Goal: Transaction & Acquisition: Purchase product/service

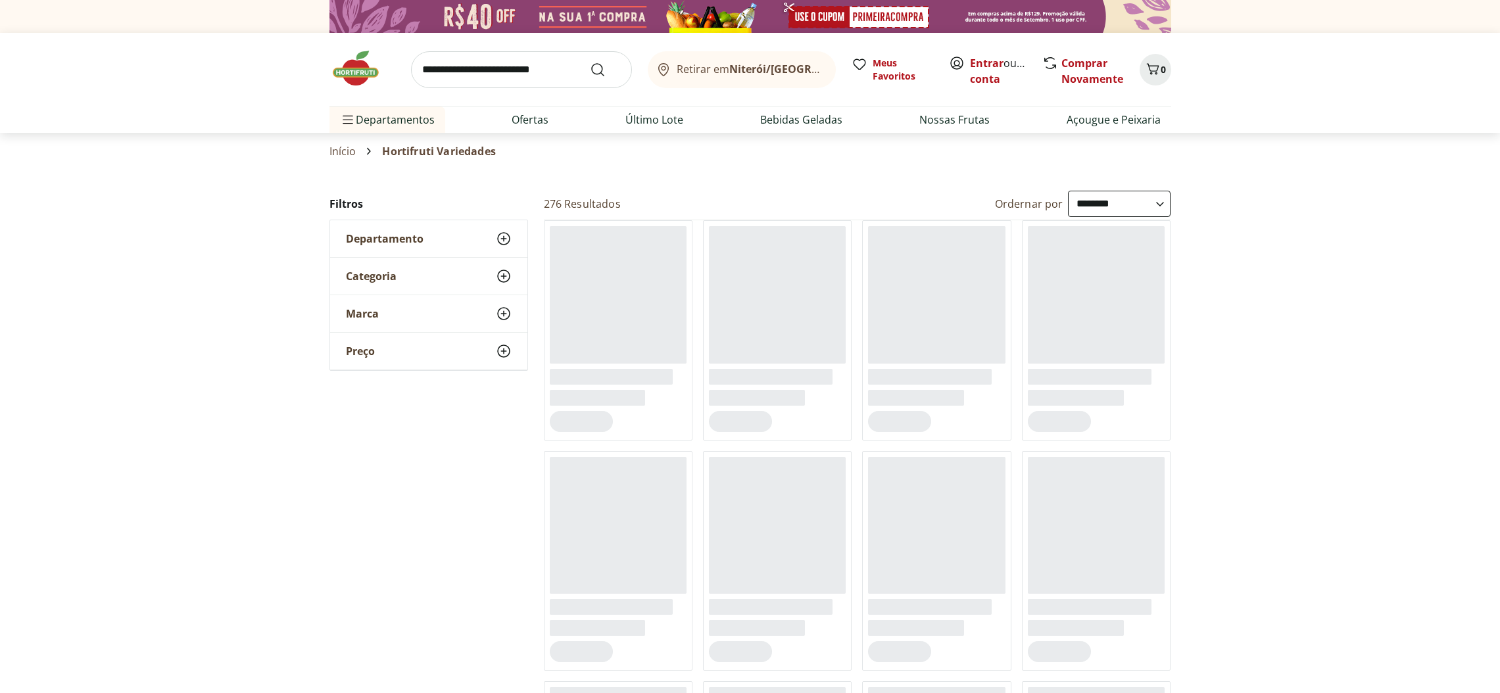
select select "**********"
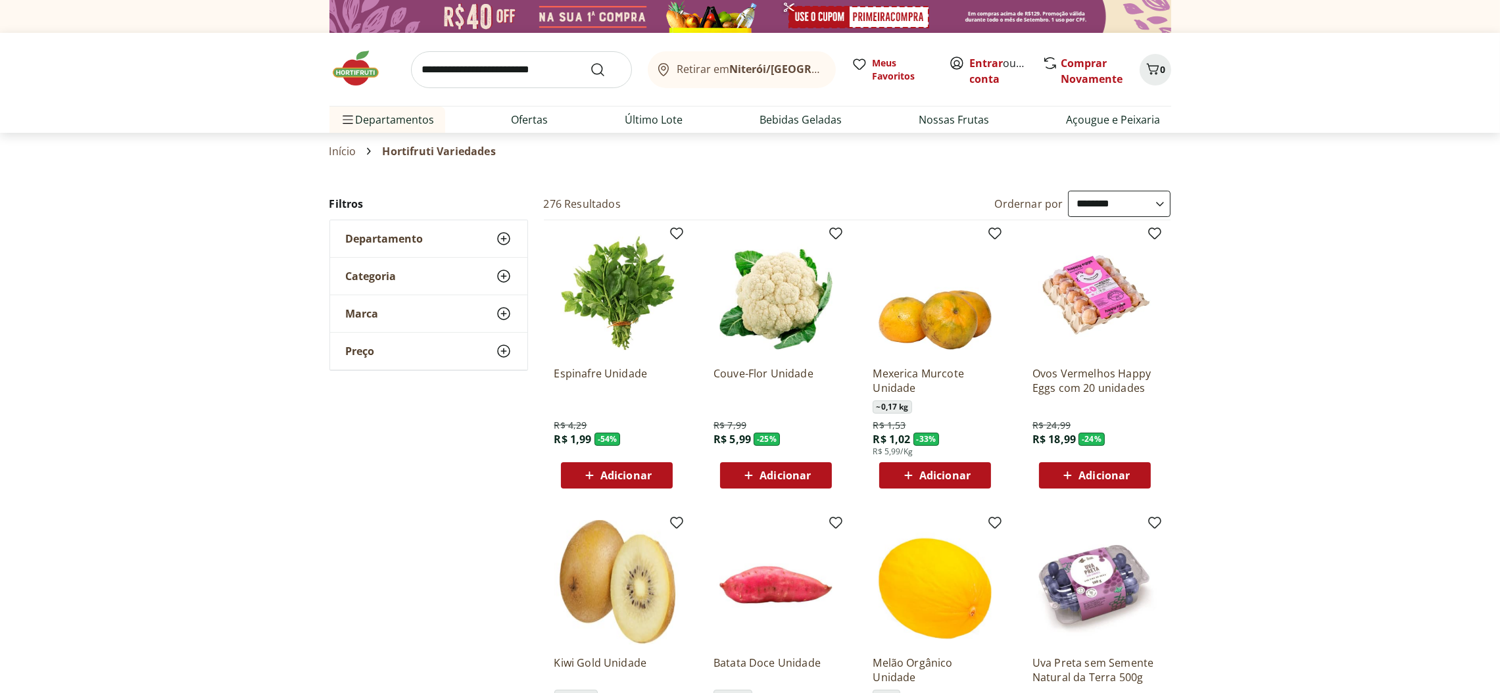
click at [334, 145] on link "Início" at bounding box center [342, 151] width 27 height 12
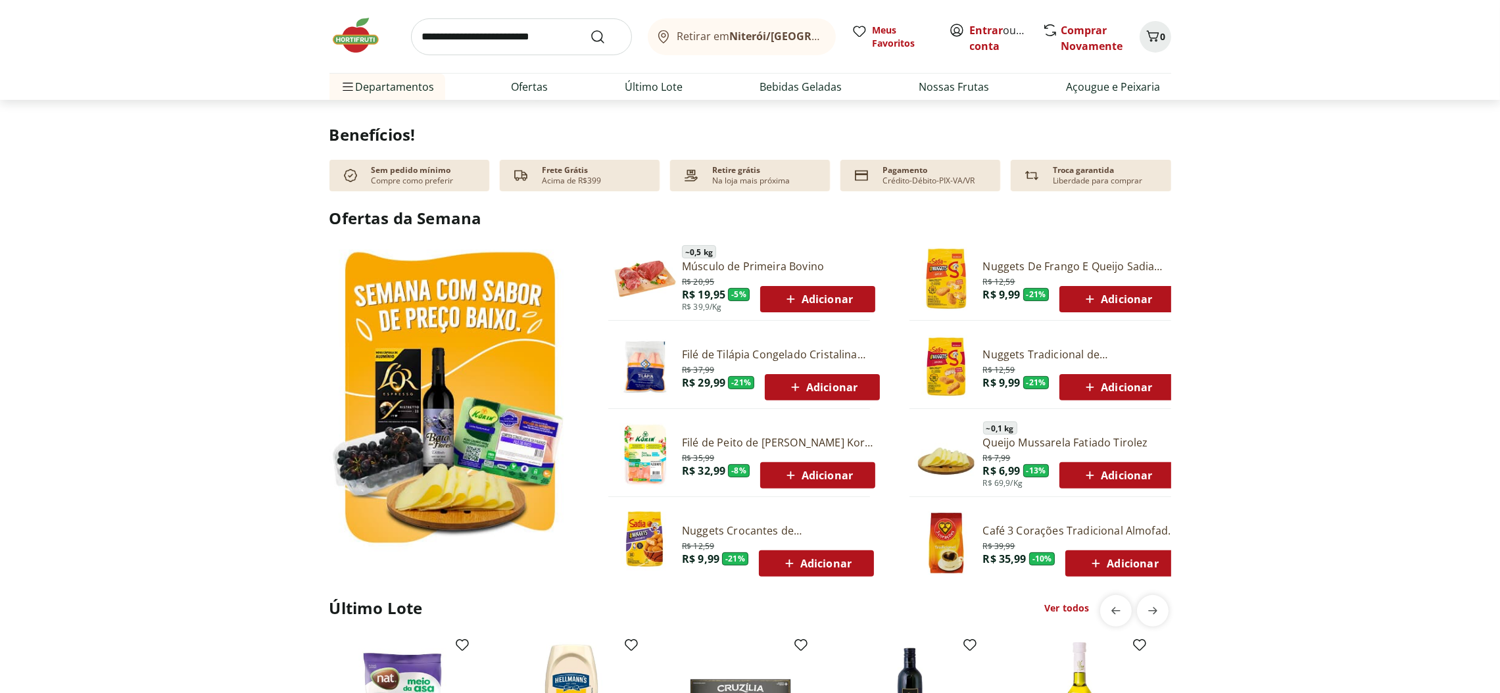
scroll to position [591, 0]
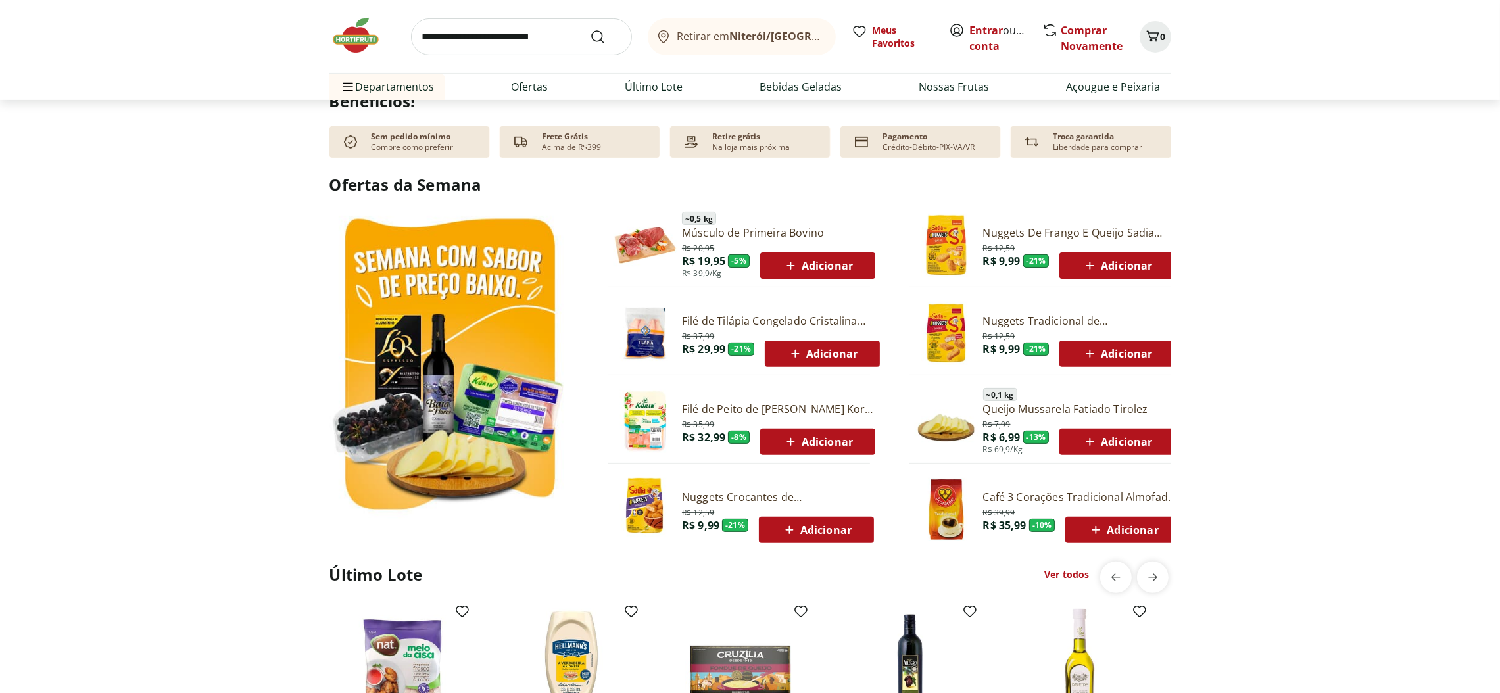
click at [1137, 351] on span "Adicionar" at bounding box center [1117, 354] width 70 height 16
click at [1120, 523] on span "Adicionar" at bounding box center [1123, 530] width 70 height 16
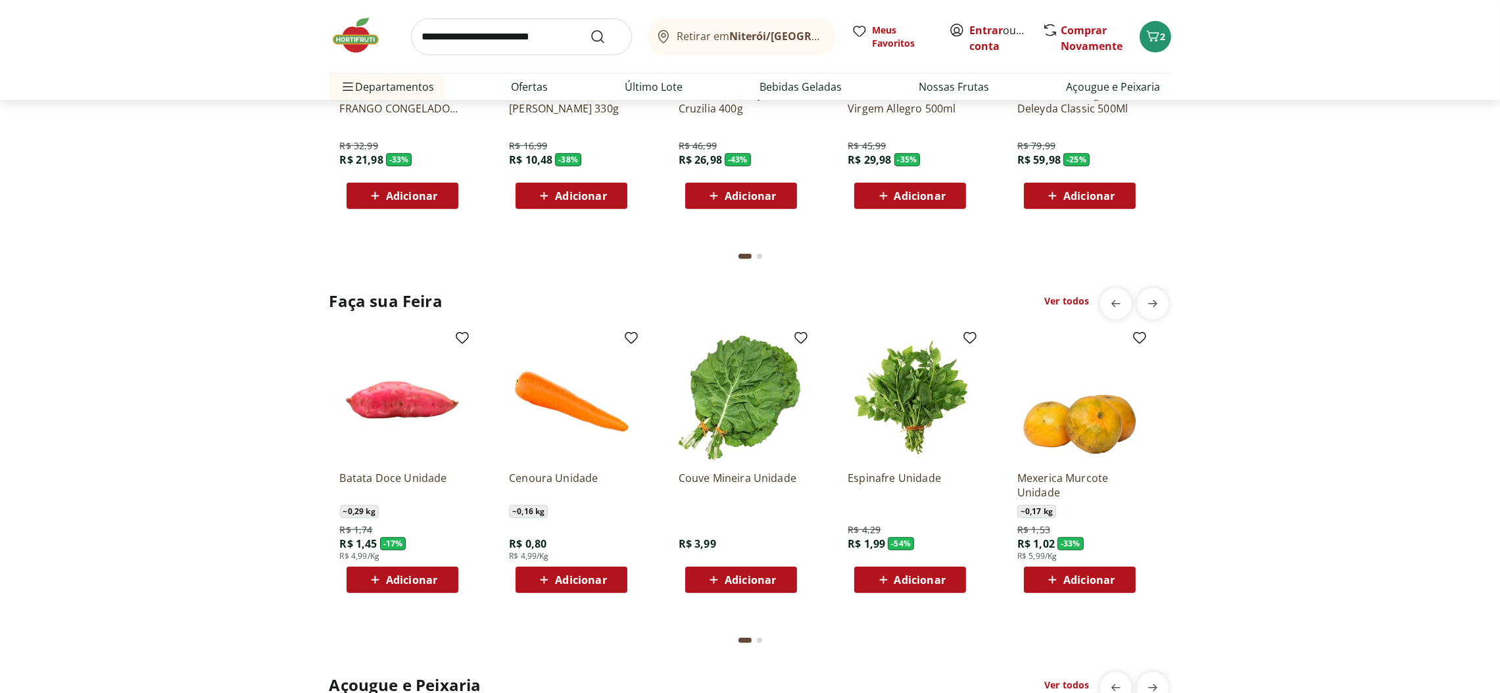
scroll to position [1282, 0]
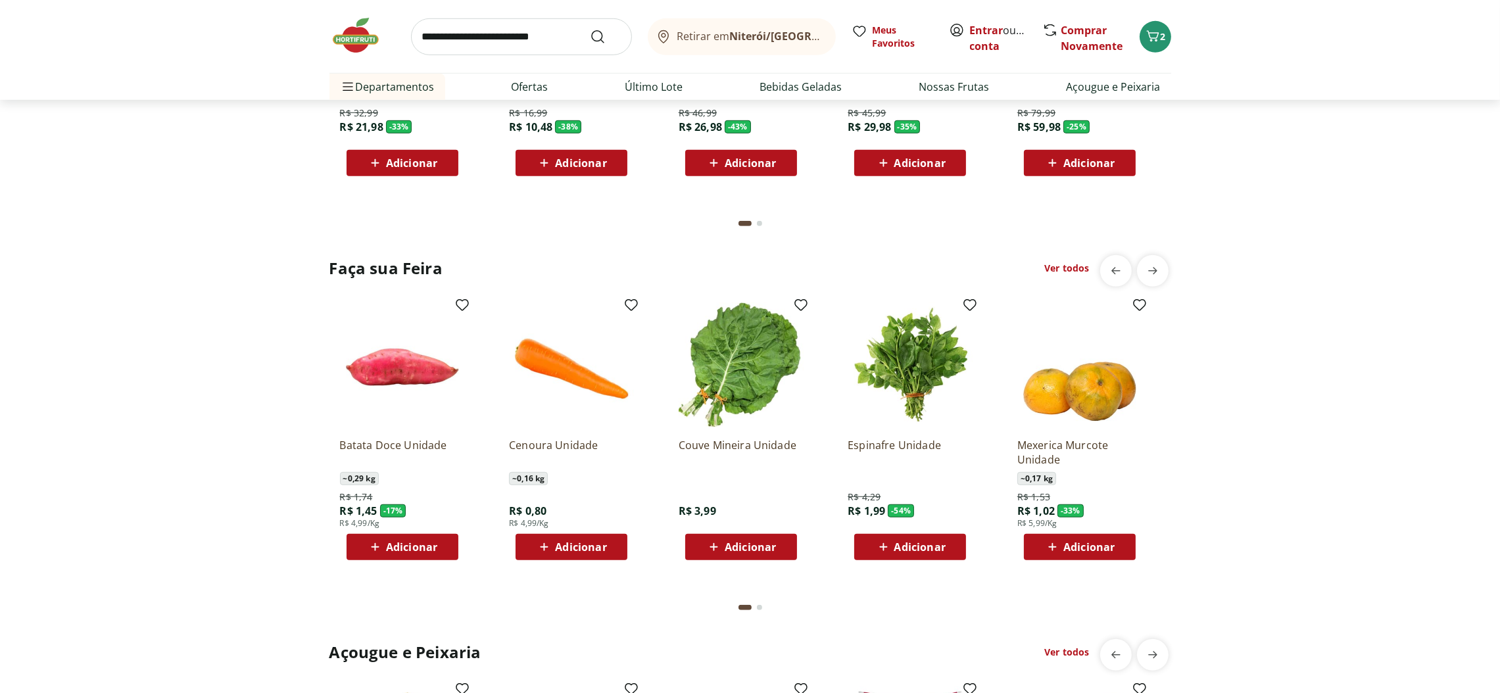
click at [414, 542] on span "Adicionar" at bounding box center [411, 547] width 51 height 11
click at [585, 542] on span "Adicionar" at bounding box center [580, 547] width 51 height 11
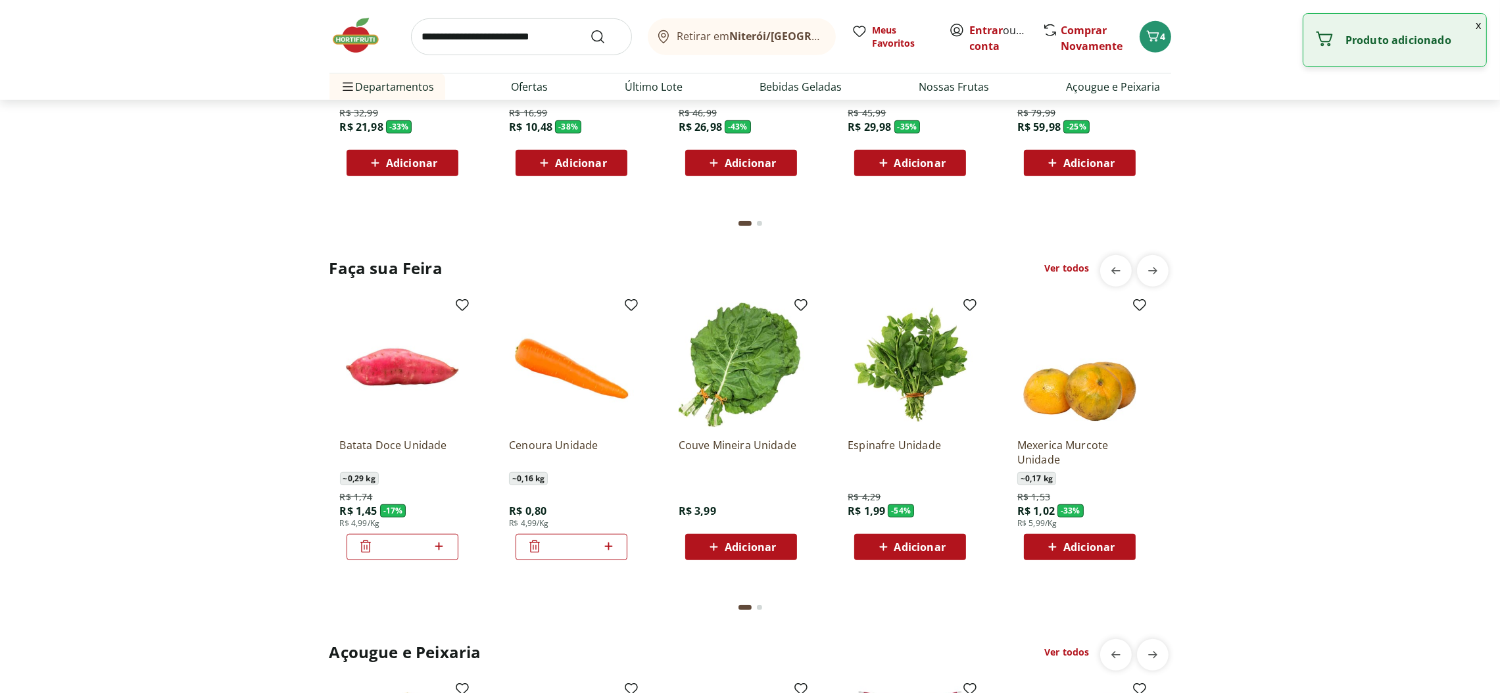
click at [610, 540] on icon at bounding box center [608, 547] width 16 height 16
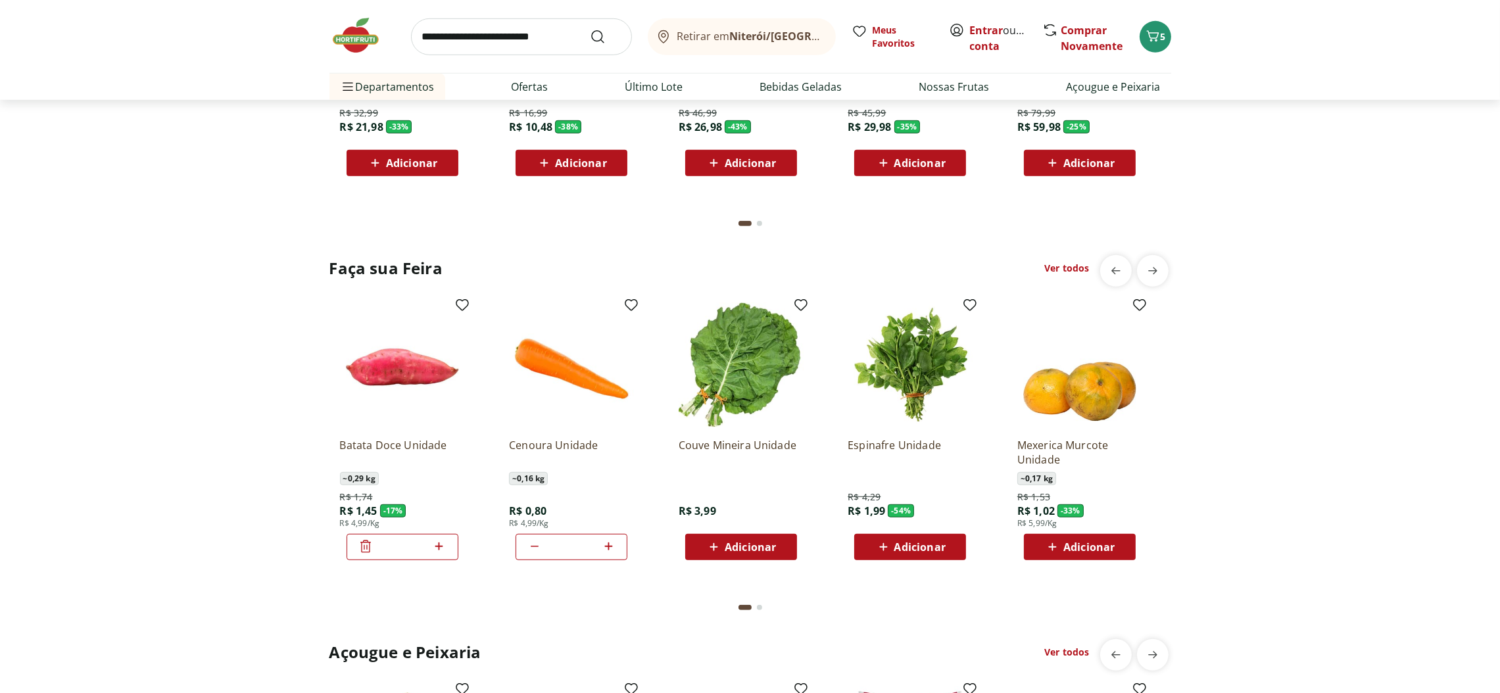
click at [608, 543] on icon at bounding box center [608, 546] width 8 height 8
type input "*"
click at [925, 544] on span "Adicionar" at bounding box center [919, 547] width 51 height 11
click at [1096, 548] on span "Adicionar" at bounding box center [1088, 547] width 51 height 11
click at [1115, 543] on icon at bounding box center [1117, 546] width 8 height 8
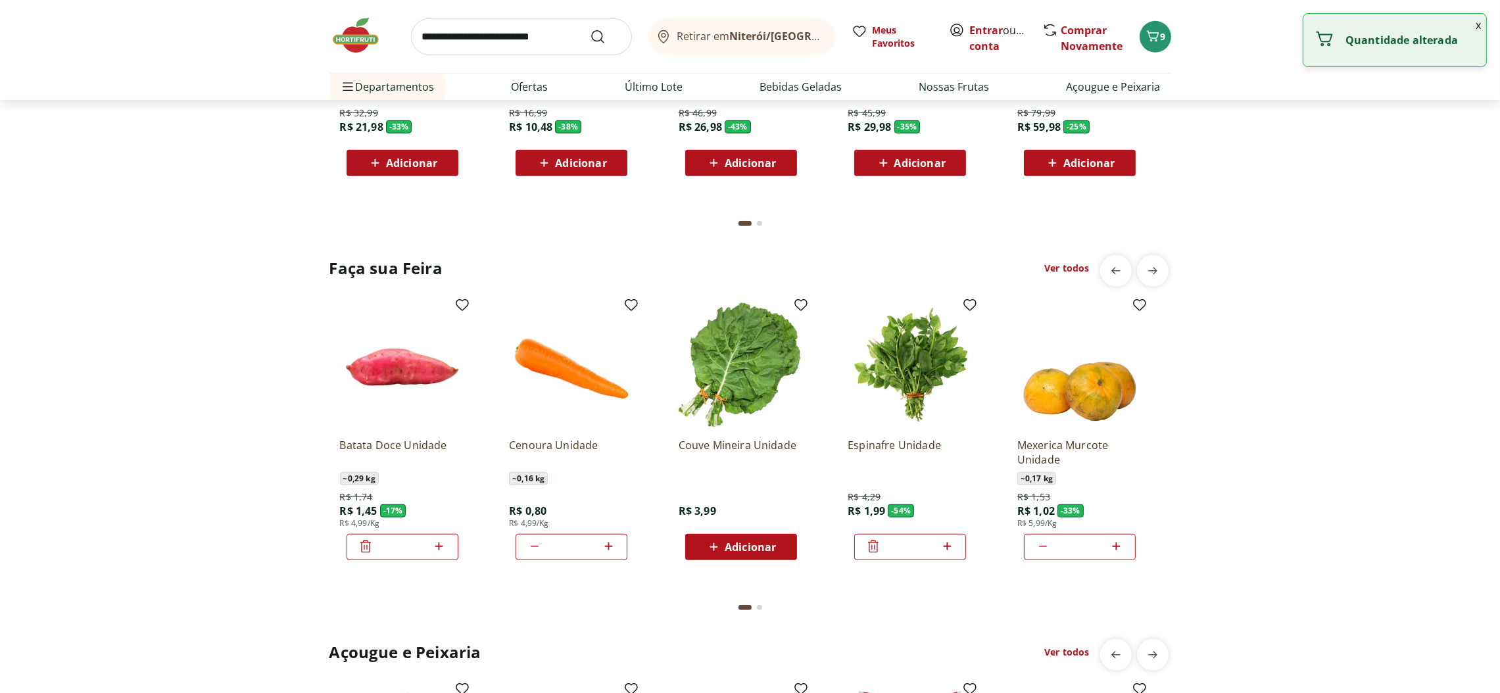
click at [1115, 543] on icon at bounding box center [1117, 546] width 8 height 8
type input "*"
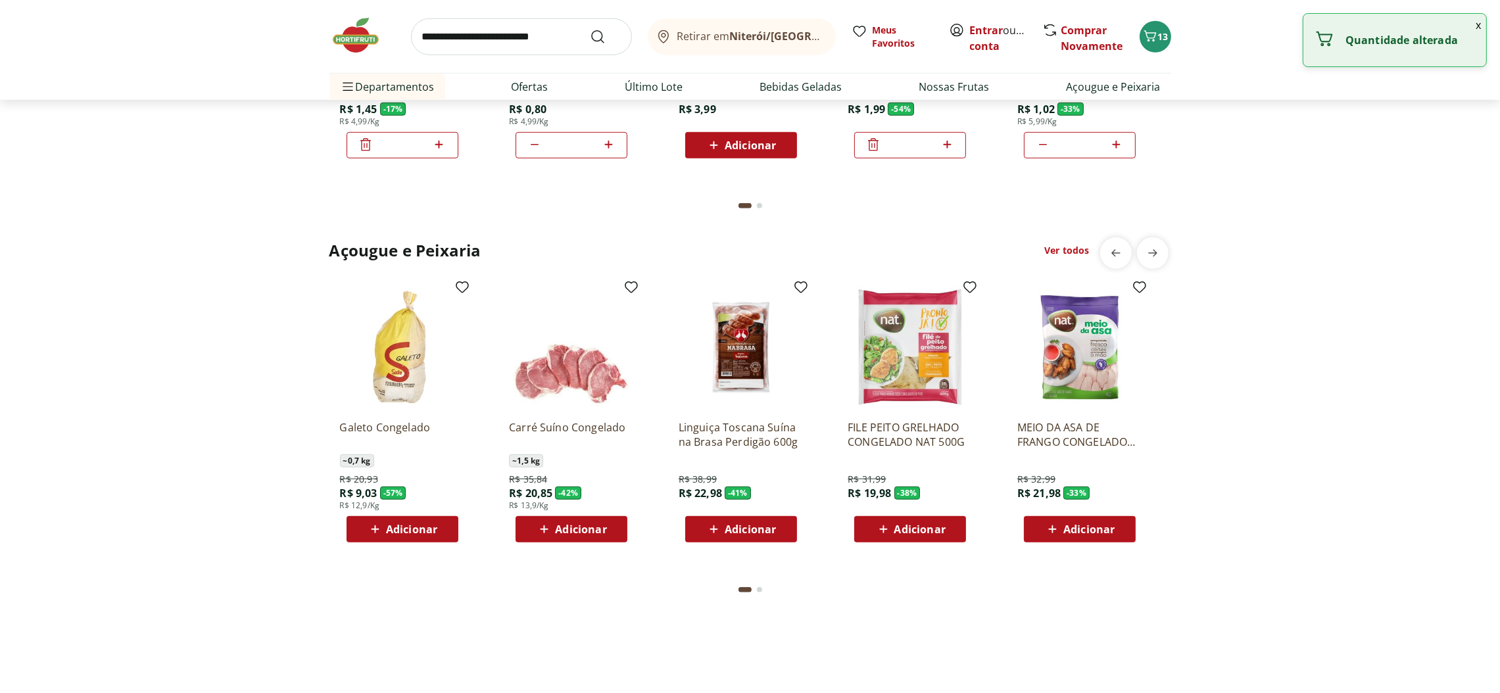
scroll to position [1775, 0]
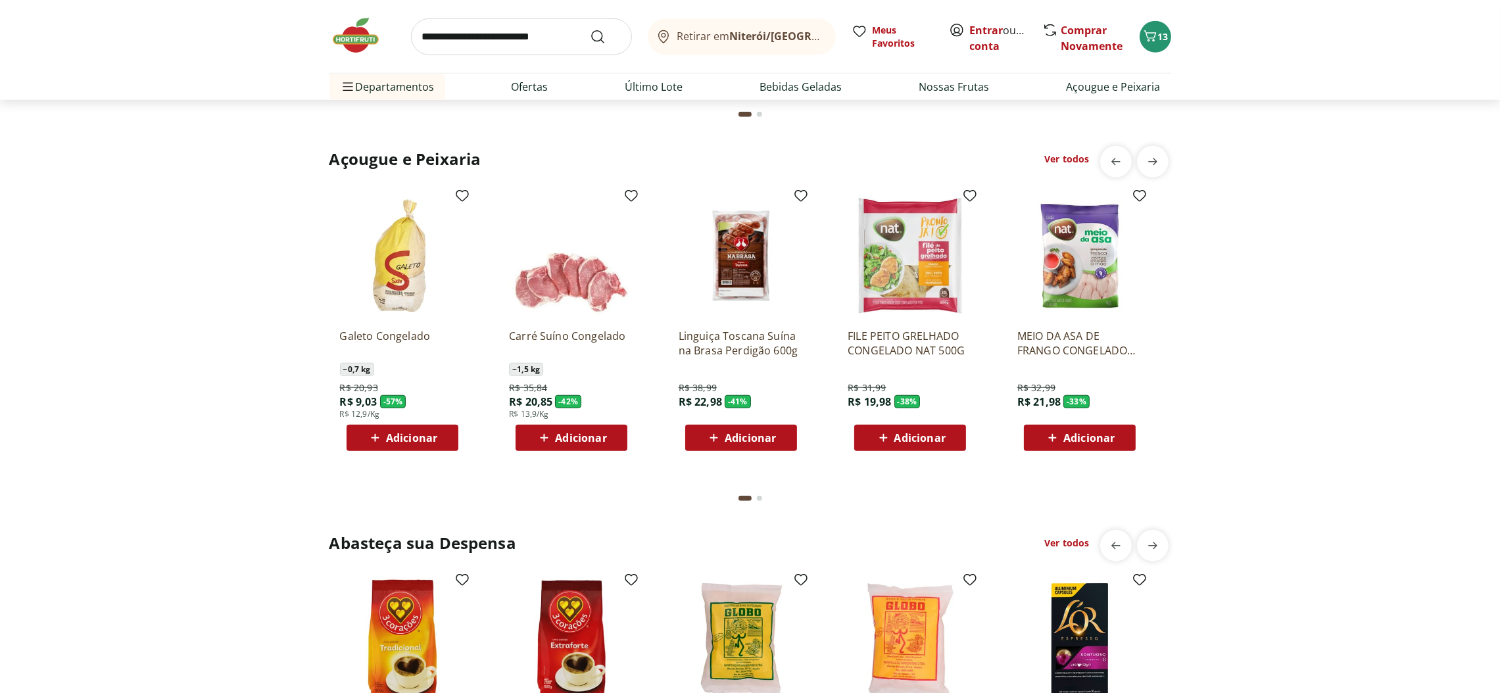
click at [930, 439] on span "Adicionar" at bounding box center [919, 438] width 51 height 11
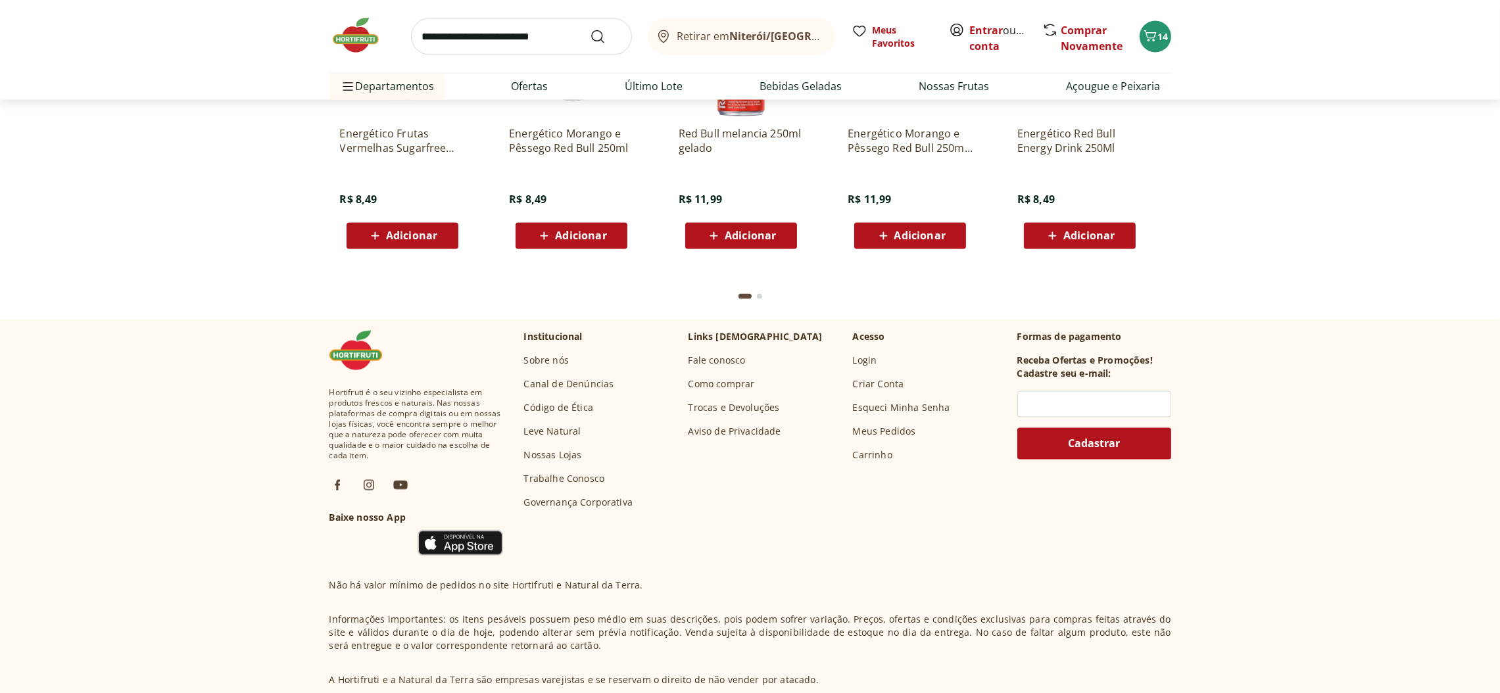
scroll to position [3747, 0]
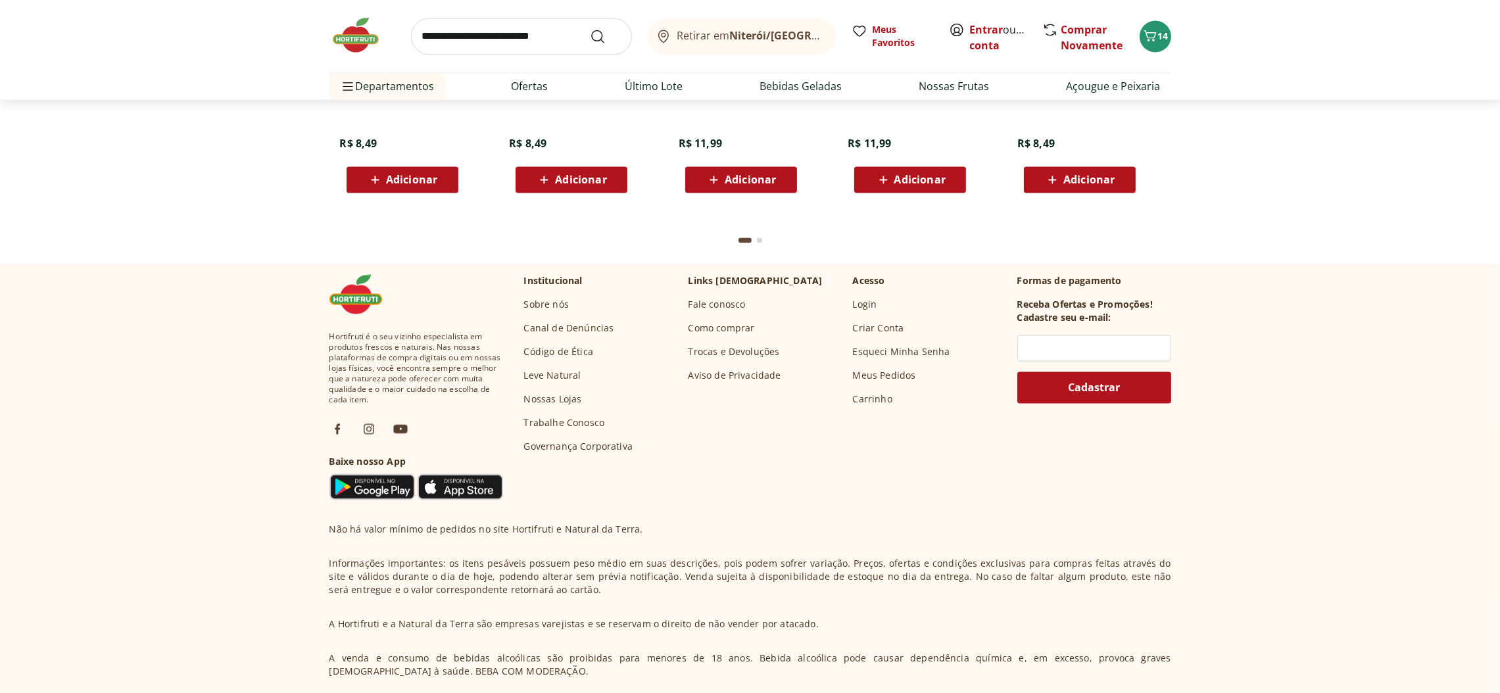
click at [1303, 364] on footer "Hortifruti é o seu vizinho especialista em produtos frescos e naturais. Nas nos…" at bounding box center [750, 517] width 1500 height 506
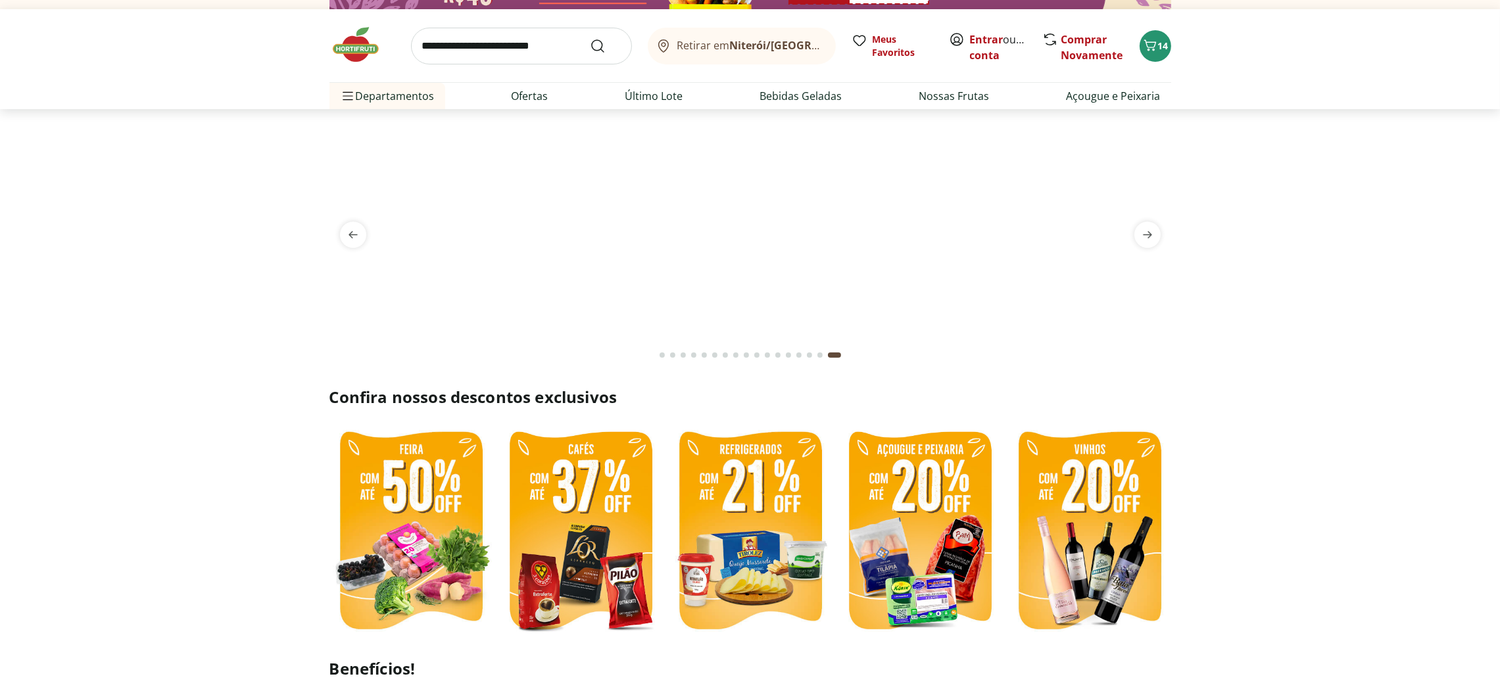
scroll to position [0, 0]
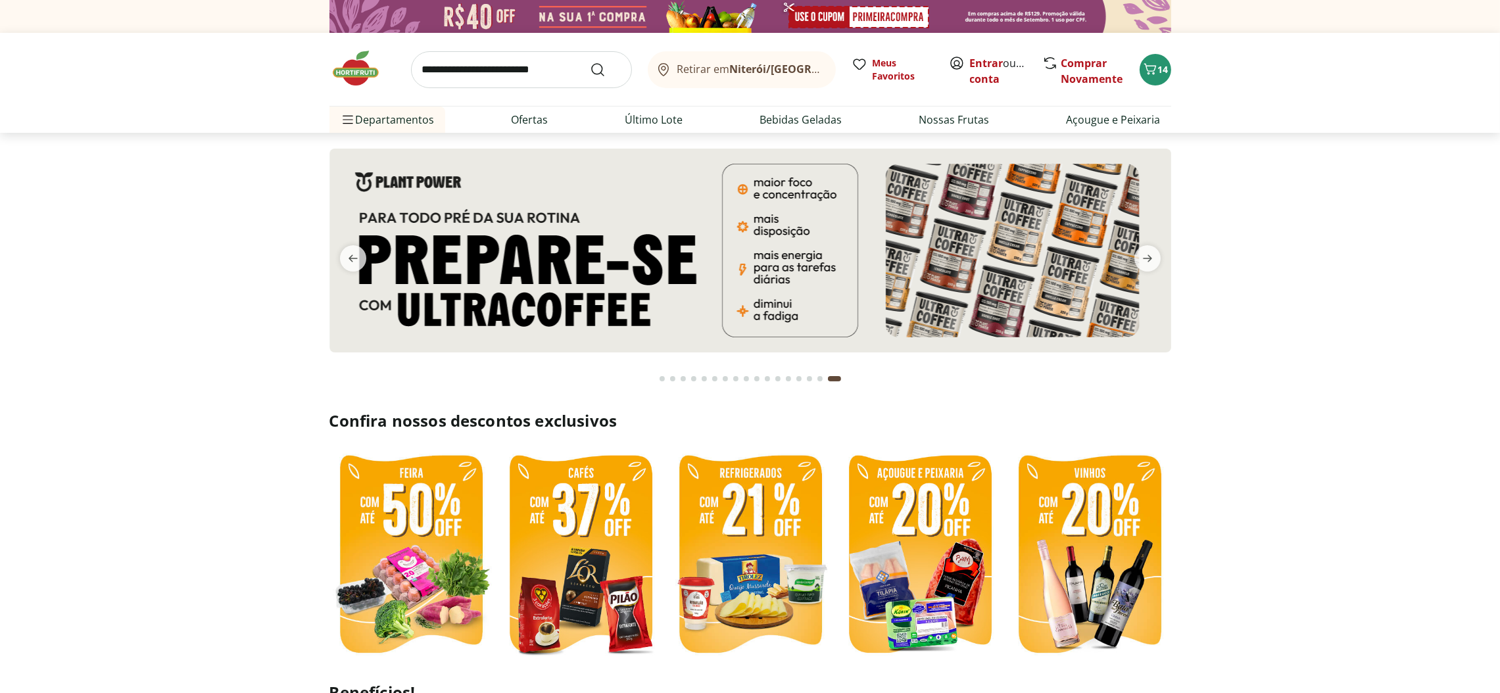
click at [536, 118] on link "Ofertas" at bounding box center [530, 120] width 37 height 16
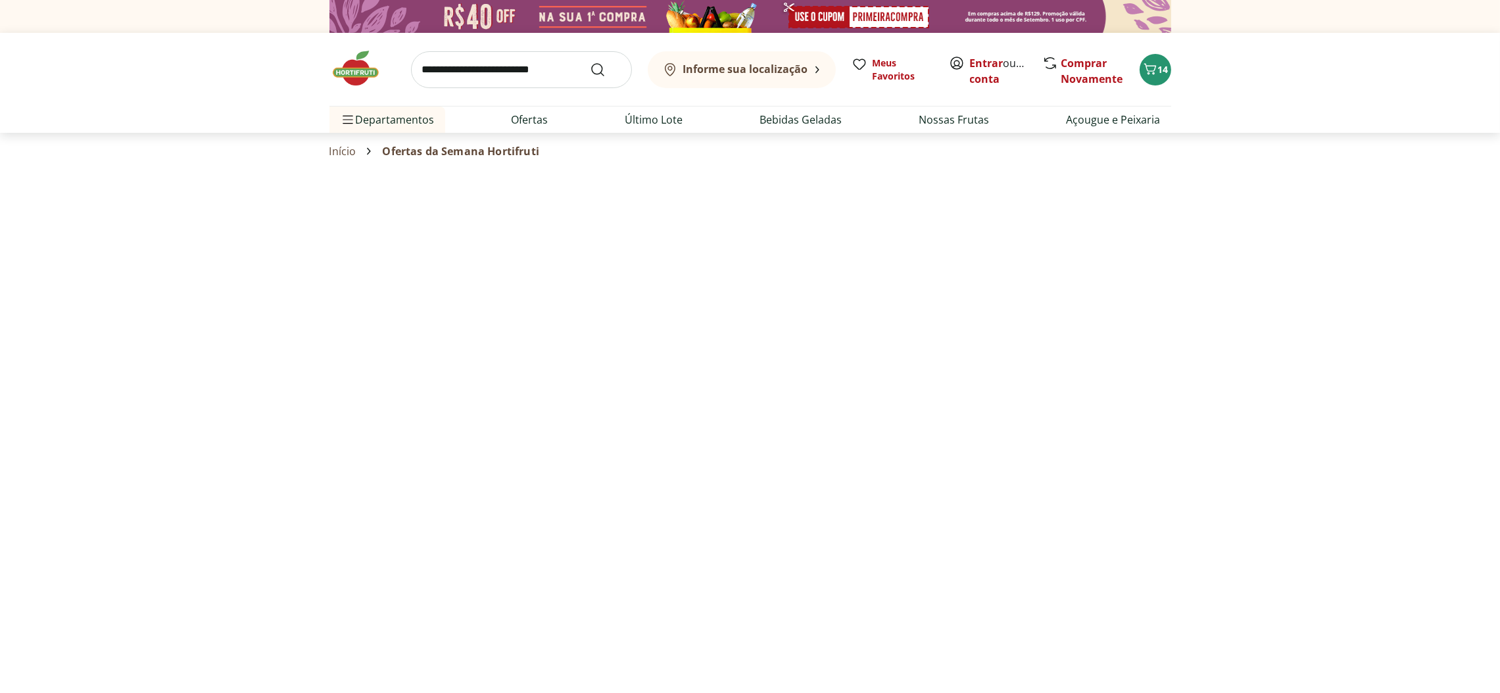
select select "**********"
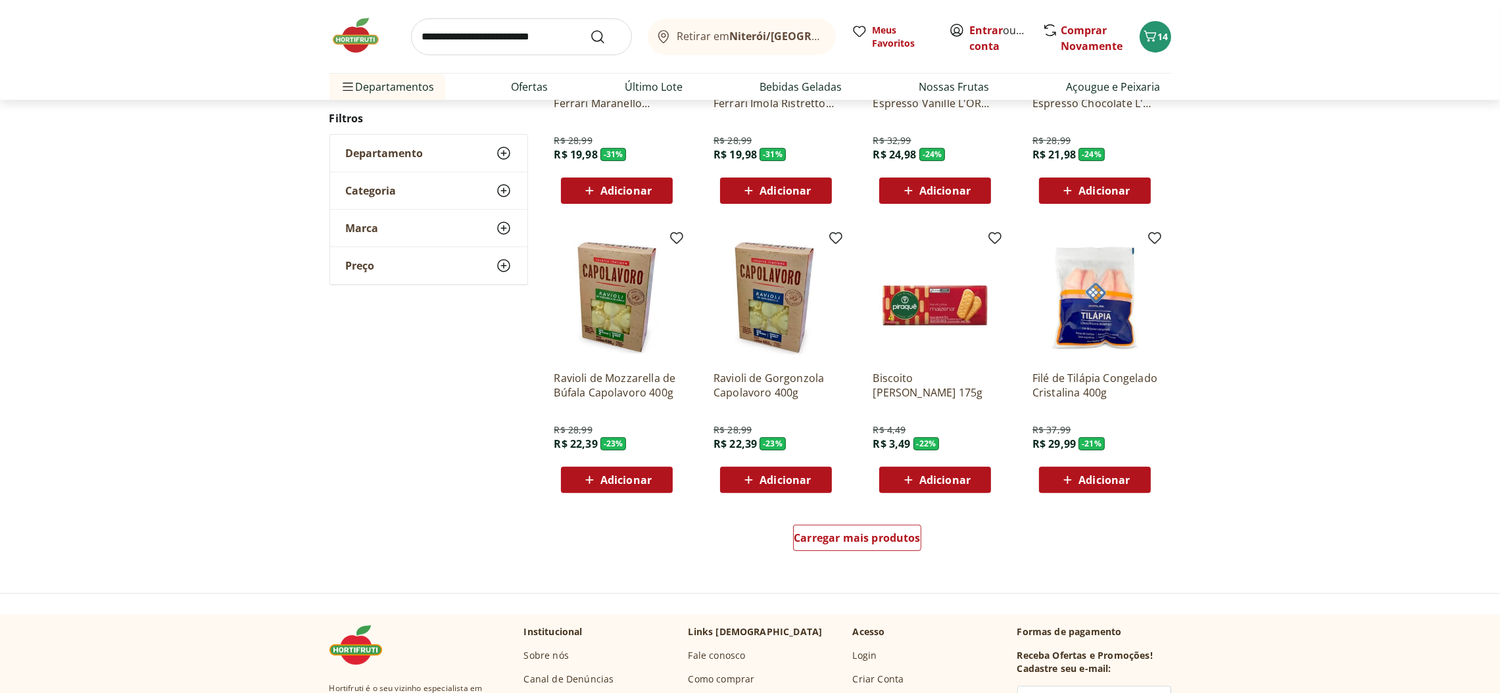
scroll to position [591, 0]
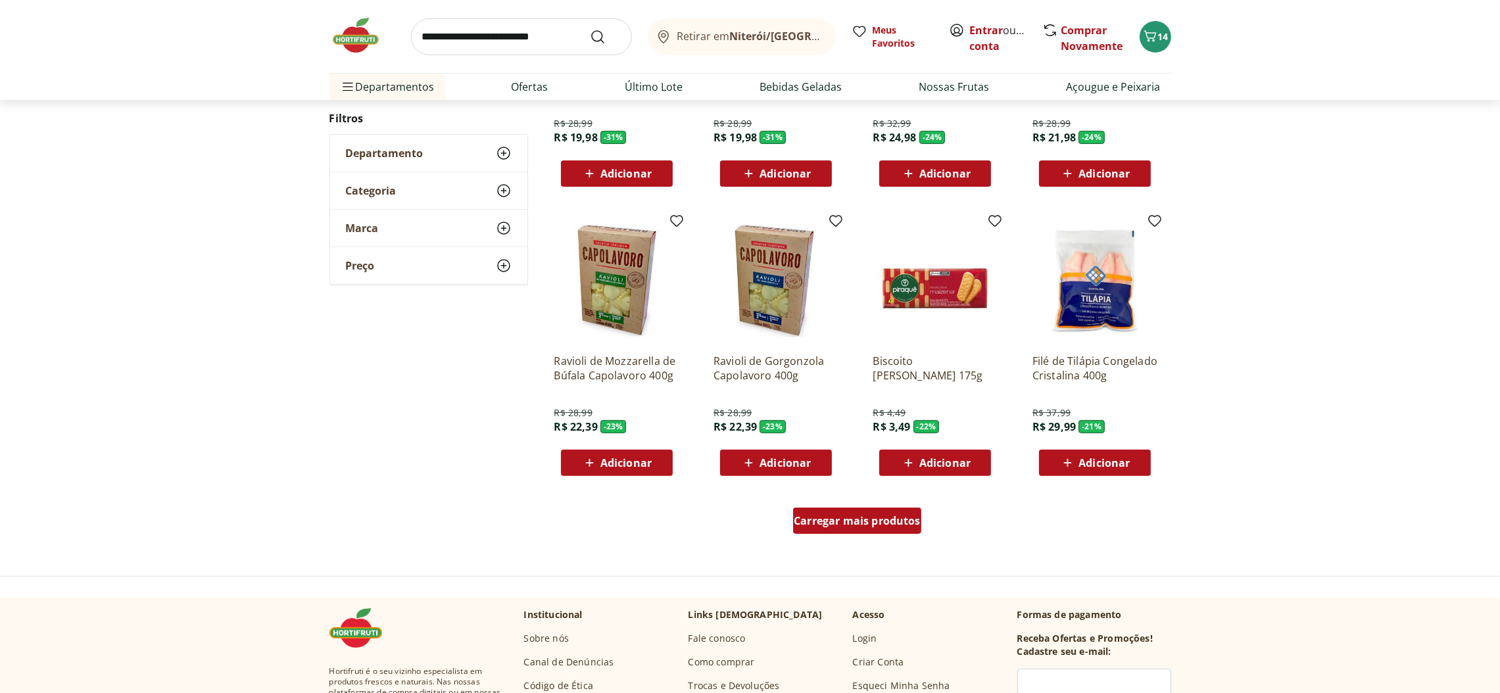
click at [883, 516] on span "Carregar mais produtos" at bounding box center [857, 521] width 127 height 11
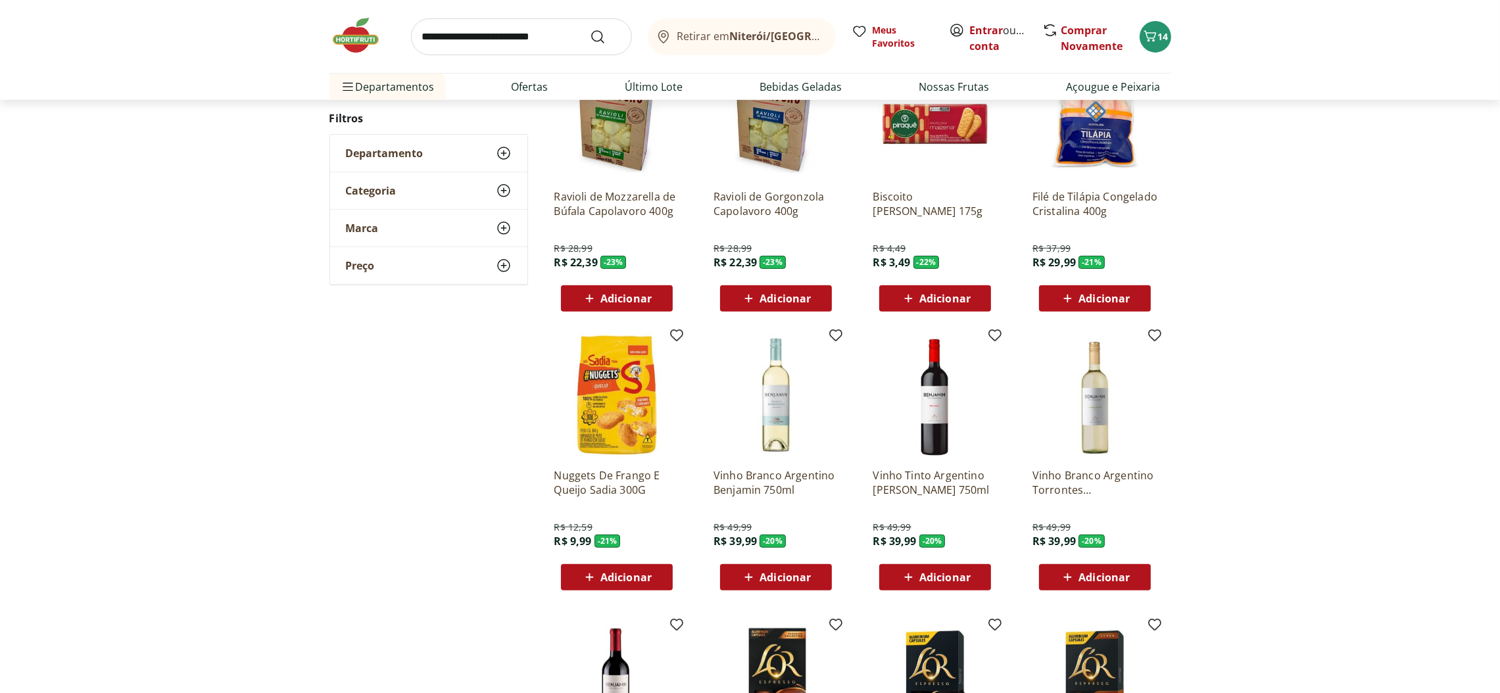
scroll to position [789, 0]
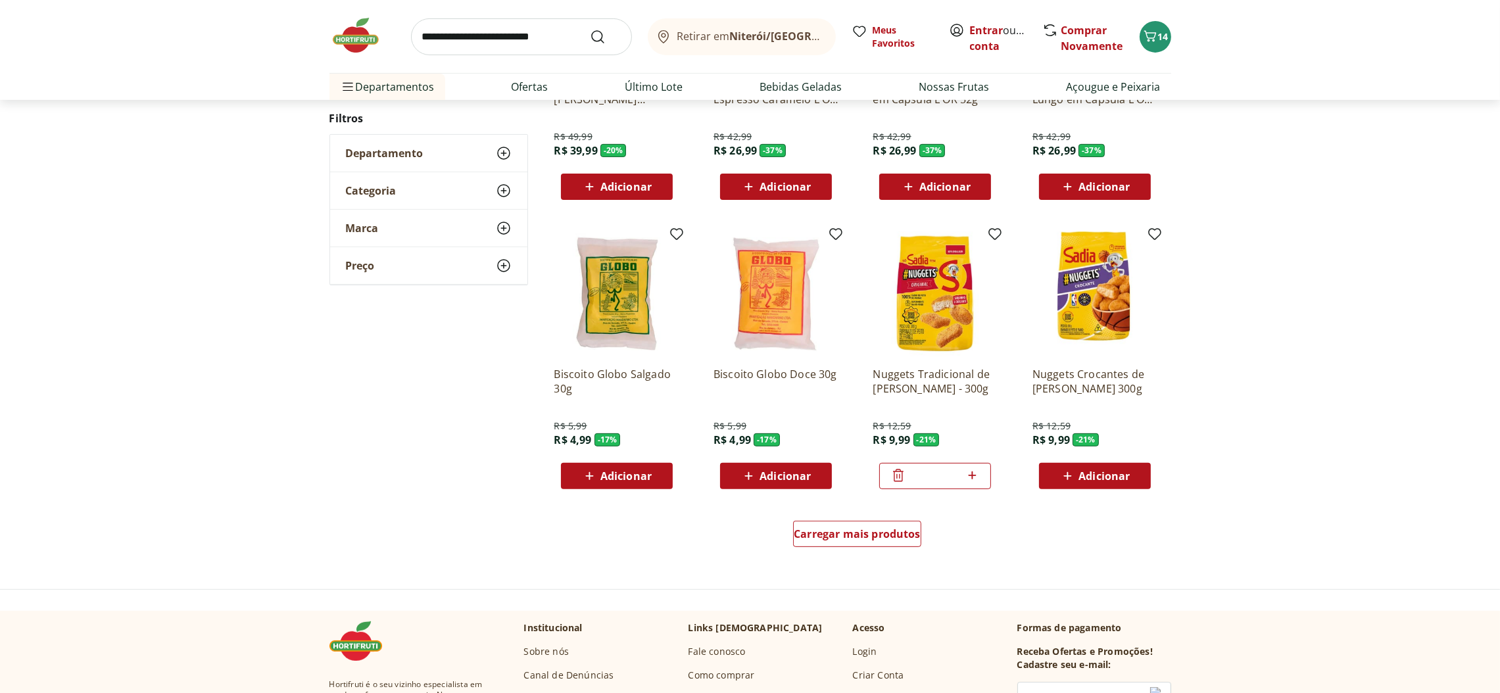
scroll to position [690, 0]
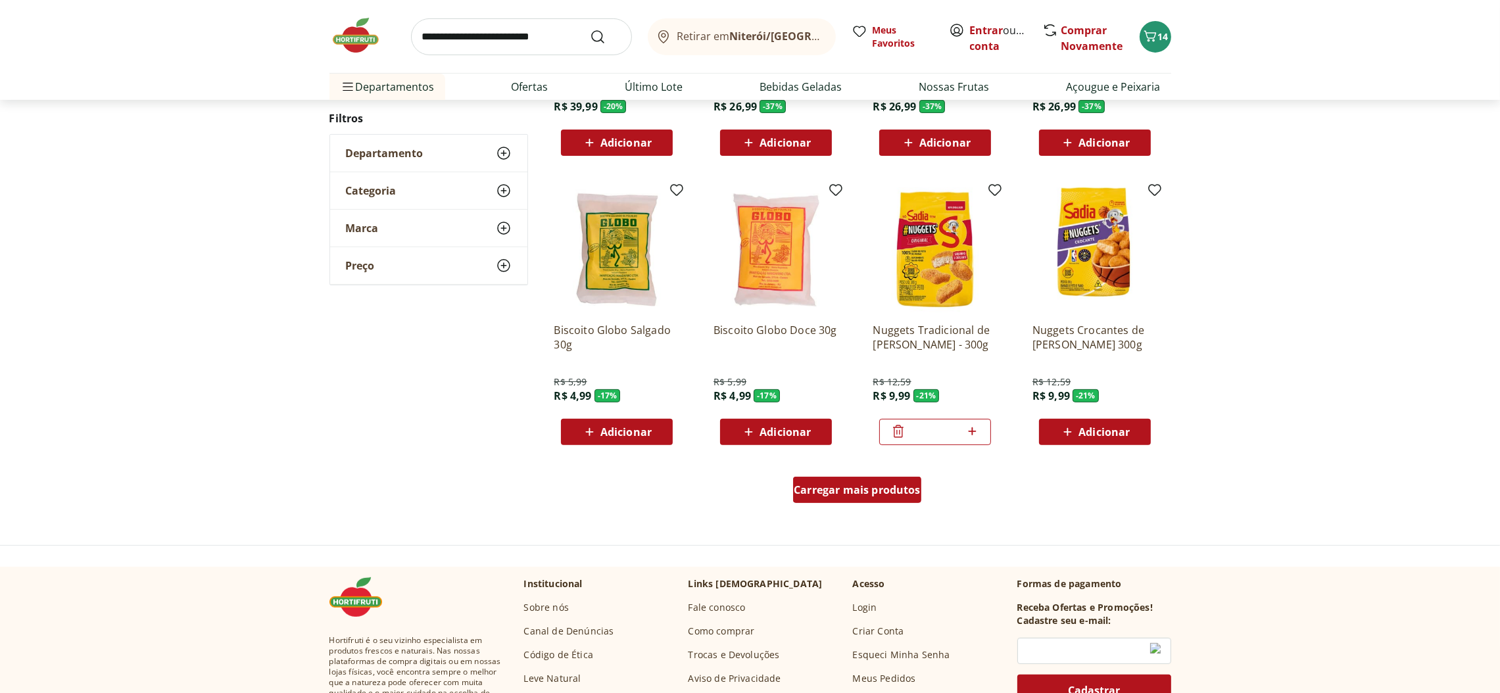
click at [888, 489] on span "Carregar mais produtos" at bounding box center [857, 490] width 127 height 11
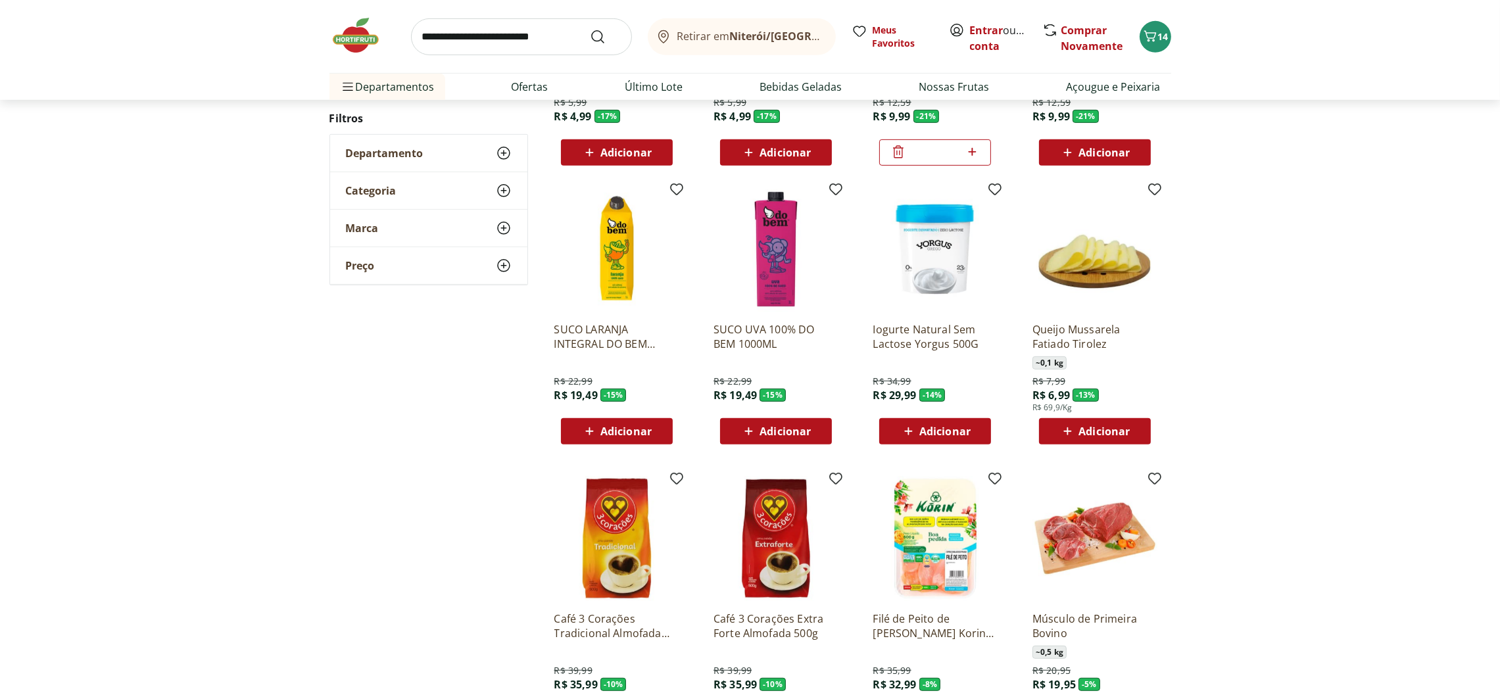
scroll to position [986, 0]
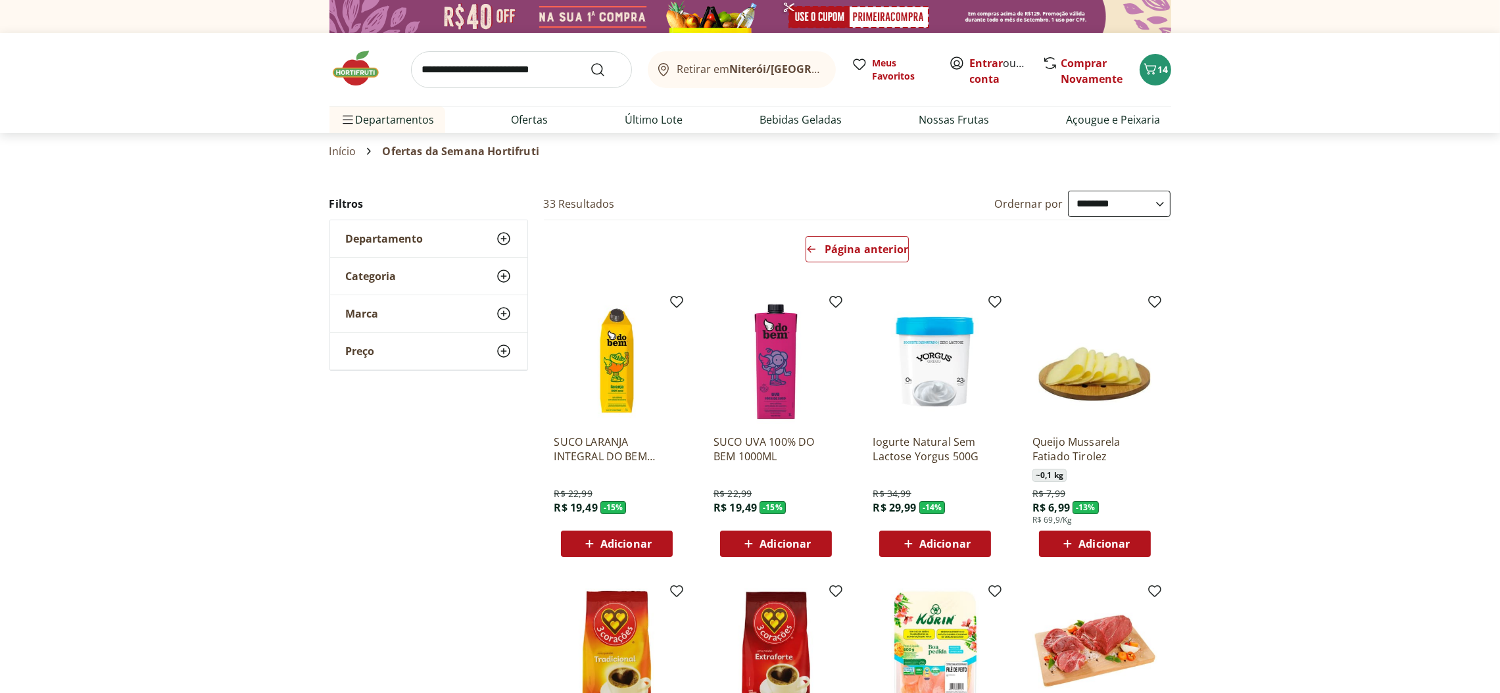
click at [517, 118] on link "Ofertas" at bounding box center [530, 120] width 37 height 16
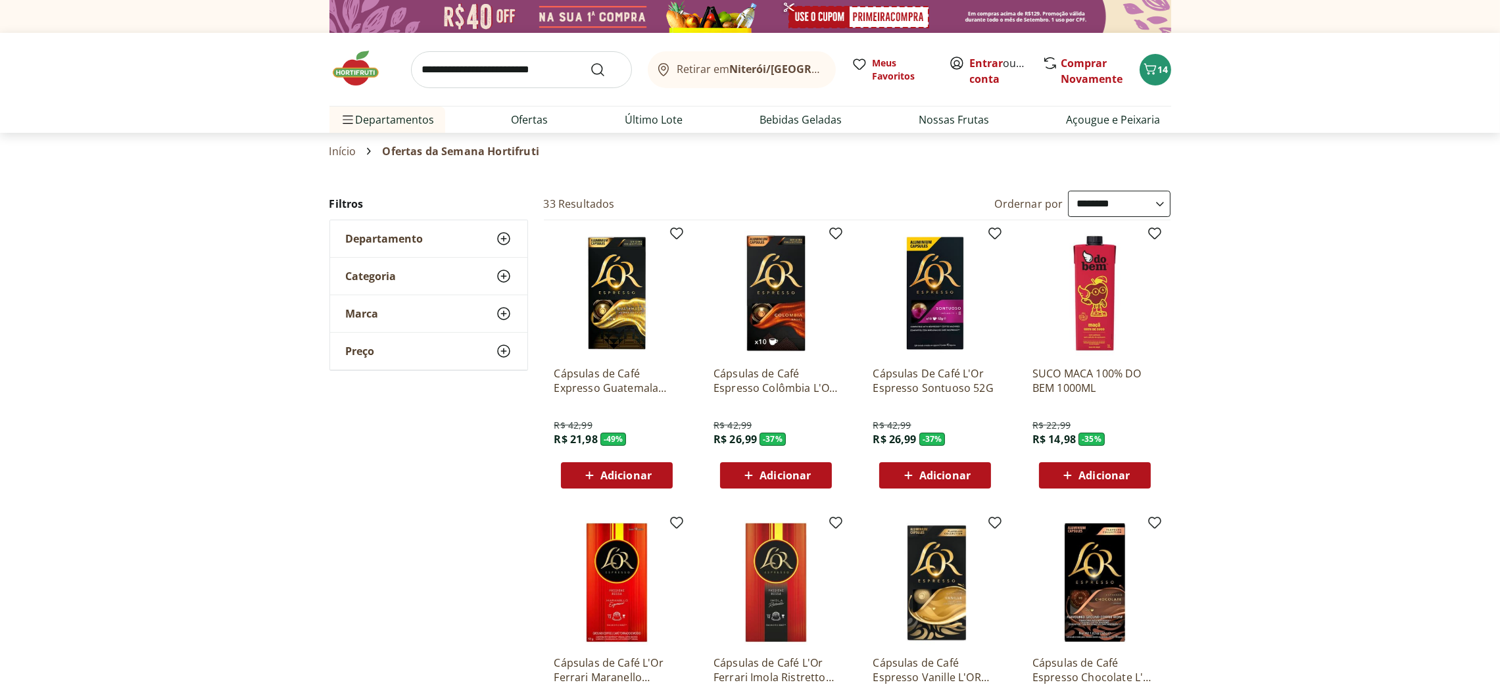
click at [654, 118] on link "Último Lote" at bounding box center [654, 120] width 58 height 16
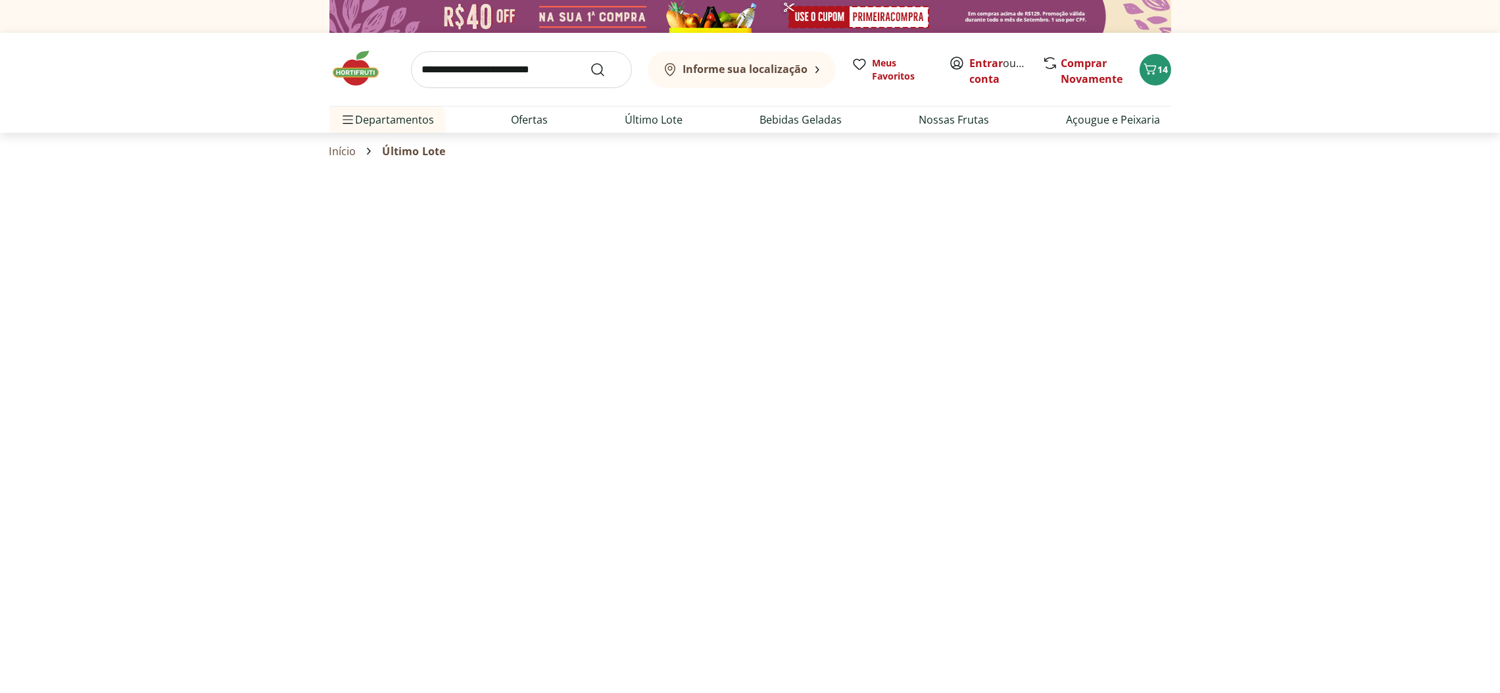
select select "**********"
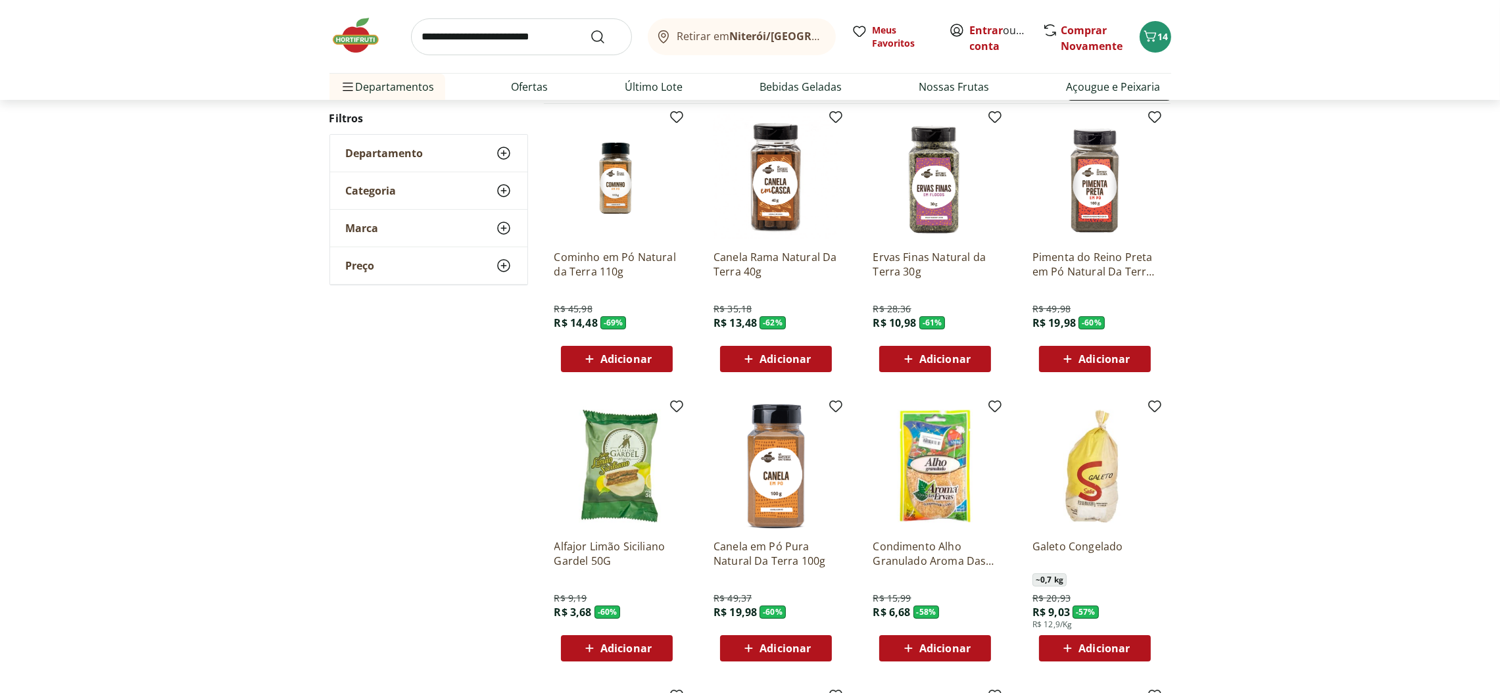
scroll to position [295, 0]
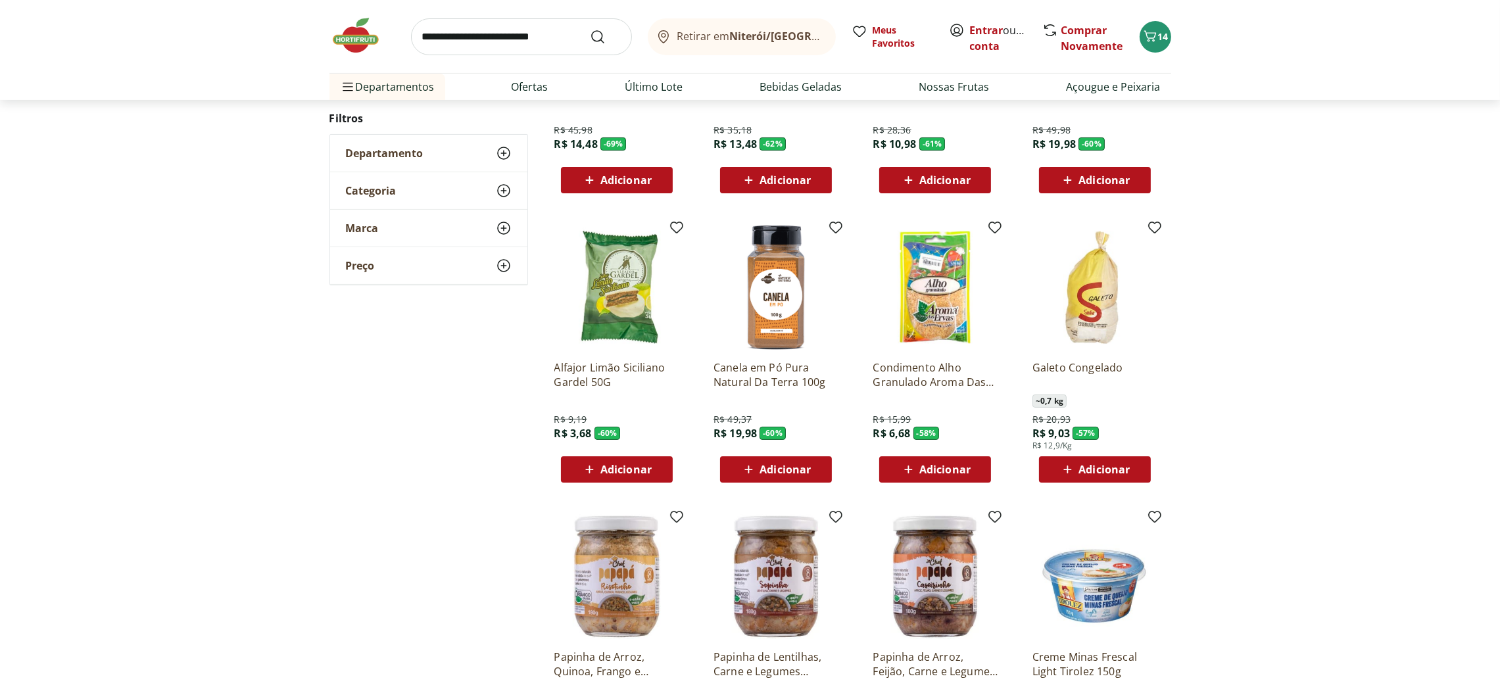
click at [644, 465] on span "Adicionar" at bounding box center [625, 469] width 51 height 11
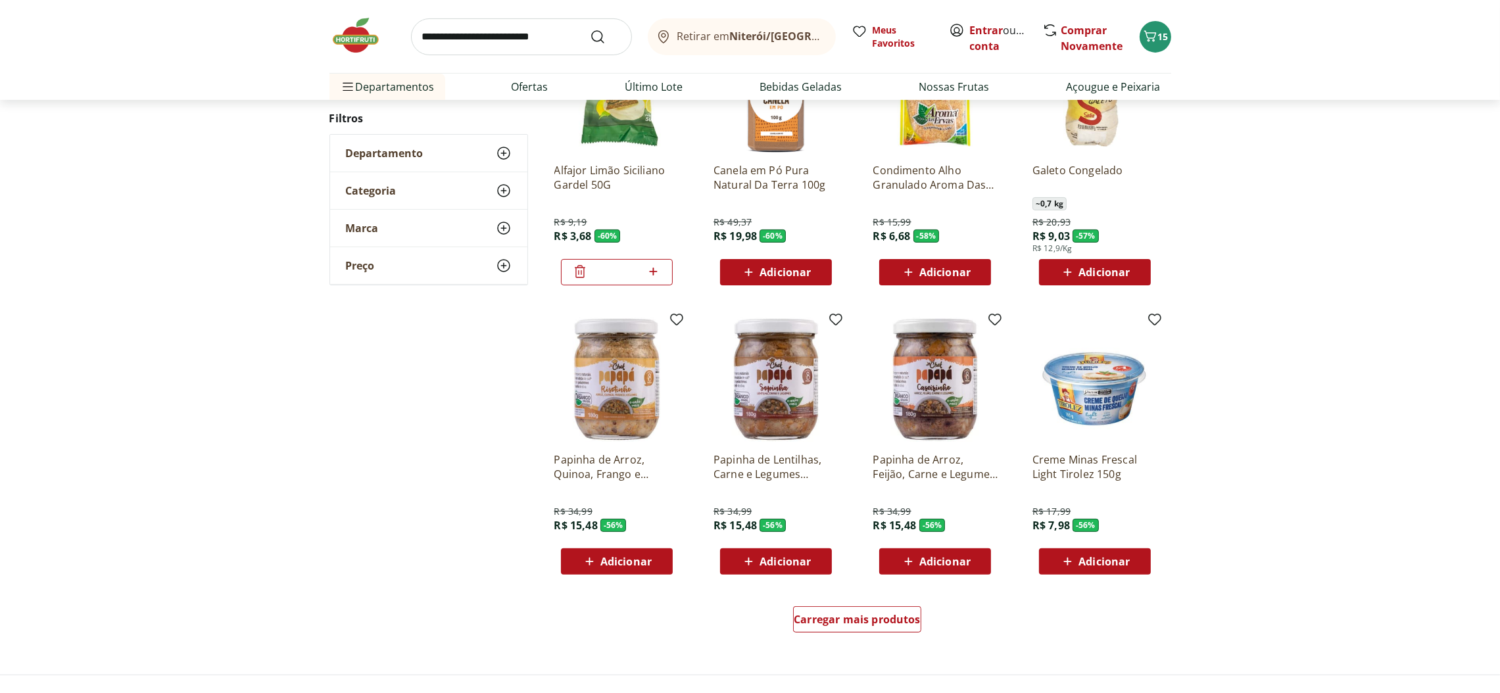
scroll to position [591, 0]
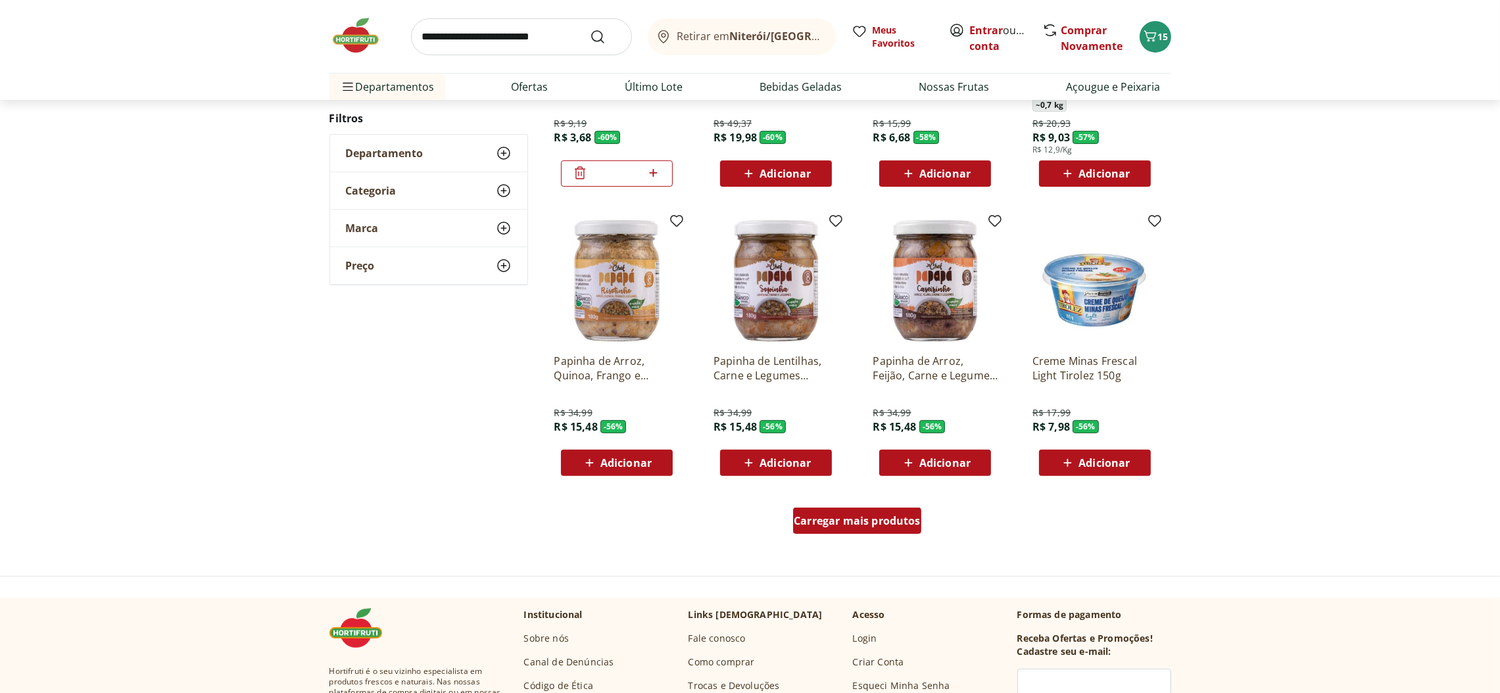
click at [847, 522] on span "Carregar mais produtos" at bounding box center [857, 521] width 127 height 11
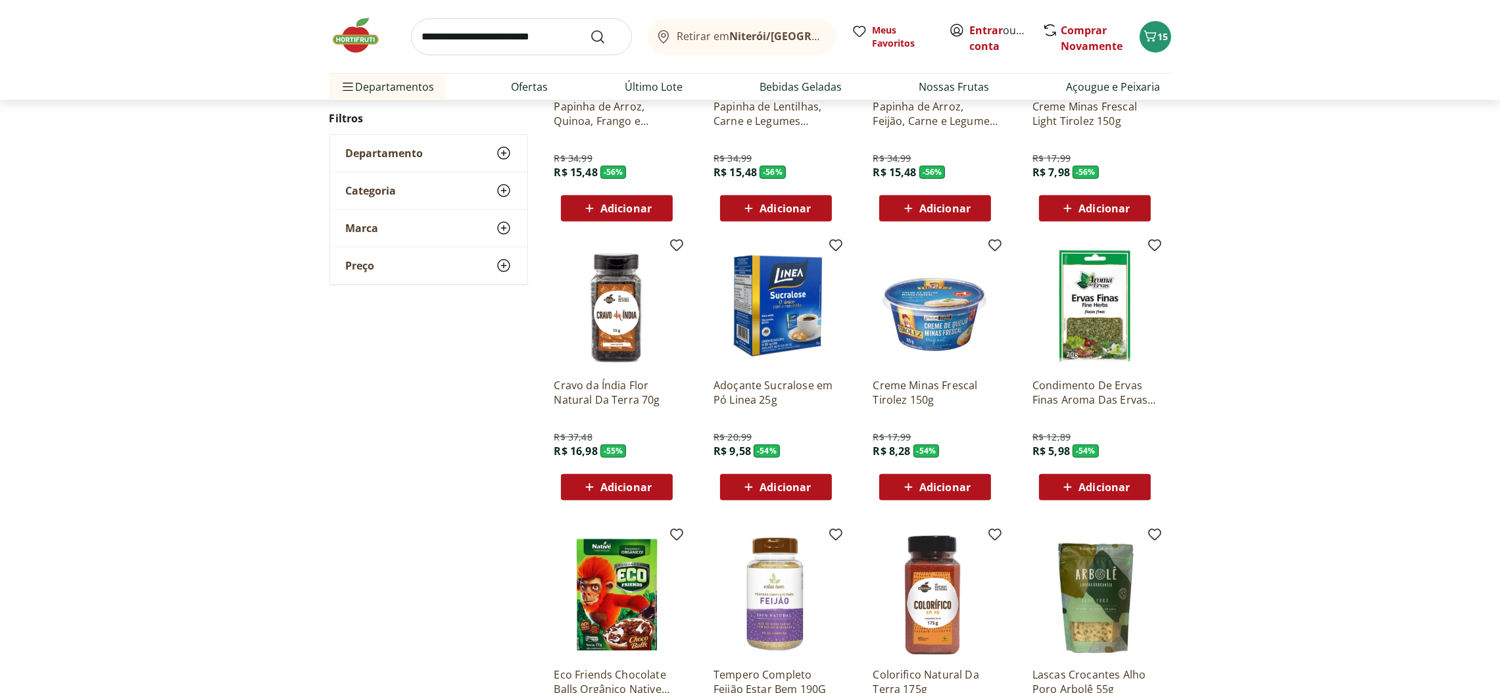
scroll to position [887, 0]
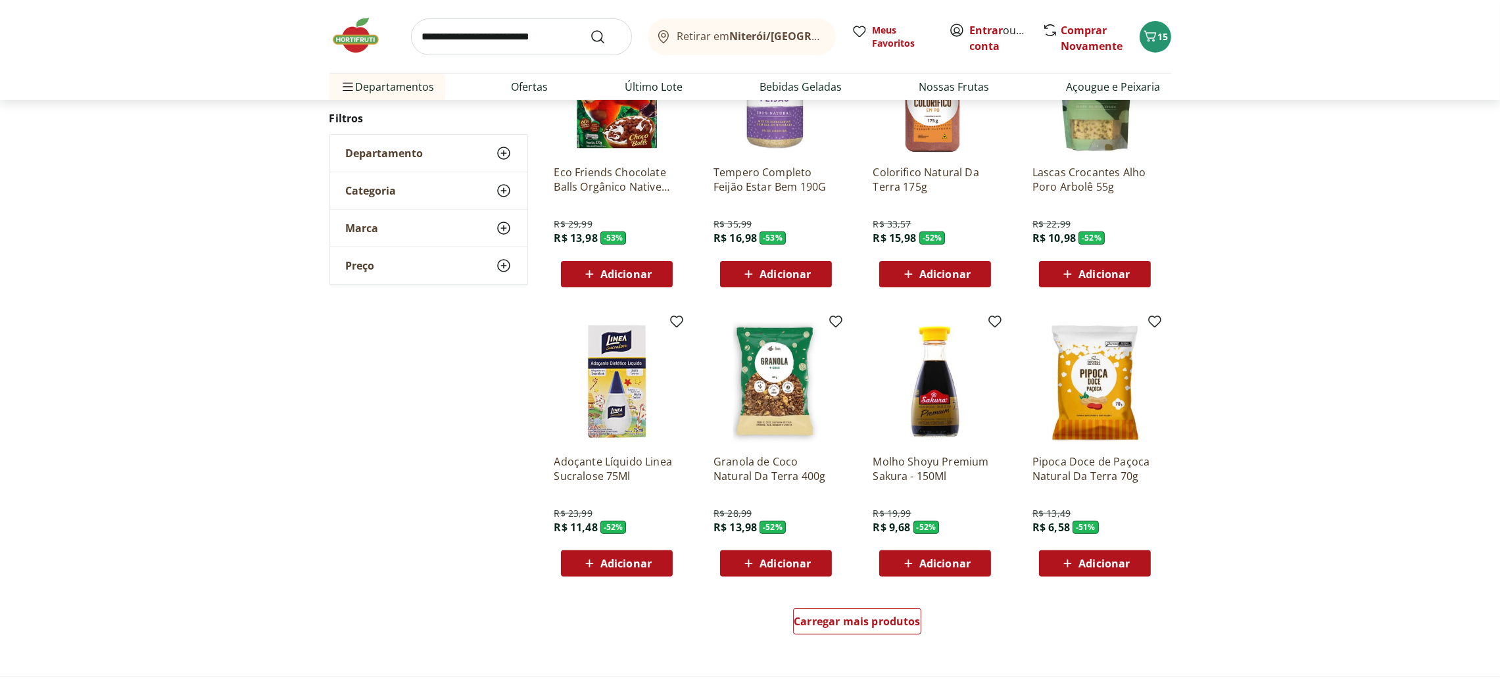
scroll to position [591, 0]
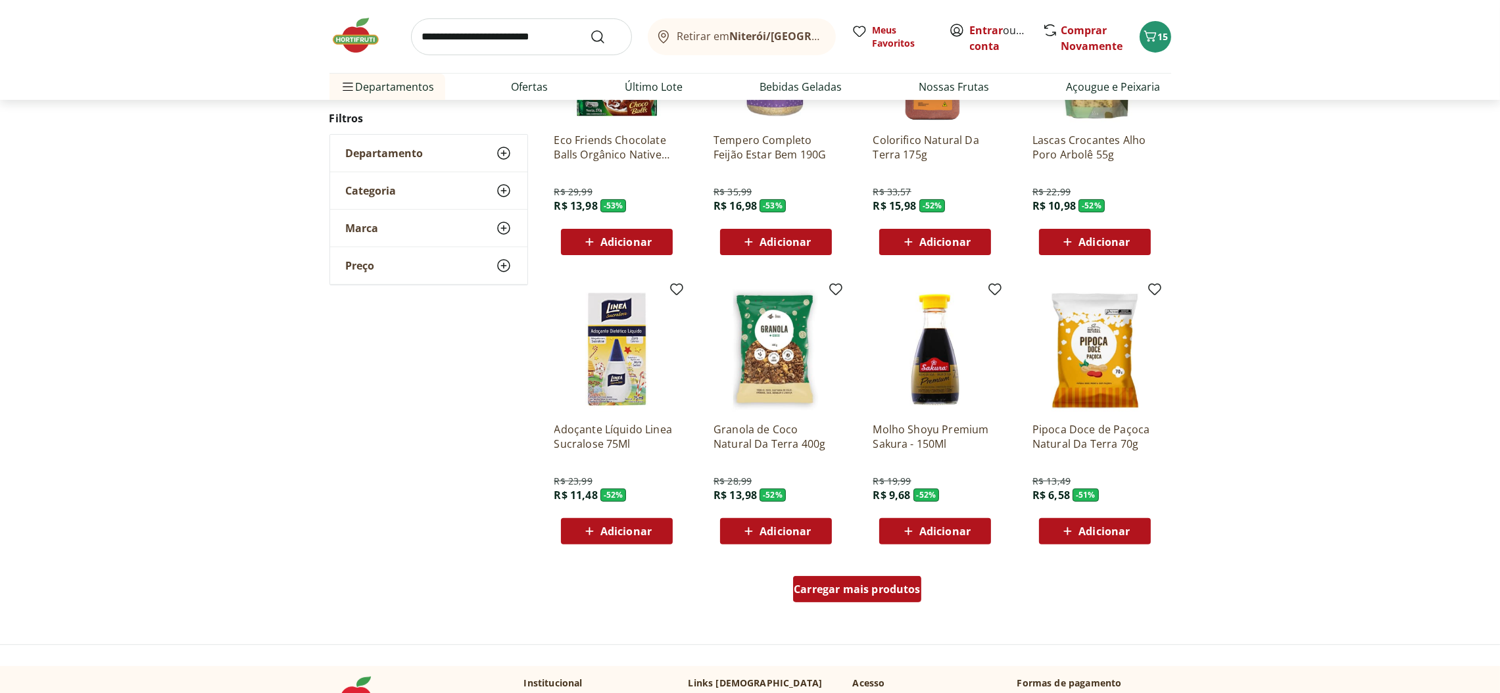
click at [893, 584] on span "Carregar mais produtos" at bounding box center [857, 589] width 127 height 11
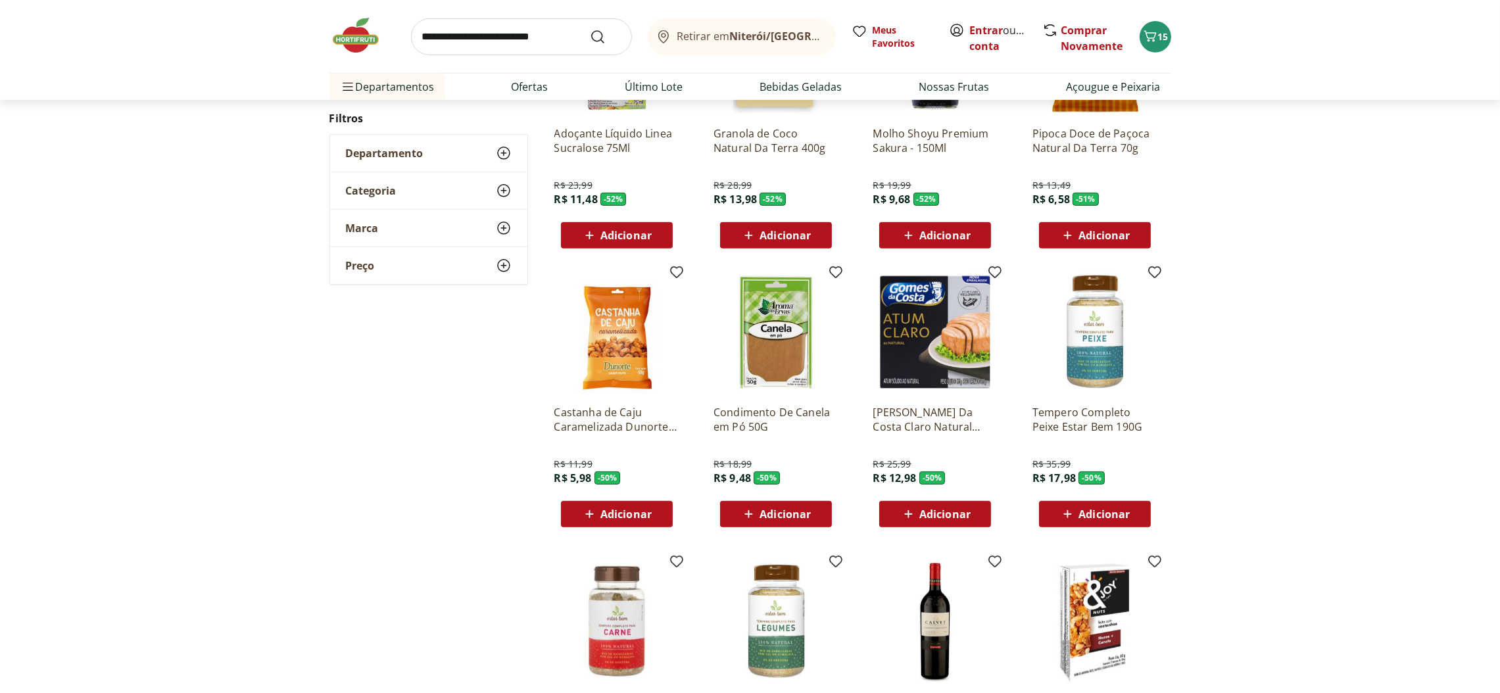
scroll to position [986, 0]
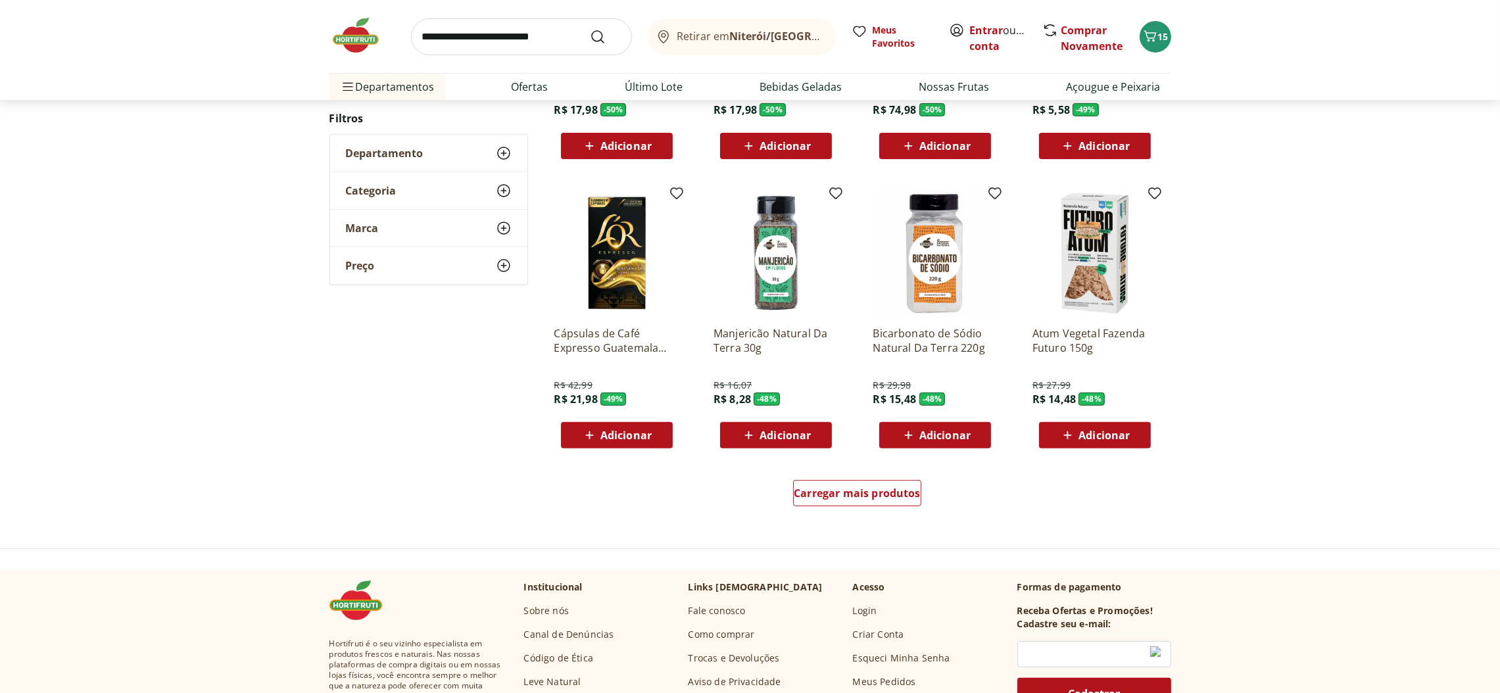
scroll to position [721, 0]
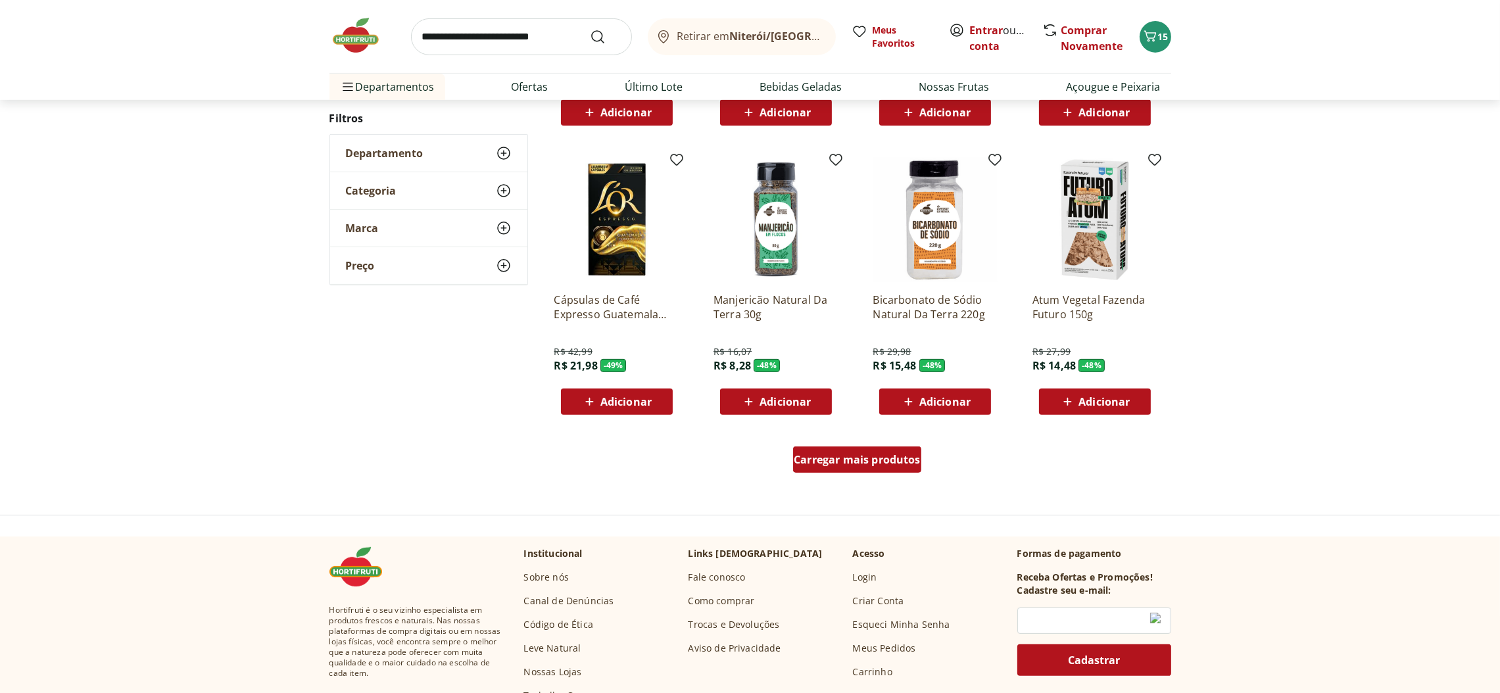
click at [899, 456] on span "Carregar mais produtos" at bounding box center [857, 459] width 127 height 11
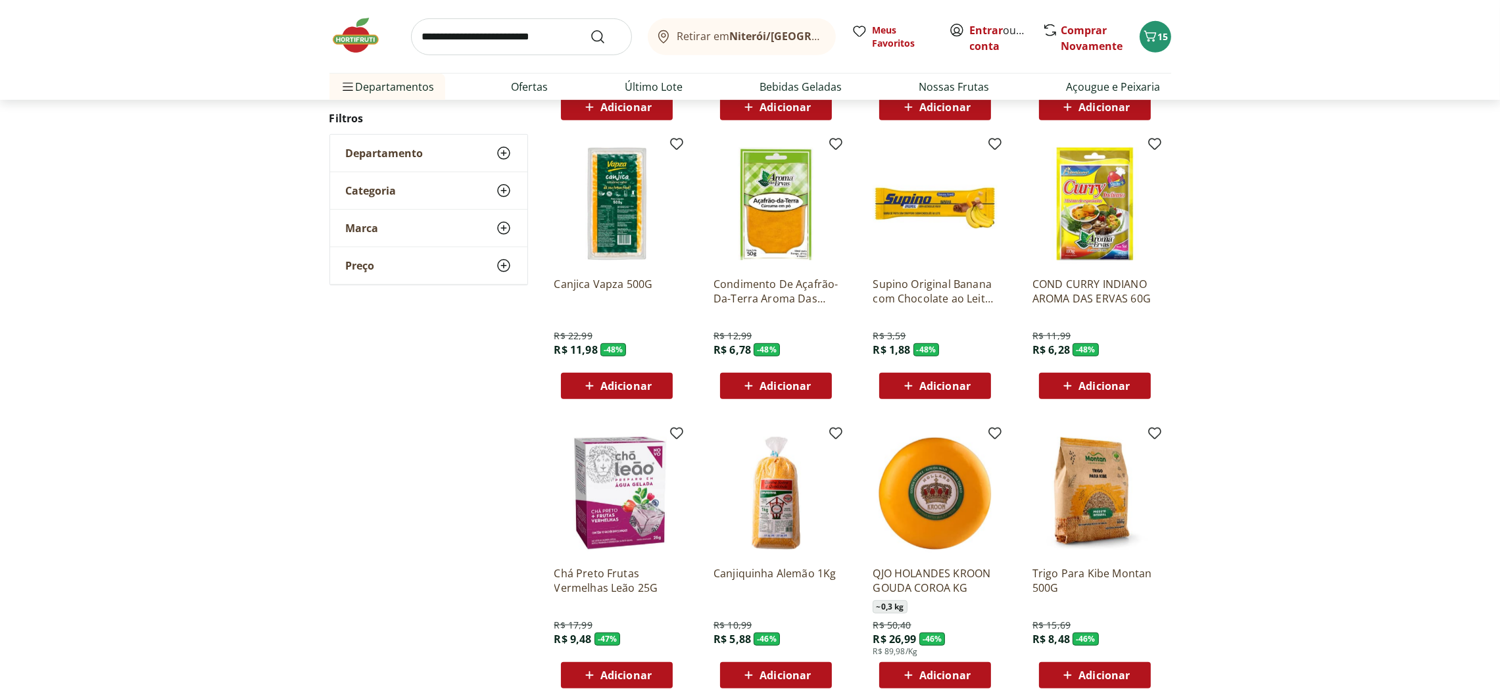
scroll to position [1017, 0]
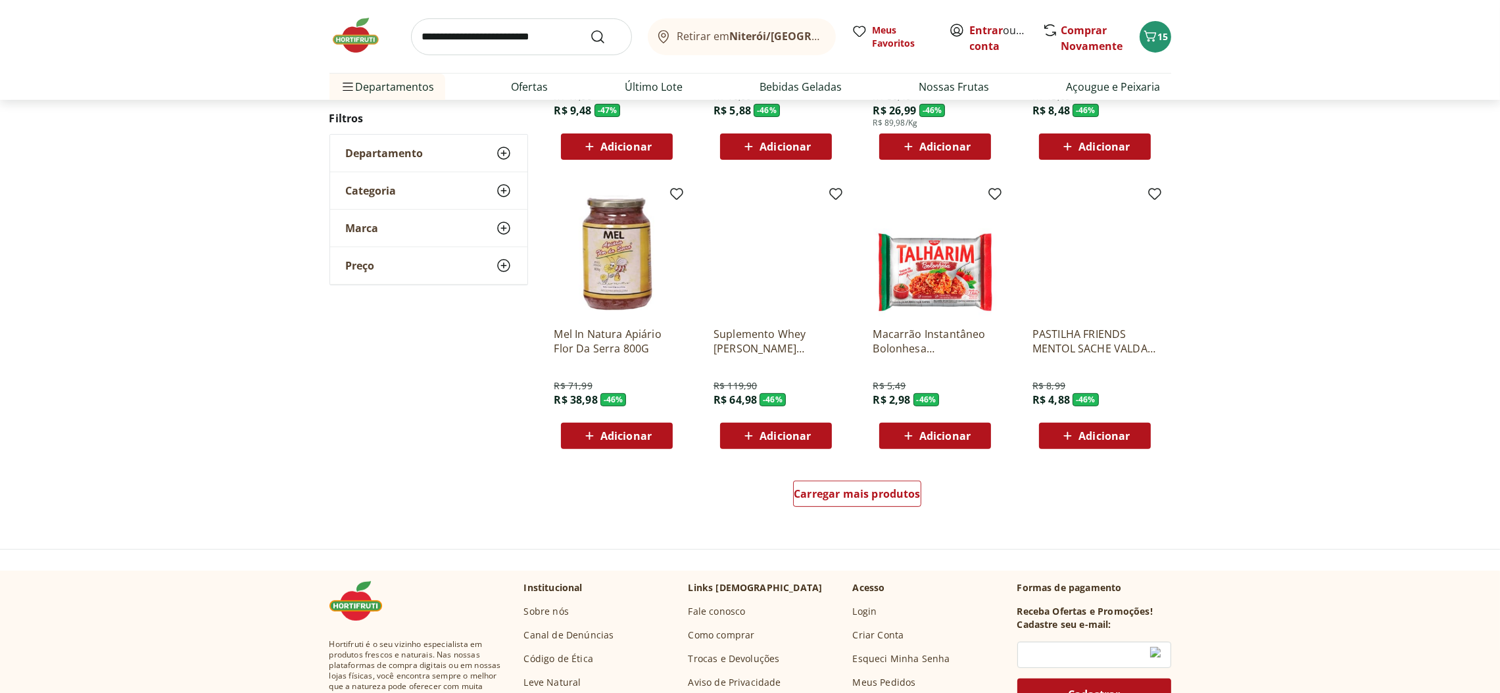
scroll to position [751, 0]
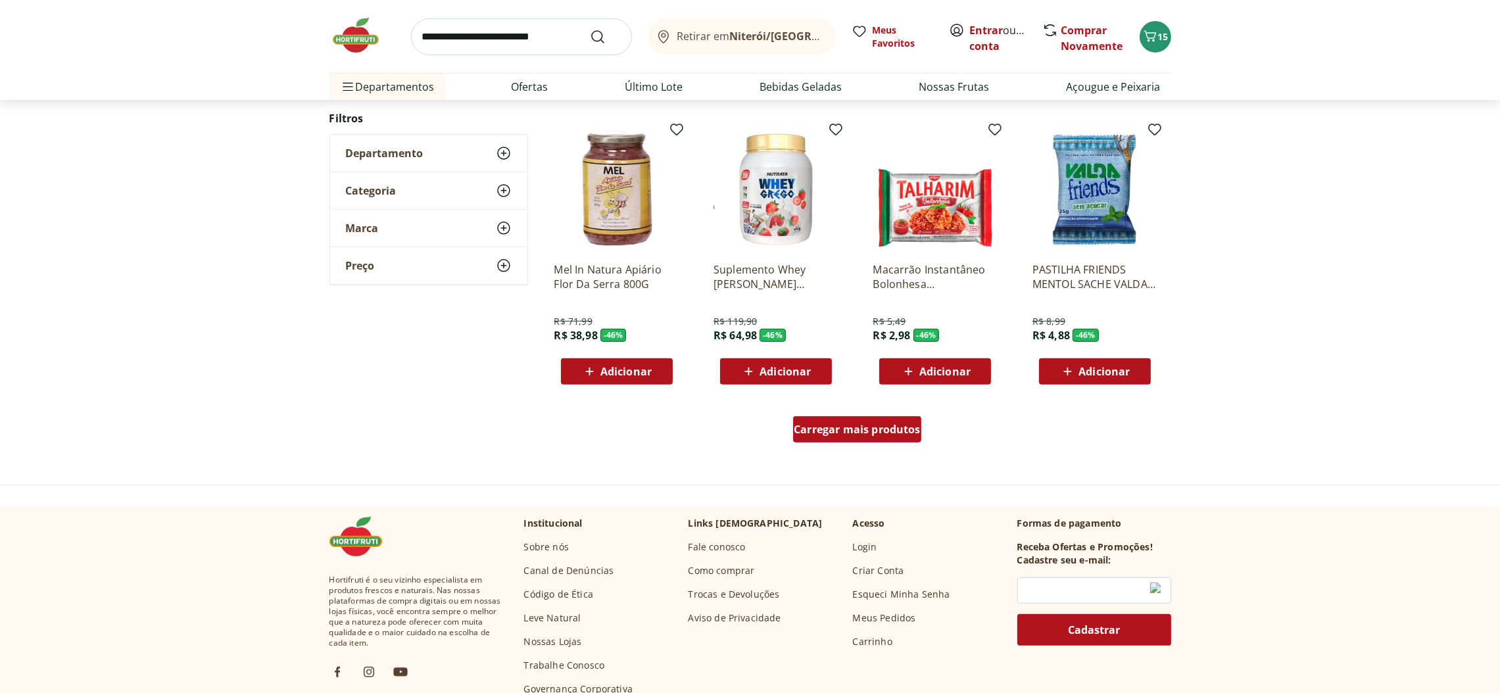
click at [901, 428] on span "Carregar mais produtos" at bounding box center [857, 429] width 127 height 11
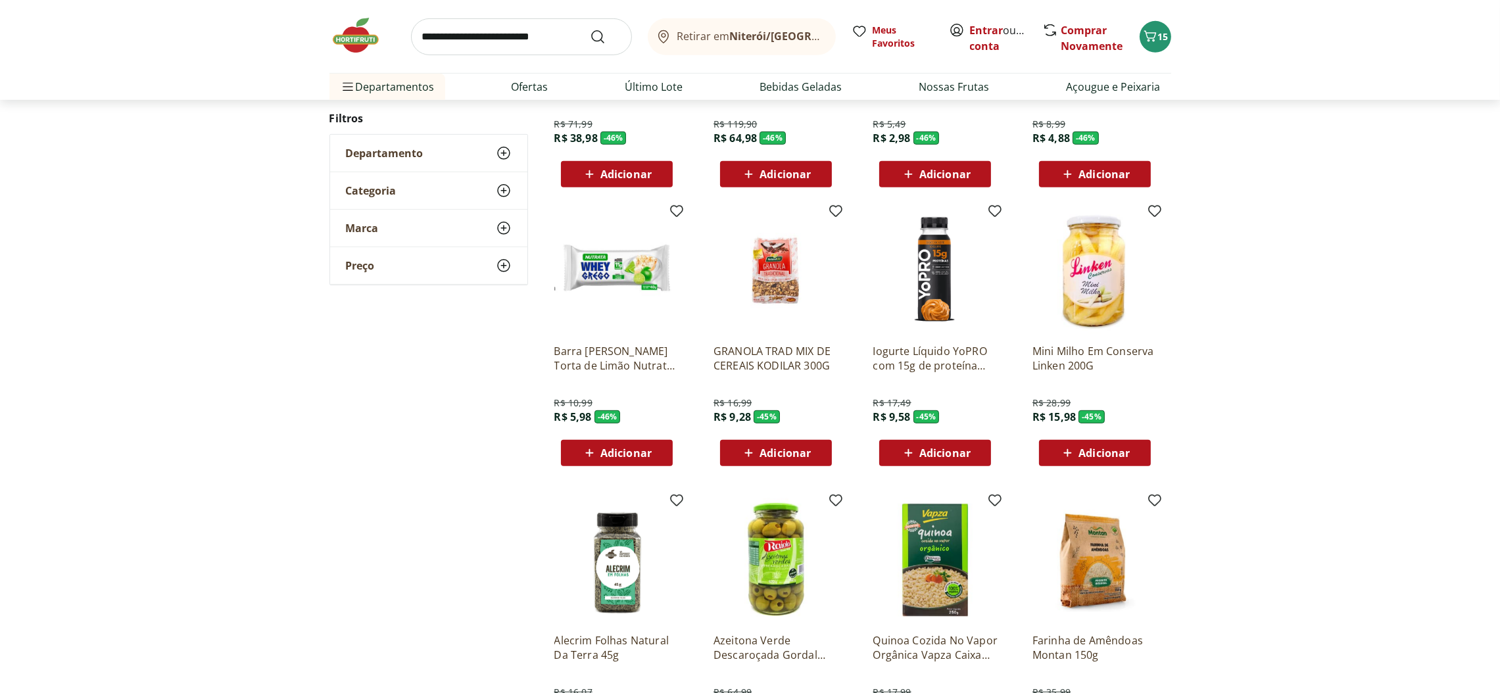
scroll to position [1047, 0]
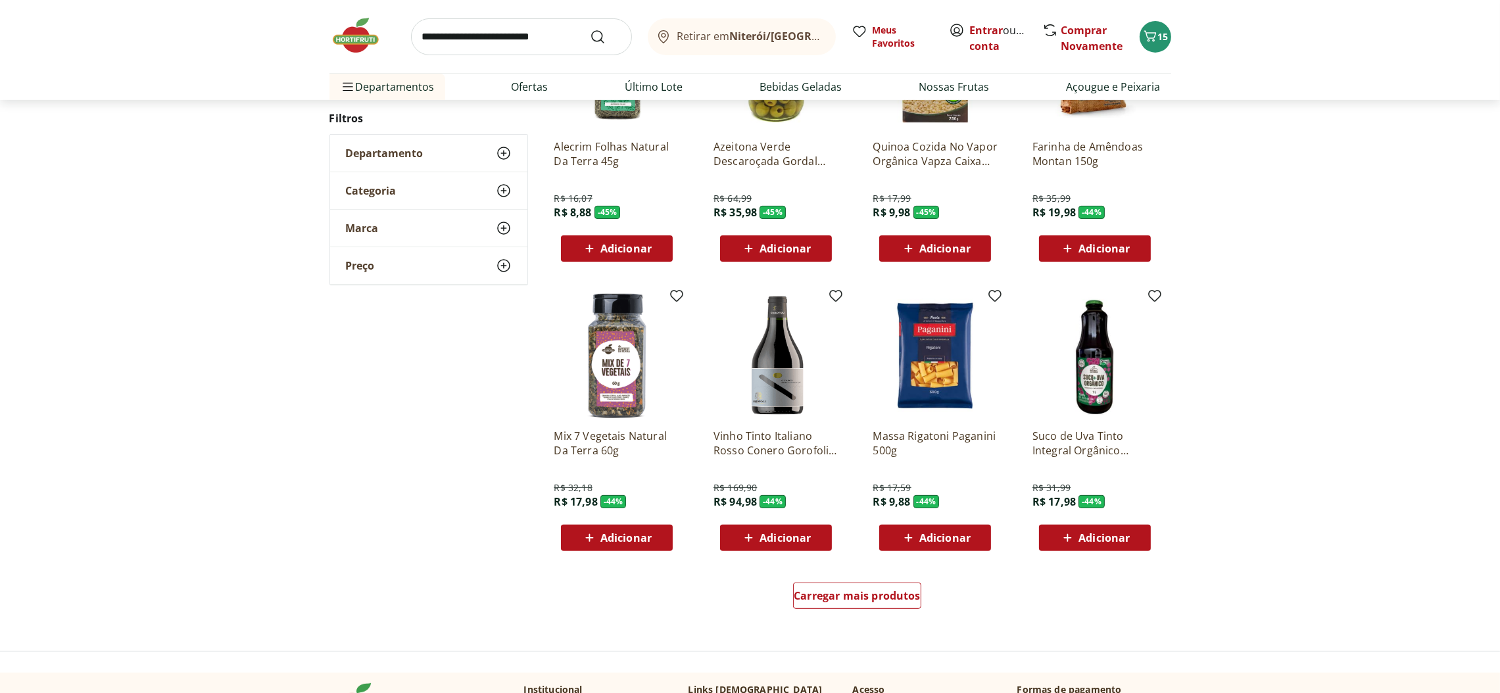
scroll to position [683, 0]
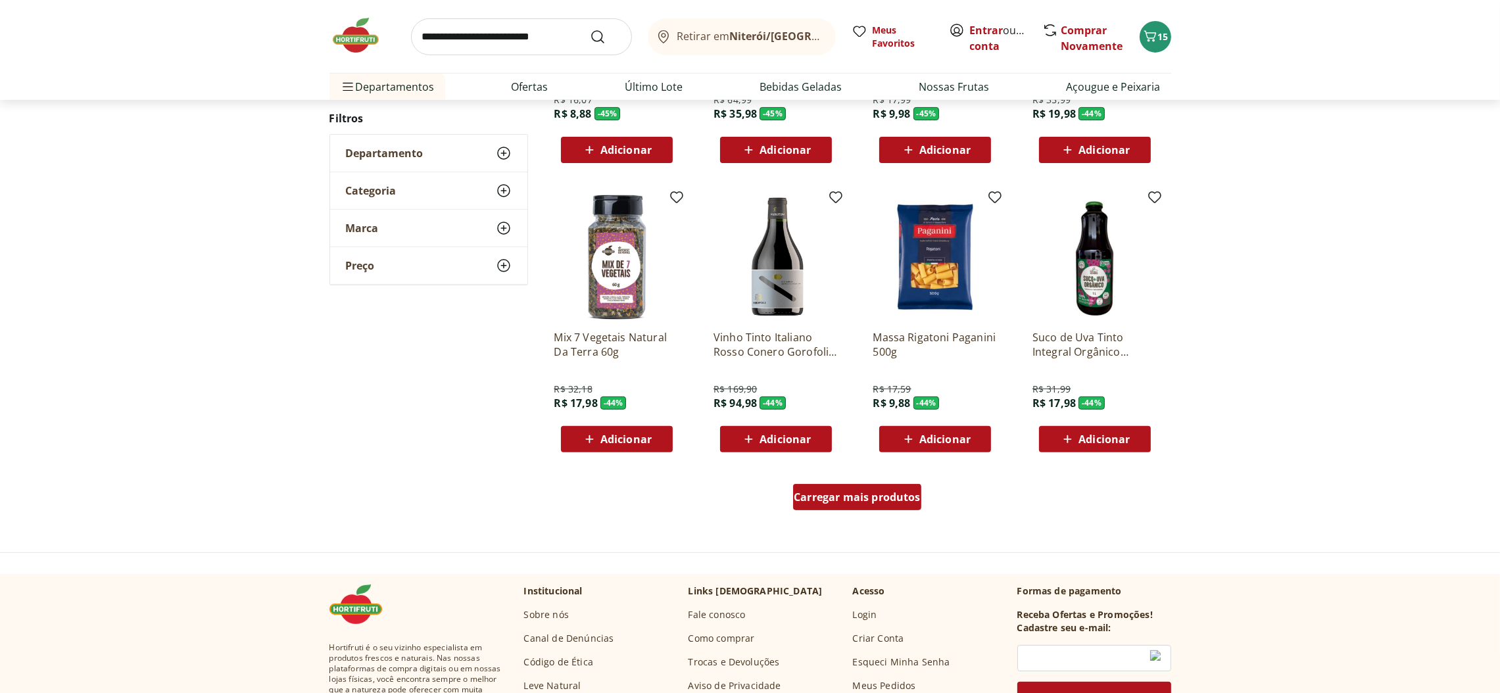
click at [889, 492] on span "Carregar mais produtos" at bounding box center [857, 497] width 127 height 11
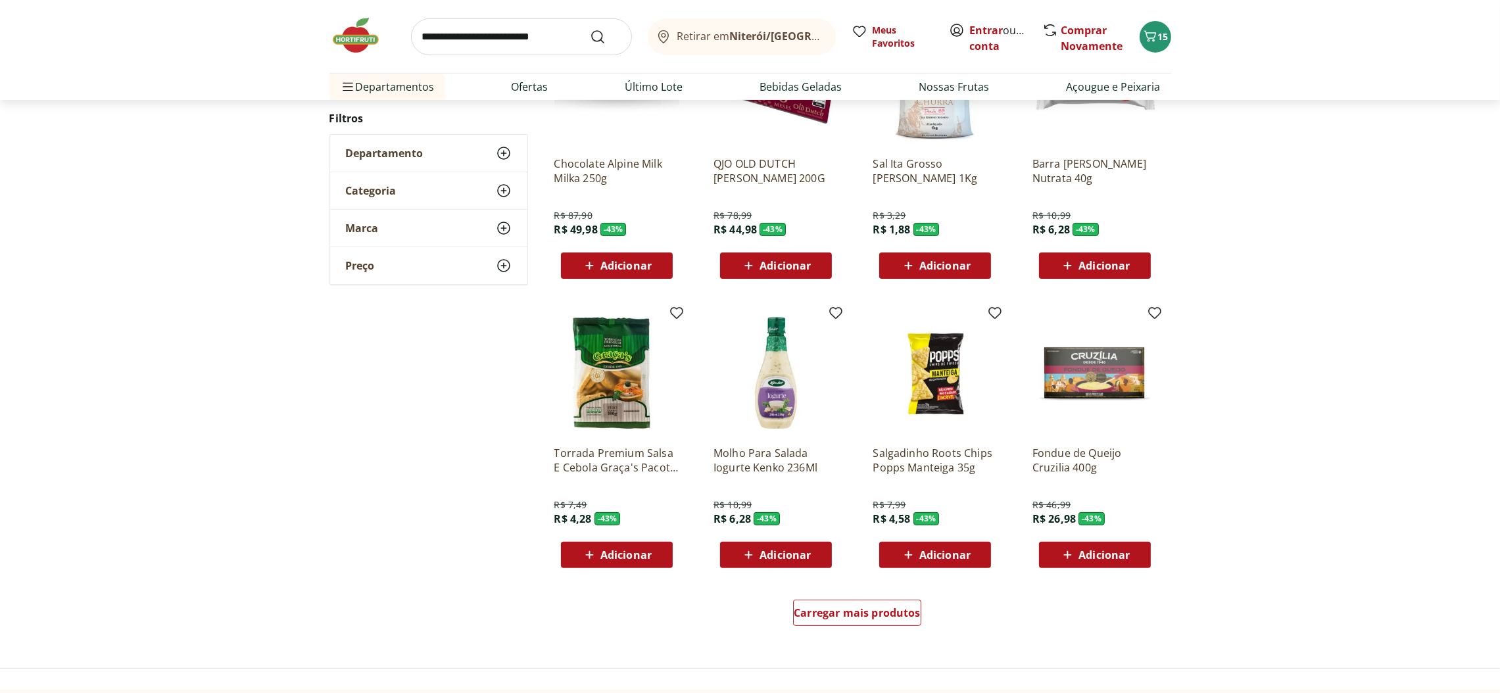
scroll to position [615, 0]
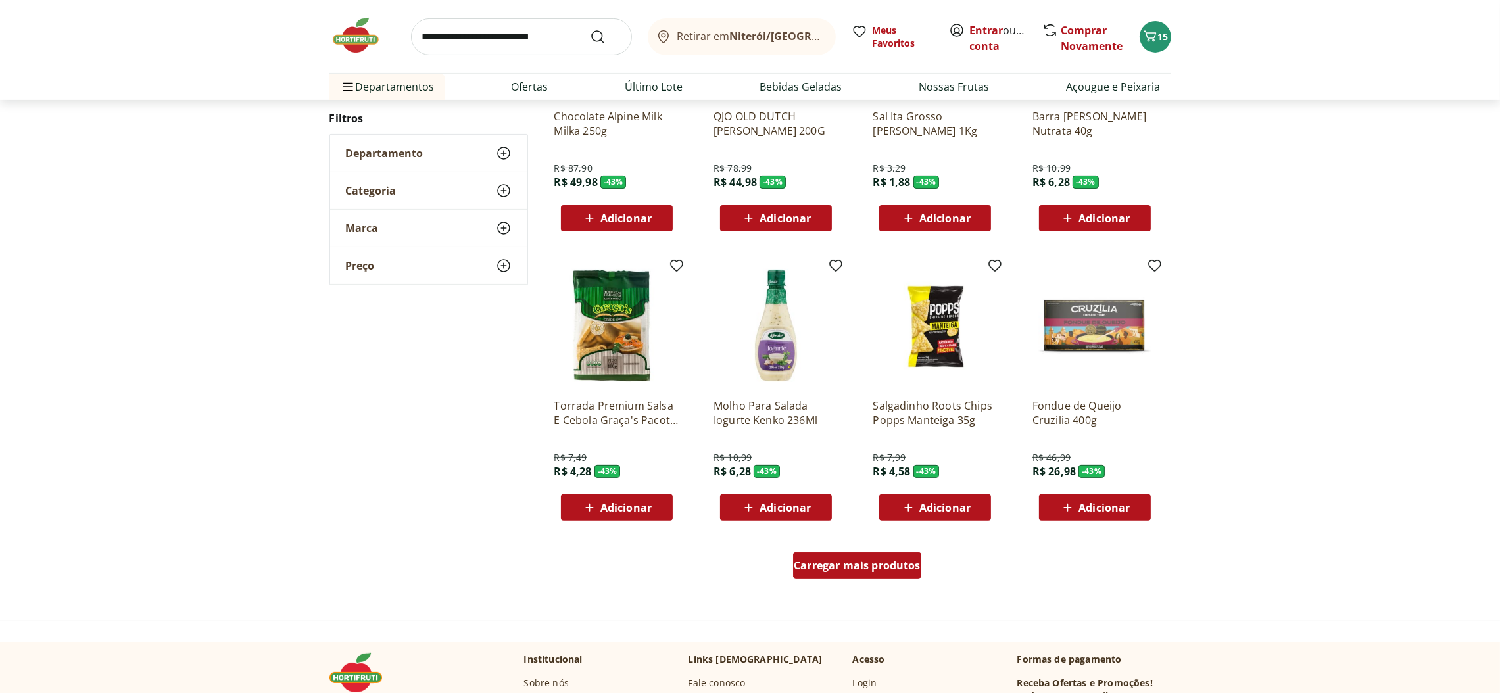
click at [884, 560] on span "Carregar mais produtos" at bounding box center [857, 565] width 127 height 11
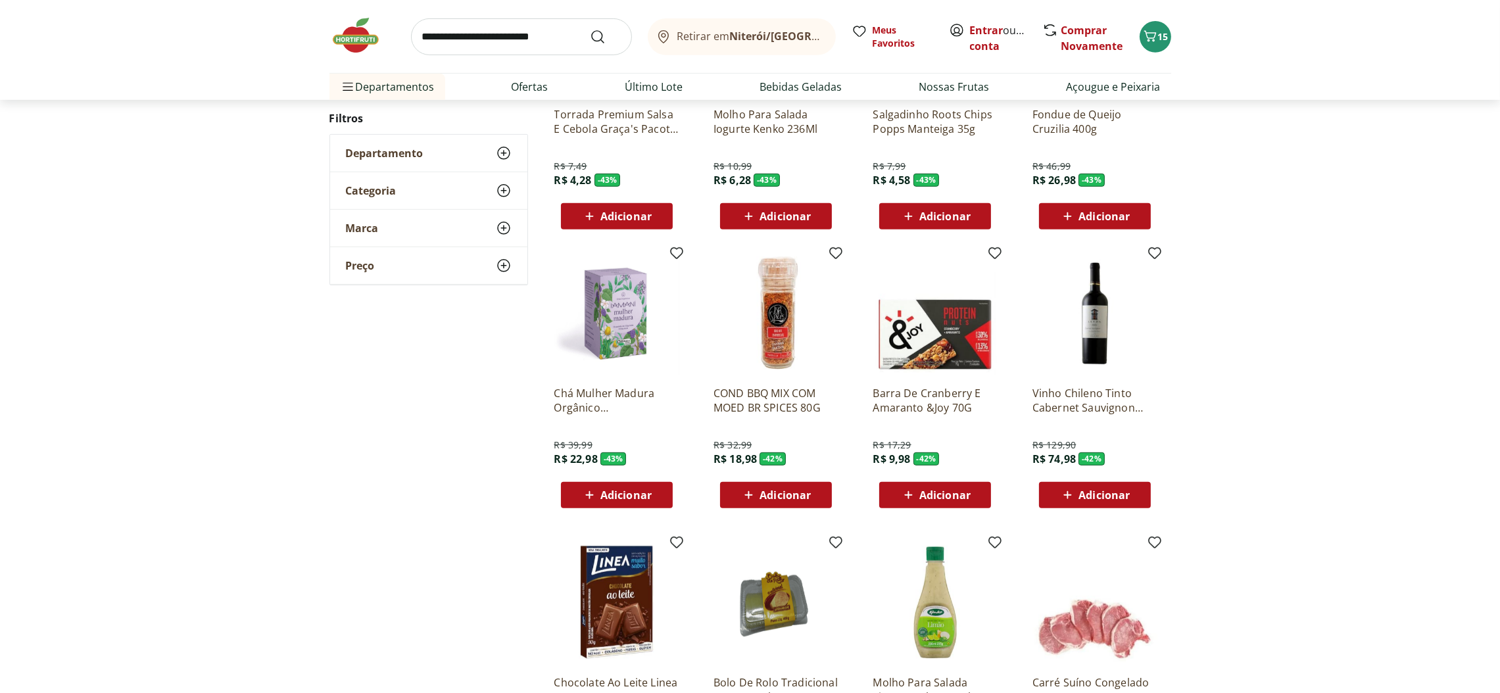
scroll to position [911, 0]
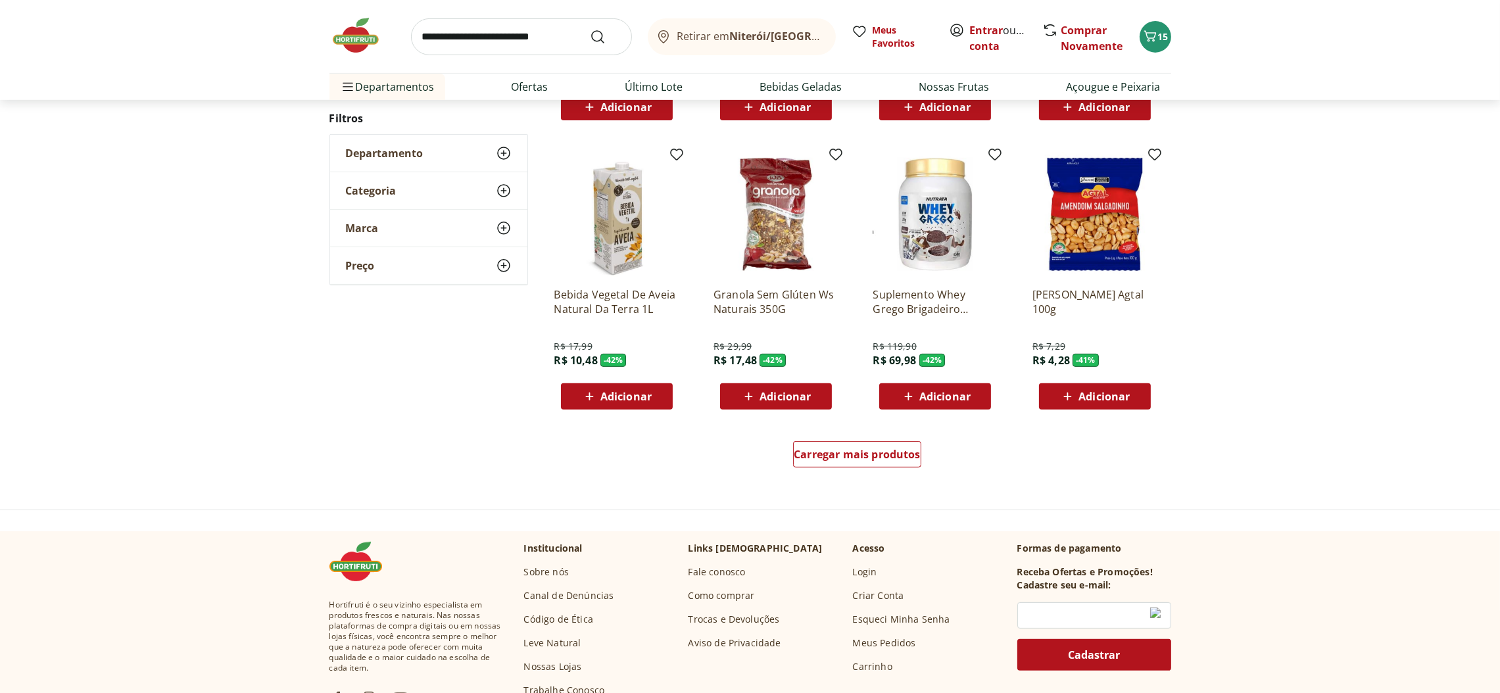
scroll to position [744, 0]
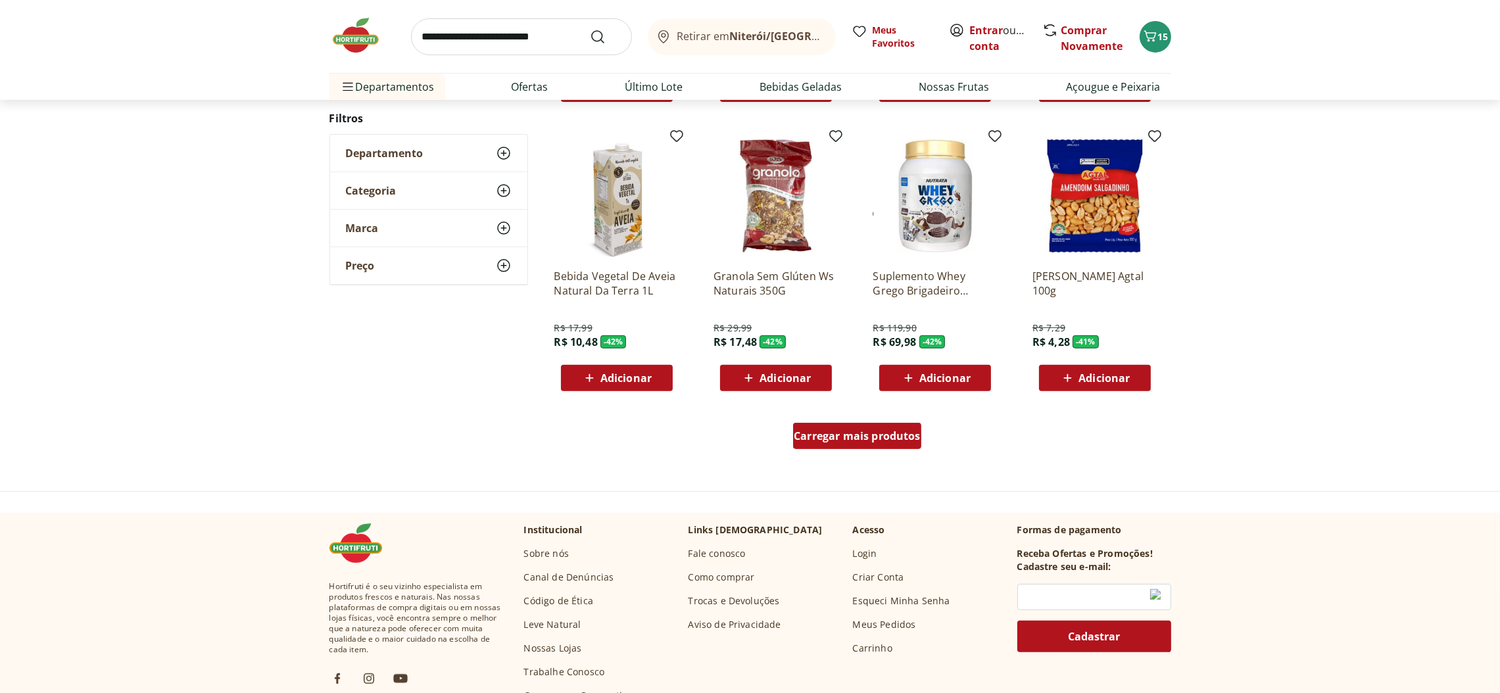
click at [895, 437] on span "Carregar mais produtos" at bounding box center [857, 436] width 127 height 11
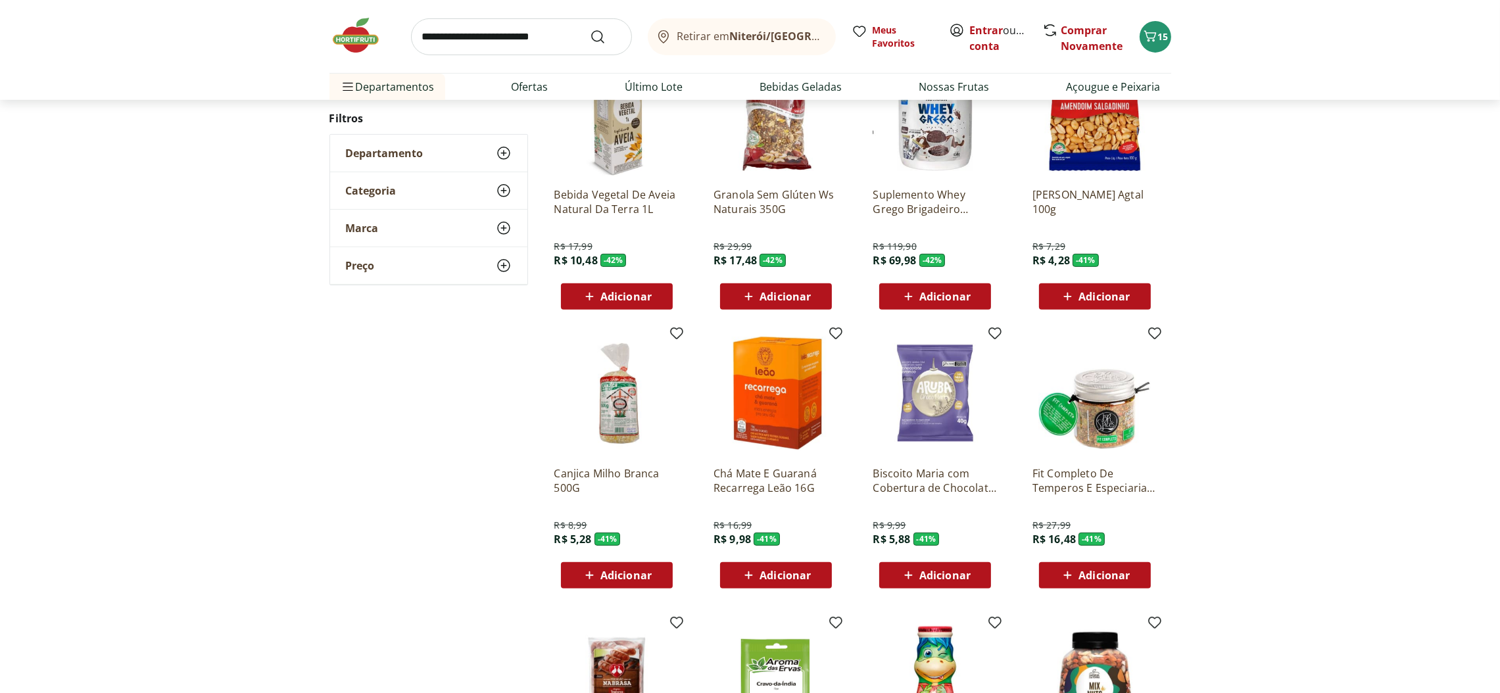
scroll to position [942, 0]
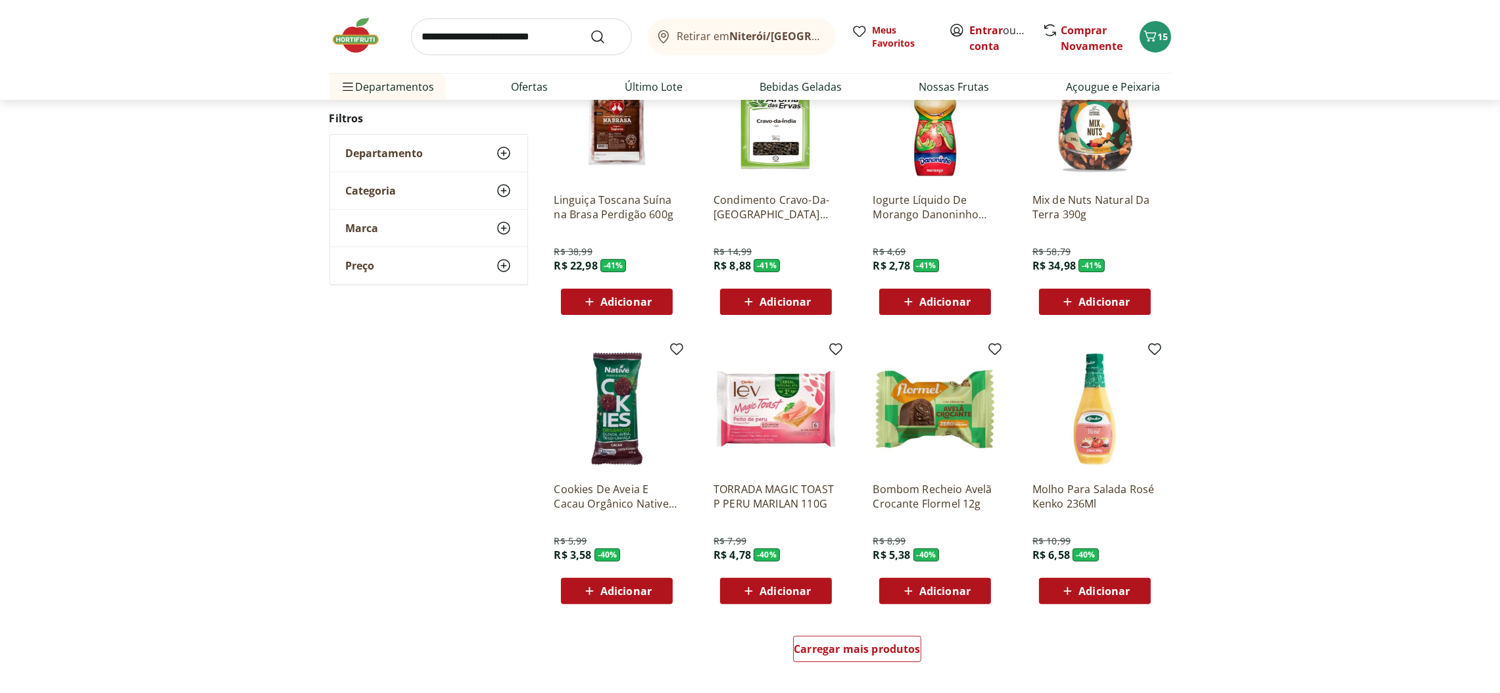
scroll to position [578, 0]
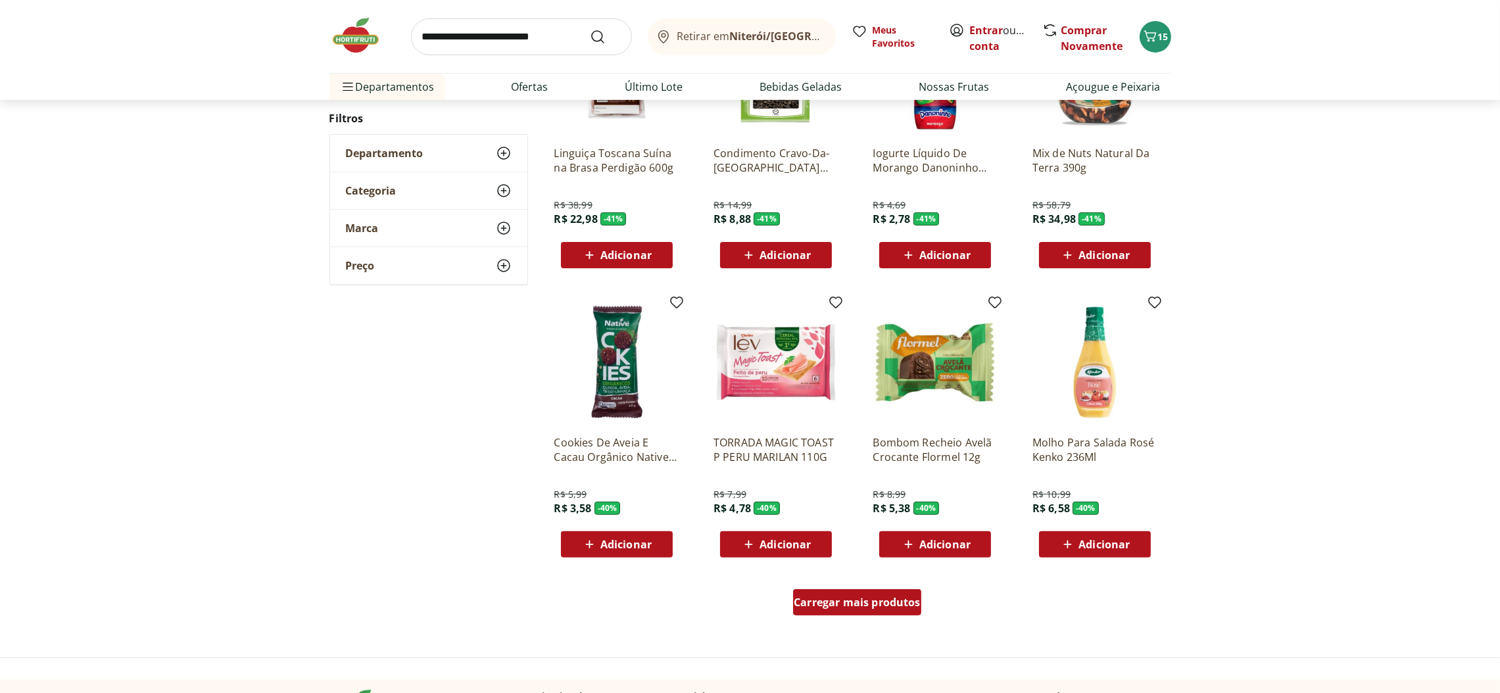
click at [890, 601] on span "Carregar mais produtos" at bounding box center [857, 602] width 127 height 11
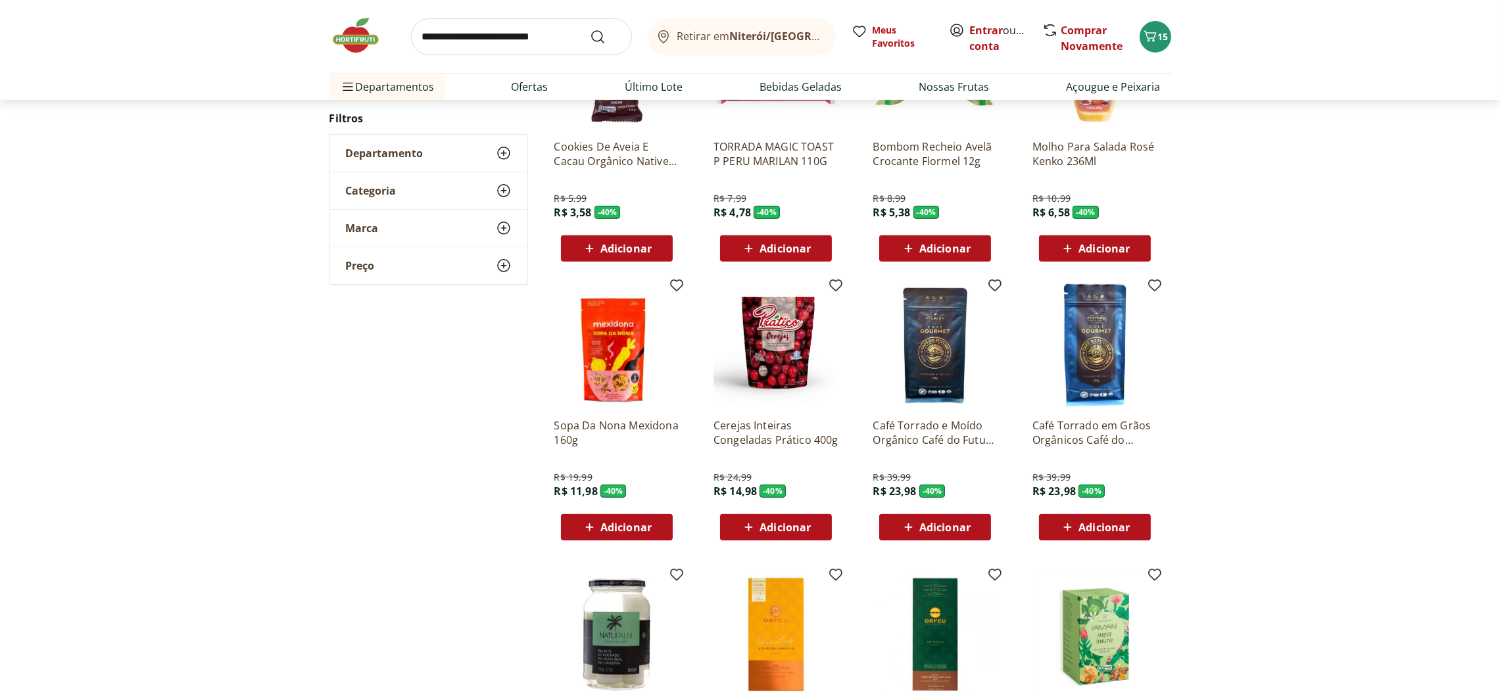
scroll to position [973, 0]
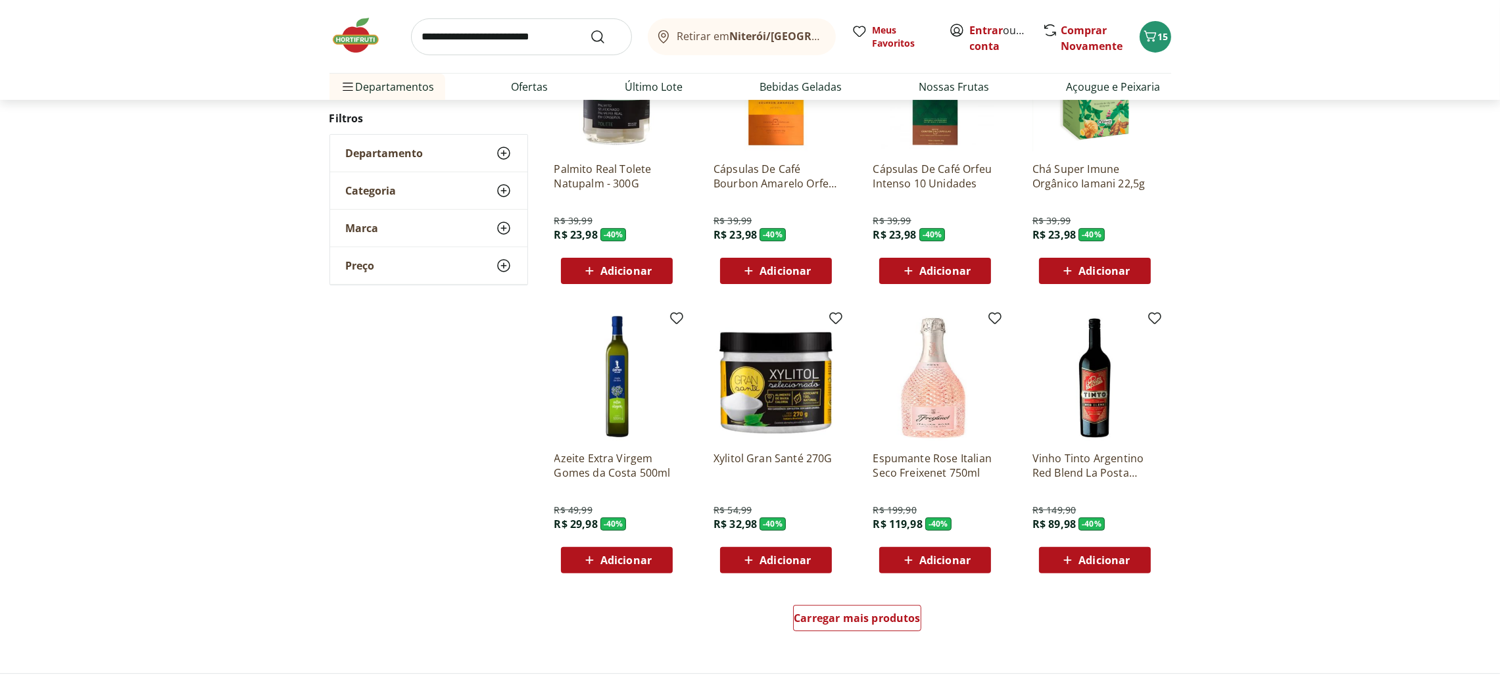
scroll to position [608, 0]
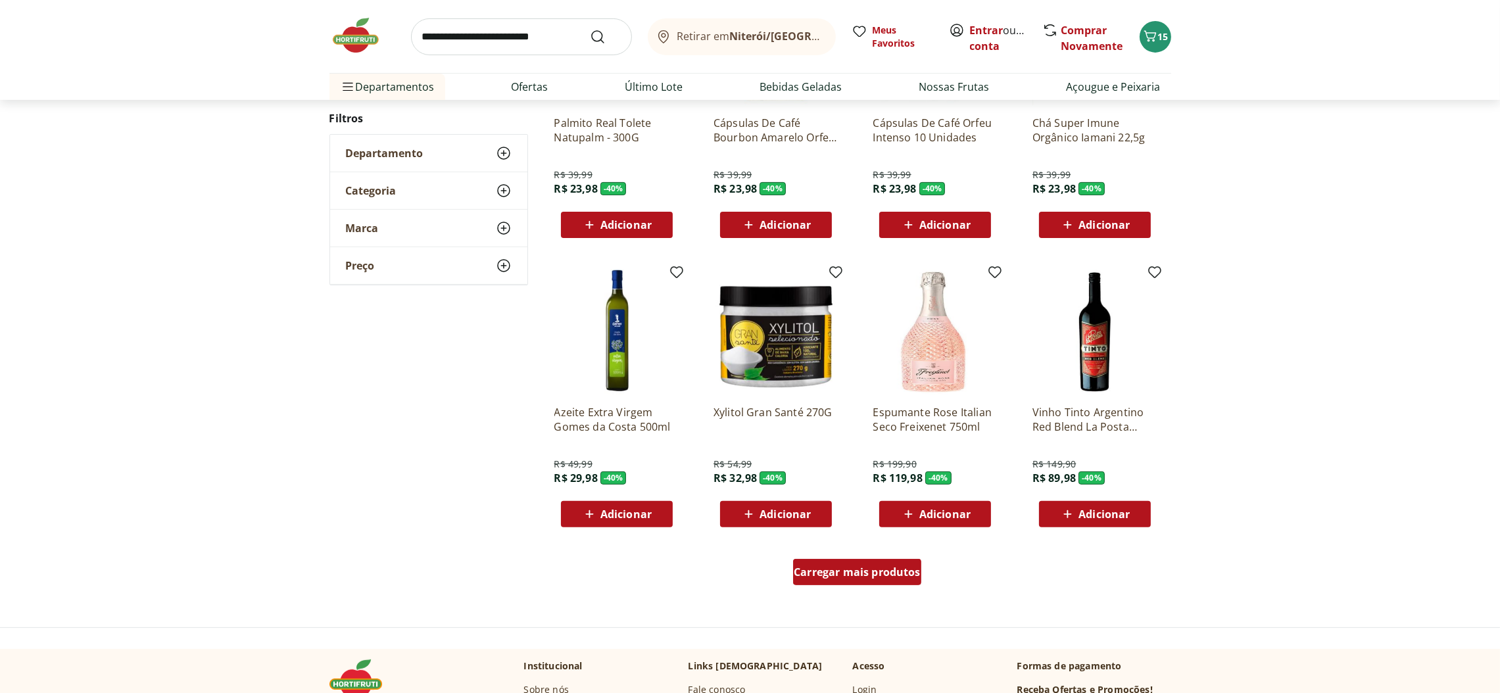
click at [889, 571] on span "Carregar mais produtos" at bounding box center [857, 572] width 127 height 11
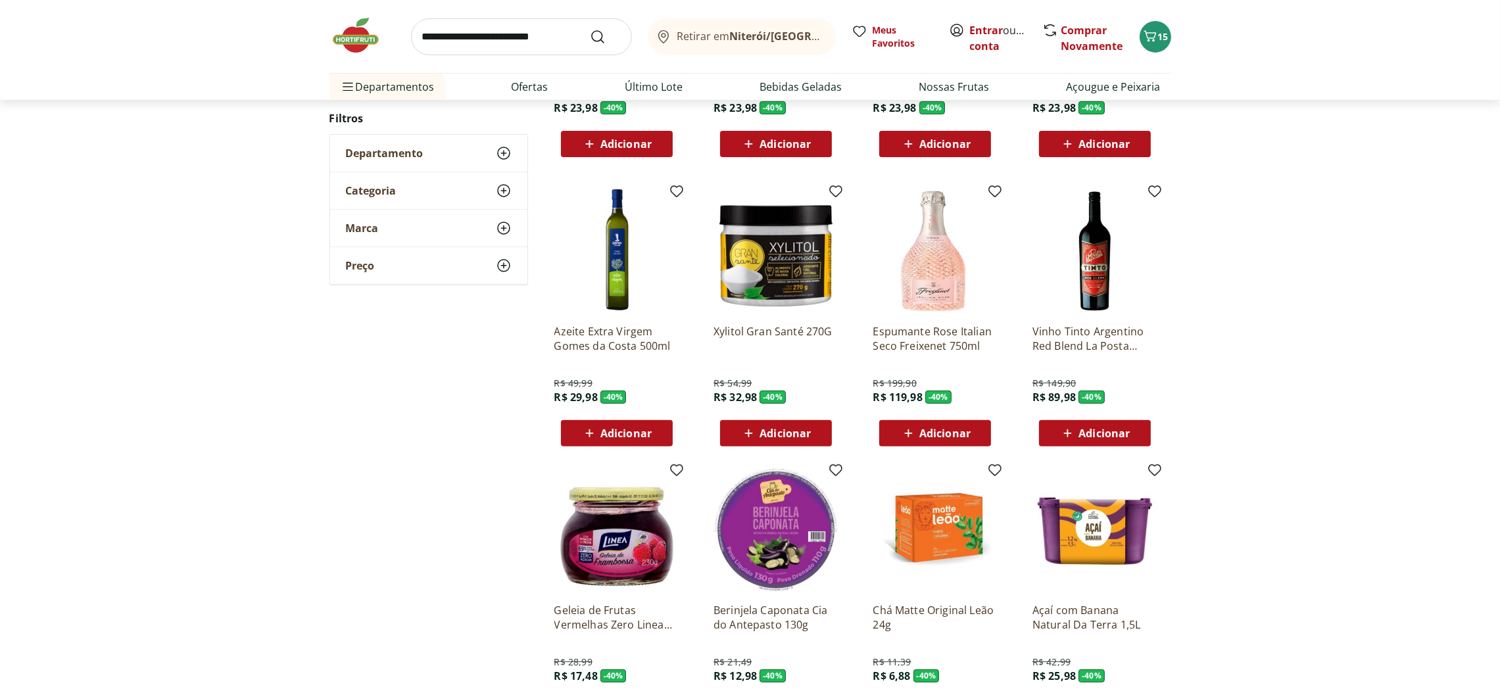
scroll to position [806, 0]
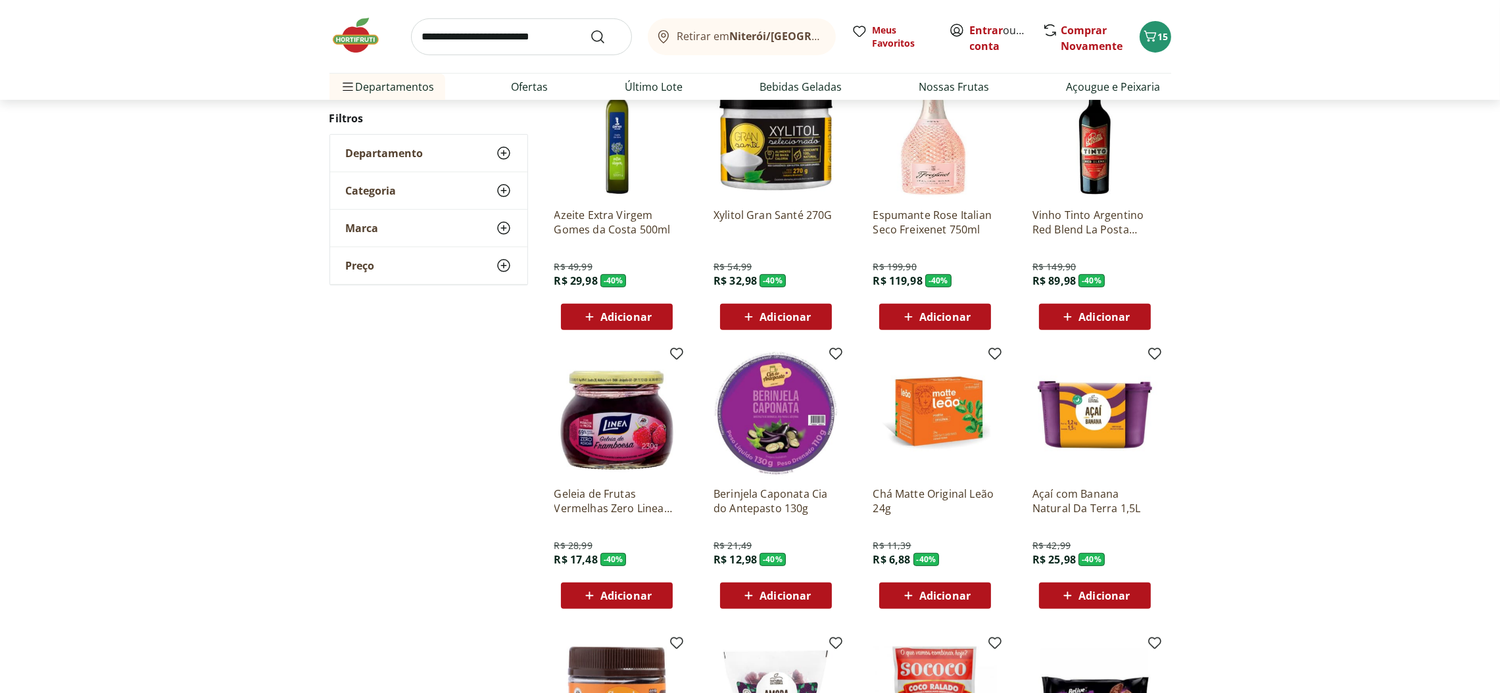
click at [625, 590] on span "Adicionar" at bounding box center [625, 595] width 51 height 11
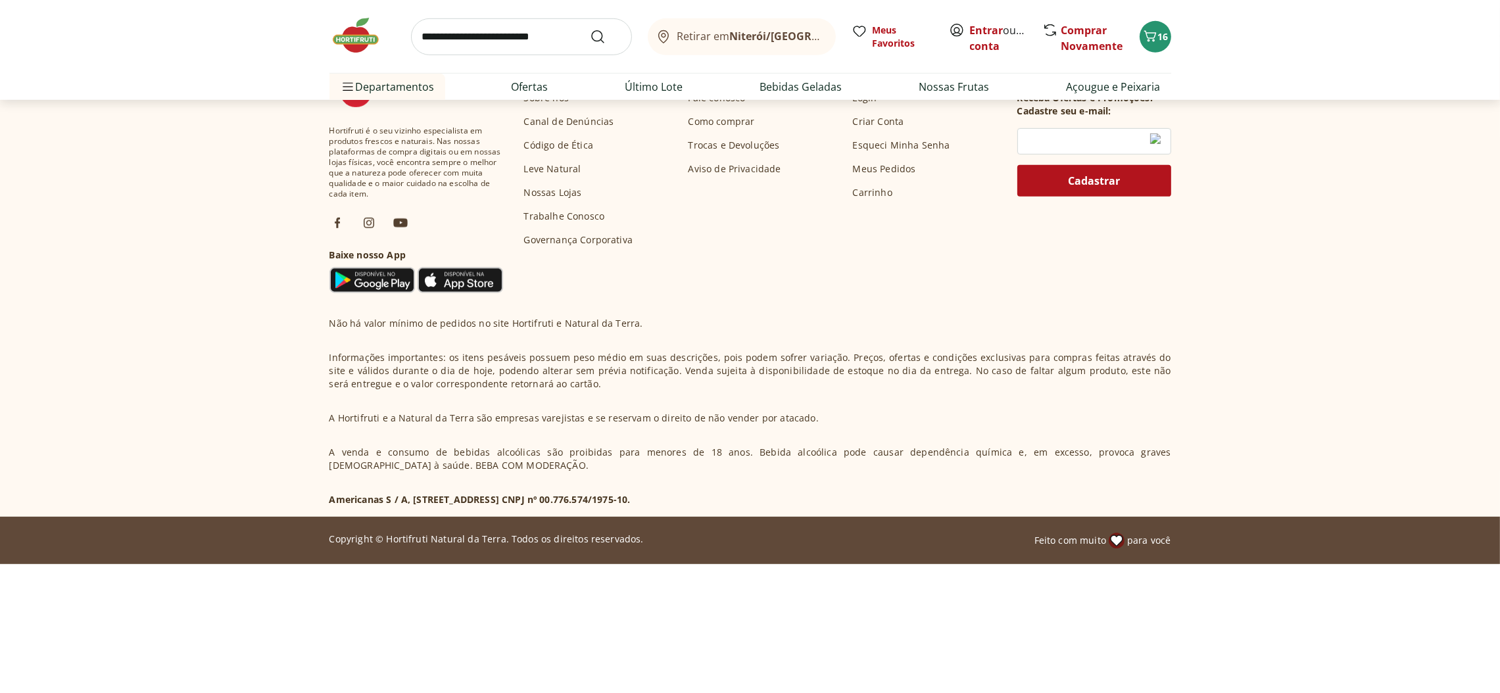
scroll to position [342, 0]
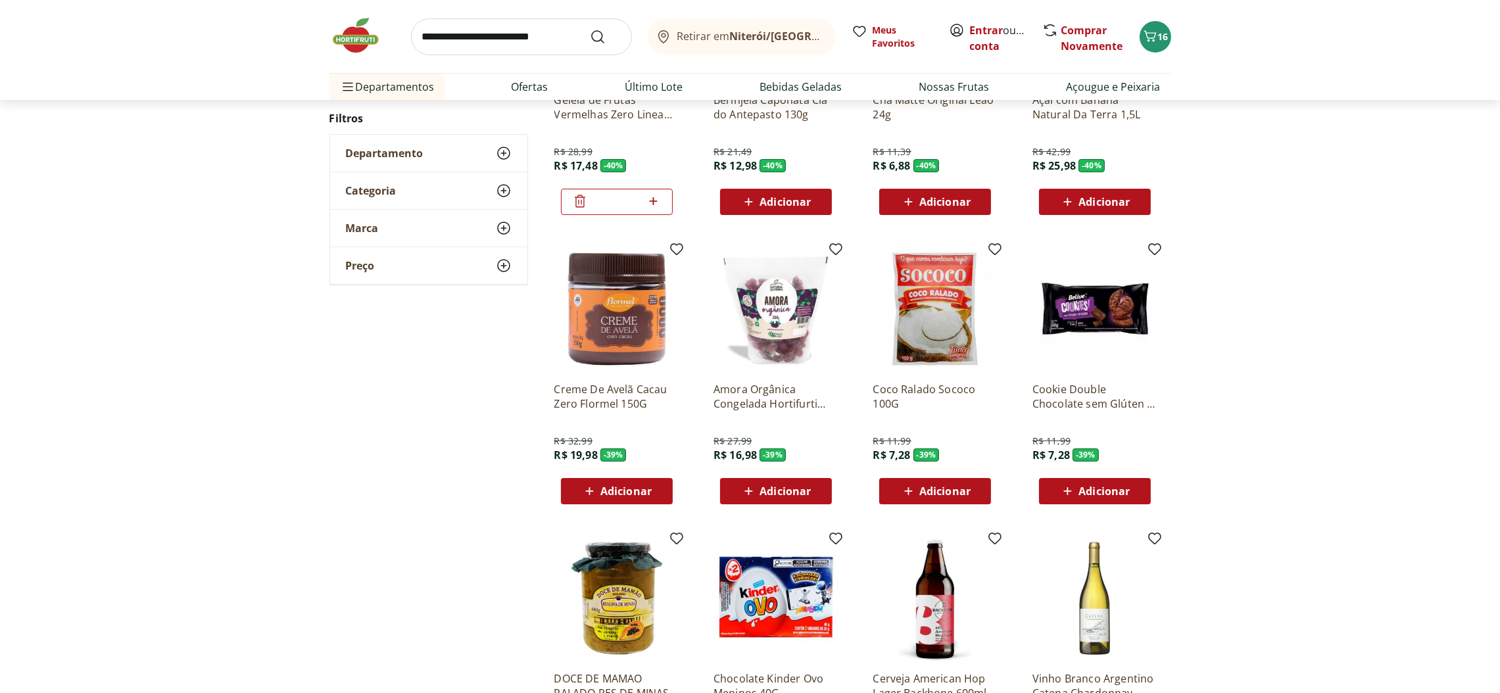
click at [632, 480] on div "Adicionar" at bounding box center [616, 491] width 91 height 24
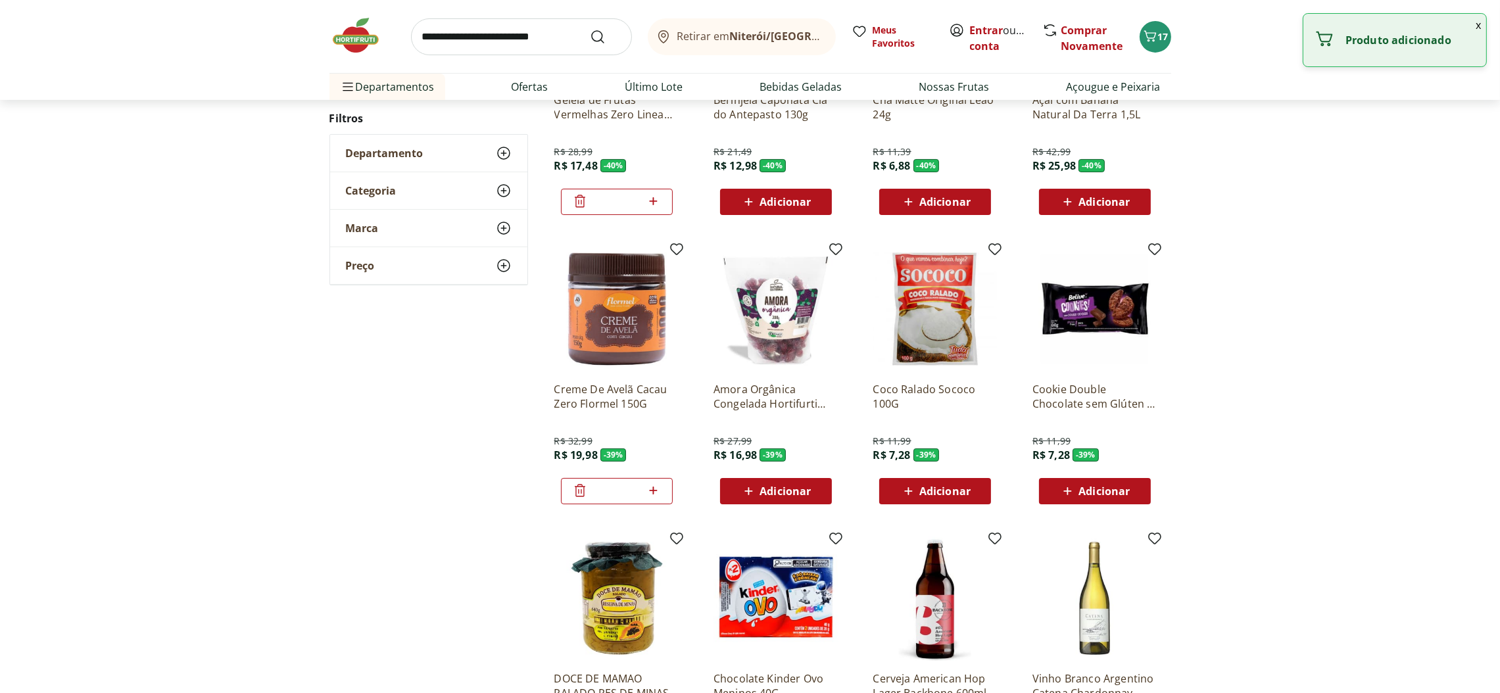
click at [807, 486] on span "Adicionar" at bounding box center [784, 491] width 51 height 11
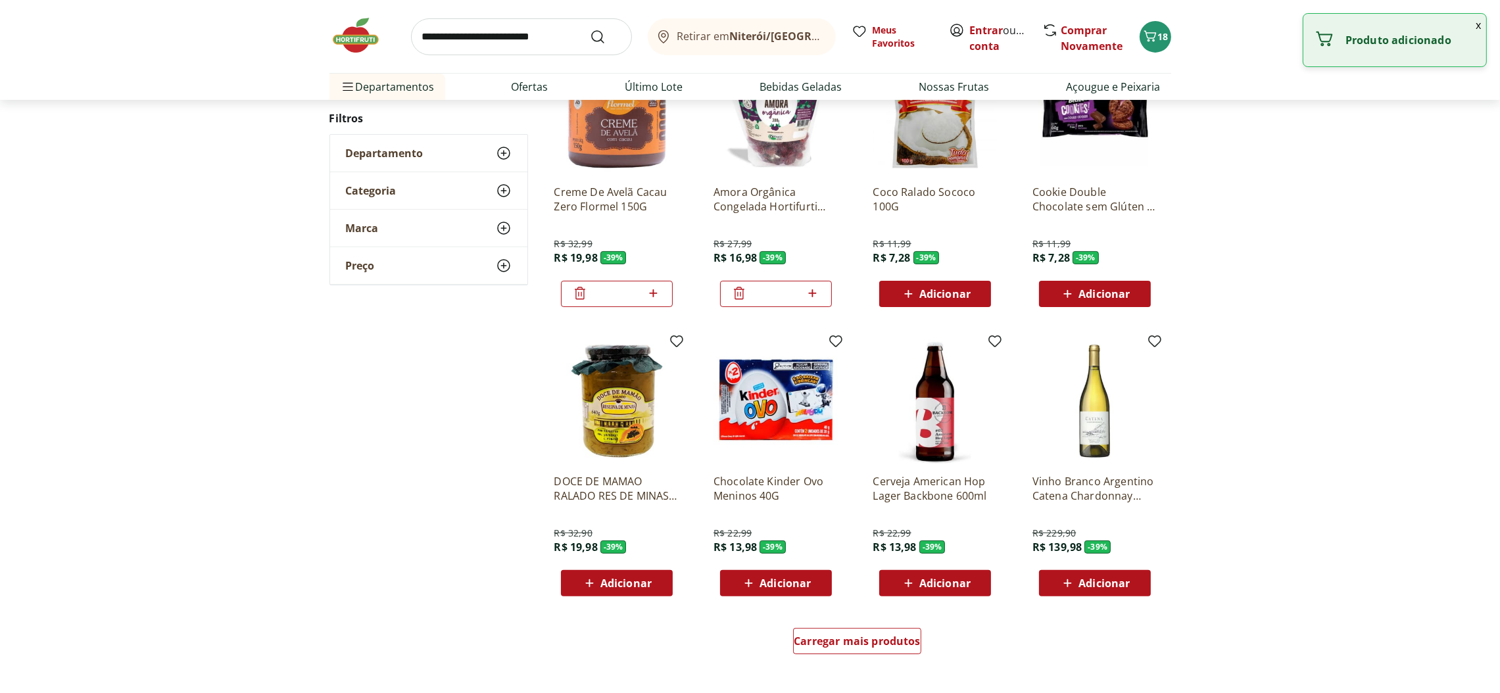
scroll to position [736, 0]
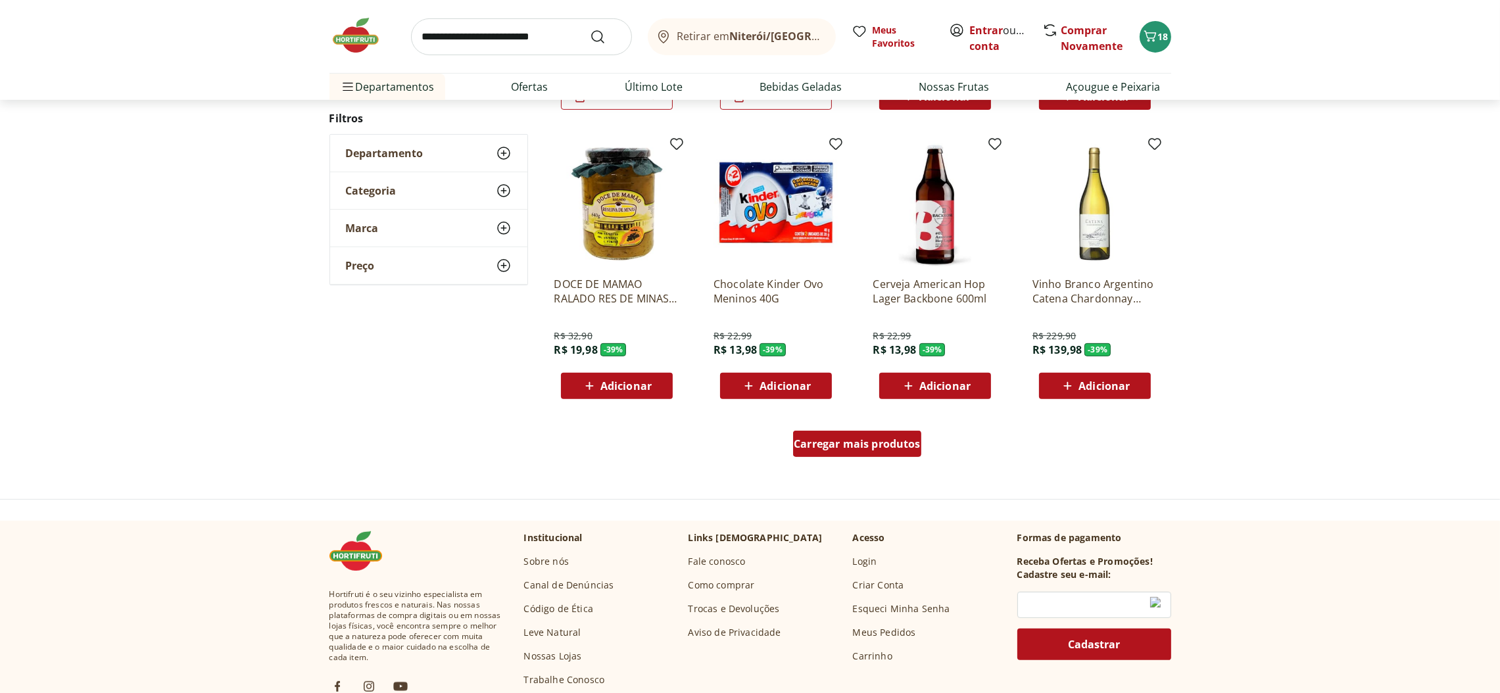
click at [894, 440] on span "Carregar mais produtos" at bounding box center [857, 444] width 127 height 11
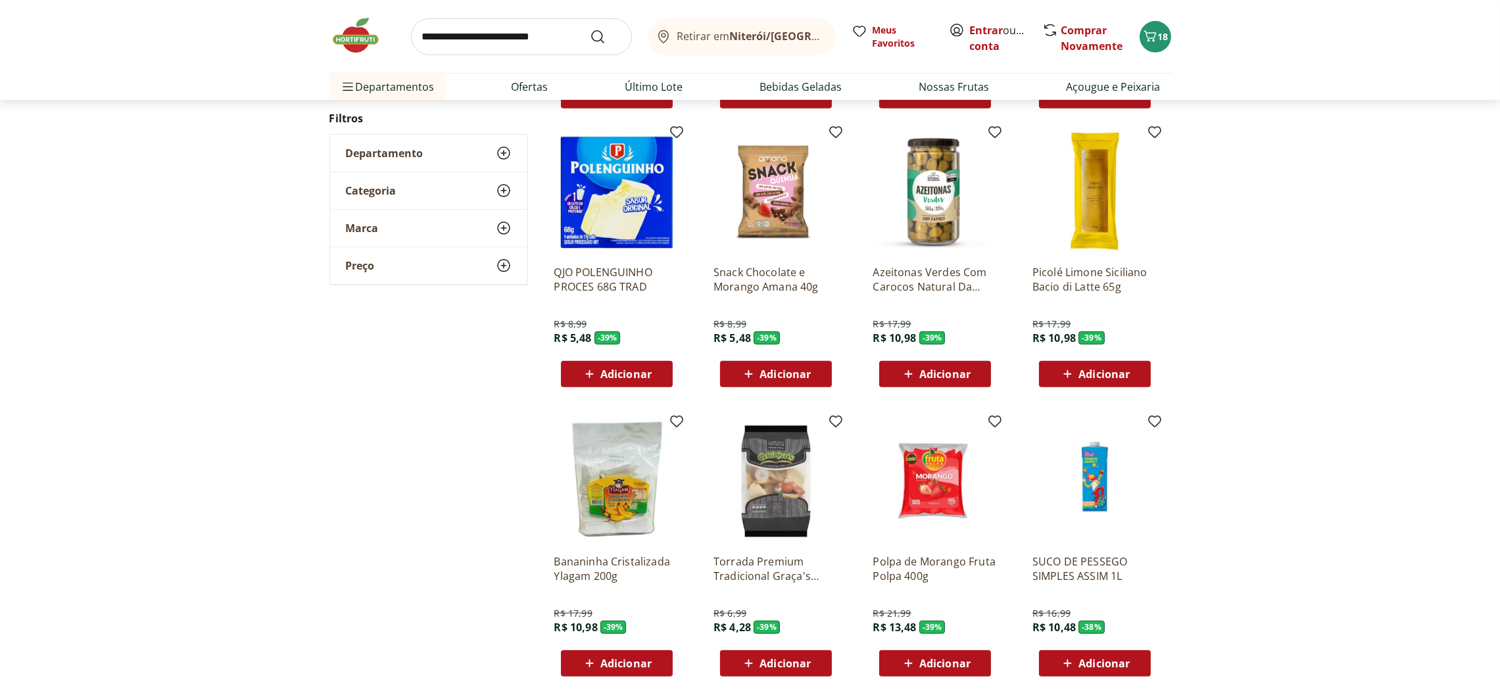
scroll to position [1032, 0]
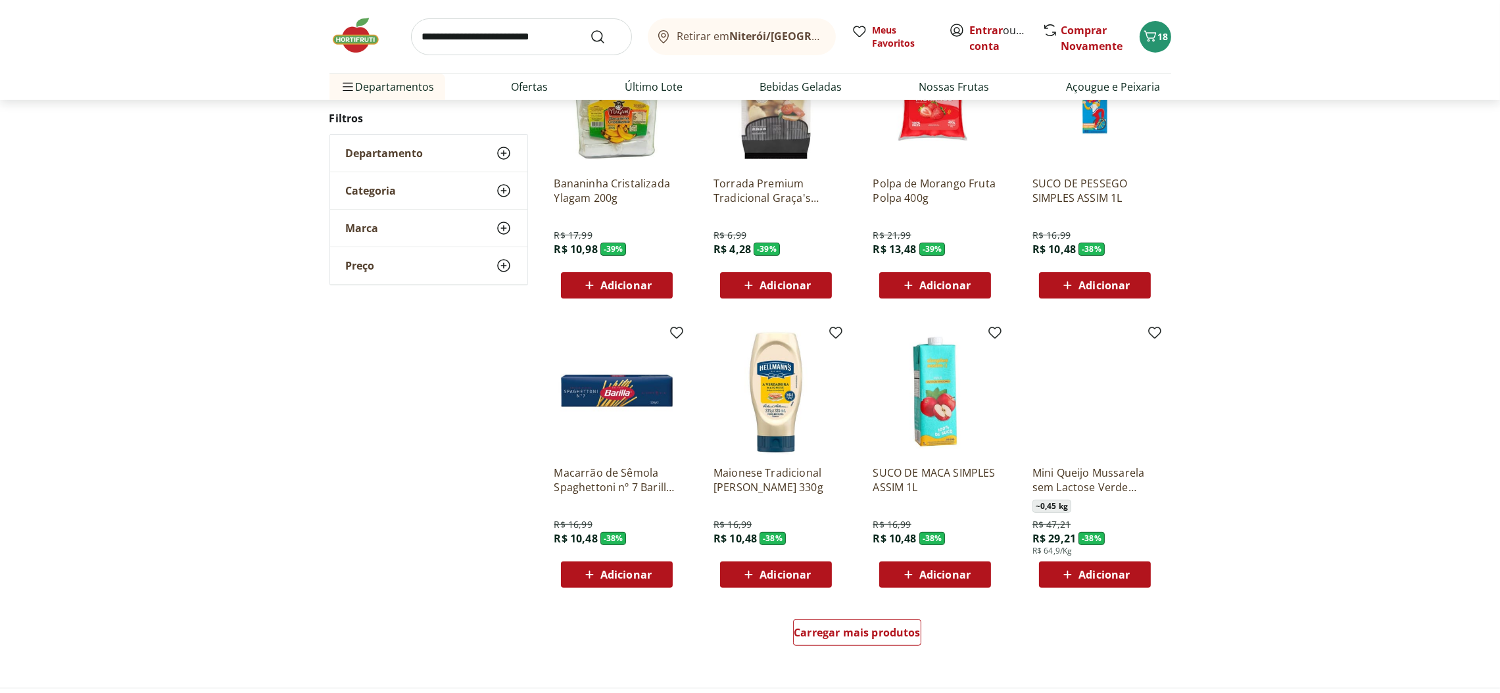
scroll to position [570, 0]
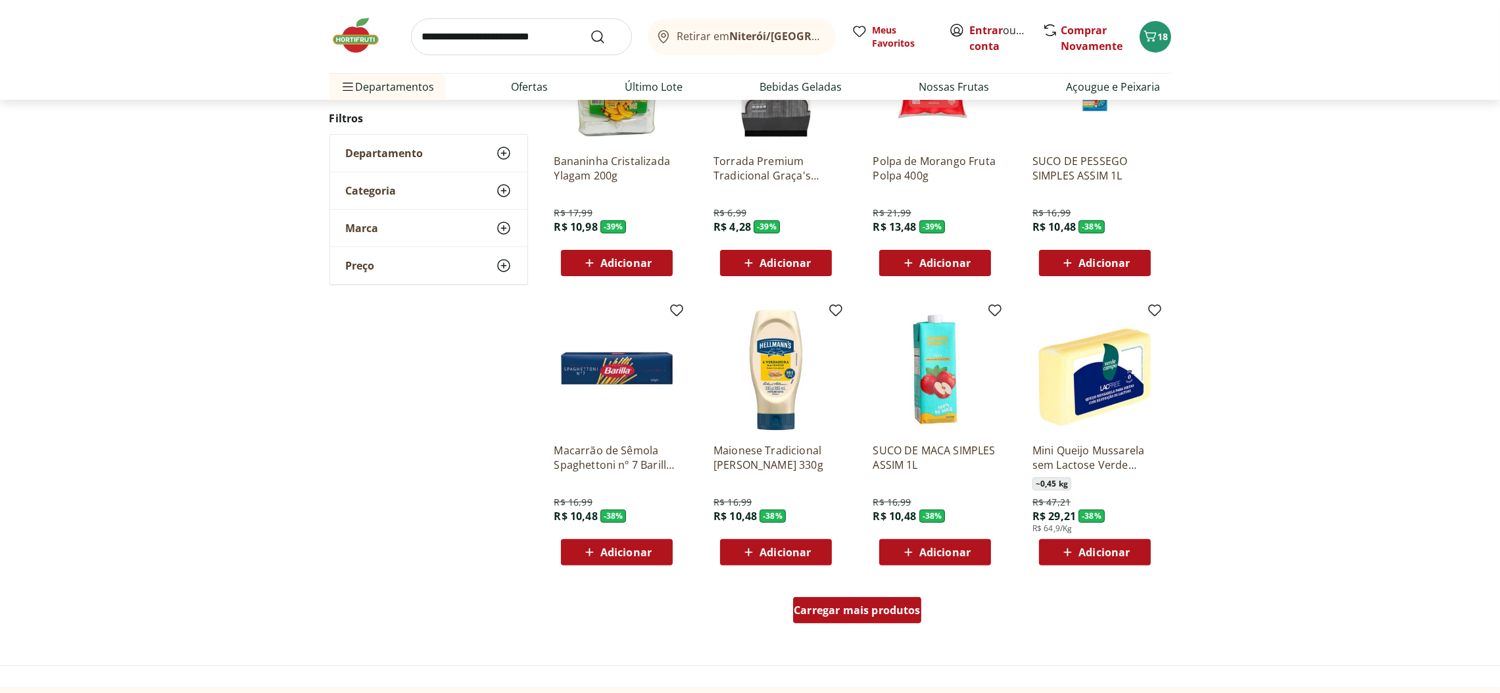
click at [885, 605] on span "Carregar mais produtos" at bounding box center [857, 610] width 127 height 11
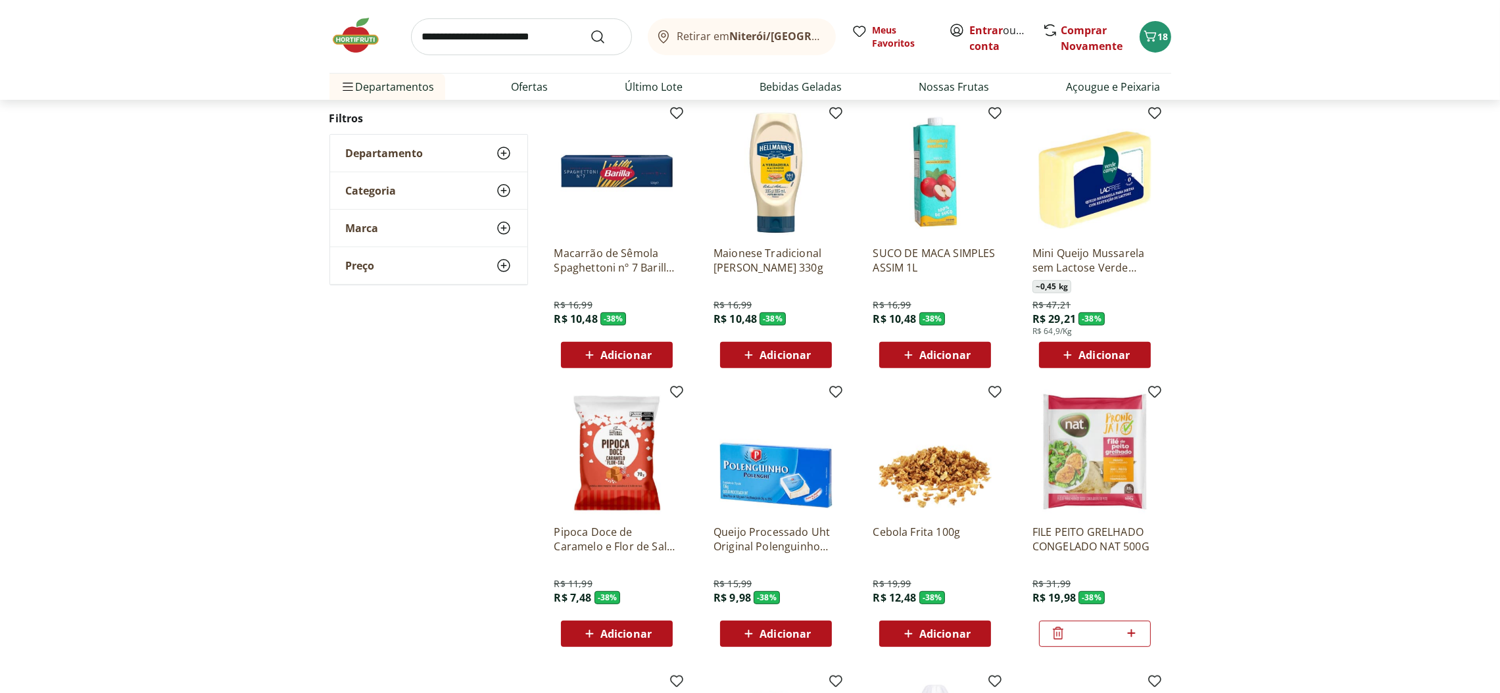
scroll to position [965, 0]
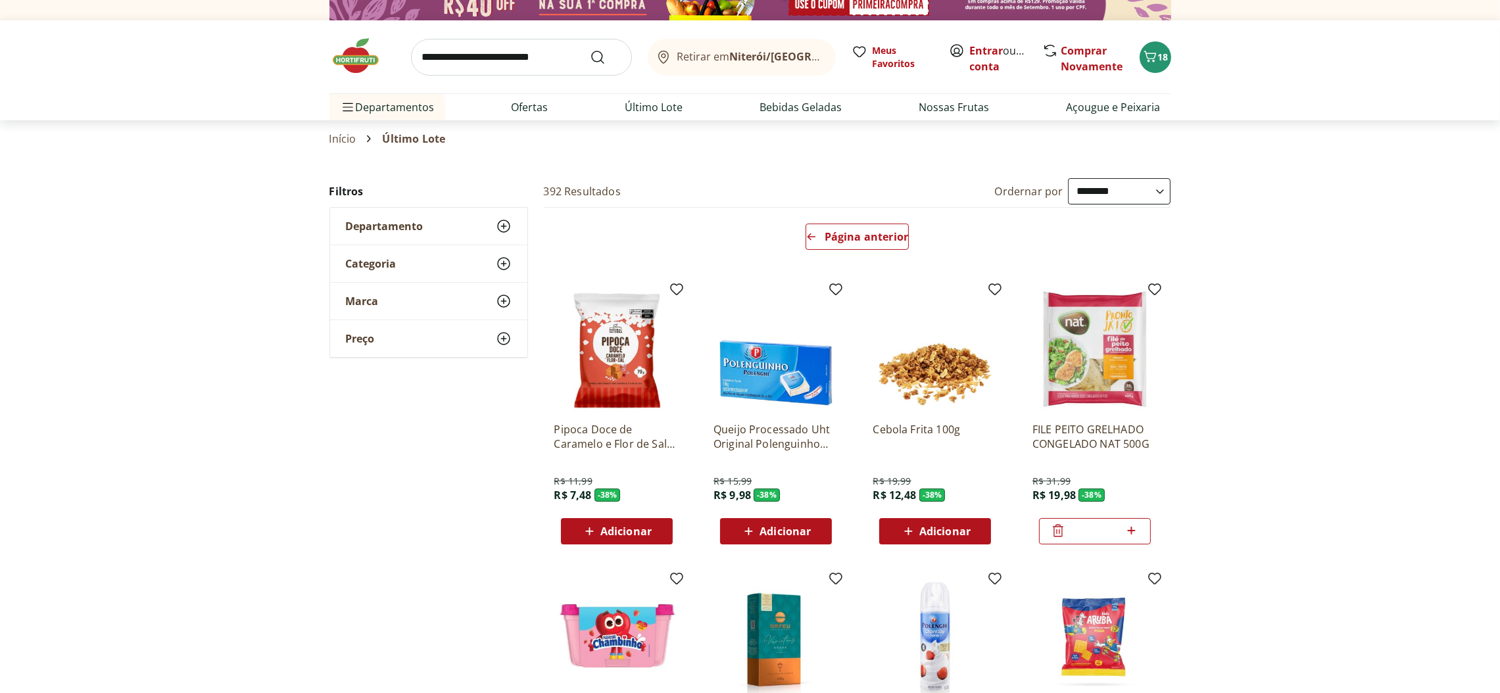
scroll to position [9, 0]
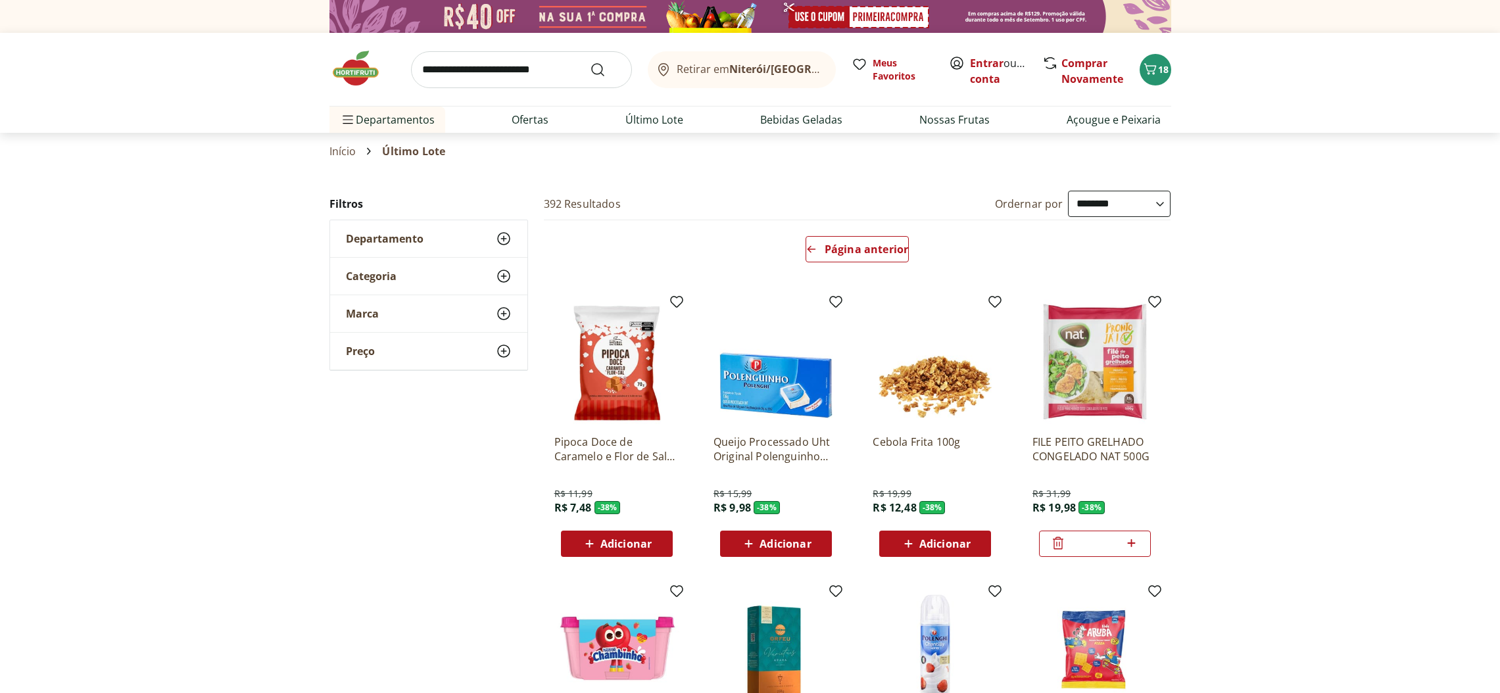
select select "**********"
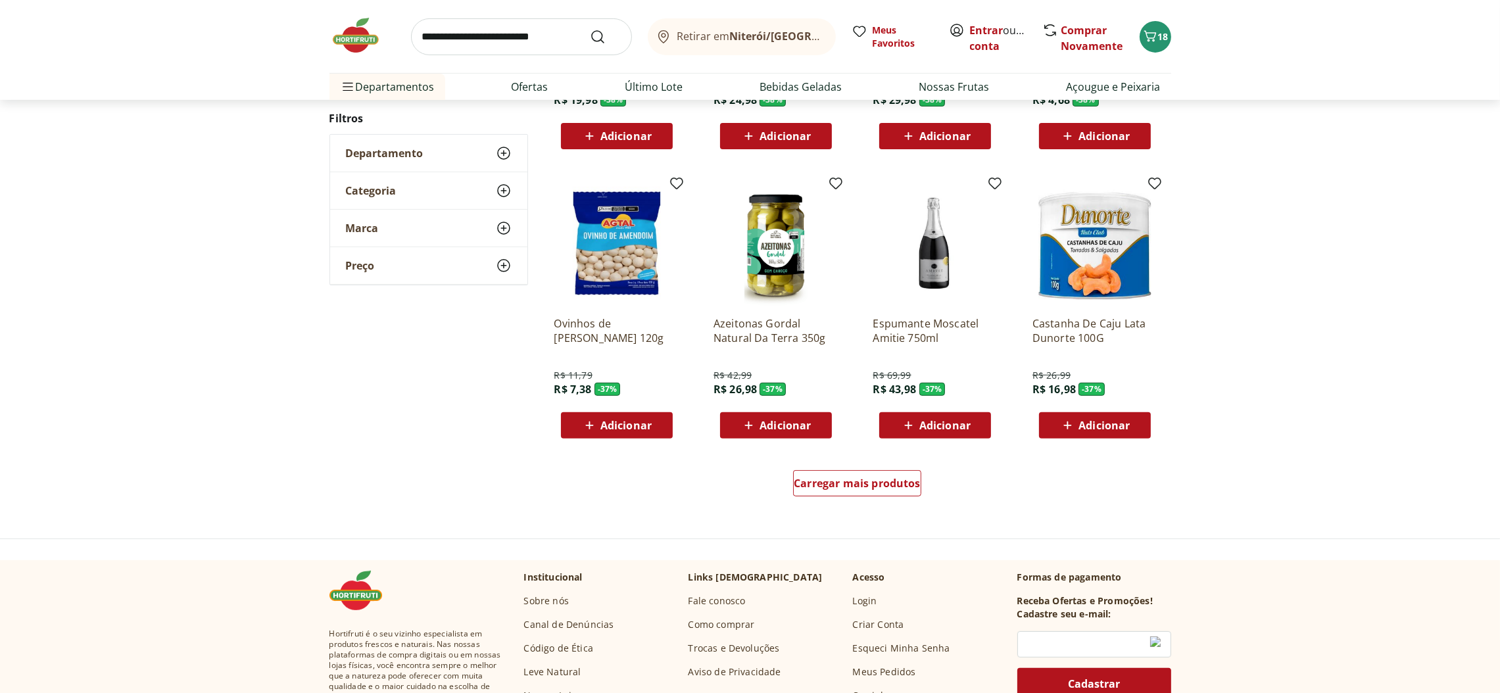
scroll to position [700, 0]
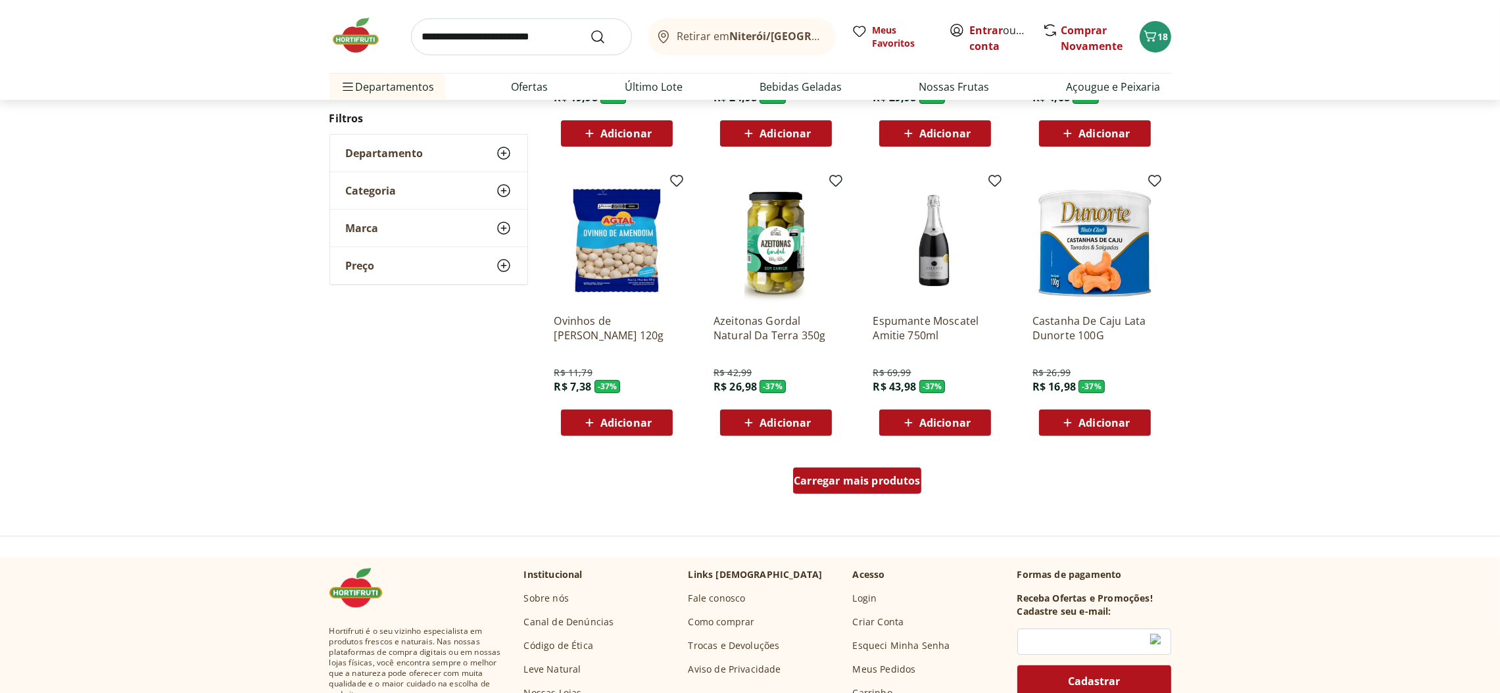
click at [869, 481] on span "Carregar mais produtos" at bounding box center [857, 480] width 127 height 11
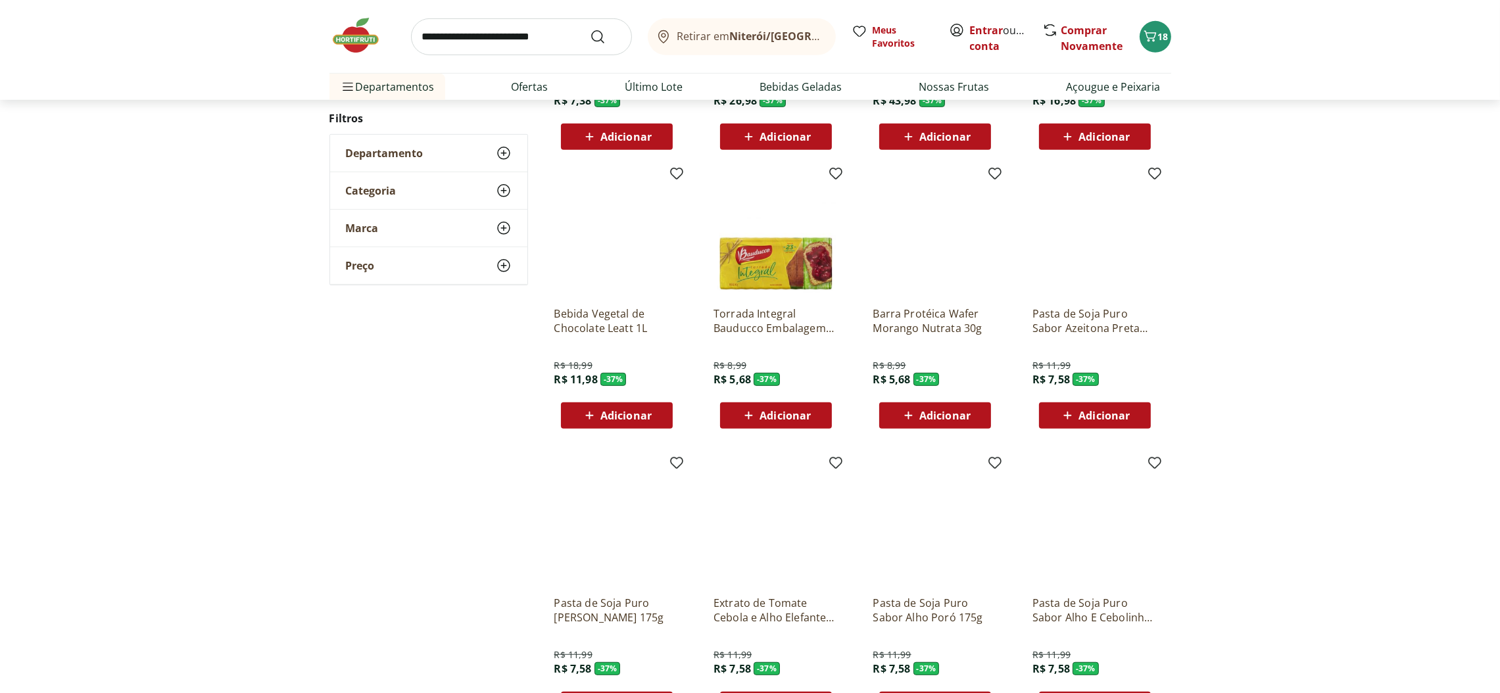
scroll to position [996, 0]
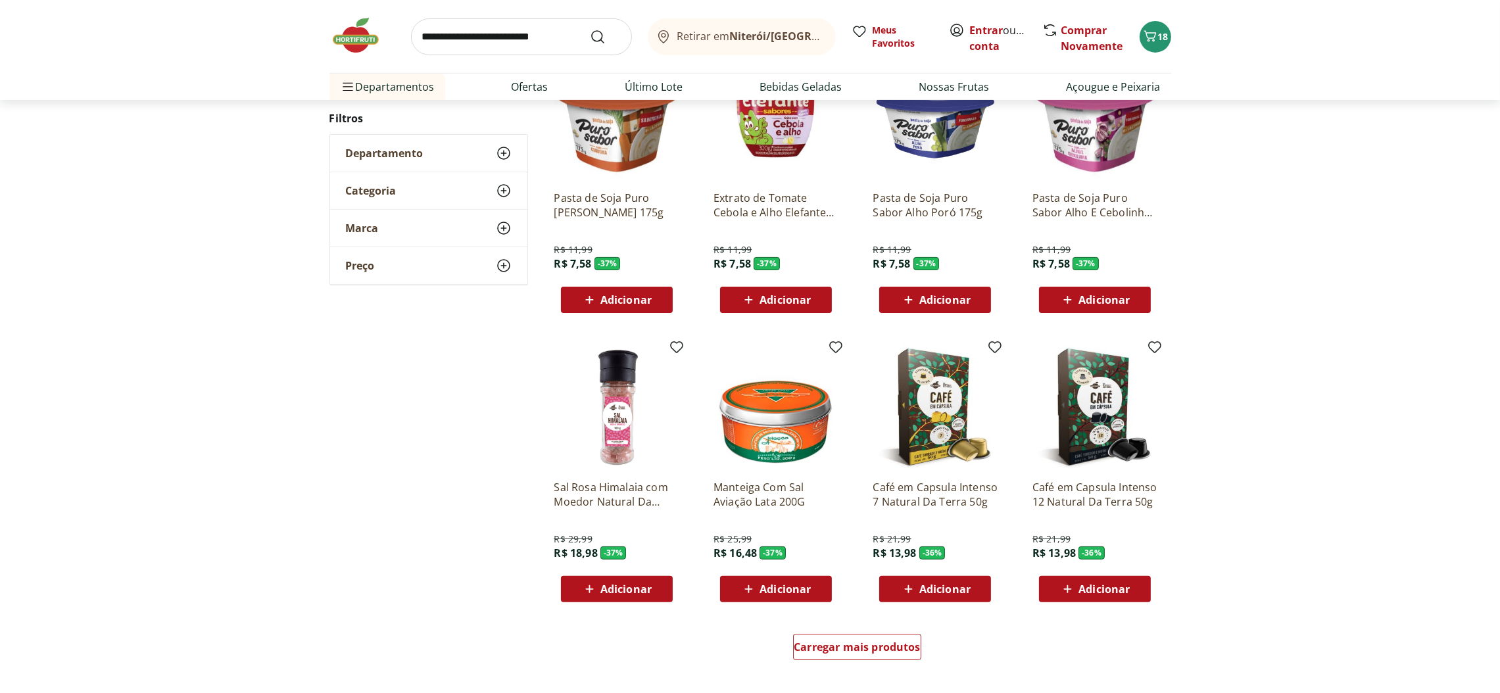
scroll to position [731, 0]
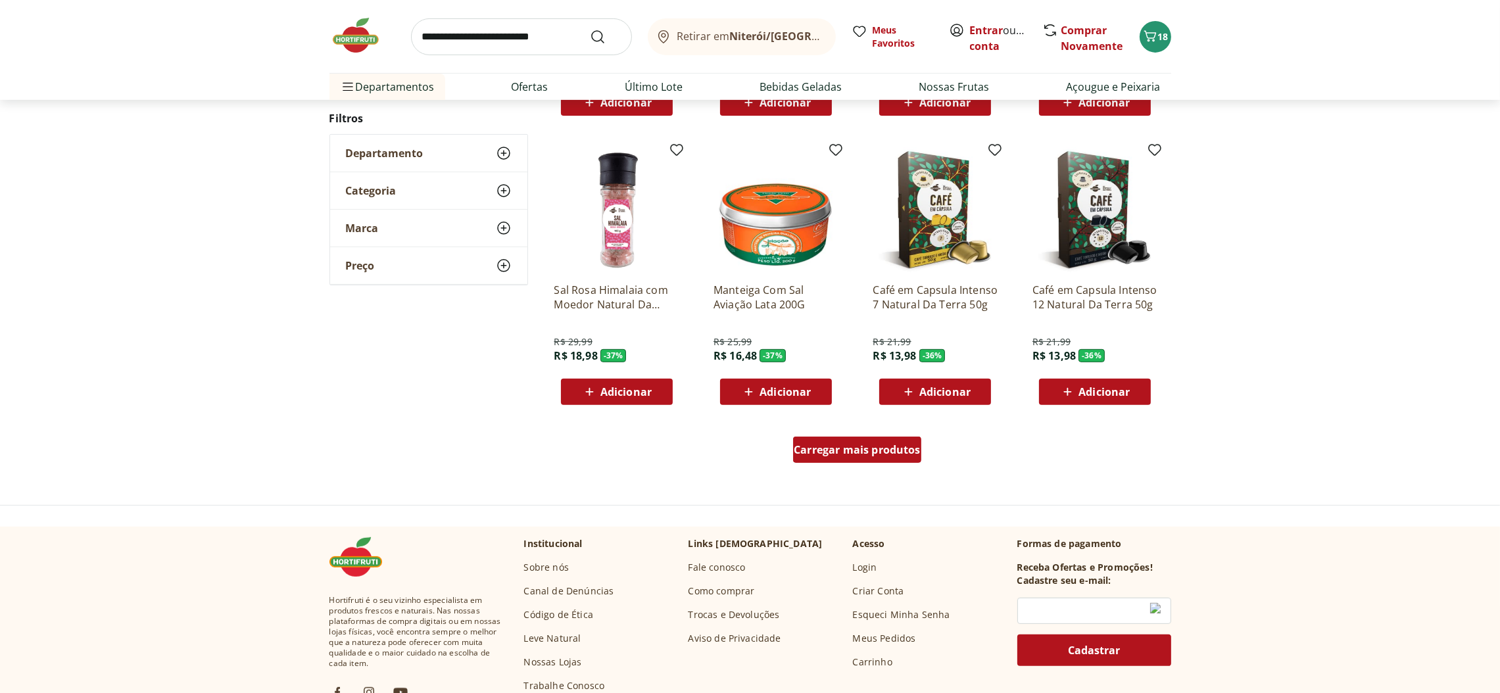
click at [905, 448] on span "Carregar mais produtos" at bounding box center [857, 450] width 127 height 11
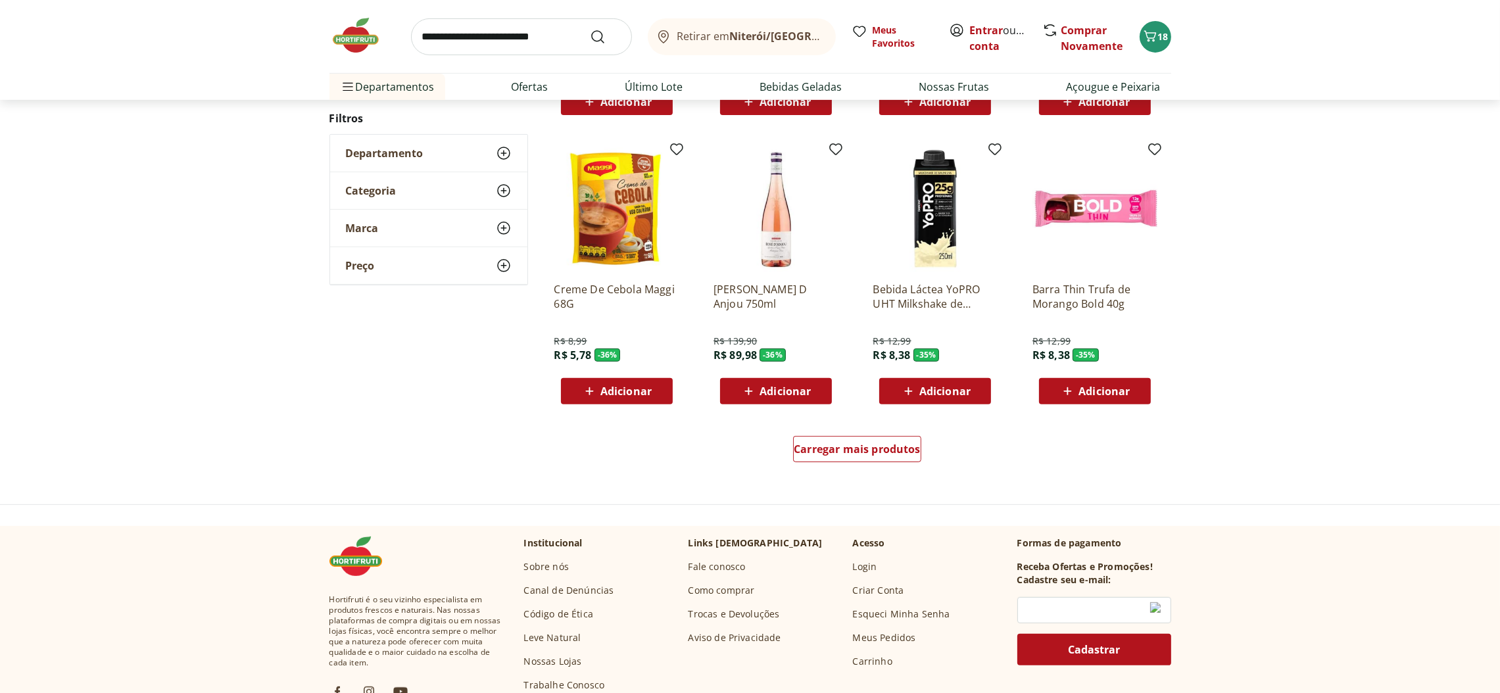
scroll to position [760, 0]
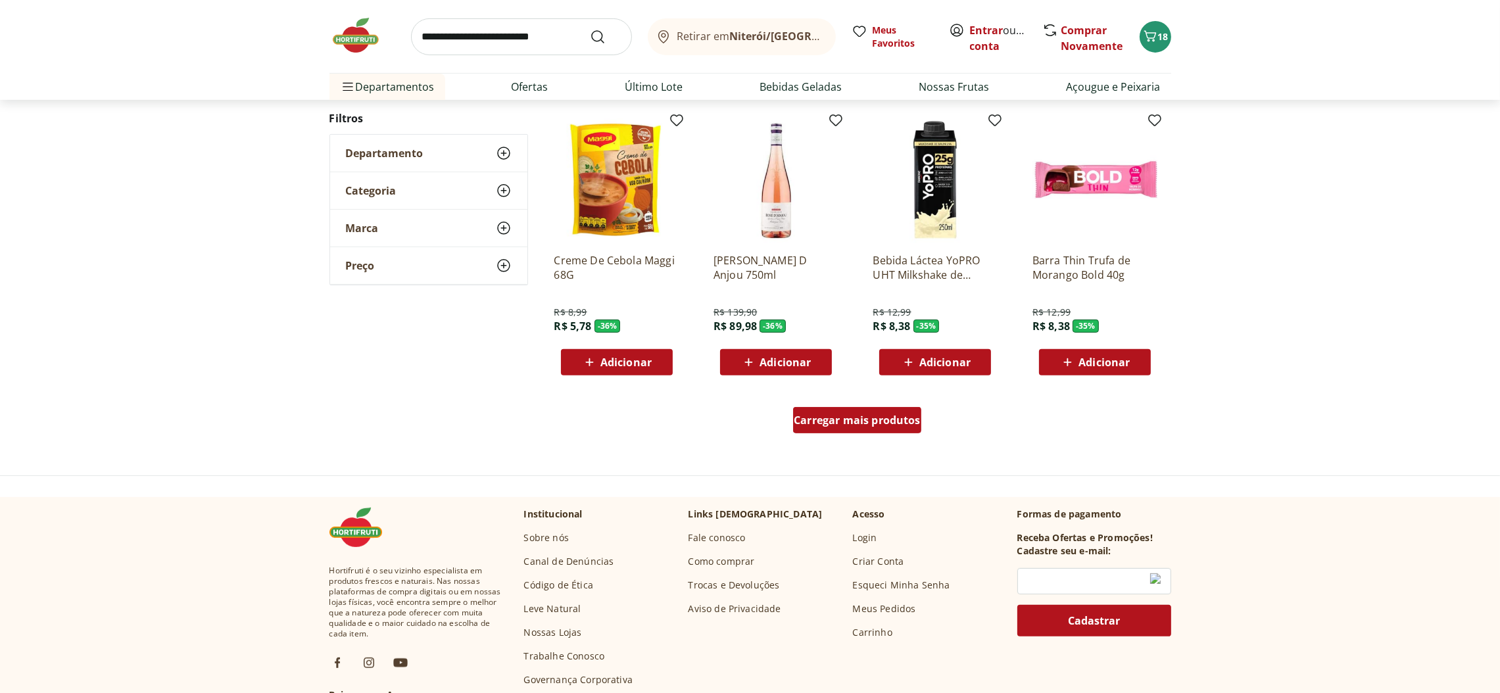
click at [899, 420] on span "Carregar mais produtos" at bounding box center [857, 420] width 127 height 11
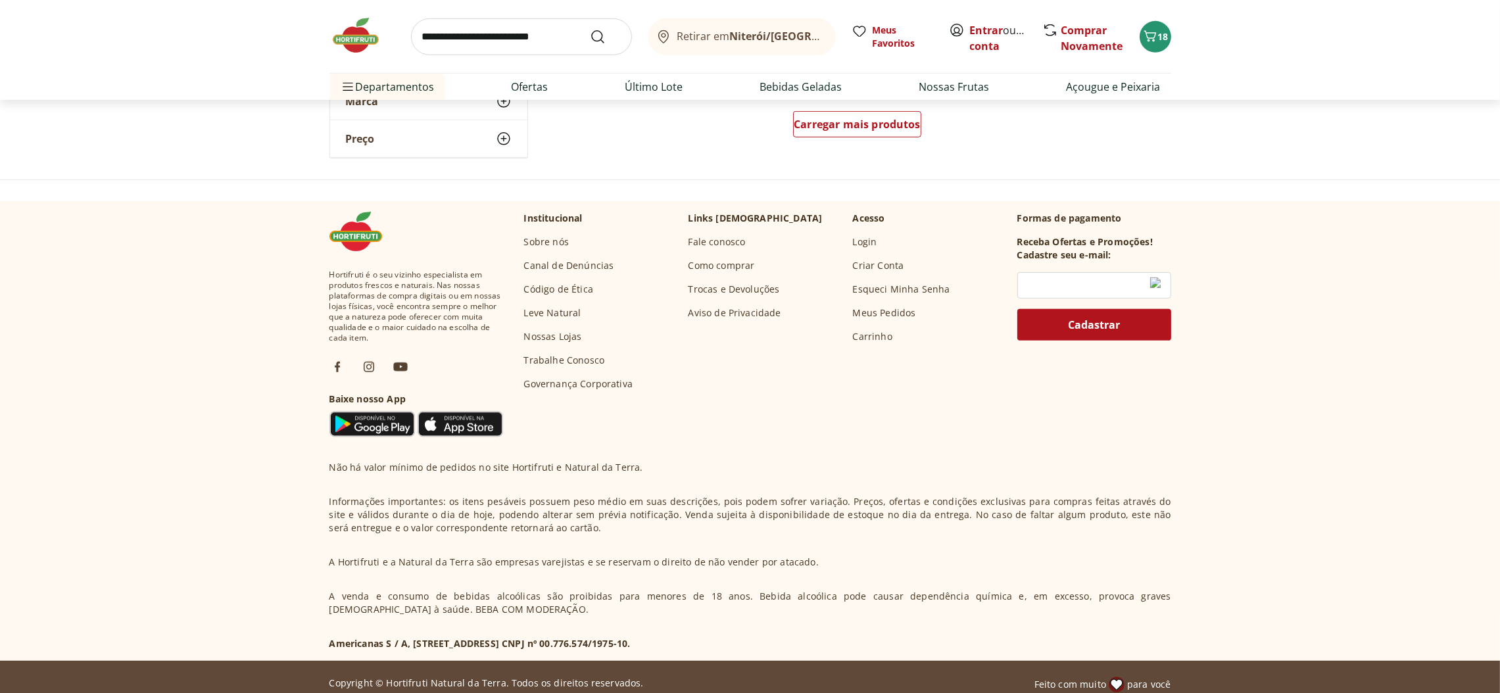
scroll to position [199, 0]
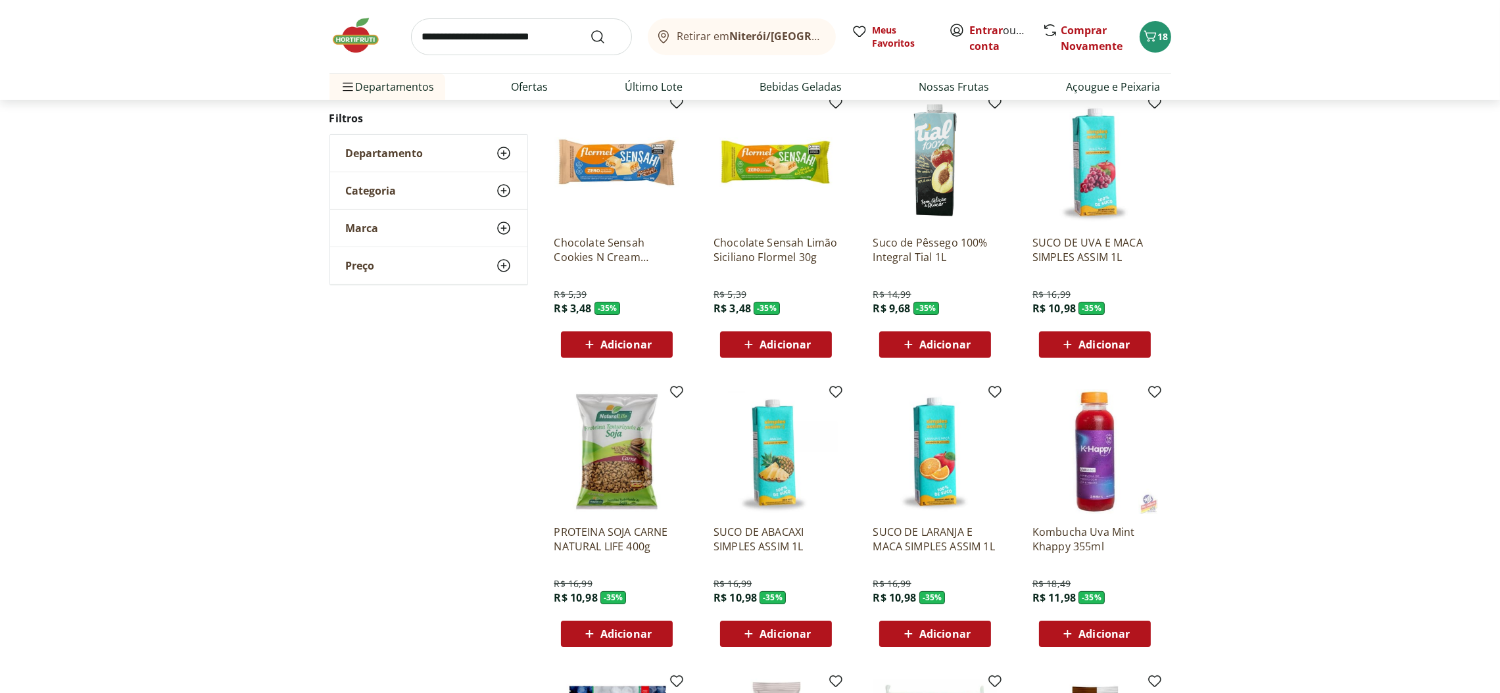
click at [631, 347] on span "Adicionar" at bounding box center [625, 344] width 51 height 11
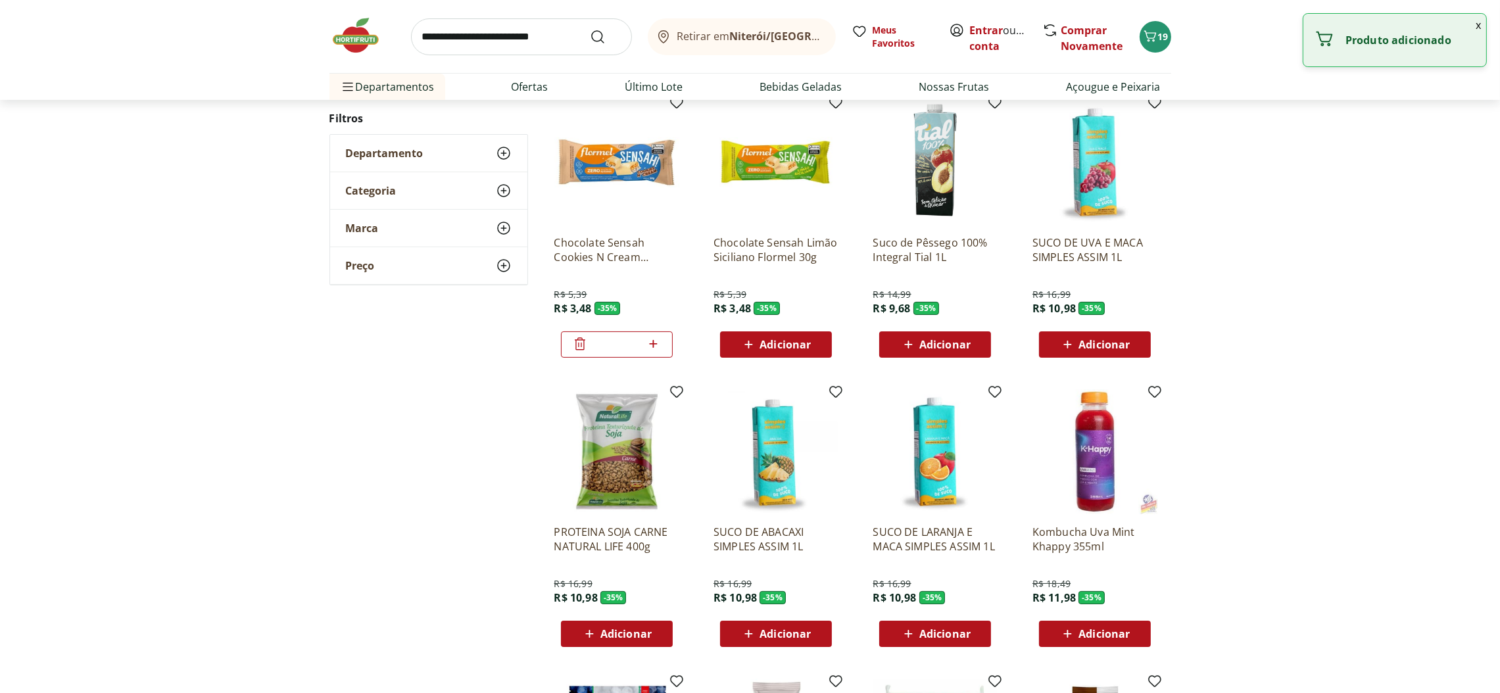
click at [658, 343] on icon at bounding box center [653, 344] width 16 height 16
type input "*"
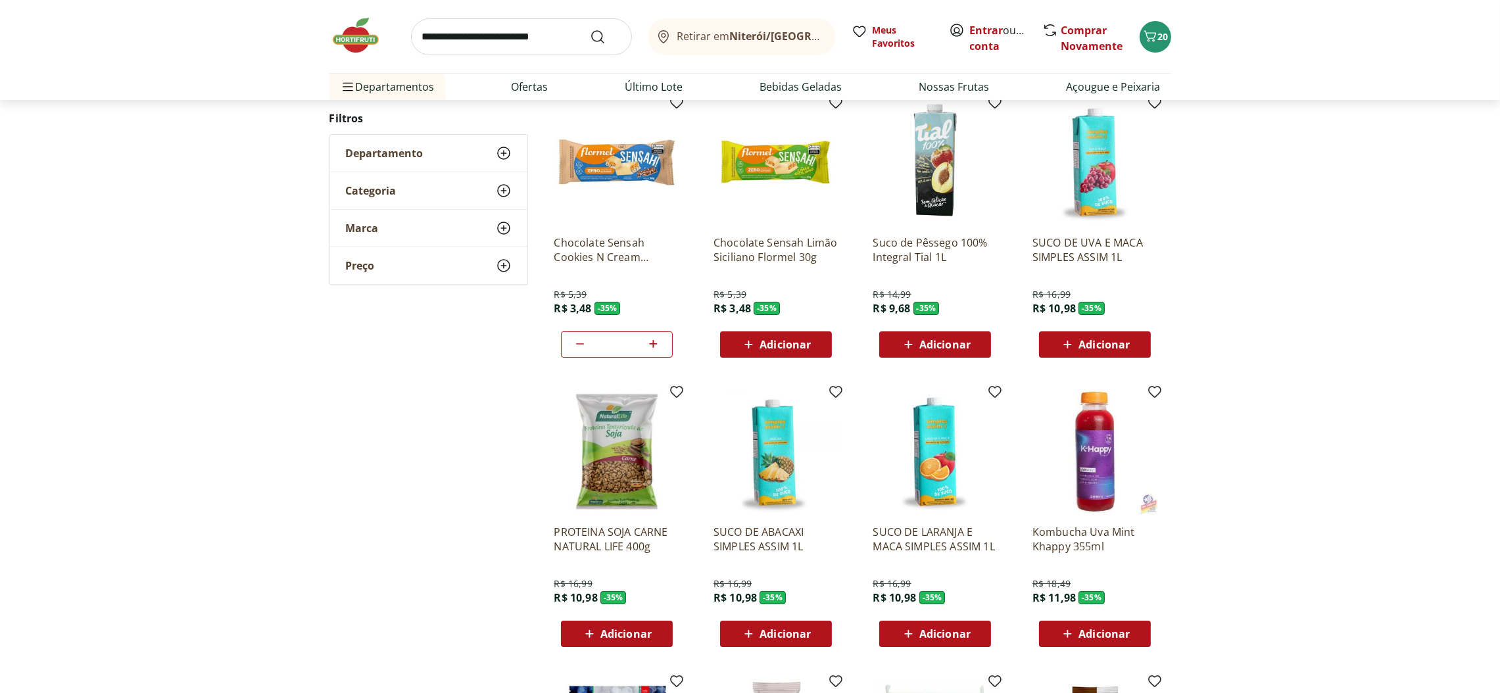
click at [786, 347] on span "Adicionar" at bounding box center [784, 344] width 51 height 11
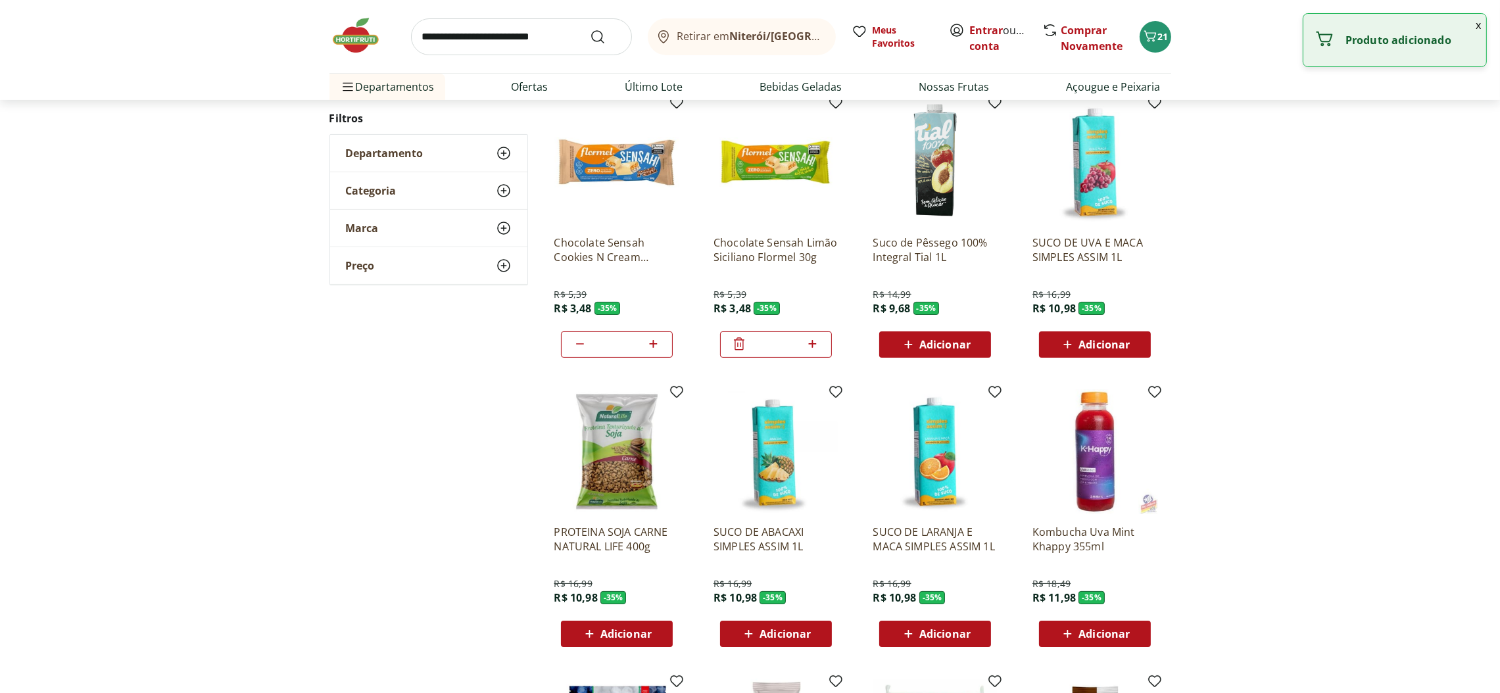
click at [786, 347] on input "*" at bounding box center [776, 344] width 58 height 14
click at [819, 345] on icon at bounding box center [812, 344] width 16 height 16
type input "*"
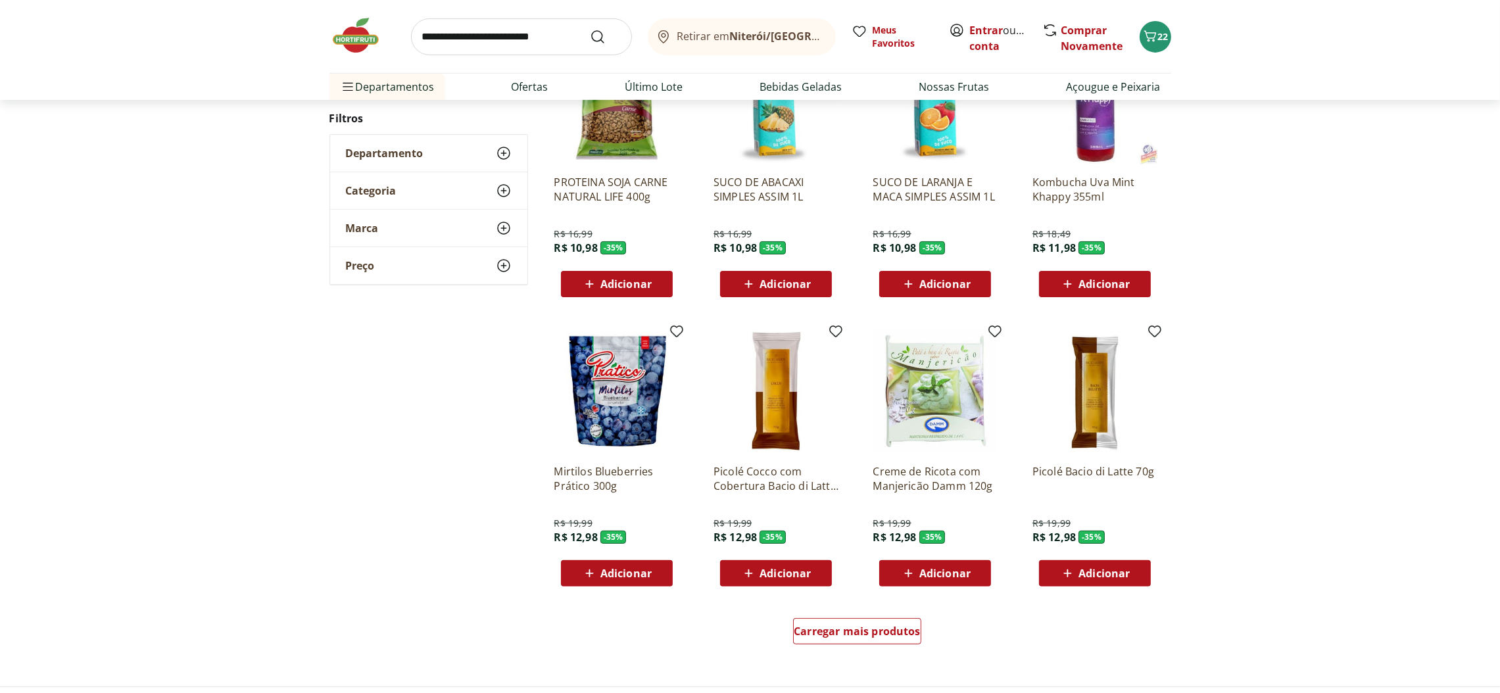
scroll to position [594, 0]
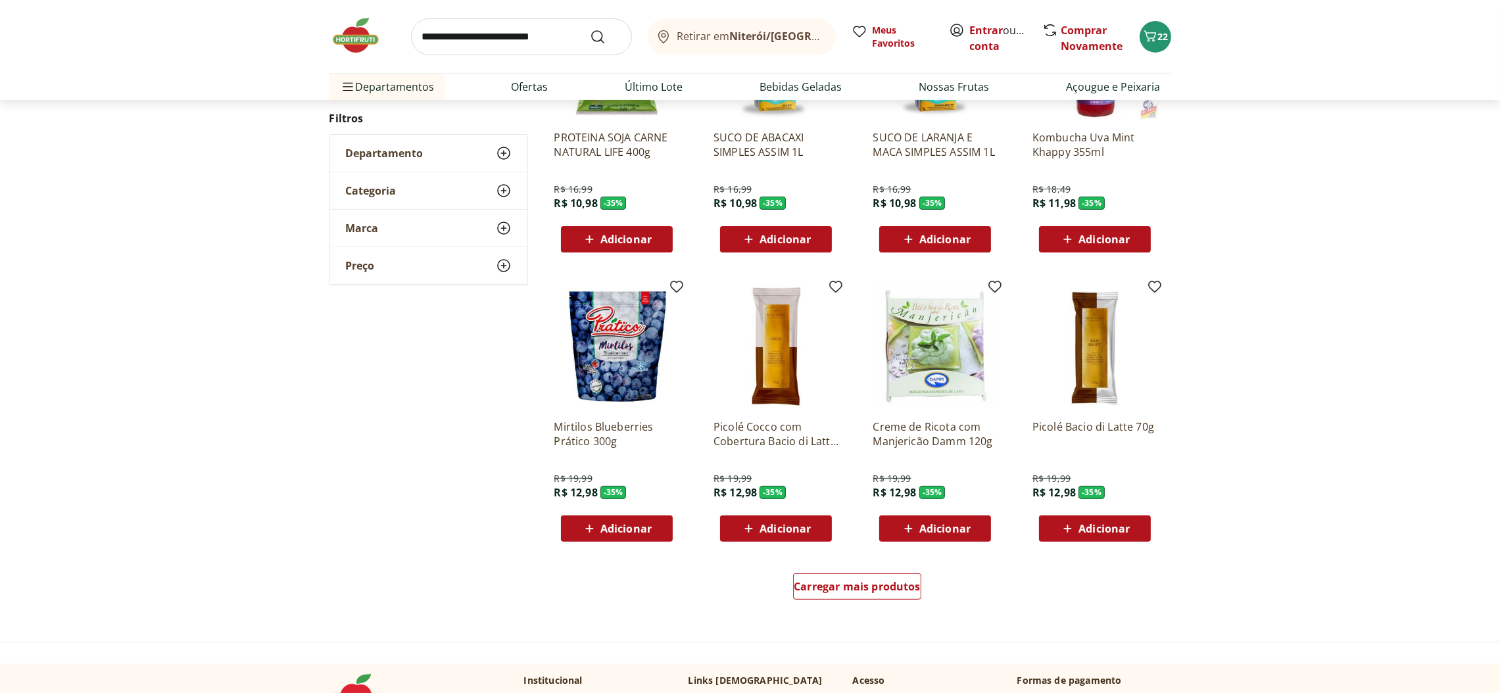
click at [653, 527] on div "Adicionar" at bounding box center [616, 529] width 91 height 24
click at [867, 583] on span "Carregar mais produtos" at bounding box center [857, 586] width 127 height 11
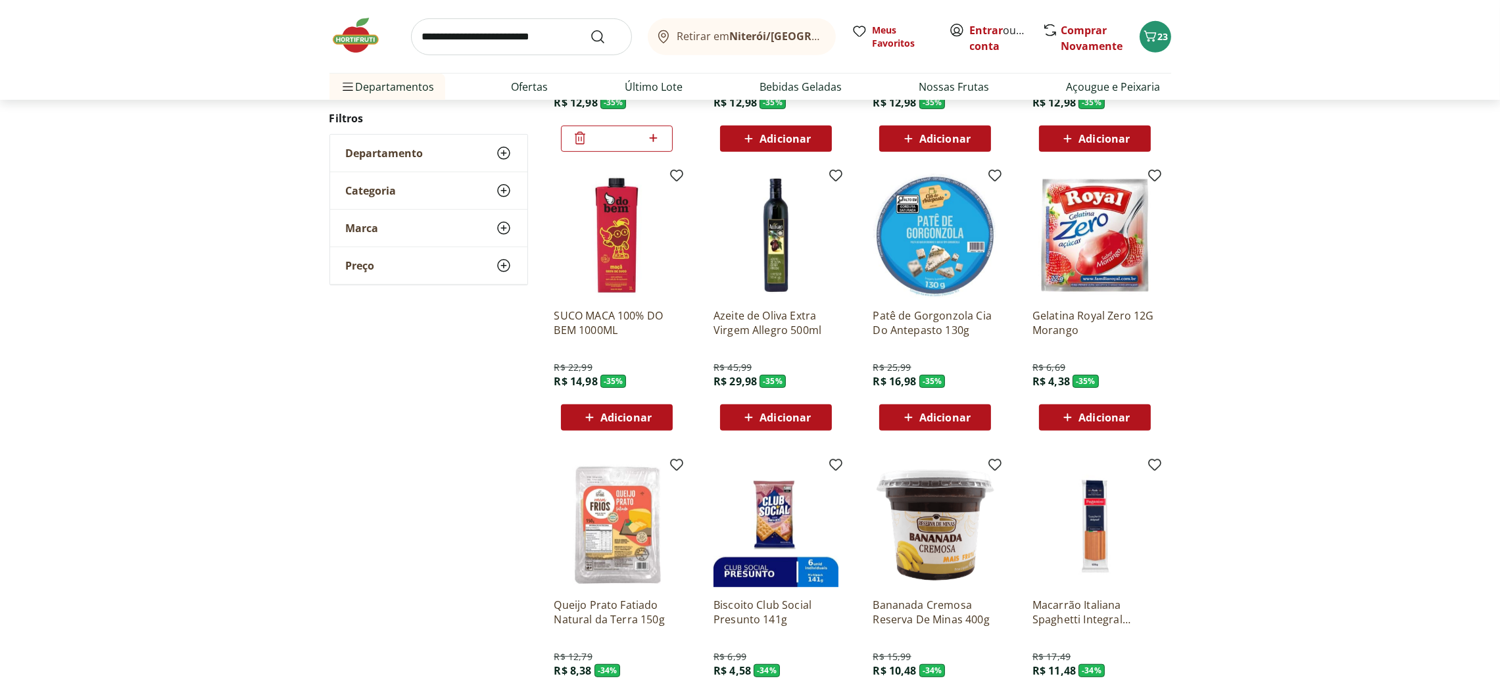
scroll to position [988, 0]
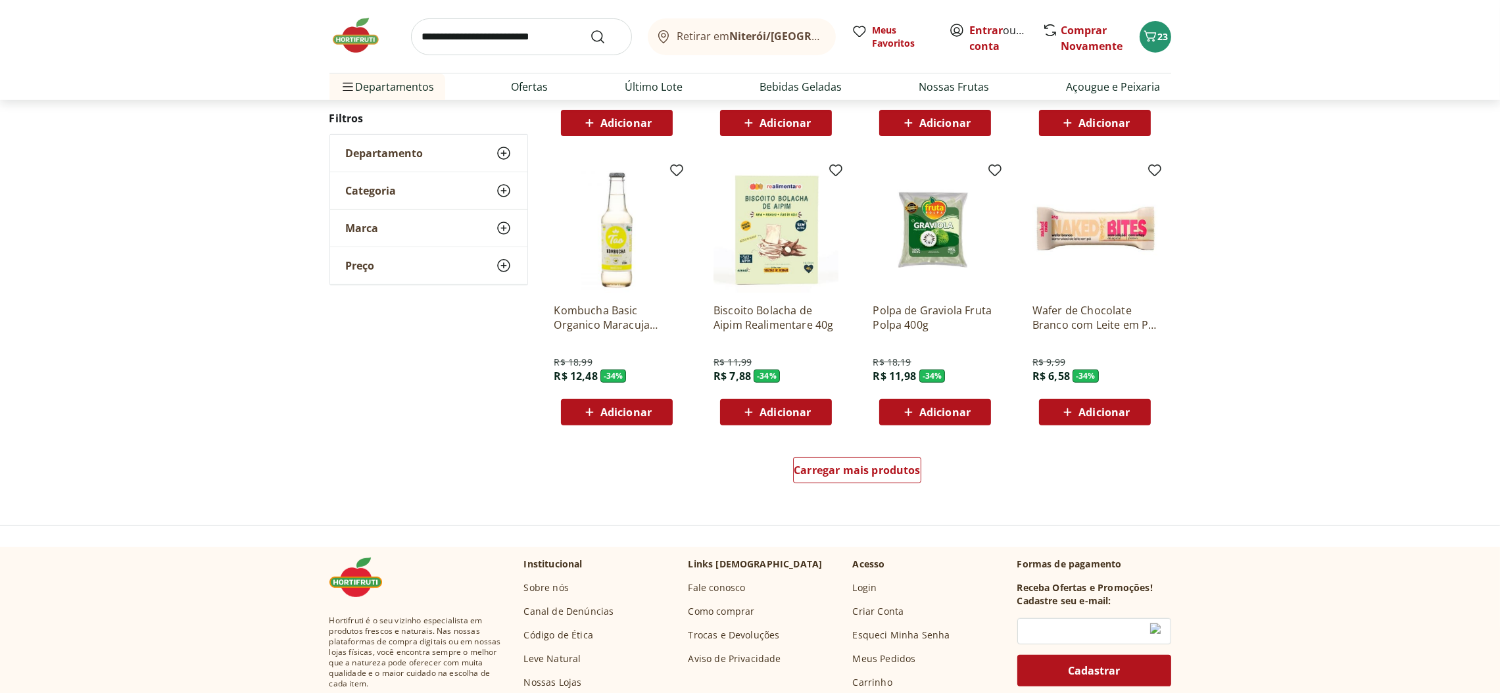
scroll to position [723, 0]
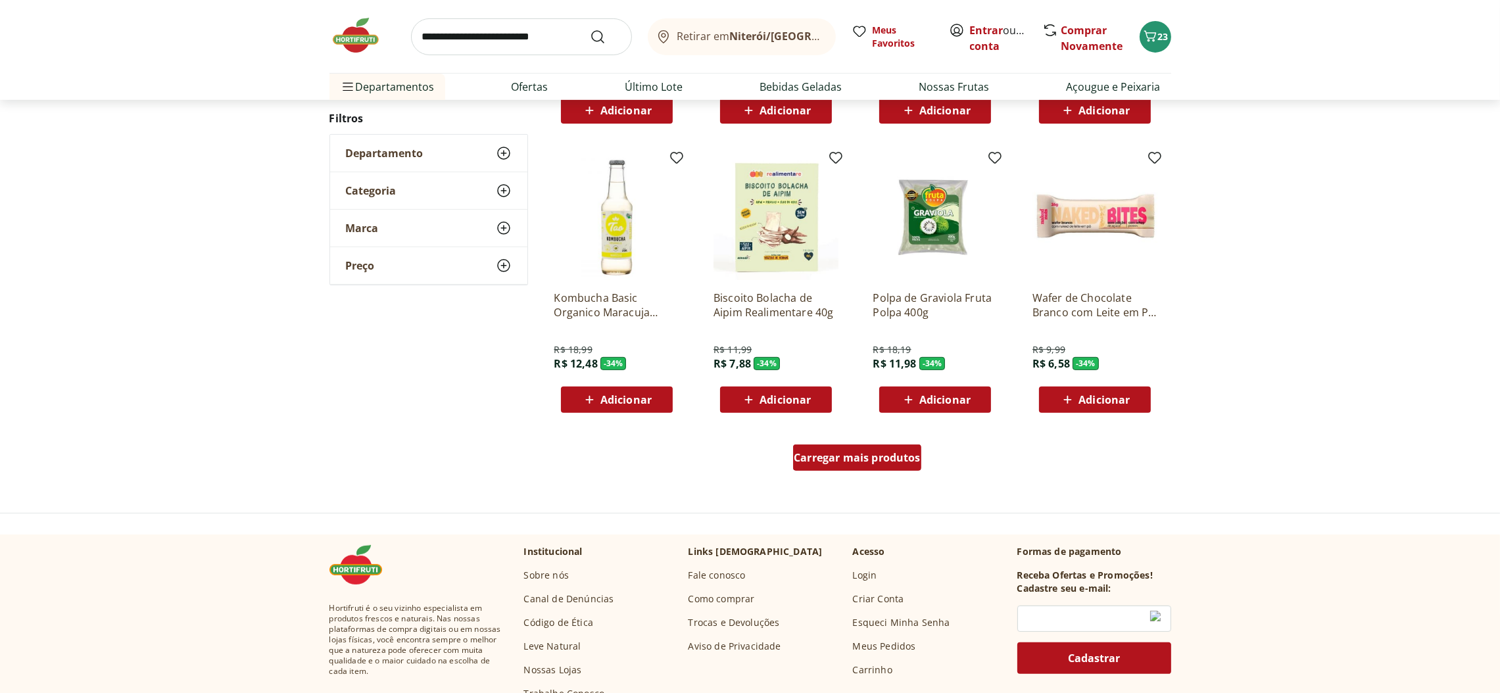
click at [877, 449] on div "Carregar mais produtos" at bounding box center [857, 458] width 128 height 26
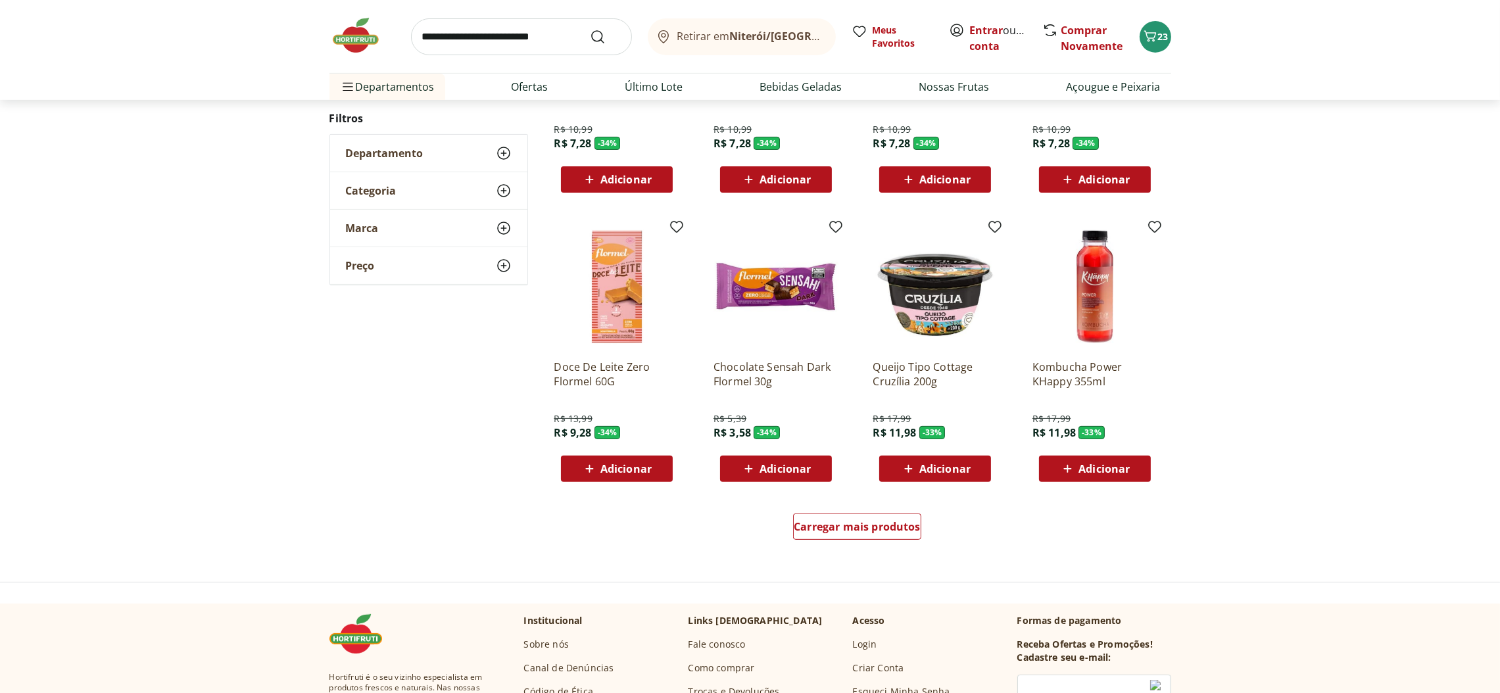
scroll to position [752, 0]
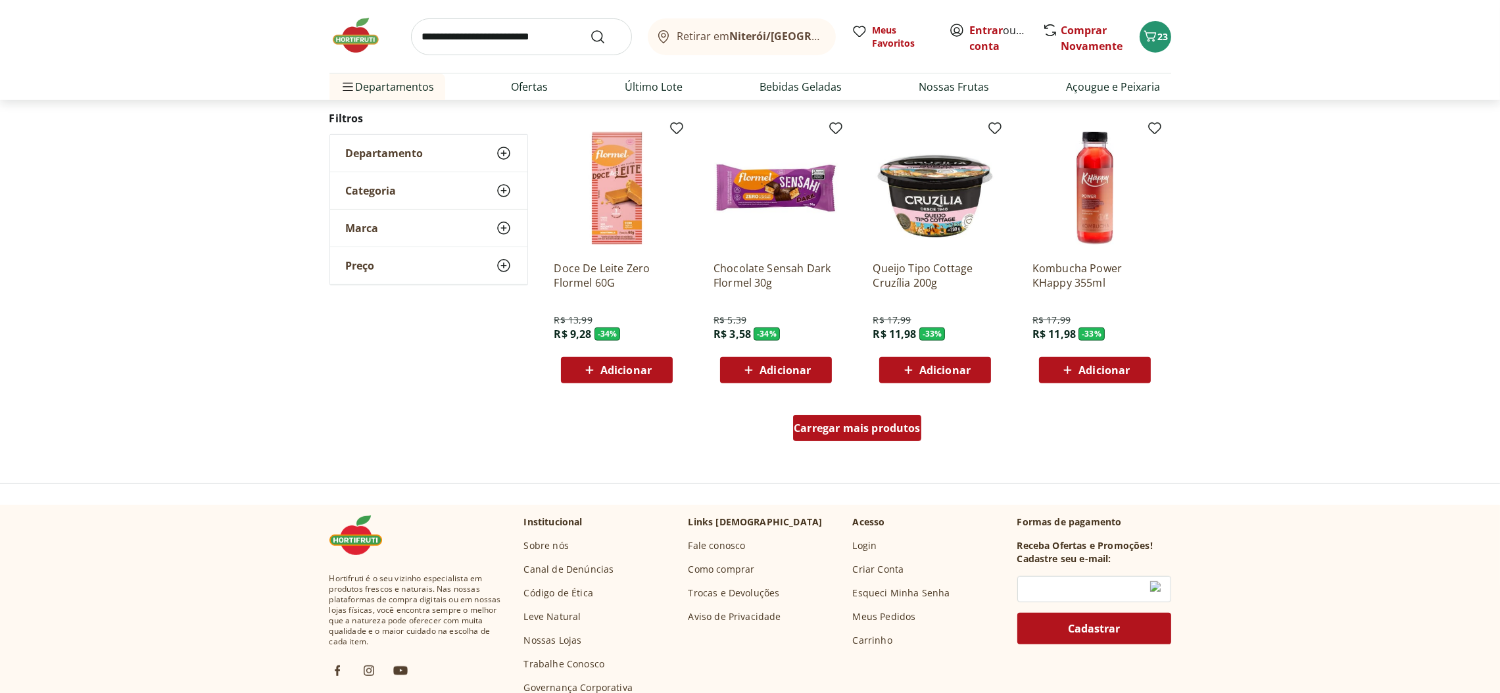
click at [883, 427] on span "Carregar mais produtos" at bounding box center [857, 428] width 127 height 11
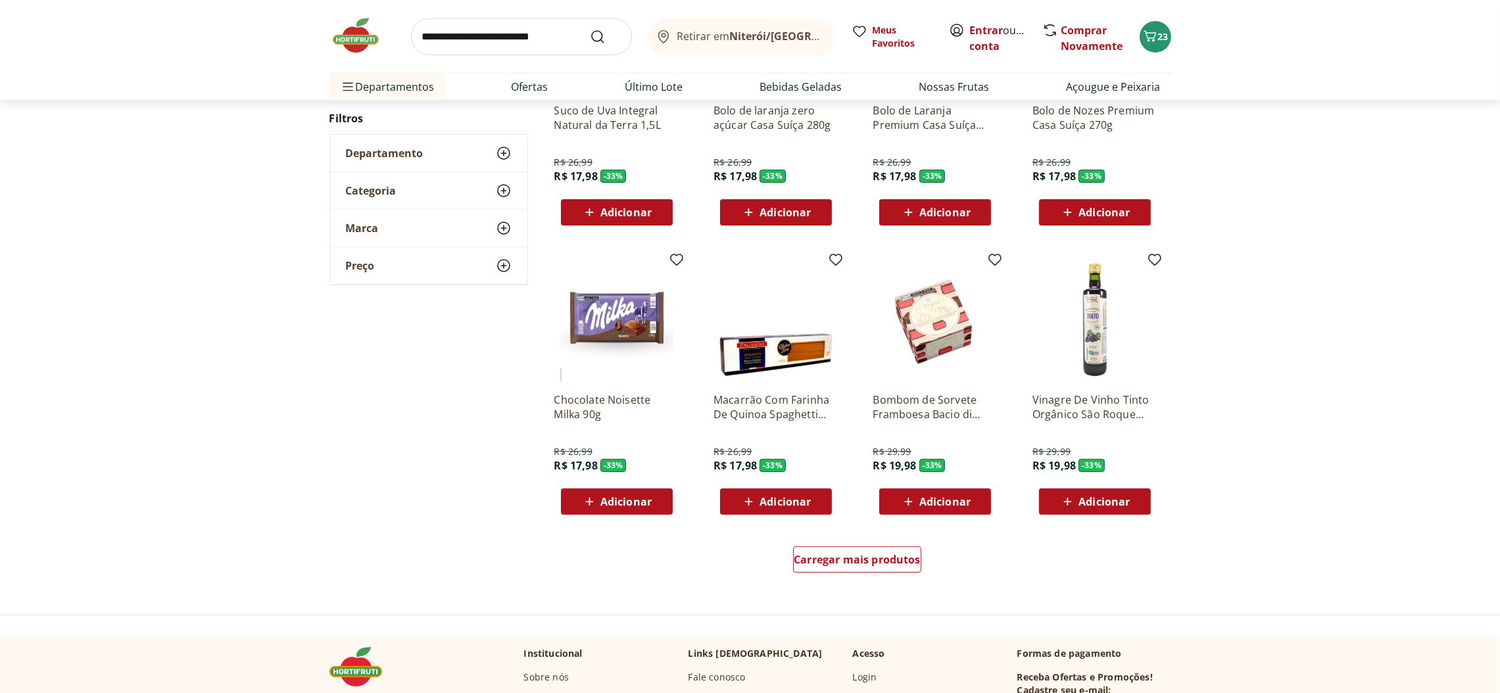
scroll to position [684, 0]
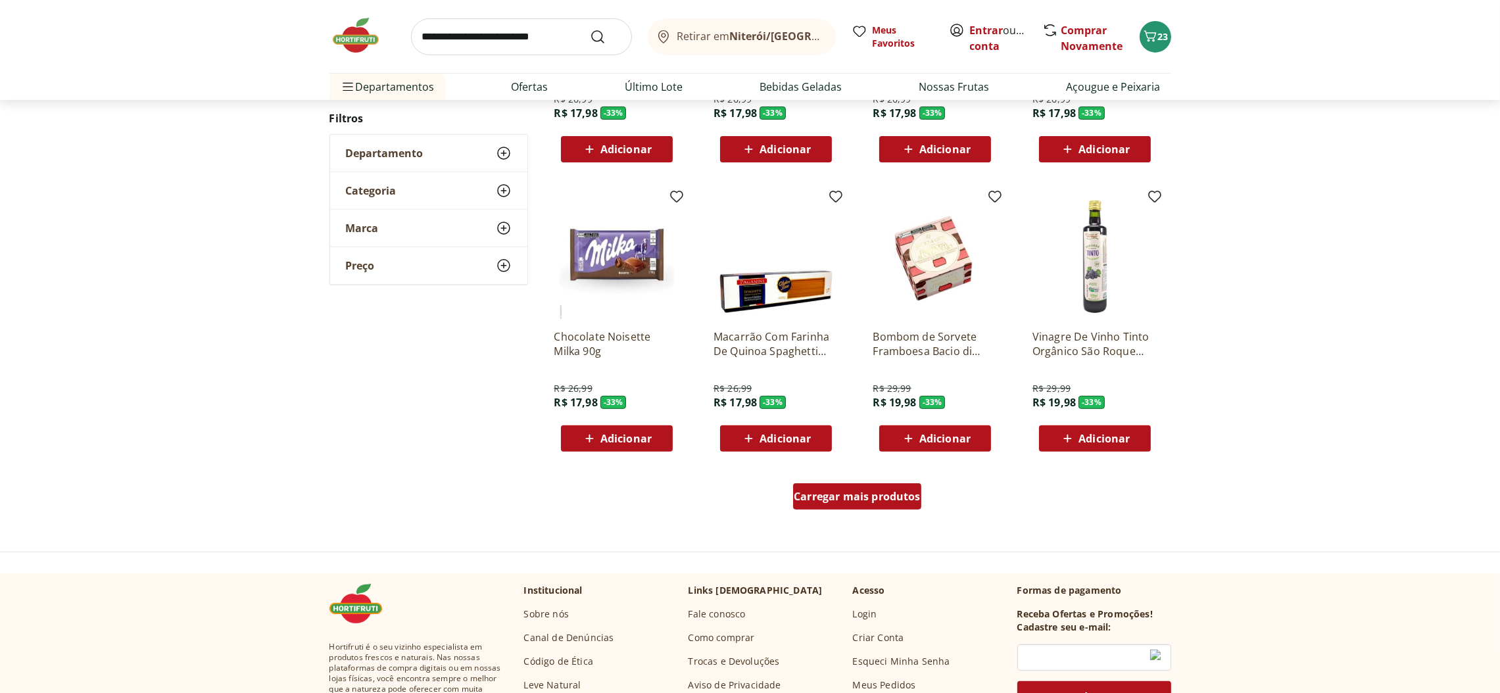
click at [895, 496] on span "Carregar mais produtos" at bounding box center [857, 496] width 127 height 11
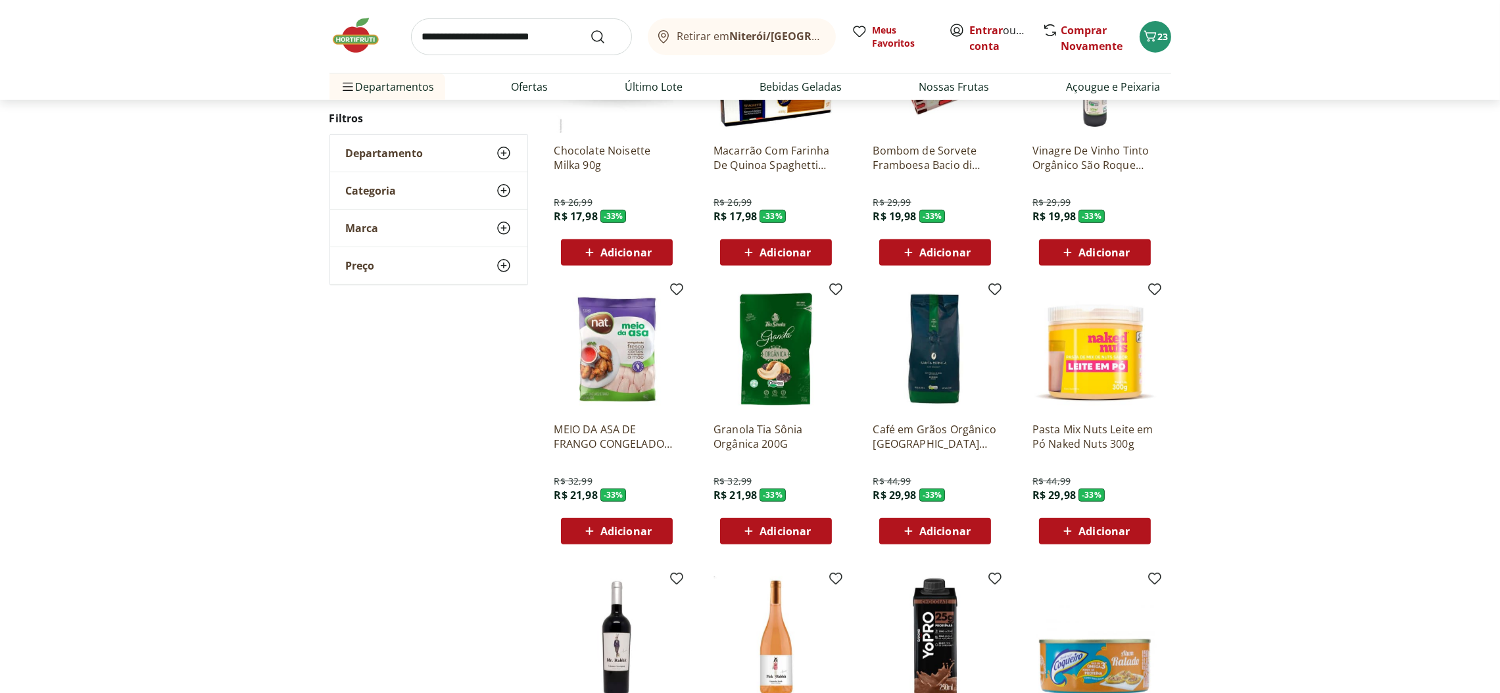
scroll to position [881, 0]
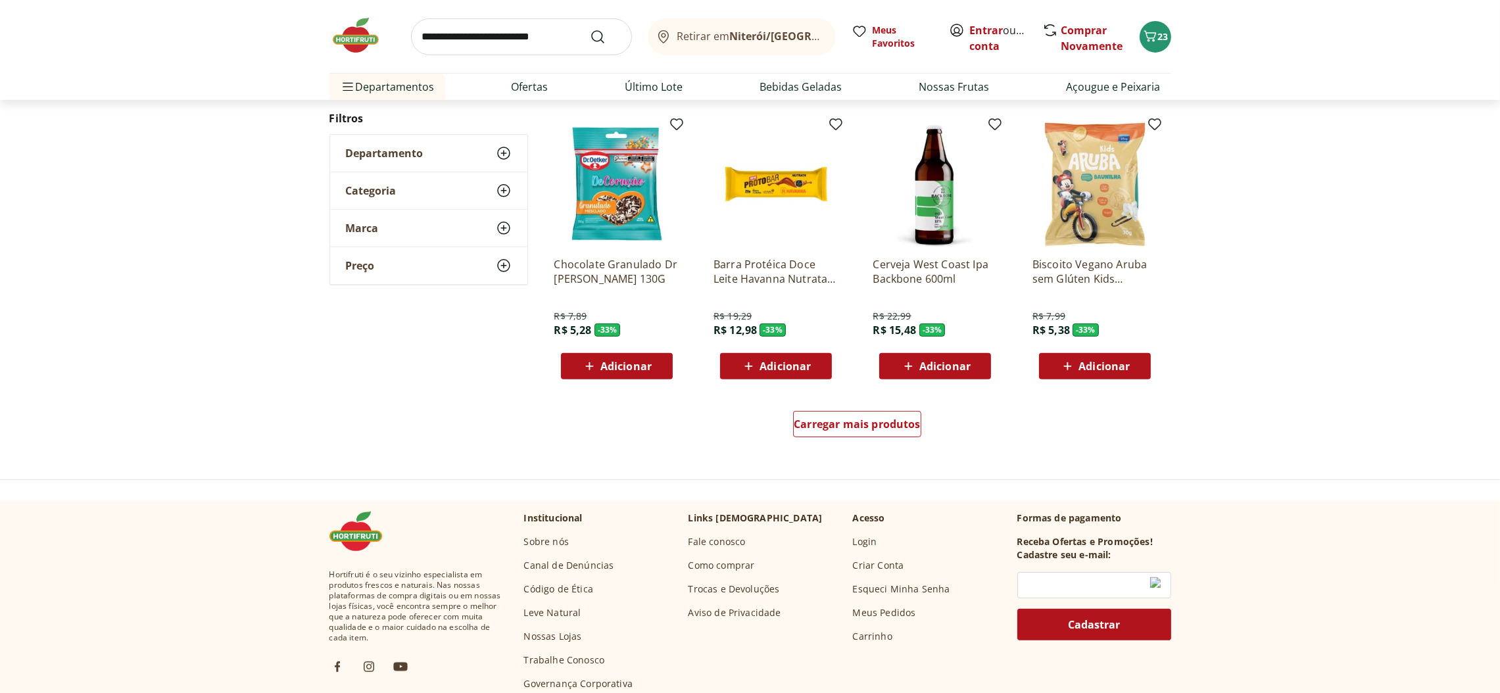
scroll to position [813, 0]
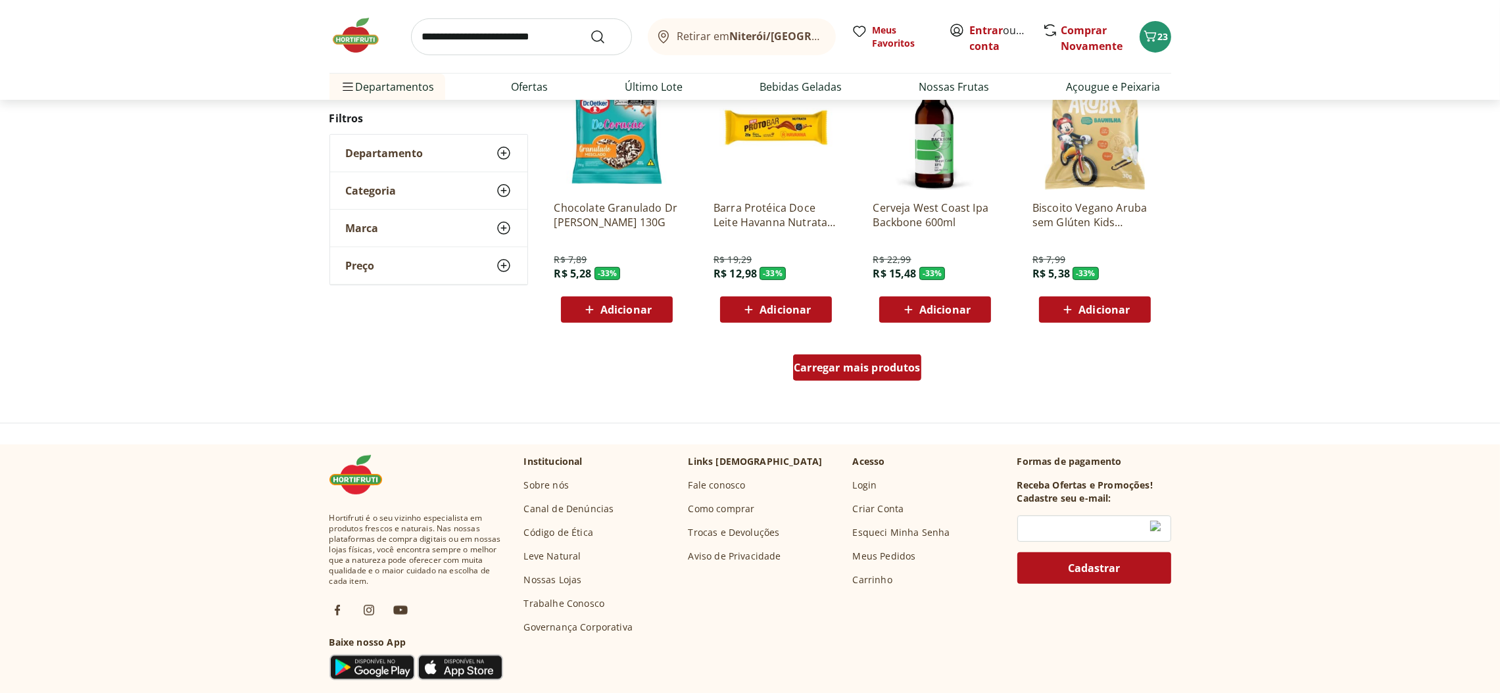
click at [881, 366] on span "Carregar mais produtos" at bounding box center [857, 367] width 127 height 11
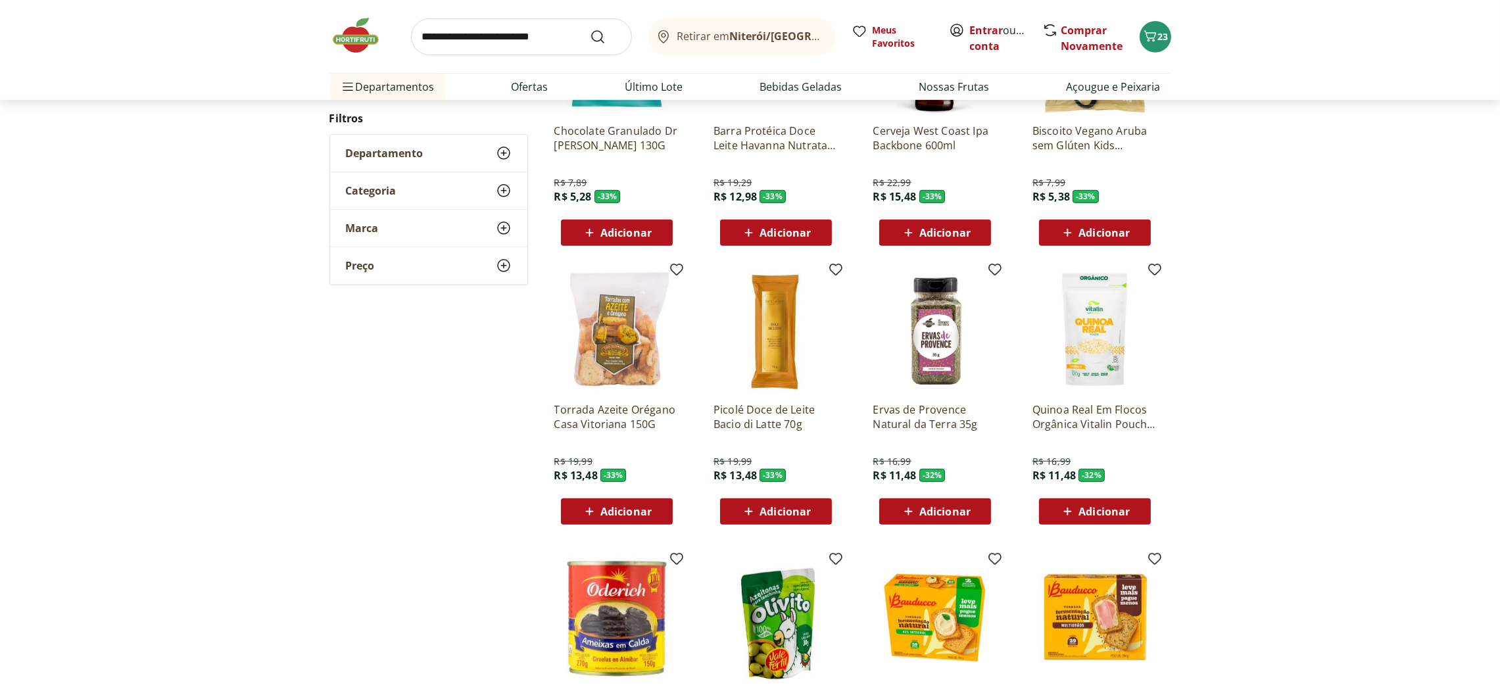
scroll to position [1009, 0]
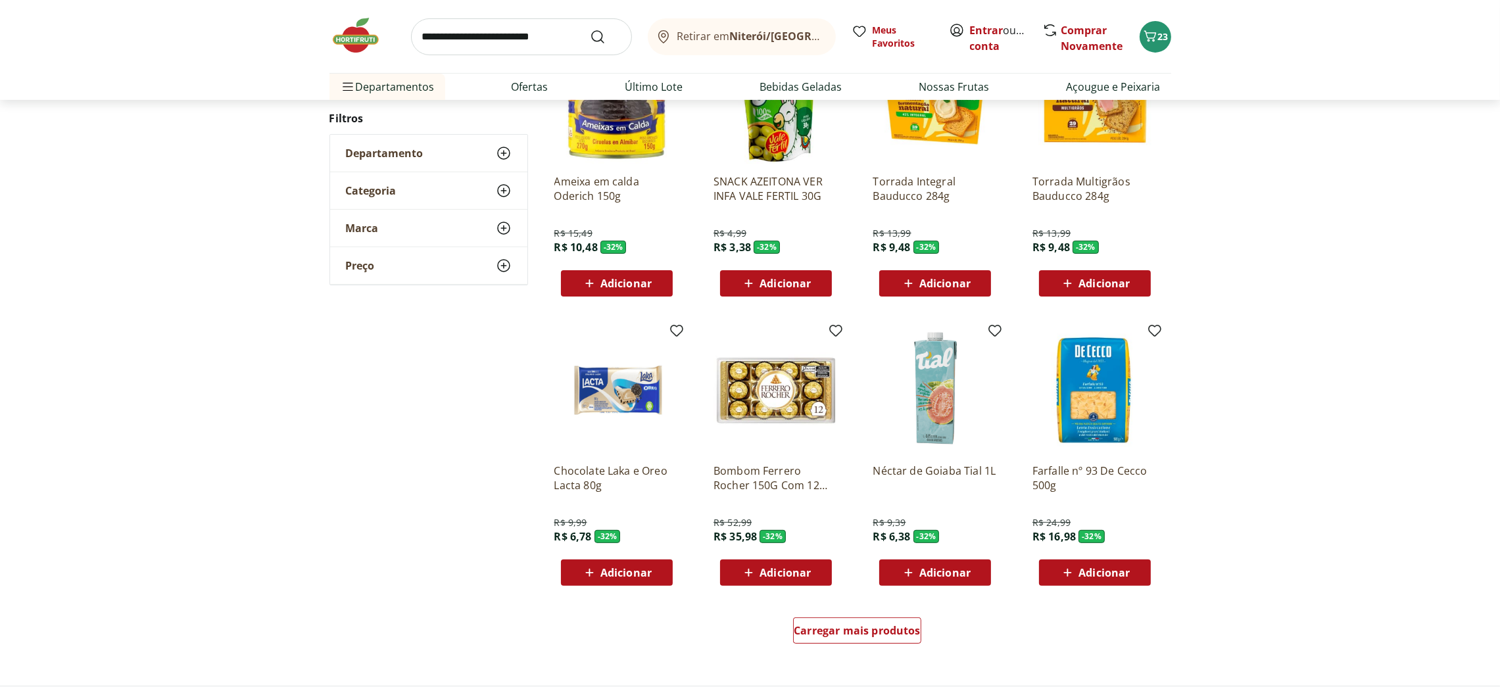
scroll to position [646, 0]
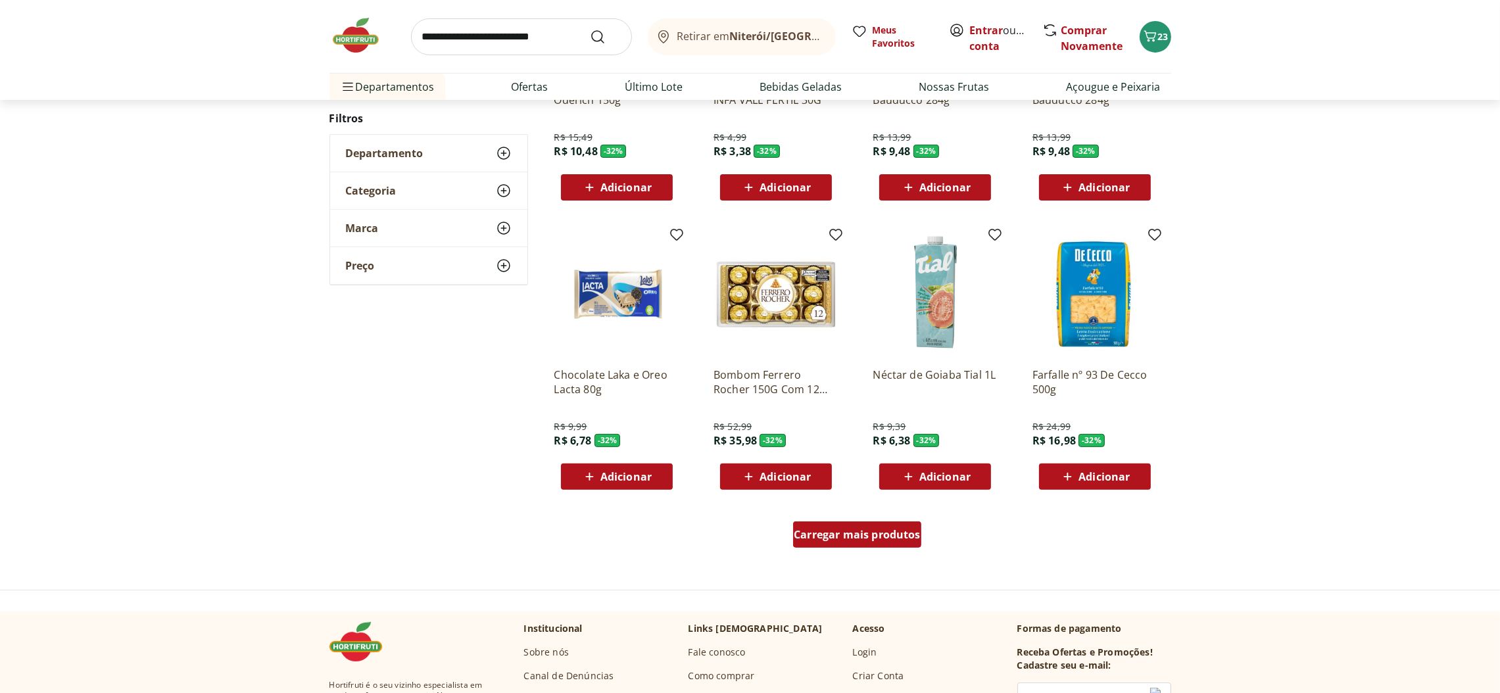
click at [898, 531] on span "Carregar mais produtos" at bounding box center [857, 534] width 127 height 11
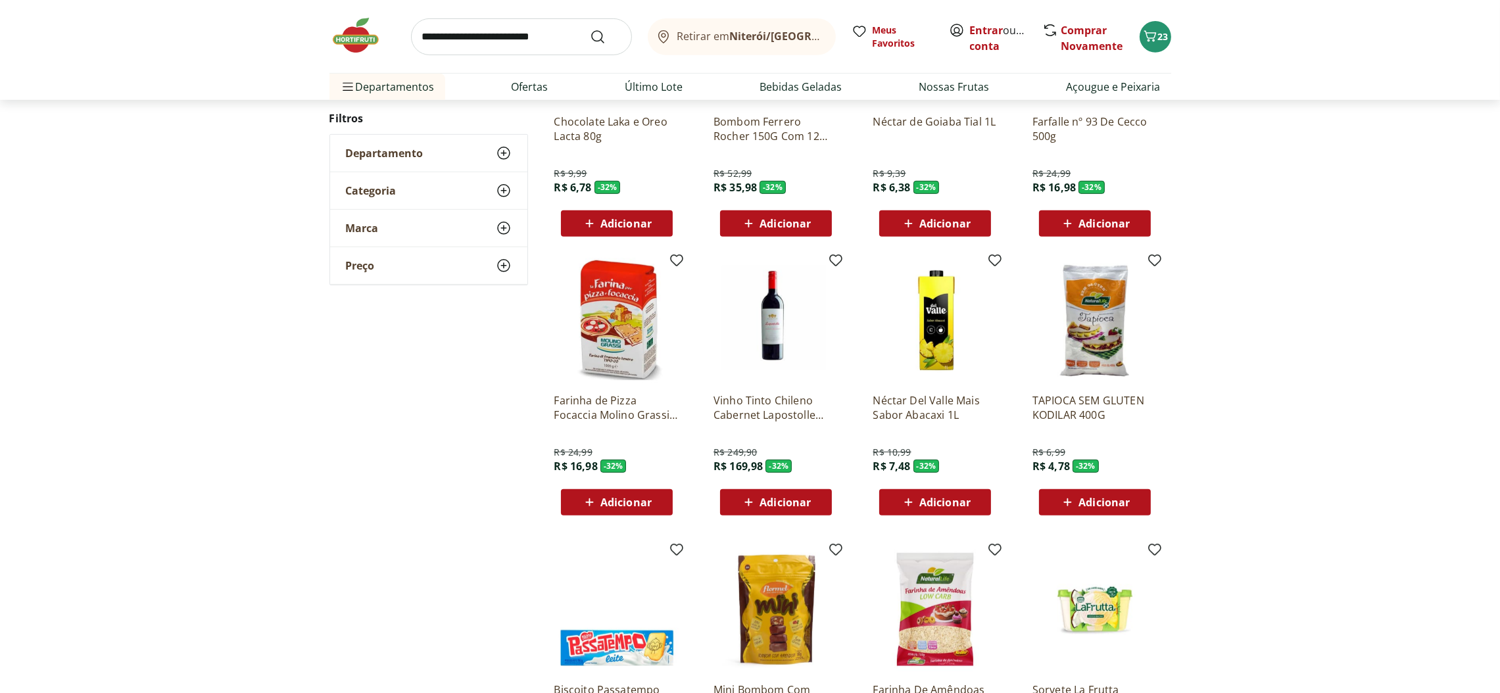
scroll to position [942, 0]
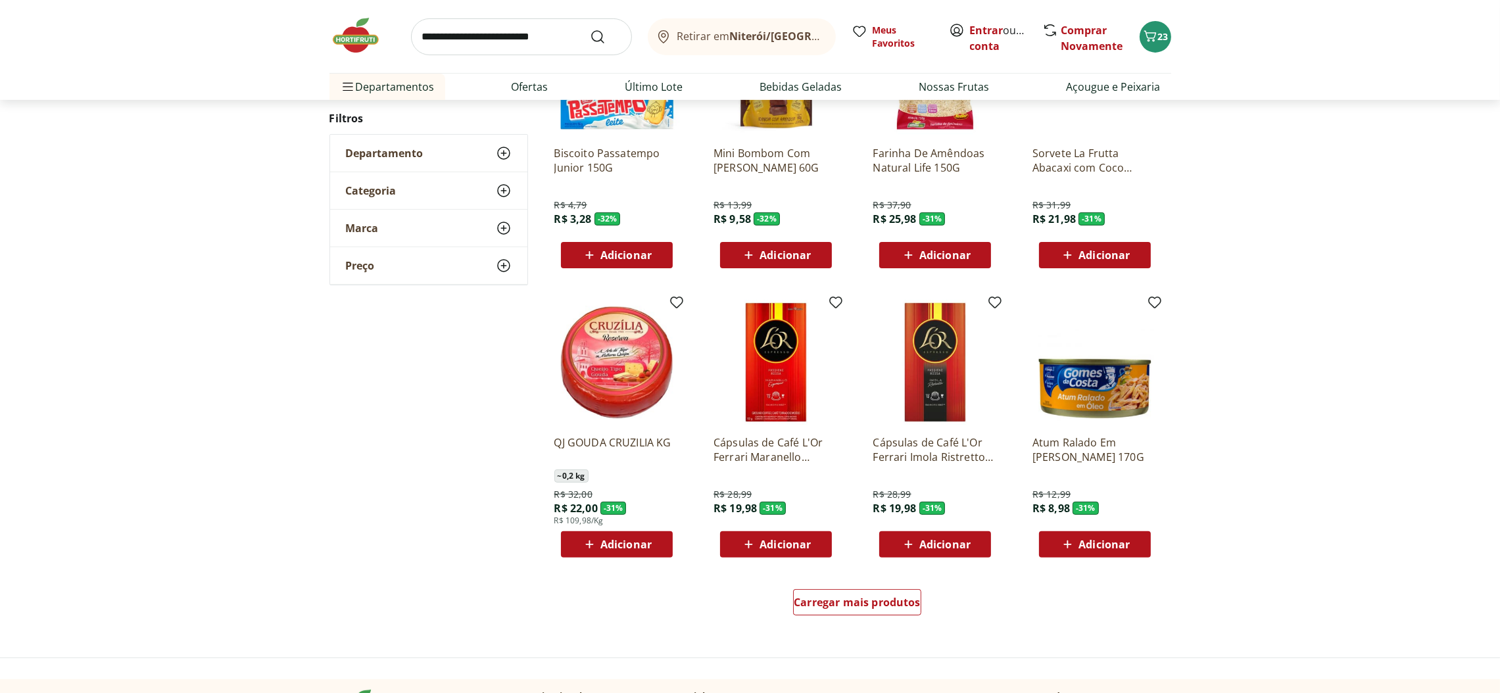
scroll to position [676, 0]
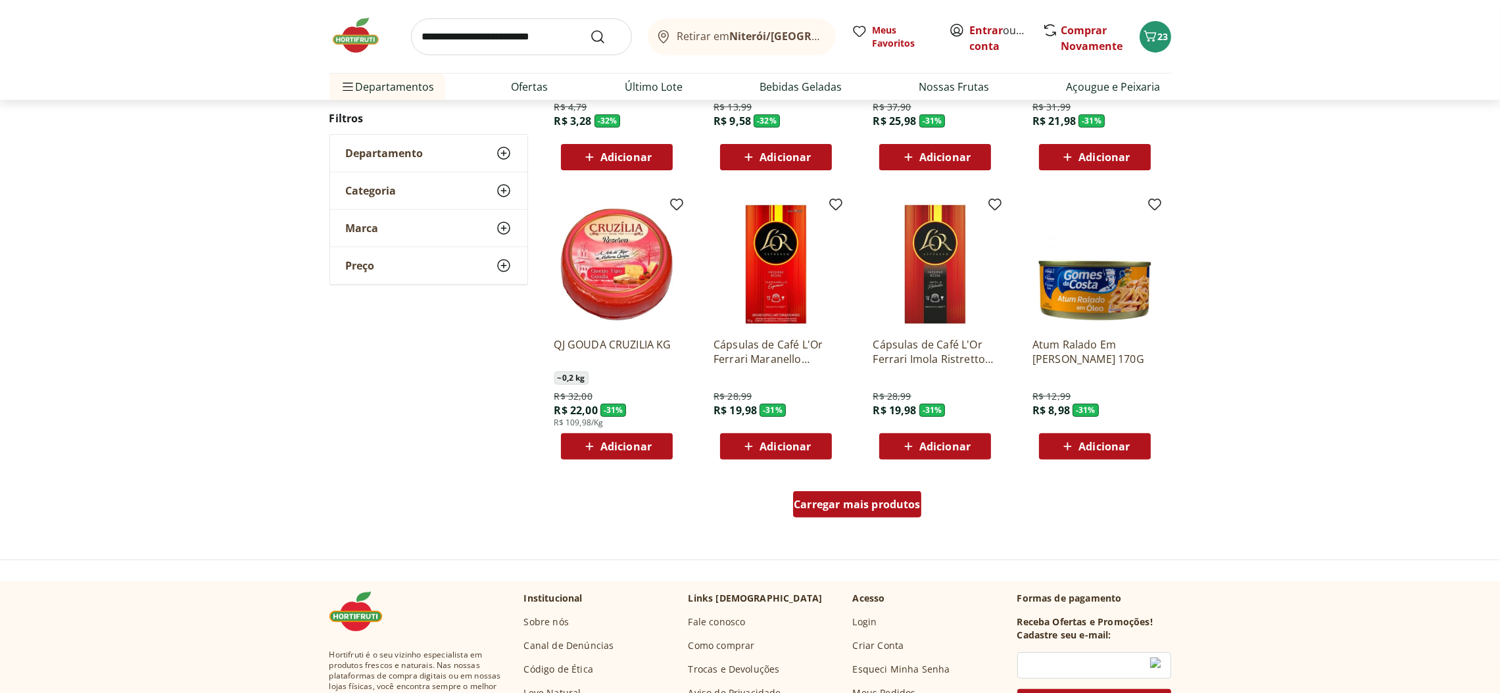
click at [894, 503] on span "Carregar mais produtos" at bounding box center [857, 504] width 127 height 11
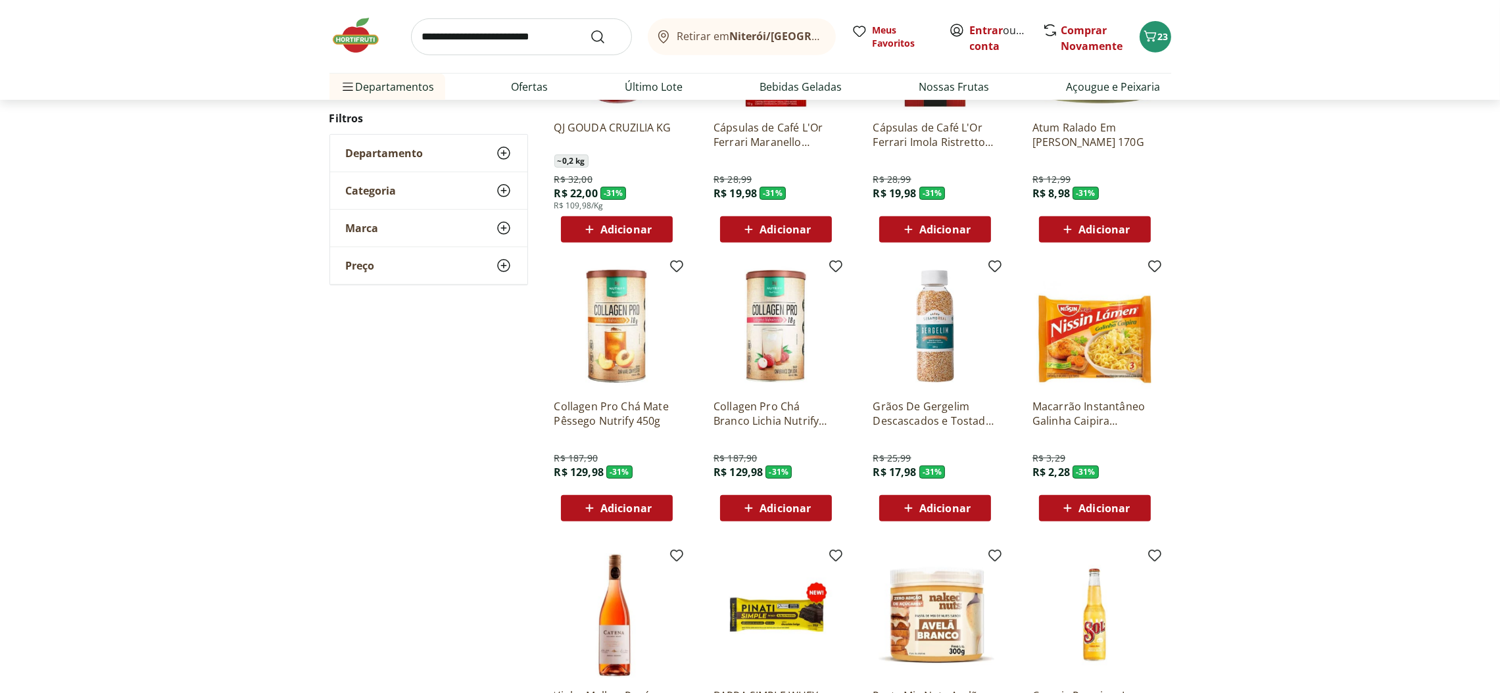
scroll to position [972, 0]
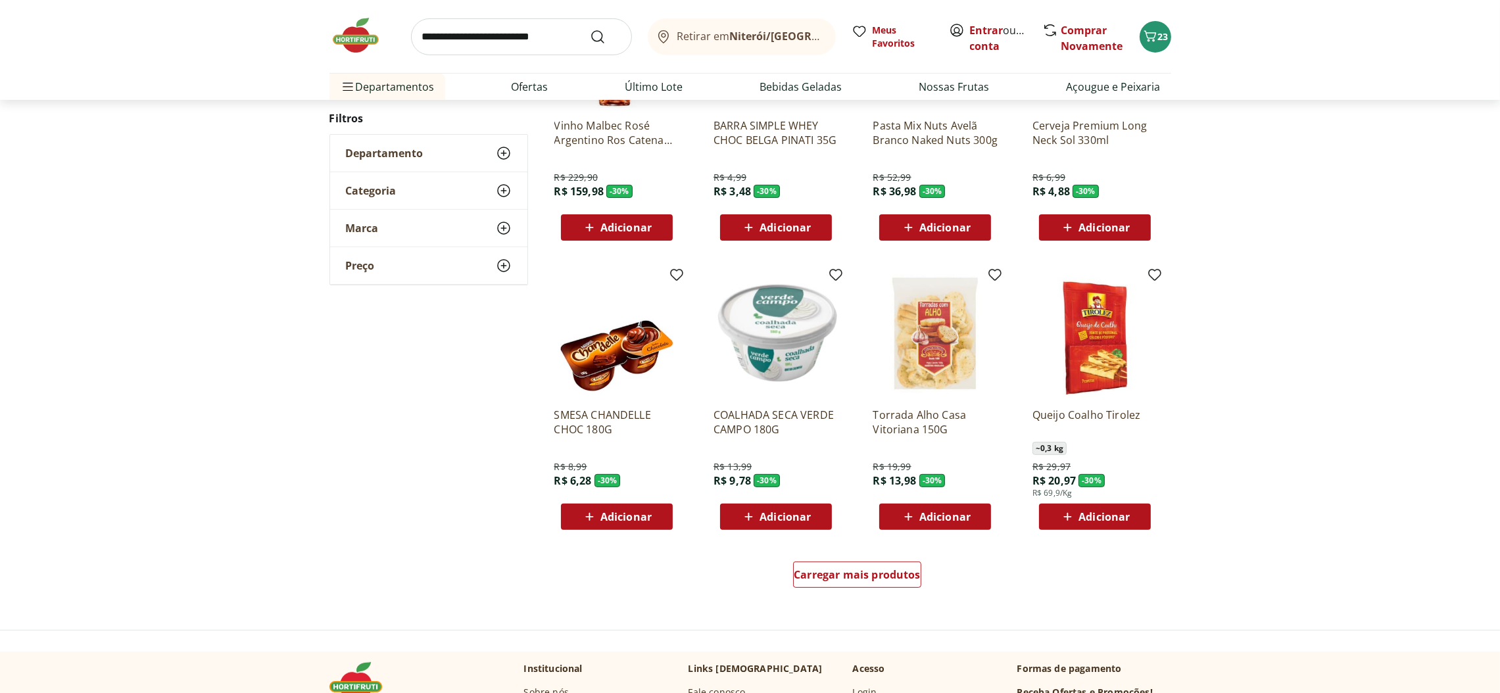
scroll to position [706, 0]
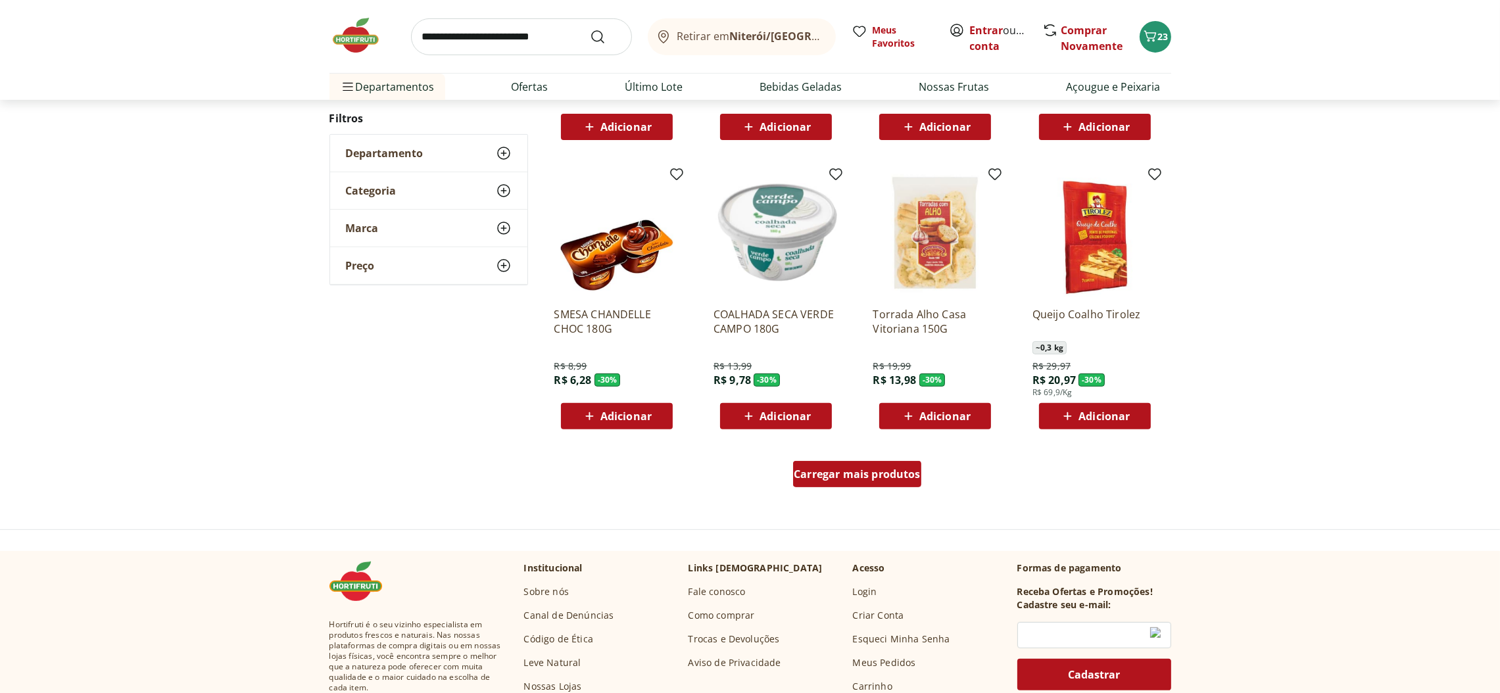
click at [902, 471] on span "Carregar mais produtos" at bounding box center [857, 474] width 127 height 11
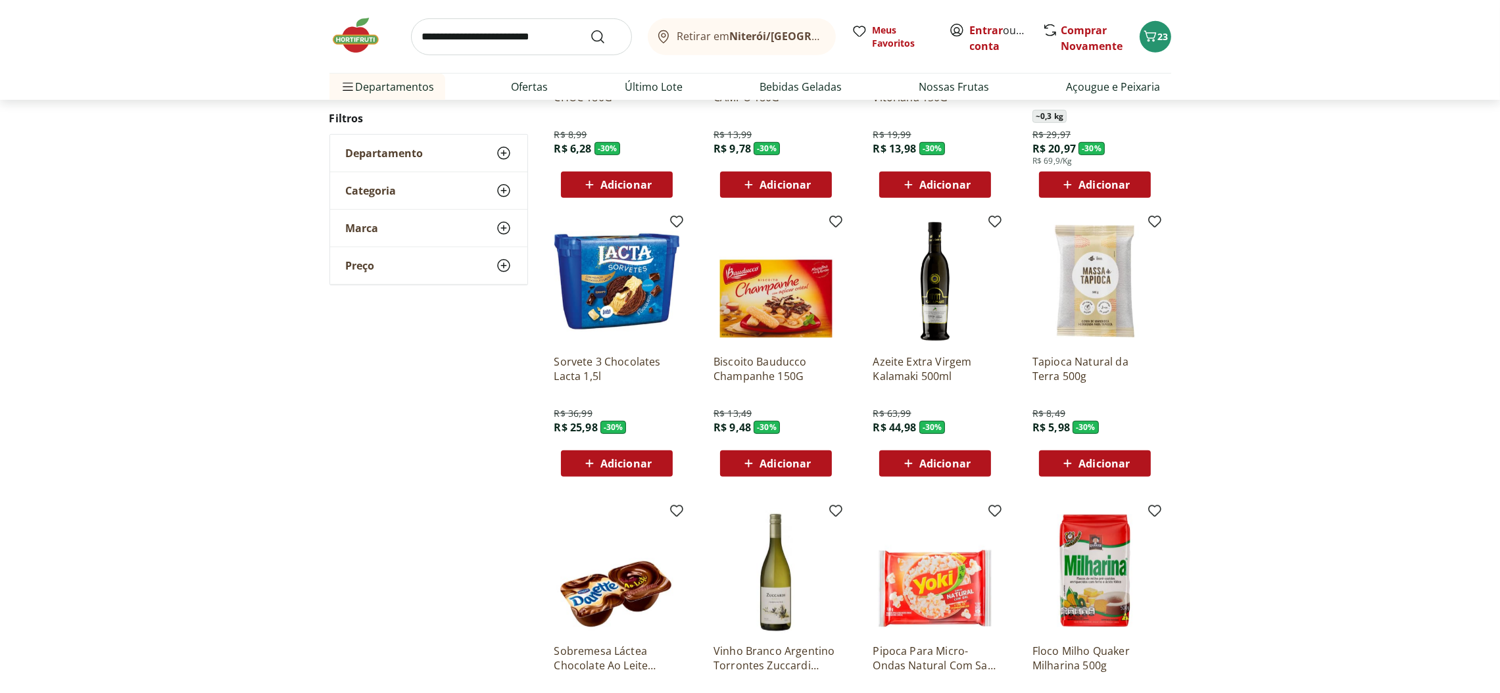
scroll to position [1001, 0]
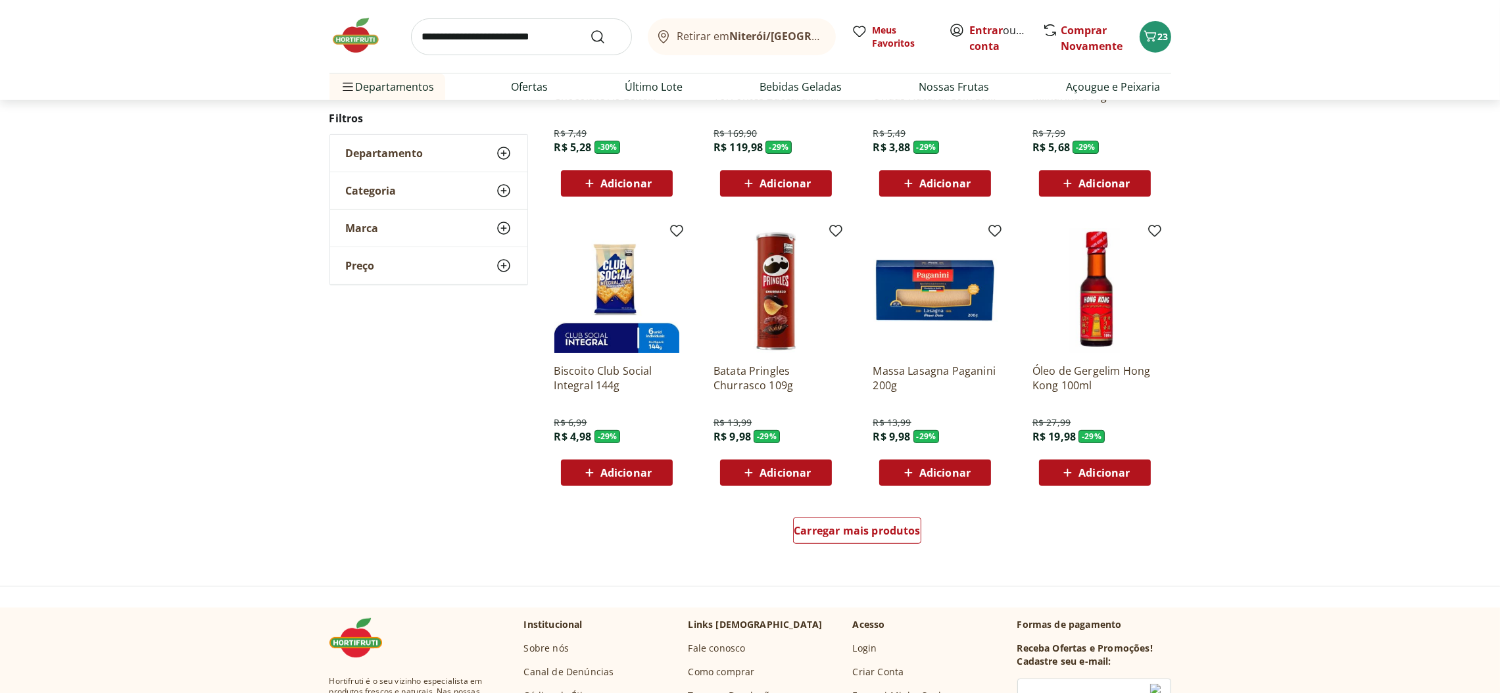
scroll to position [736, 0]
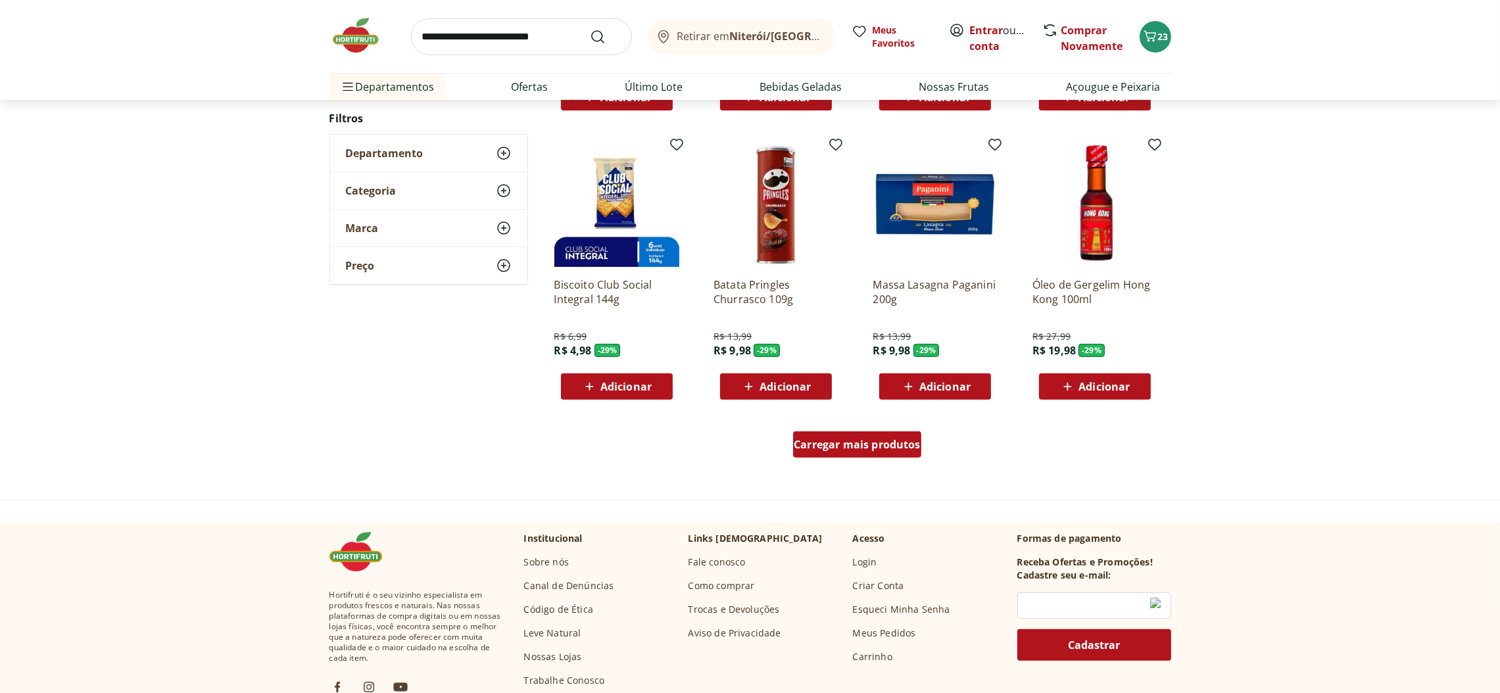
click at [896, 443] on span "Carregar mais produtos" at bounding box center [857, 444] width 127 height 11
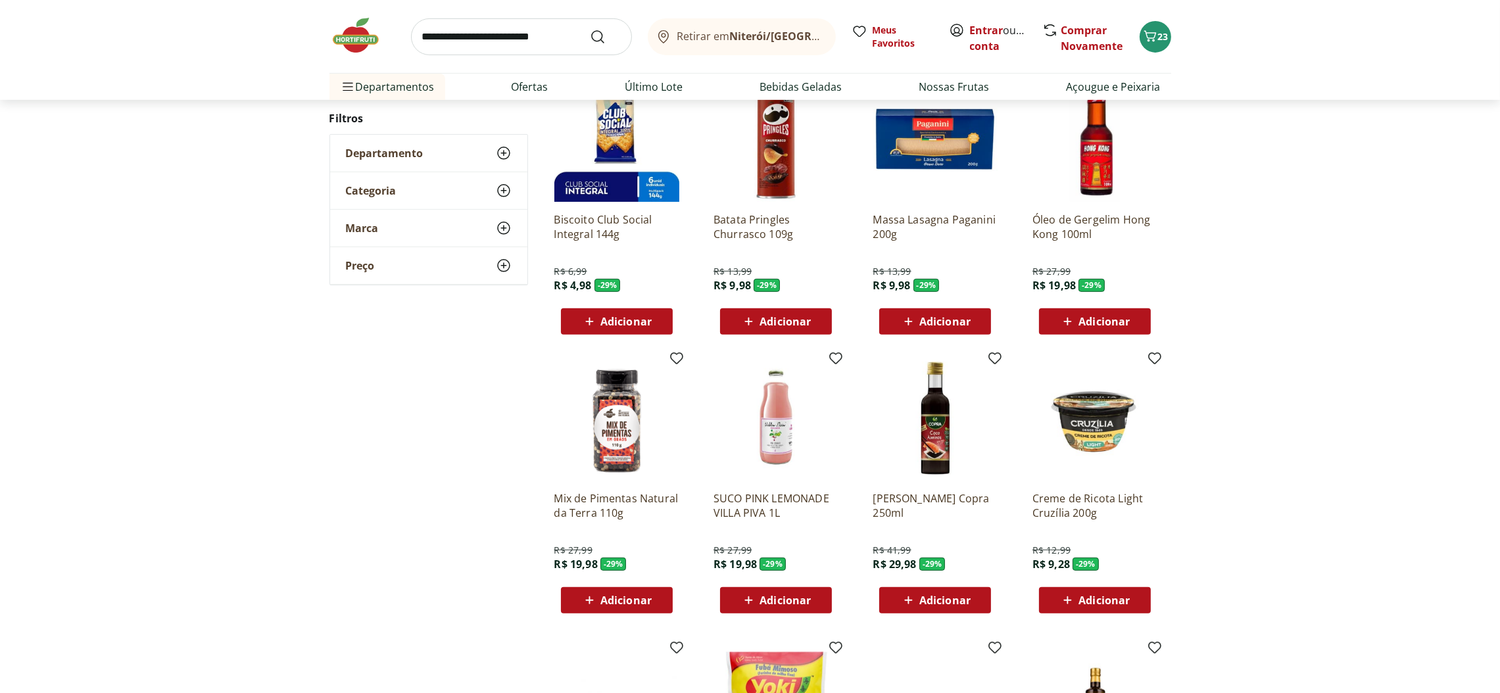
scroll to position [834, 0]
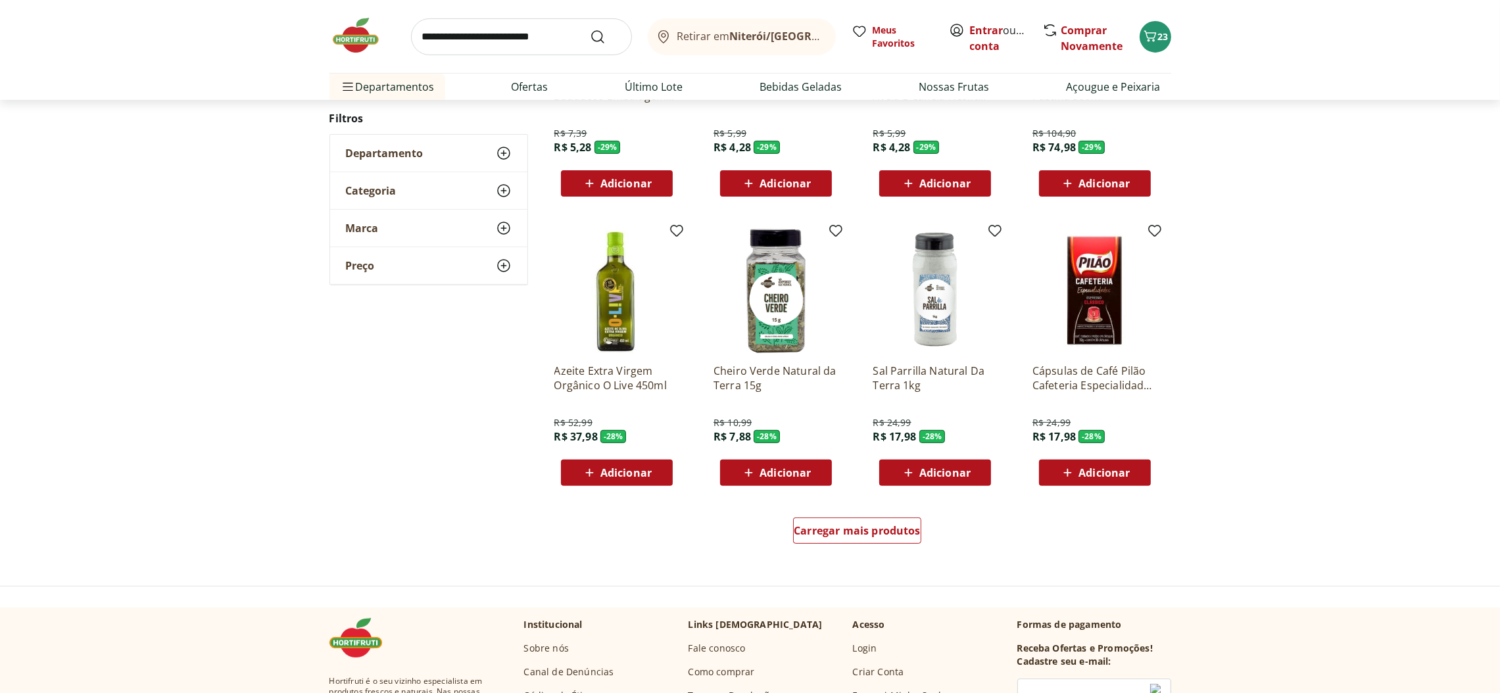
scroll to position [668, 0]
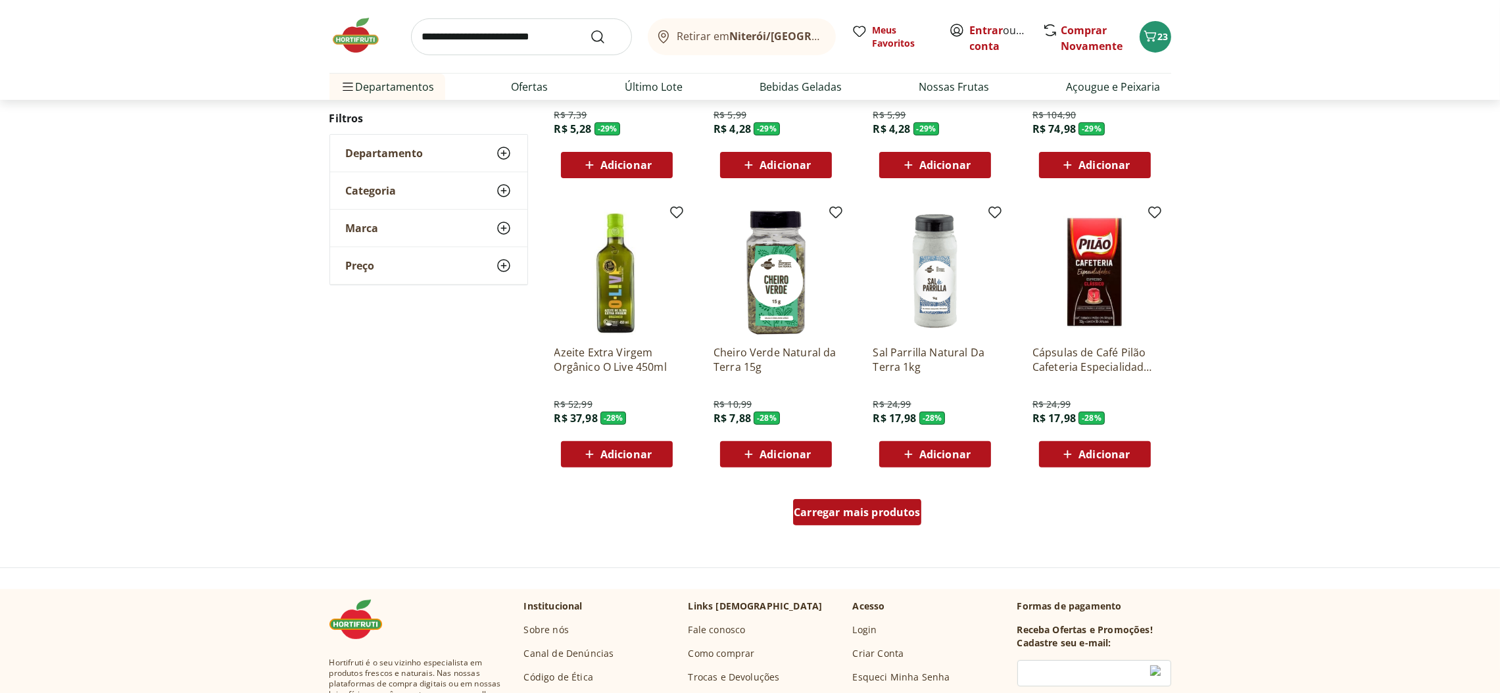
click at [901, 508] on span "Carregar mais produtos" at bounding box center [857, 512] width 127 height 11
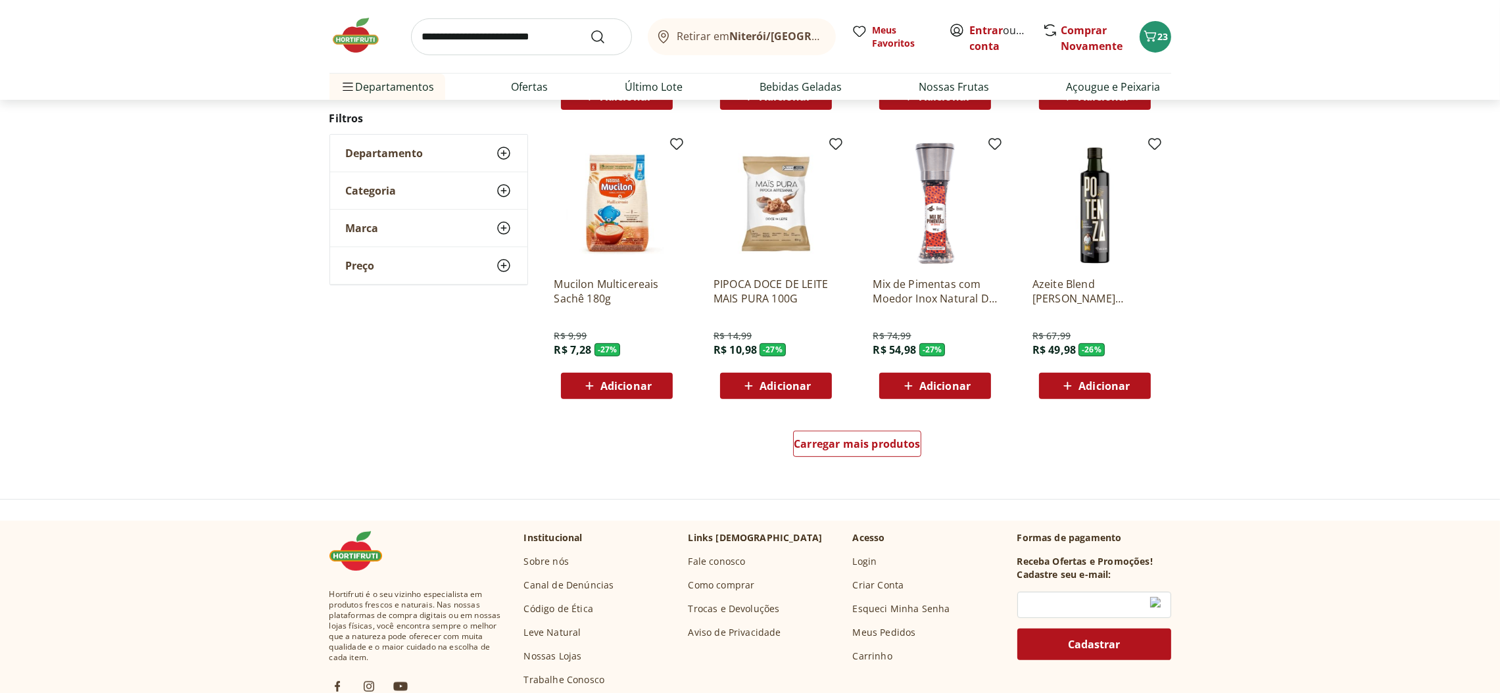
scroll to position [798, 0]
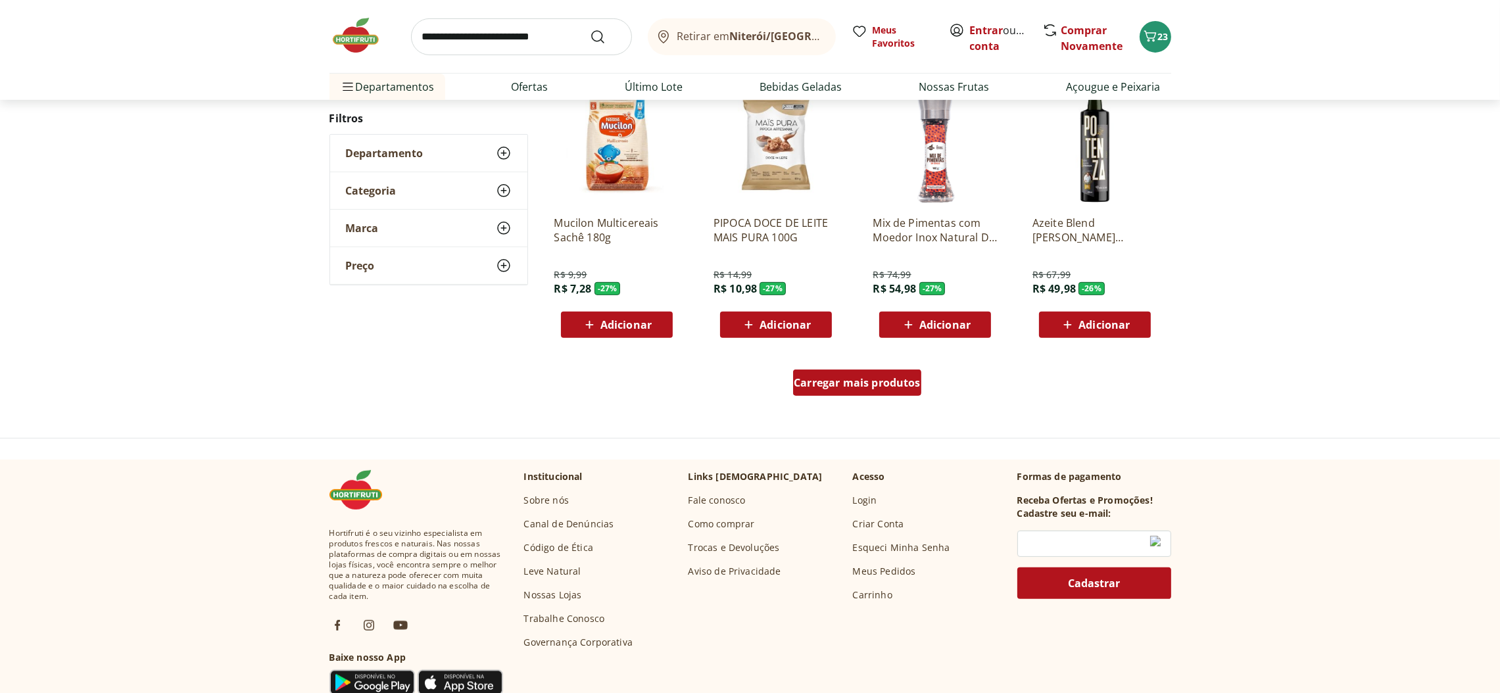
click at [902, 374] on div "Carregar mais produtos" at bounding box center [857, 383] width 128 height 26
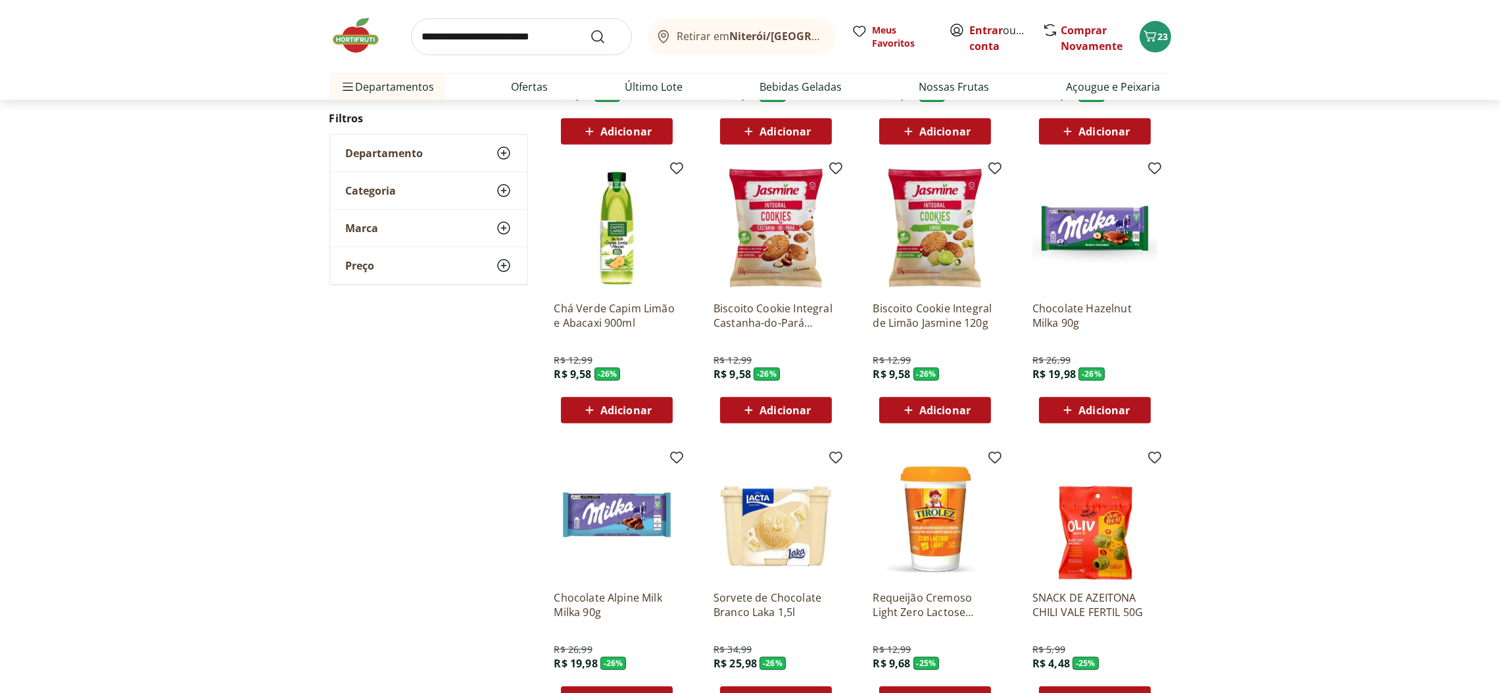
scroll to position [995, 0]
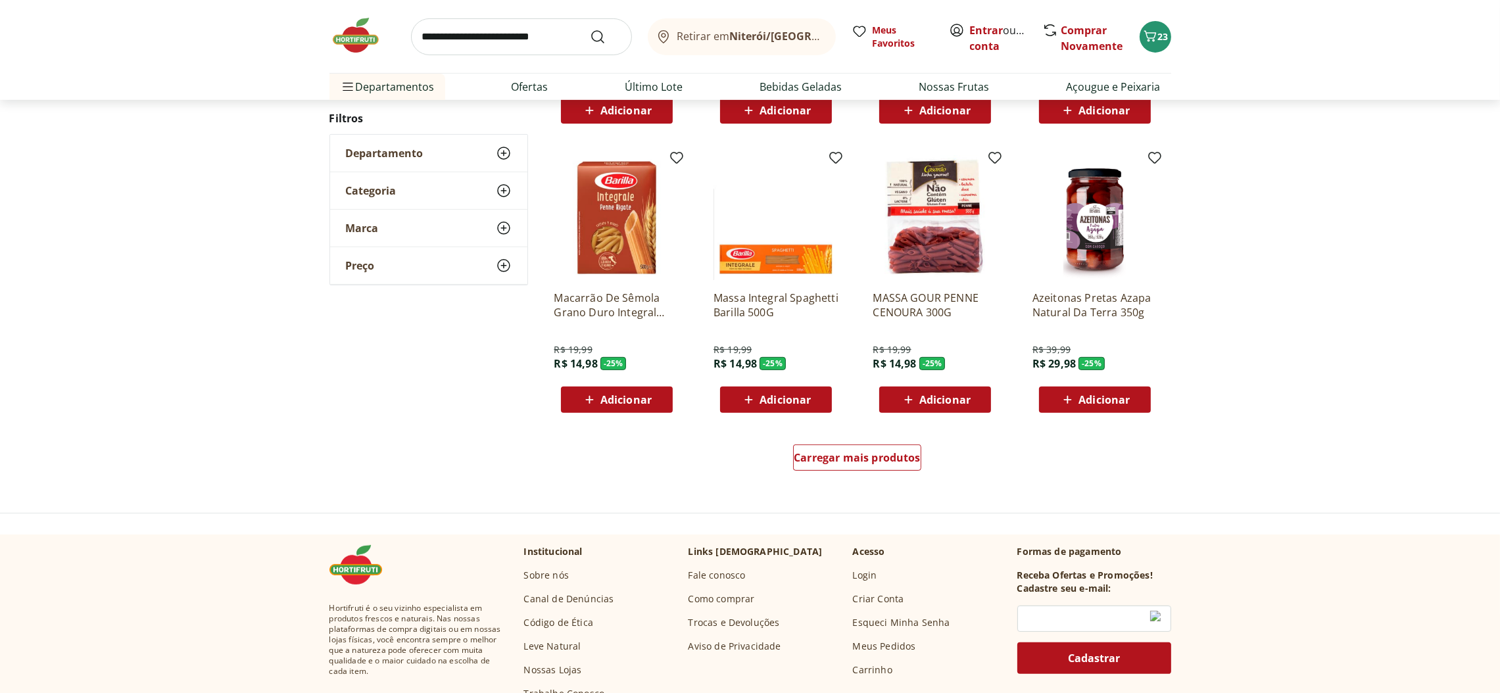
scroll to position [827, 0]
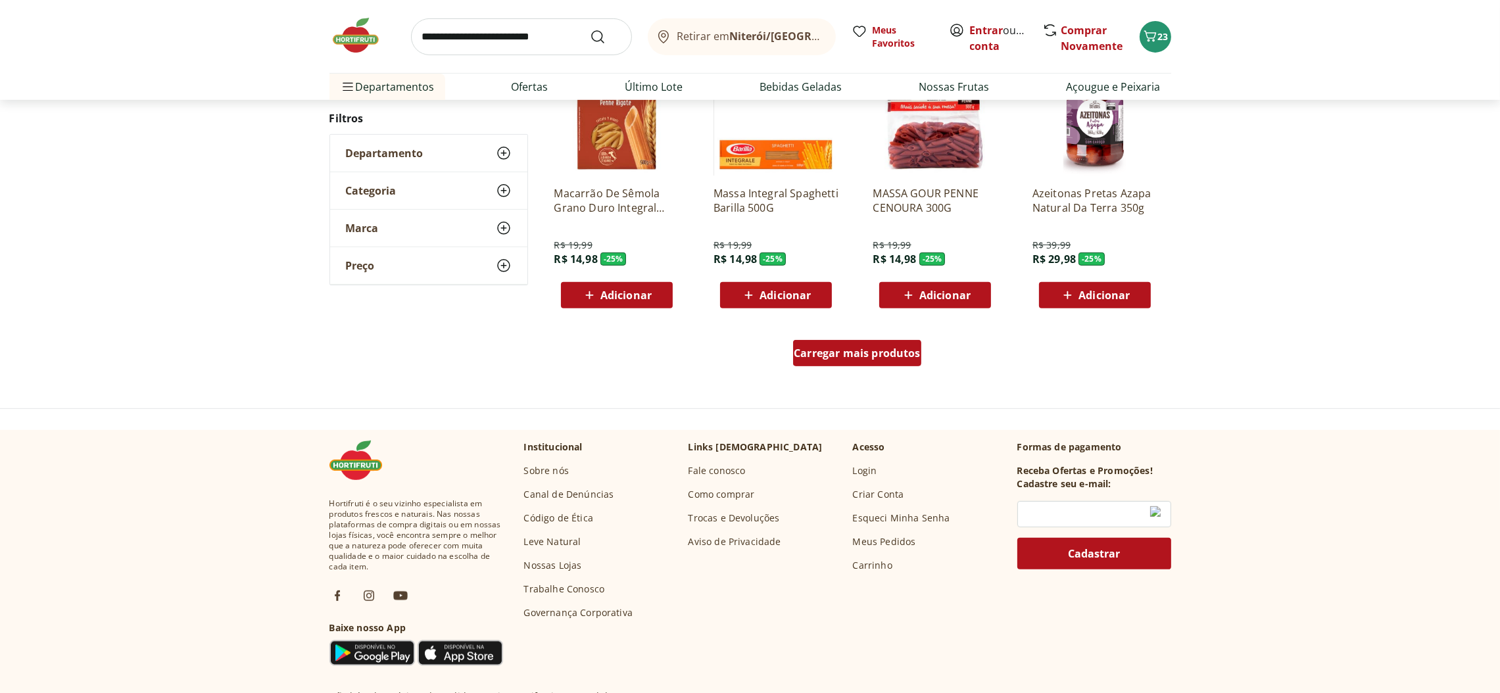
click at [890, 348] on span "Carregar mais produtos" at bounding box center [857, 353] width 127 height 11
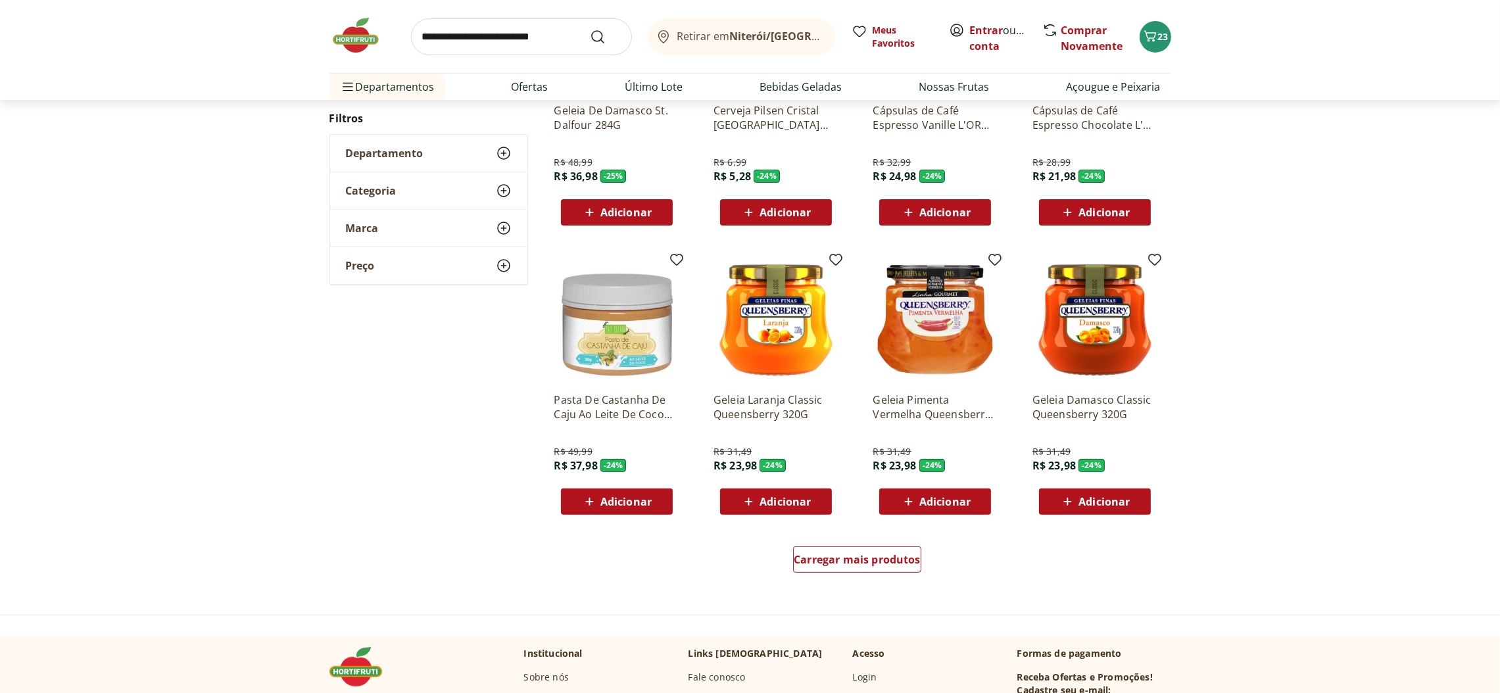
scroll to position [661, 0]
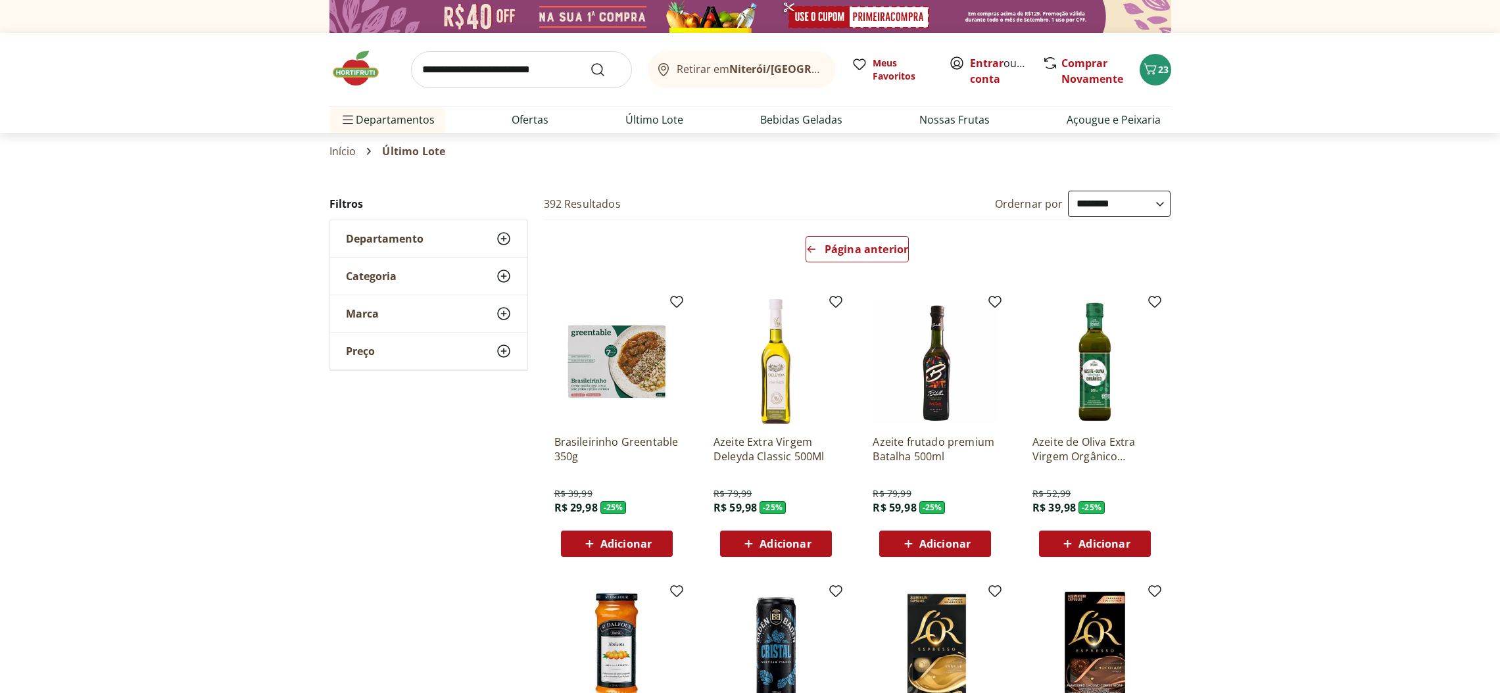
select select "**********"
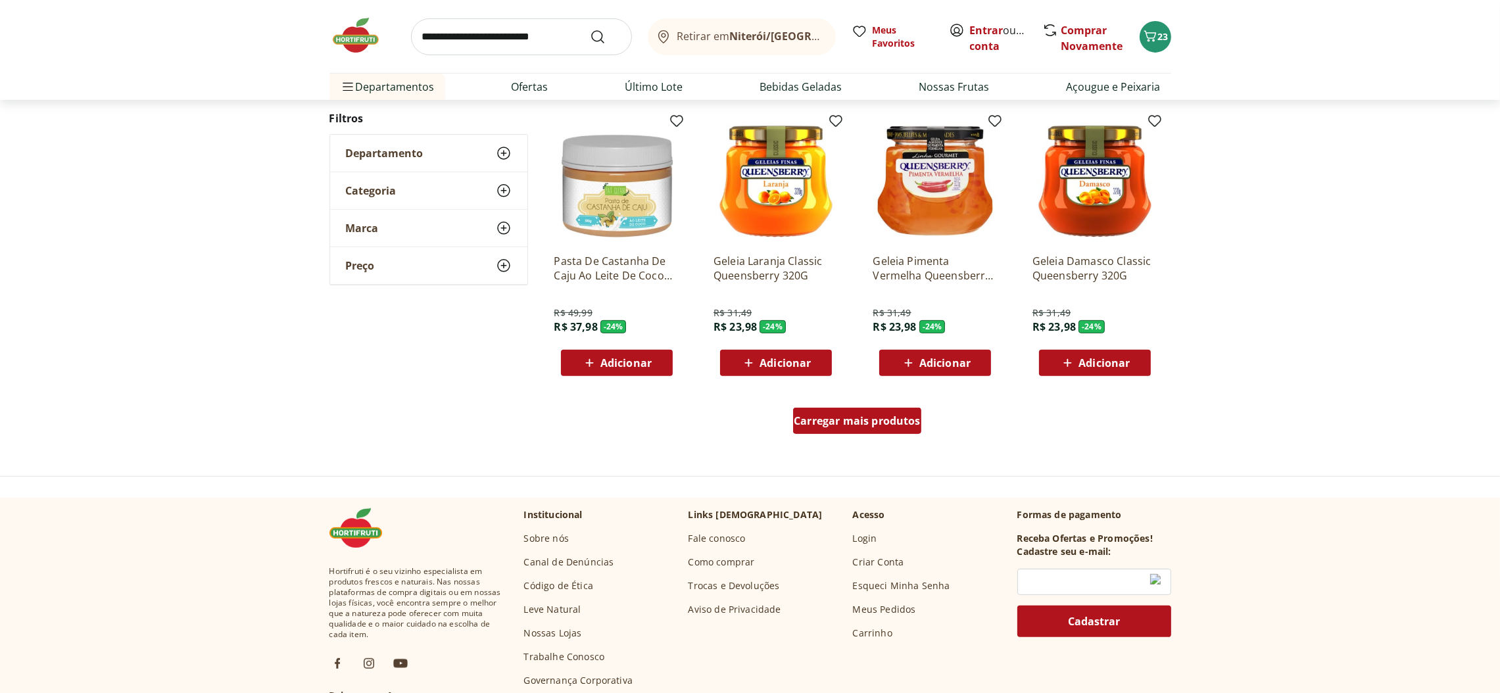
click at [904, 420] on span "Carregar mais produtos" at bounding box center [857, 421] width 127 height 11
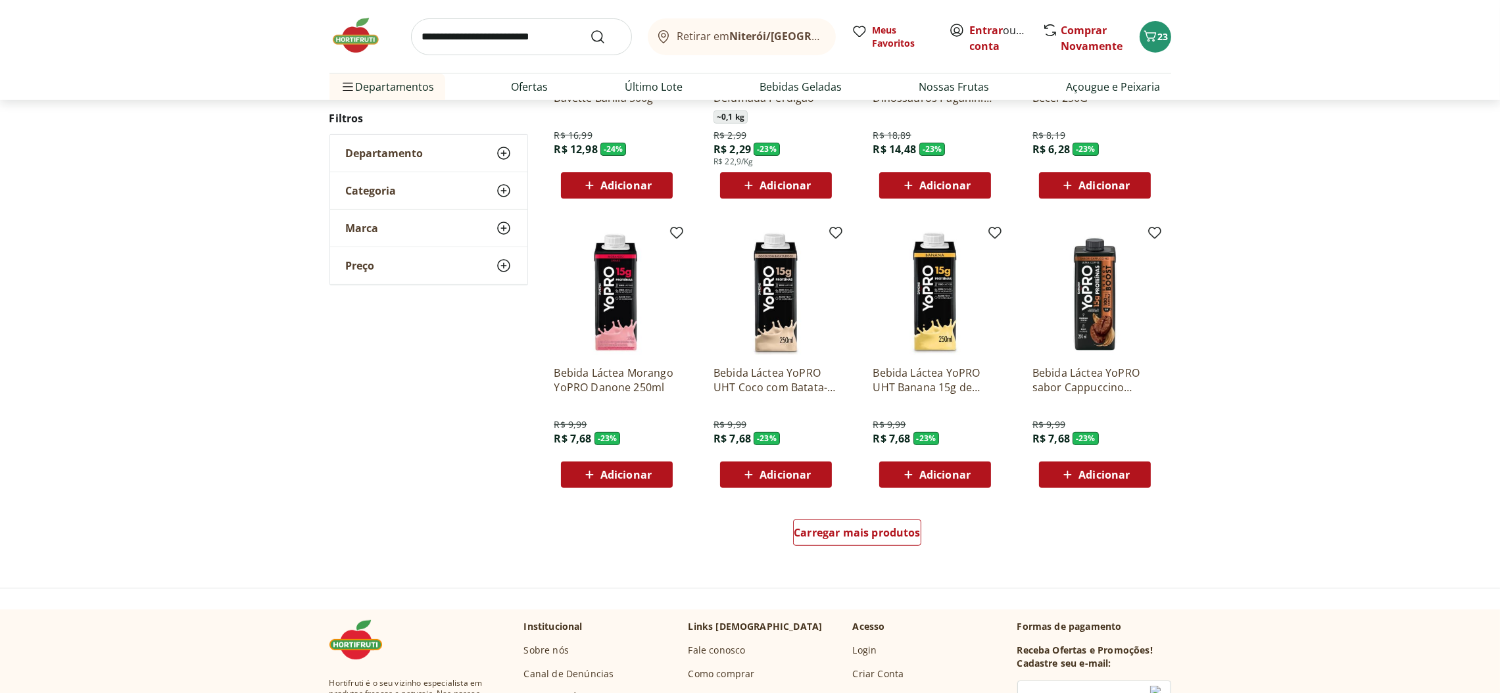
scroll to position [692, 0]
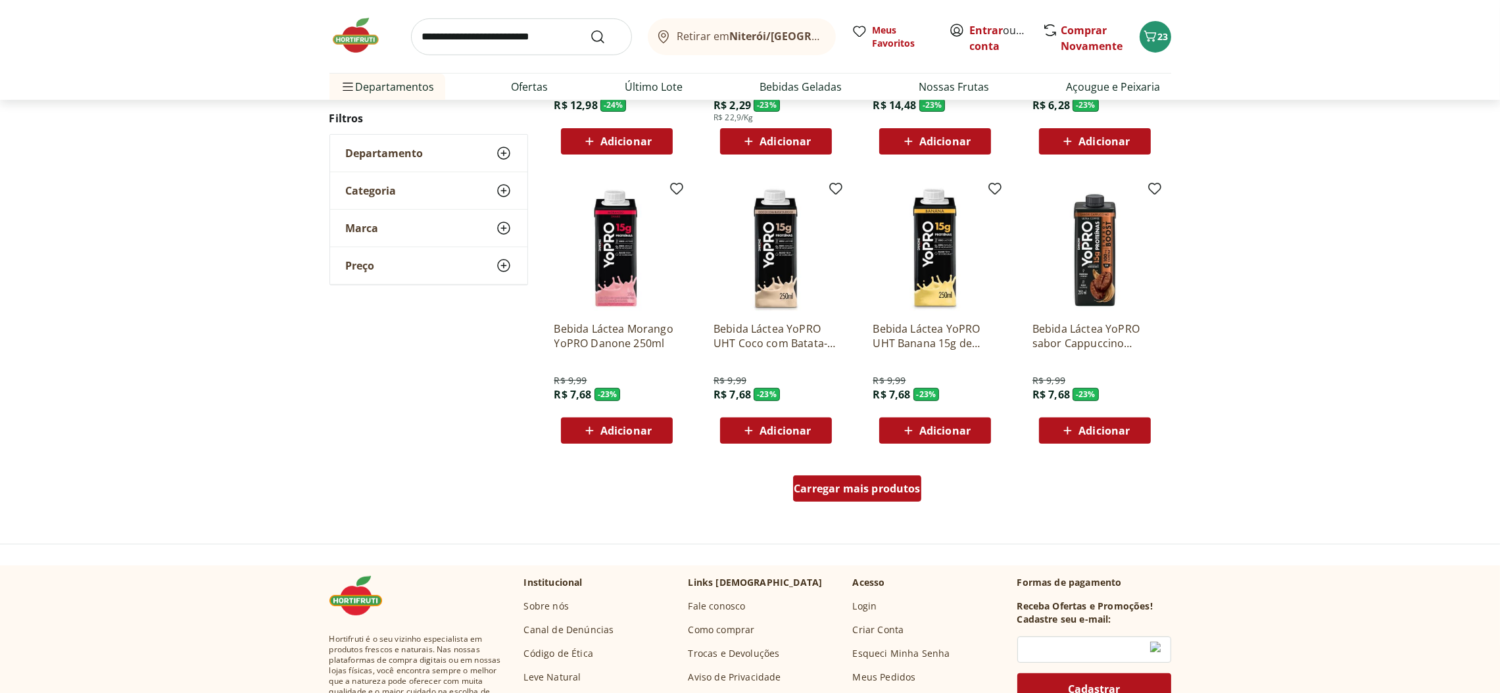
click at [886, 487] on span "Carregar mais produtos" at bounding box center [857, 488] width 127 height 11
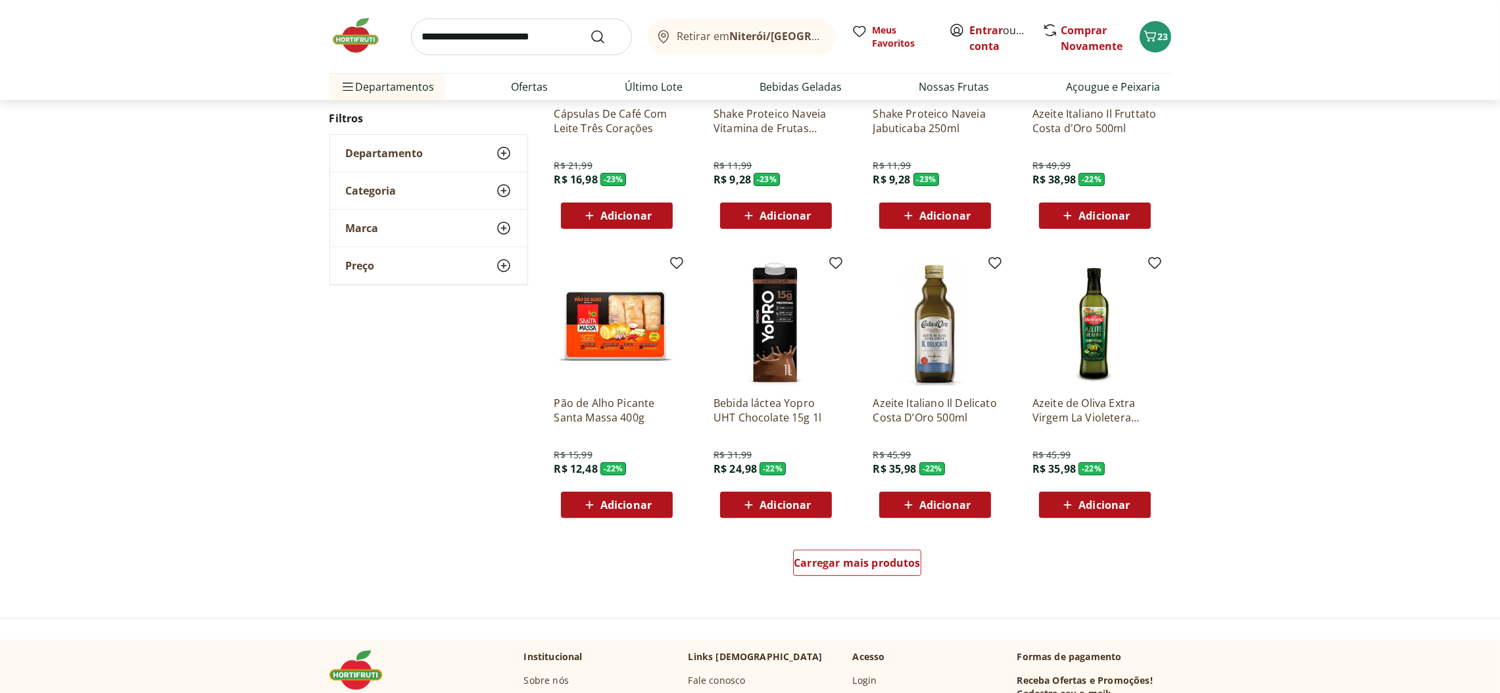
scroll to position [623, 0]
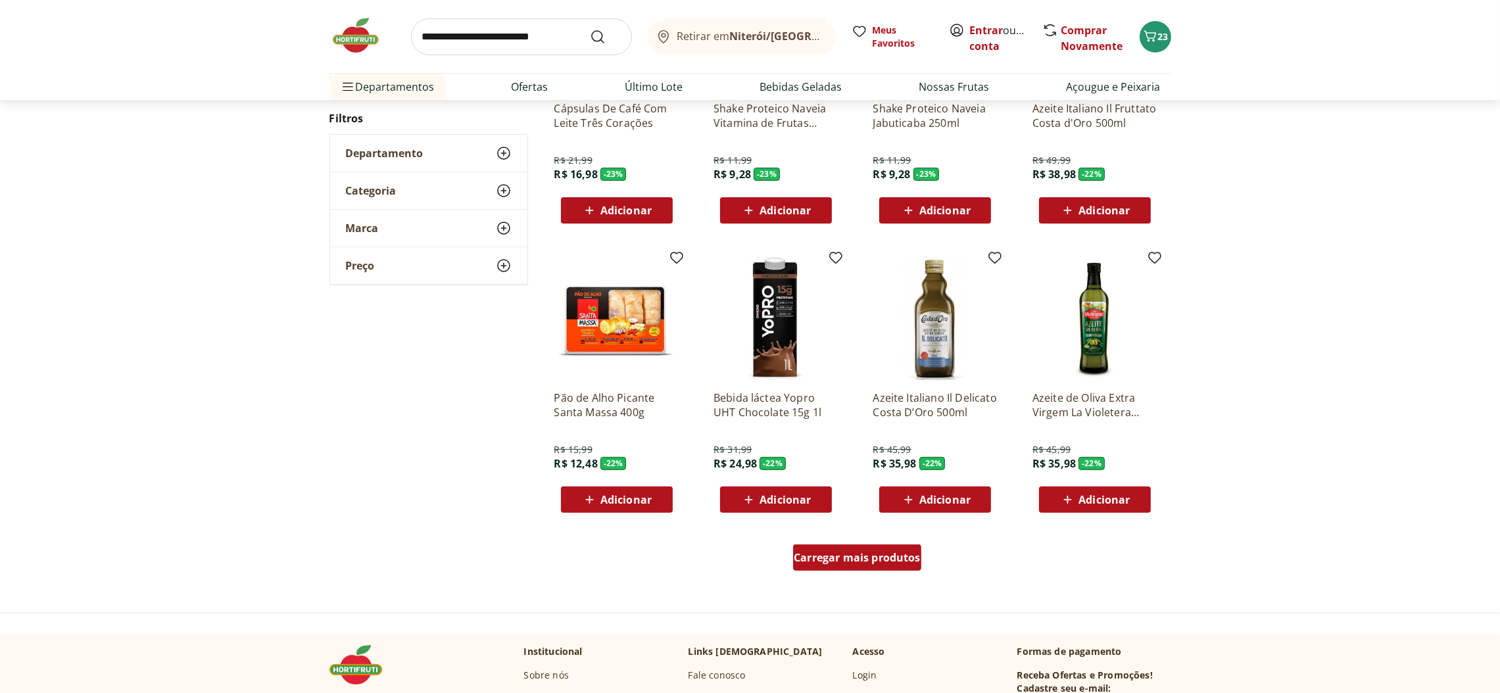
click at [871, 552] on span "Carregar mais produtos" at bounding box center [857, 557] width 127 height 11
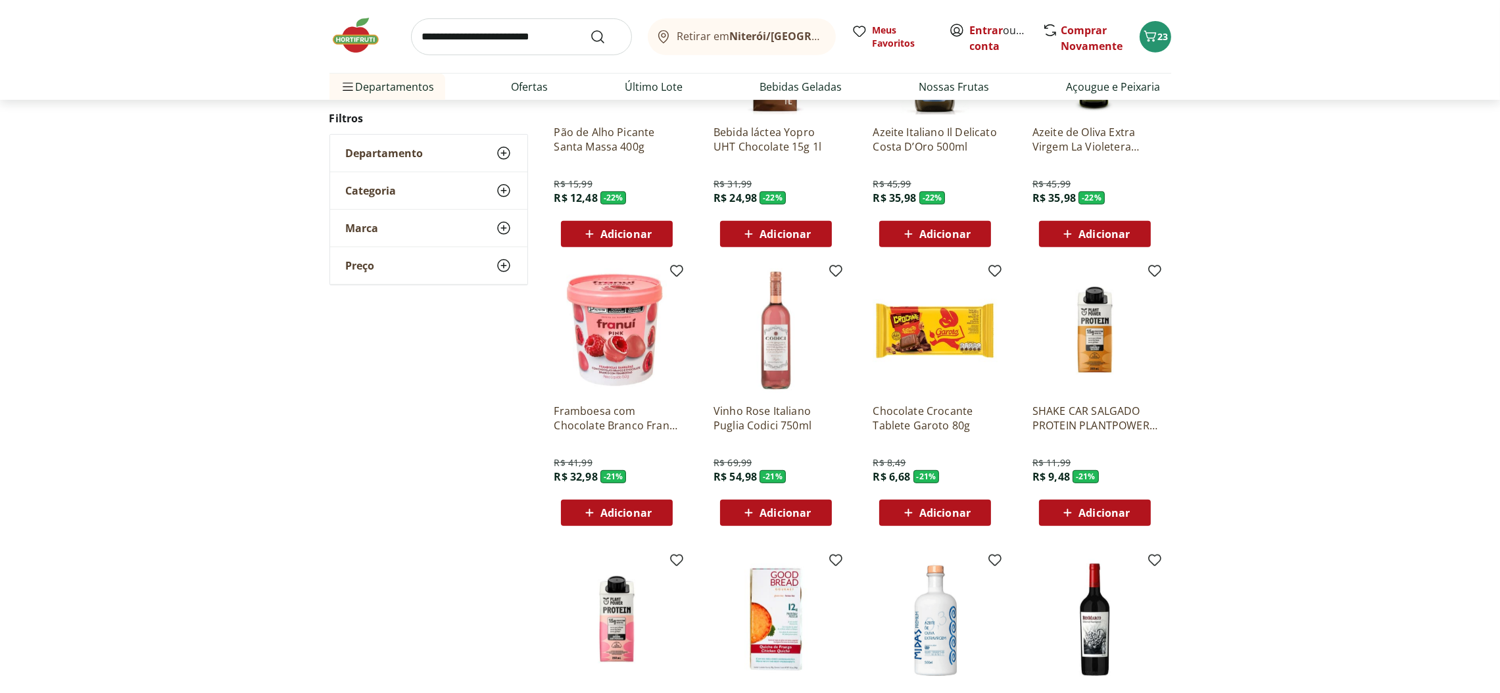
scroll to position [1017, 0]
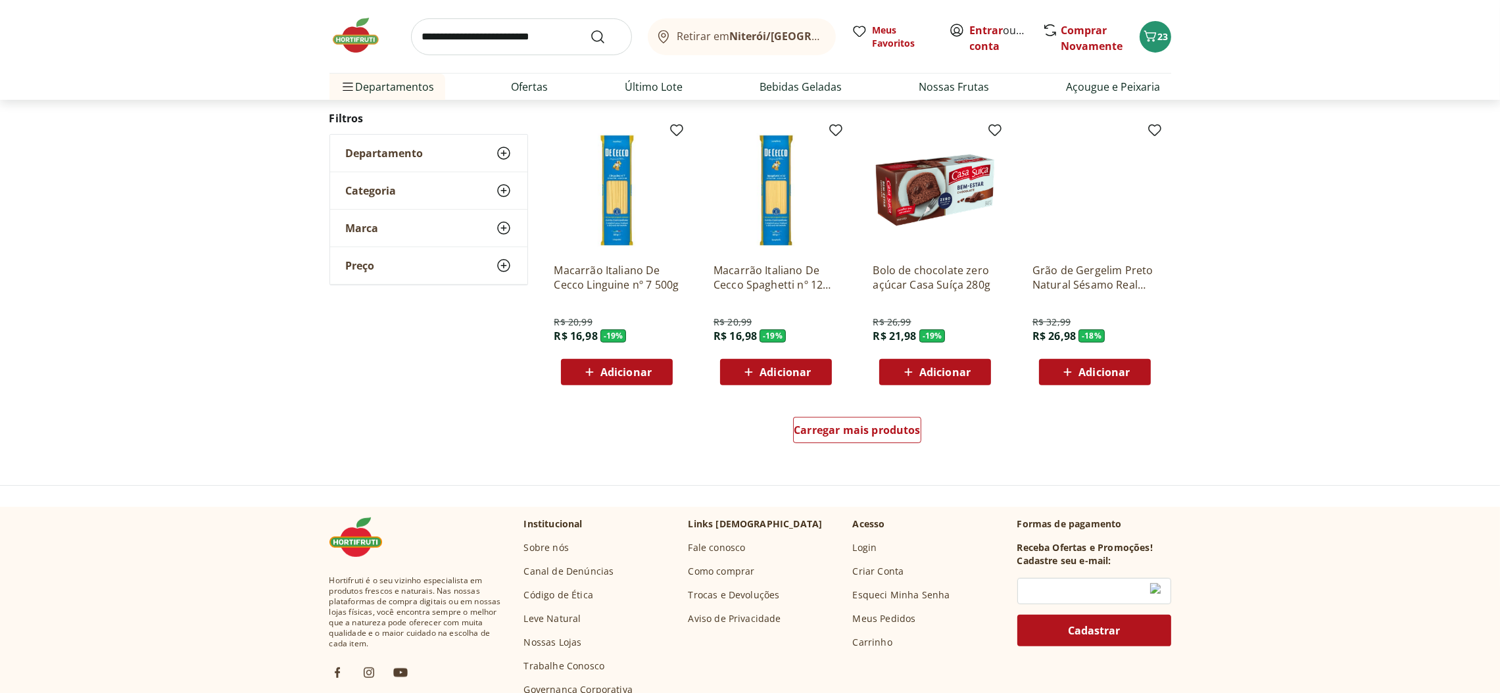
scroll to position [752, 0]
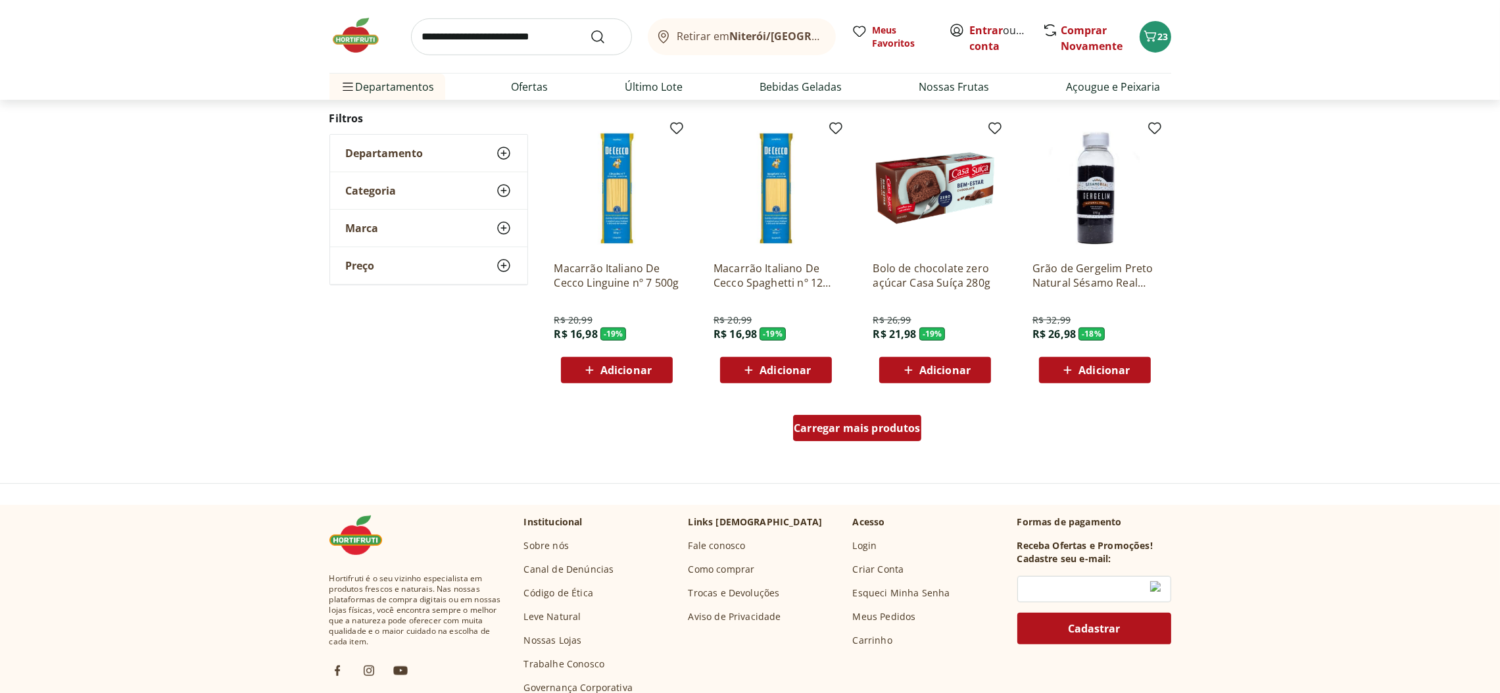
click at [865, 415] on div "Carregar mais produtos" at bounding box center [857, 428] width 128 height 26
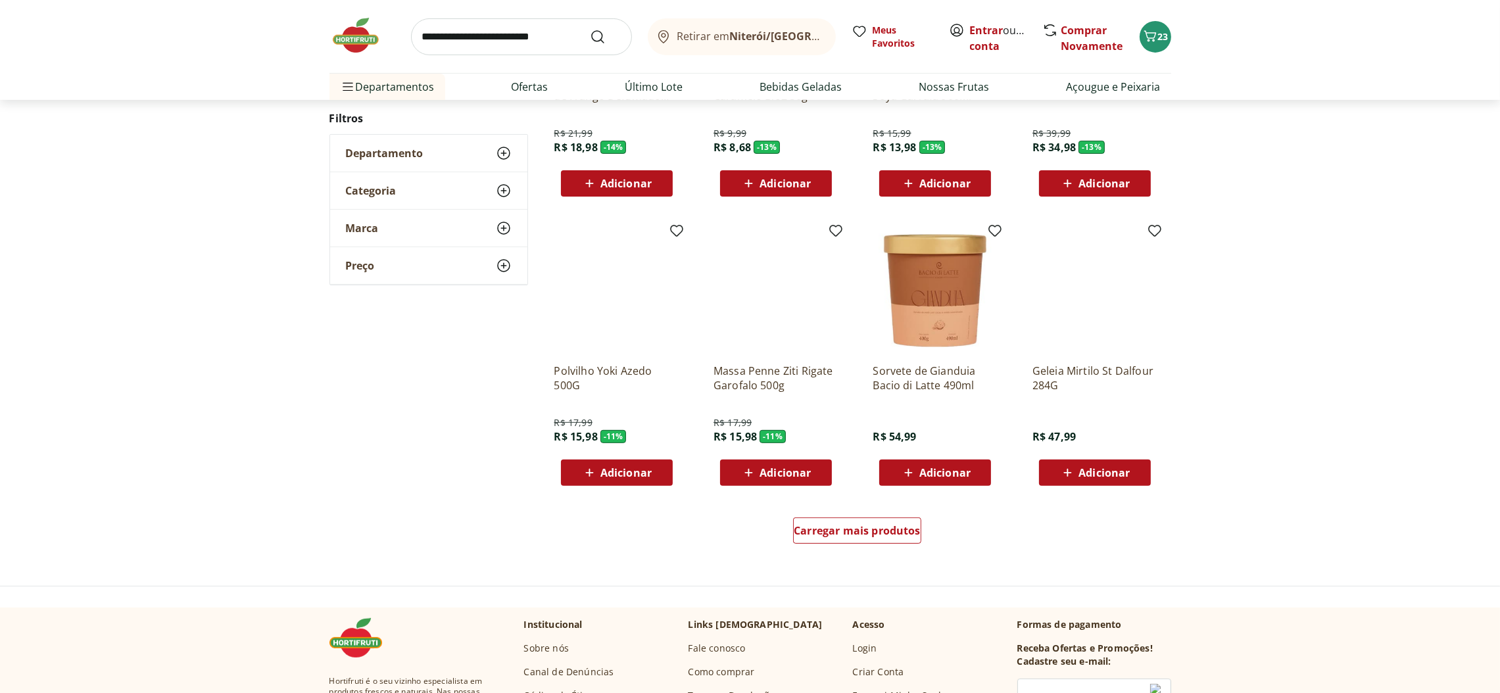
scroll to position [684, 0]
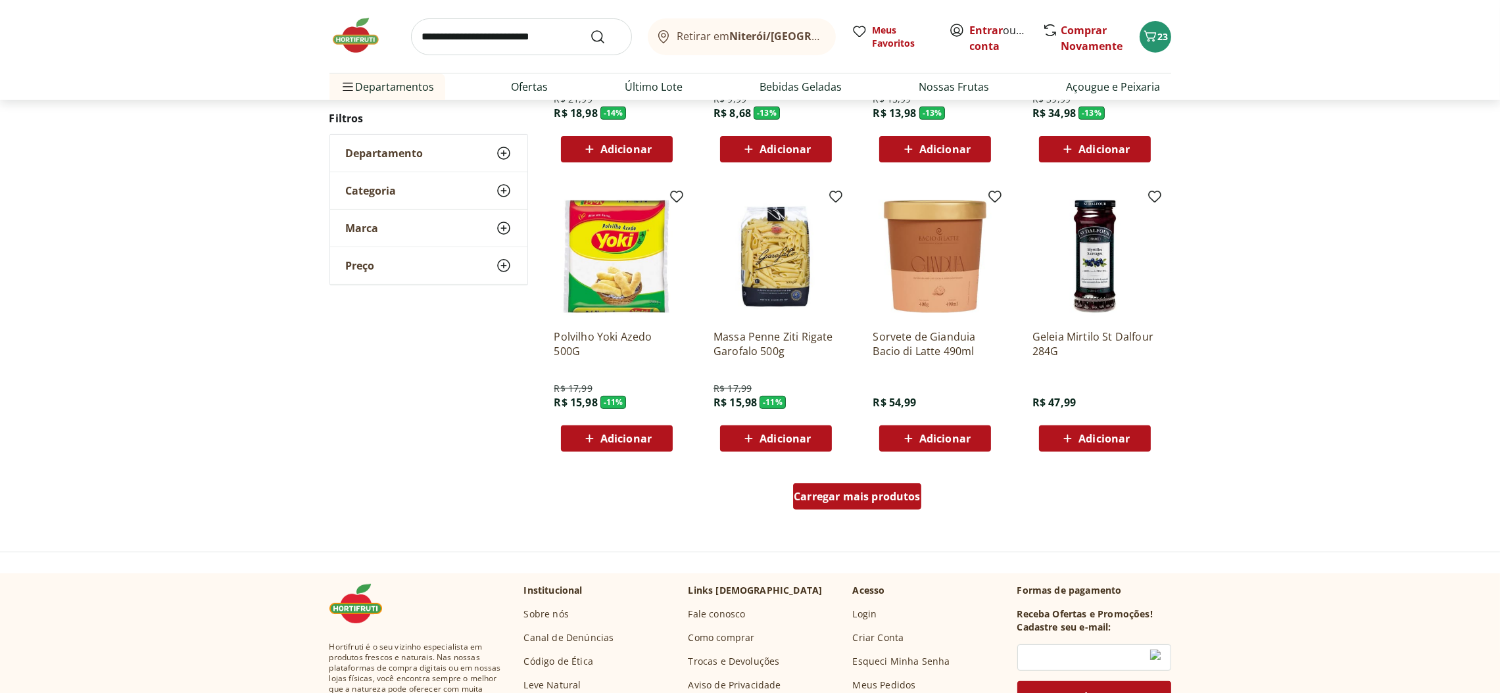
click at [905, 493] on span "Carregar mais produtos" at bounding box center [857, 496] width 127 height 11
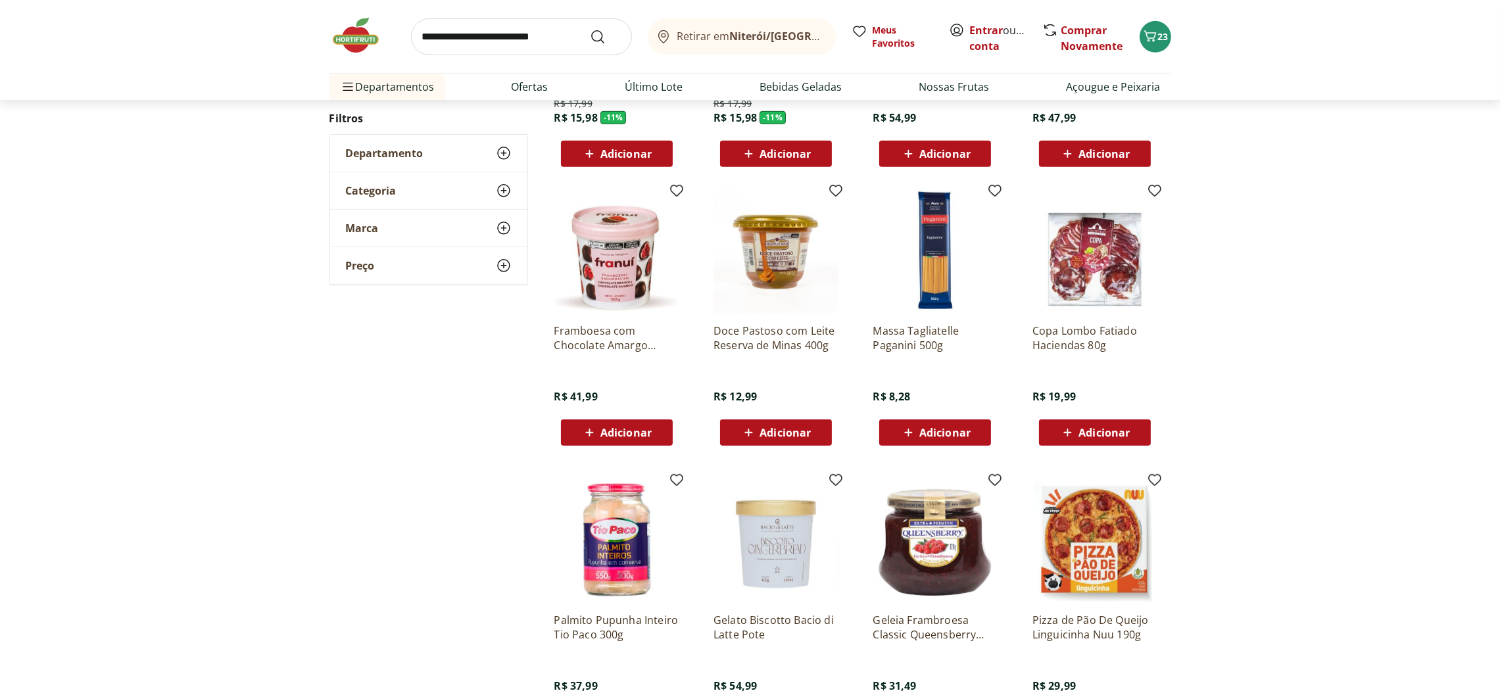
scroll to position [980, 0]
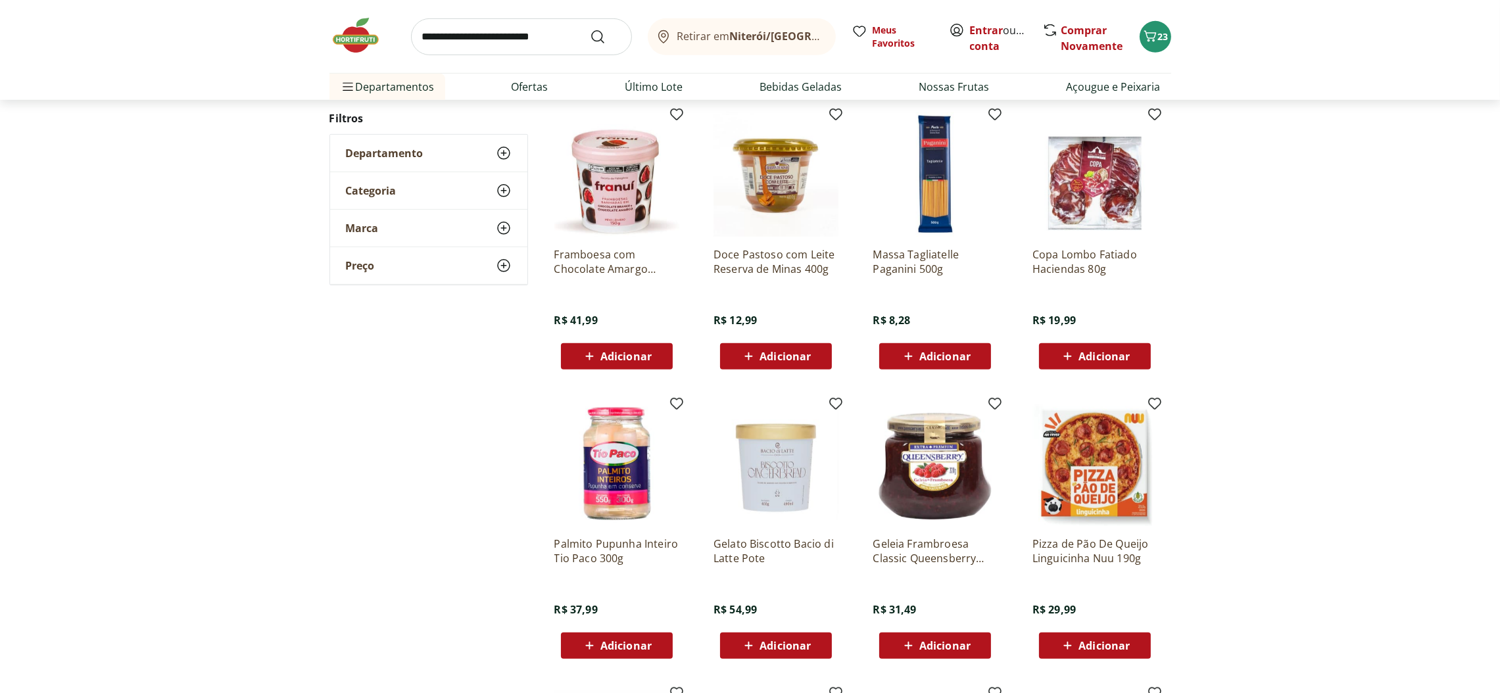
scroll to position [222, 0]
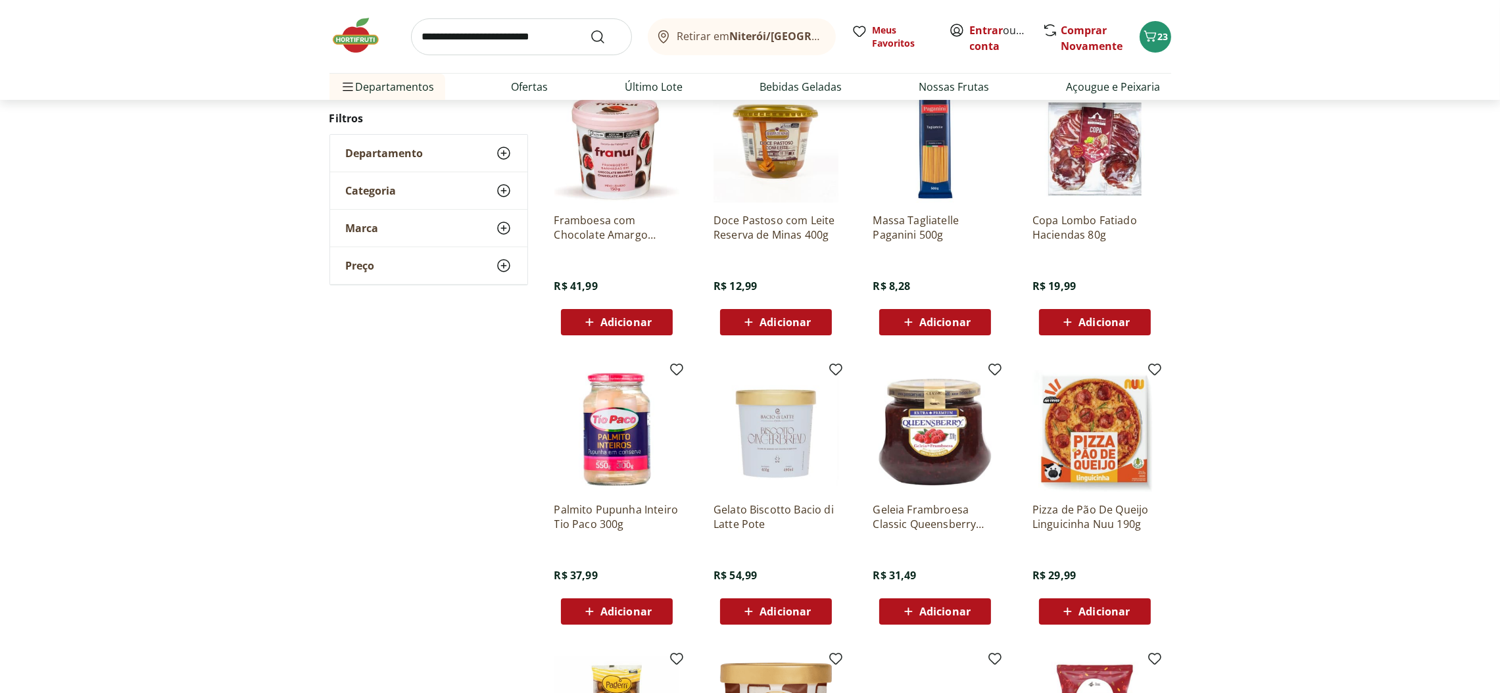
click at [944, 317] on span "Adicionar" at bounding box center [944, 322] width 51 height 11
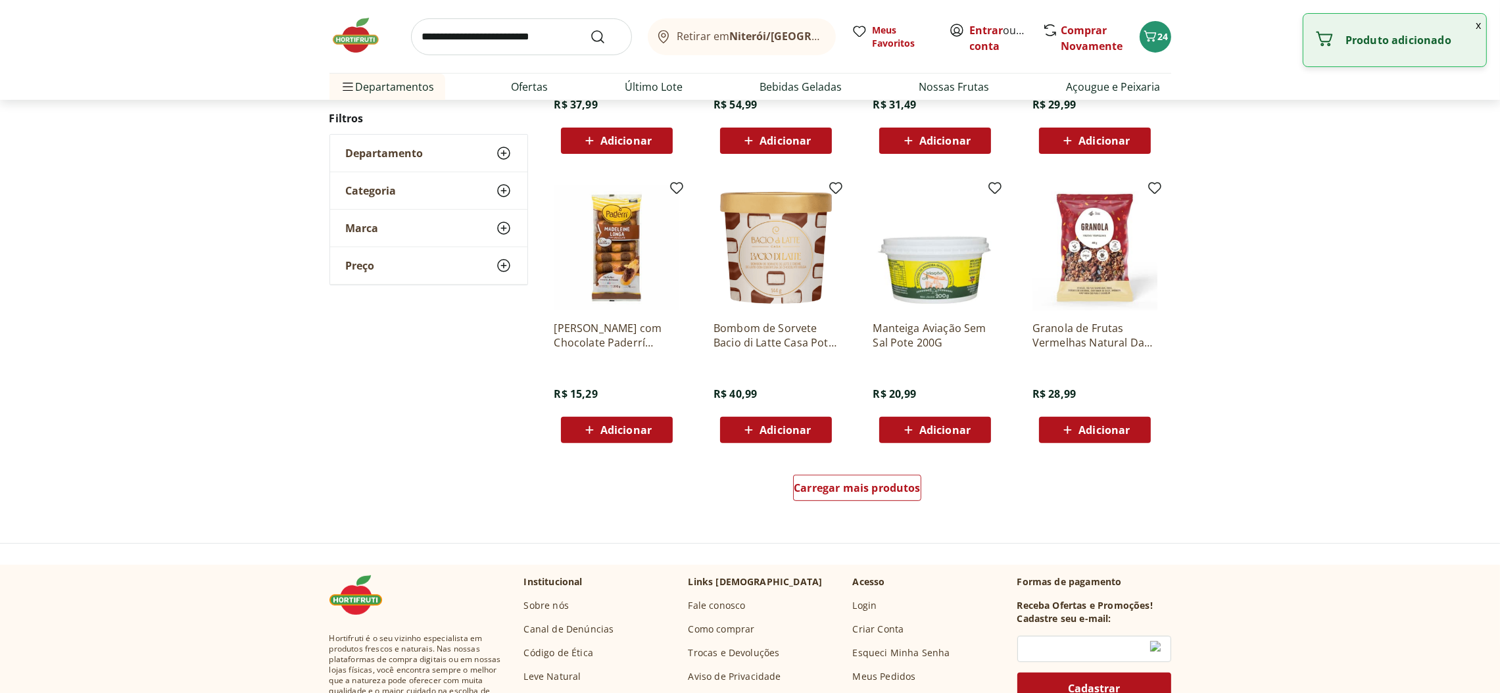
scroll to position [715, 0]
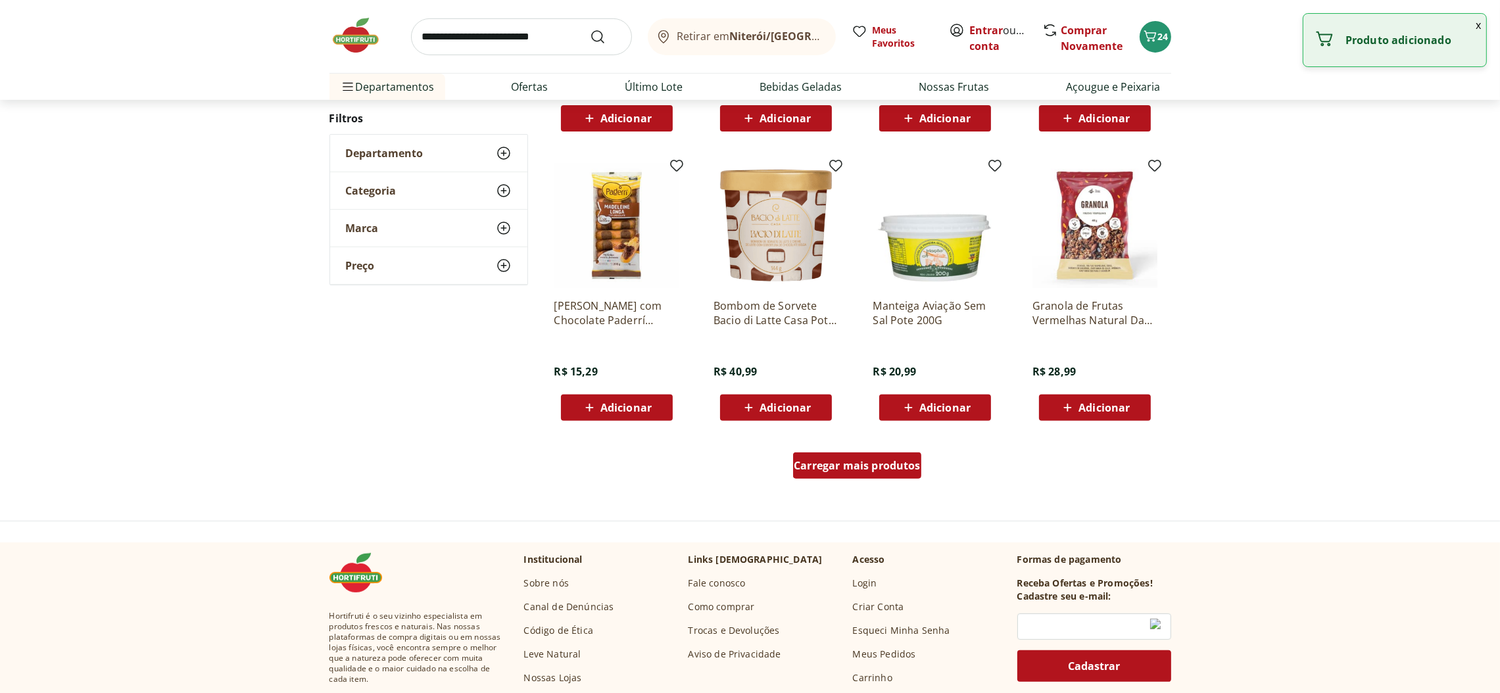
click at [878, 456] on div "Carregar mais produtos" at bounding box center [857, 465] width 128 height 26
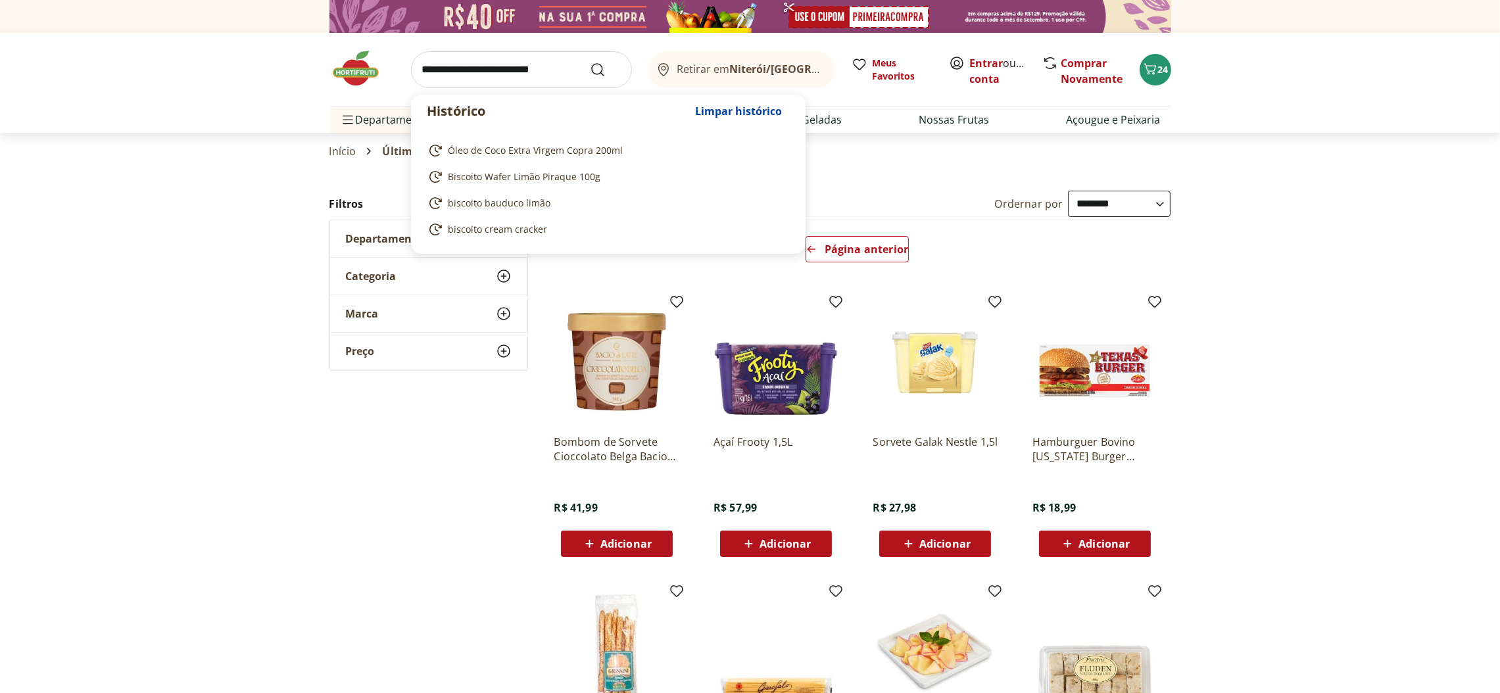
click at [575, 69] on input "search" at bounding box center [521, 69] width 221 height 37
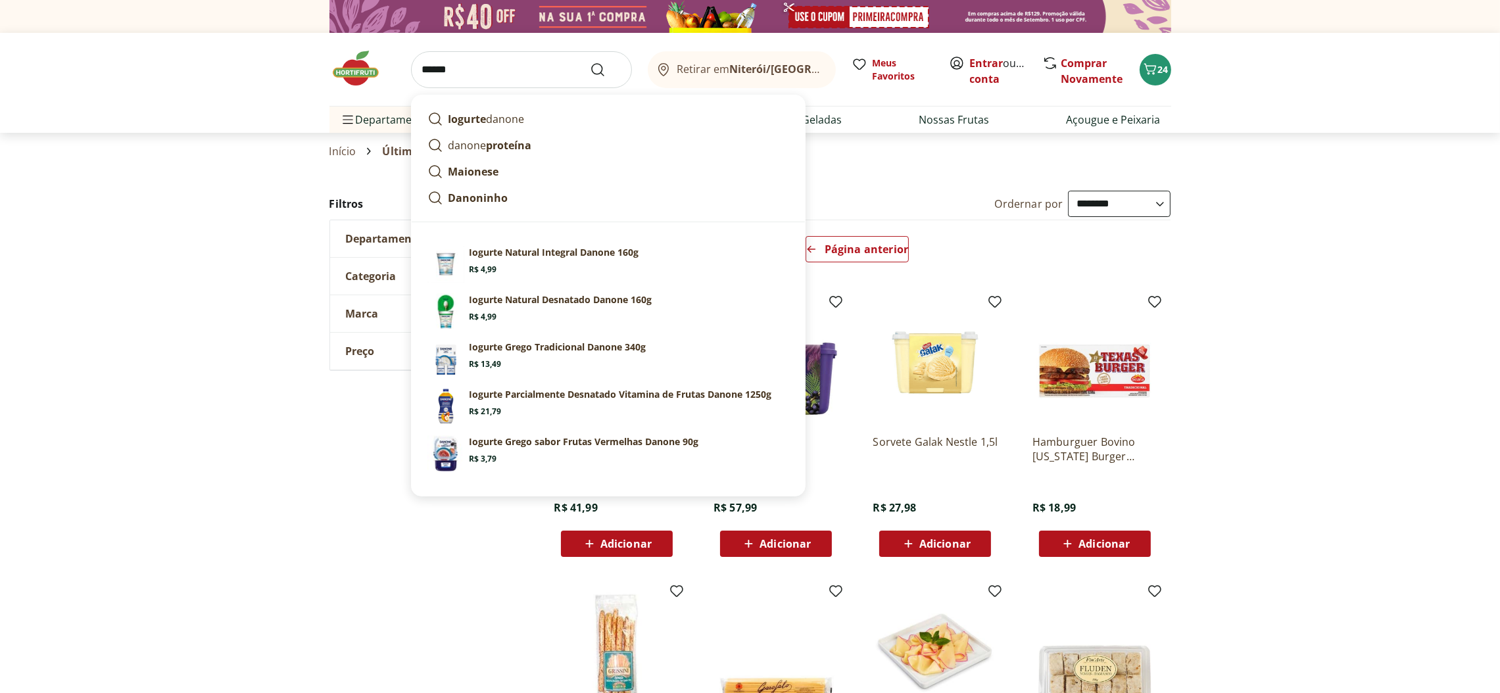
click at [599, 80] on input "******" at bounding box center [521, 69] width 221 height 37
click at [620, 122] on link "Iogurte danone" at bounding box center [608, 119] width 372 height 26
type input "**********"
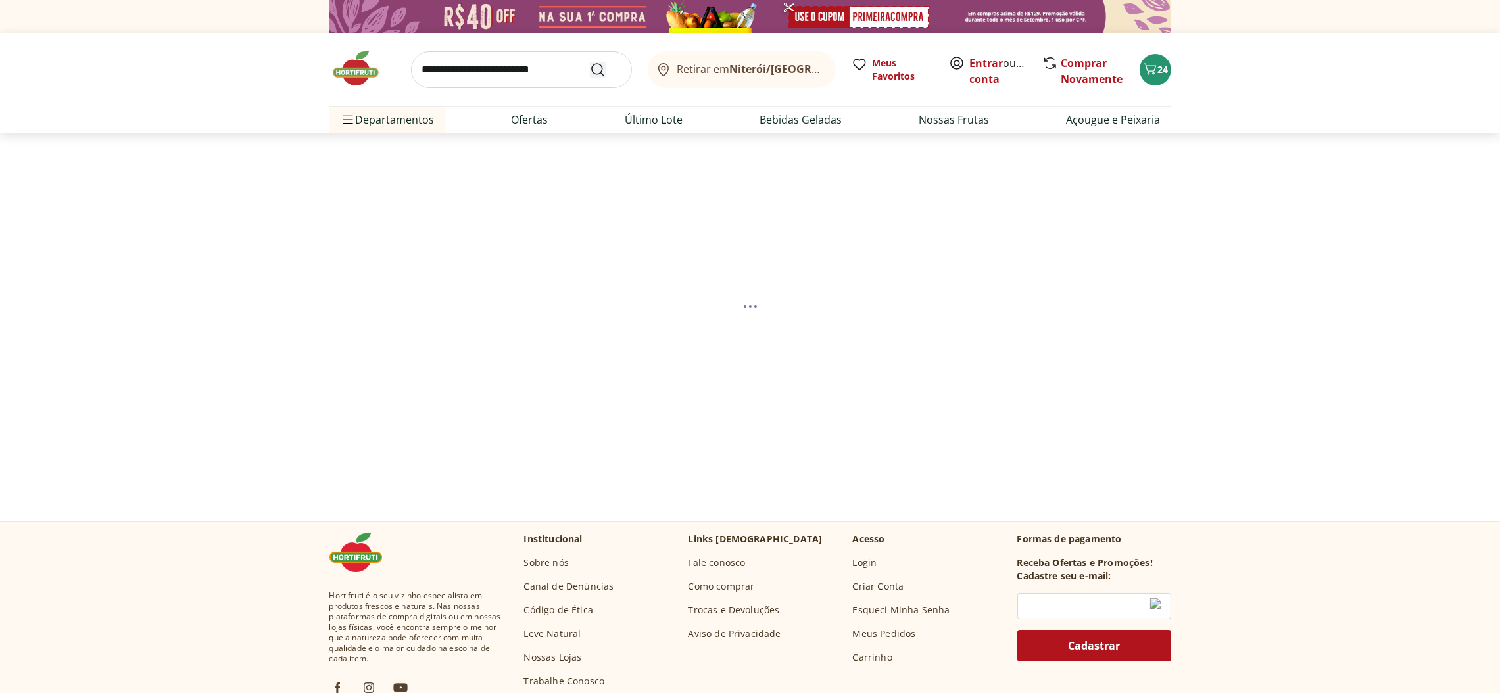
click at [602, 74] on icon "Submit Search" at bounding box center [598, 70] width 16 height 16
select select "**********"
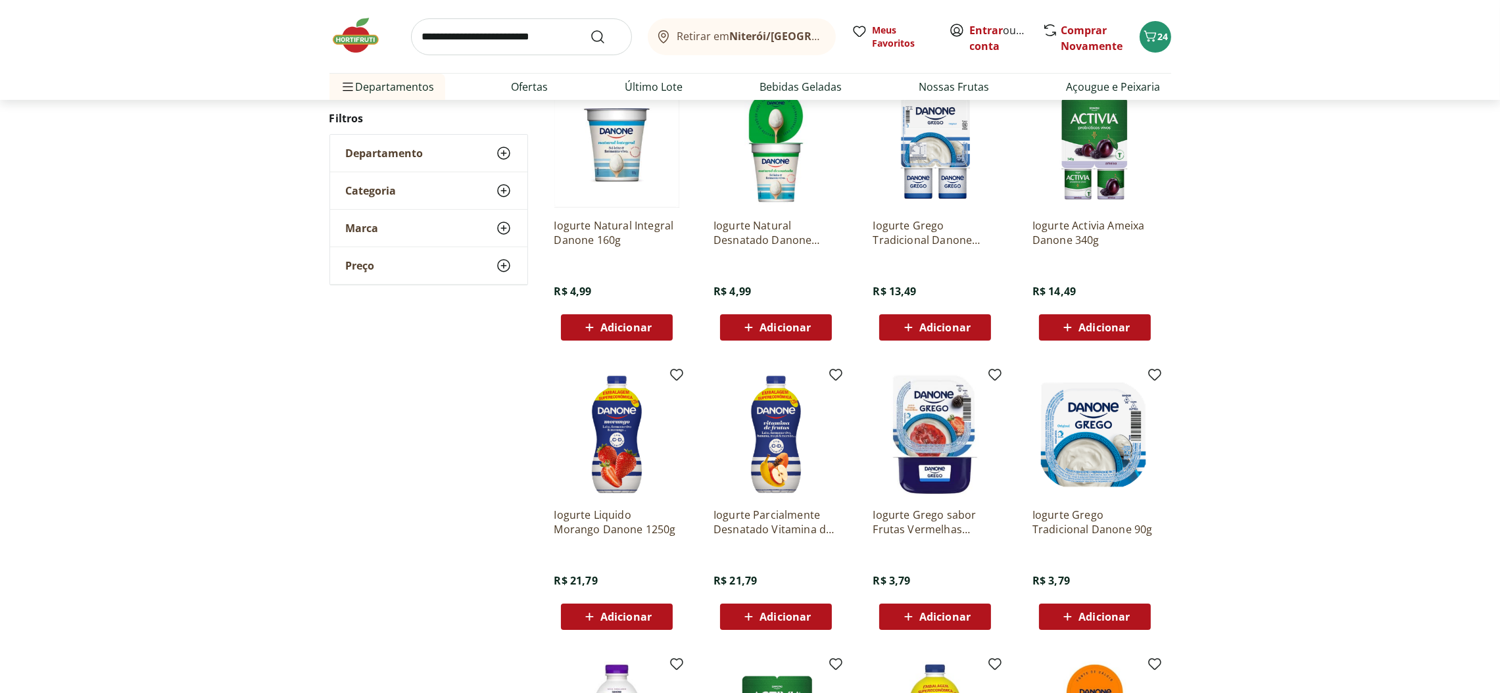
scroll to position [197, 0]
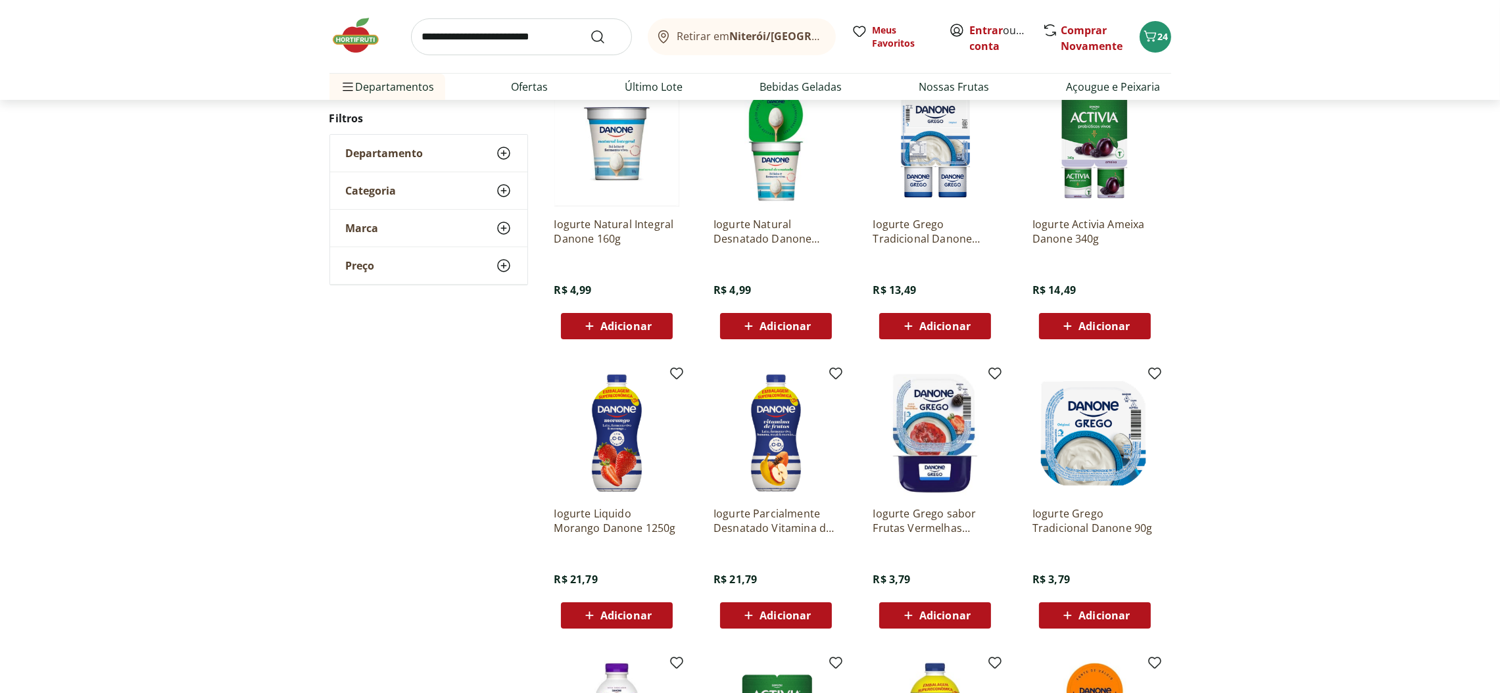
click at [948, 327] on span "Adicionar" at bounding box center [944, 326] width 51 height 11
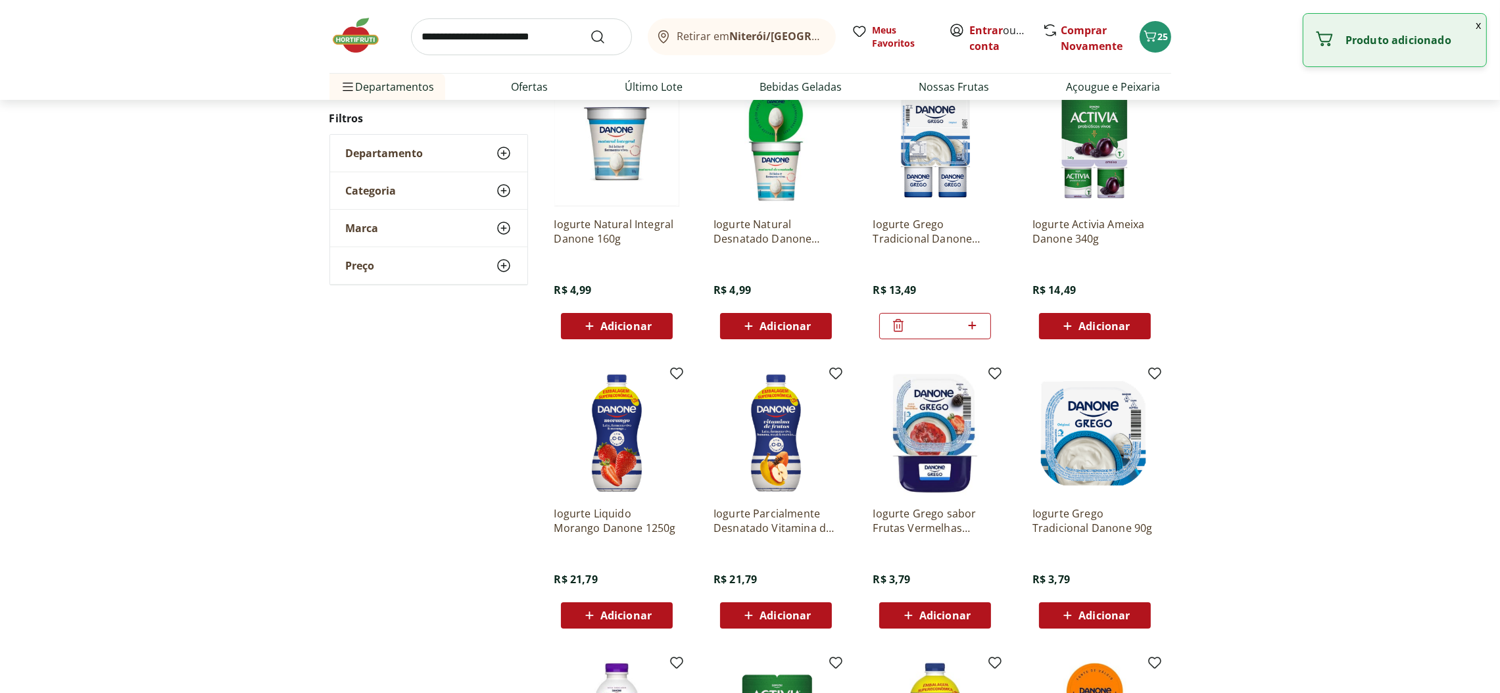
click at [976, 321] on icon at bounding box center [972, 326] width 16 height 16
type input "*"
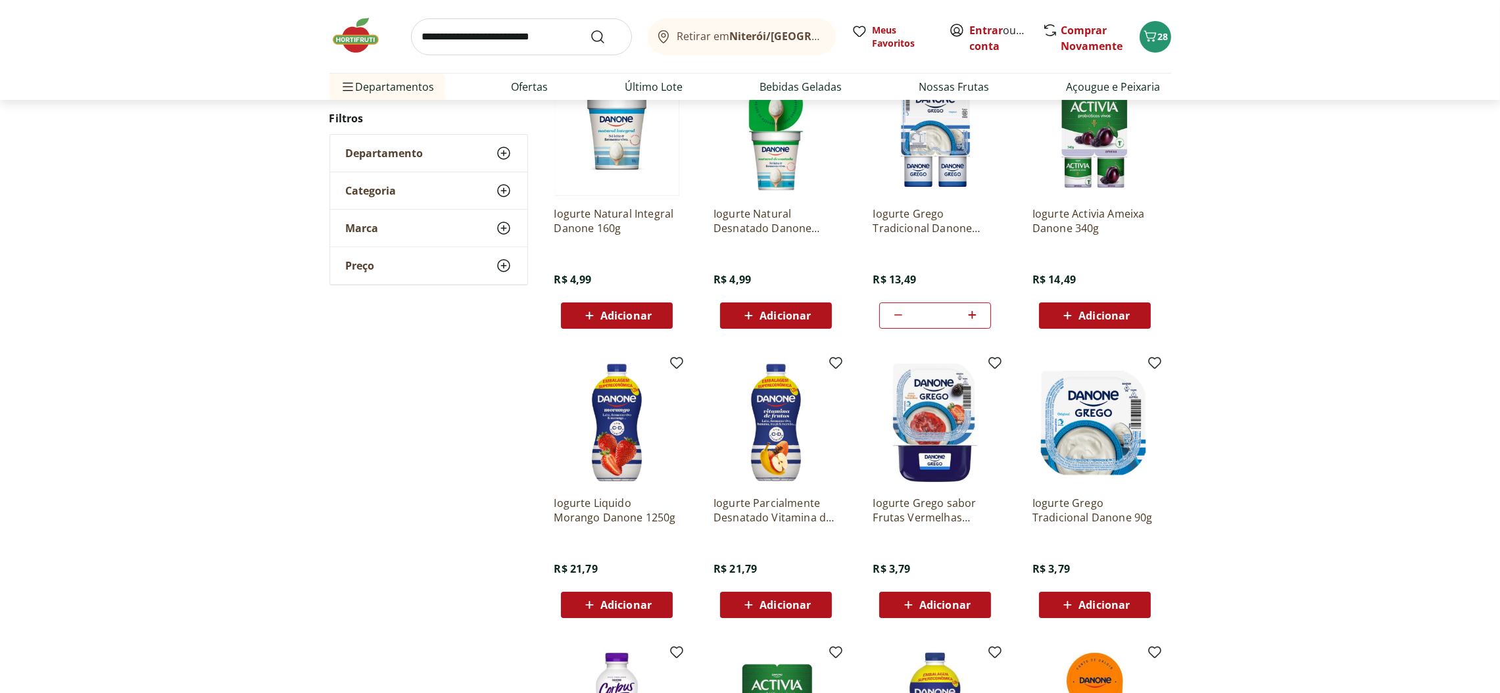
scroll to position [0, 0]
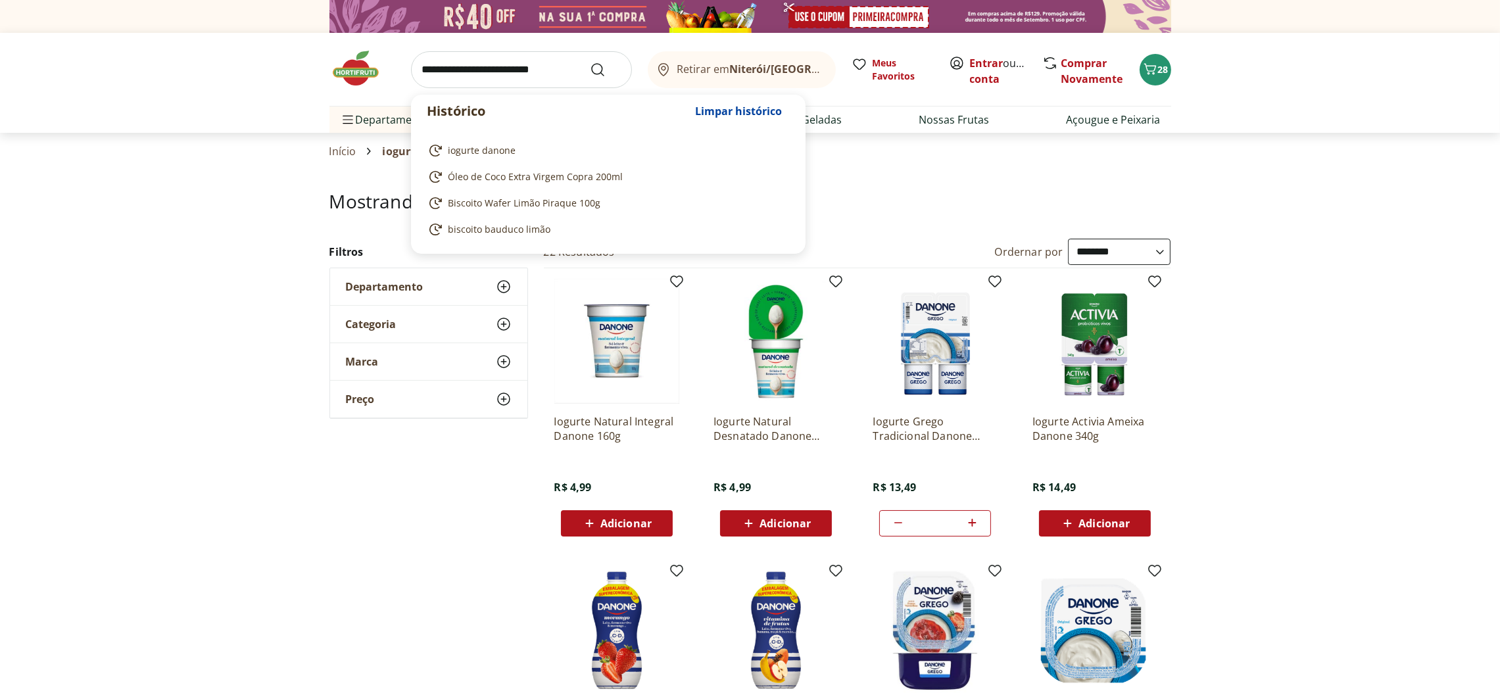
click at [570, 63] on input "search" at bounding box center [521, 69] width 221 height 37
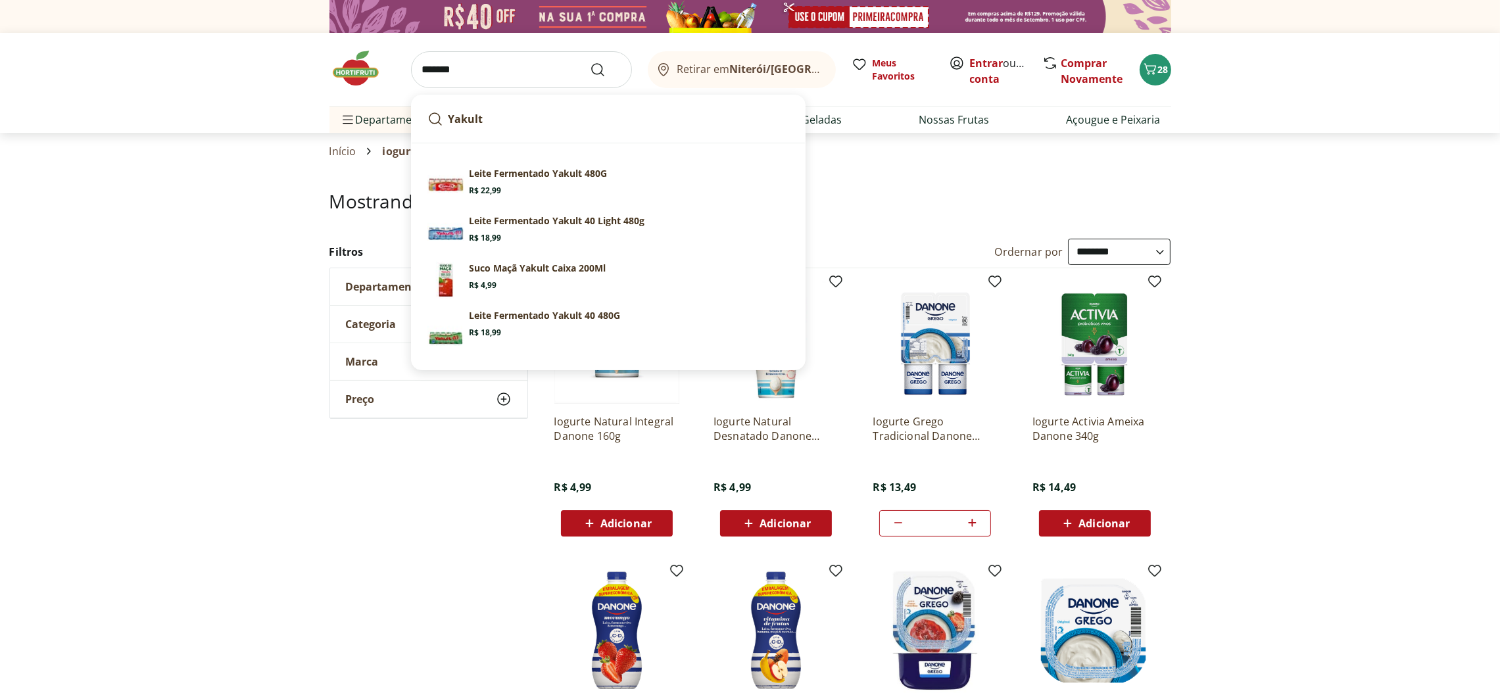
click at [561, 315] on p "Leite Fermentado Yakult 40 480G" at bounding box center [544, 315] width 151 height 13
type input "**********"
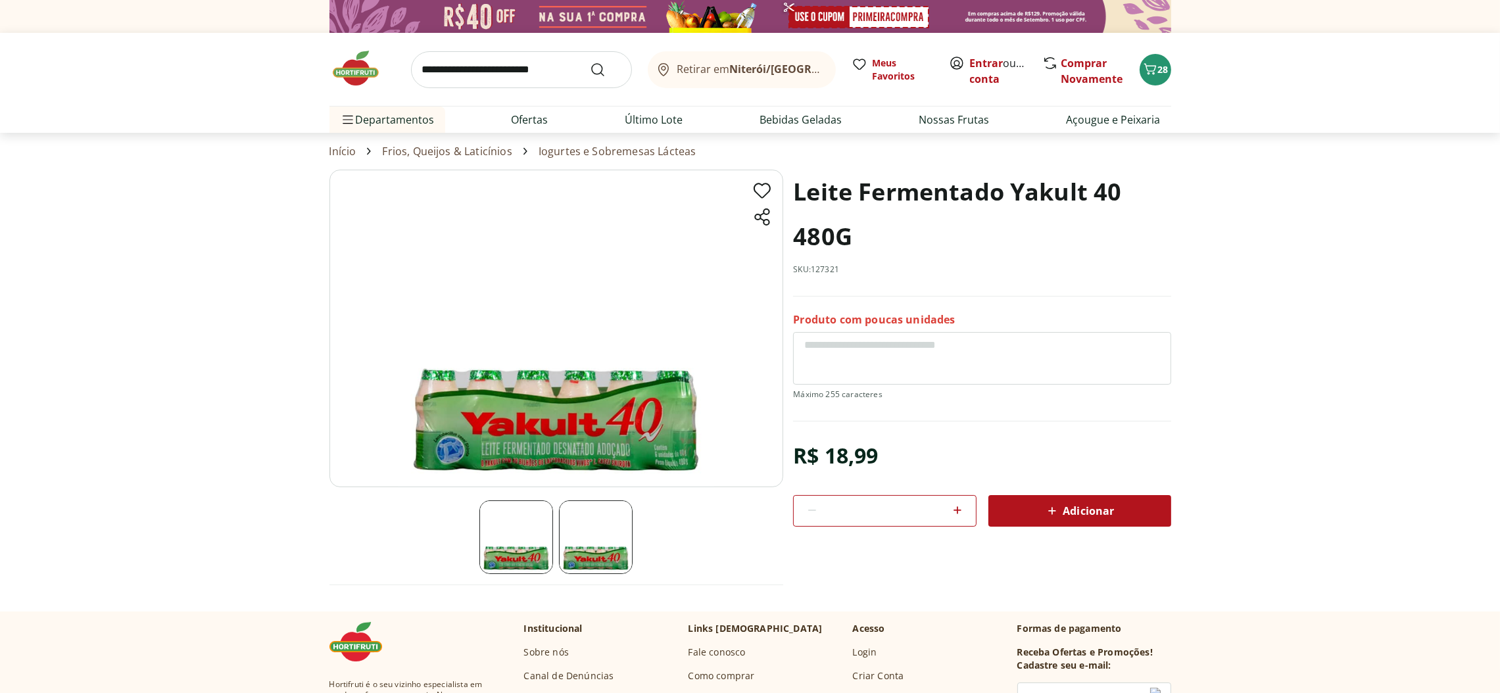
click at [957, 509] on icon at bounding box center [958, 510] width 16 height 16
type input "*"
click at [1088, 508] on span "Adicionar" at bounding box center [1079, 511] width 70 height 16
click at [1079, 504] on span "Adicionar" at bounding box center [1079, 511] width 70 height 16
click at [579, 66] on input "search" at bounding box center [521, 69] width 221 height 37
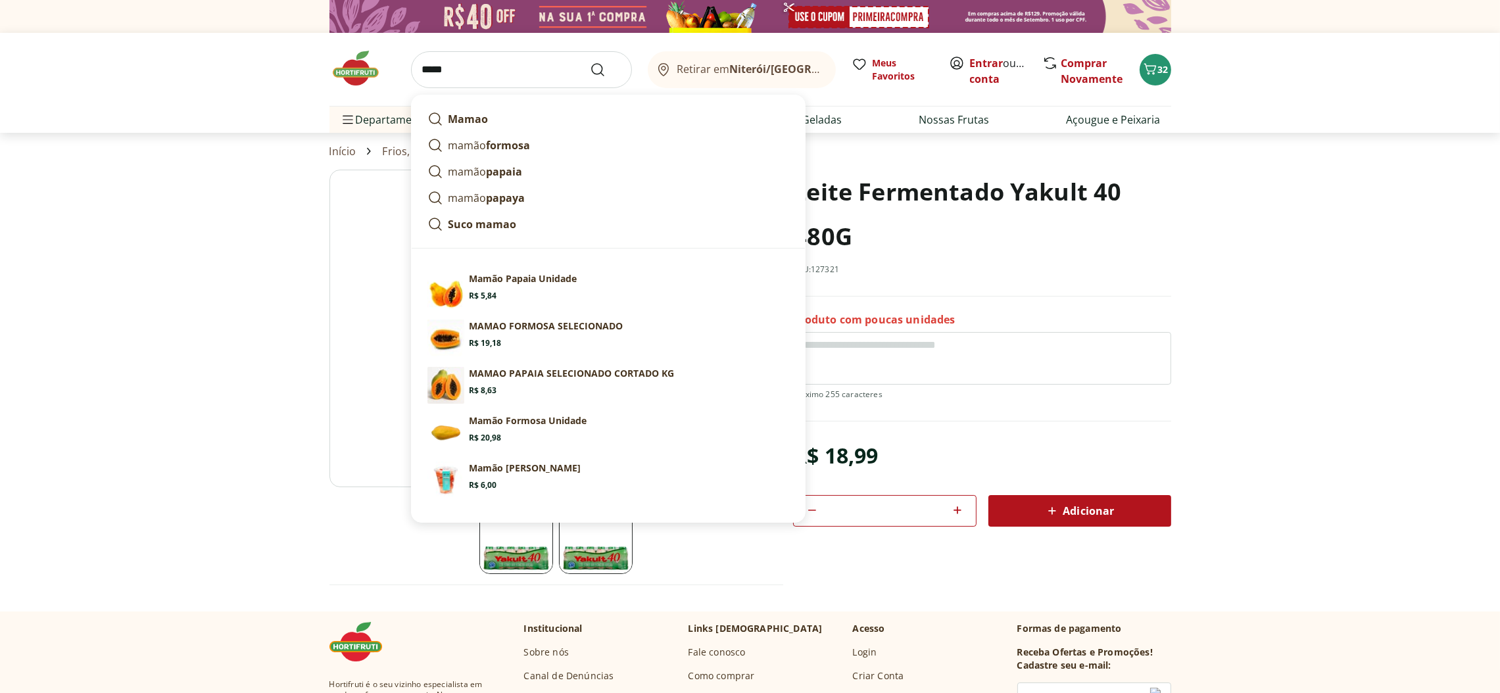
click at [555, 272] on p "Mamão Papaia Unidade" at bounding box center [523, 278] width 108 height 13
type input "**********"
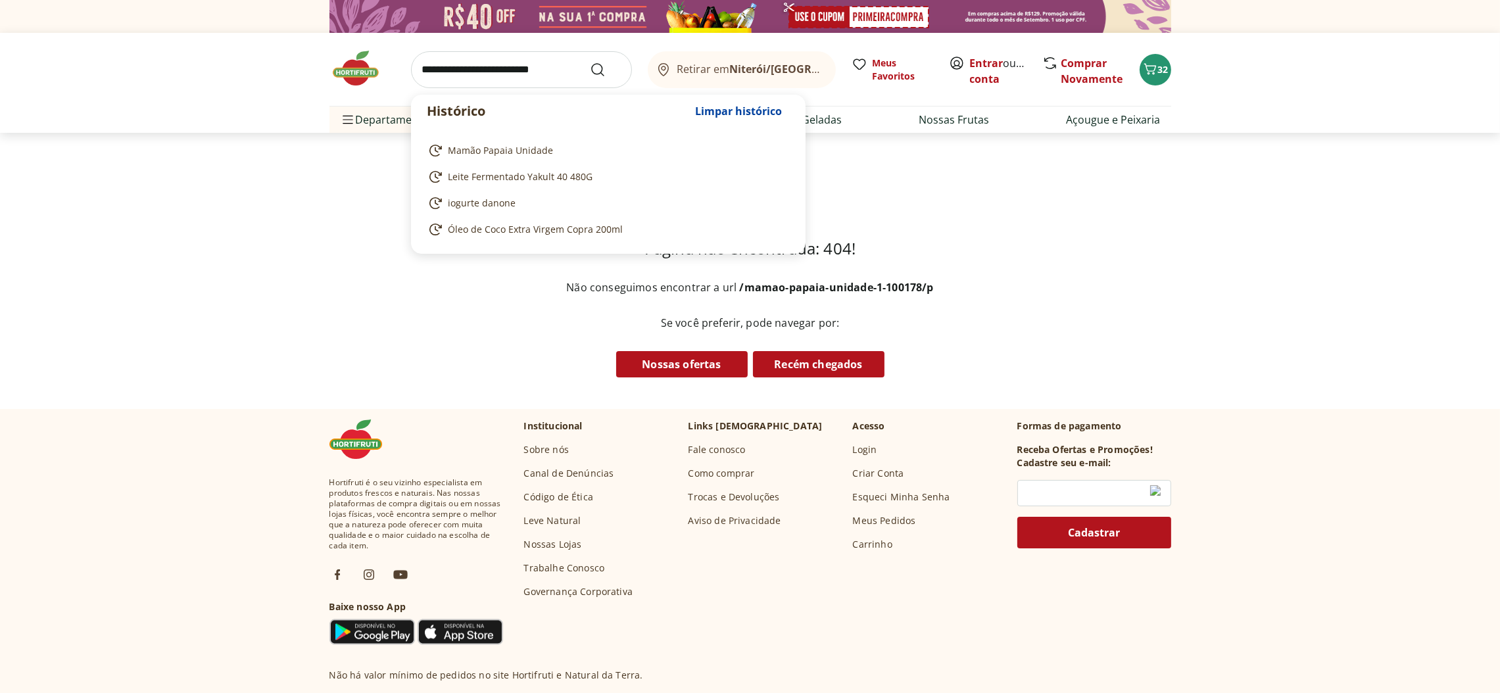
click at [579, 66] on input "search" at bounding box center [521, 69] width 221 height 37
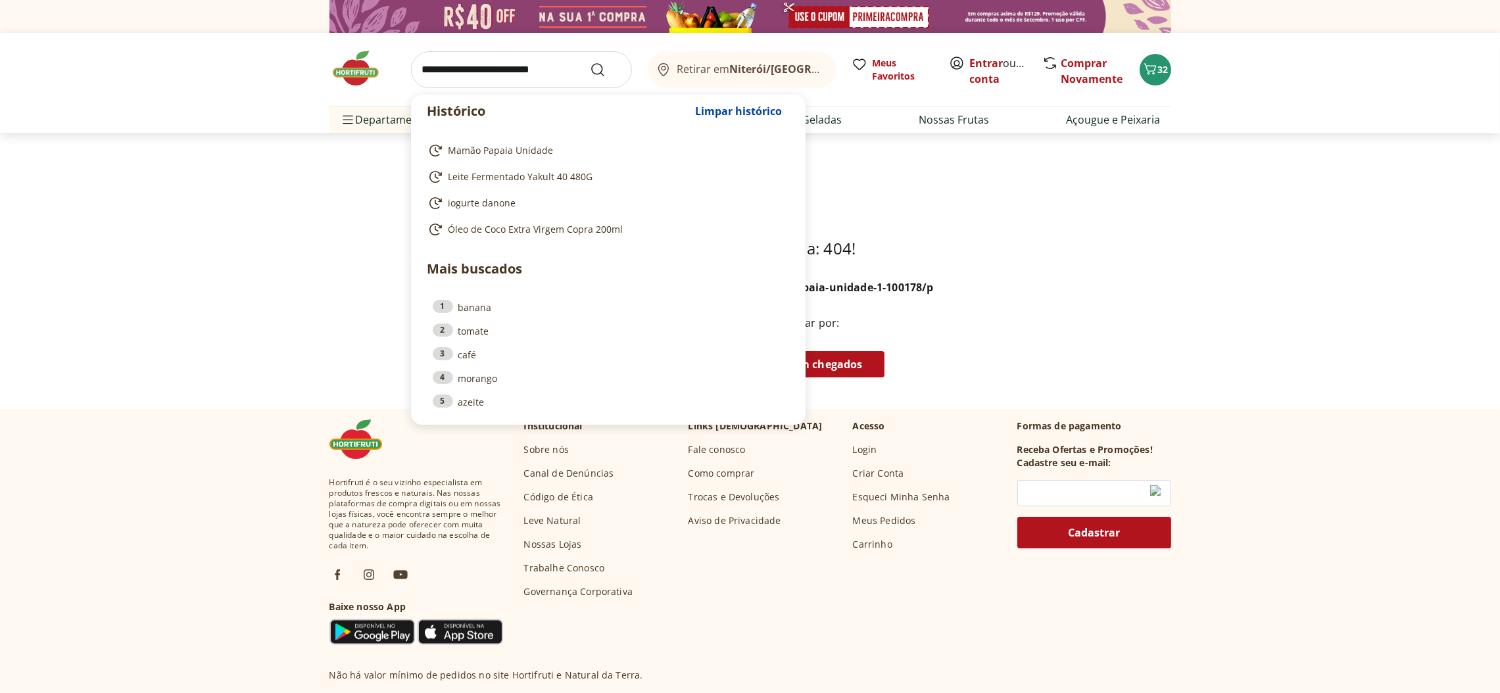
click at [549, 150] on span "Mamão Papaia Unidade" at bounding box center [500, 150] width 105 height 13
type input "**********"
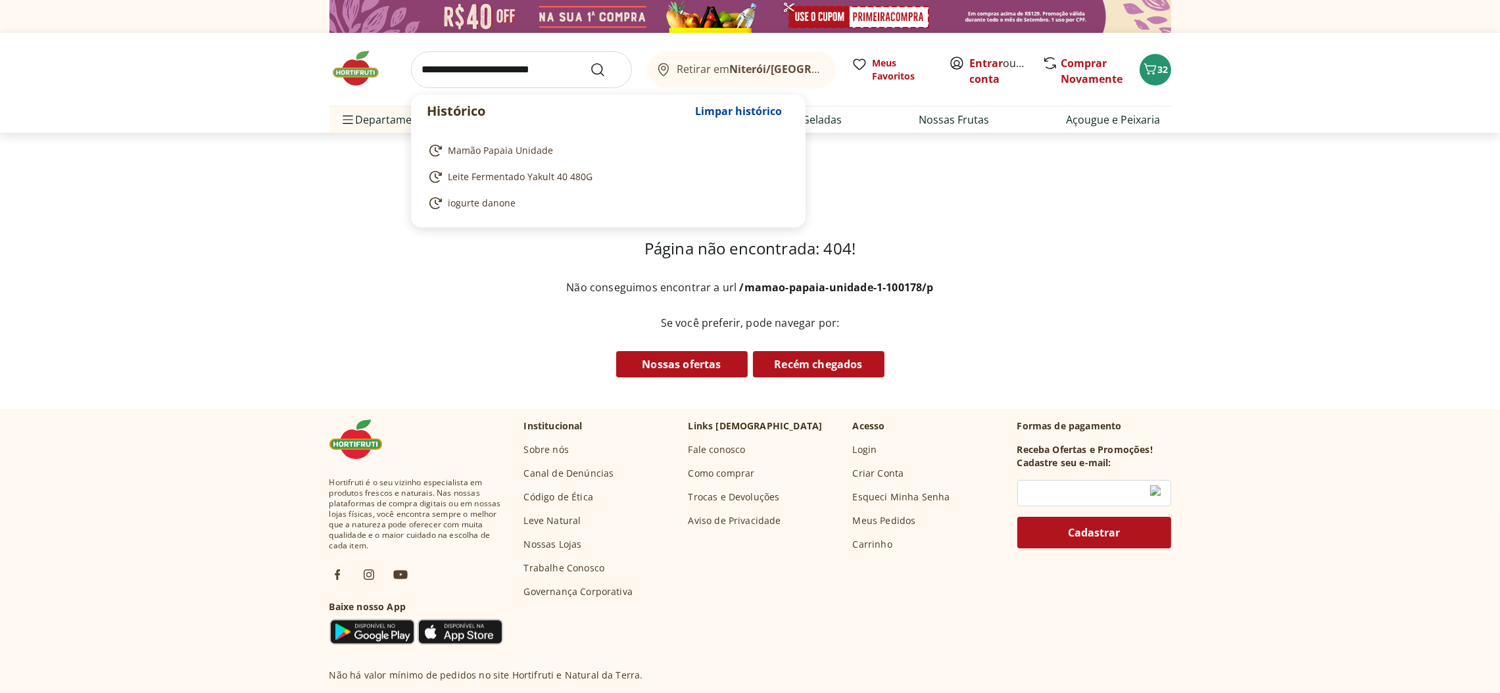
click at [571, 61] on input "search" at bounding box center [521, 69] width 221 height 37
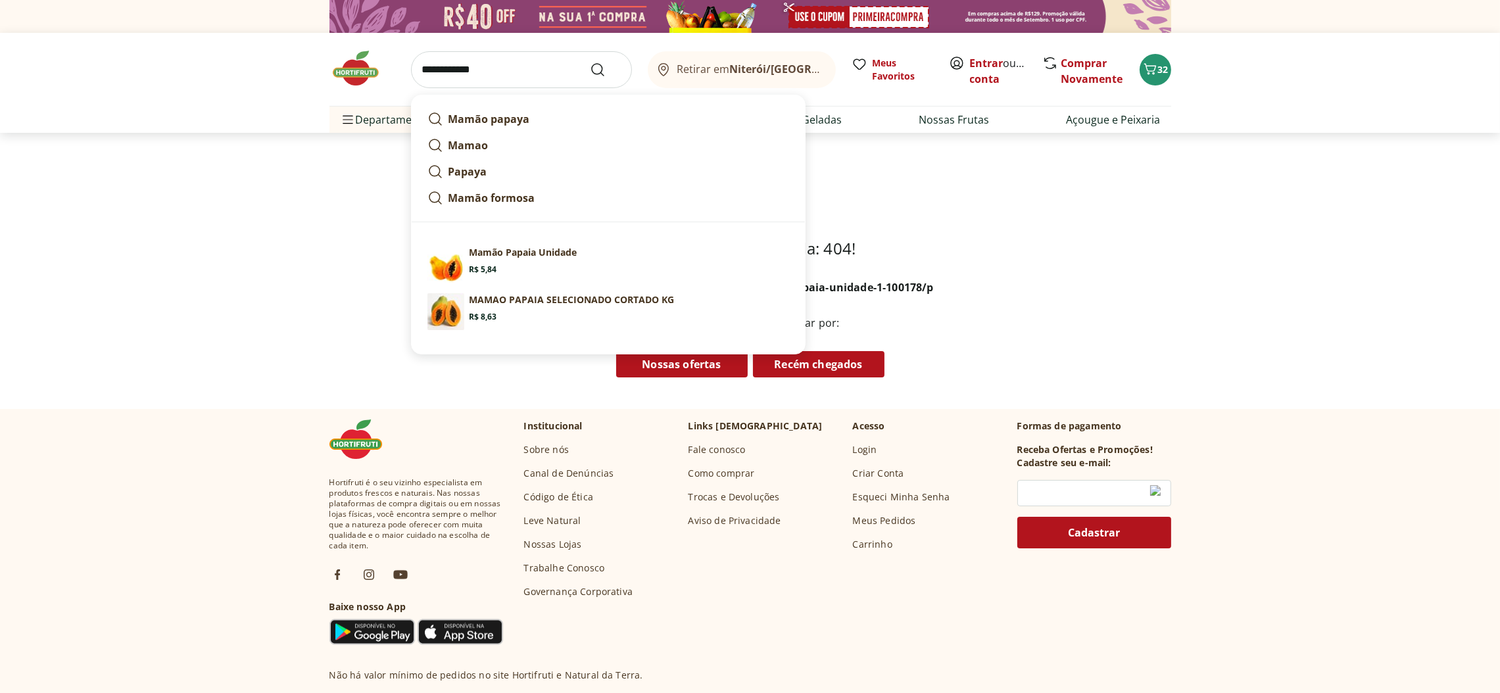
click at [452, 264] on img at bounding box center [445, 264] width 37 height 37
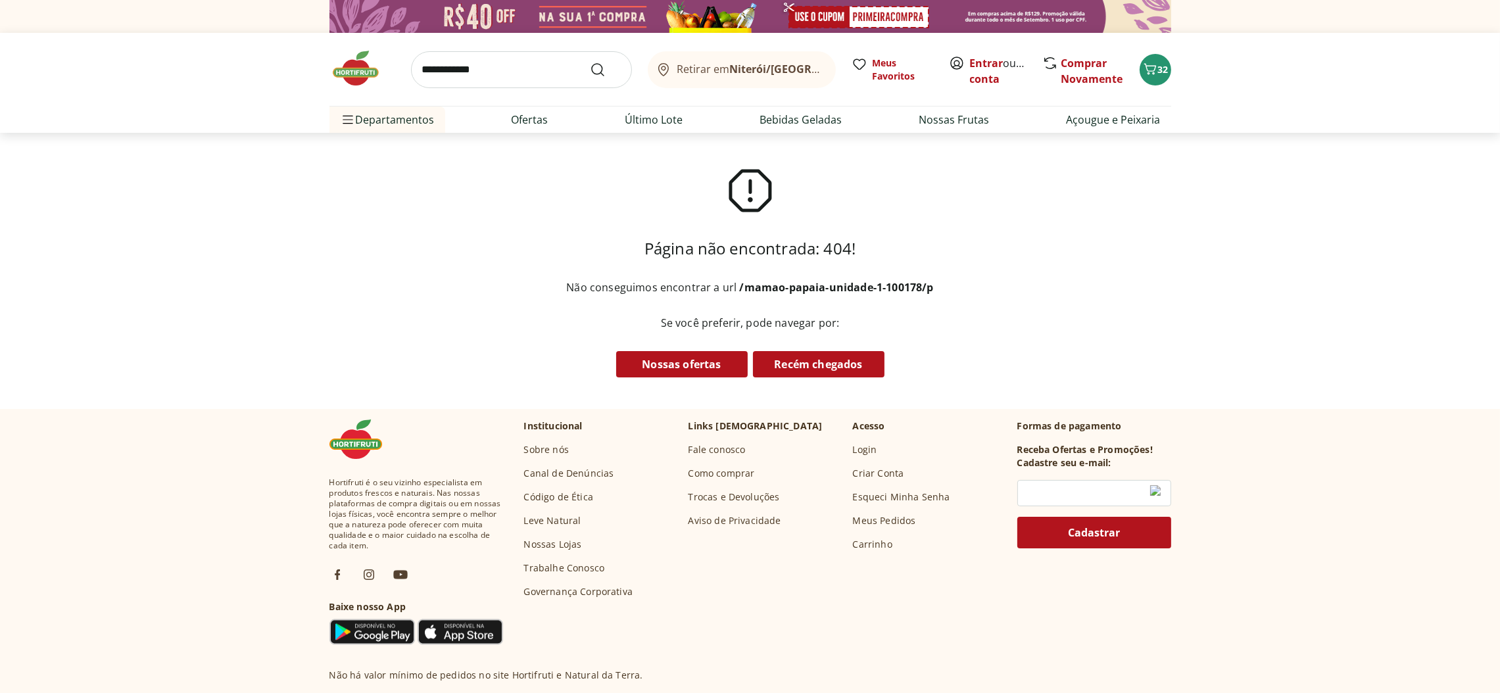
type input "**********"
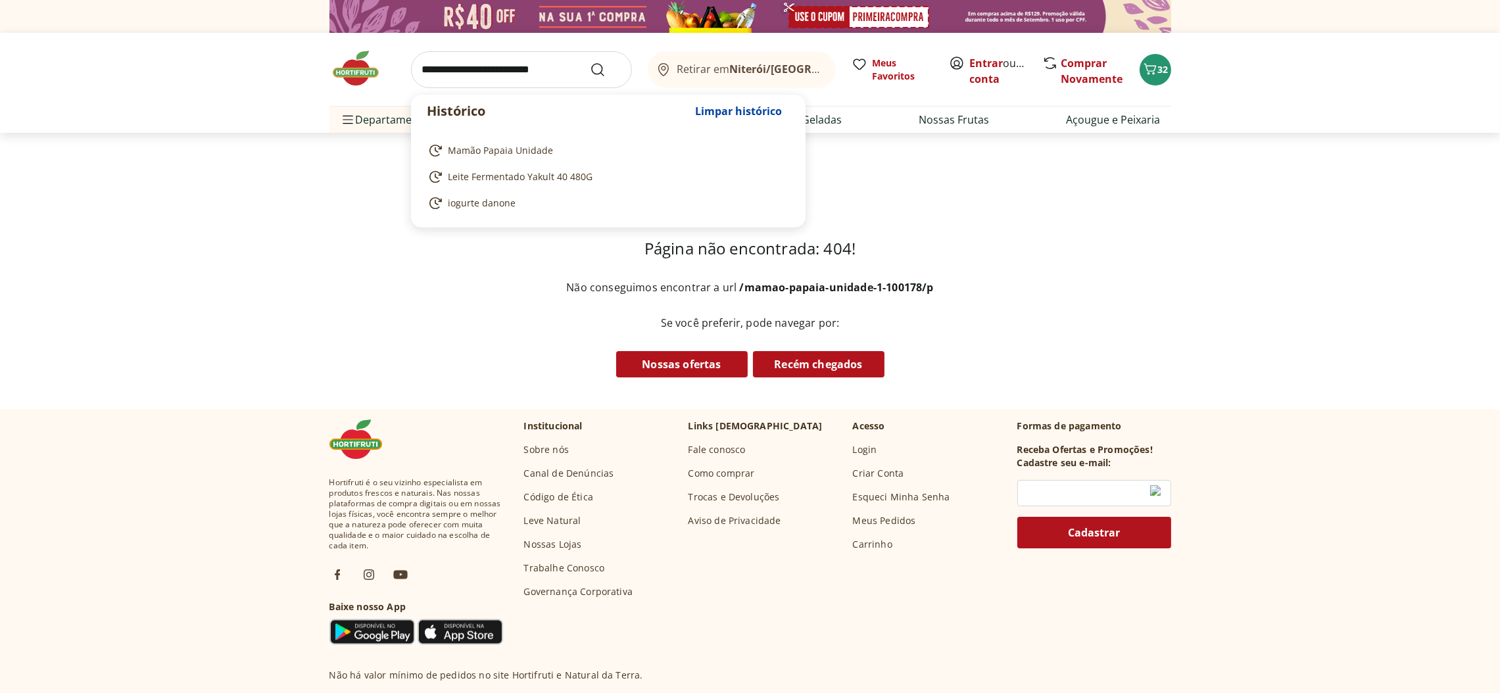
click at [569, 67] on input "search" at bounding box center [521, 69] width 221 height 37
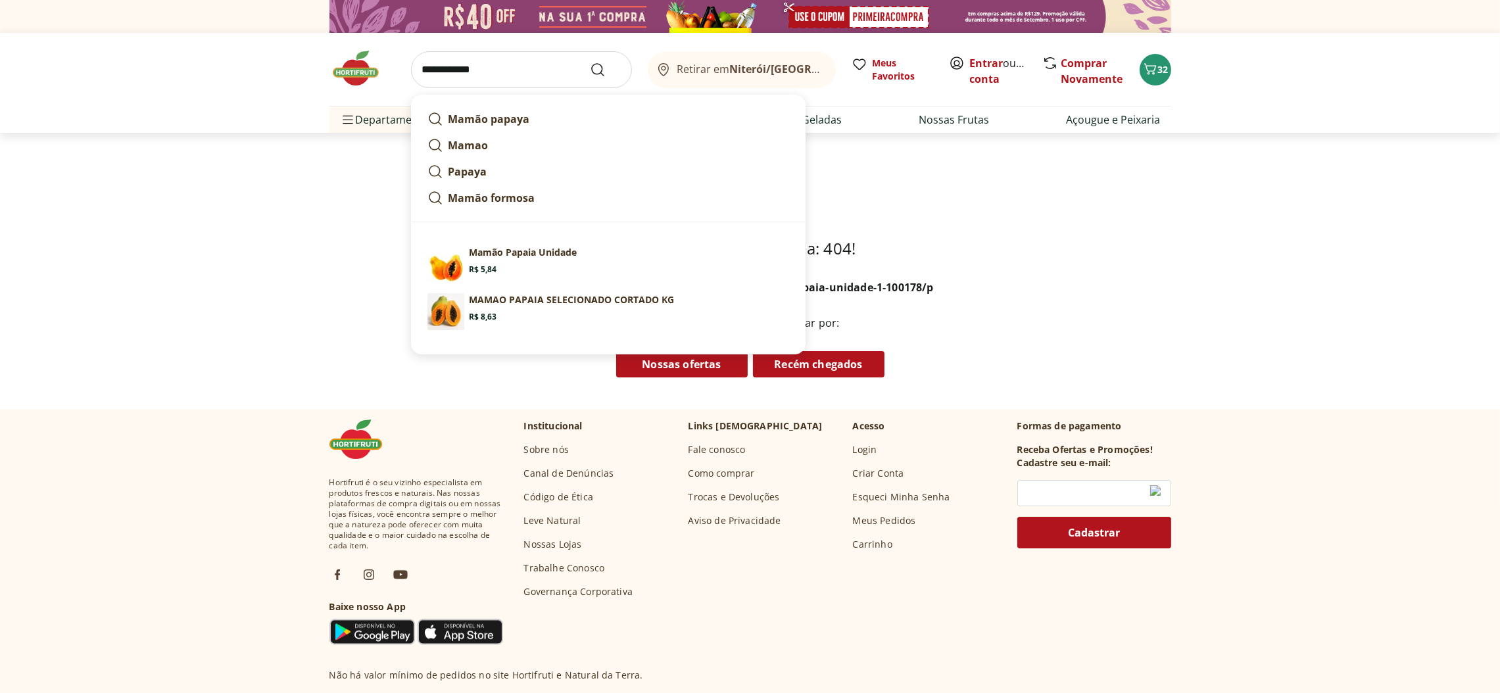
type input "**********"
click at [597, 68] on icon "Submit Search" at bounding box center [598, 70] width 16 height 16
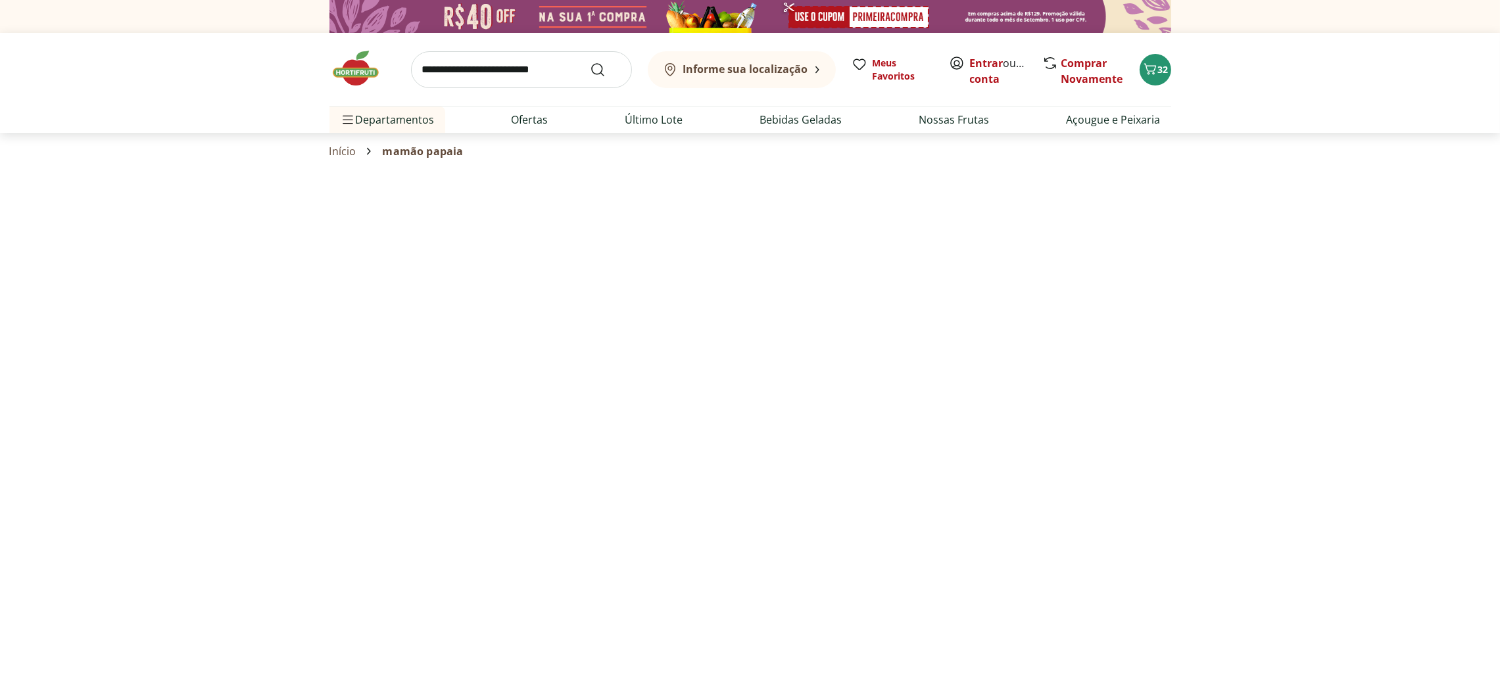
select select "**********"
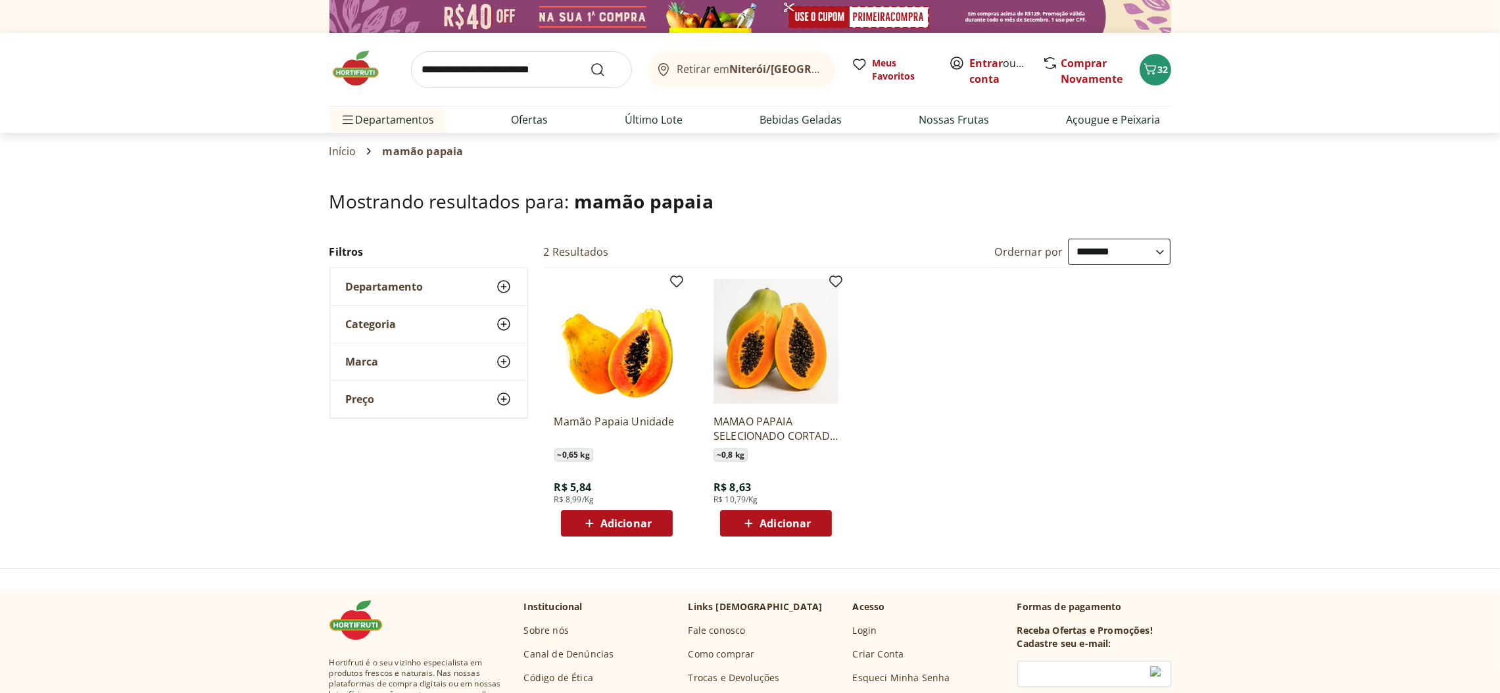
click at [626, 519] on span "Adicionar" at bounding box center [625, 523] width 51 height 11
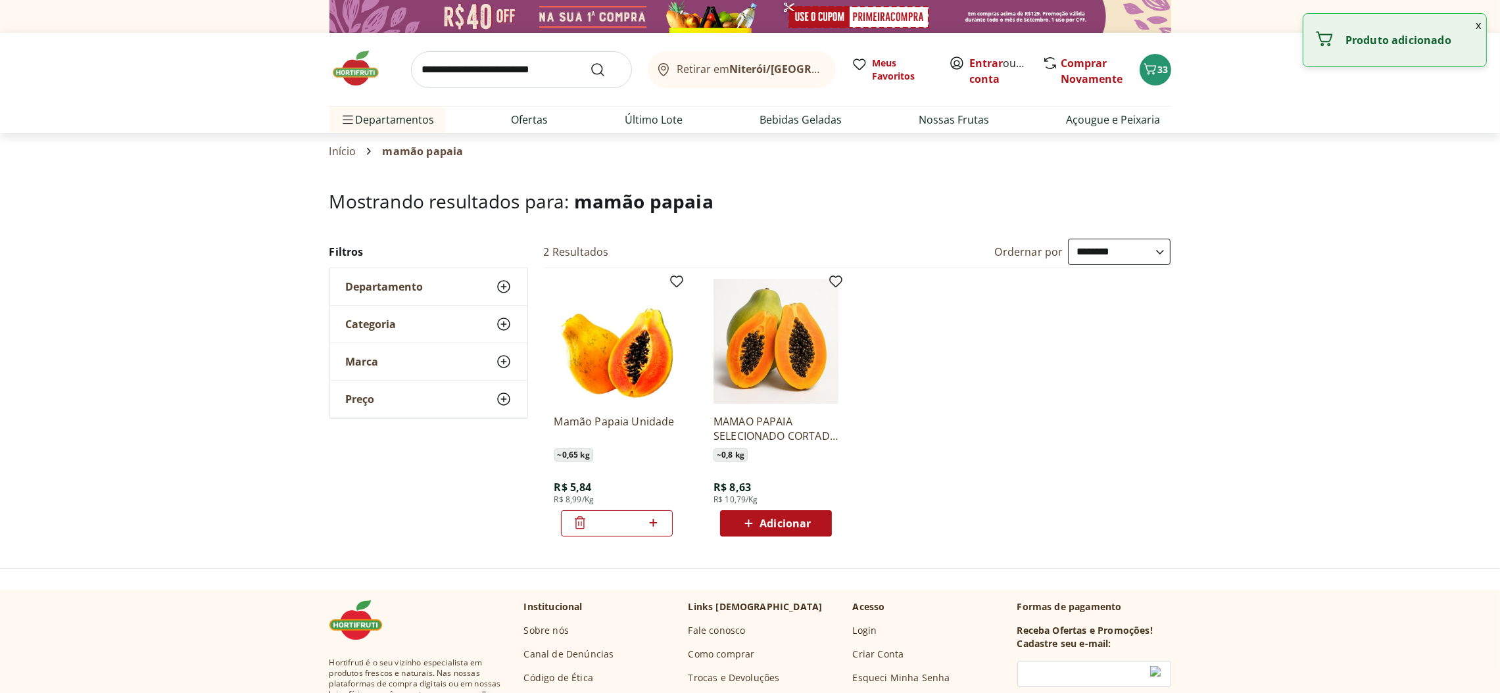
click at [654, 522] on icon at bounding box center [654, 523] width 8 height 8
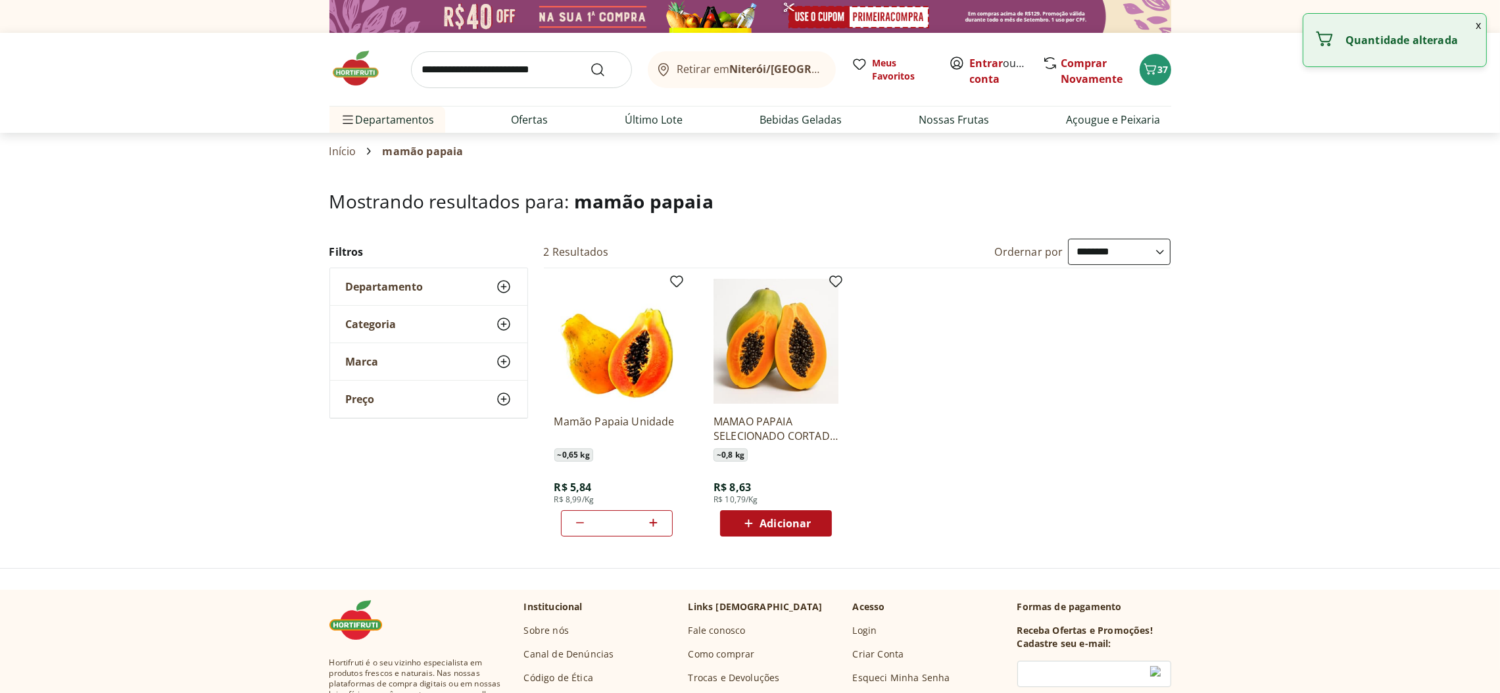
type input "*"
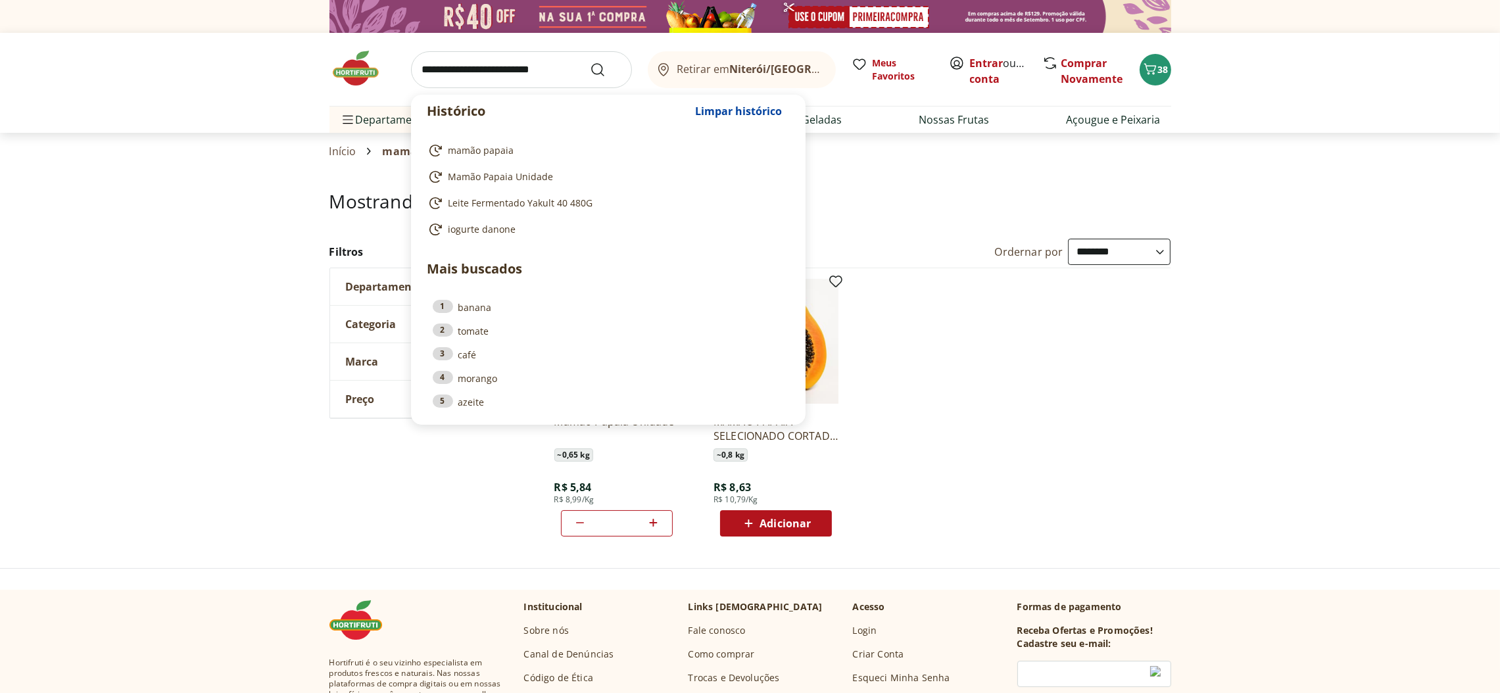
click at [583, 66] on input "search" at bounding box center [521, 69] width 221 height 37
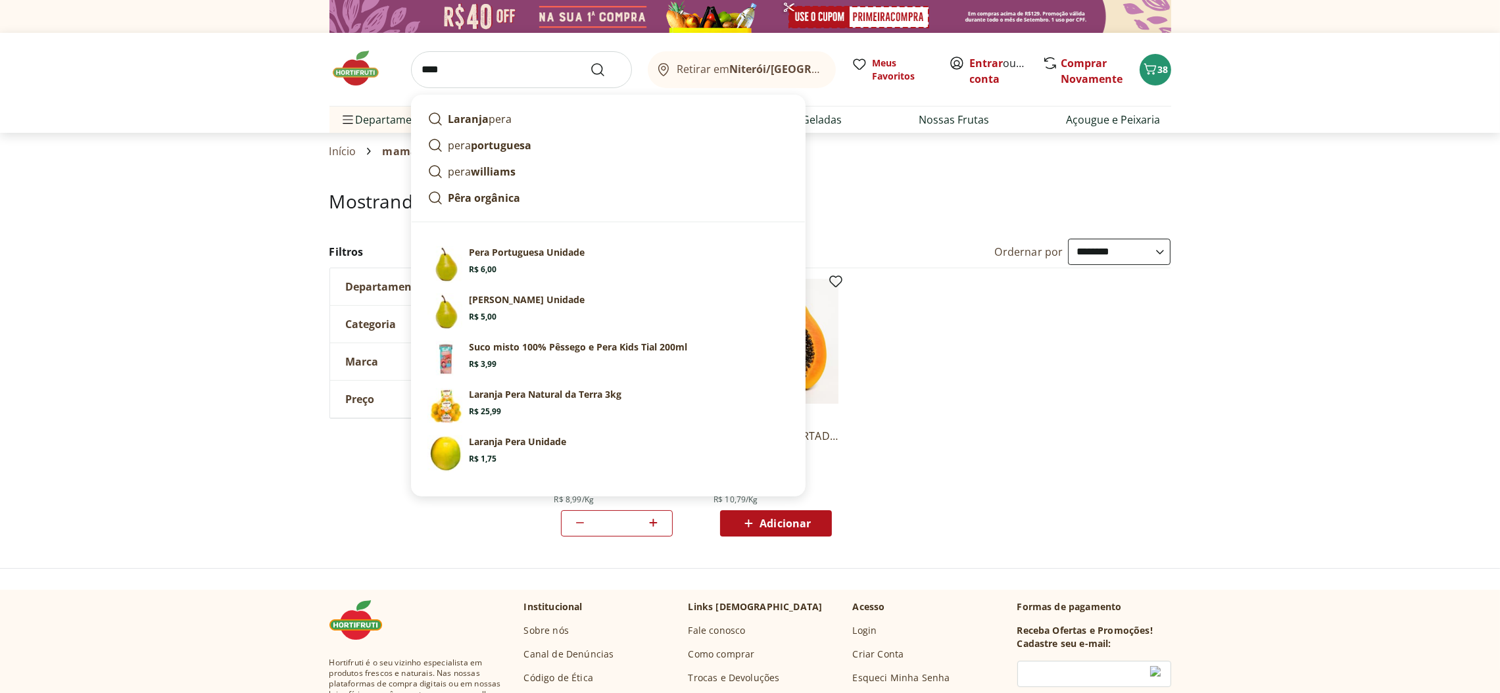
click at [516, 295] on p "[PERSON_NAME] Unidade" at bounding box center [527, 299] width 116 height 13
type input "**********"
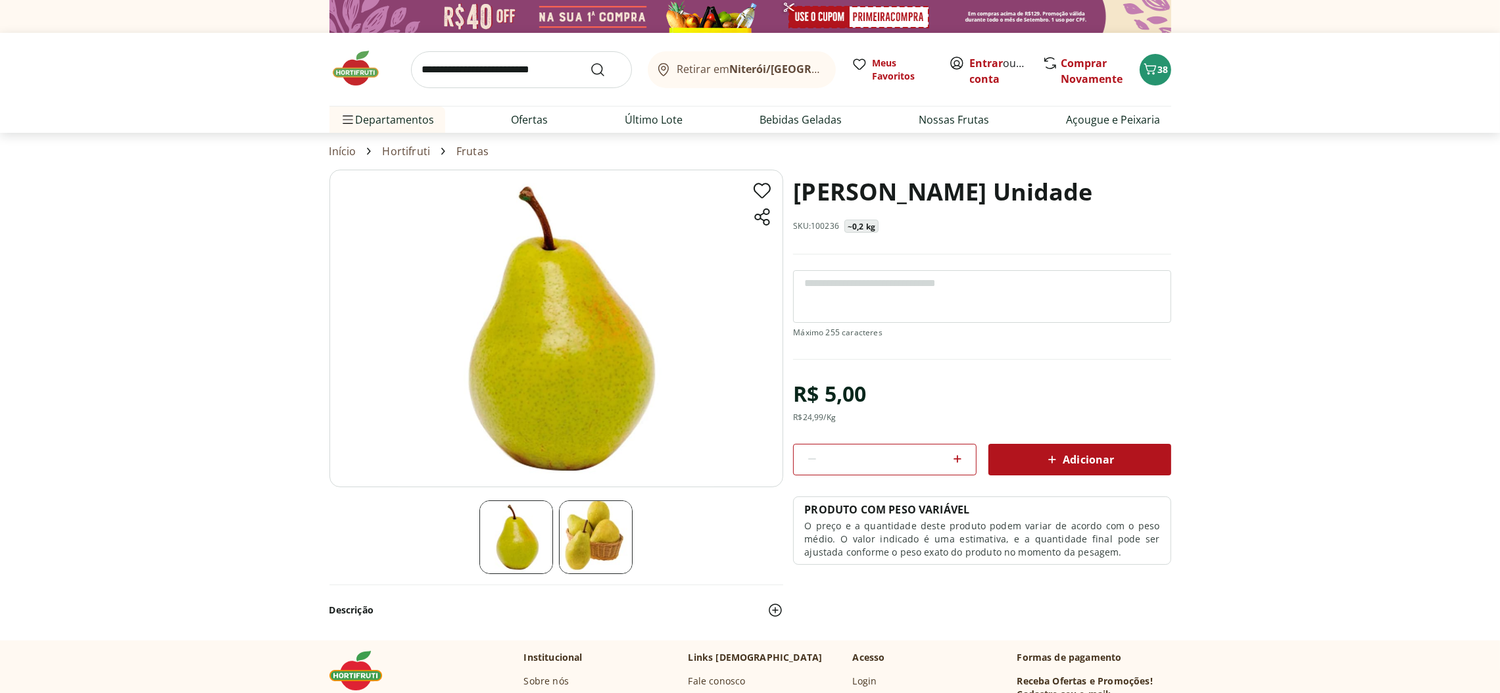
click at [1100, 460] on span "Adicionar" at bounding box center [1079, 460] width 70 height 16
click at [957, 457] on icon at bounding box center [958, 459] width 16 height 16
type input "*"
click at [1078, 455] on span "Adicionar" at bounding box center [1079, 460] width 70 height 16
click at [598, 67] on icon "Submit Search" at bounding box center [598, 70] width 16 height 16
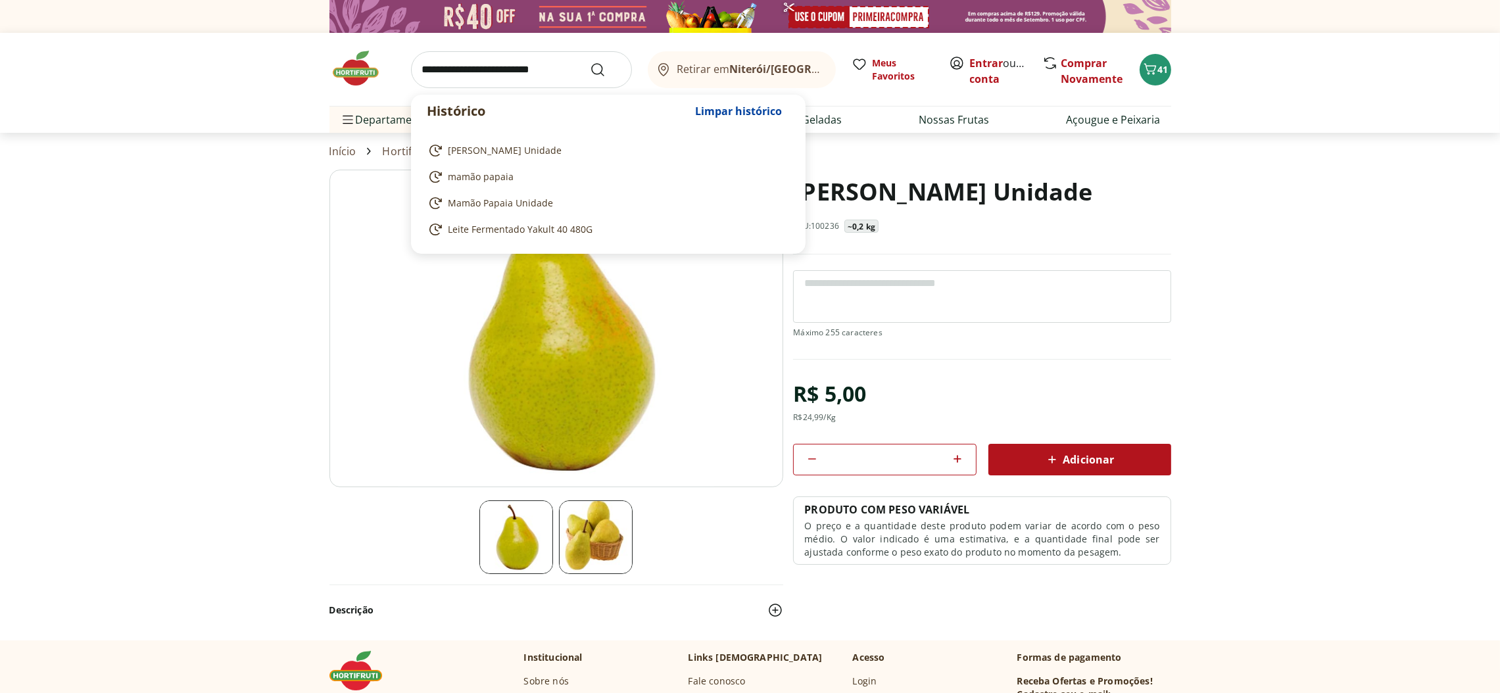
click at [577, 64] on input "search" at bounding box center [521, 69] width 221 height 37
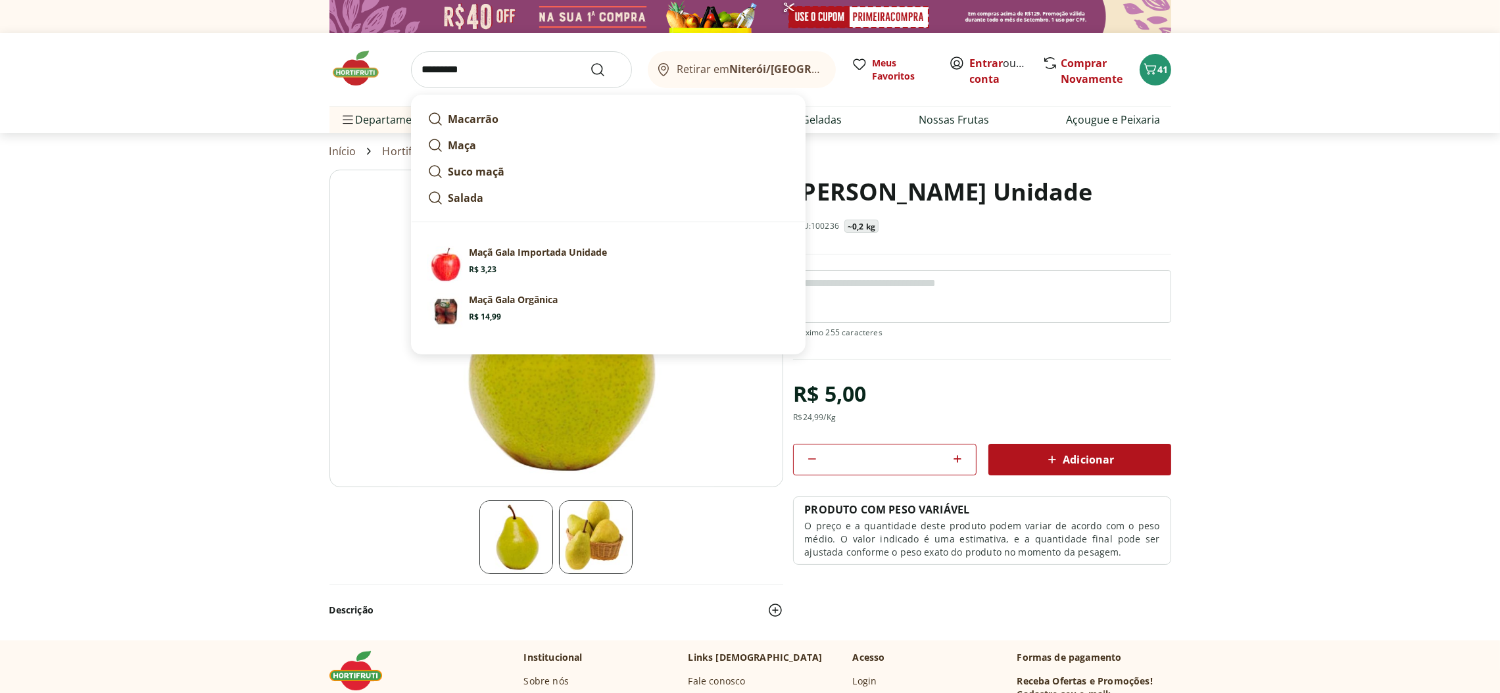
click at [516, 248] on p "Maçã Gala Importada Unidade" at bounding box center [538, 252] width 138 height 13
type input "**********"
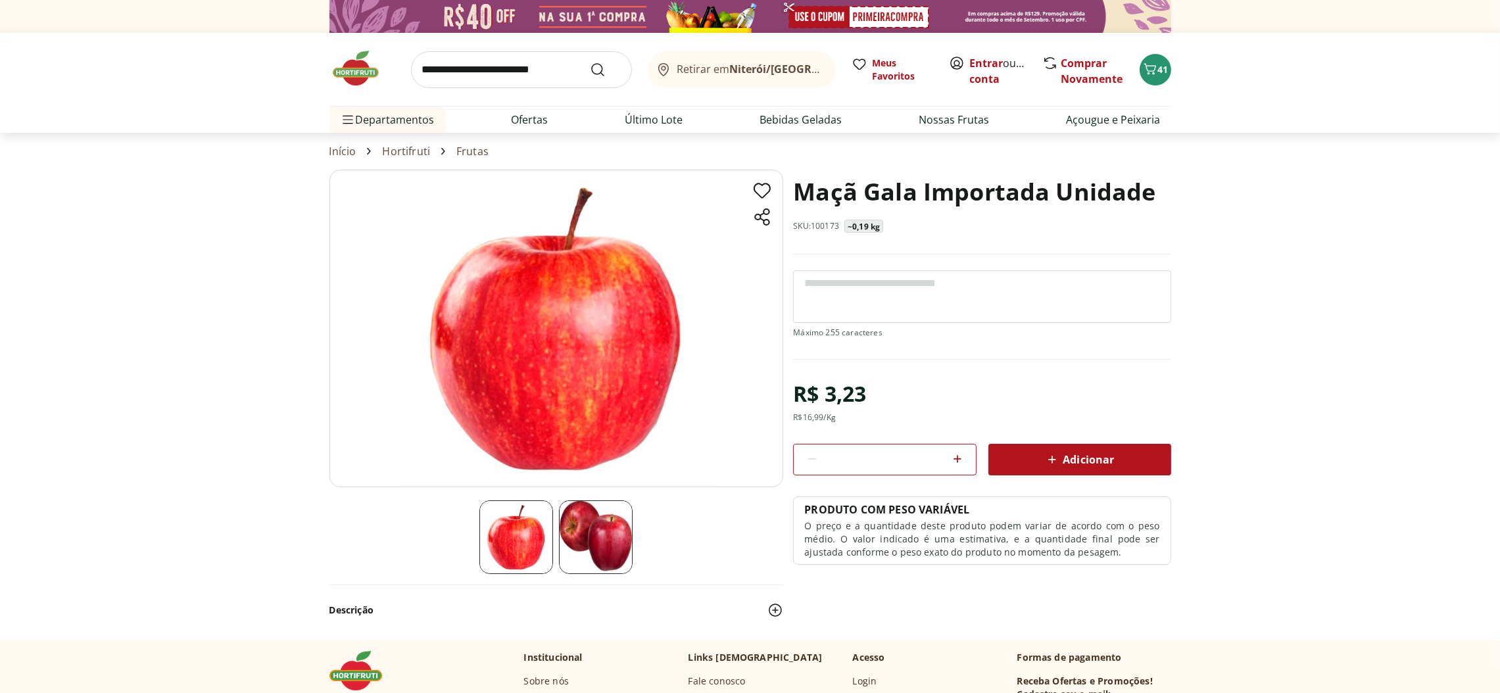
click at [958, 460] on icon at bounding box center [957, 459] width 8 height 8
type input "*"
click at [1074, 455] on span "Adicionar" at bounding box center [1079, 460] width 70 height 16
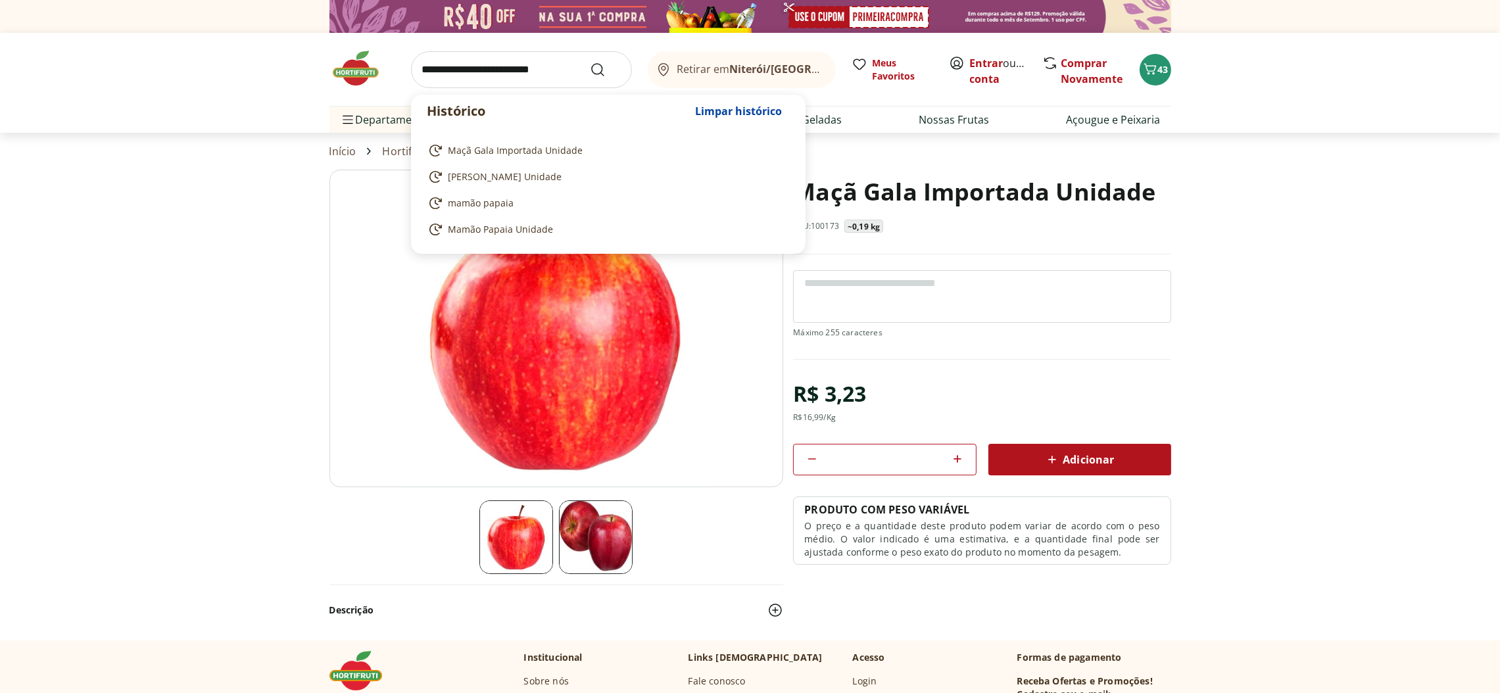
click at [582, 71] on input "search" at bounding box center [521, 69] width 221 height 37
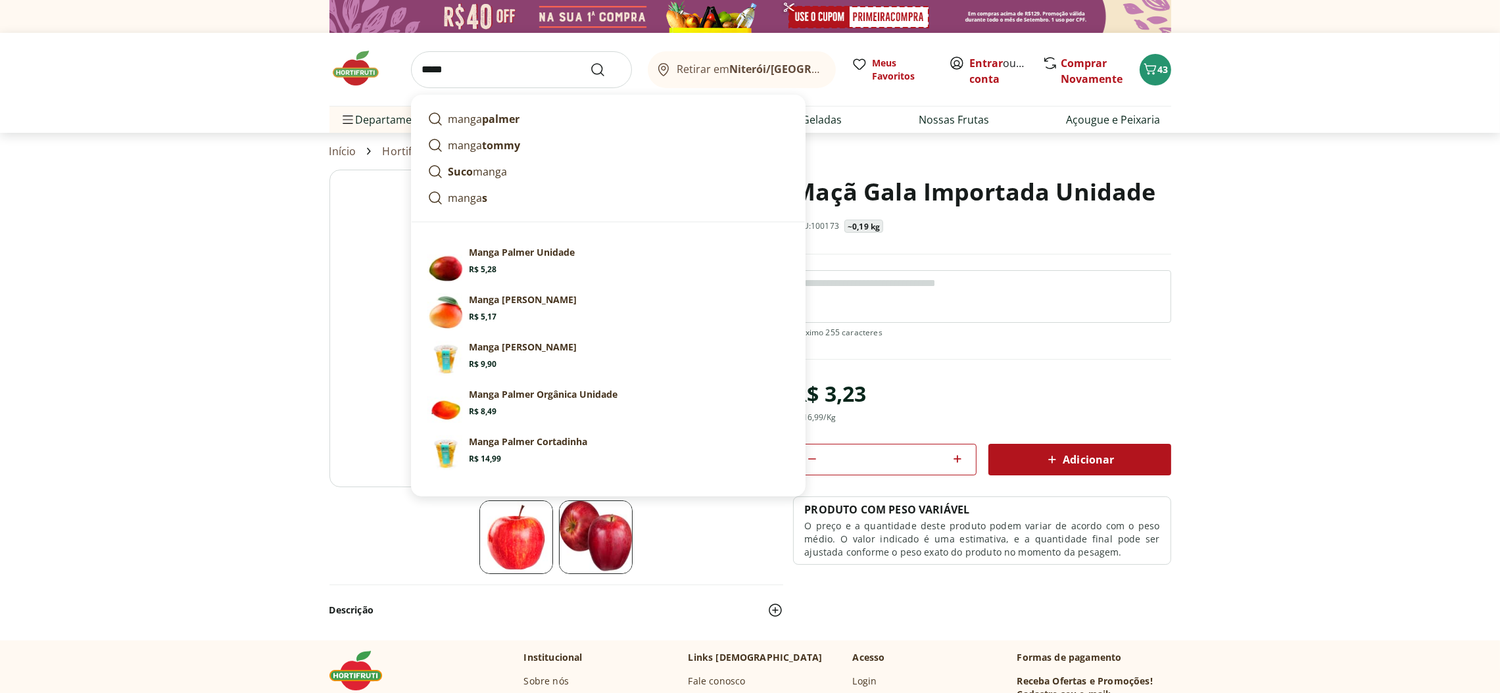
click at [515, 147] on strong "tommy" at bounding box center [502, 145] width 38 height 14
type input "**********"
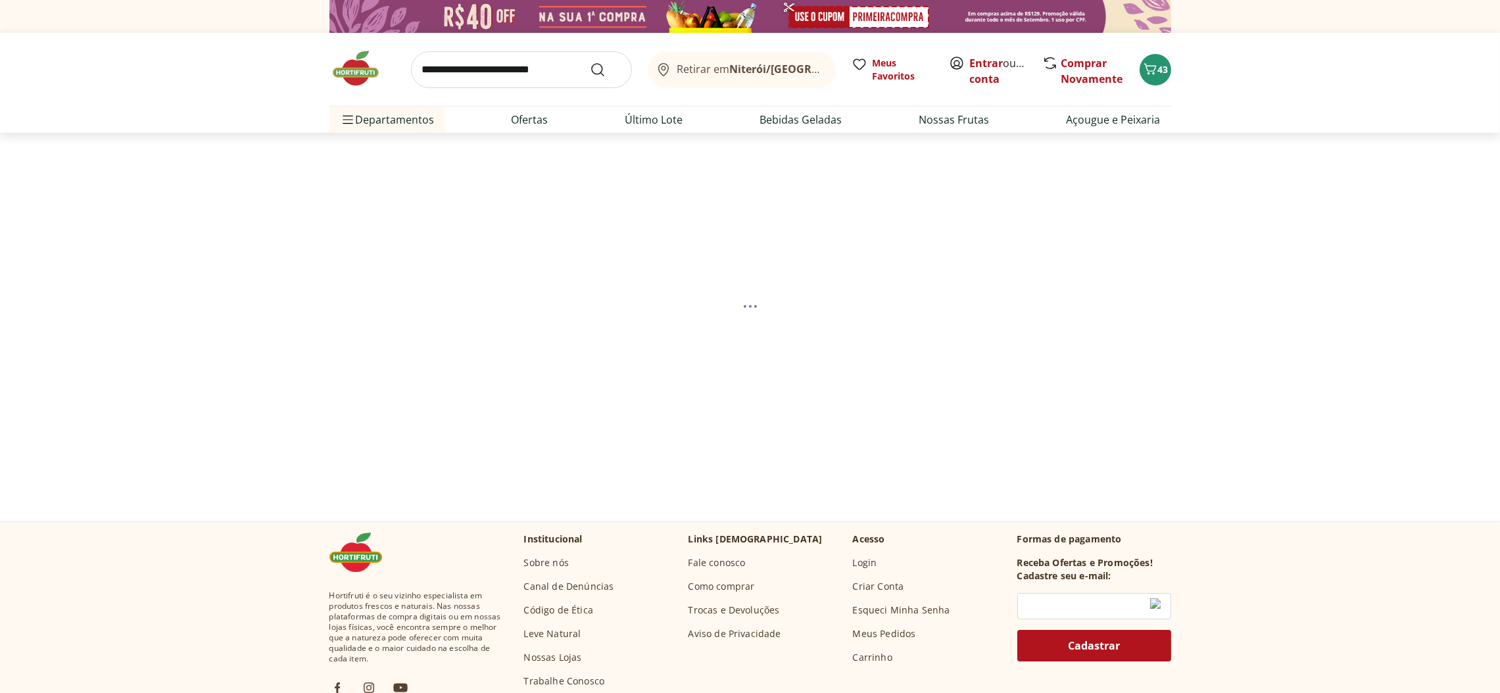
select select "**********"
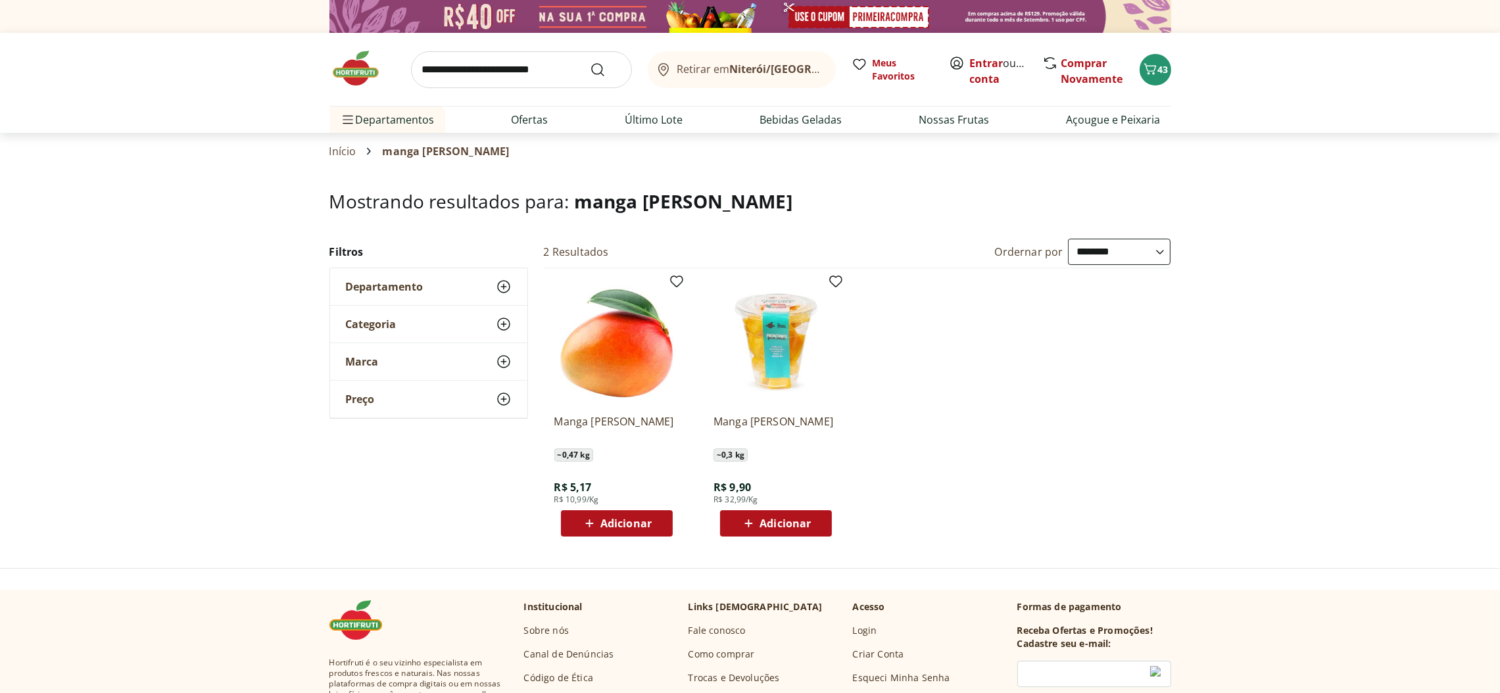
click at [637, 526] on span "Adicionar" at bounding box center [625, 523] width 51 height 11
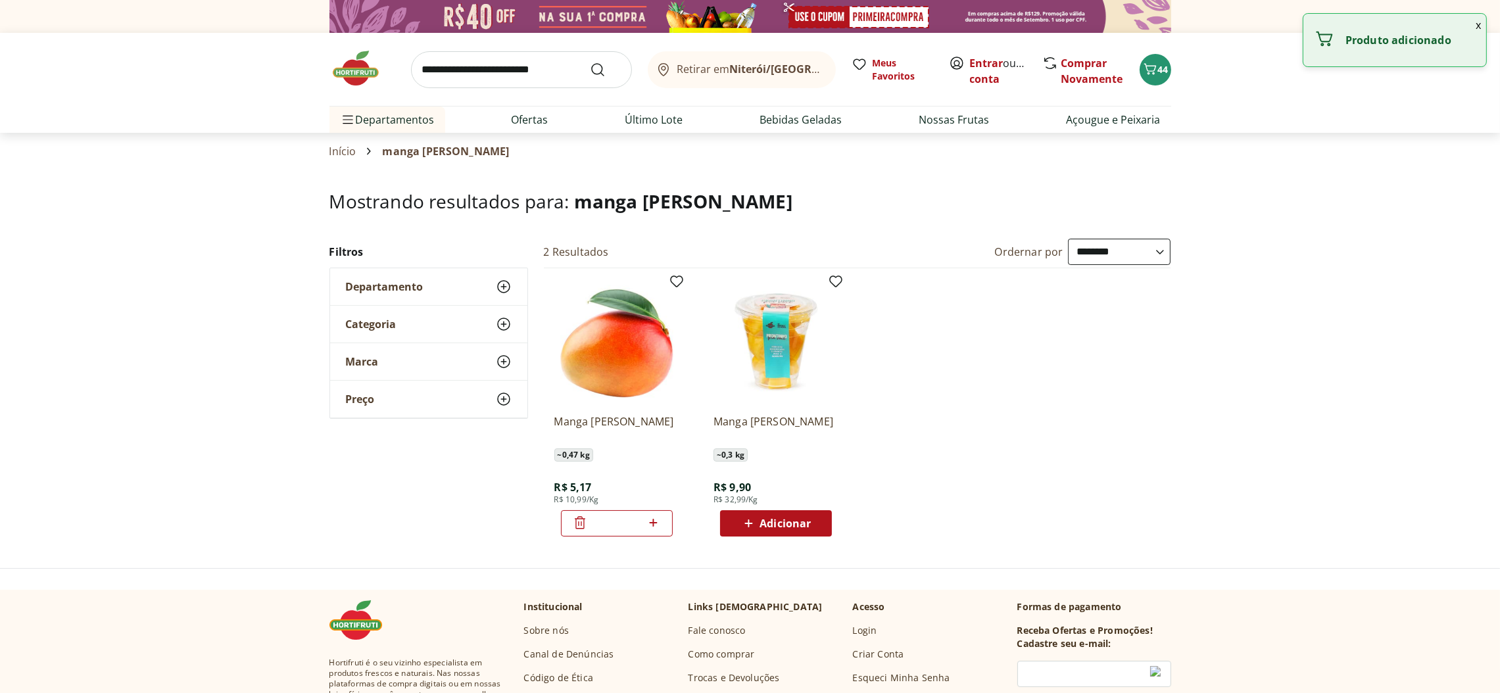
click at [654, 523] on icon at bounding box center [654, 523] width 8 height 8
type input "*"
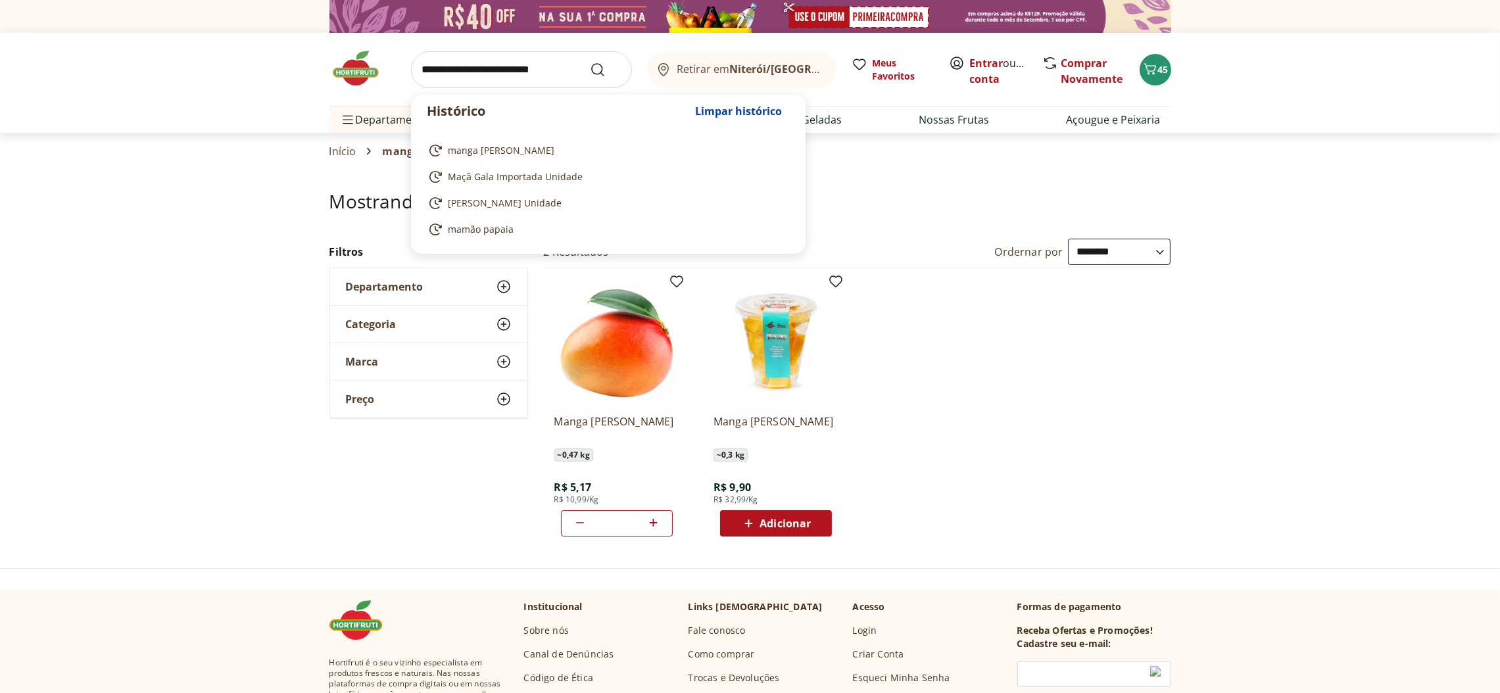
click at [570, 66] on input "search" at bounding box center [521, 69] width 221 height 37
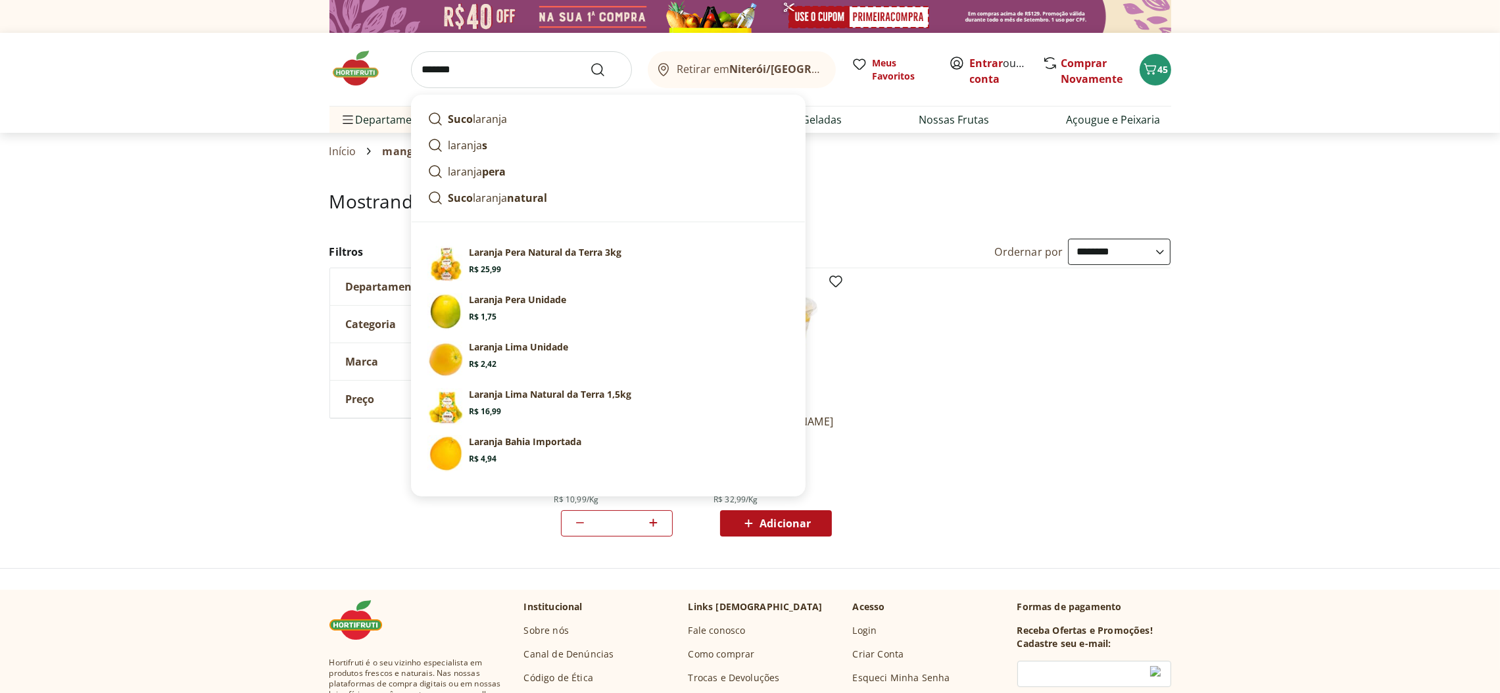
click at [527, 245] on link "Laranja Pera Natural da Terra 3kg Price: R$ 25,99" at bounding box center [608, 264] width 372 height 47
type input "**********"
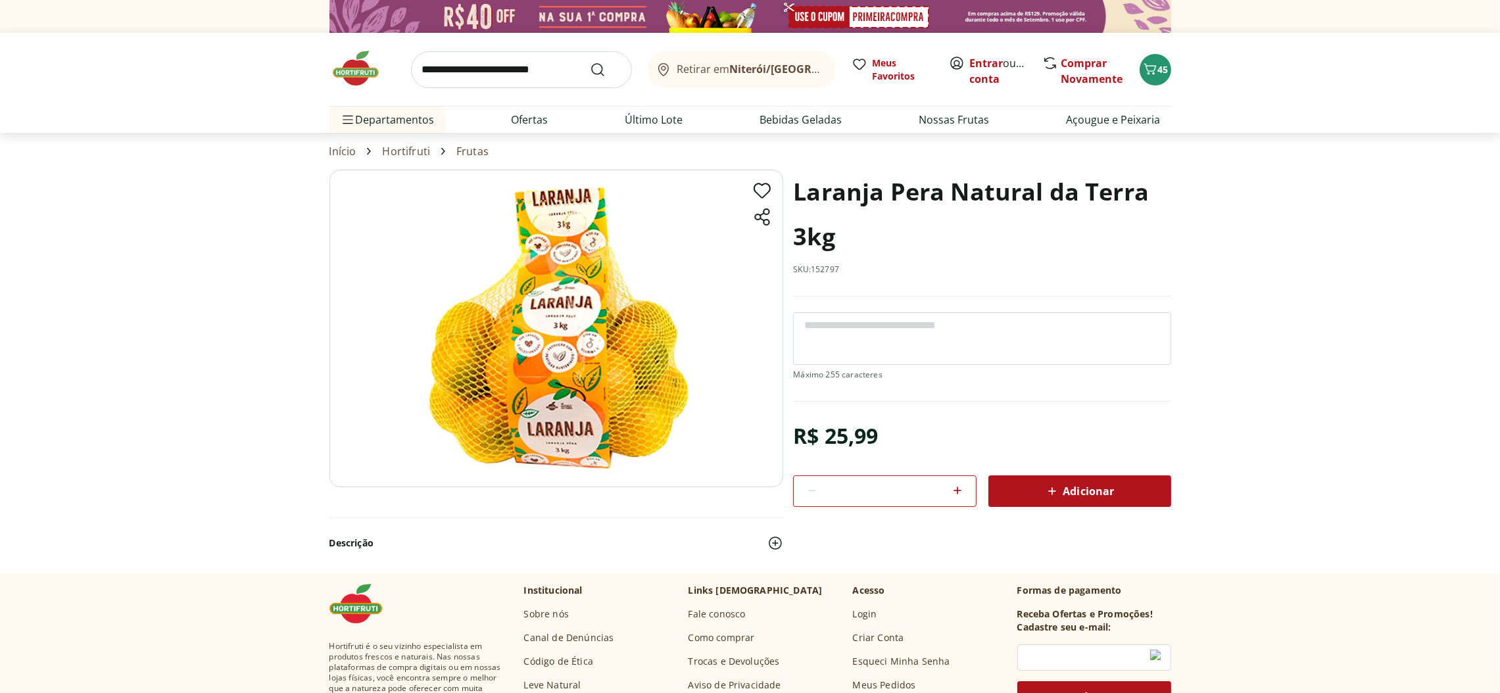
click at [1111, 481] on div "Adicionar" at bounding box center [1080, 491] width 162 height 24
click at [1090, 494] on span "Adicionar" at bounding box center [1079, 491] width 70 height 16
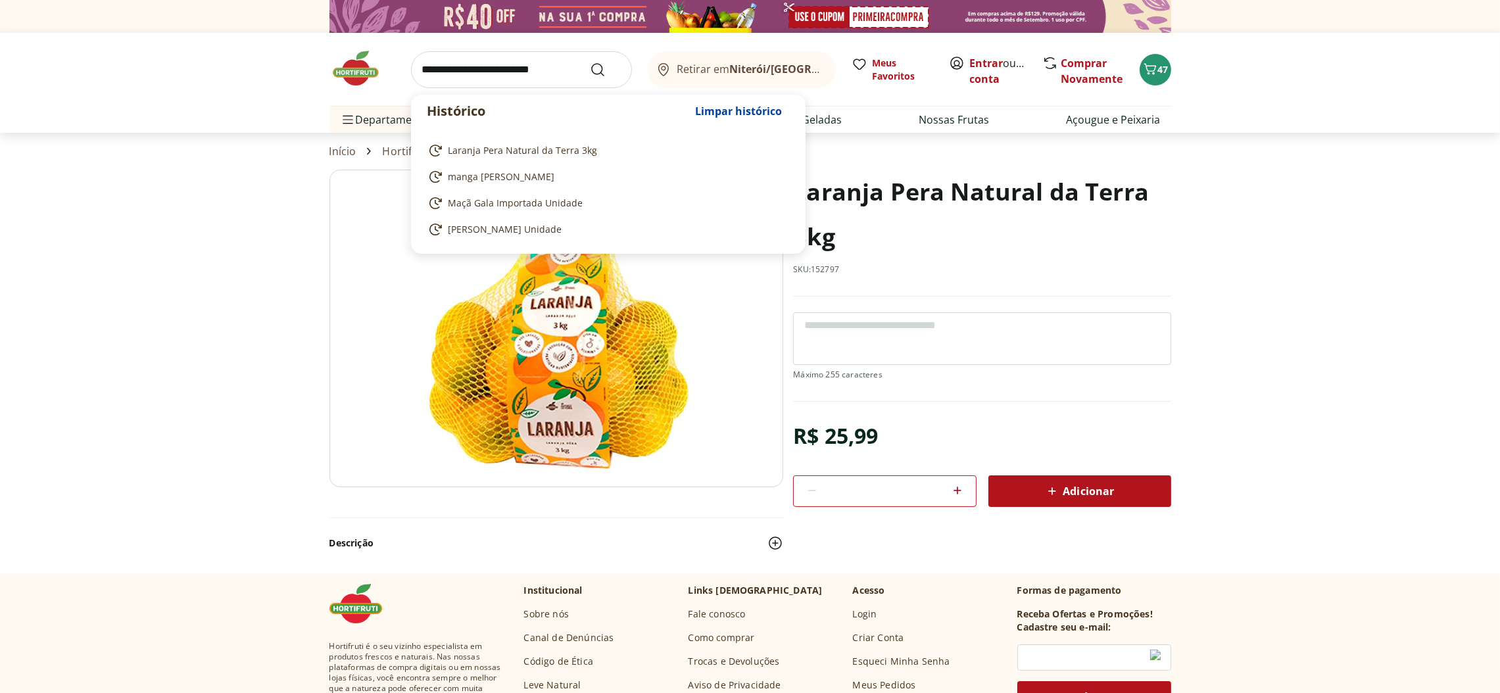
click at [574, 78] on input "search" at bounding box center [521, 69] width 221 height 37
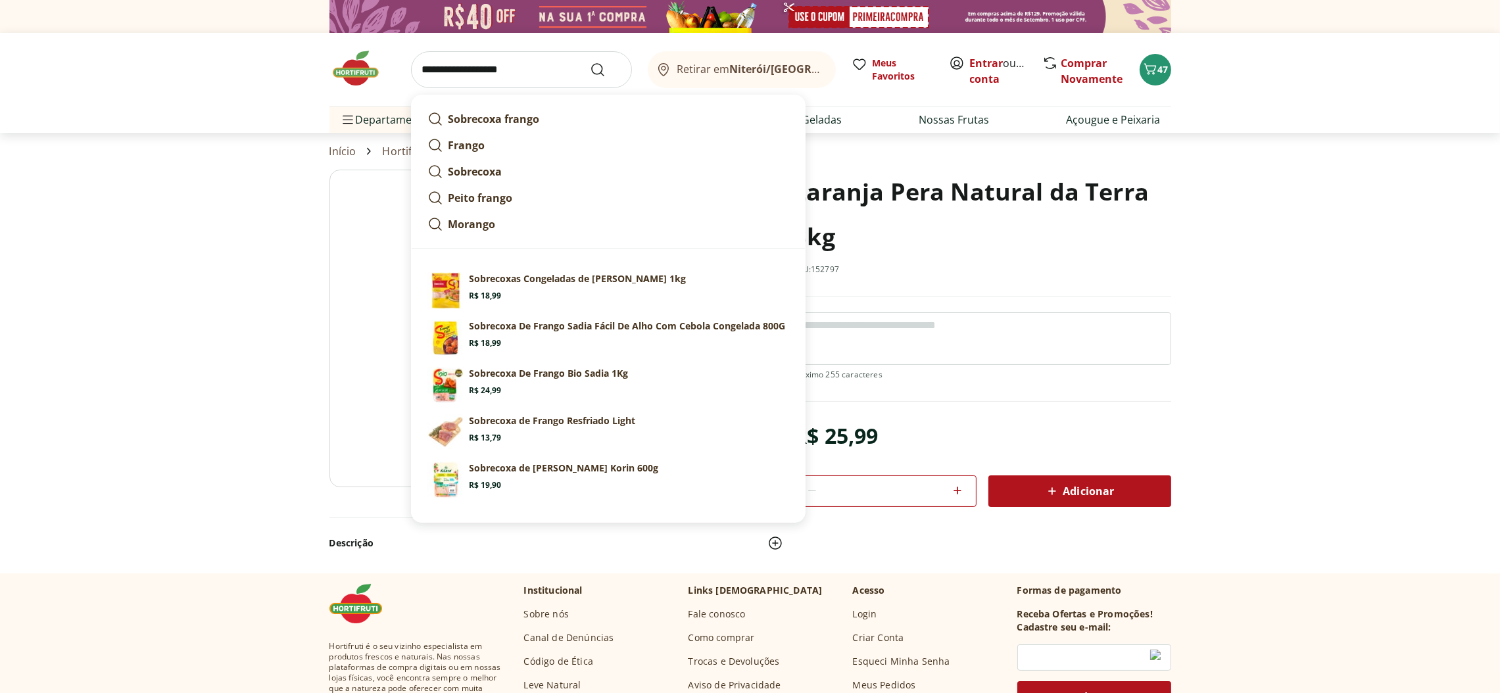
click at [514, 120] on strong "Sobrecoxa frango" at bounding box center [493, 119] width 91 height 14
type input "**********"
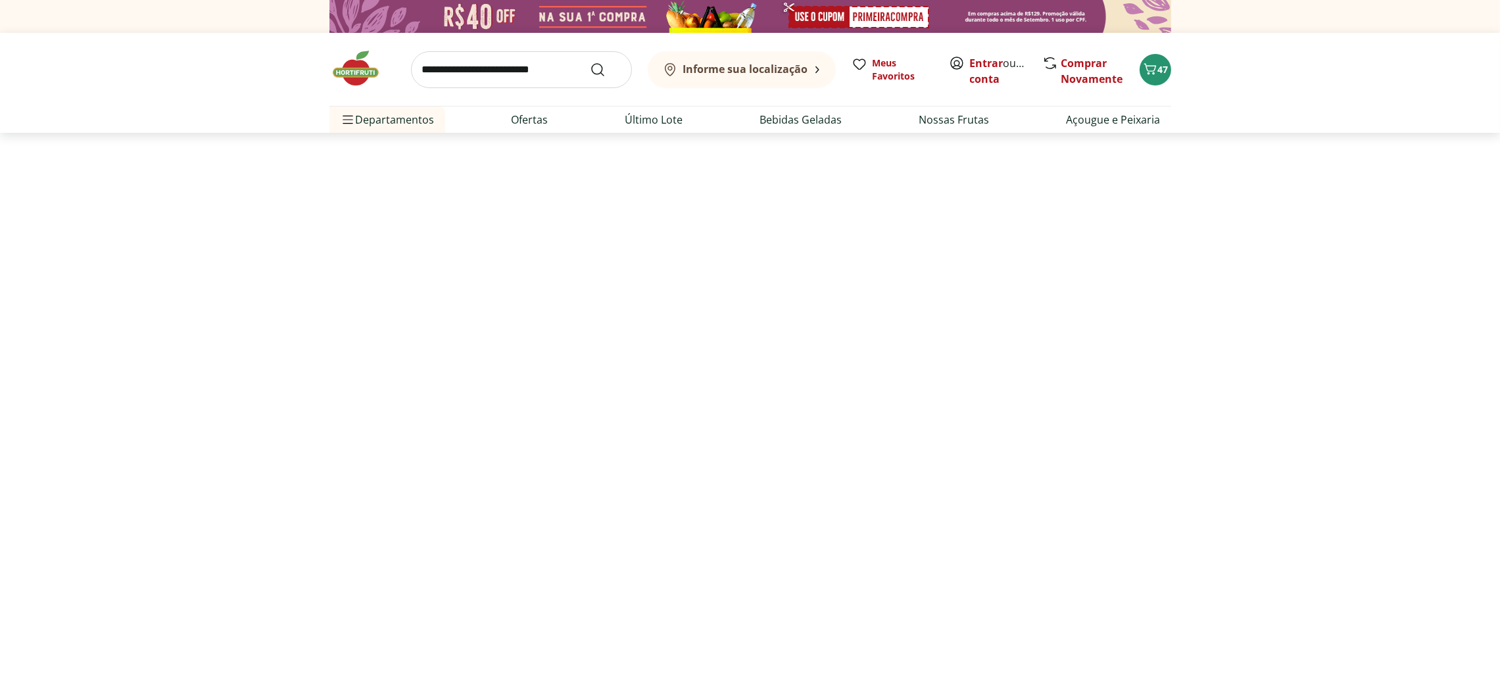
select select "**********"
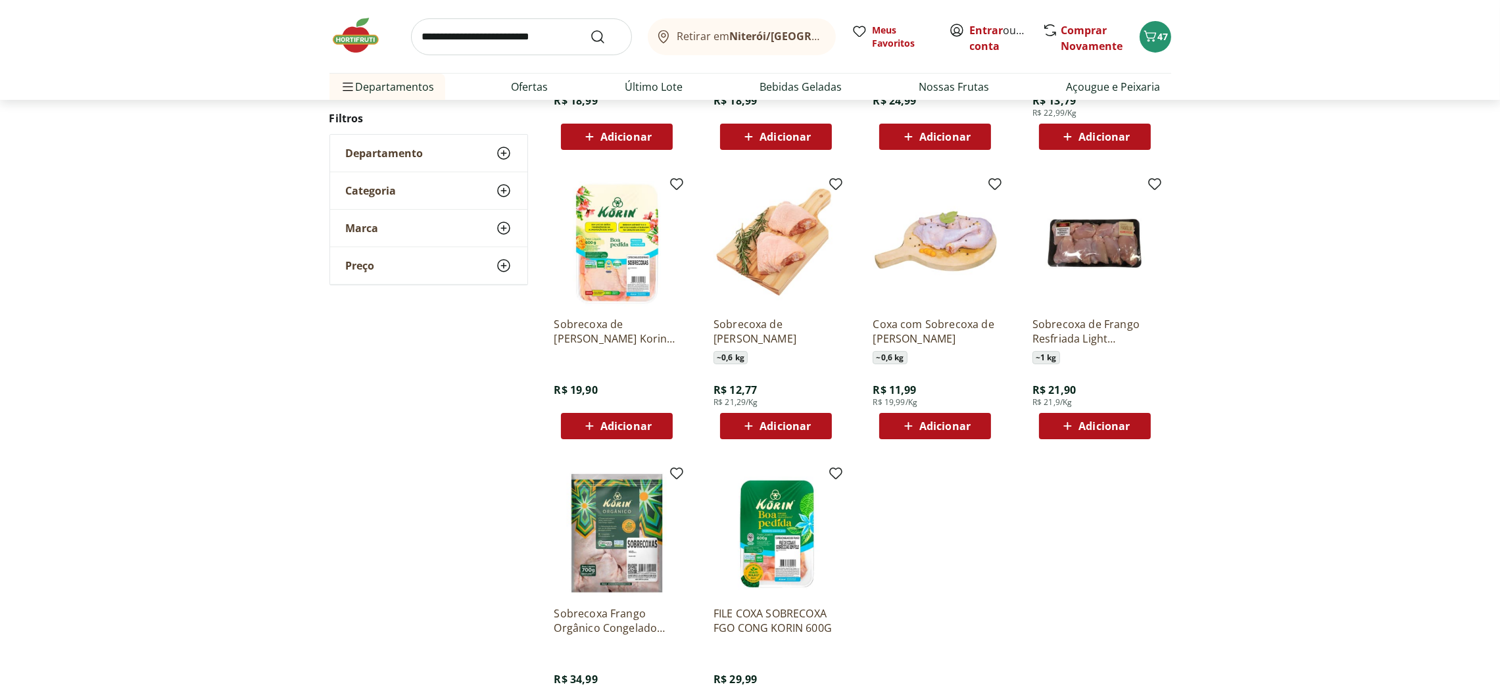
scroll to position [493, 0]
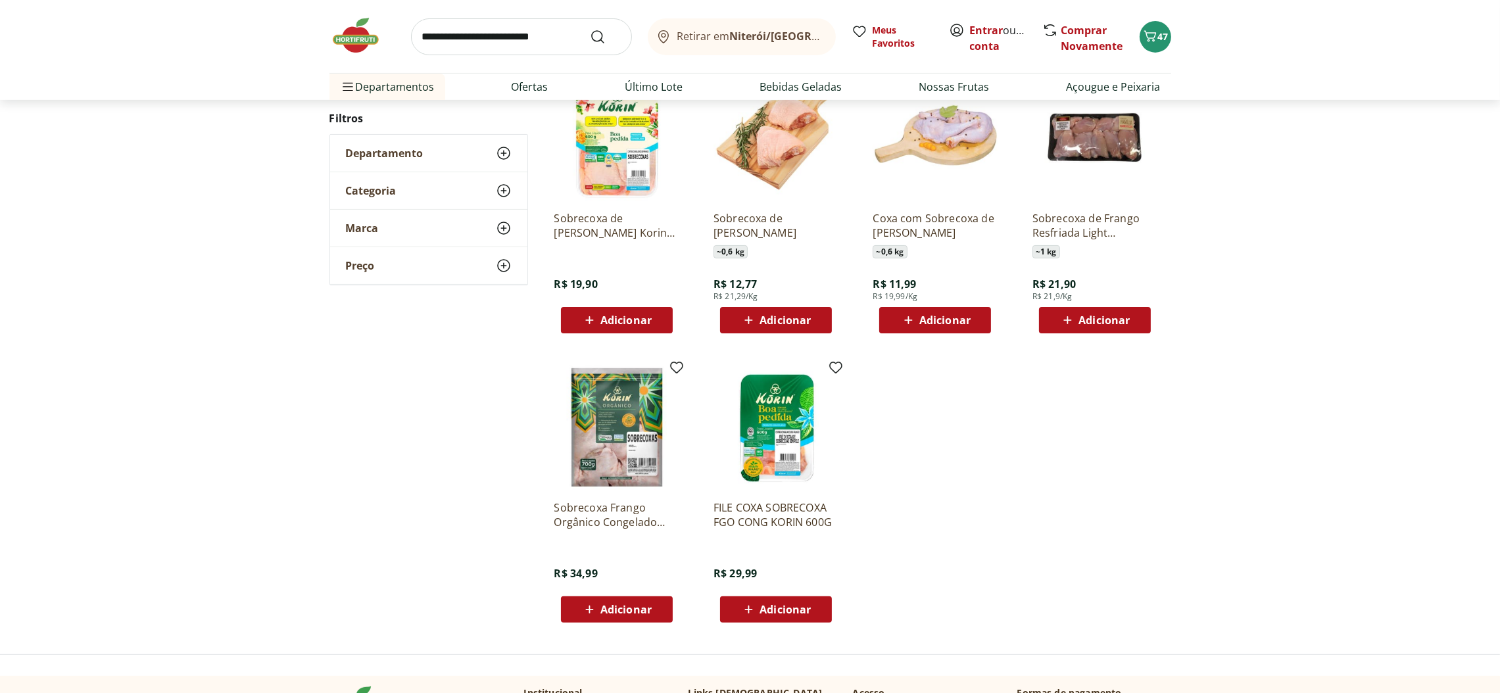
click at [637, 322] on span "Adicionar" at bounding box center [625, 320] width 51 height 11
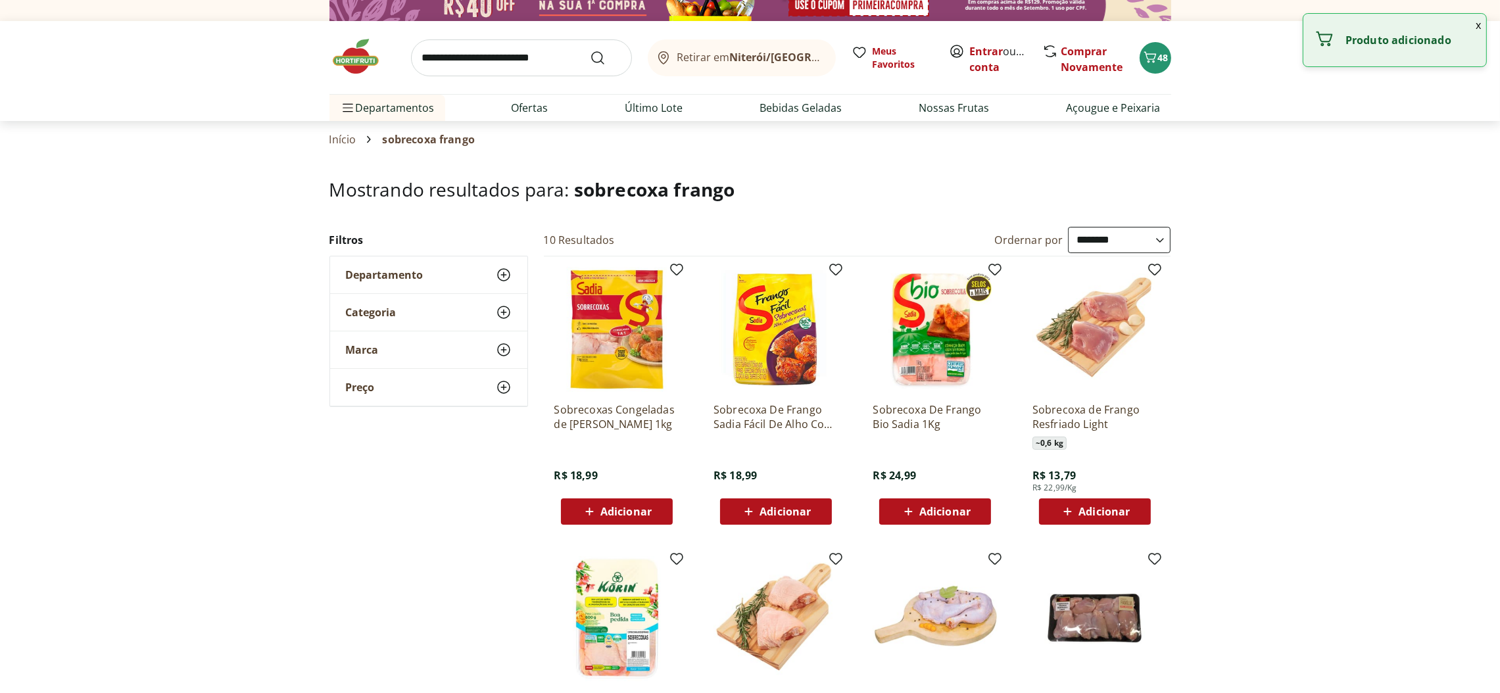
scroll to position [0, 0]
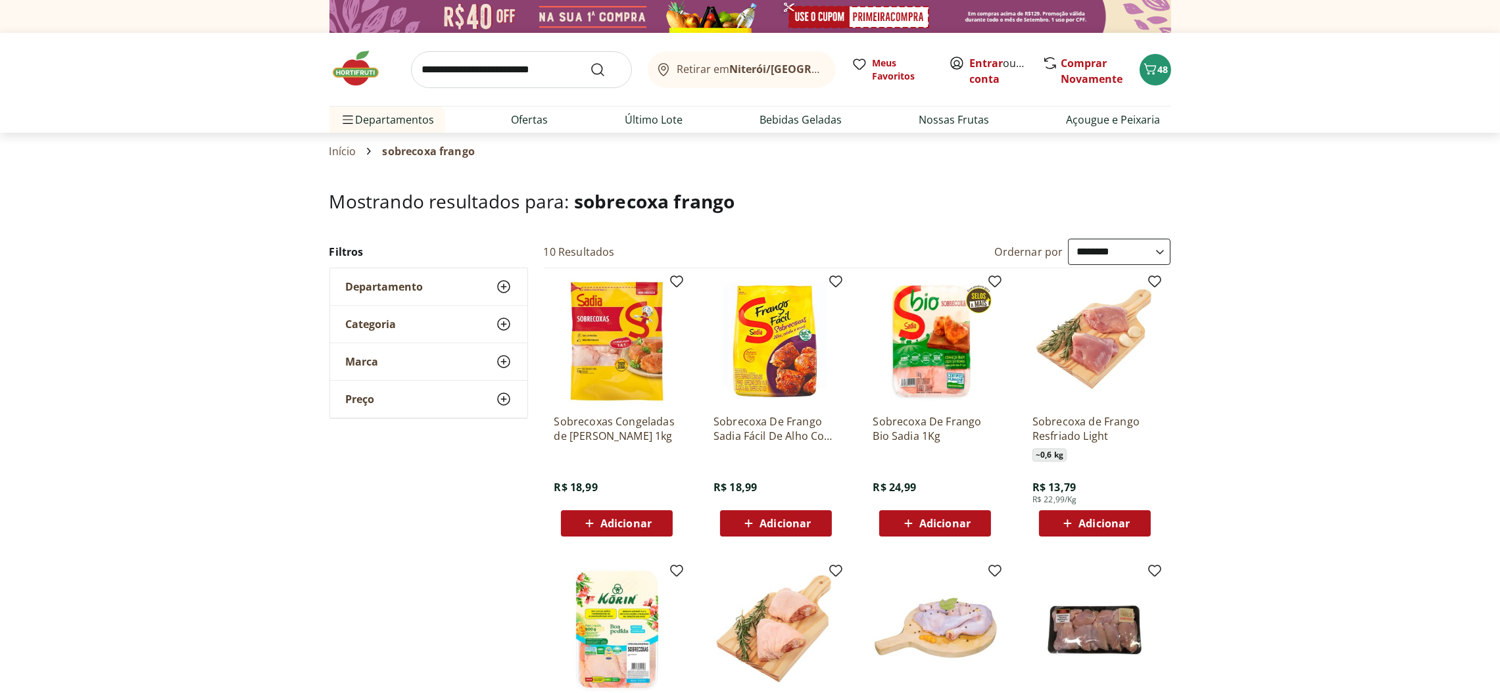
click at [575, 55] on input "search" at bounding box center [521, 69] width 221 height 37
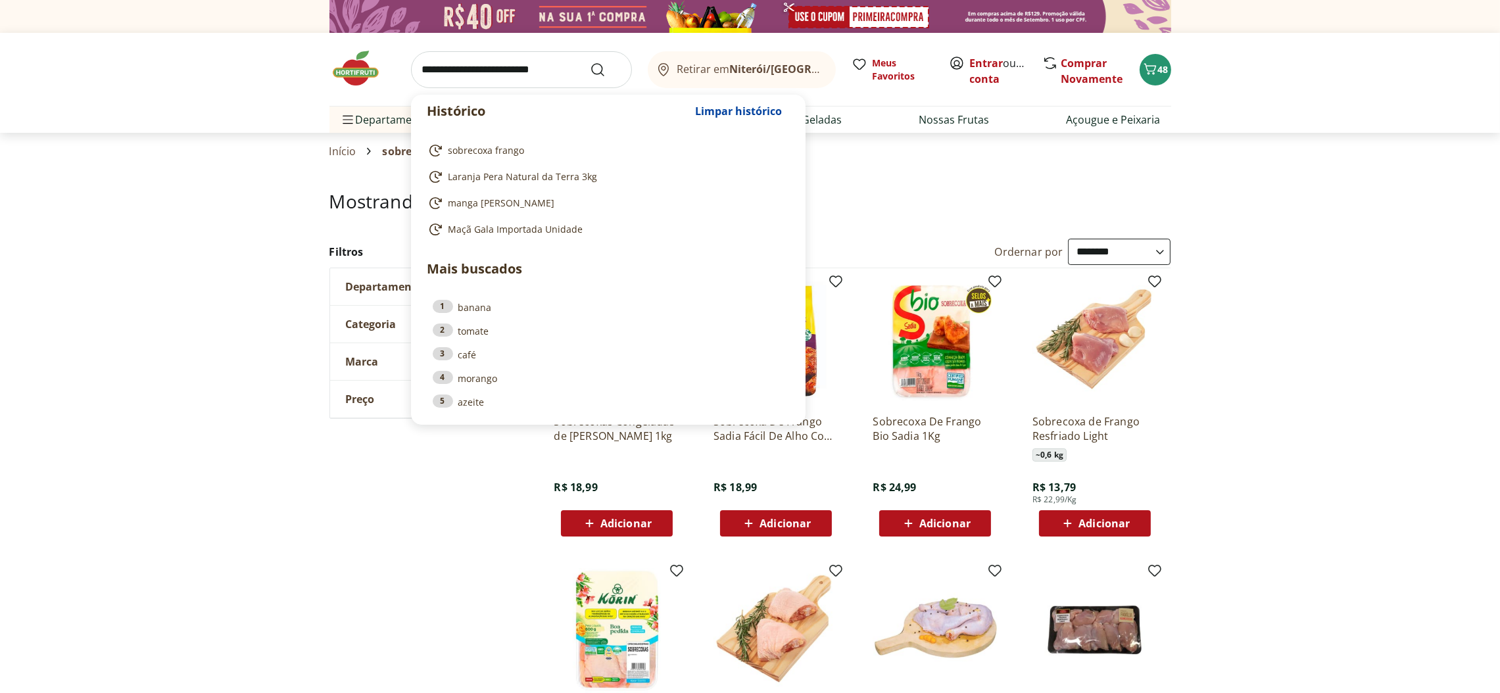
click at [575, 57] on input "search" at bounding box center [521, 69] width 221 height 37
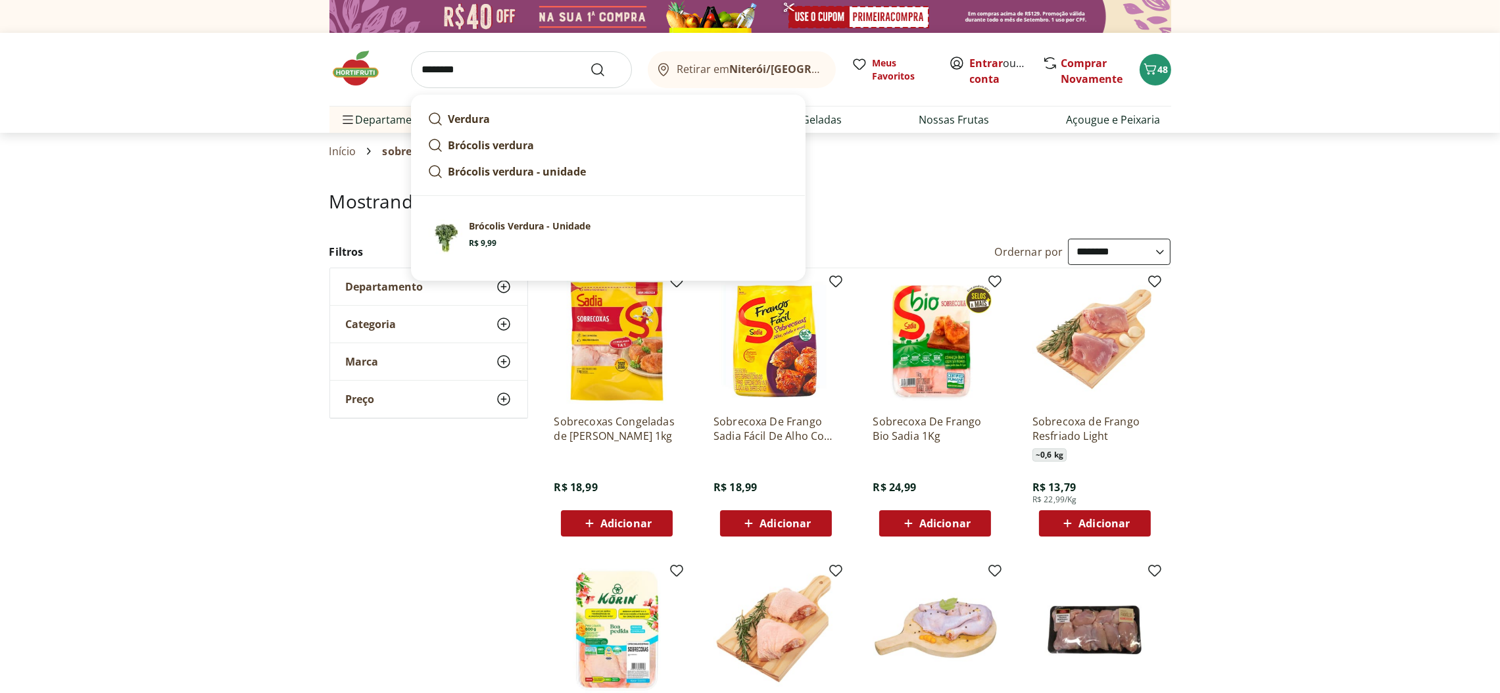
type input "********"
click at [592, 71] on use "Submit Search" at bounding box center [598, 70] width 16 height 16
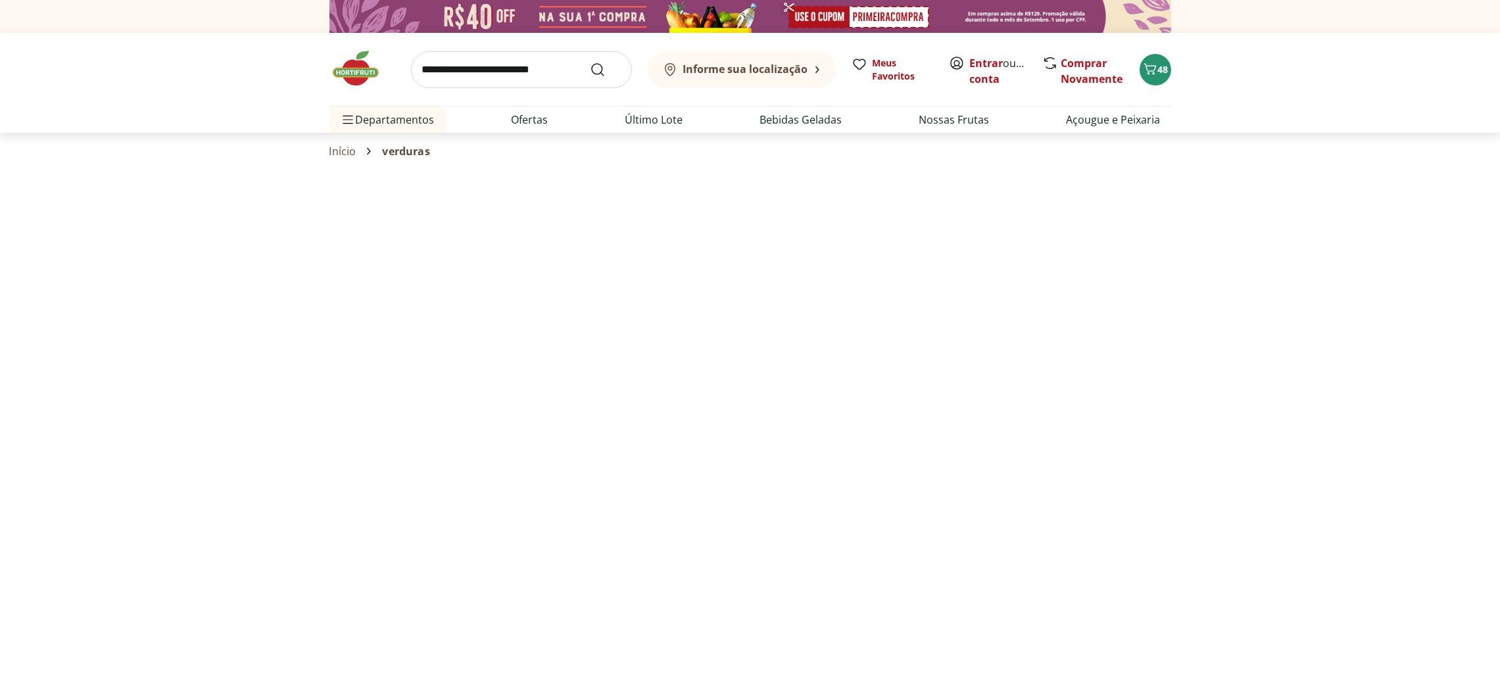
select select "**********"
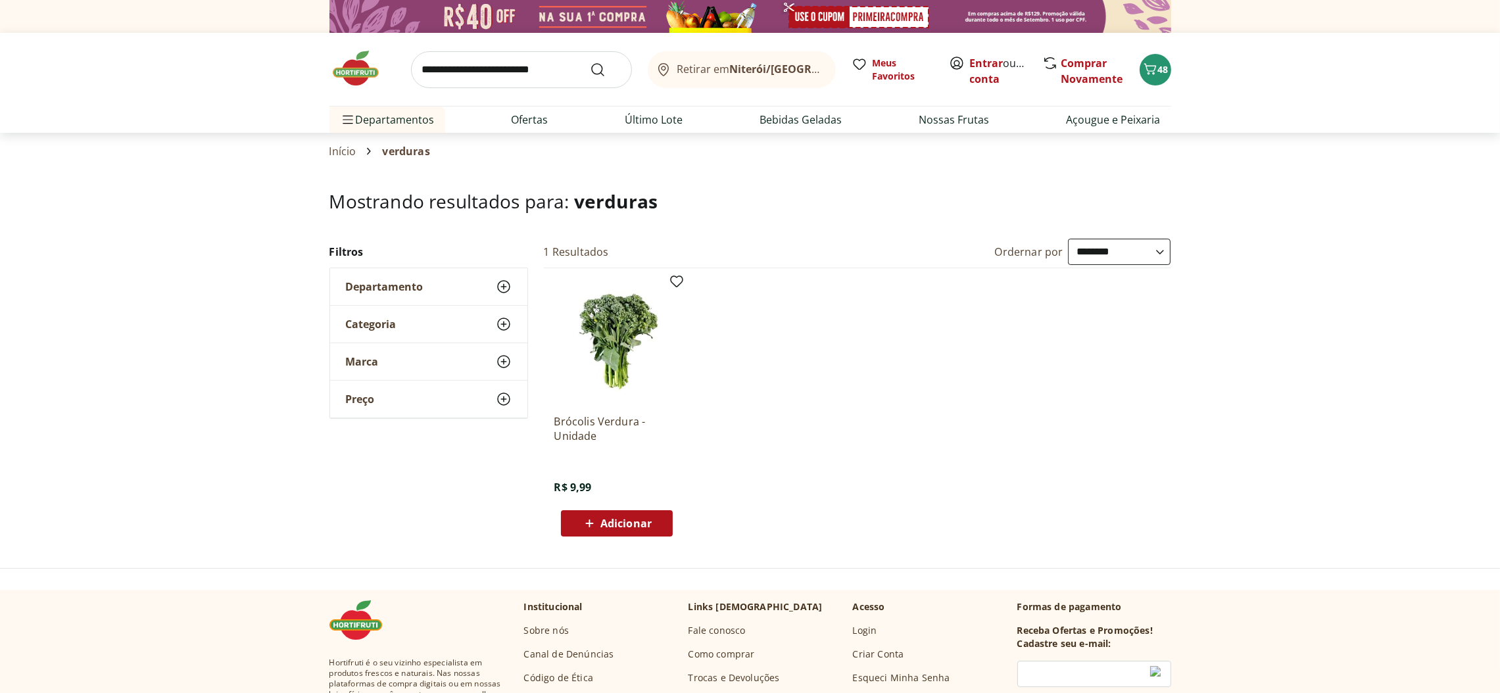
click at [585, 65] on input "search" at bounding box center [521, 69] width 221 height 37
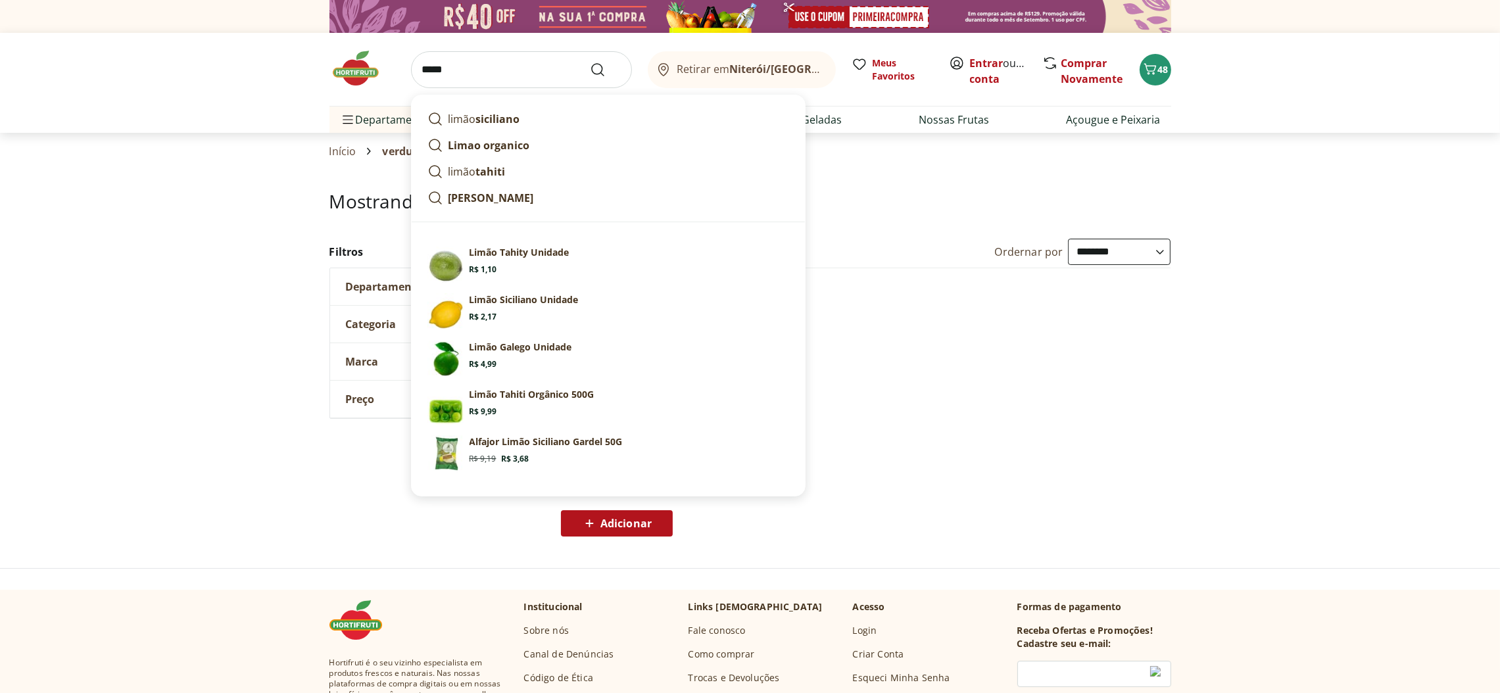
click at [503, 262] on section "Limão Tahity Unidade Price: R$ 1,10" at bounding box center [629, 260] width 320 height 29
type input "**********"
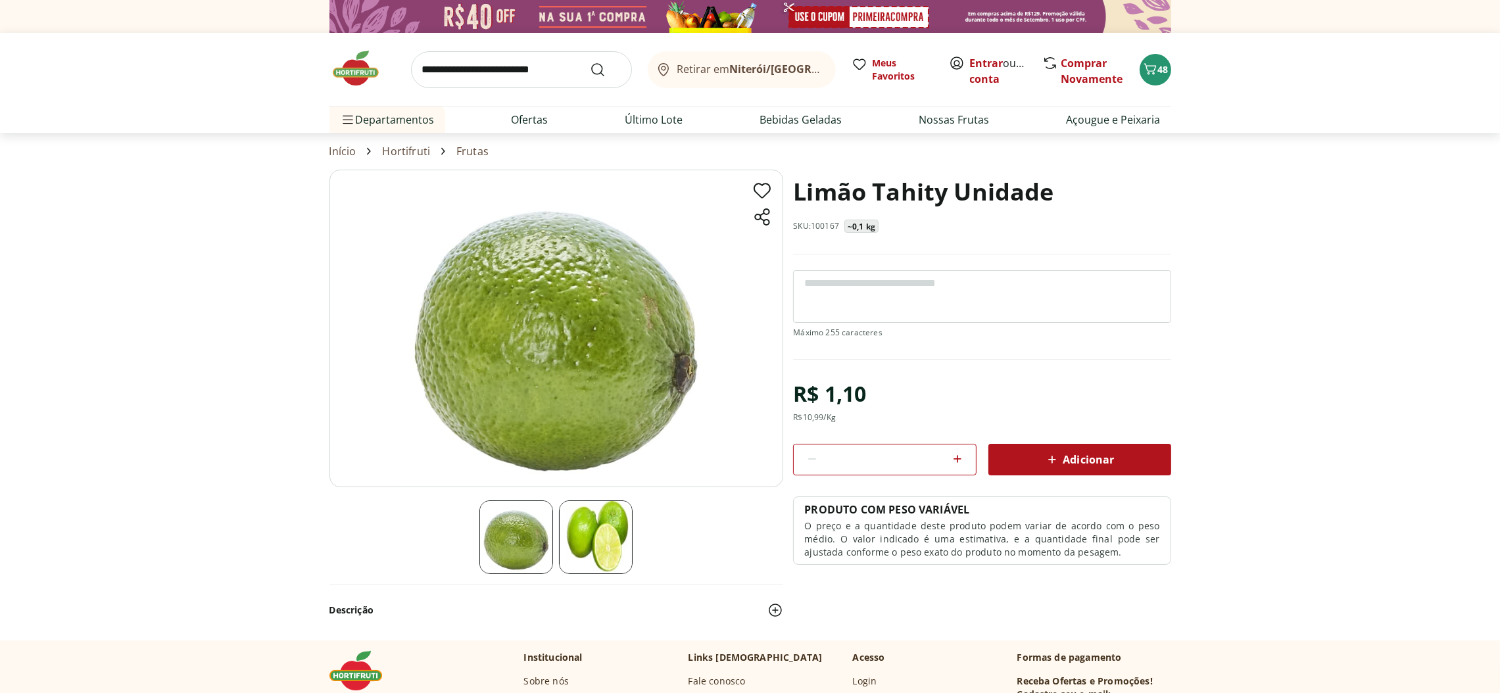
click at [957, 459] on icon at bounding box center [957, 459] width 8 height 8
type input "*"
click at [1090, 460] on span "Adicionar" at bounding box center [1079, 460] width 70 height 16
click at [570, 65] on input "search" at bounding box center [521, 69] width 221 height 37
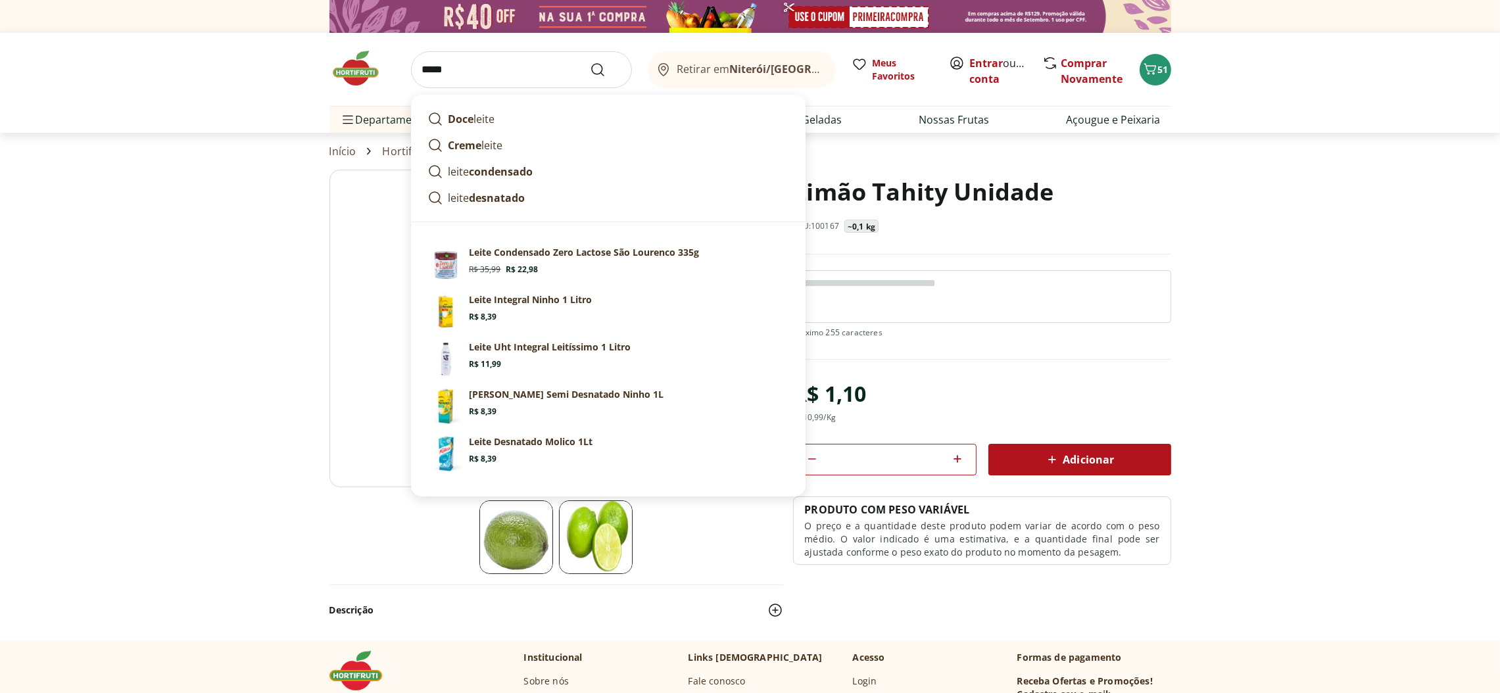
click at [468, 59] on input "*****" at bounding box center [521, 69] width 221 height 37
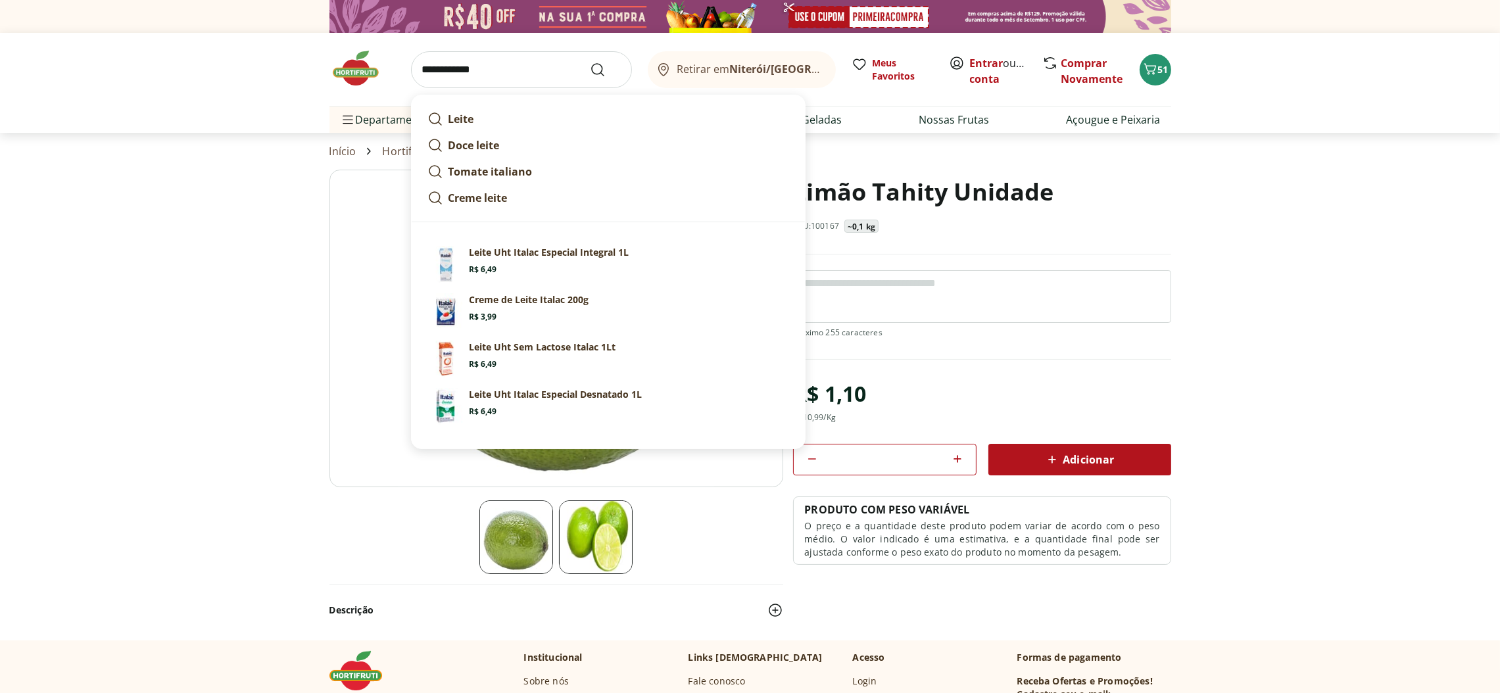
click at [544, 248] on p "Leite Uht Italac Especial Integral 1L" at bounding box center [549, 252] width 160 height 13
type input "**********"
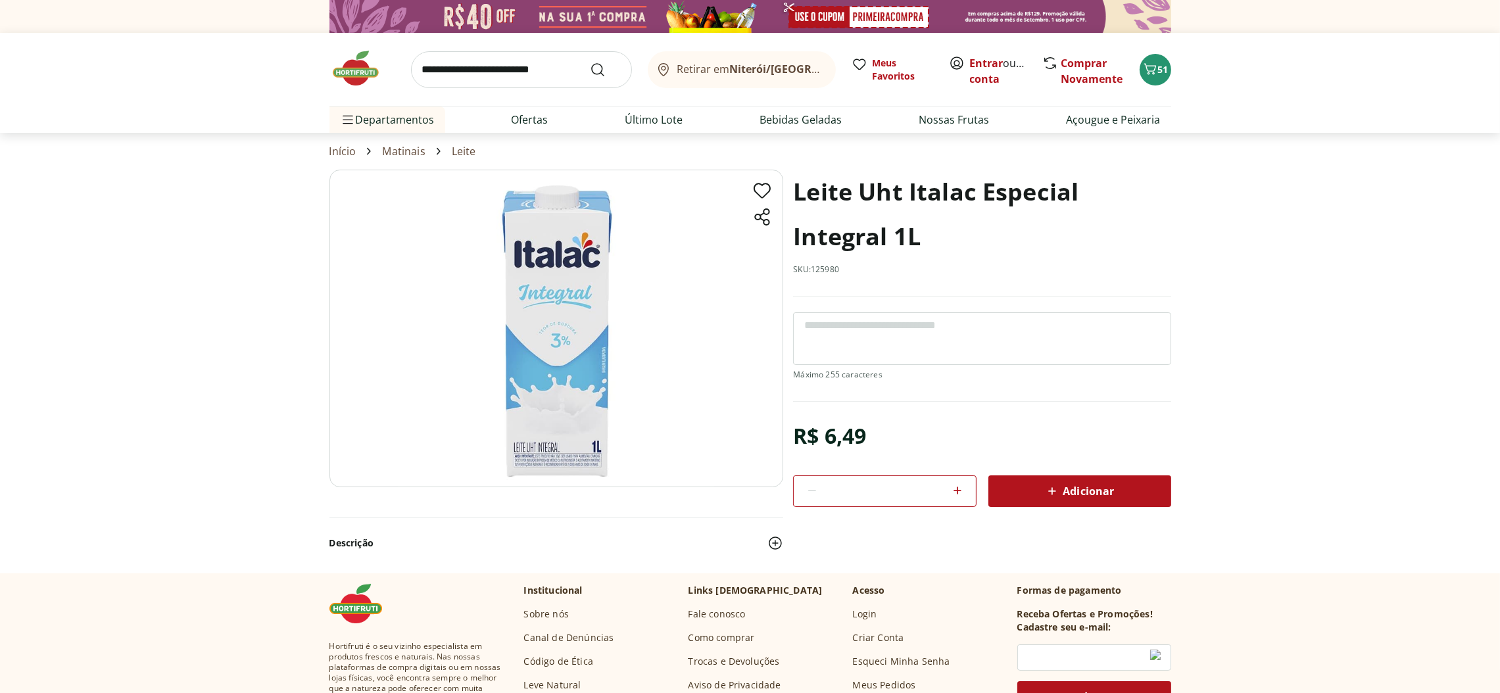
click at [956, 491] on icon at bounding box center [957, 491] width 8 height 8
type input "*"
click at [1074, 488] on span "Adicionar" at bounding box center [1079, 491] width 70 height 16
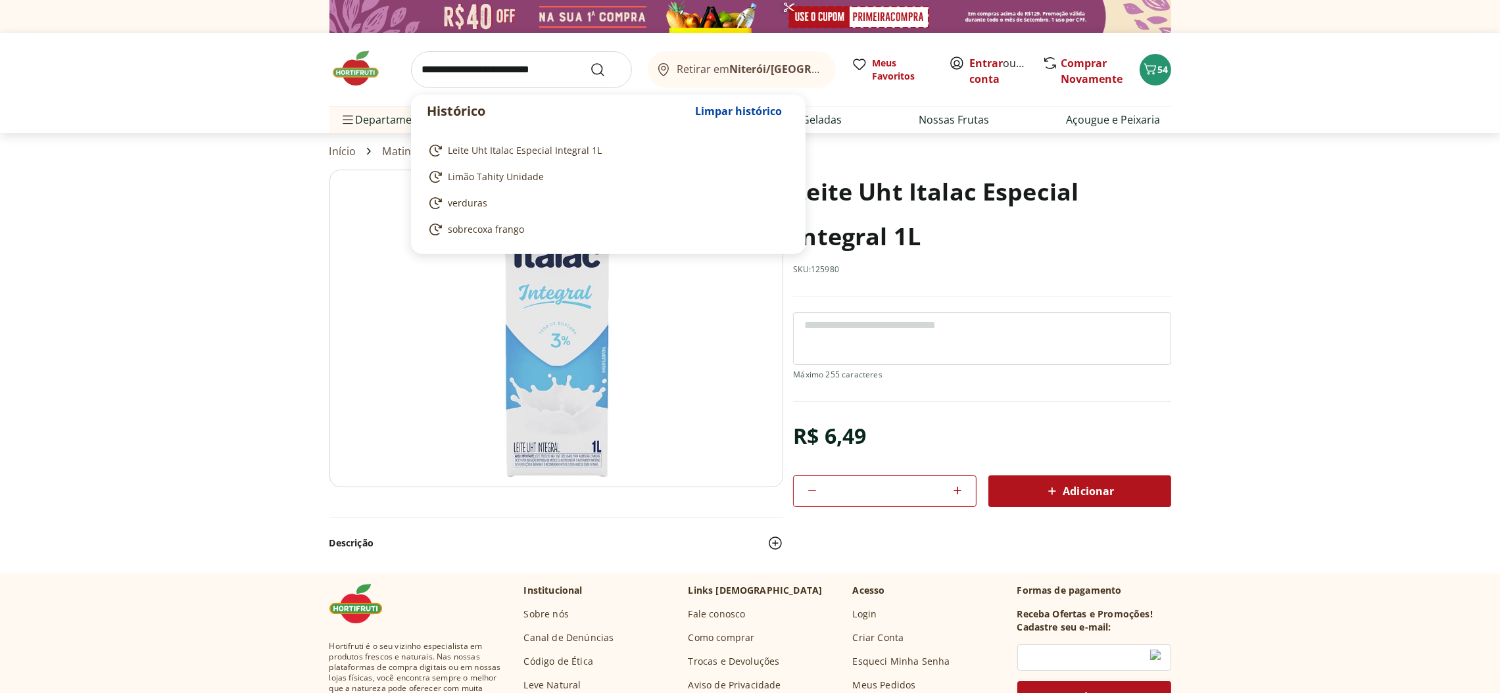
click at [571, 66] on input "search" at bounding box center [521, 69] width 221 height 37
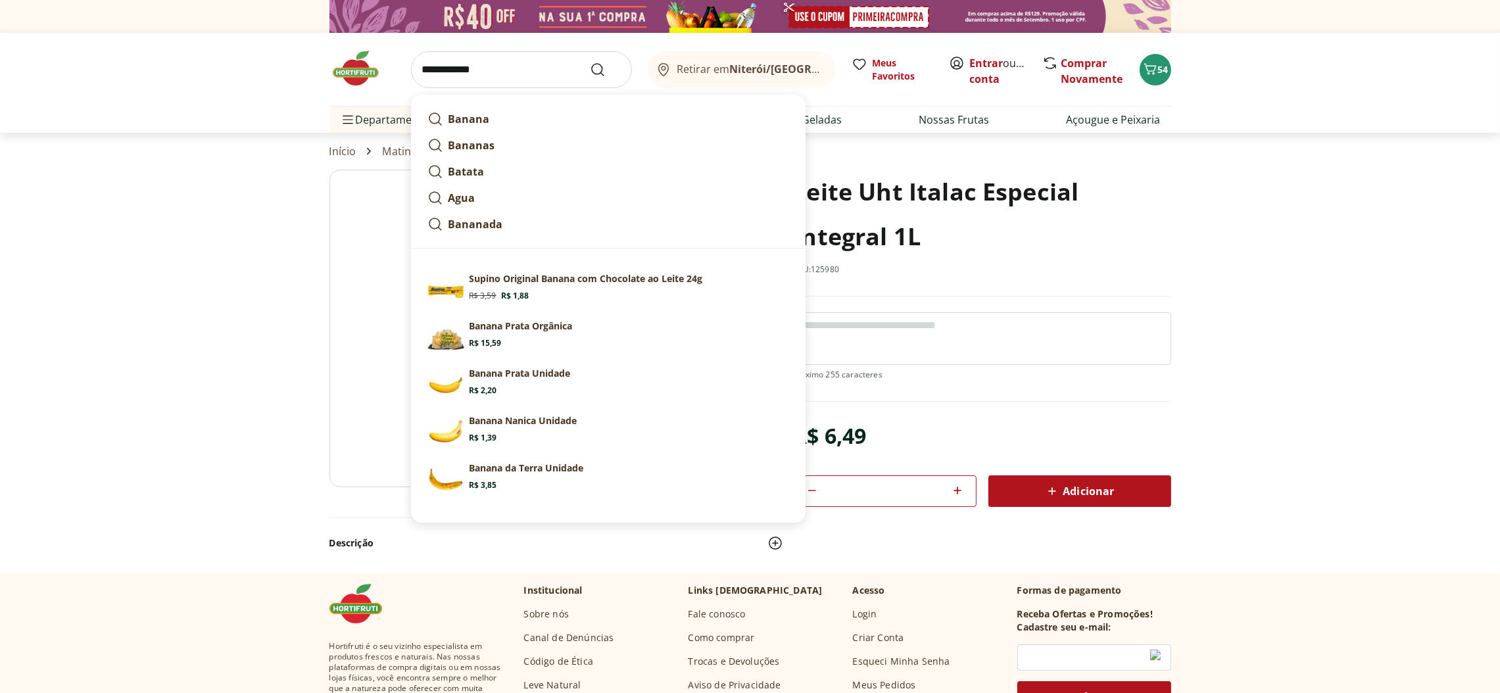
click at [531, 422] on p "Banana Nanica Unidade" at bounding box center [523, 420] width 108 height 13
type input "**********"
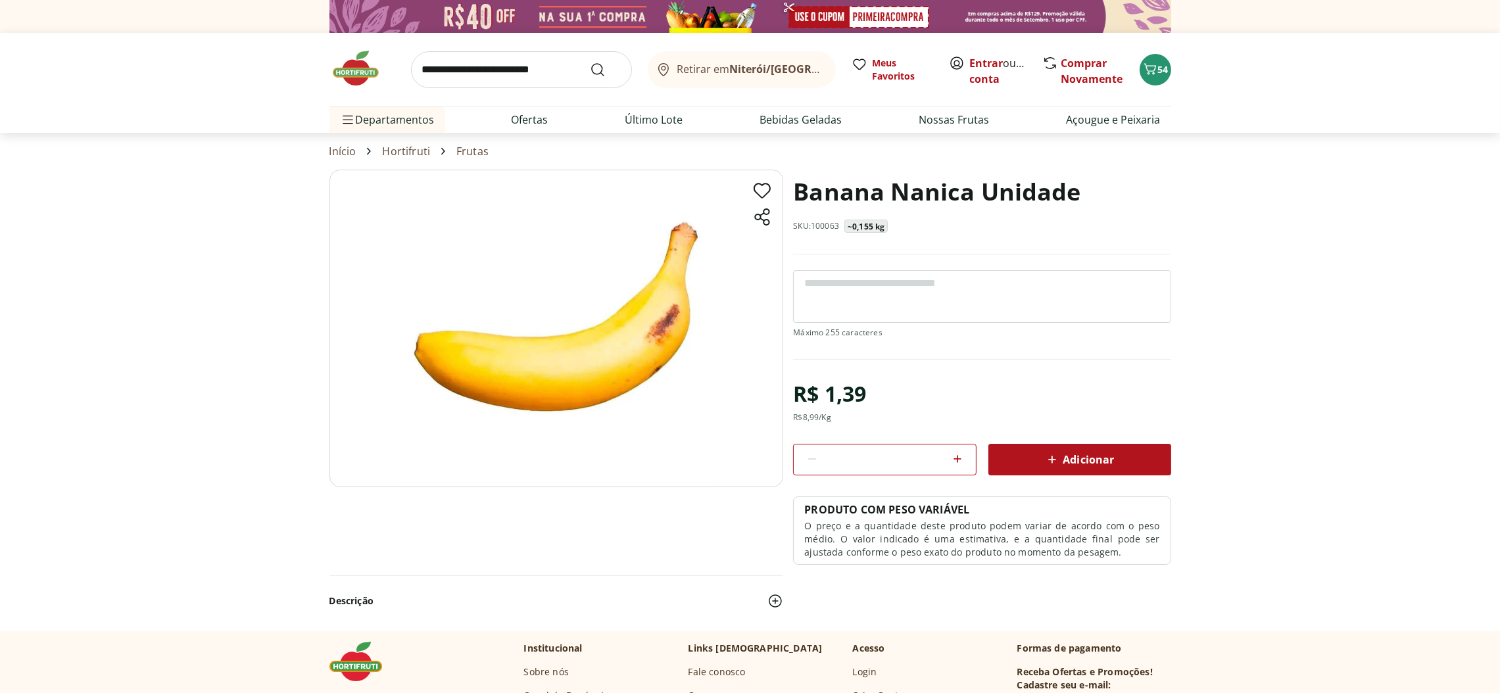
click at [960, 453] on icon at bounding box center [958, 459] width 16 height 16
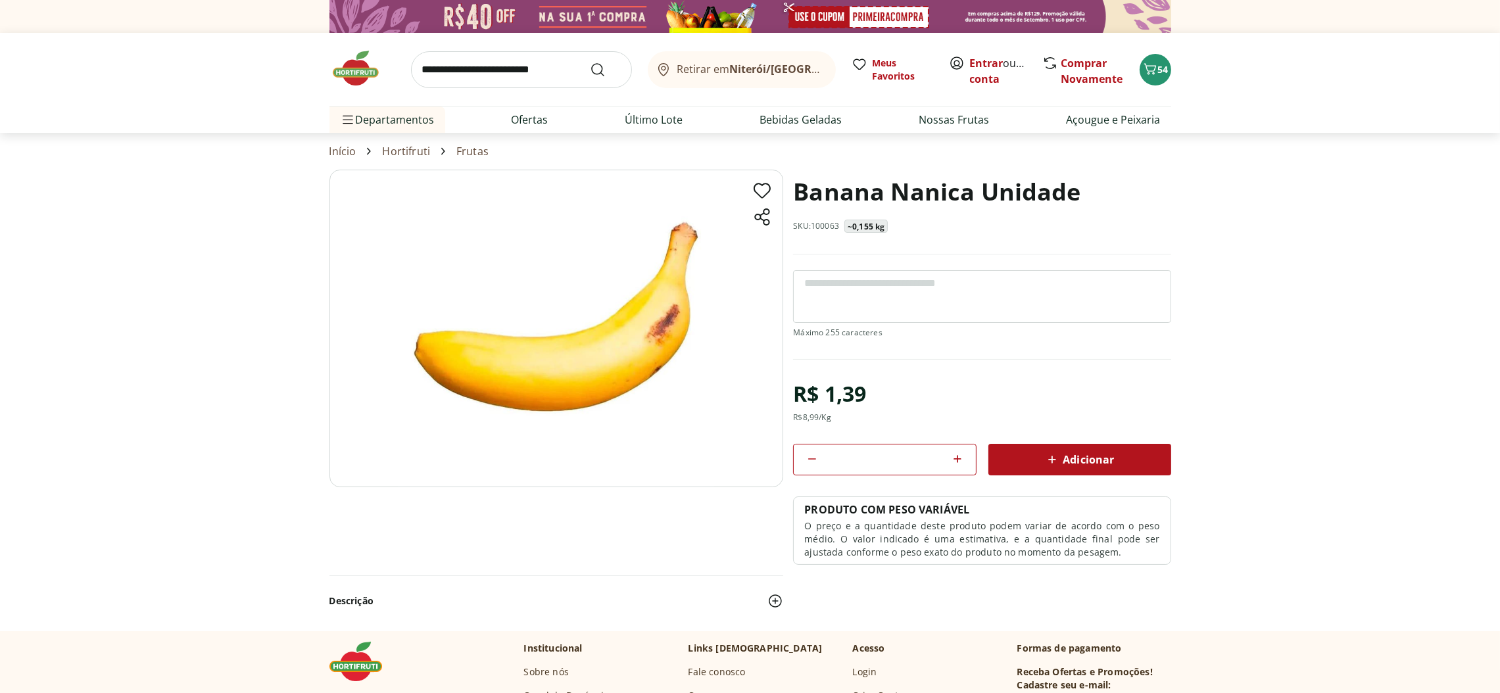
type input "*"
click at [1074, 458] on span "Adicionar" at bounding box center [1079, 460] width 70 height 16
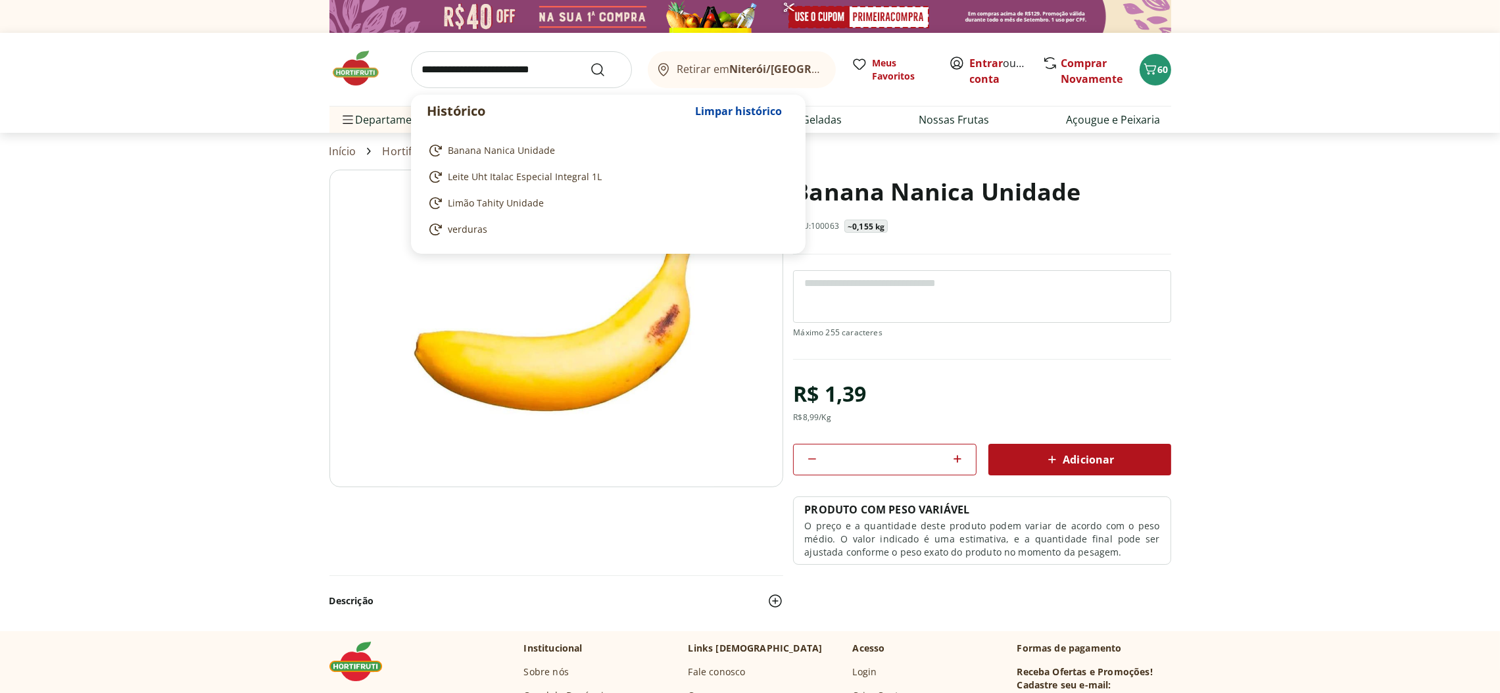
click at [573, 61] on input "search" at bounding box center [521, 69] width 221 height 37
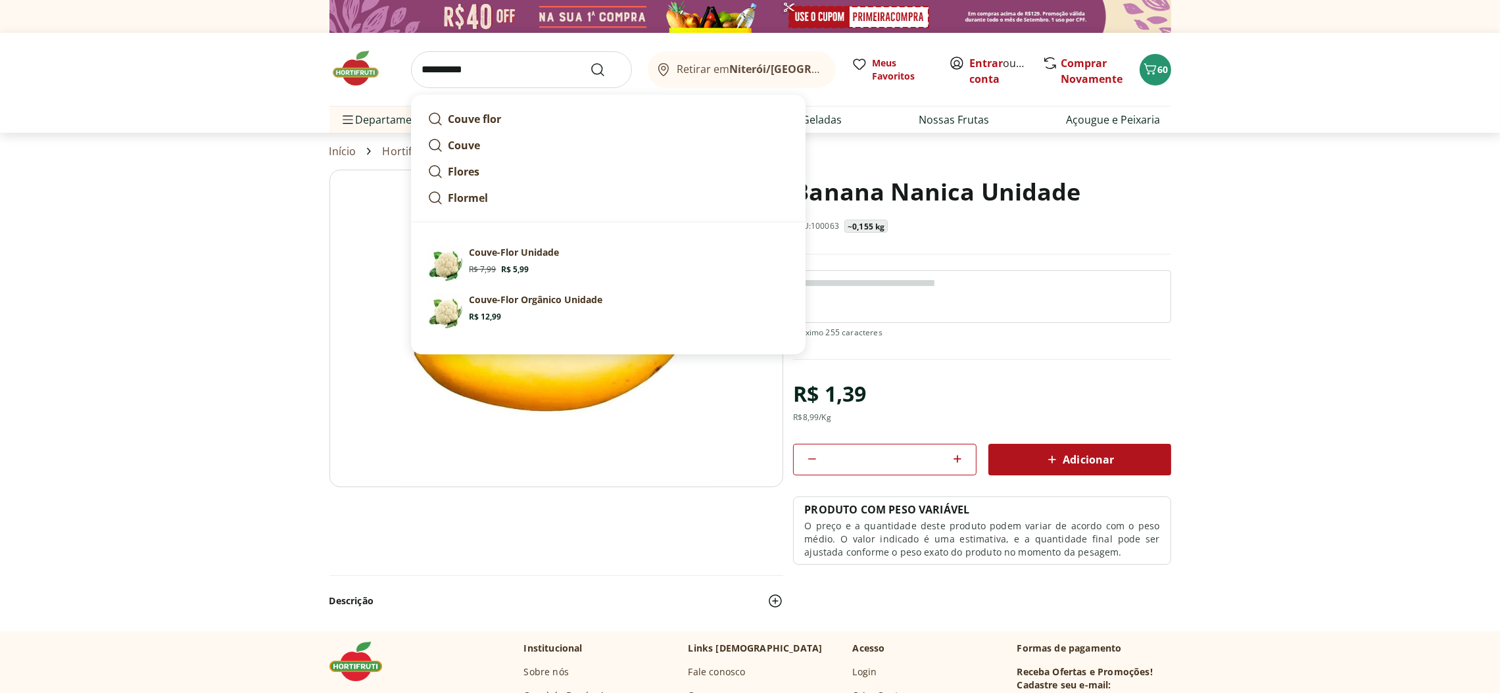
type input "**********"
click at [598, 70] on icon "Submit Search" at bounding box center [598, 70] width 16 height 16
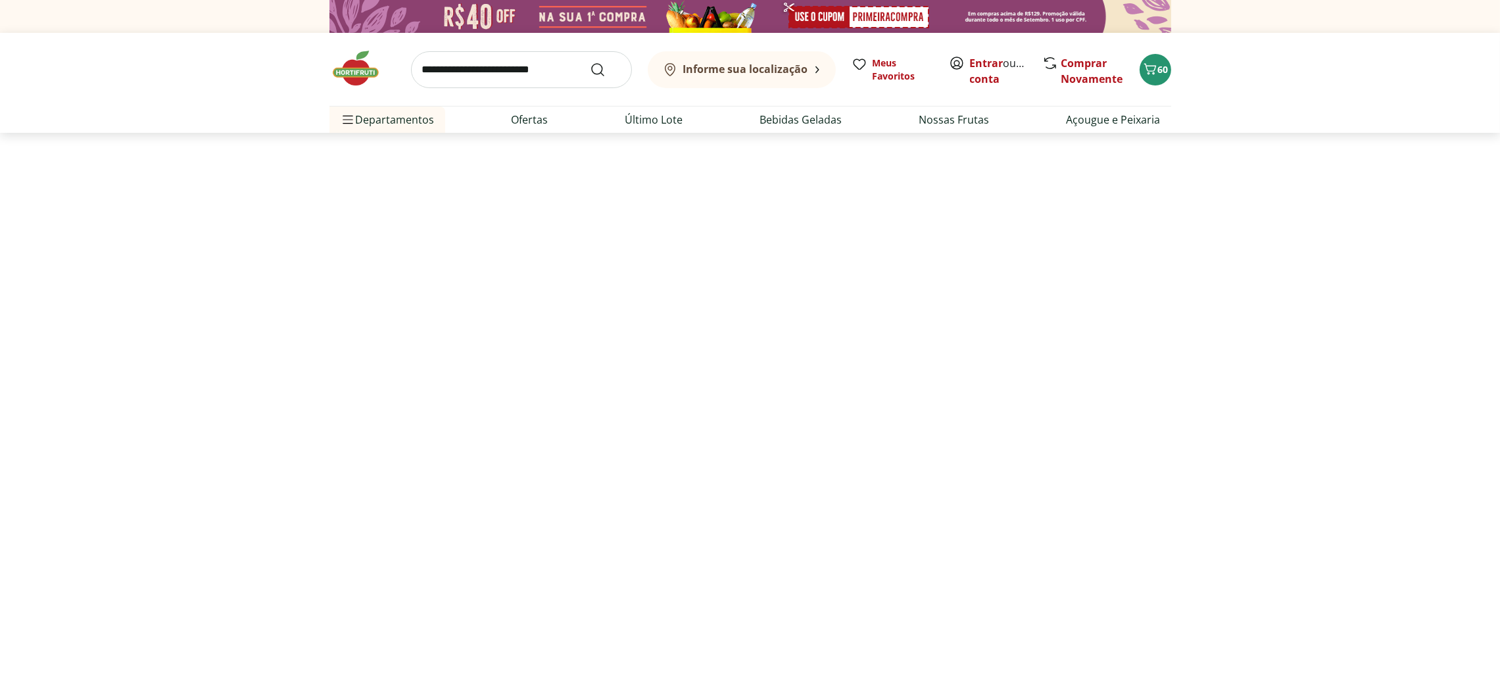
select select "**********"
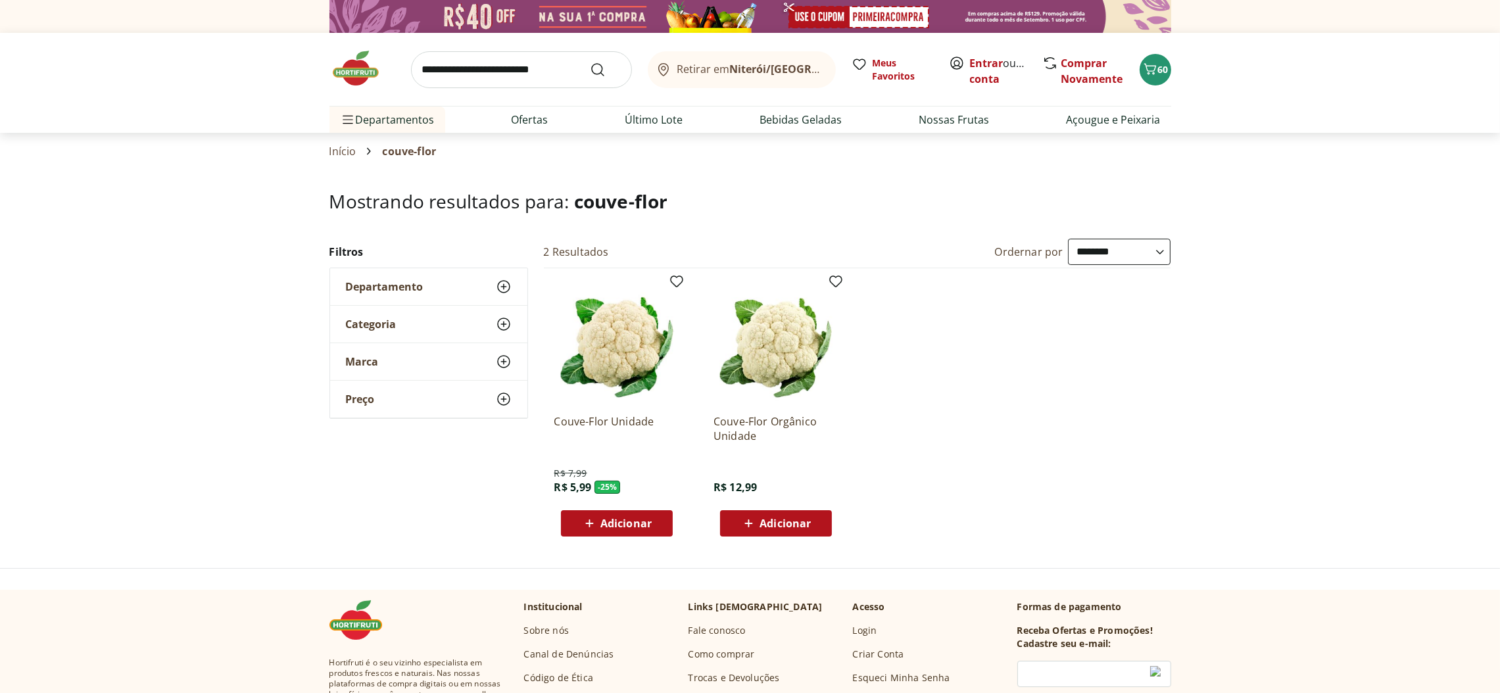
click at [628, 519] on span "Adicionar" at bounding box center [625, 523] width 51 height 11
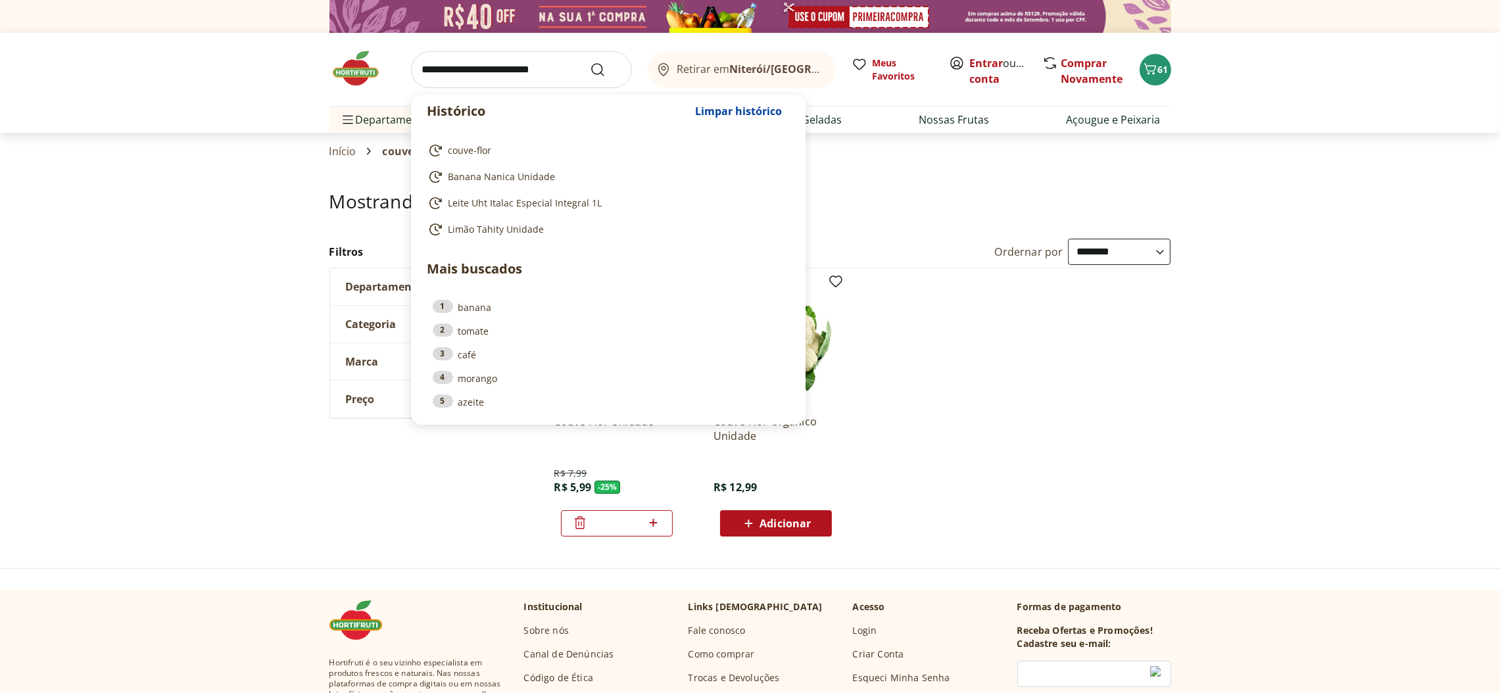
click at [579, 66] on input "search" at bounding box center [521, 69] width 221 height 37
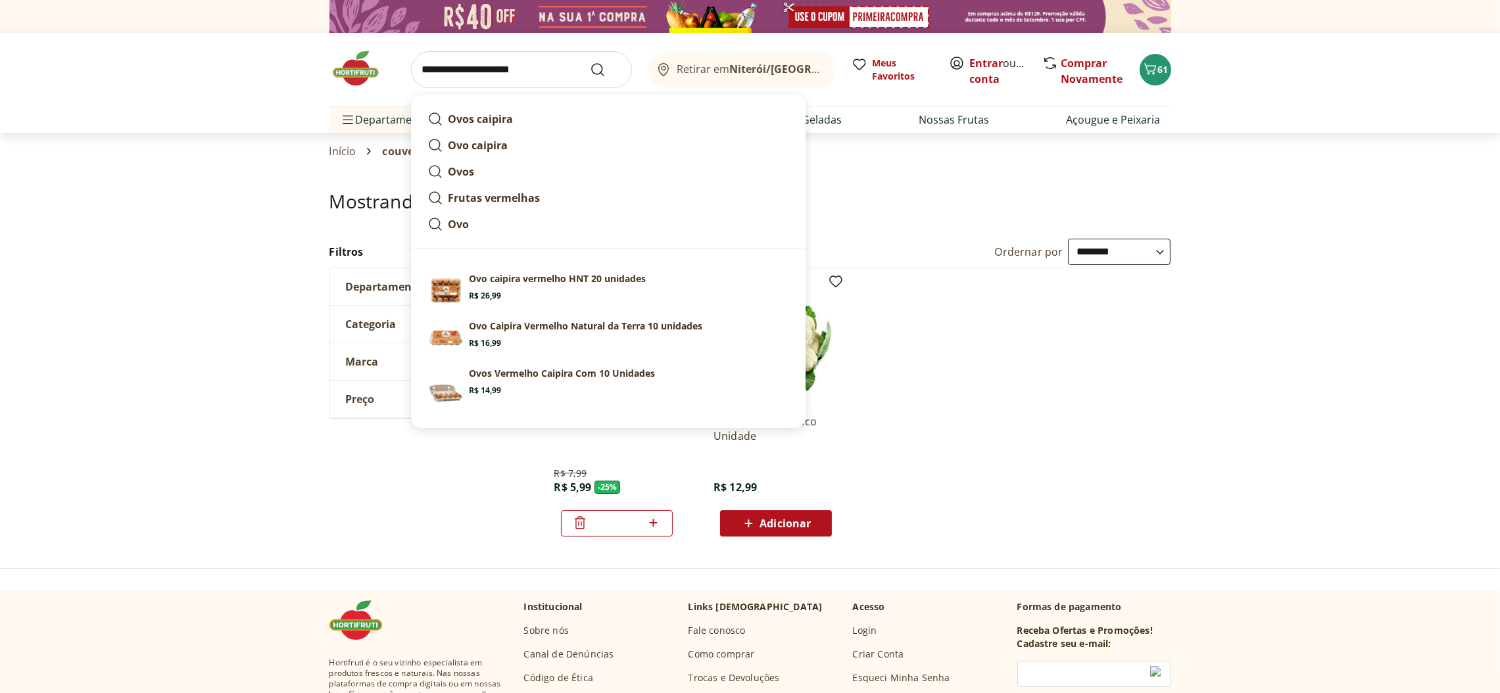
type input "**********"
click at [596, 68] on icon "Submit Search" at bounding box center [598, 70] width 16 height 16
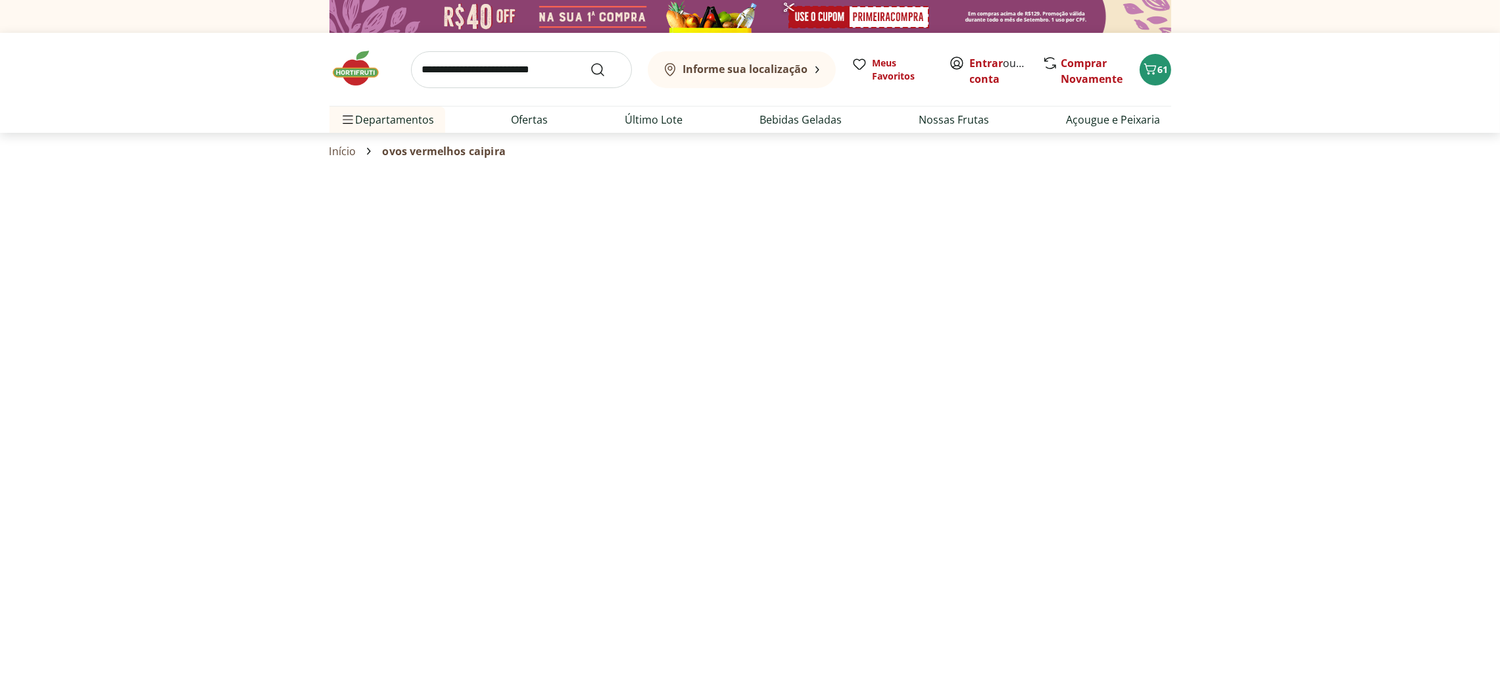
select select "**********"
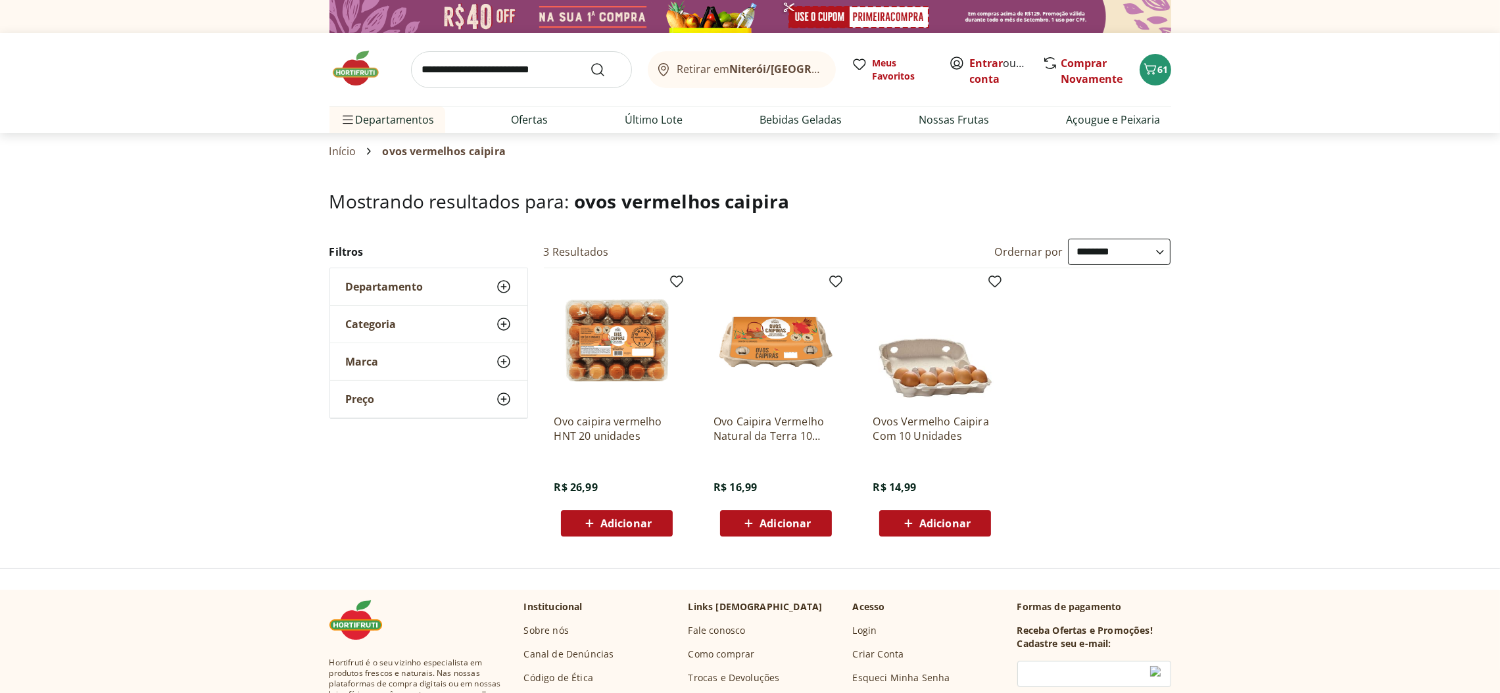
click at [633, 520] on span "Adicionar" at bounding box center [625, 523] width 51 height 11
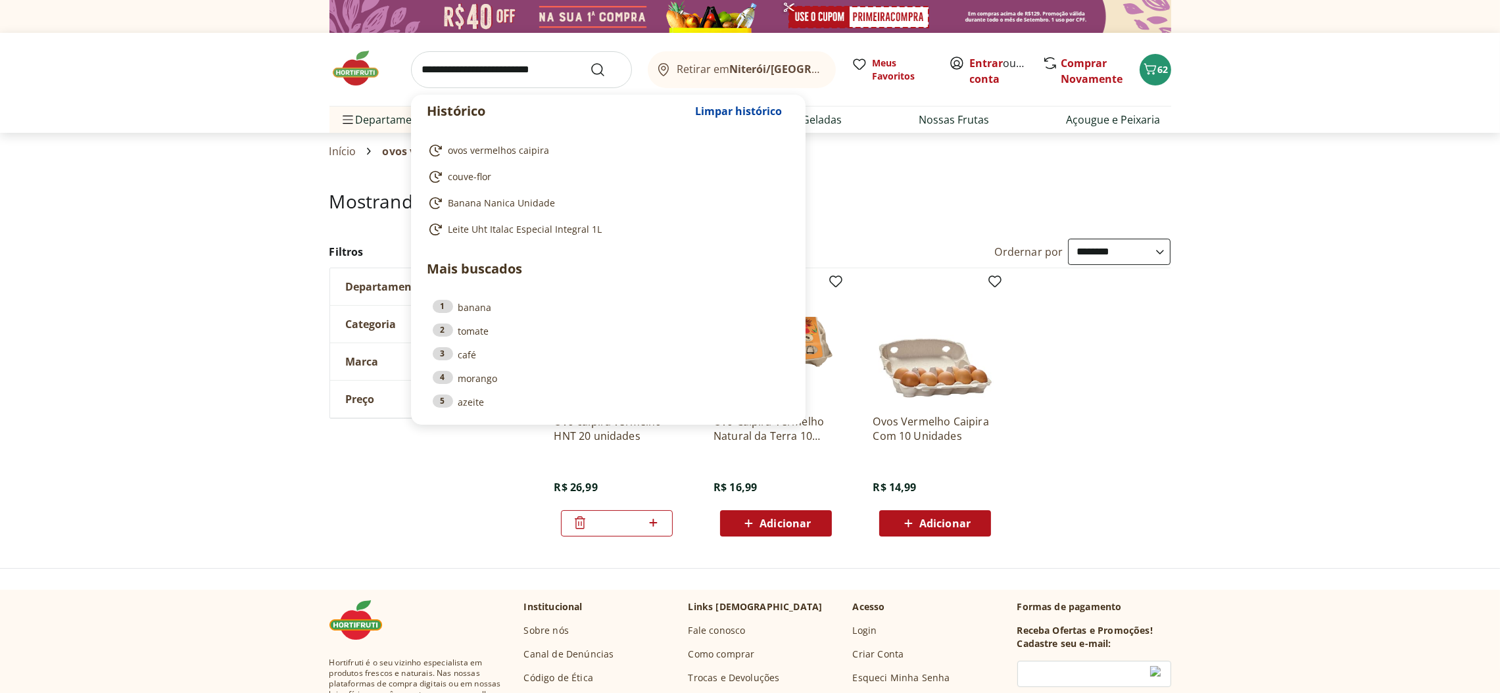
click at [575, 62] on input "search" at bounding box center [521, 69] width 221 height 37
type input "*"
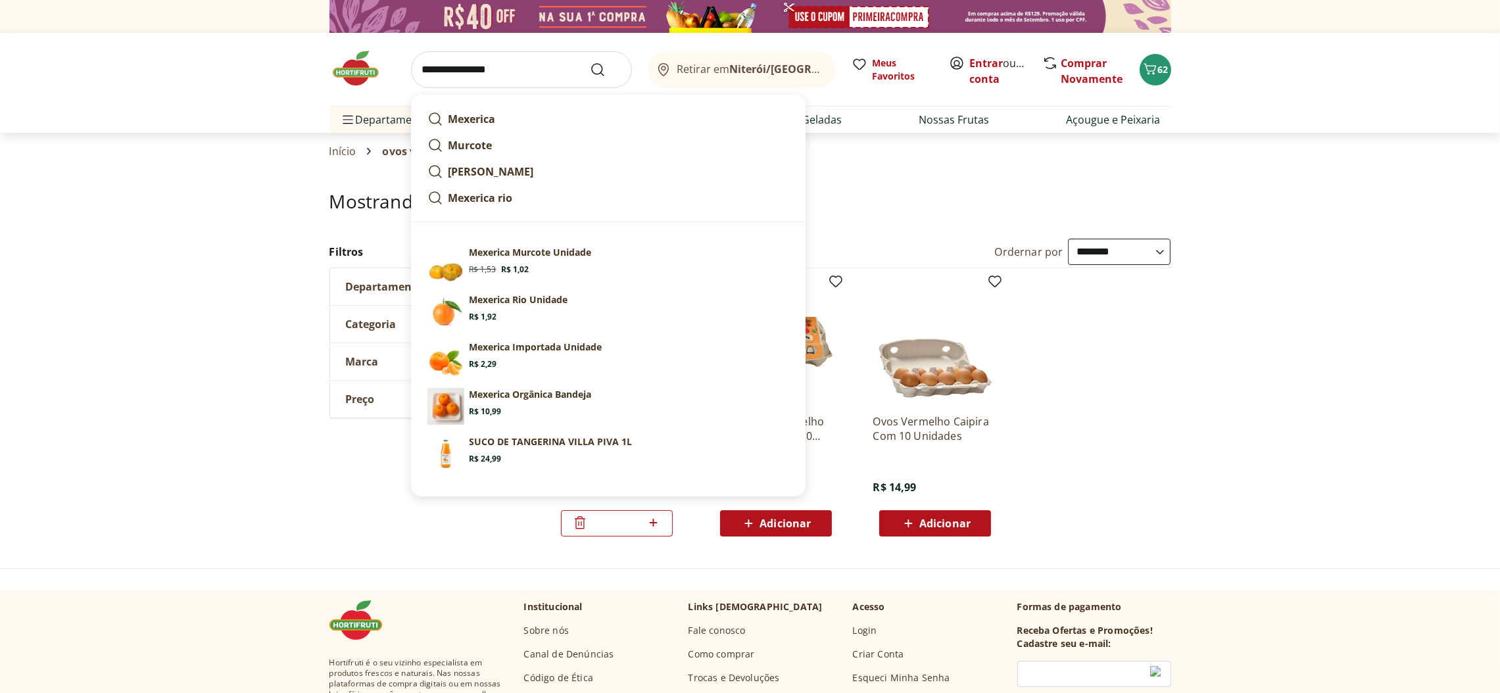
click at [516, 252] on p "Mexerica Murcote Unidade" at bounding box center [530, 252] width 122 height 13
type input "**********"
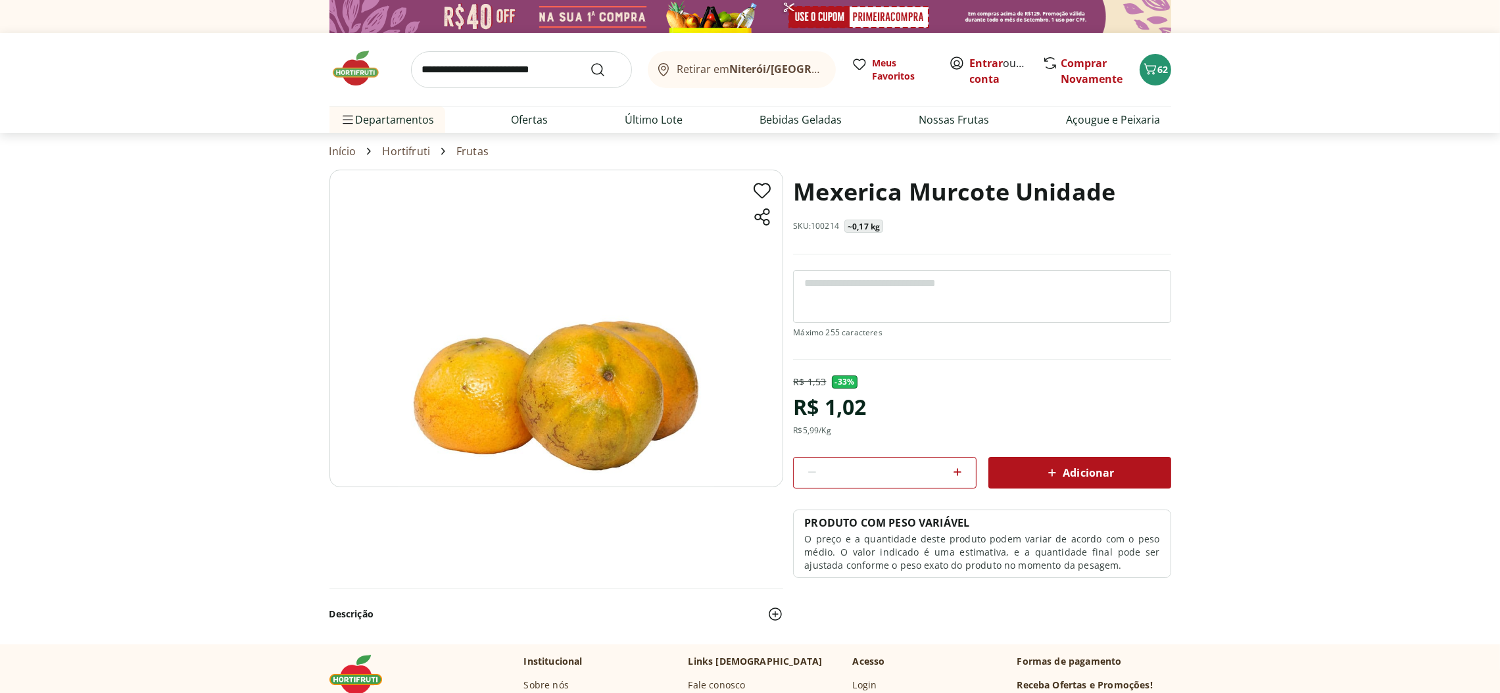
click at [960, 472] on icon at bounding box center [957, 472] width 8 height 8
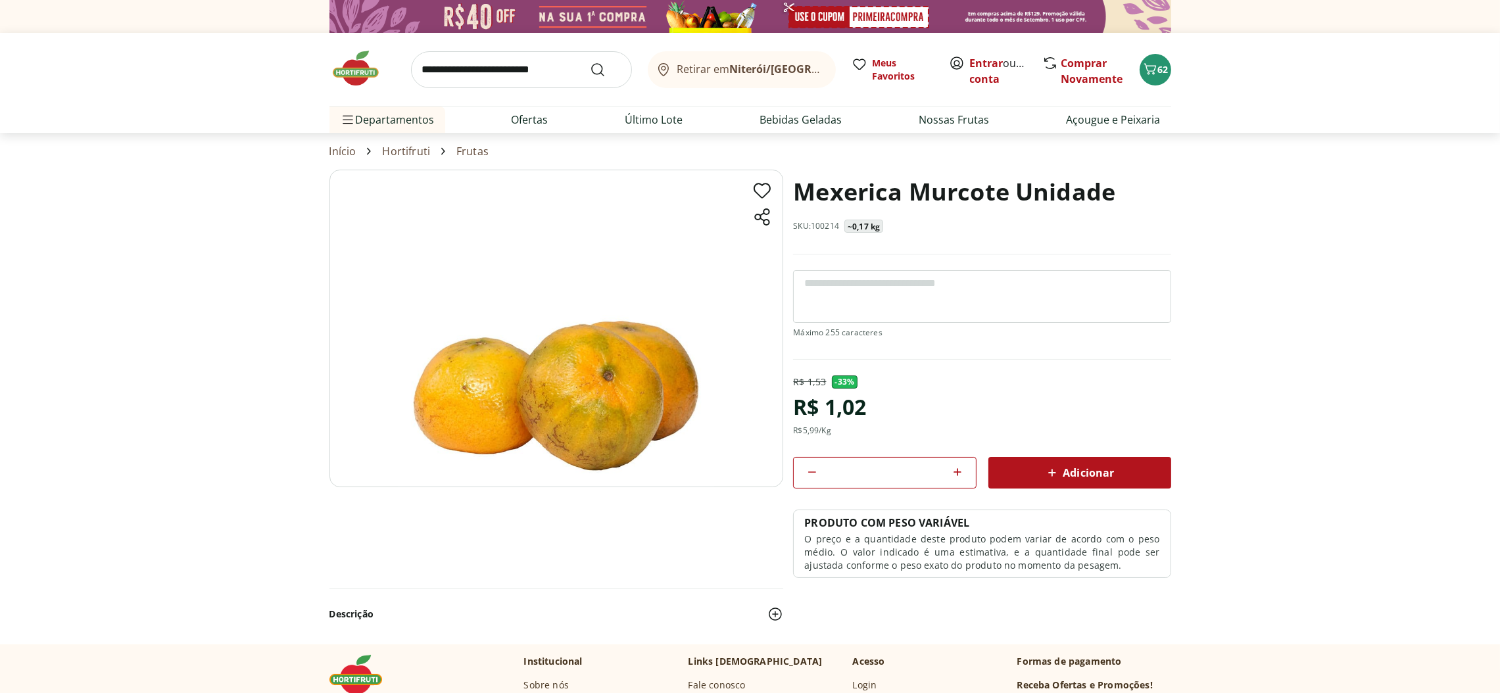
type input "*"
click at [1084, 468] on span "Adicionar" at bounding box center [1079, 473] width 70 height 16
click at [579, 67] on input "search" at bounding box center [521, 69] width 221 height 37
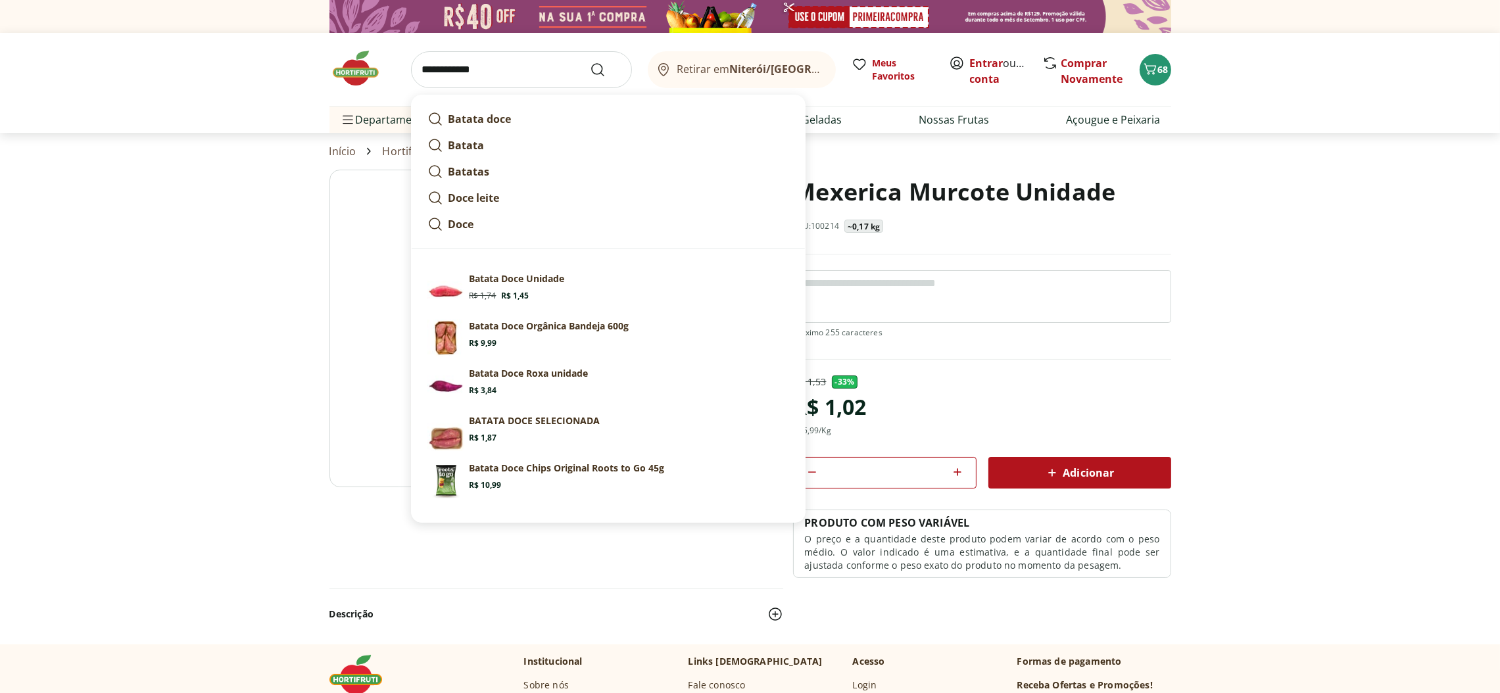
click at [527, 281] on p "Batata Doce Unidade" at bounding box center [516, 278] width 95 height 13
type input "**********"
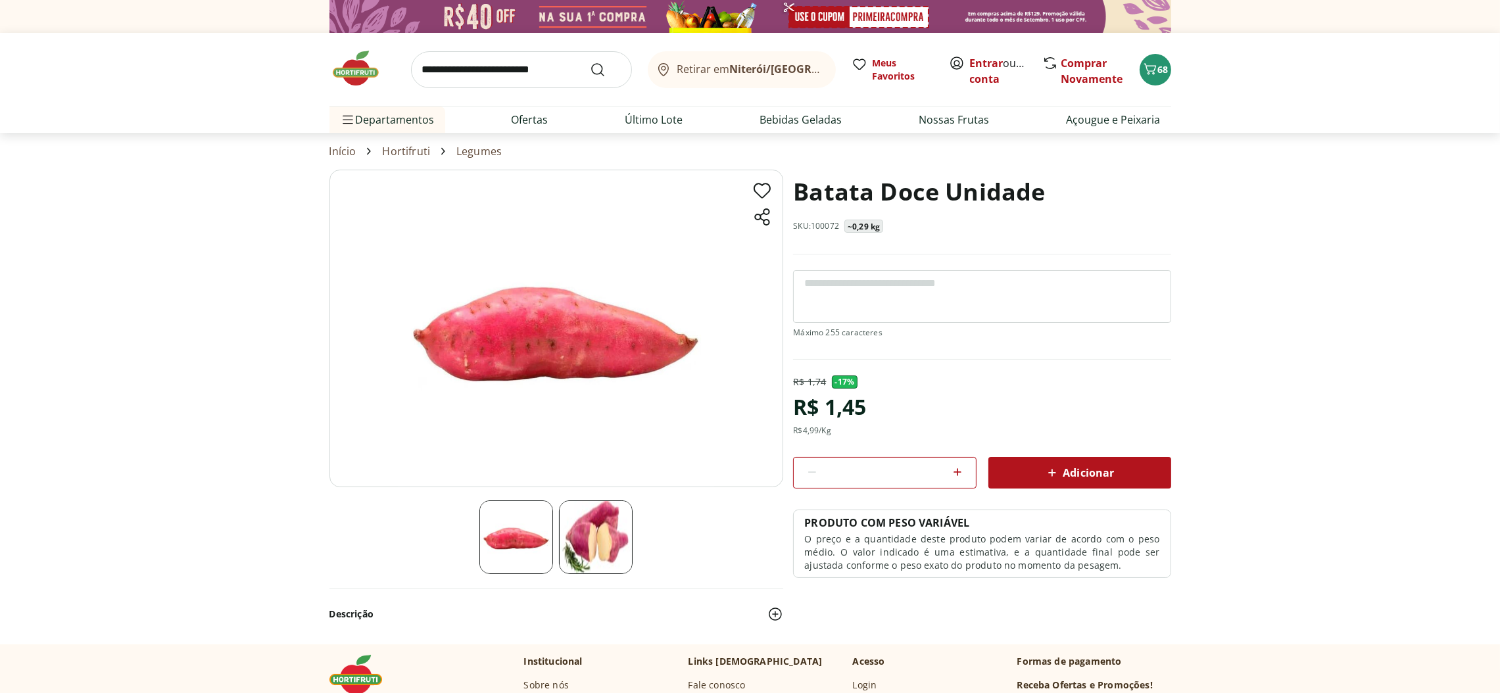
click at [957, 467] on icon at bounding box center [958, 472] width 16 height 16
type input "*"
click at [1091, 469] on span "Adicionar" at bounding box center [1079, 473] width 70 height 16
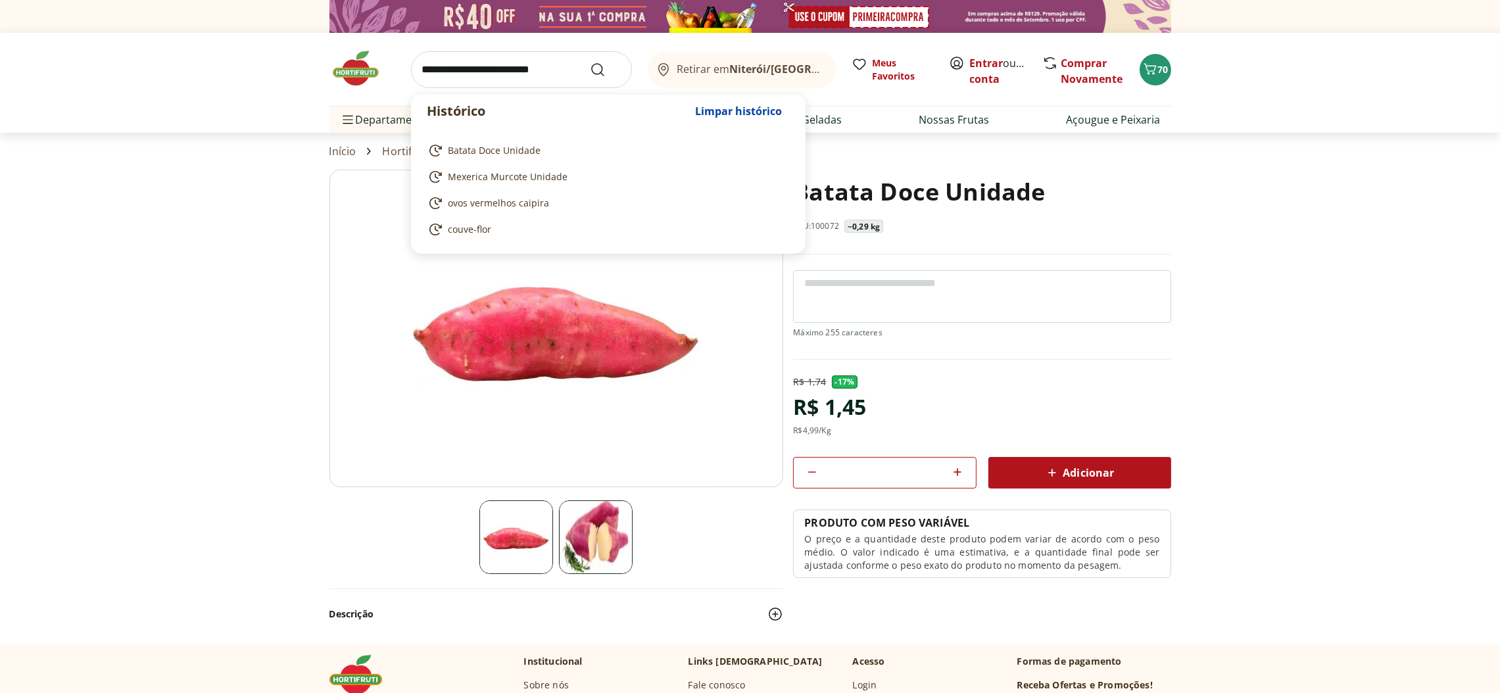
click at [583, 62] on input "search" at bounding box center [521, 69] width 221 height 37
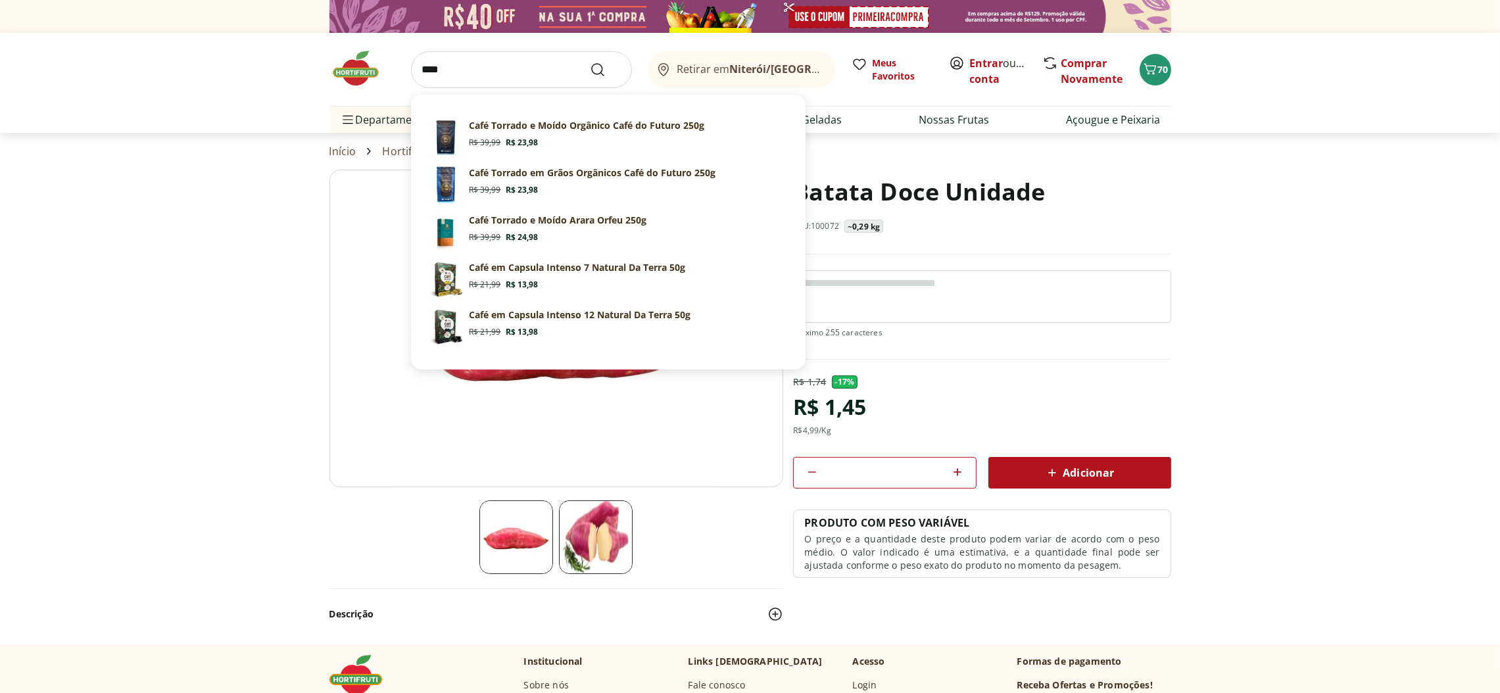
click at [512, 70] on input "****" at bounding box center [521, 69] width 221 height 37
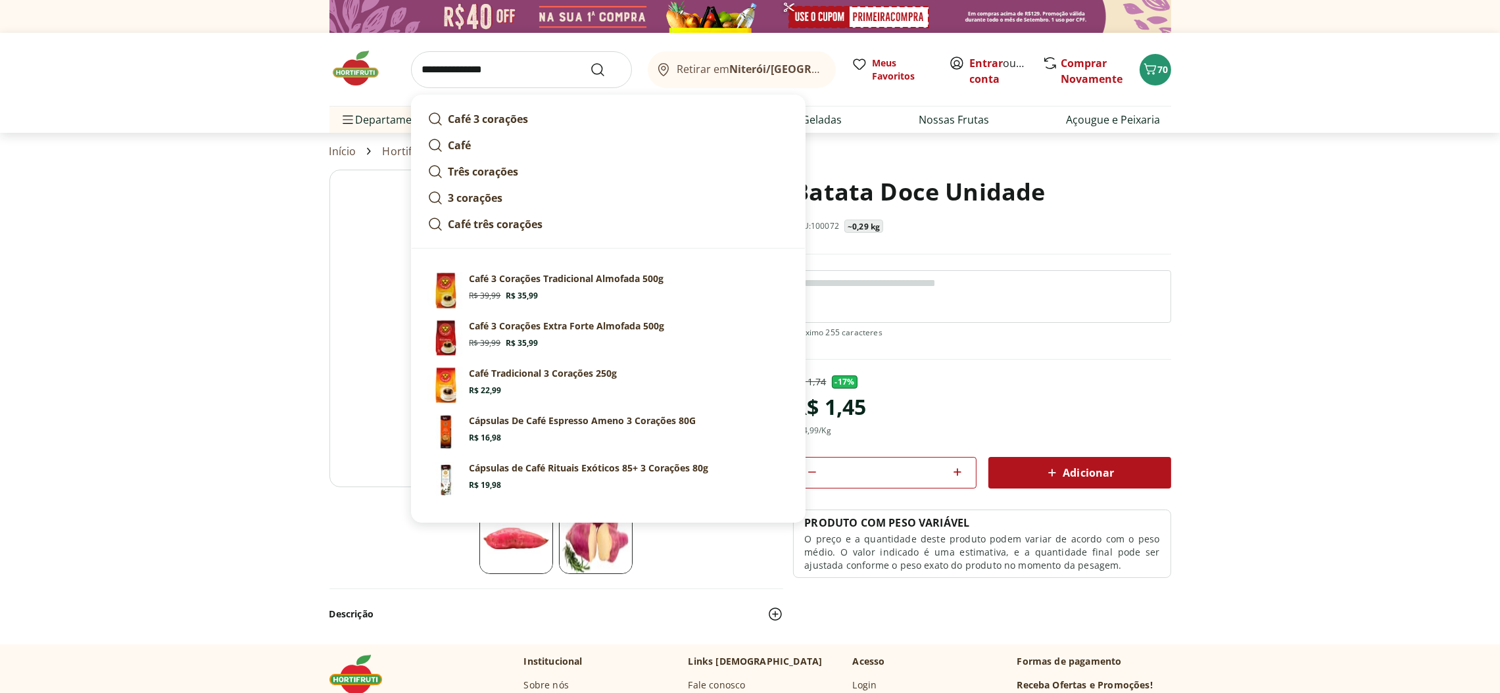
type input "**********"
click at [598, 66] on icon "Submit Search" at bounding box center [598, 70] width 16 height 16
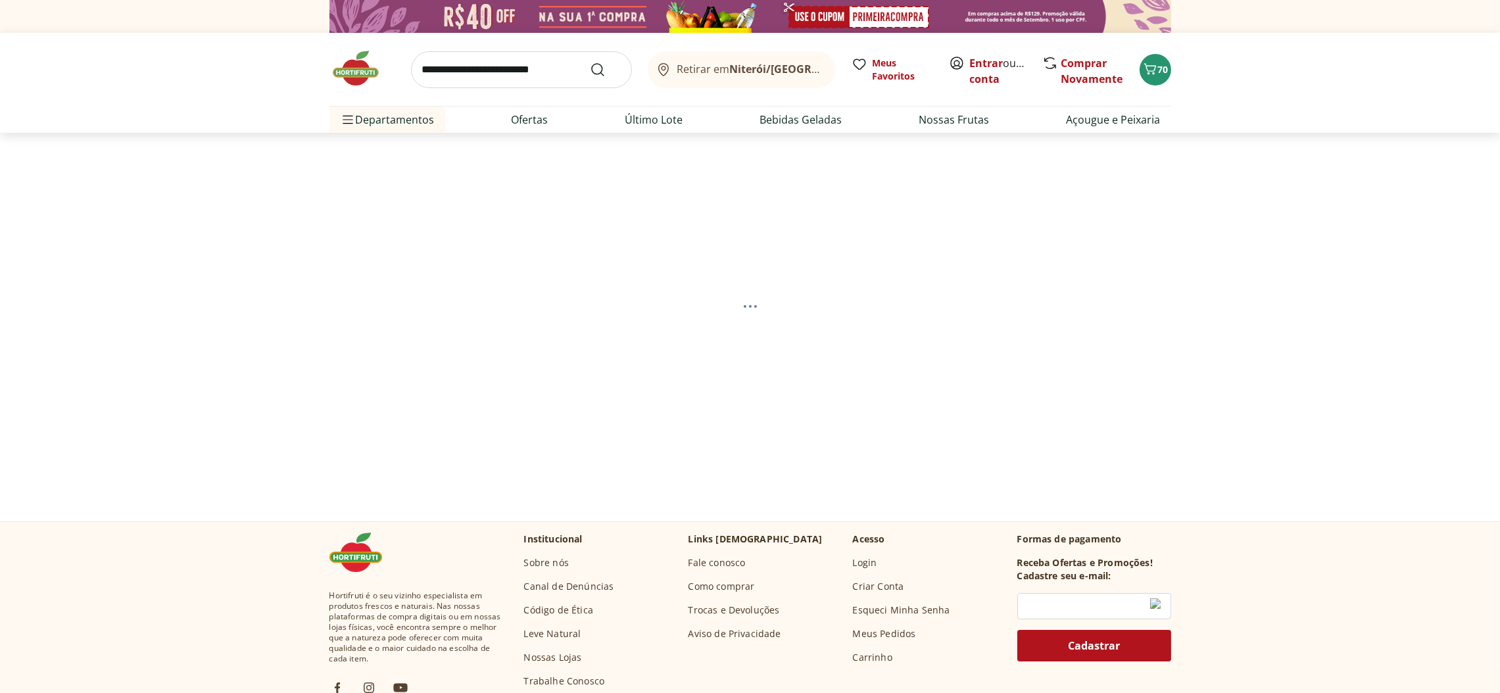
select select "**********"
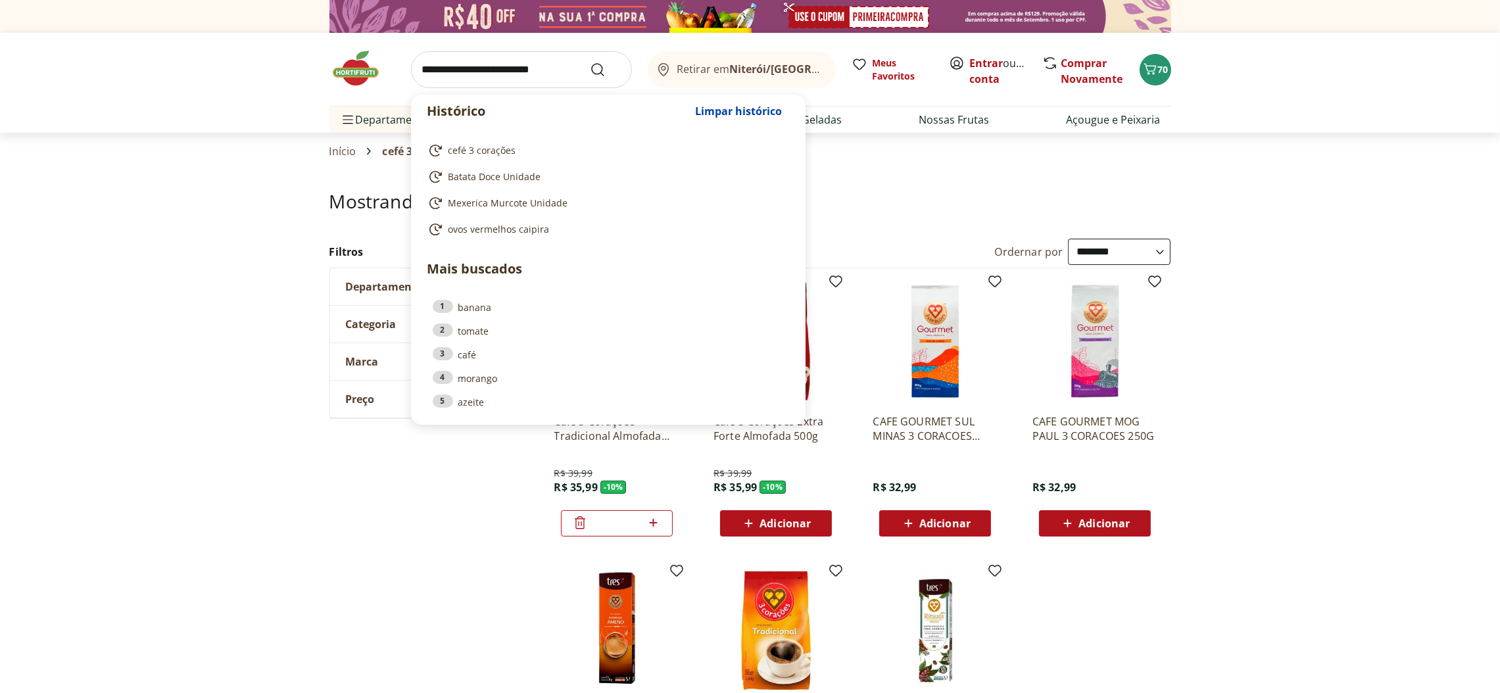
click at [579, 70] on input "search" at bounding box center [521, 69] width 221 height 37
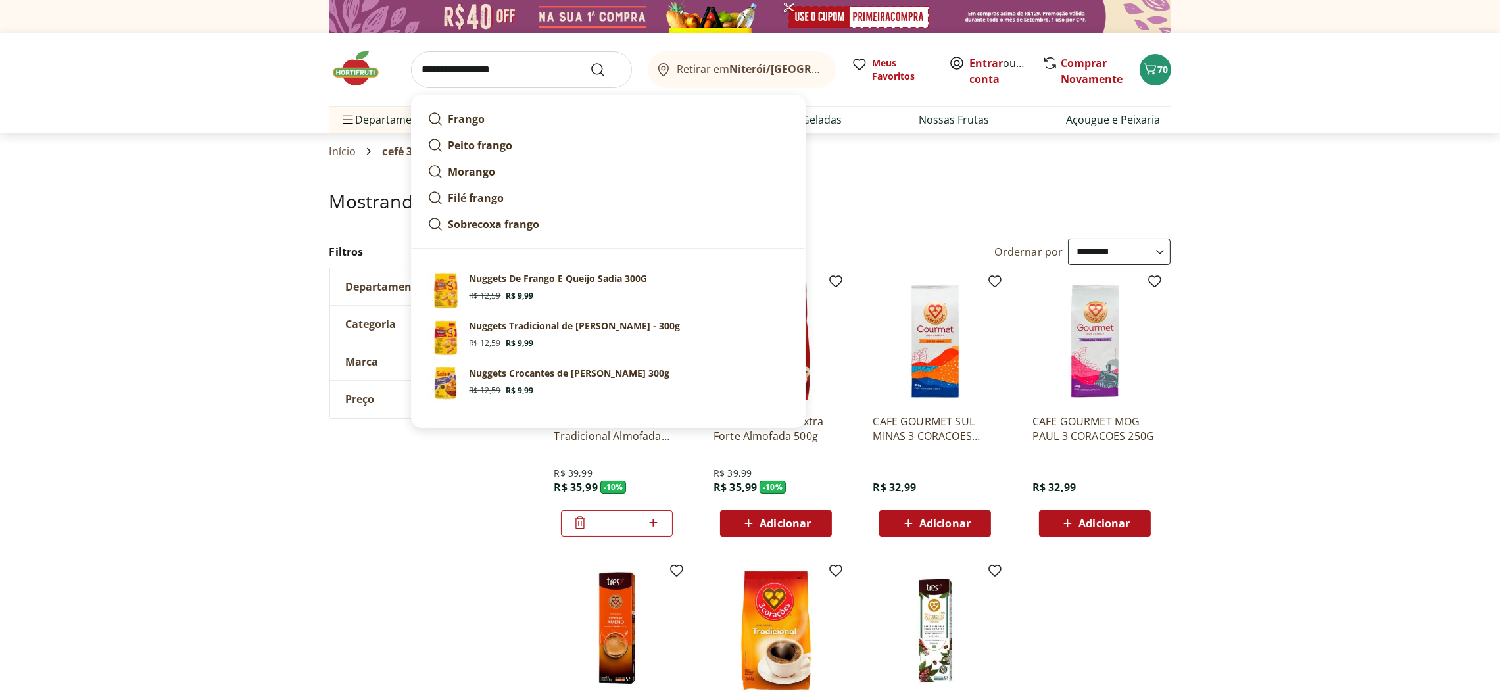
click at [554, 324] on p "Nuggets Tradicional de [PERSON_NAME] - 300g" at bounding box center [574, 326] width 211 height 13
type input "**********"
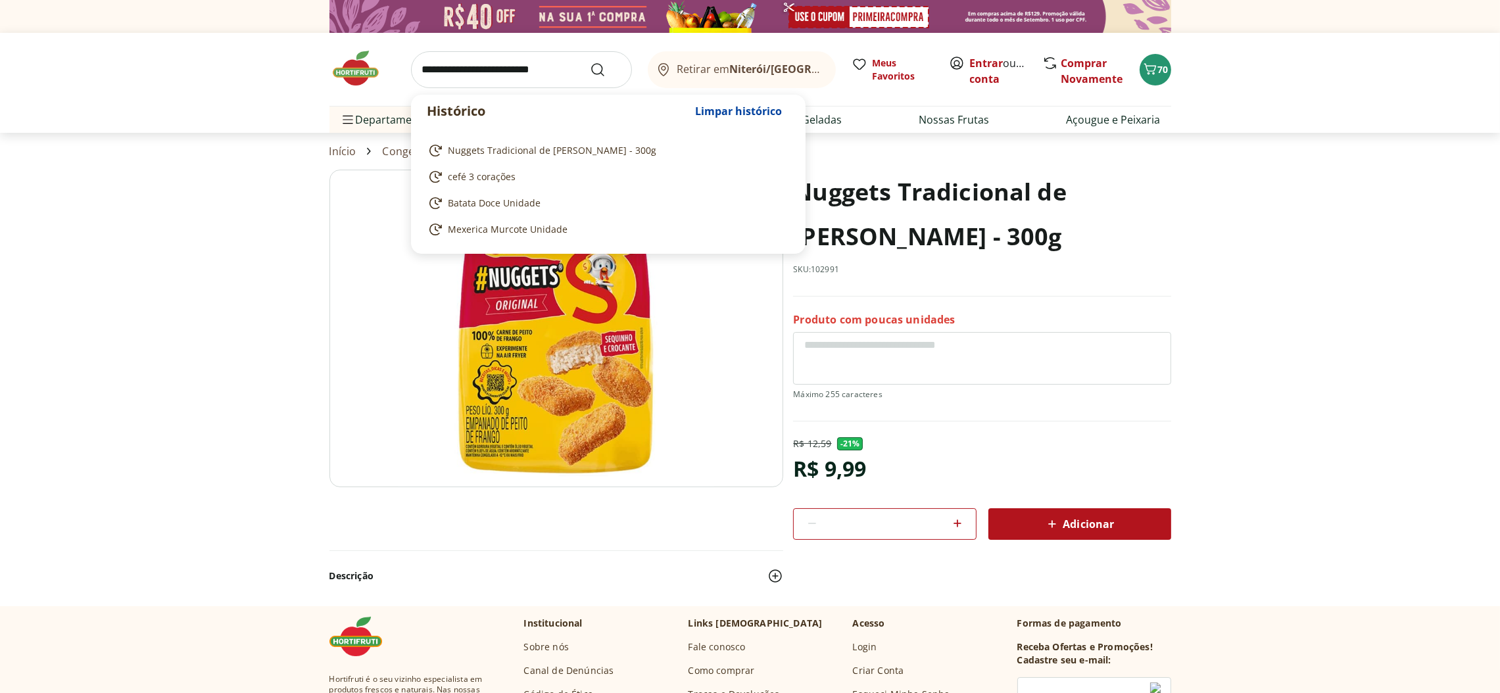
click at [571, 64] on input "search" at bounding box center [521, 69] width 221 height 37
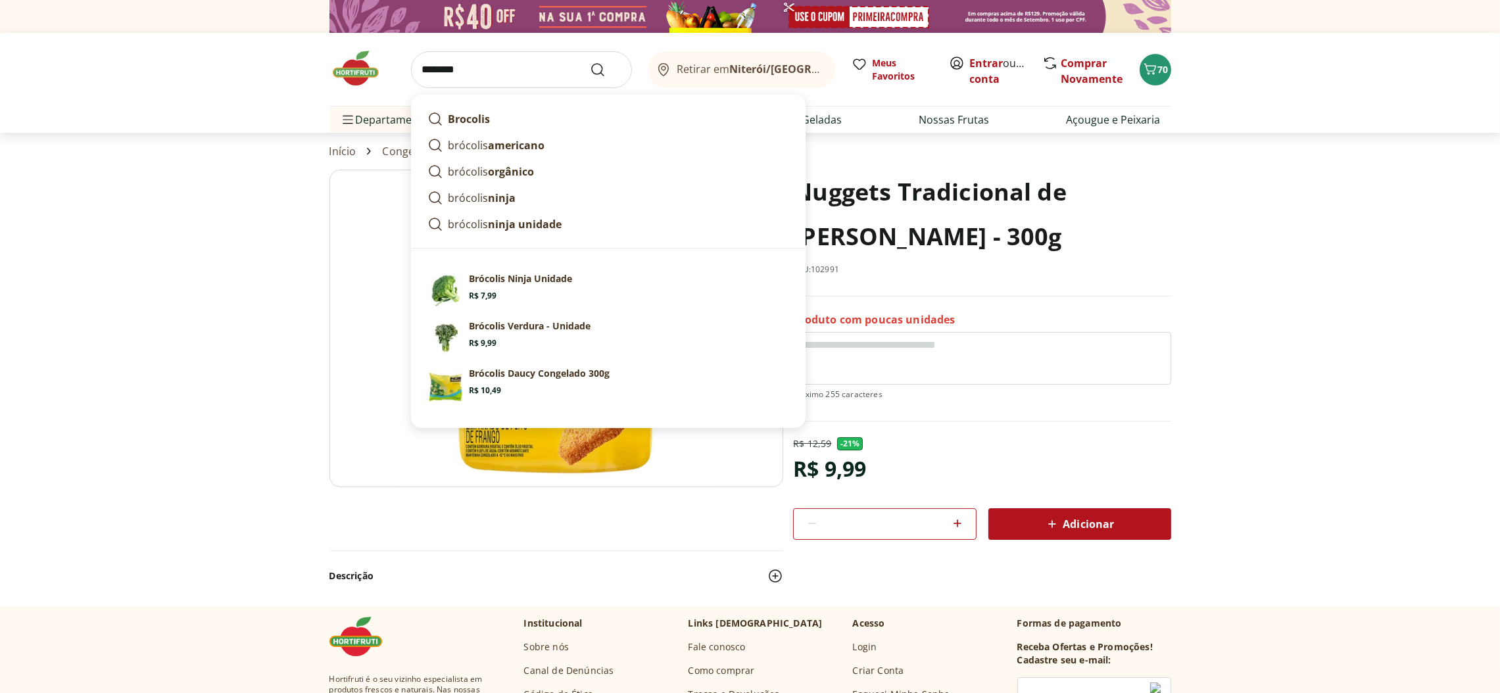
type input "********"
click at [602, 72] on icon "Submit Search" at bounding box center [598, 70] width 16 height 16
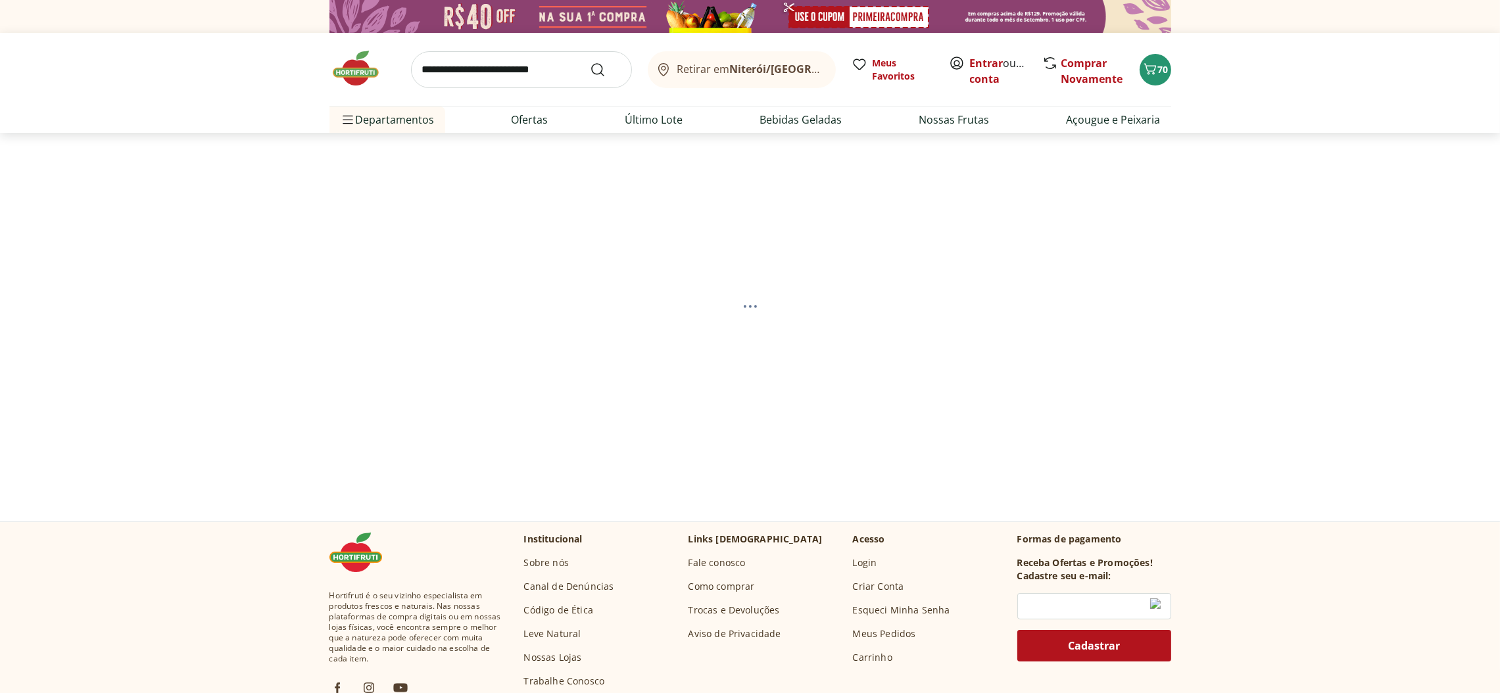
select select "**********"
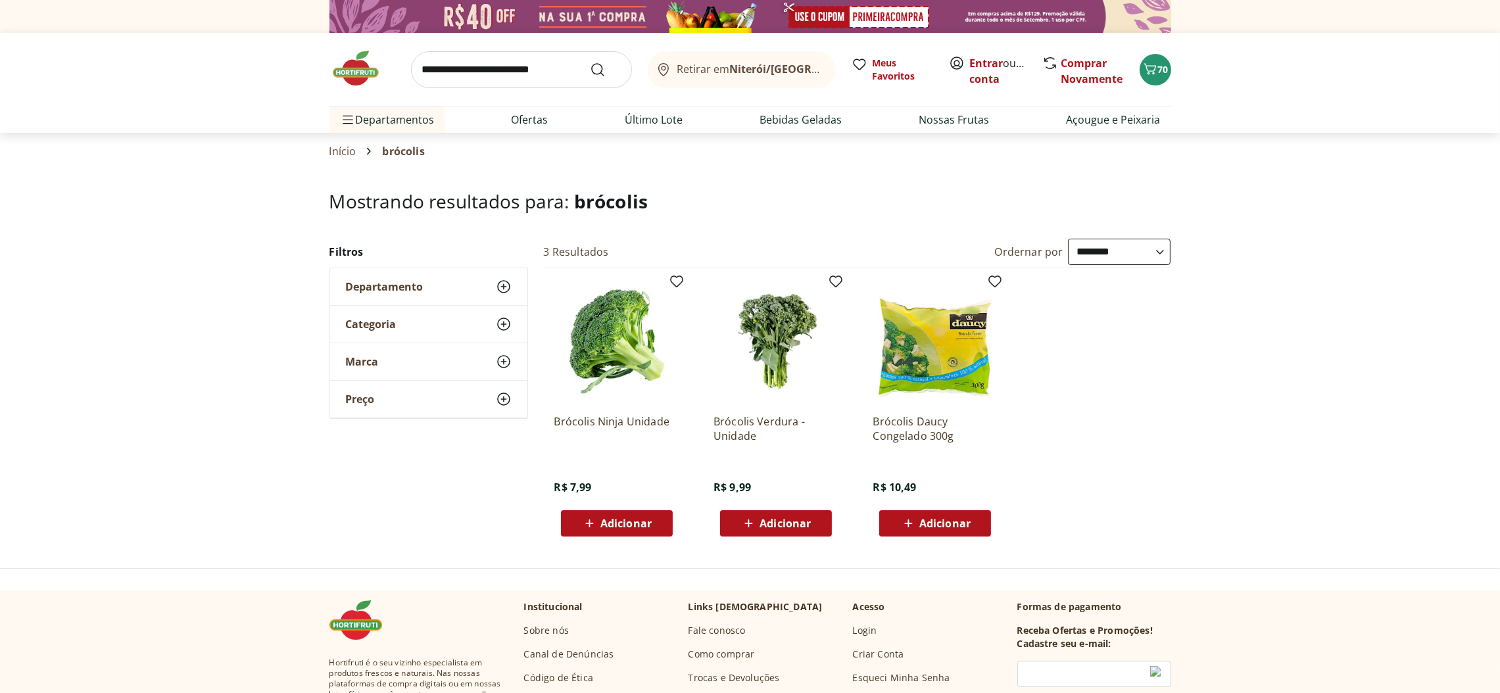
click at [610, 523] on span "Adicionar" at bounding box center [625, 523] width 51 height 11
click at [583, 58] on input "search" at bounding box center [521, 69] width 221 height 37
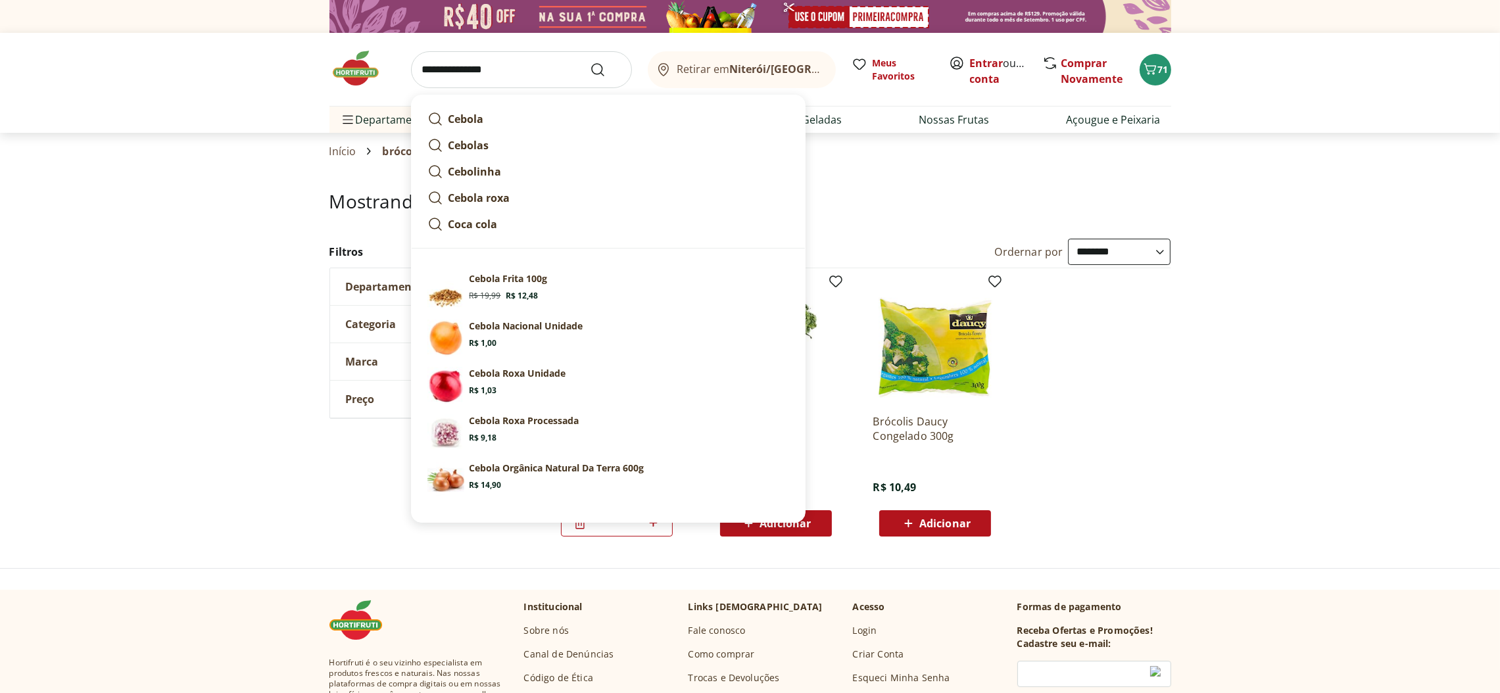
type input "**********"
click at [594, 69] on icon "Submit Search" at bounding box center [598, 70] width 16 height 16
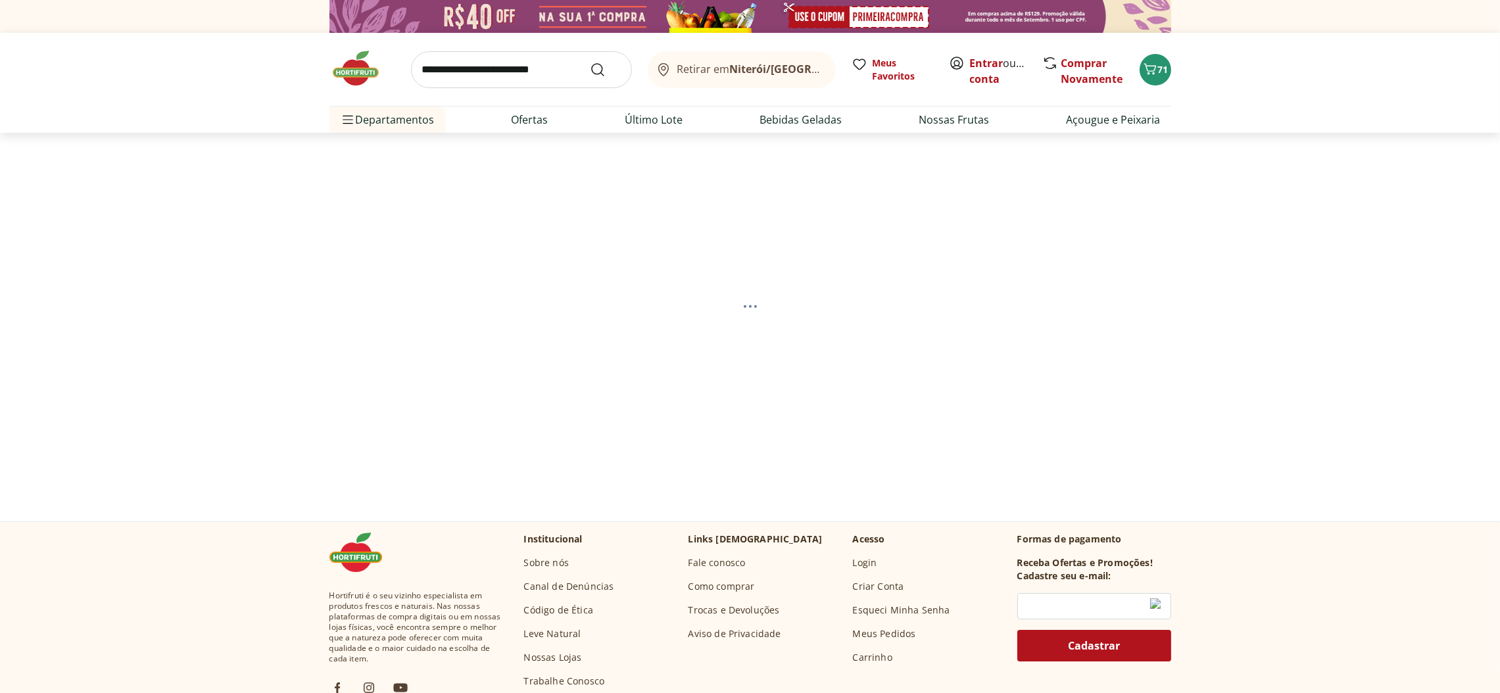
select select "**********"
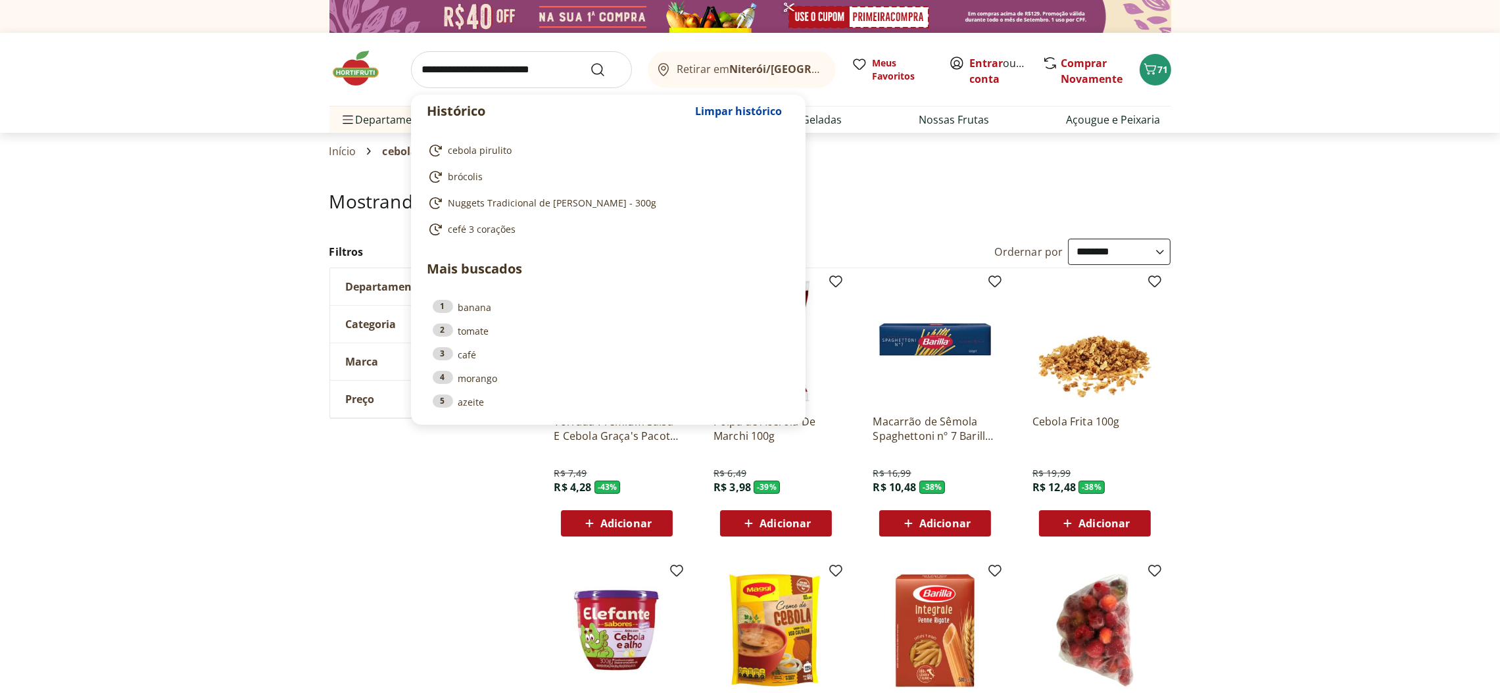
click at [577, 62] on input "search" at bounding box center [521, 69] width 221 height 37
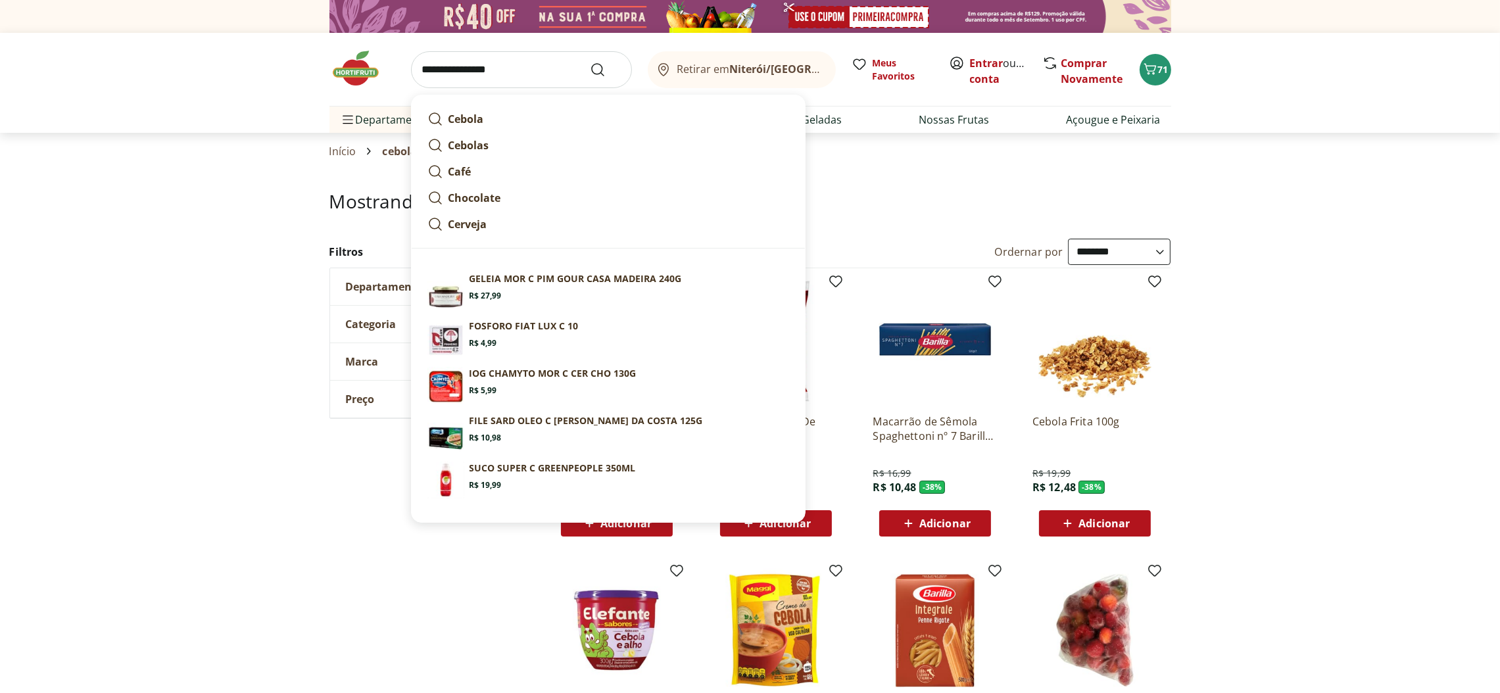
drag, startPoint x: 596, startPoint y: 78, endPoint x: 604, endPoint y: 74, distance: 8.8
click at [600, 77] on form "**********" at bounding box center [521, 69] width 221 height 37
type input "**********"
click at [596, 70] on icon "Submit Search" at bounding box center [598, 70] width 16 height 16
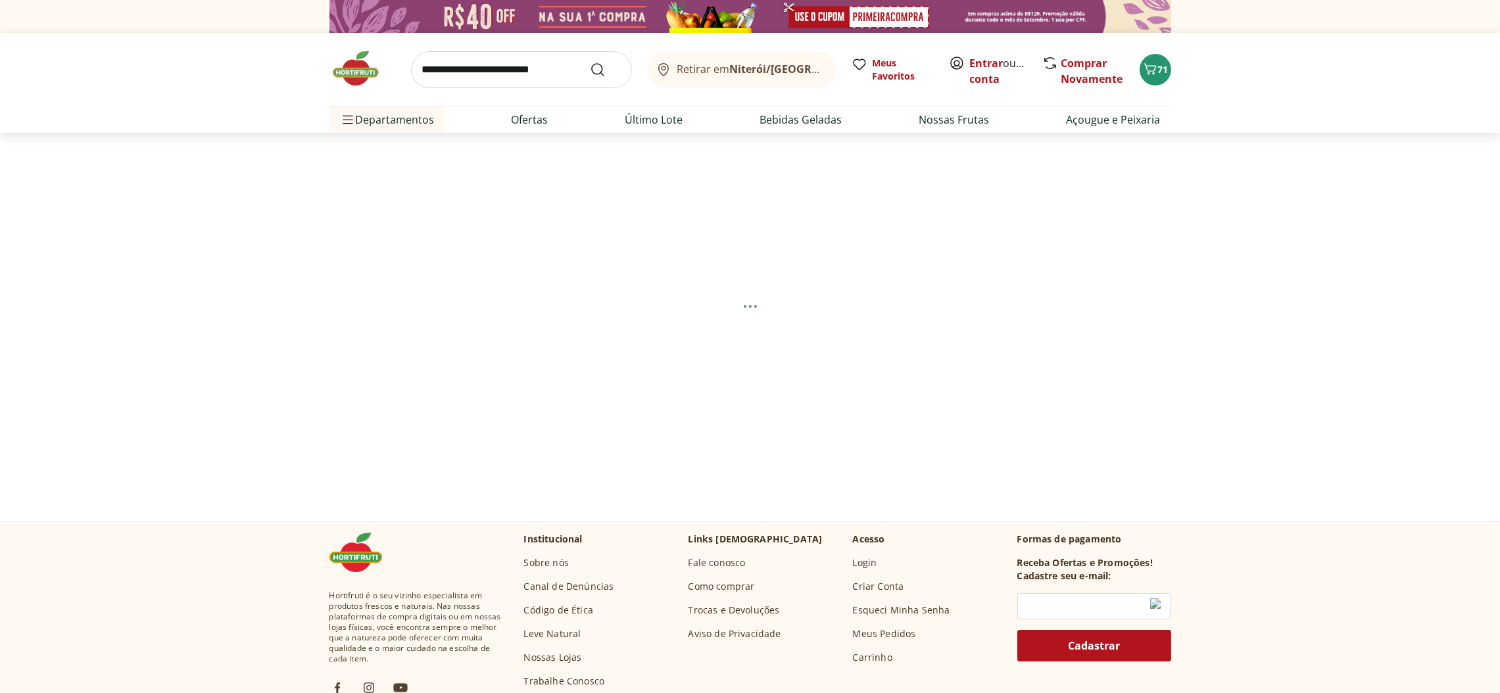
select select "**********"
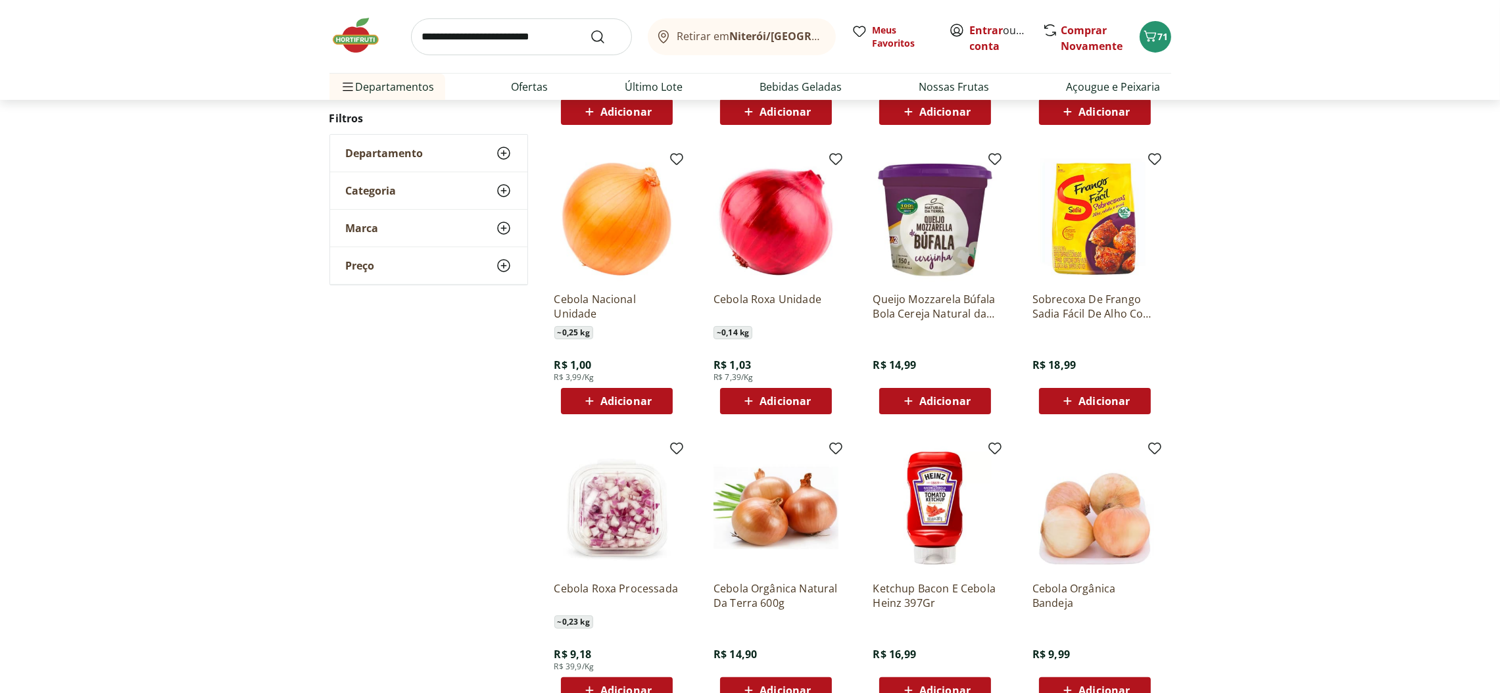
scroll to position [493, 0]
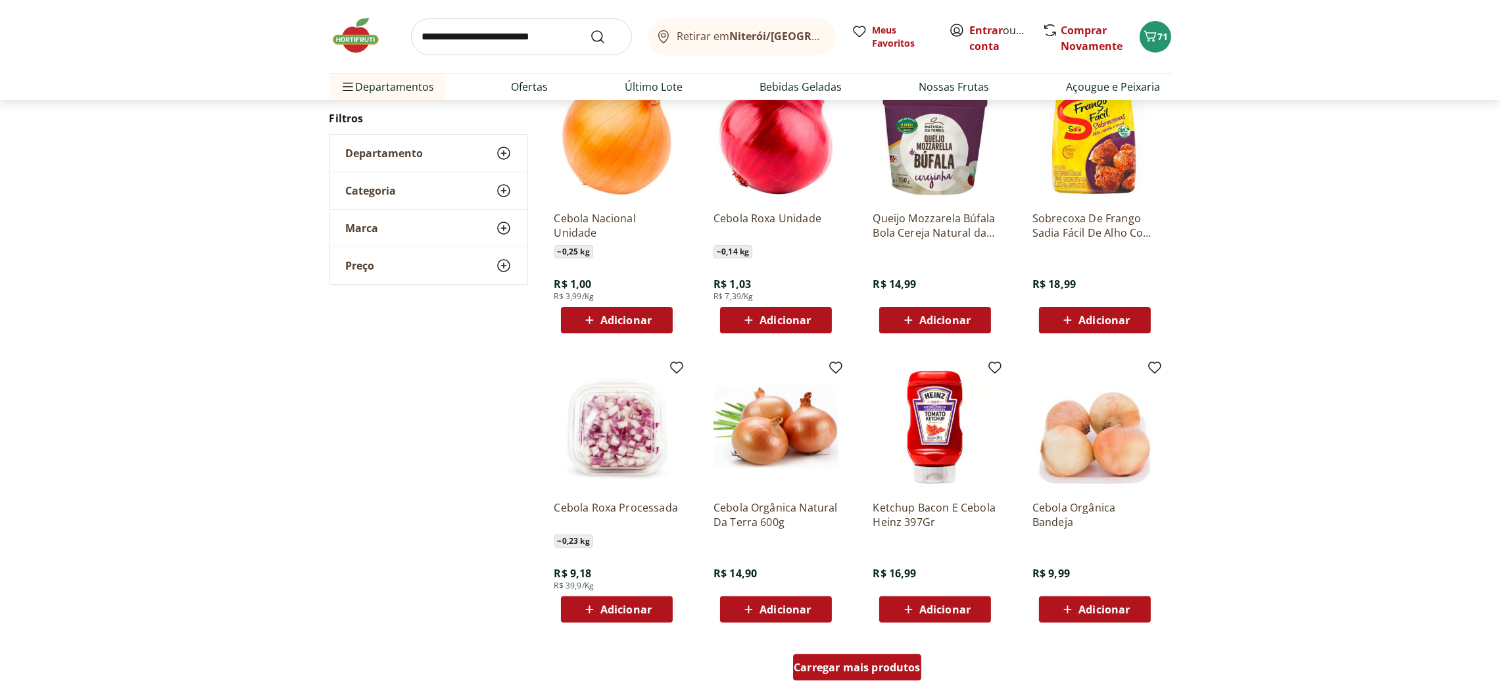
click at [843, 662] on span "Carregar mais produtos" at bounding box center [857, 667] width 127 height 11
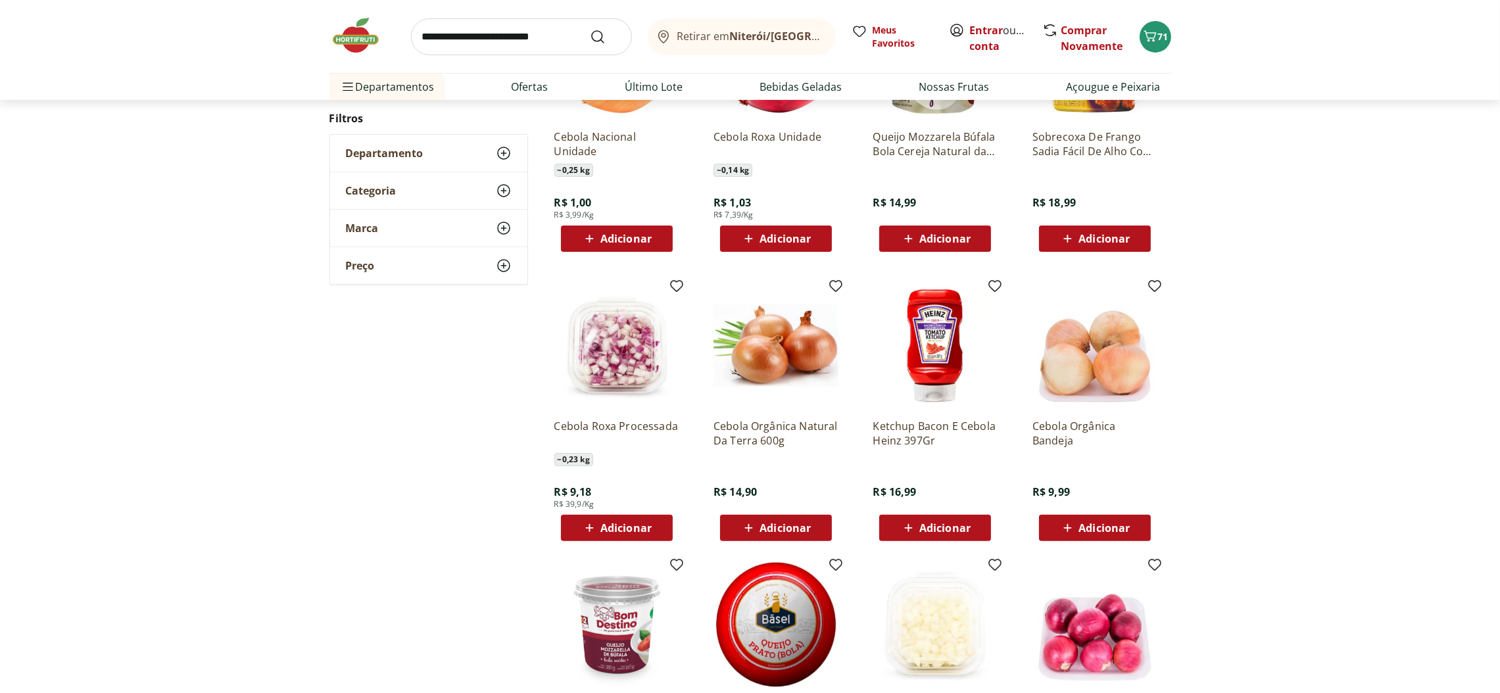
scroll to position [789, 0]
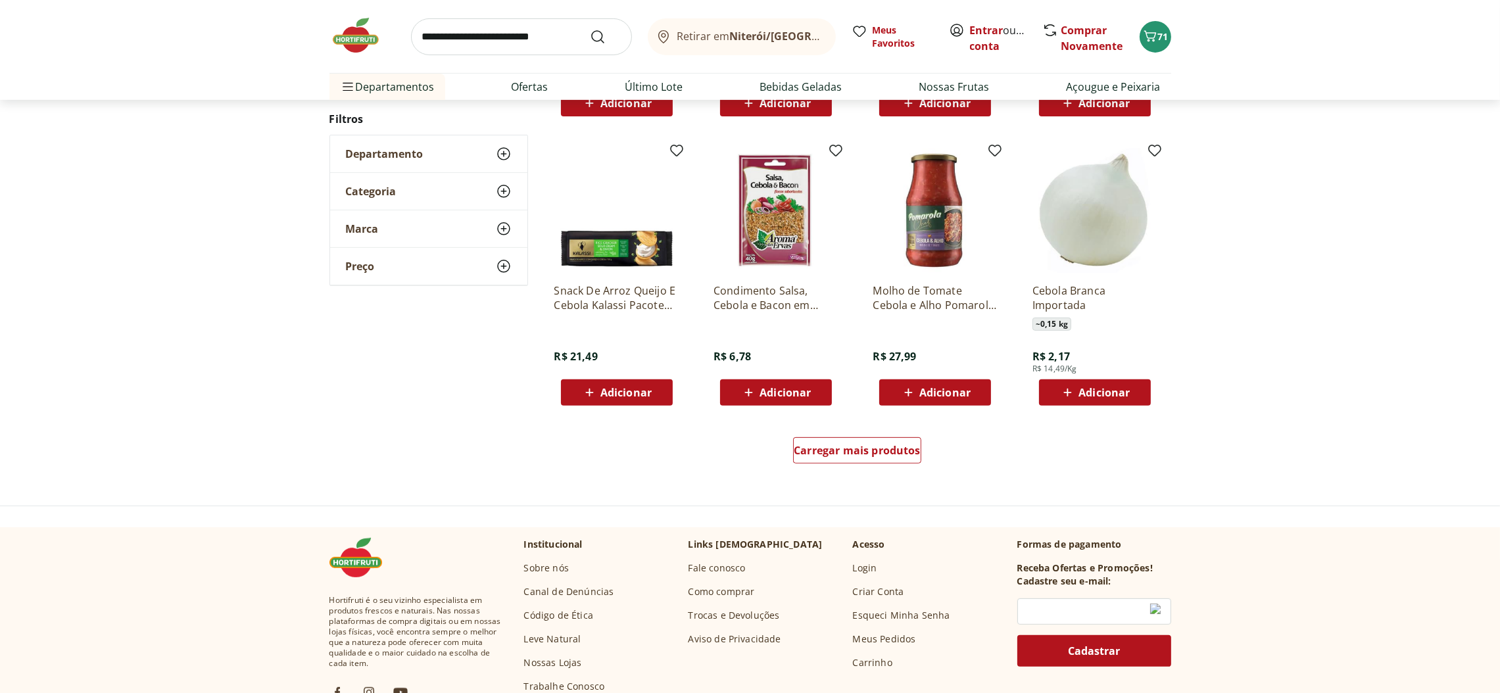
scroll to position [789, 0]
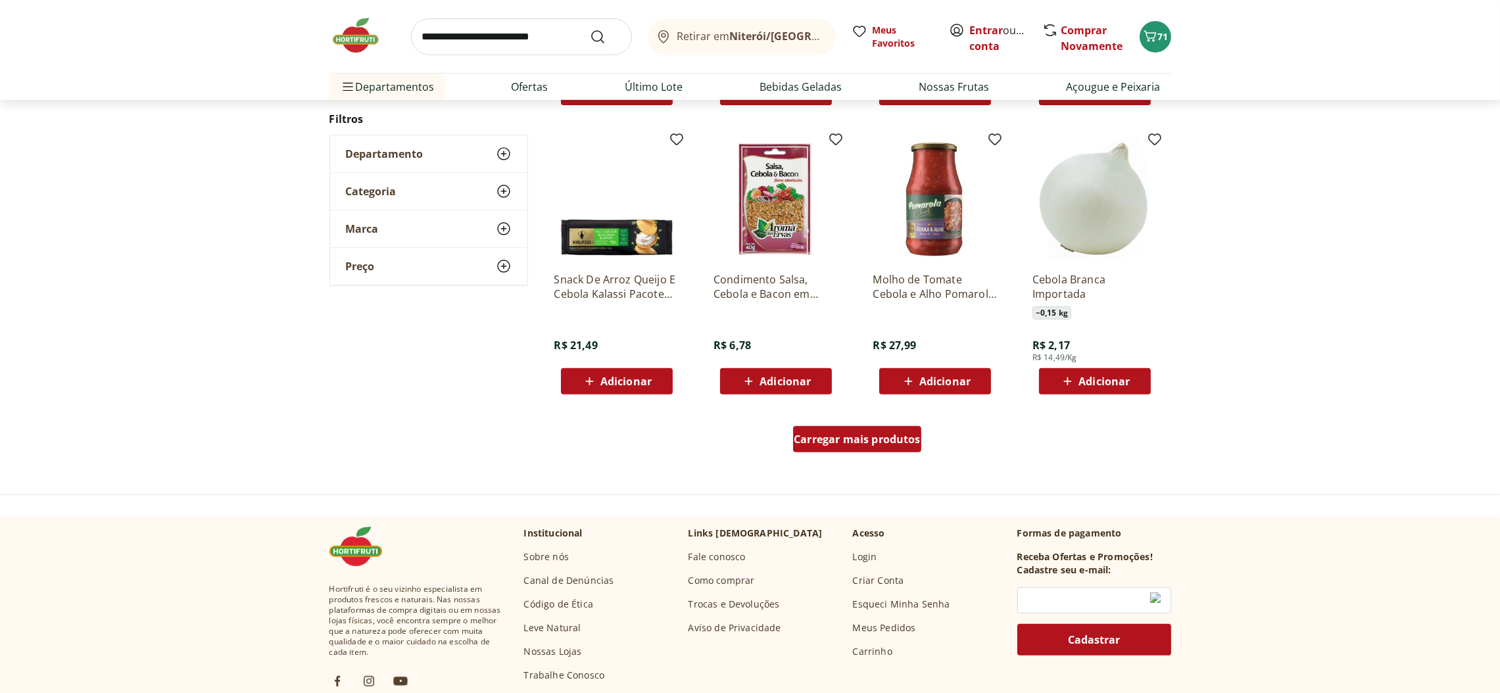
click at [884, 437] on span "Carregar mais produtos" at bounding box center [857, 439] width 127 height 11
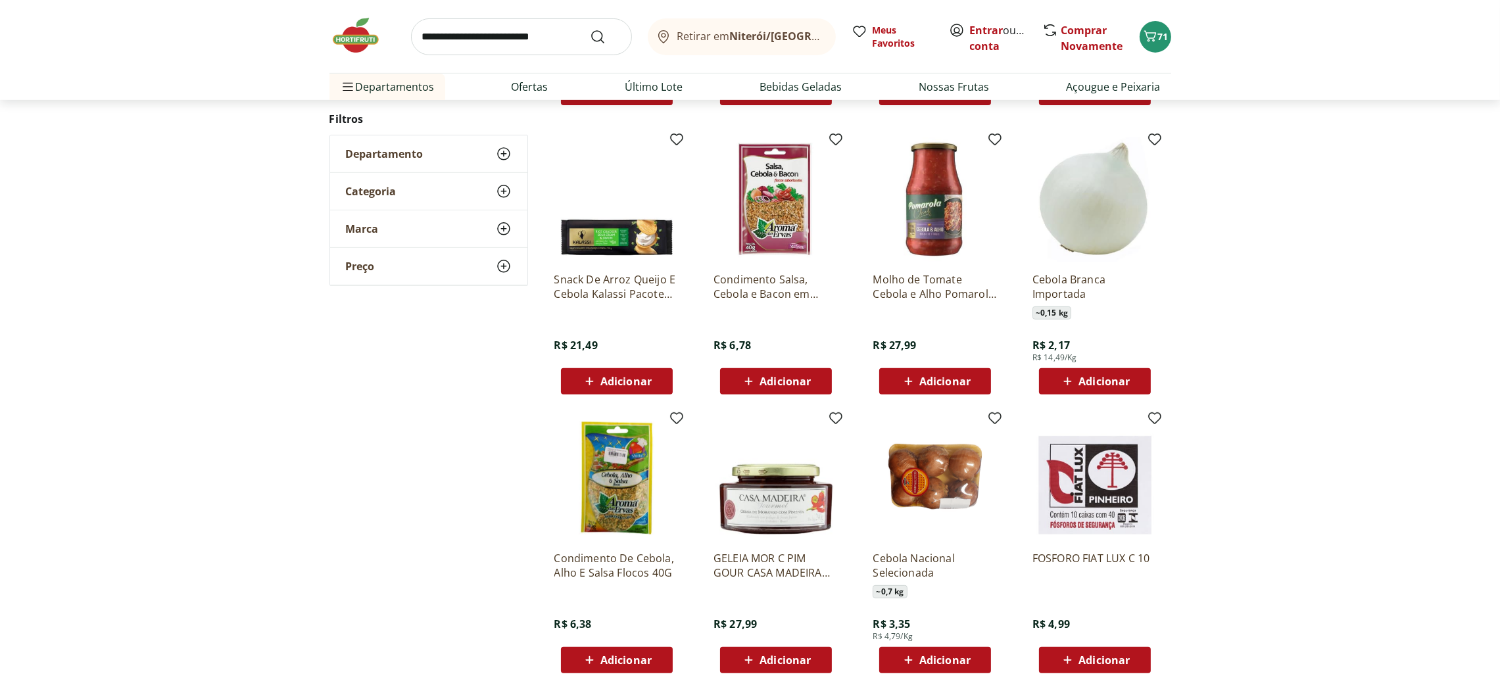
scroll to position [986, 0]
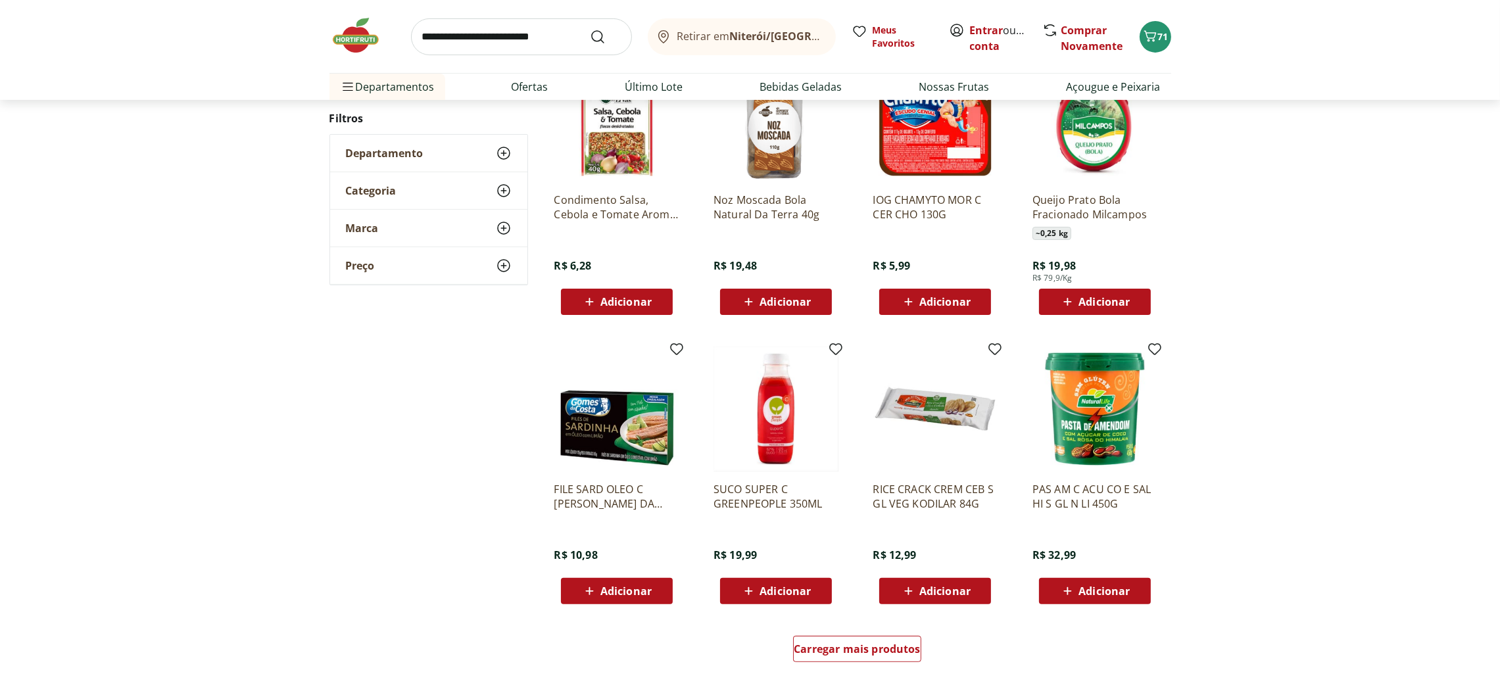
scroll to position [622, 0]
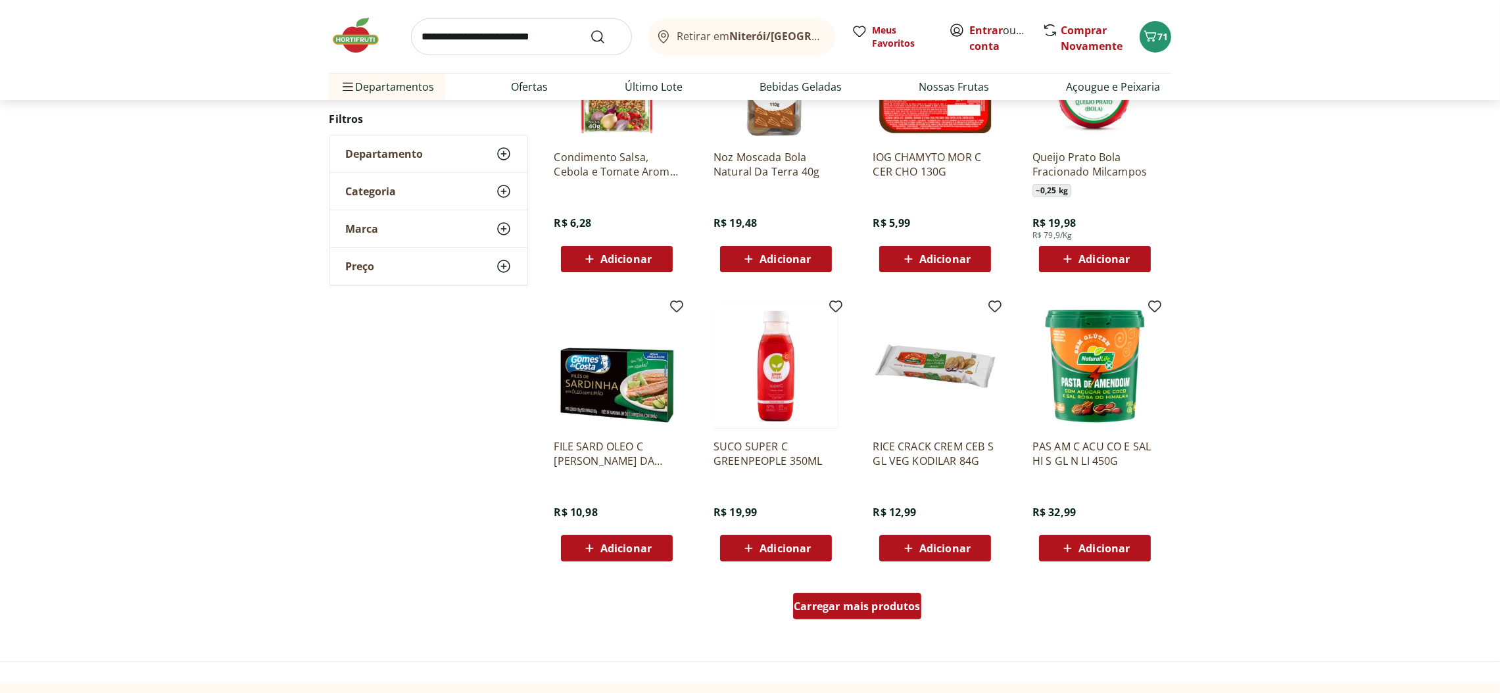
click at [904, 602] on span "Carregar mais produtos" at bounding box center [857, 606] width 127 height 11
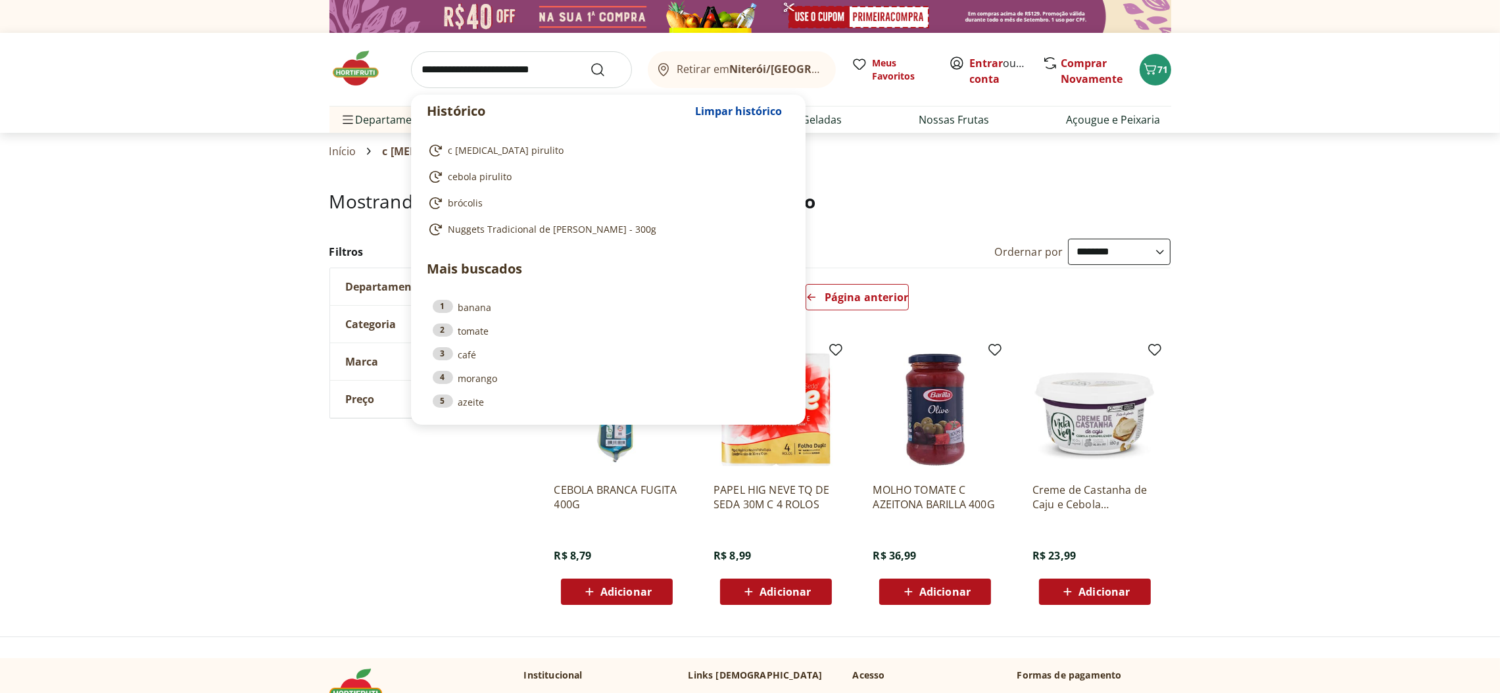
click at [571, 69] on input "search" at bounding box center [521, 69] width 221 height 37
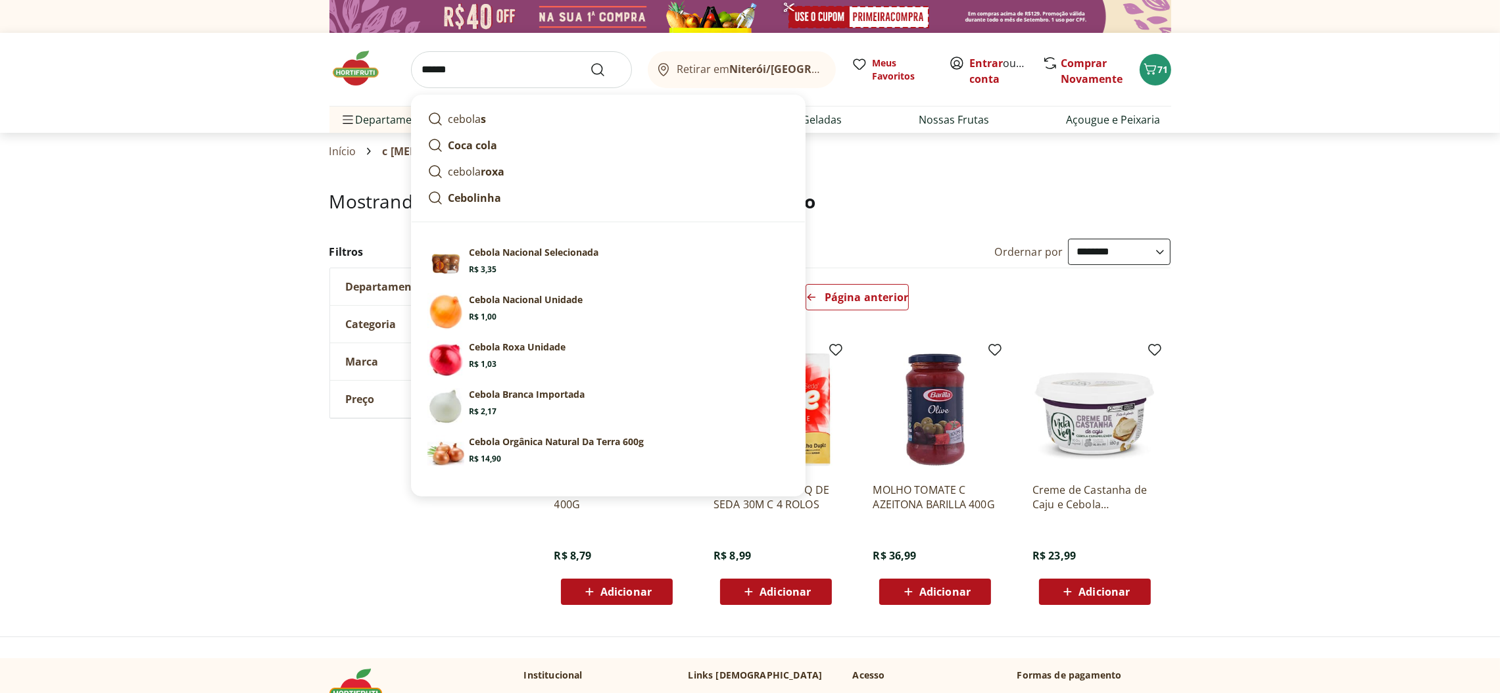
click at [573, 300] on p "Cebola Nacional Unidade" at bounding box center [526, 299] width 114 height 13
type input "**********"
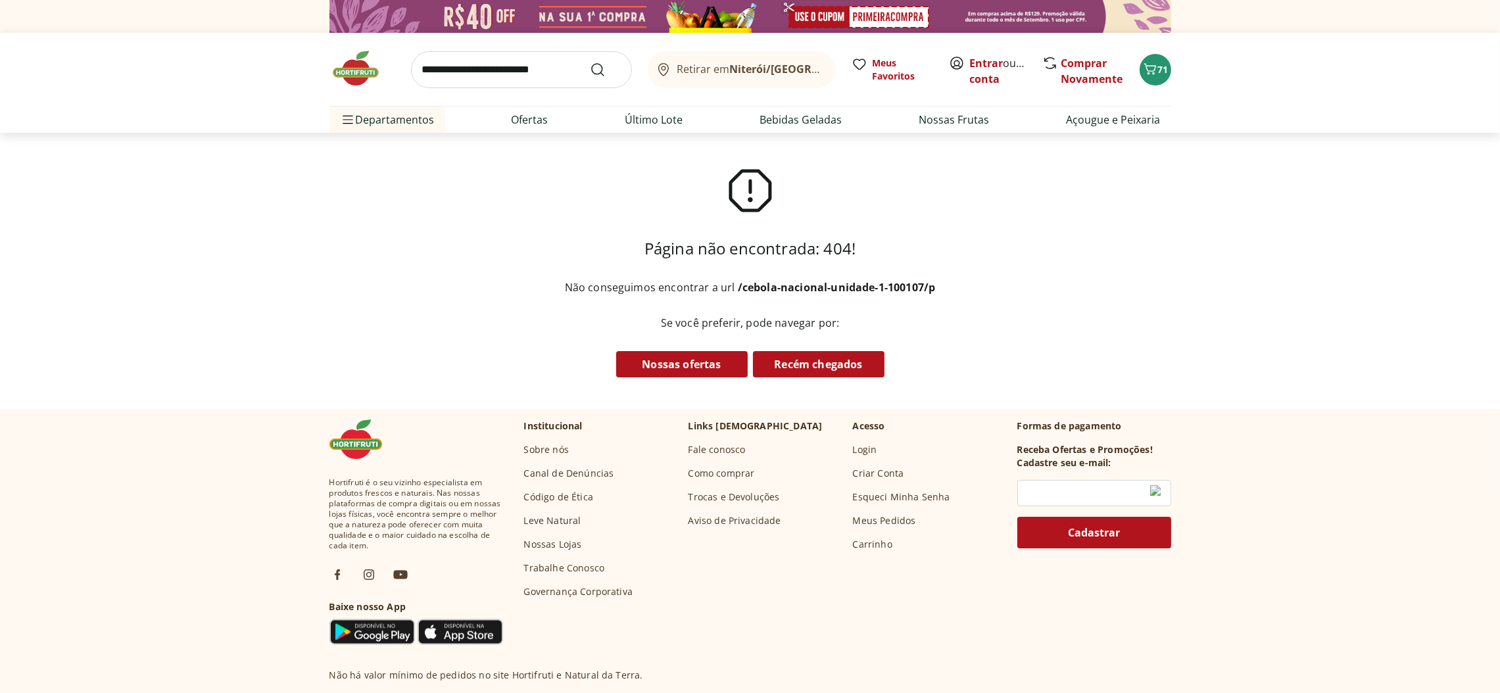
click at [577, 64] on input "search" at bounding box center [521, 69] width 221 height 37
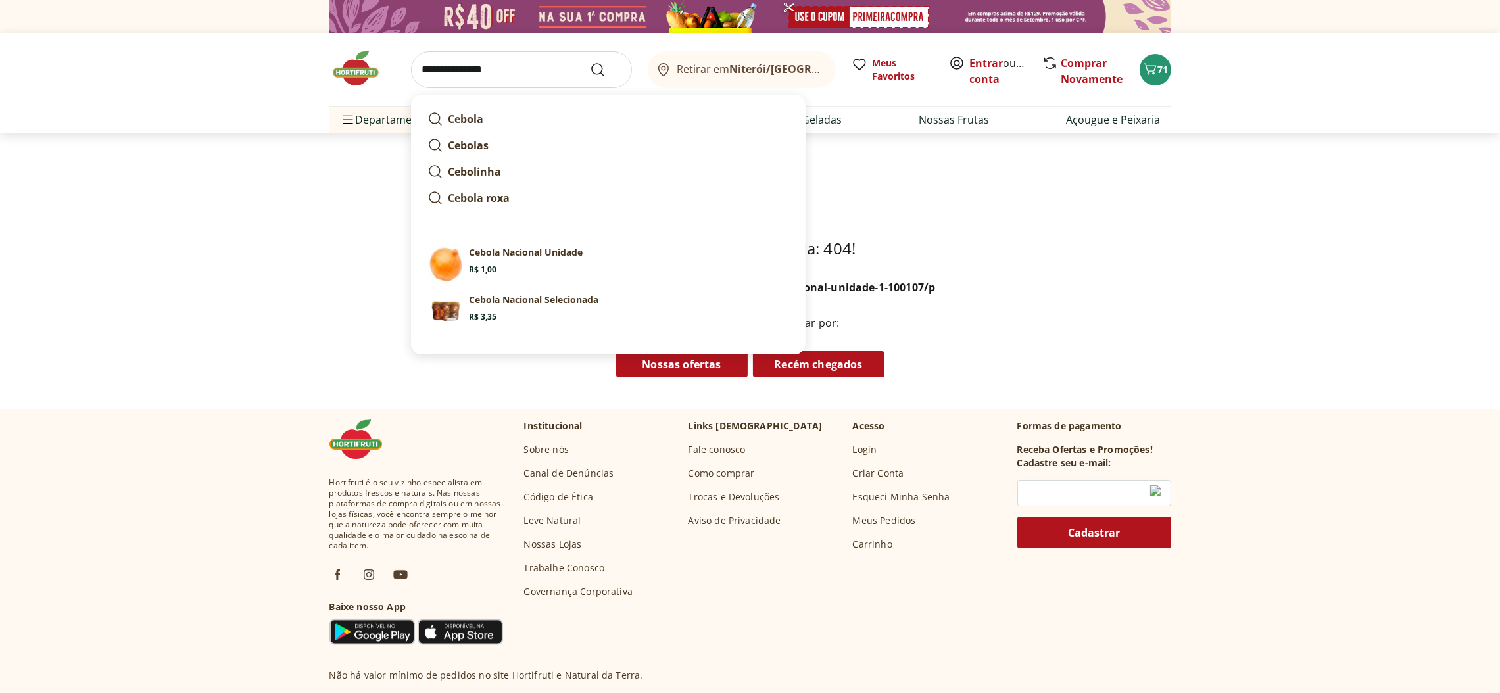
type input "**********"
click at [594, 67] on icon "Submit Search" at bounding box center [598, 70] width 16 height 16
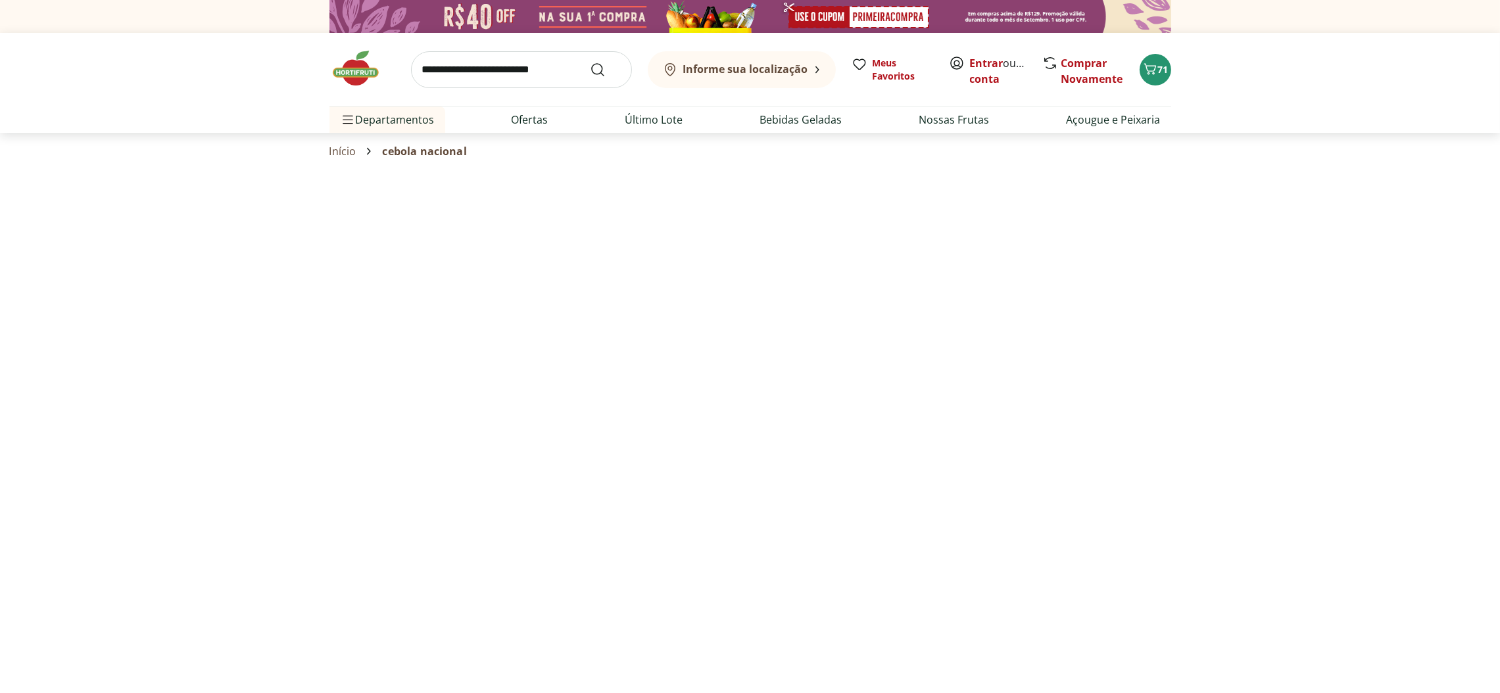
select select "**********"
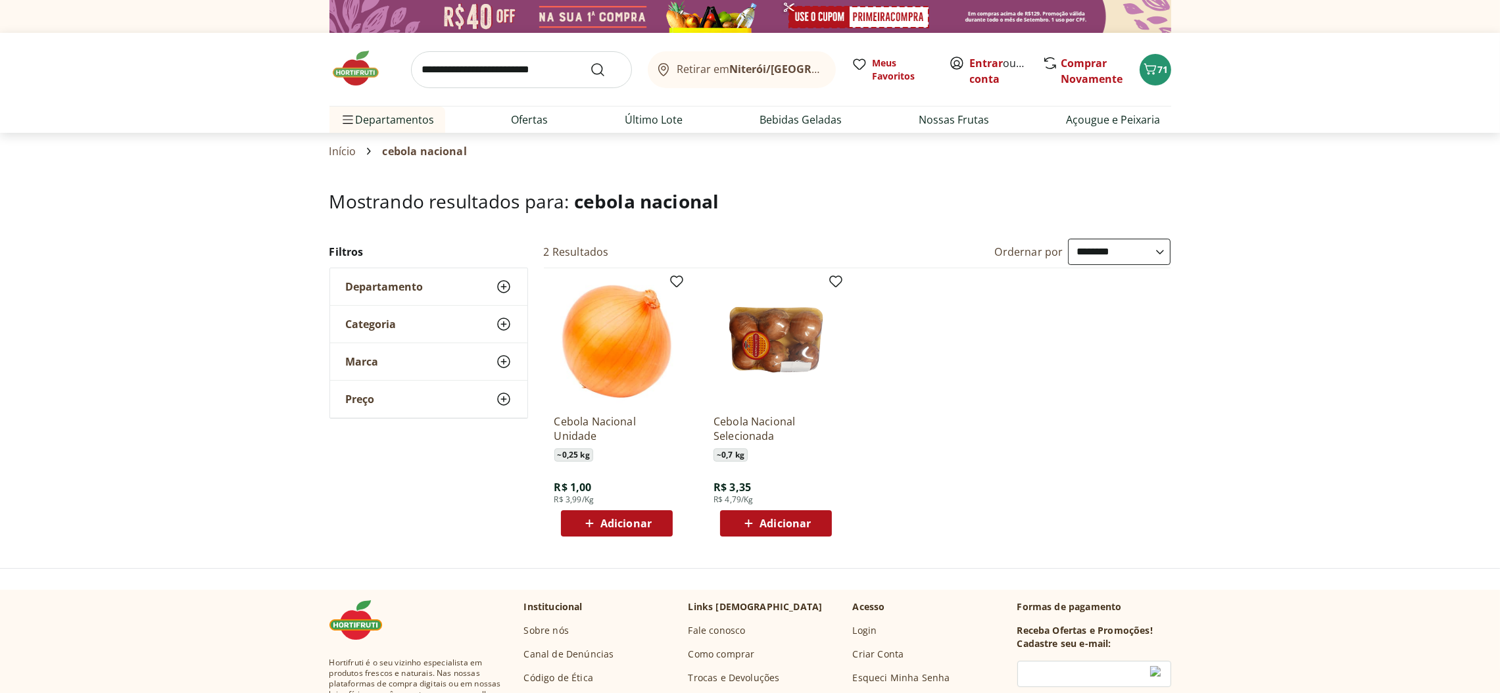
click at [781, 525] on span "Adicionar" at bounding box center [784, 523] width 51 height 11
click at [573, 69] on input "search" at bounding box center [521, 69] width 221 height 37
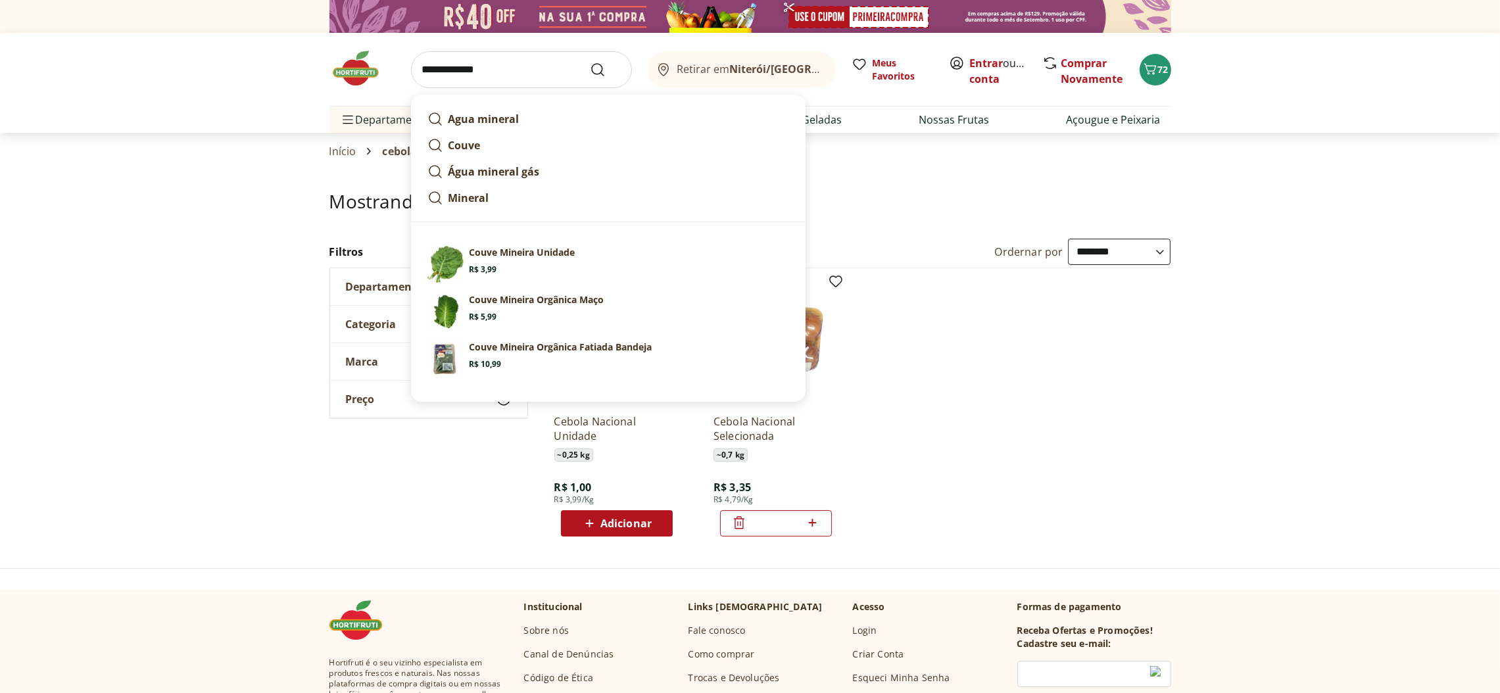
type input "**********"
click at [1078, 410] on ul "Cebola Nacional Unidade ~ 0,25 kg R$ 1,00 R$ 3,99/Kg Adicionar Cebola Nacional …" at bounding box center [857, 407] width 627 height 279
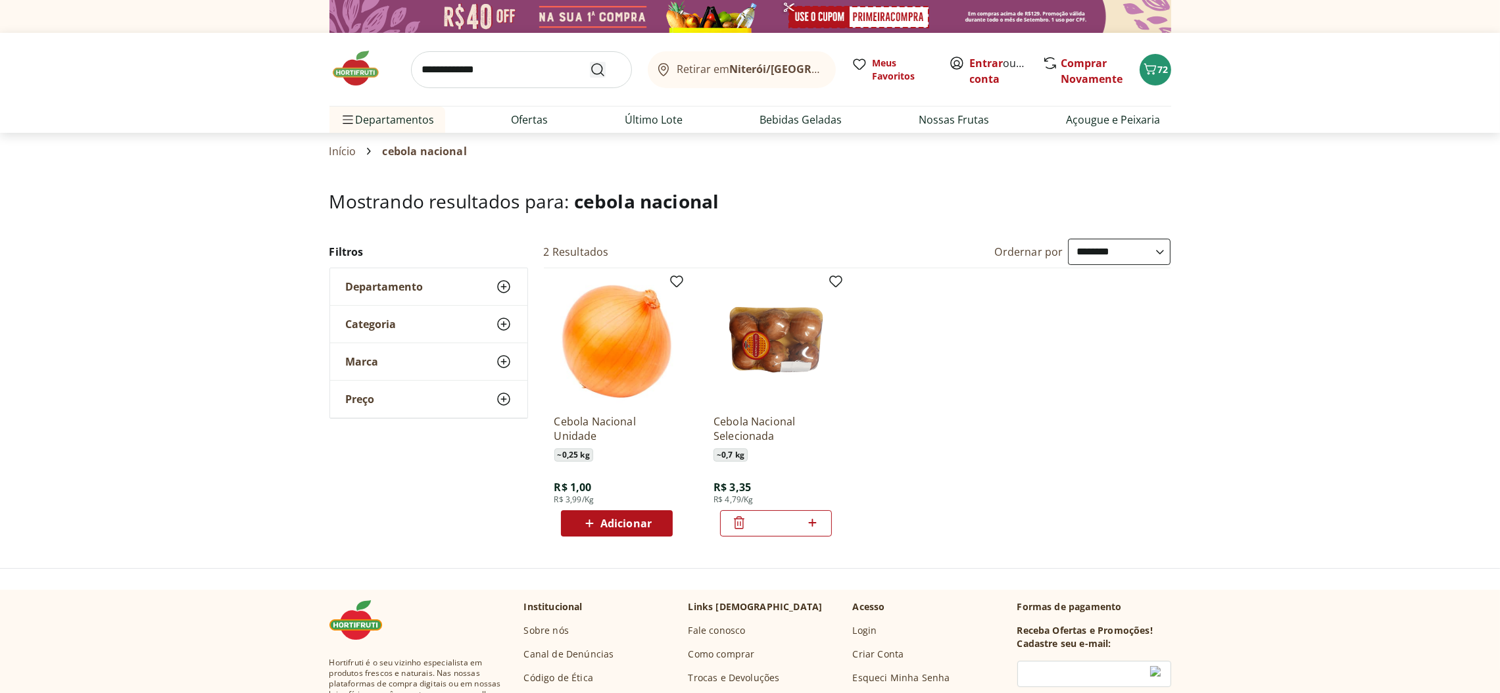
click at [598, 66] on icon "Submit Search" at bounding box center [598, 70] width 16 height 16
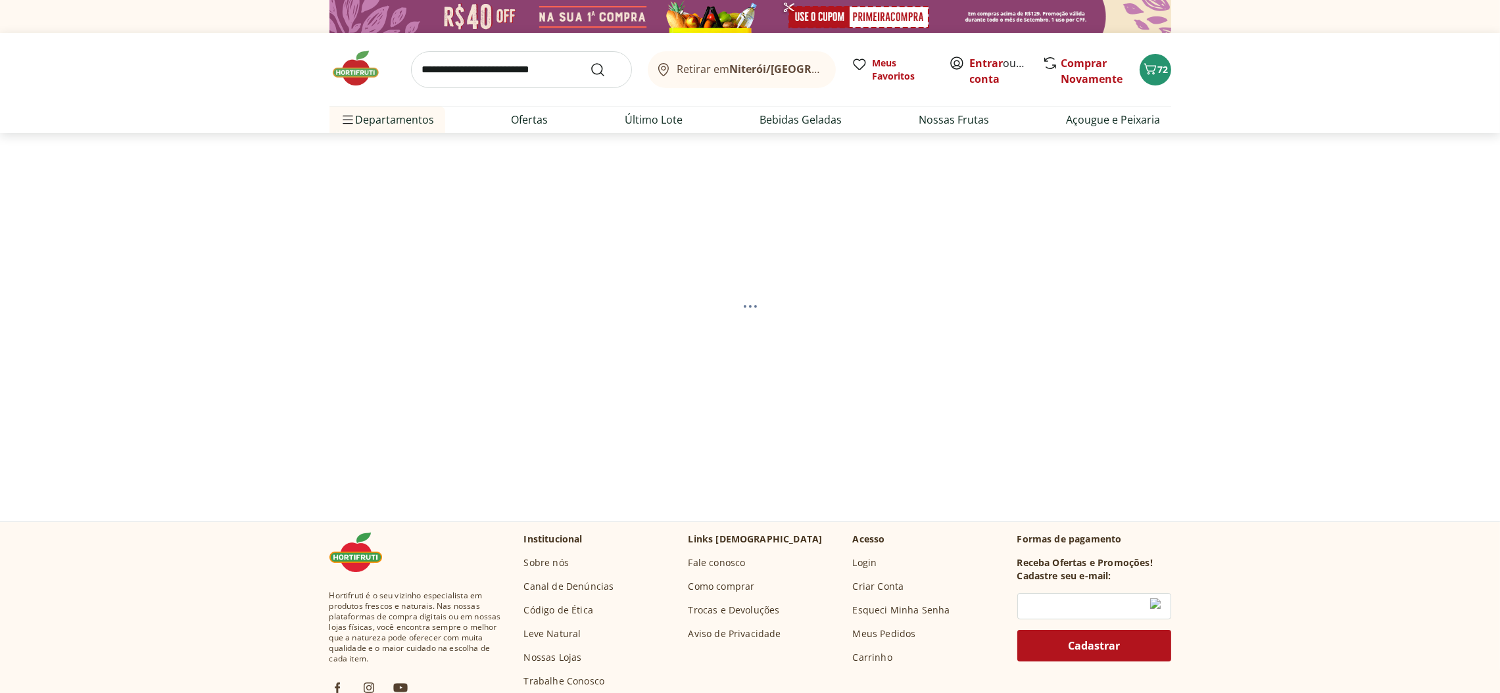
select select "**********"
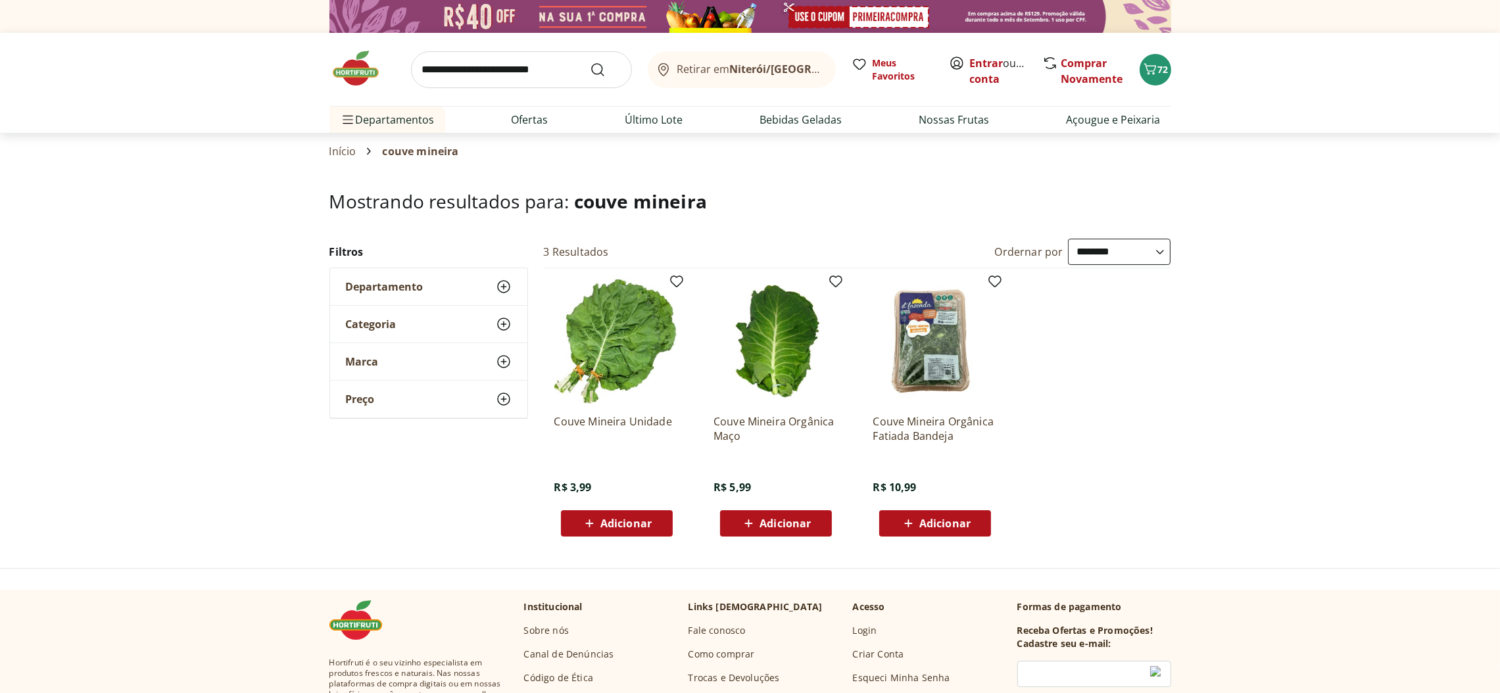
click at [635, 518] on span "Adicionar" at bounding box center [625, 523] width 51 height 11
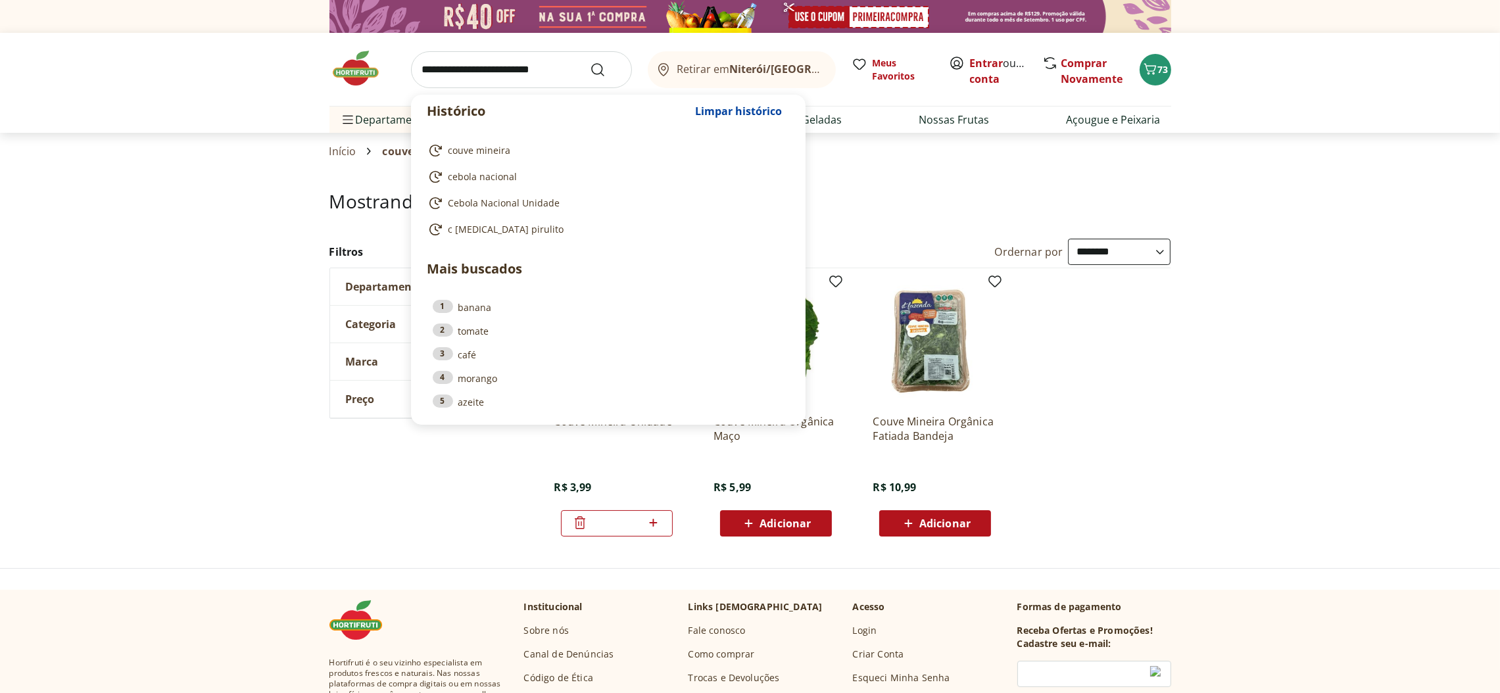
click at [582, 64] on input "search" at bounding box center [521, 69] width 221 height 37
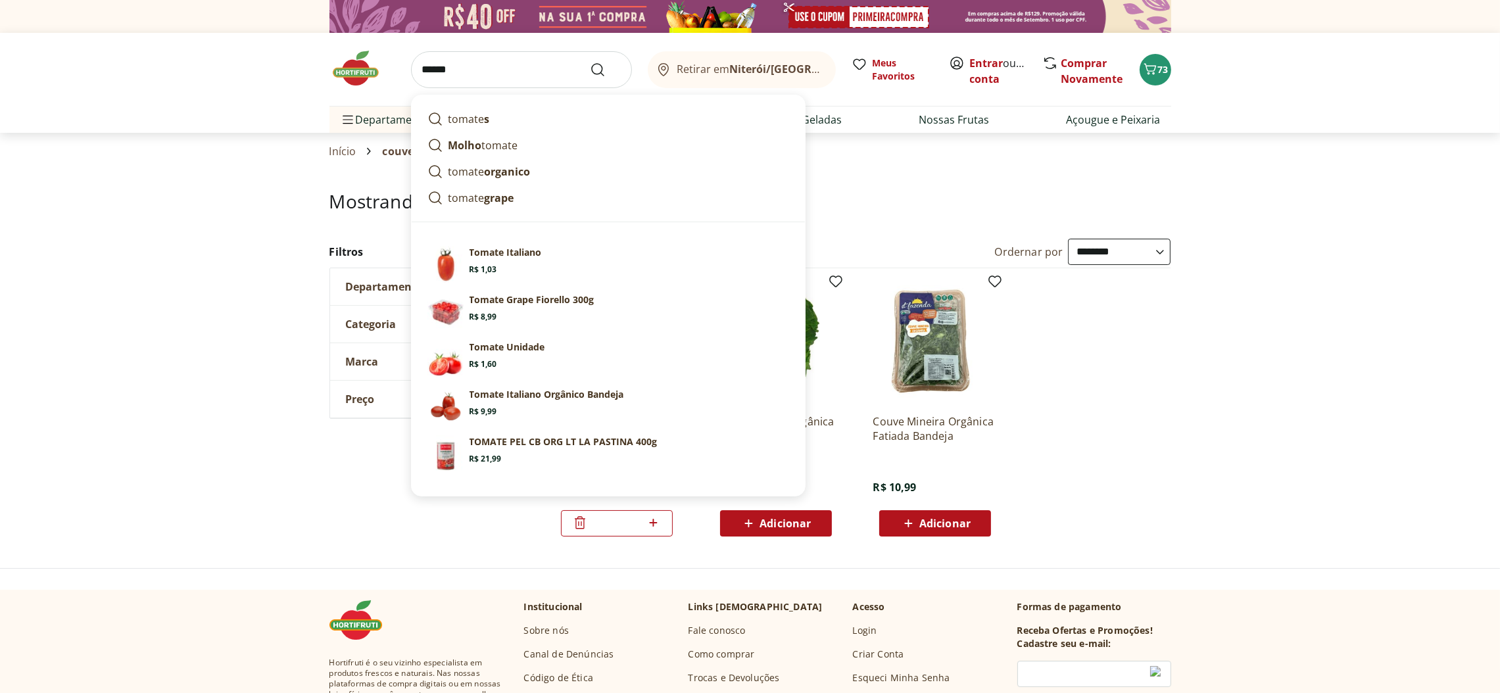
click at [527, 247] on p "Tomate Italiano" at bounding box center [505, 252] width 72 height 13
type input "**********"
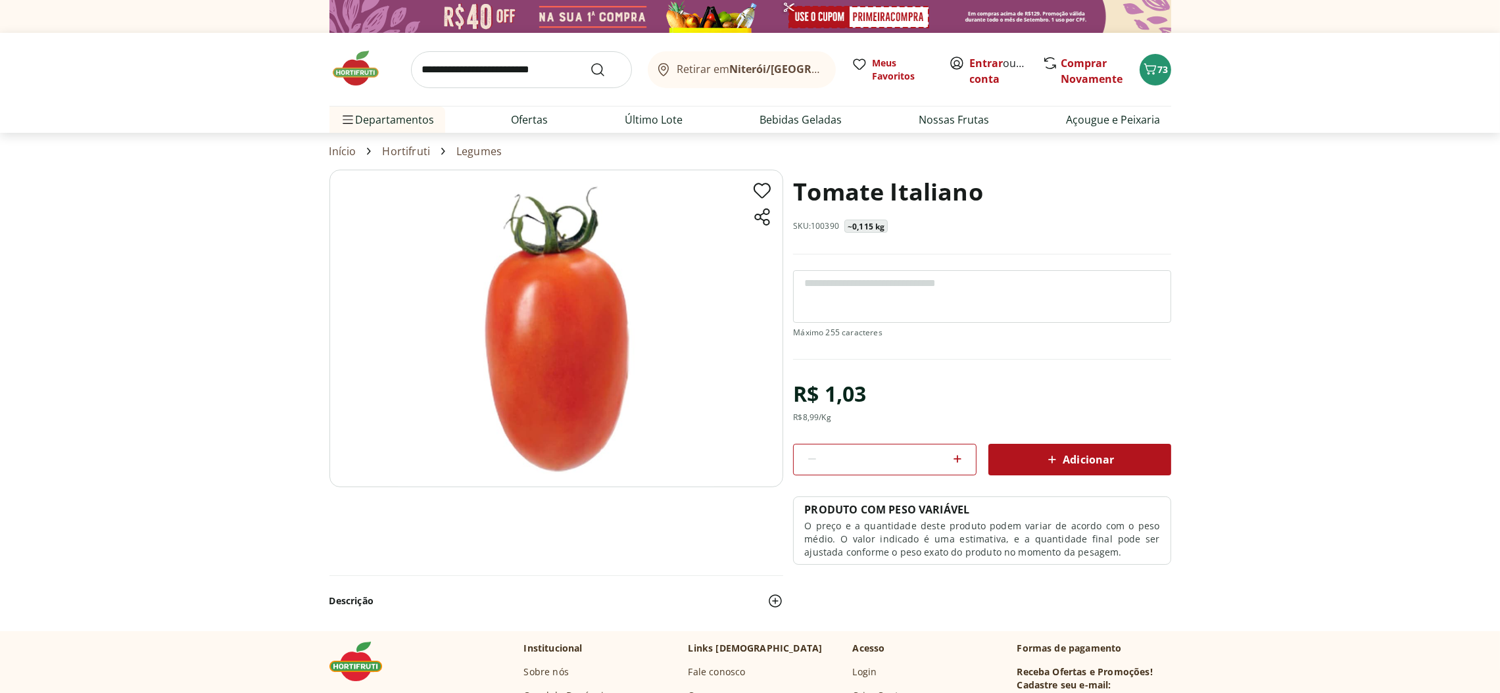
click at [959, 460] on icon at bounding box center [957, 459] width 8 height 8
type input "*"
click at [1082, 461] on span "Adicionar" at bounding box center [1079, 460] width 70 height 16
click at [598, 70] on icon "Submit Search" at bounding box center [598, 70] width 16 height 16
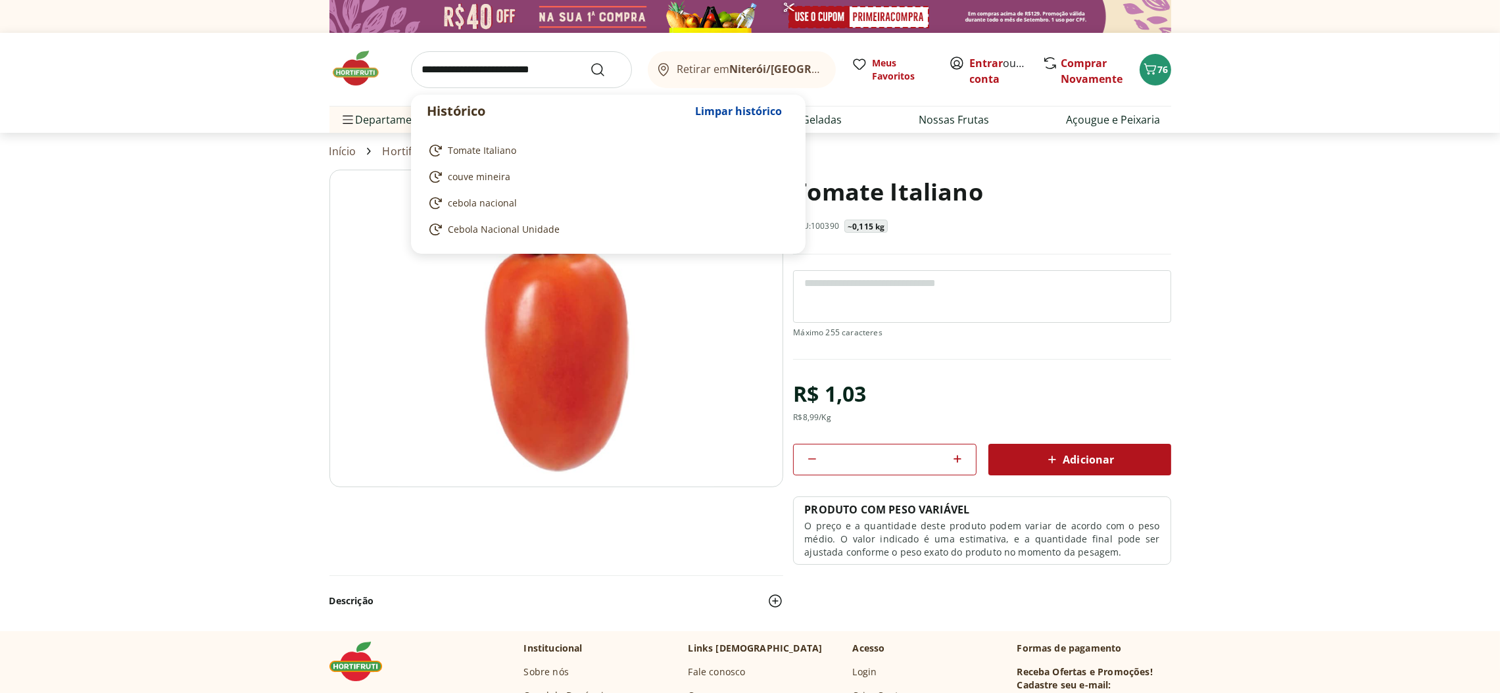
click at [581, 78] on input "search" at bounding box center [521, 69] width 221 height 37
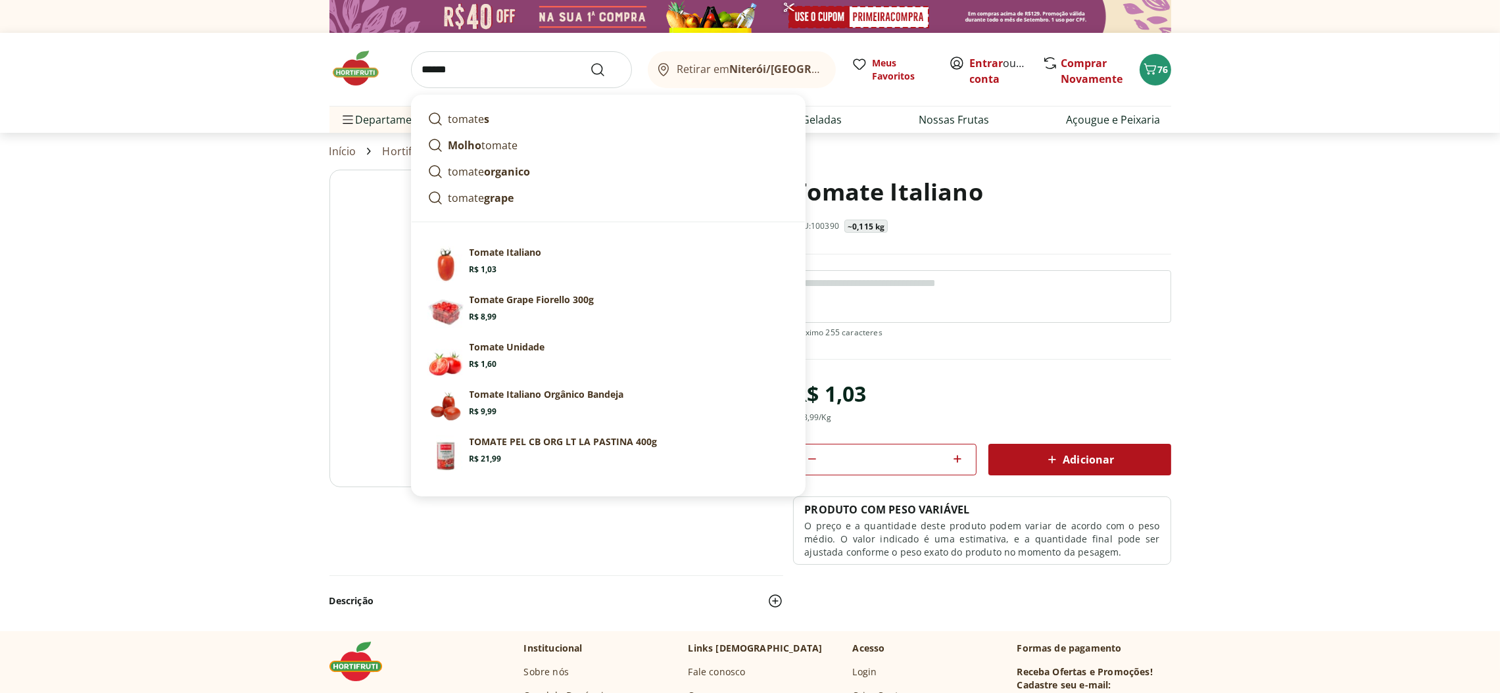
click at [611, 396] on p "Tomate Italiano Orgânico Bandeja" at bounding box center [546, 394] width 155 height 13
type input "**********"
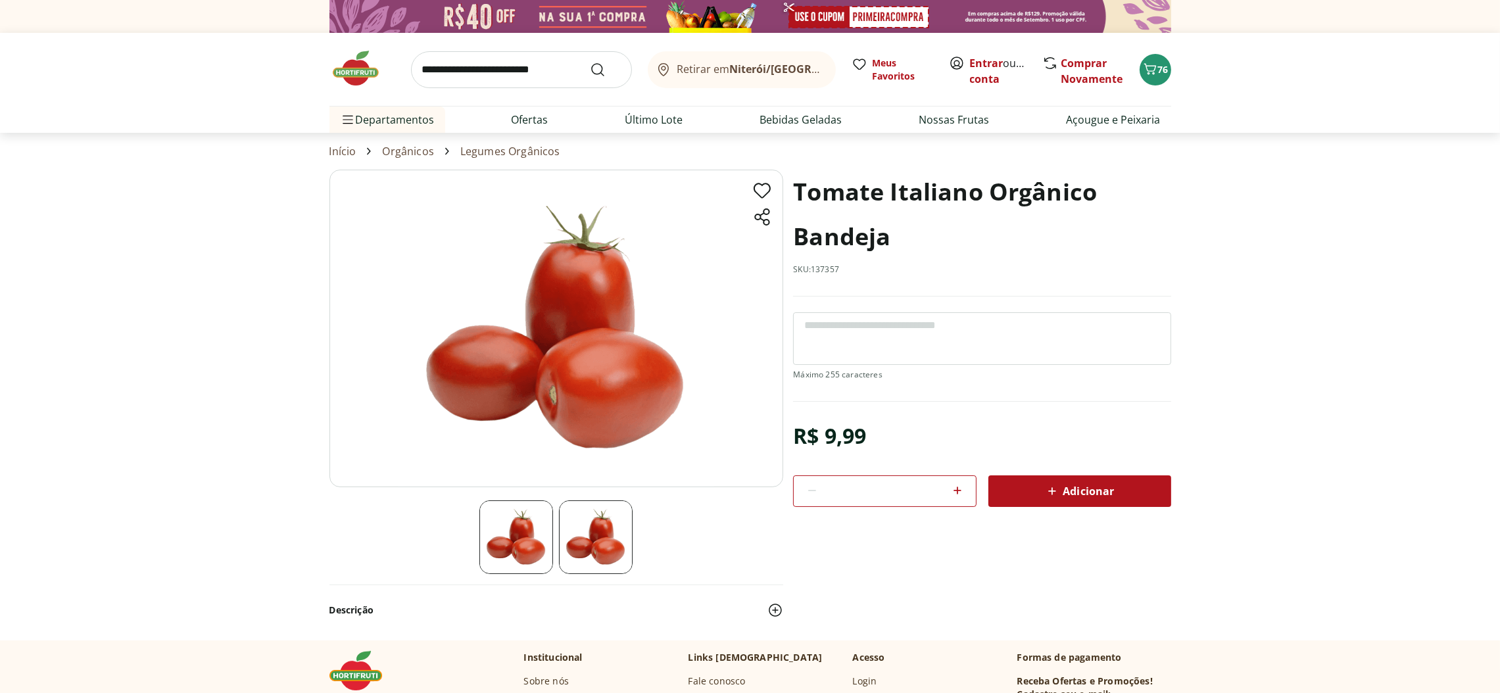
click at [1095, 485] on span "Adicionar" at bounding box center [1079, 491] width 70 height 16
click at [1111, 481] on div "Adicionar" at bounding box center [1080, 491] width 162 height 24
click at [1147, 70] on icon "Carrinho" at bounding box center [1149, 68] width 12 height 11
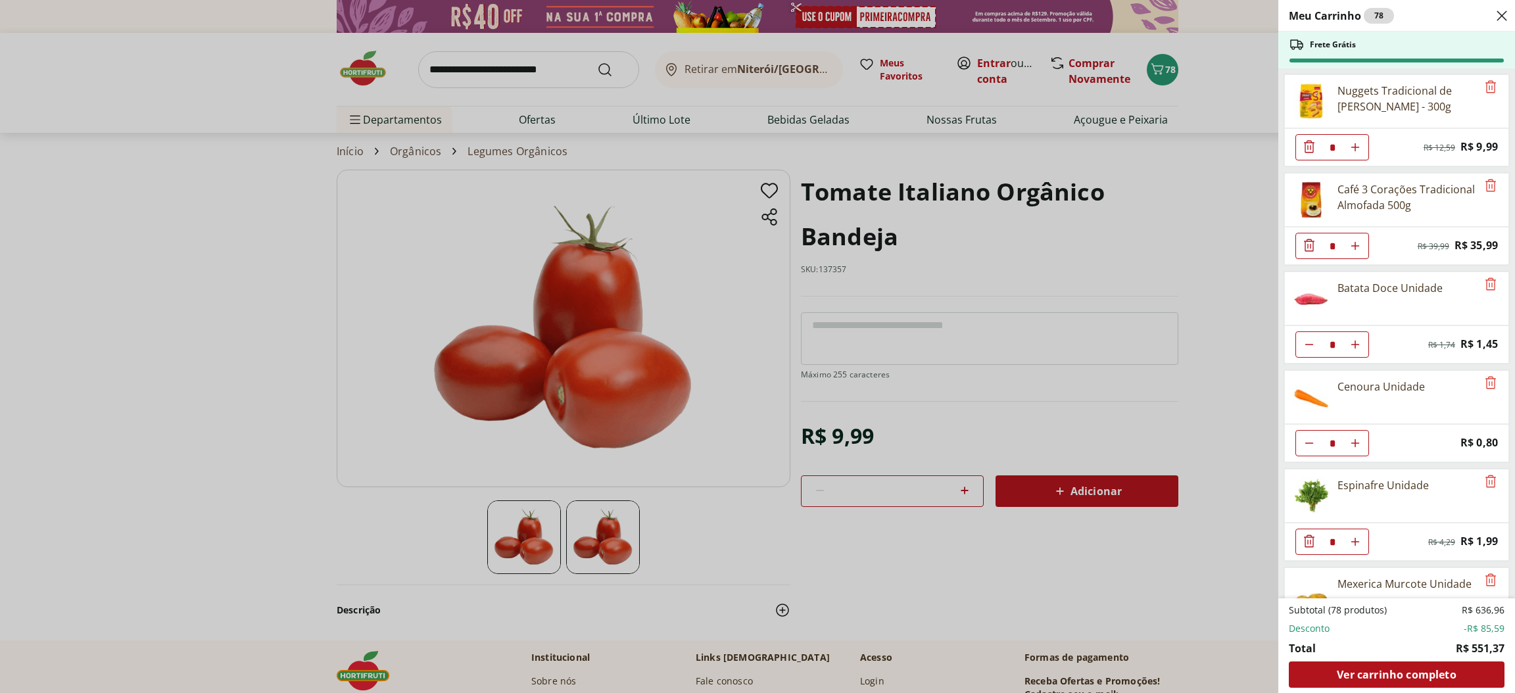
click at [1395, 673] on span "Ver carrinho completo" at bounding box center [1396, 674] width 119 height 11
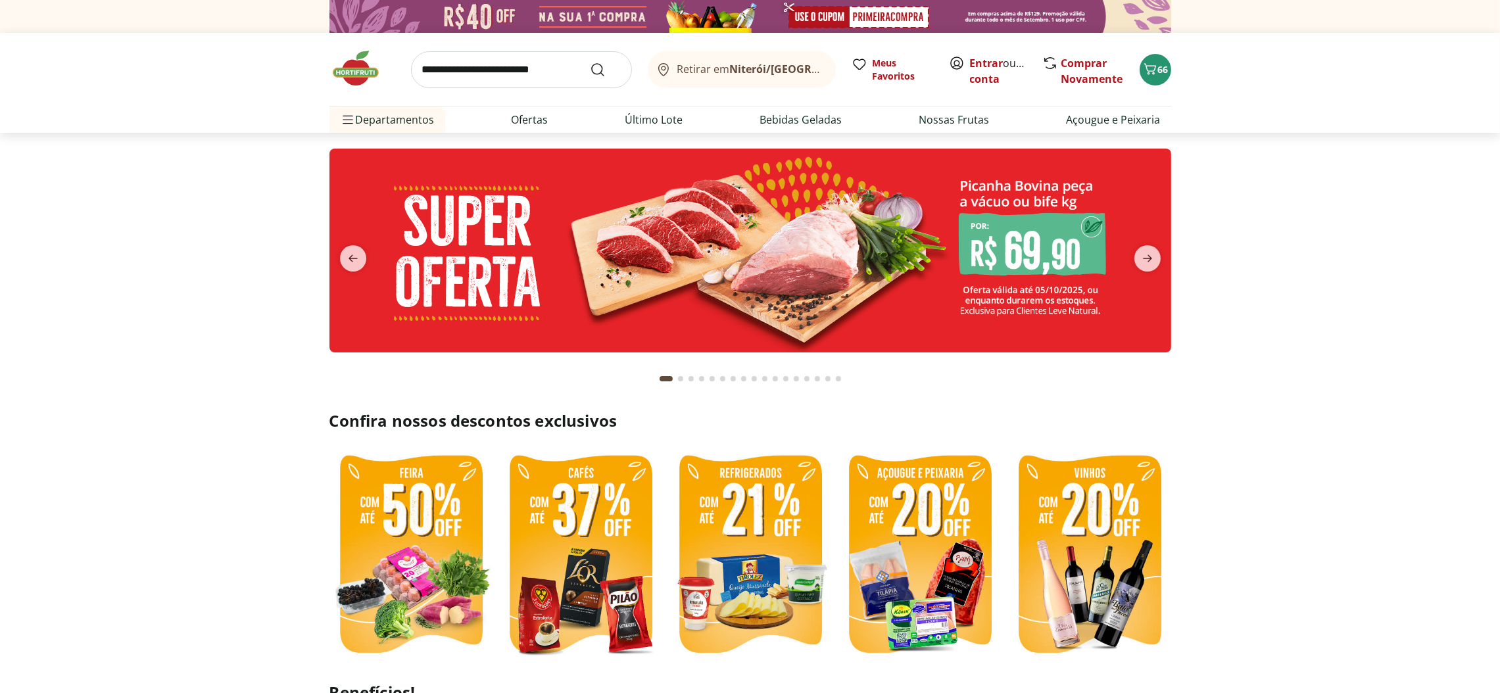
click at [1153, 69] on icon "Carrinho" at bounding box center [1150, 69] width 16 height 16
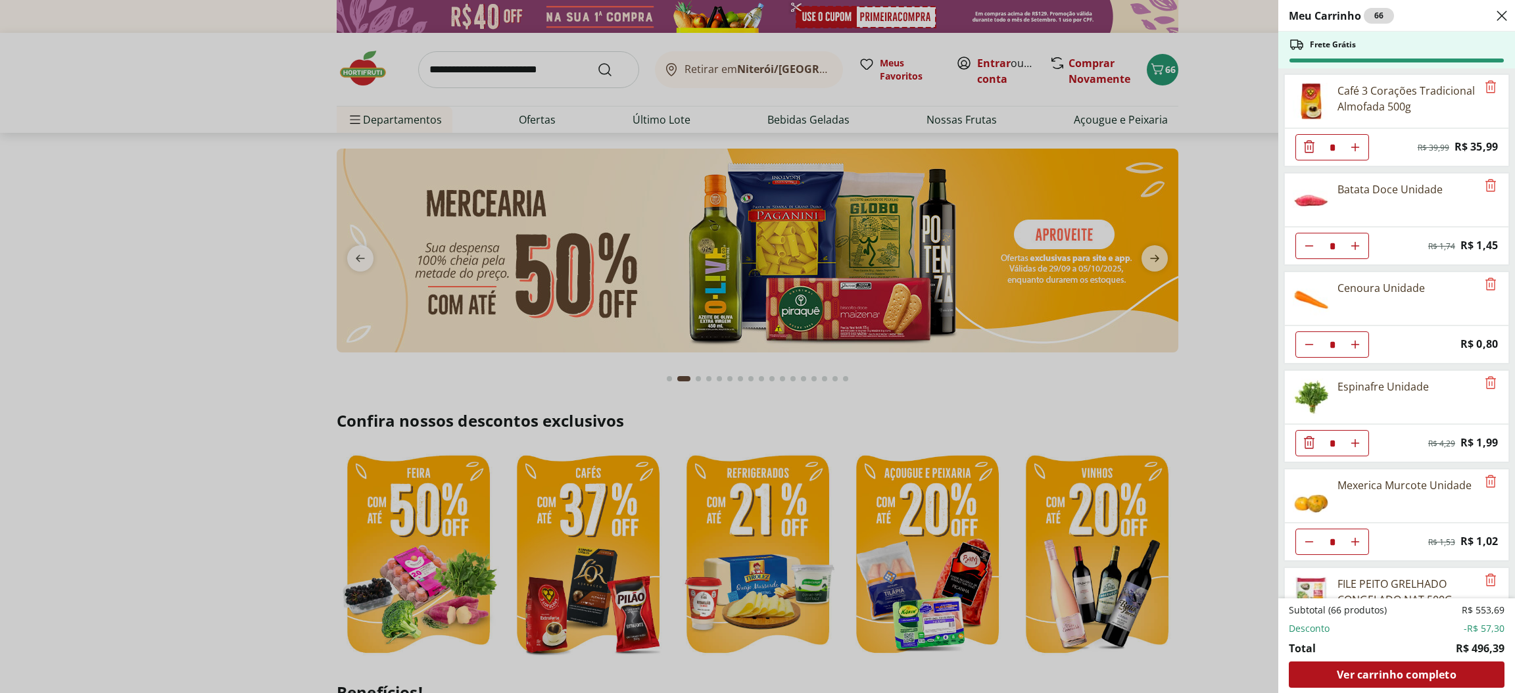
type input "*"
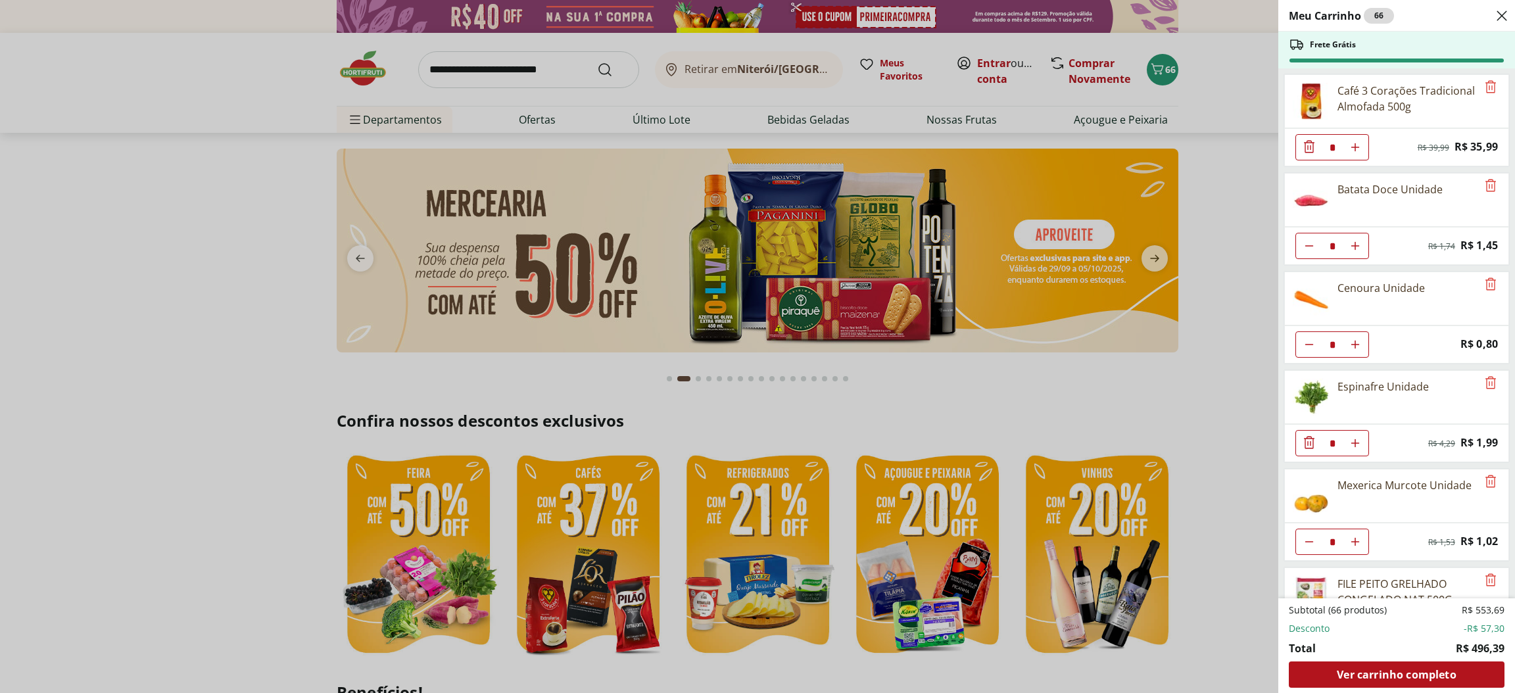
type input "*"
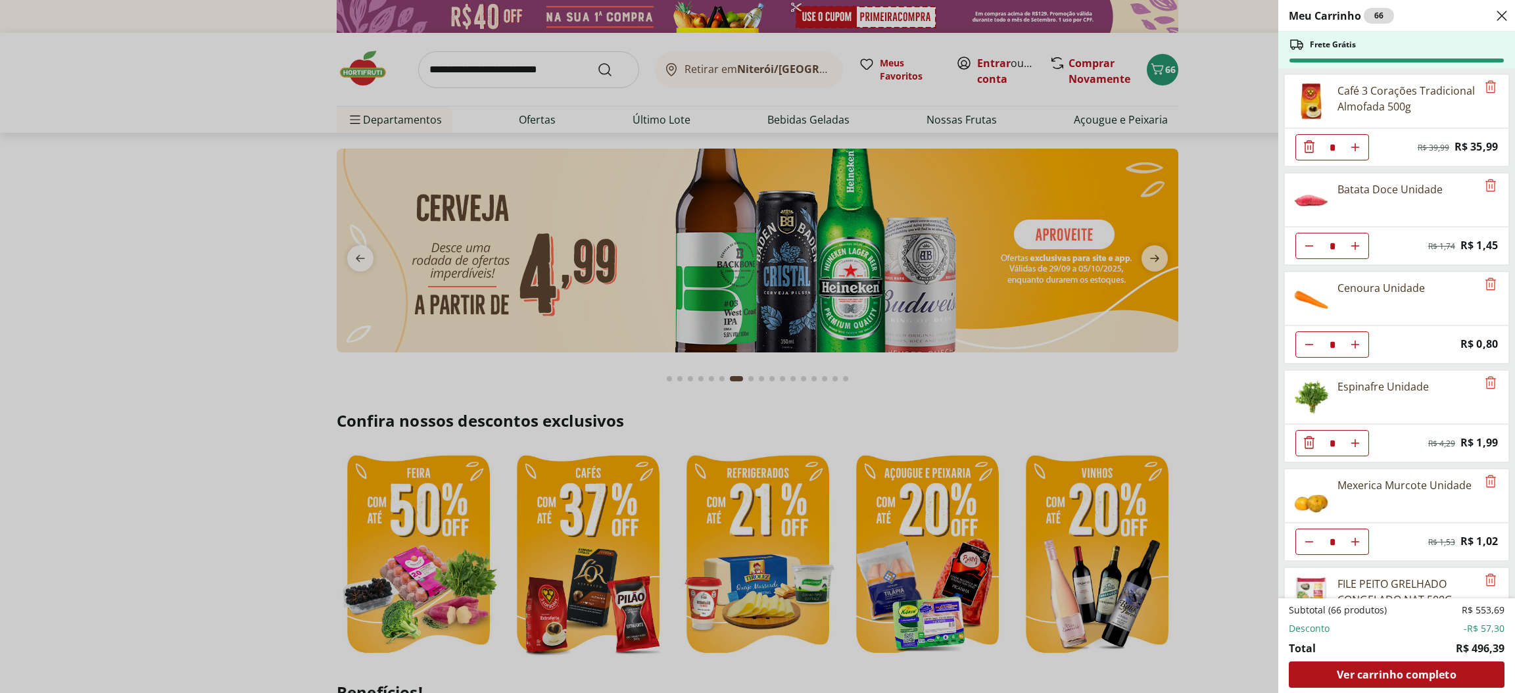
click at [1153, 256] on div "Meu Carrinho 66 Frete Grátis Café 3 Corações Tradicional Almofada 500g * Origin…" at bounding box center [757, 346] width 1515 height 693
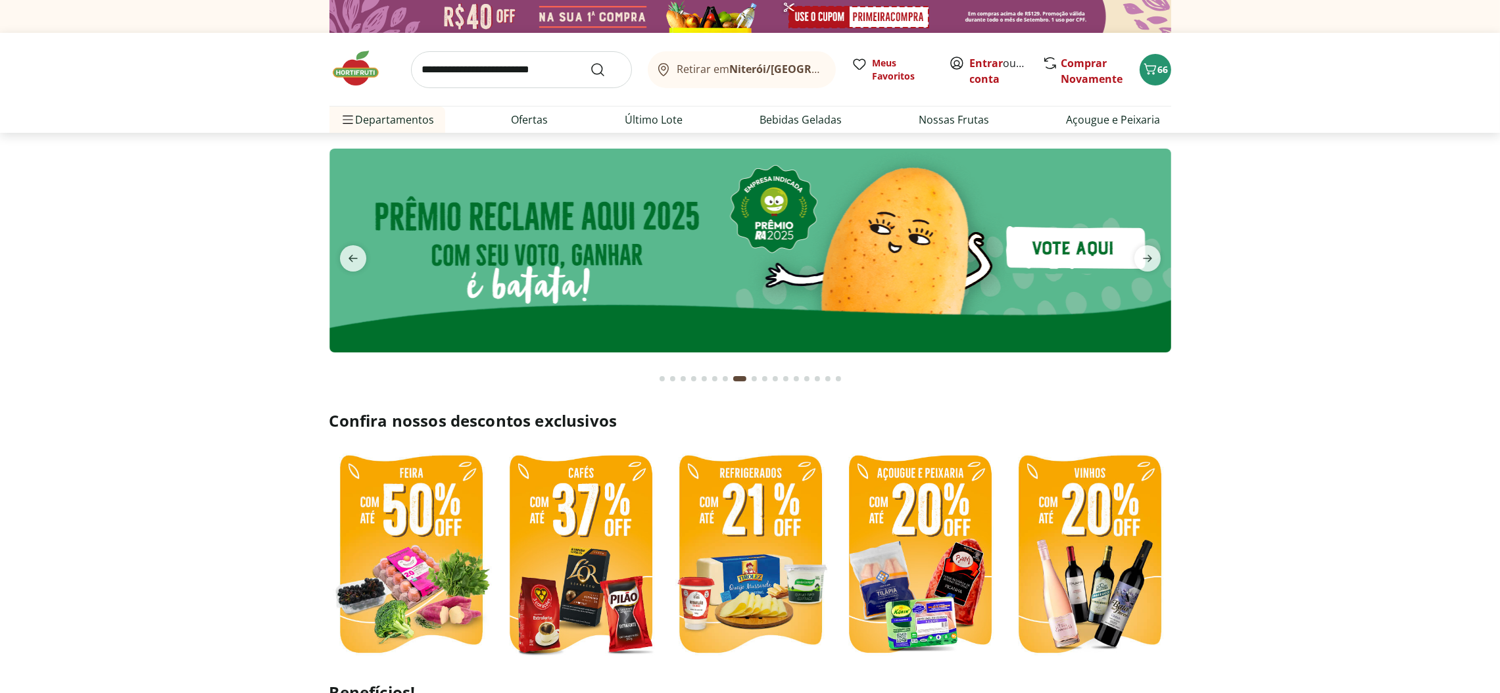
click at [1153, 255] on icon "next" at bounding box center [1148, 259] width 16 height 16
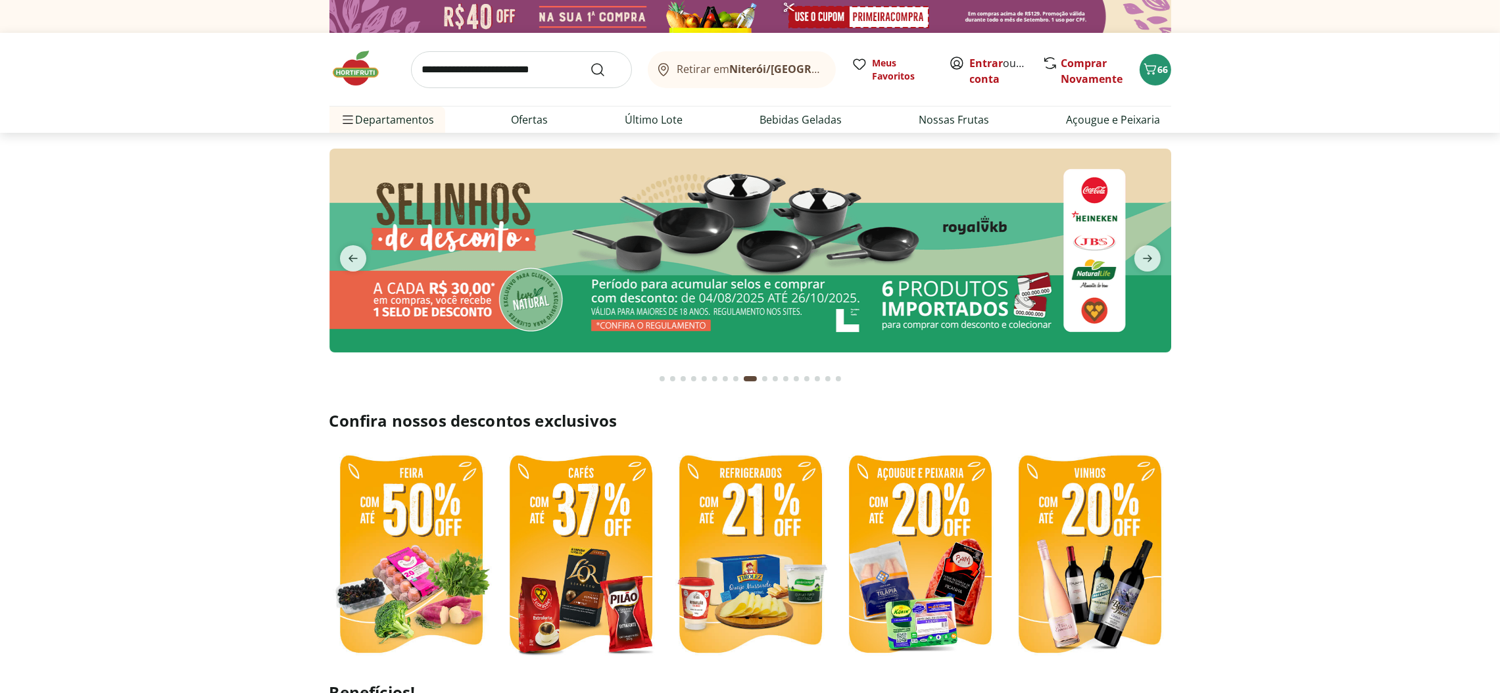
click at [1153, 255] on icon "next" at bounding box center [1148, 259] width 16 height 16
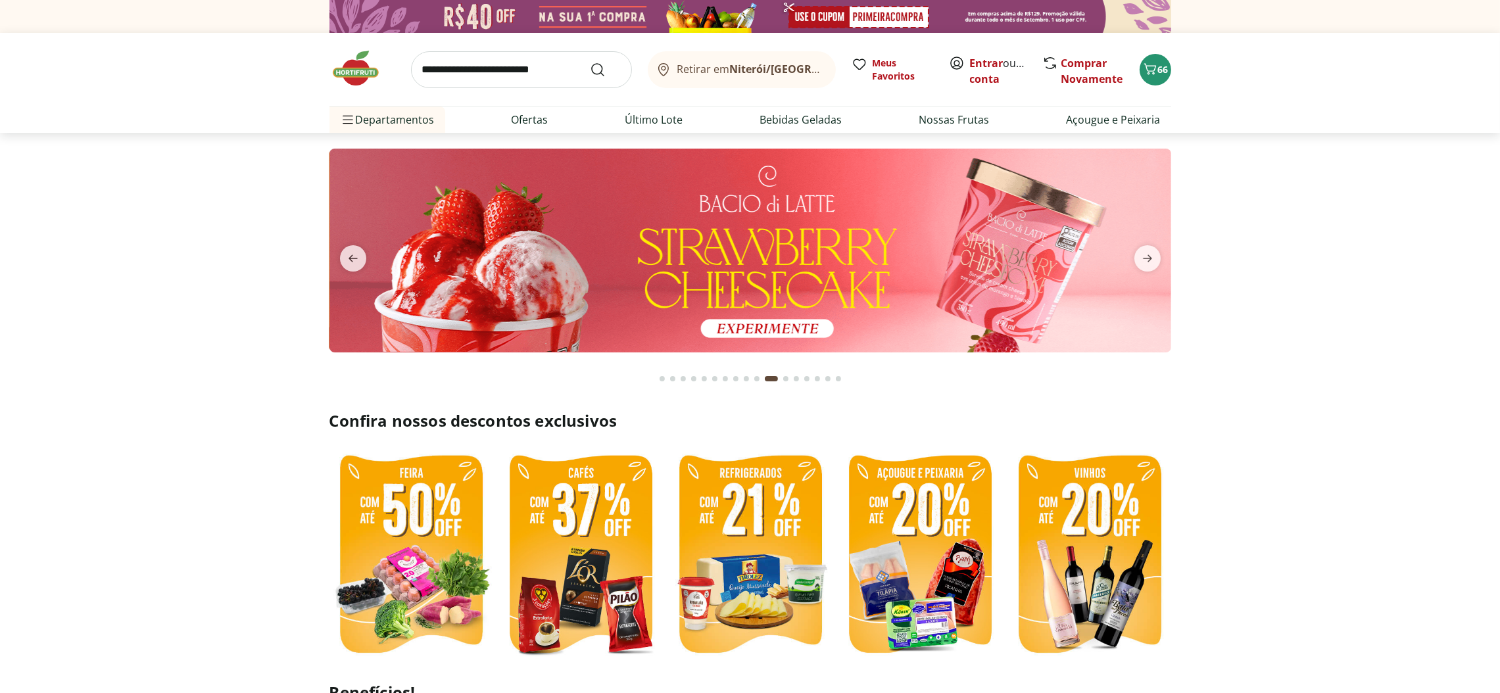
click at [1153, 255] on icon "next" at bounding box center [1148, 259] width 16 height 16
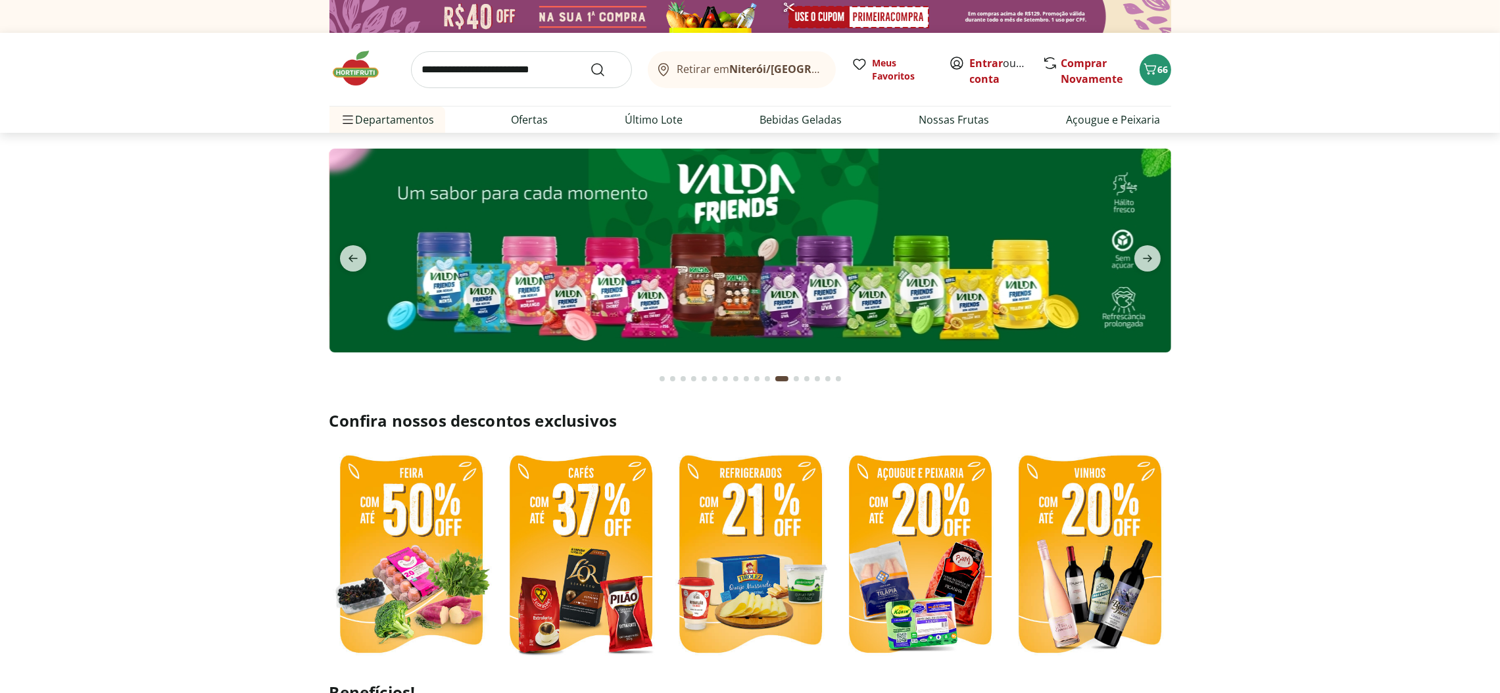
click at [1153, 255] on icon "next" at bounding box center [1148, 259] width 16 height 16
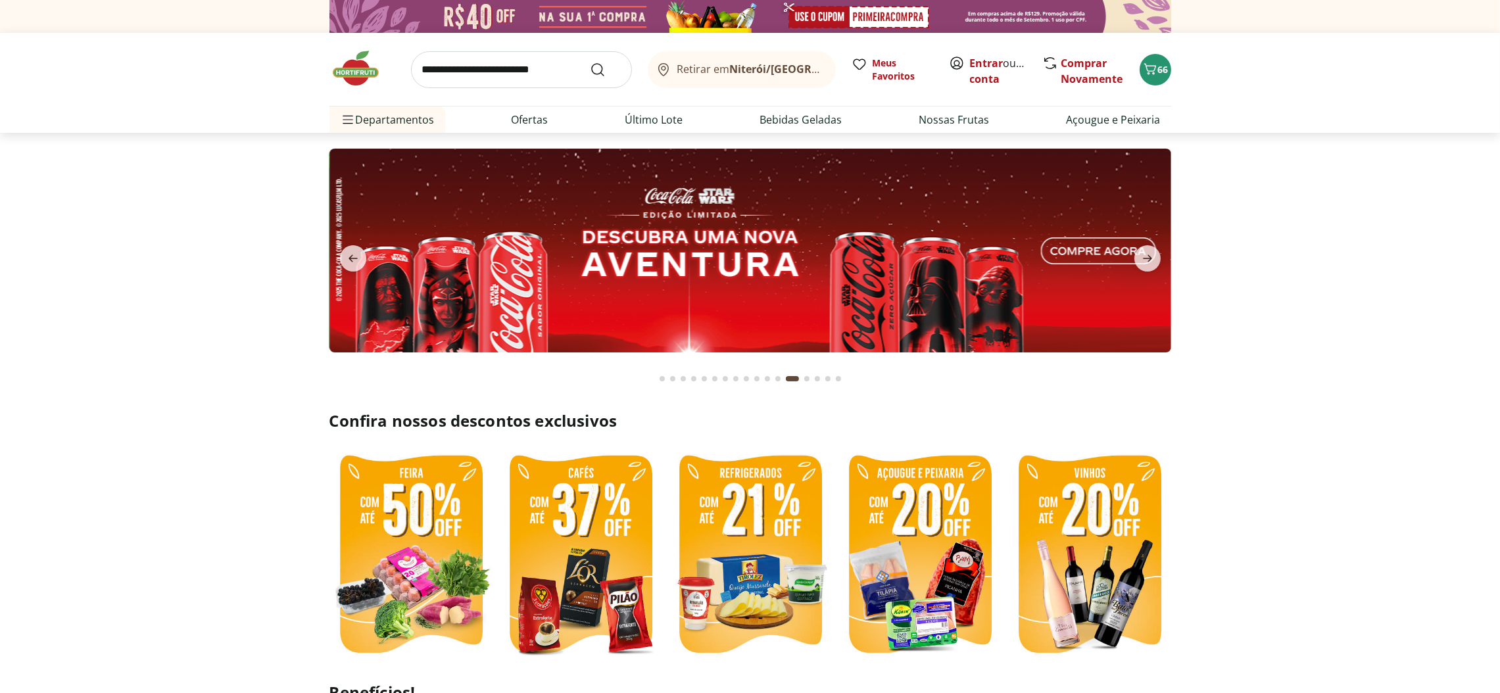
click at [1153, 255] on icon "next" at bounding box center [1148, 259] width 16 height 16
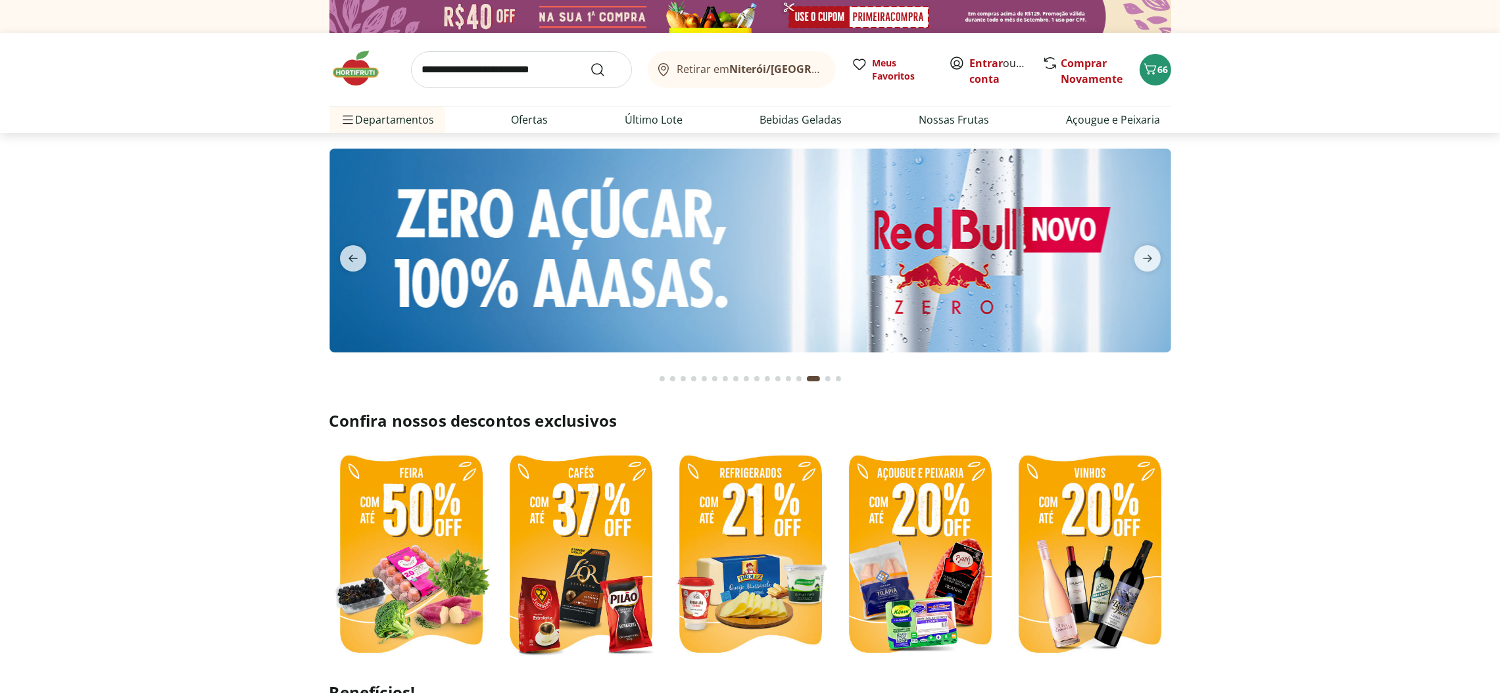
click at [356, 252] on icon "previous" at bounding box center [353, 259] width 16 height 16
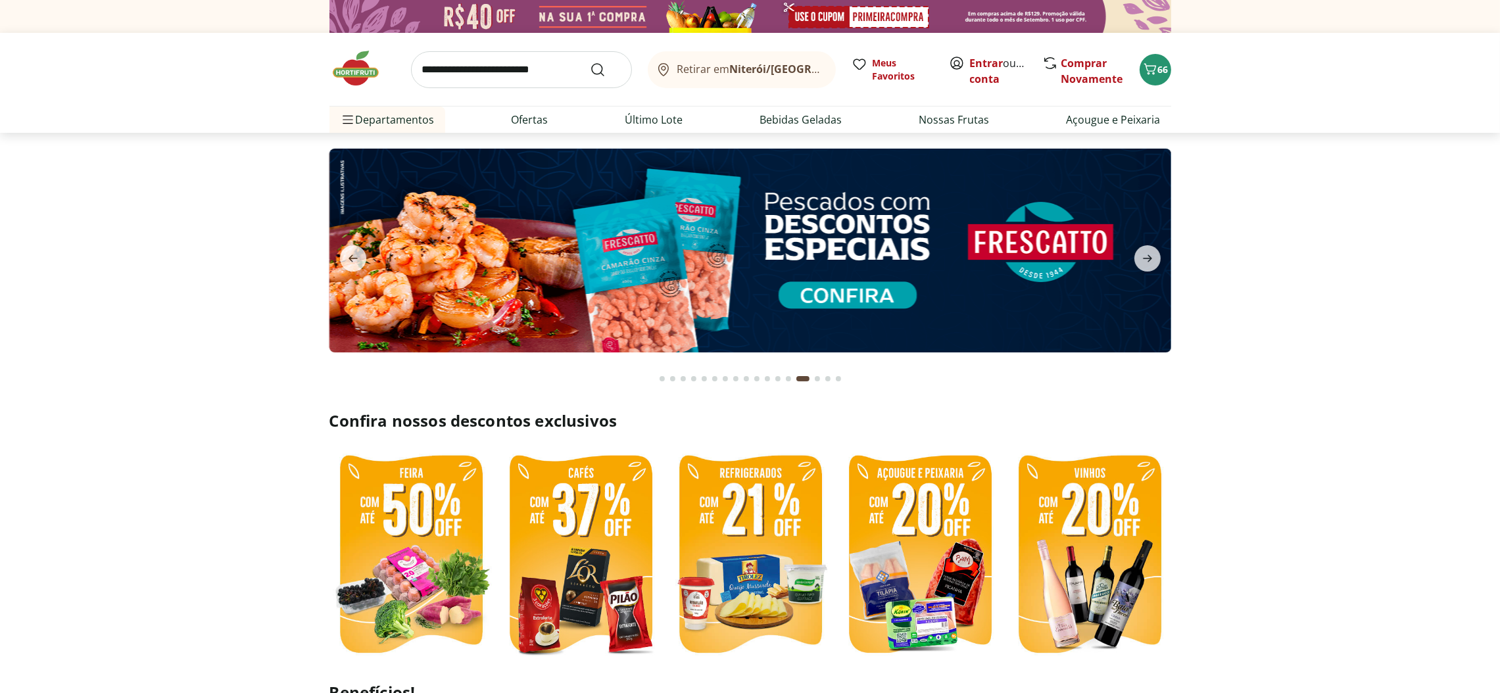
click at [873, 294] on img at bounding box center [750, 251] width 842 height 204
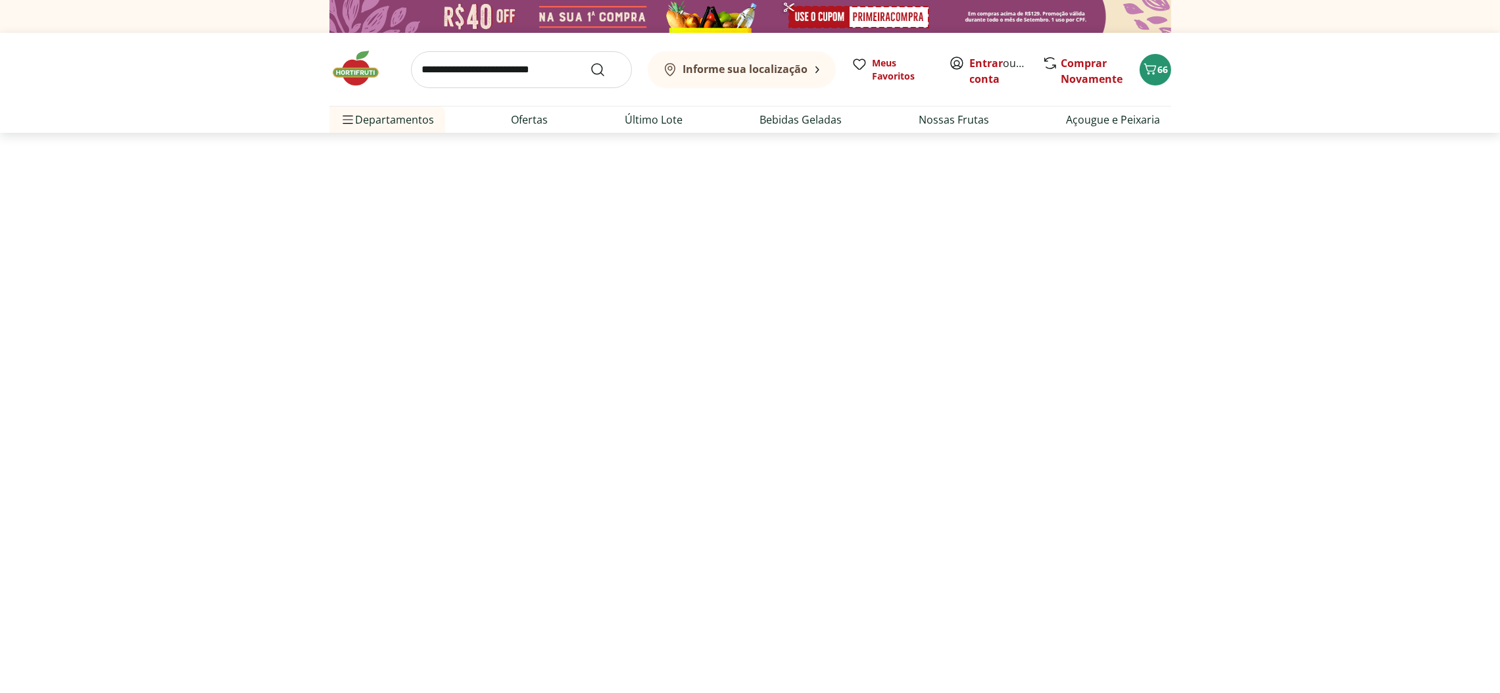
select select "**********"
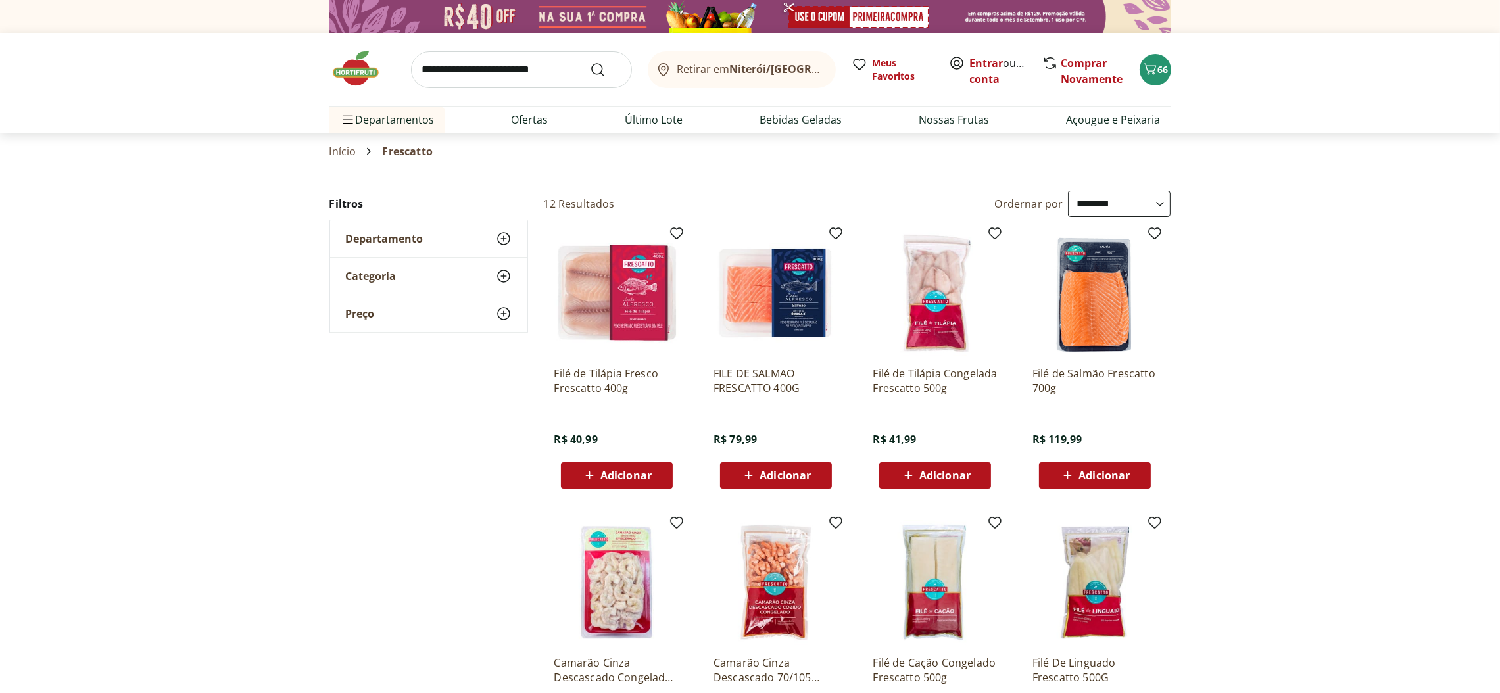
click at [1299, 279] on div "**********" at bounding box center [750, 634] width 1500 height 887
click at [354, 156] on link "Início" at bounding box center [342, 151] width 27 height 12
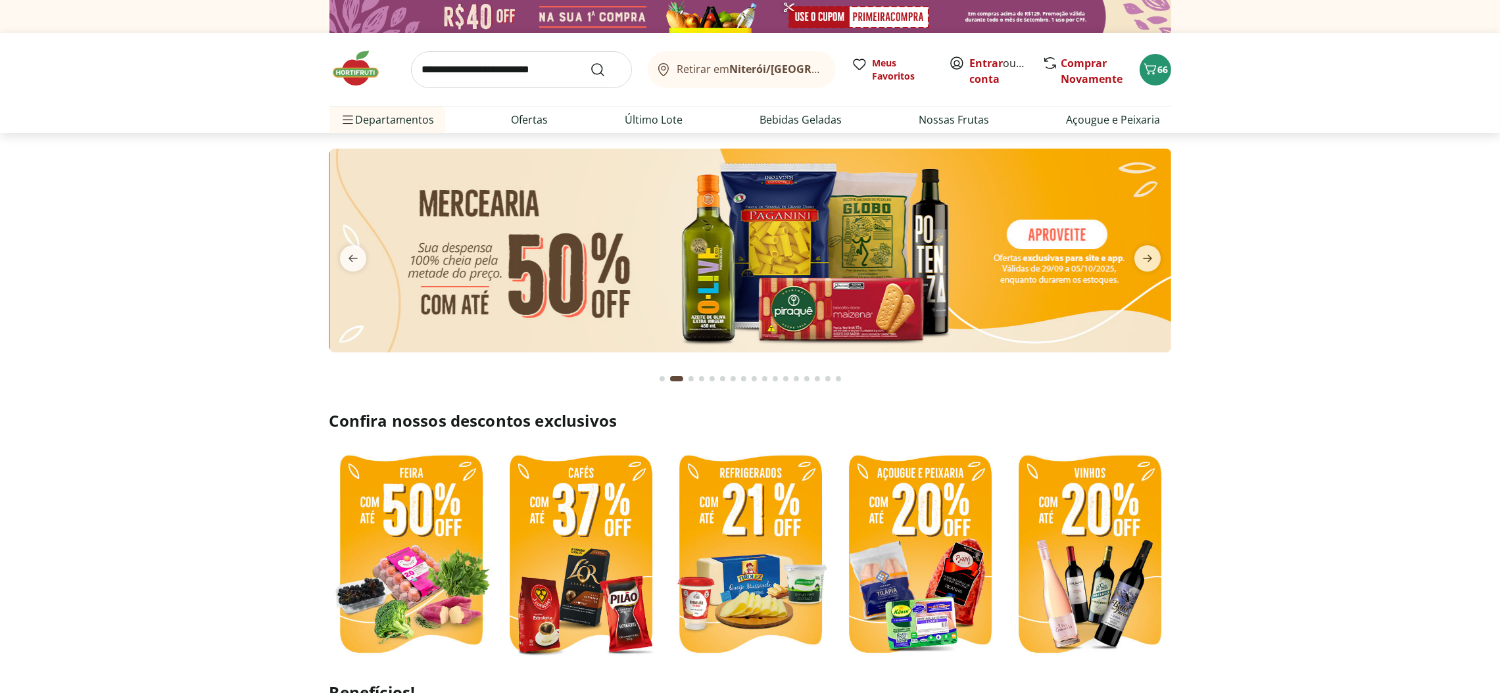
click at [1143, 62] on icon "Carrinho" at bounding box center [1150, 69] width 16 height 16
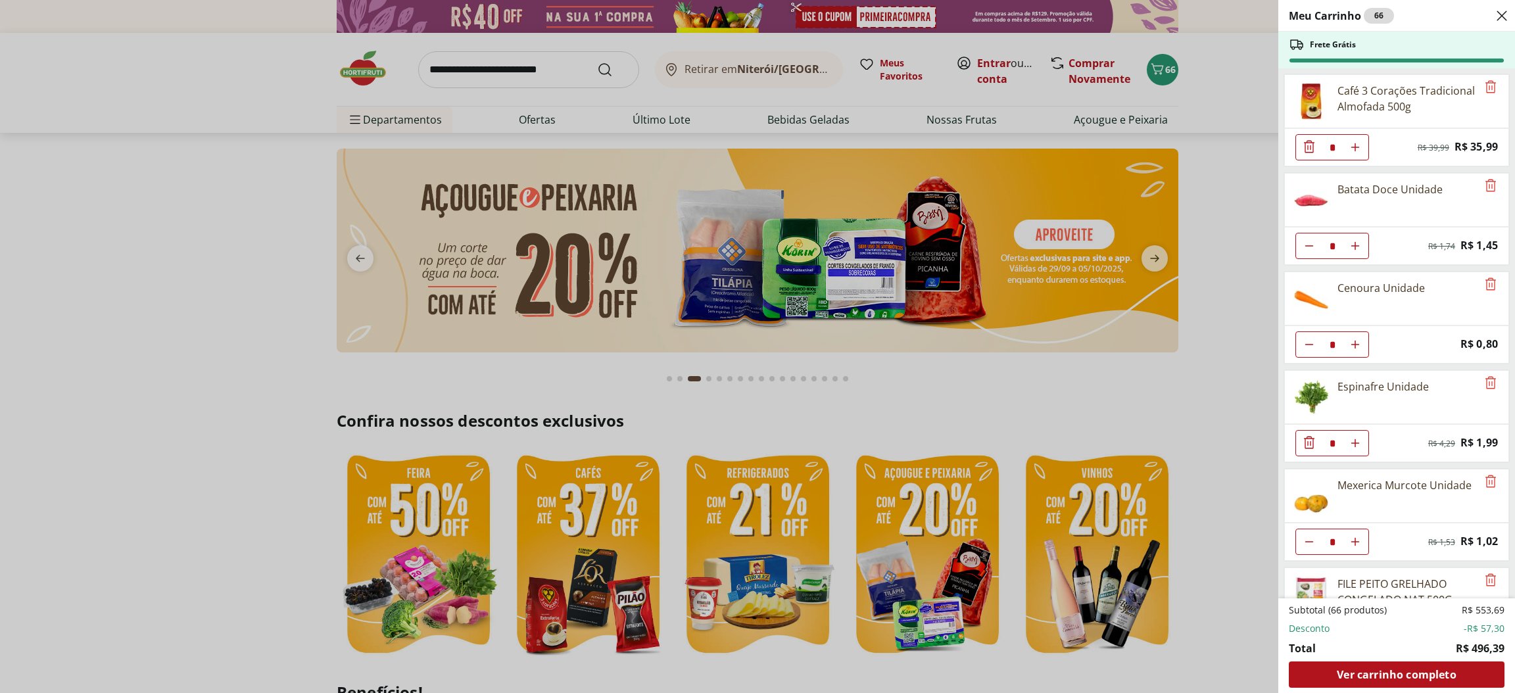
click at [1393, 669] on span "Ver carrinho completo" at bounding box center [1396, 674] width 119 height 11
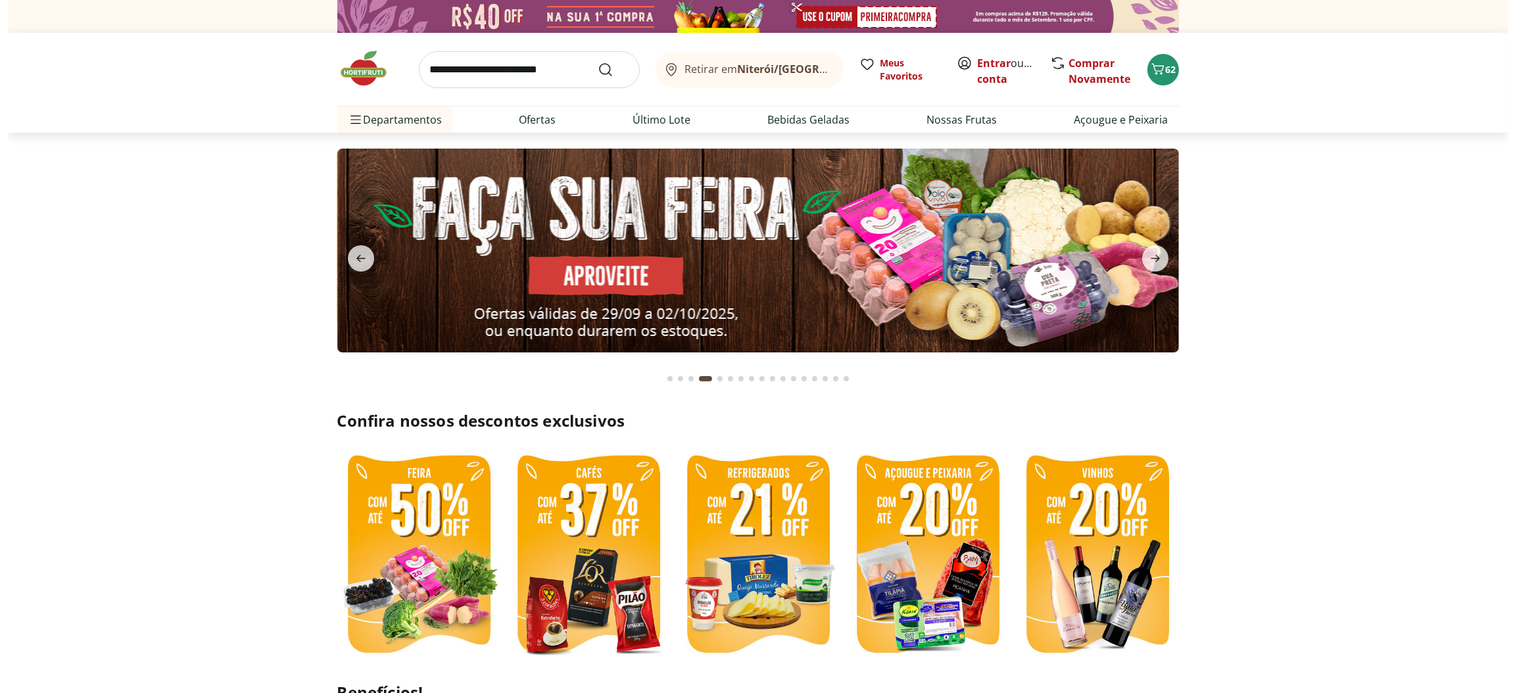
scroll to position [295, 0]
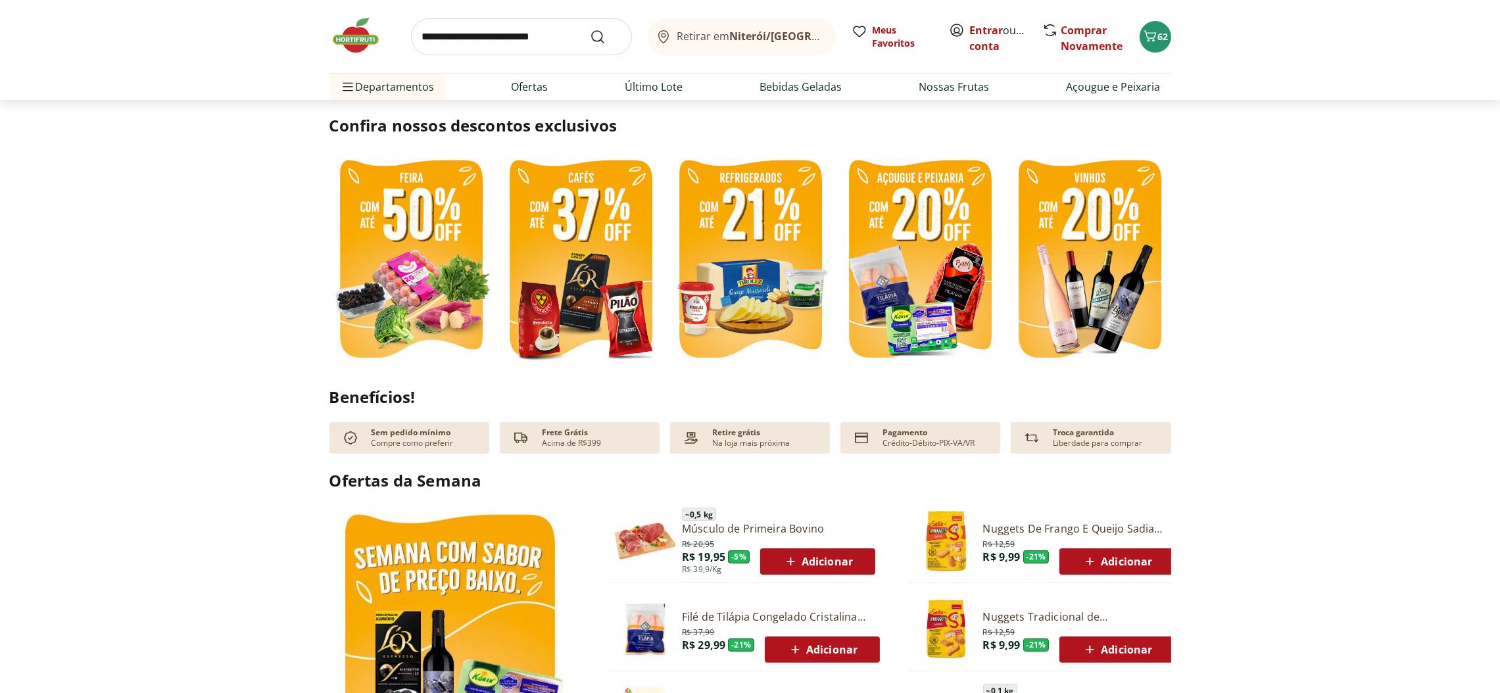
click at [1155, 31] on icon "Carrinho" at bounding box center [1150, 36] width 16 height 16
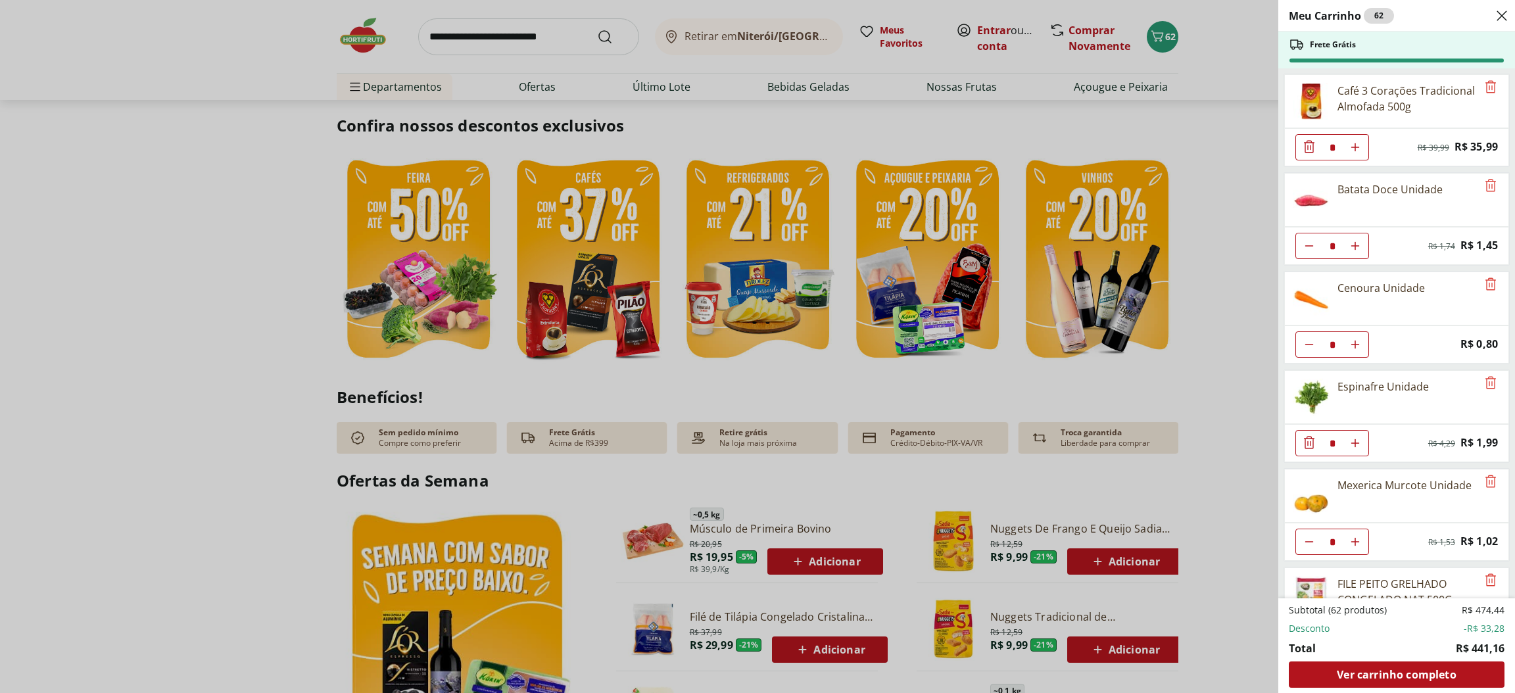
click at [1441, 676] on span "Ver carrinho completo" at bounding box center [1396, 674] width 119 height 11
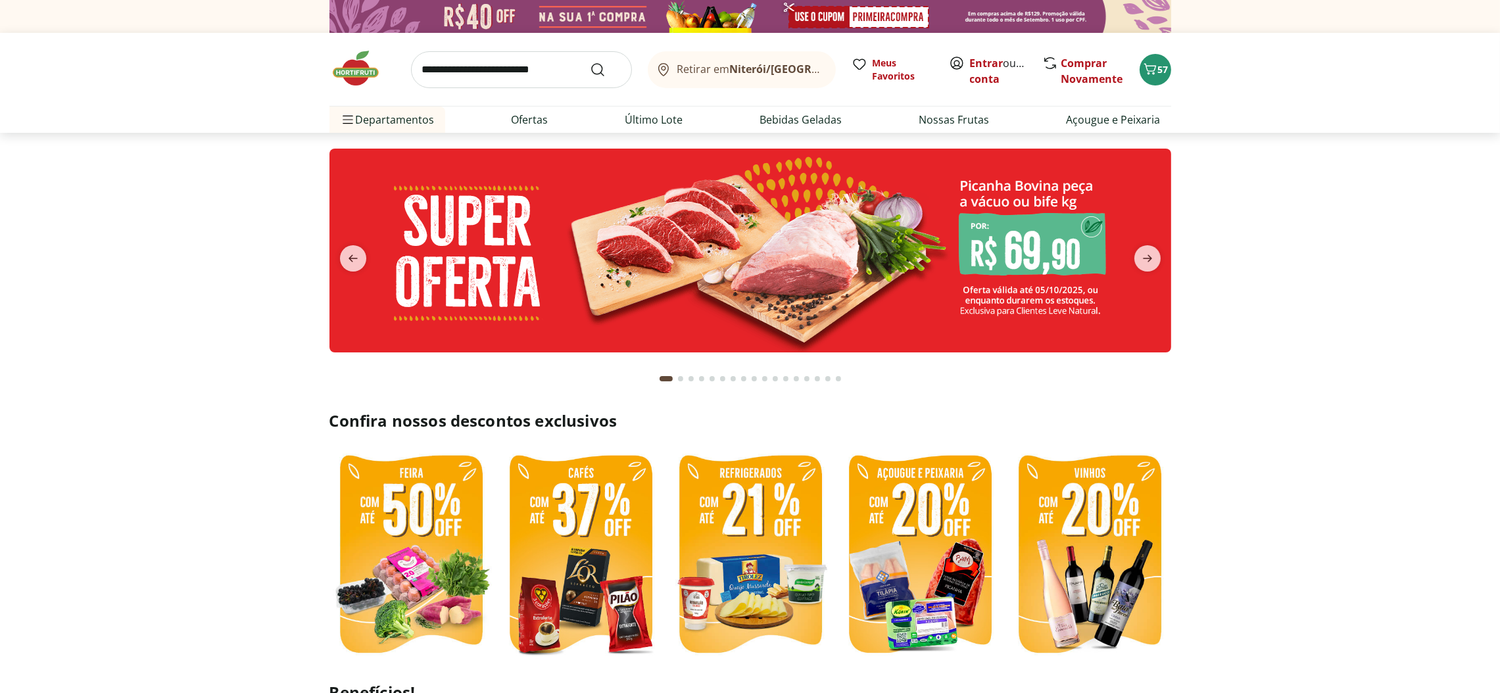
click at [1142, 68] on icon "Carrinho" at bounding box center [1150, 69] width 16 height 16
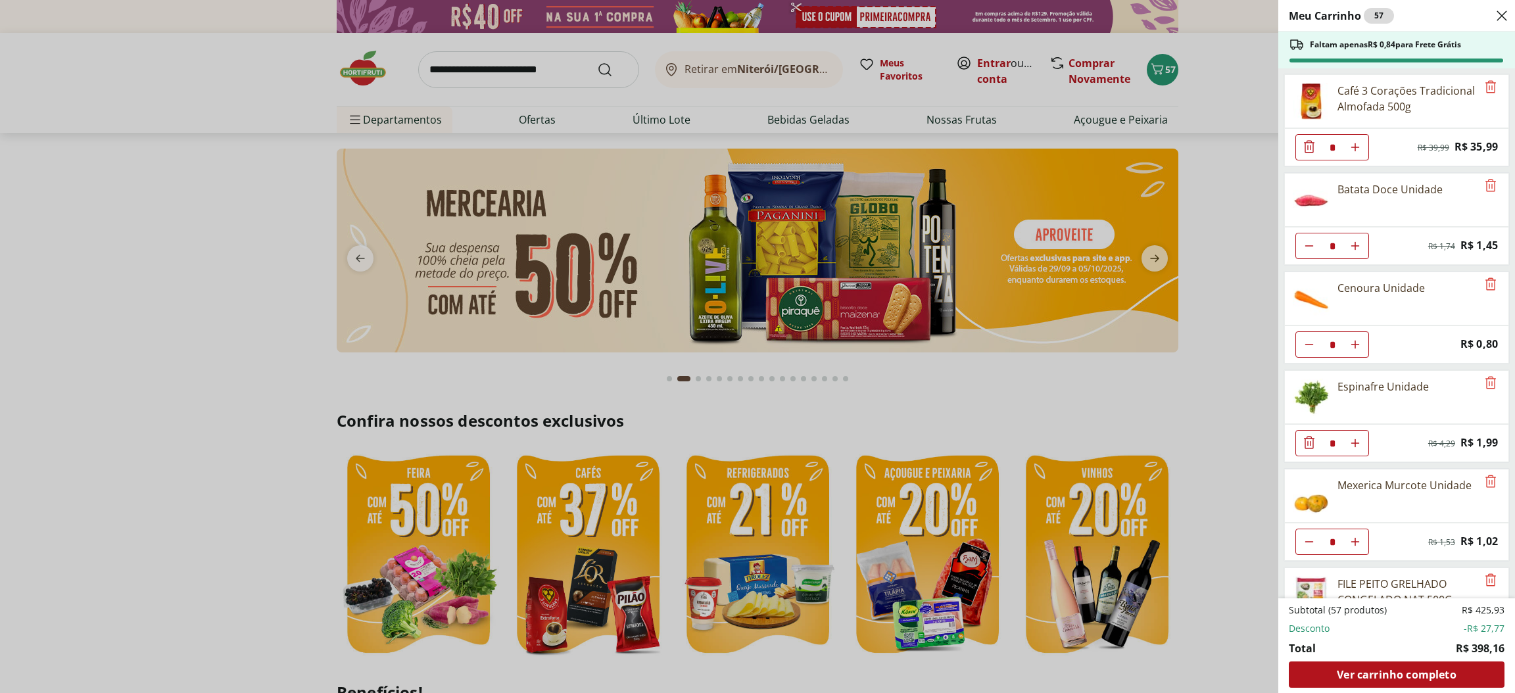
click at [1403, 670] on span "Ver carrinho completo" at bounding box center [1396, 674] width 119 height 11
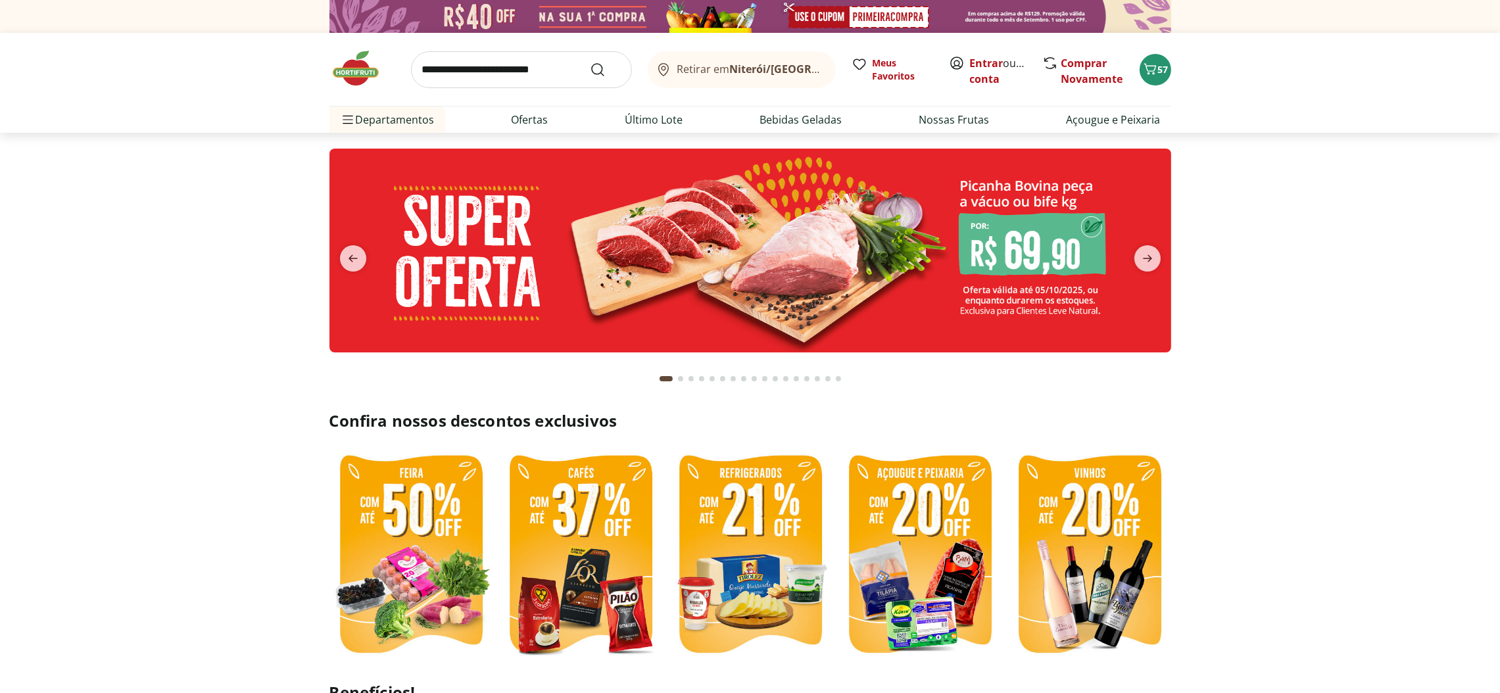
click at [579, 63] on input "search" at bounding box center [521, 69] width 221 height 37
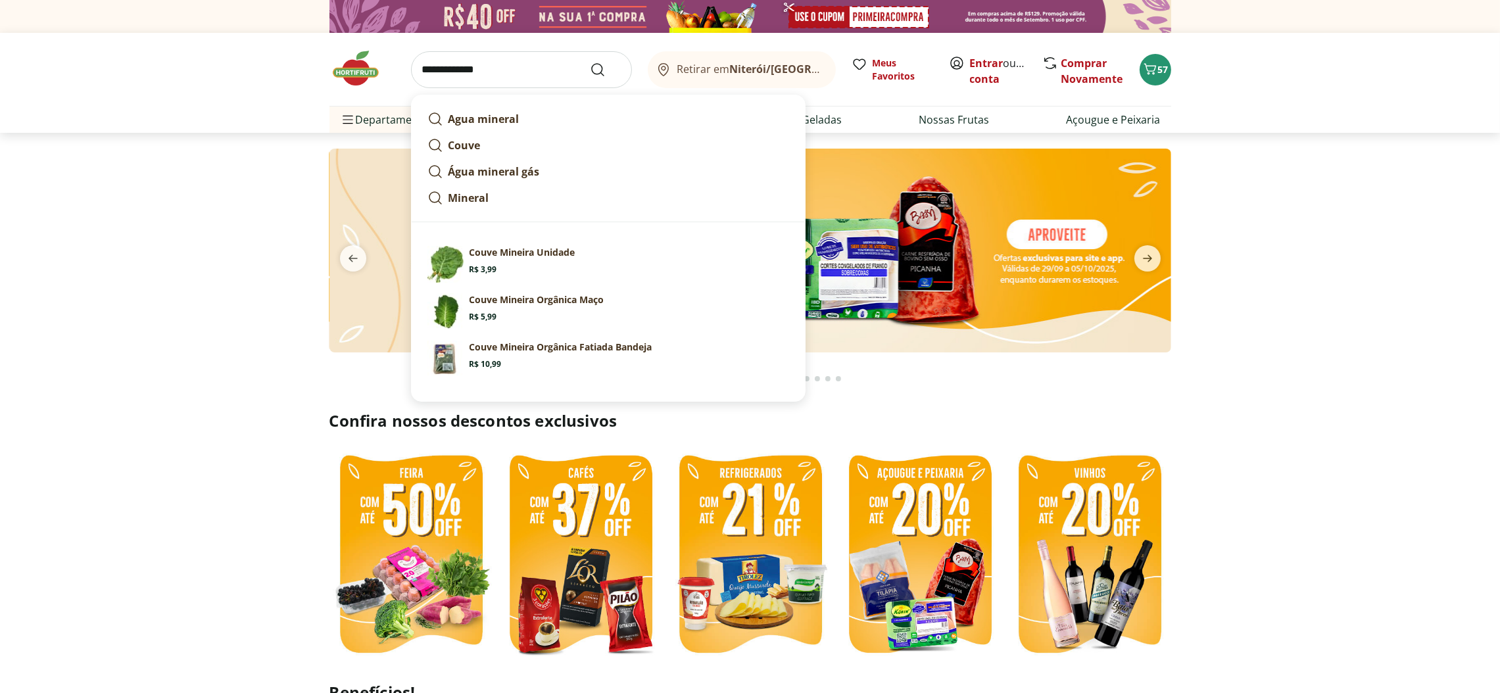
click at [480, 254] on p "Couve Mineira Unidade" at bounding box center [522, 252] width 106 height 13
type input "**********"
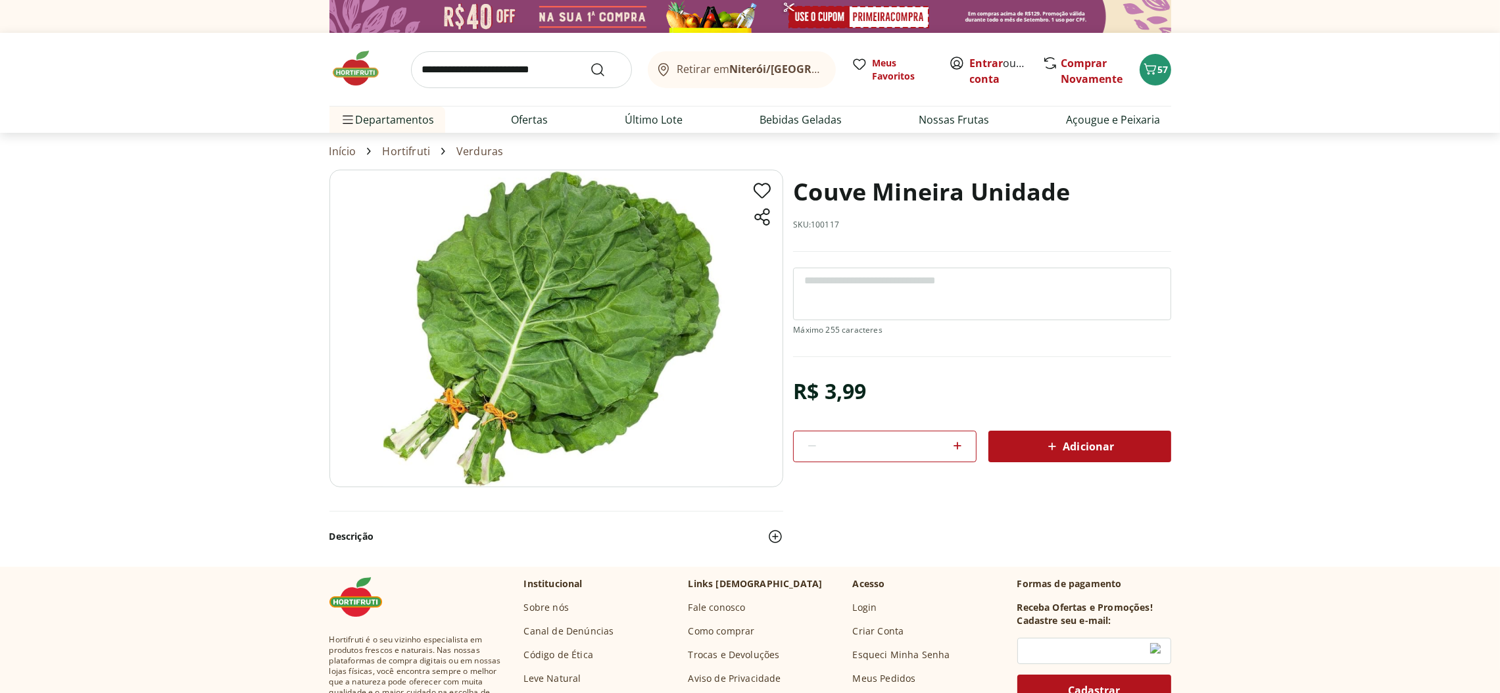
click at [1090, 446] on span "Adicionar" at bounding box center [1079, 447] width 70 height 16
click at [1150, 62] on icon "Carrinho" at bounding box center [1150, 69] width 16 height 16
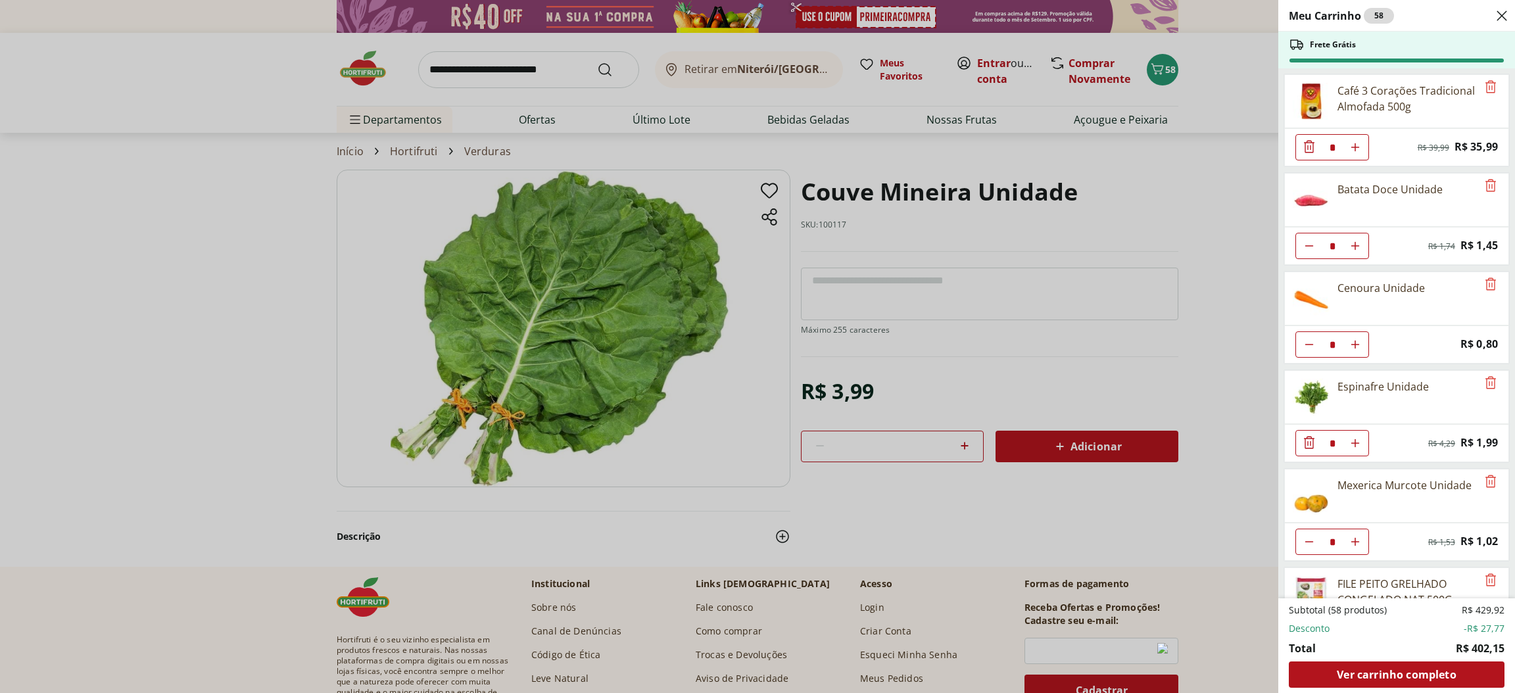
click at [1367, 669] on span "Ver carrinho completo" at bounding box center [1396, 674] width 119 height 11
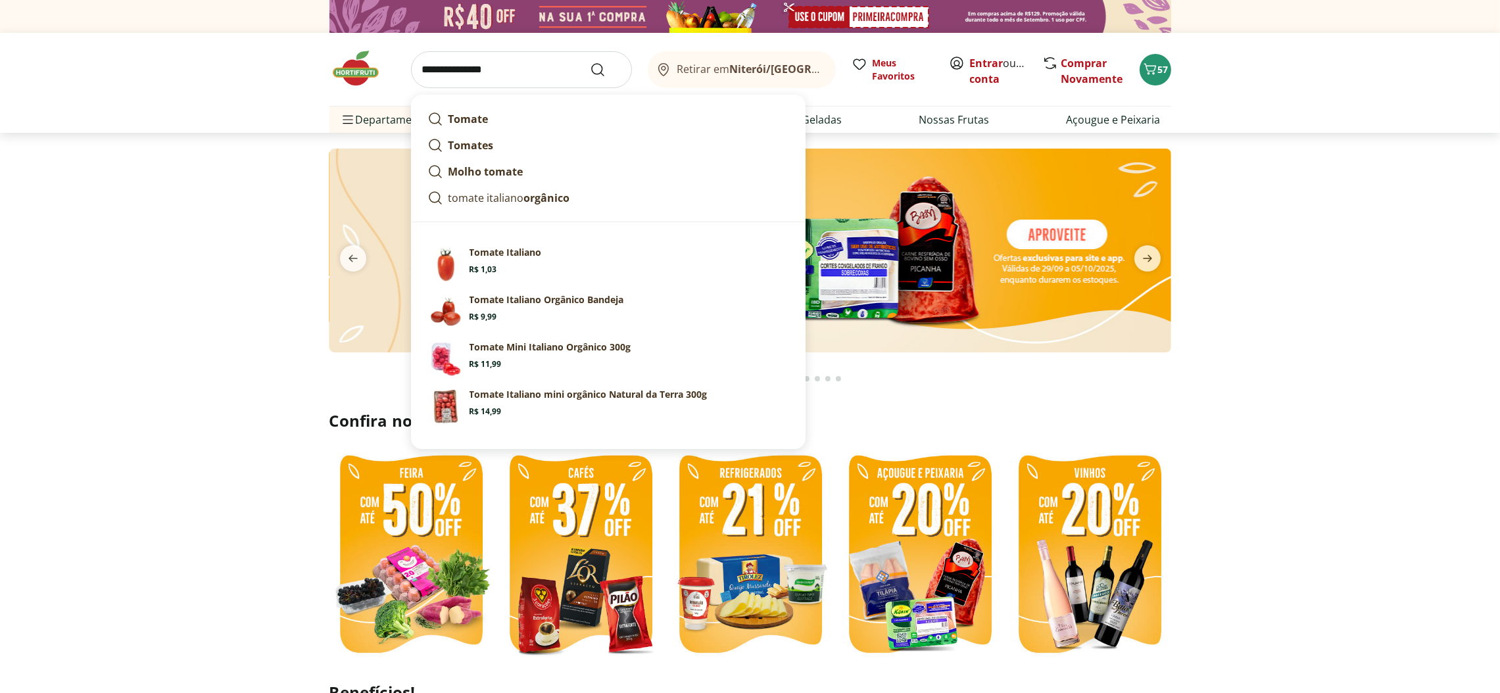
click at [516, 305] on p "Tomate Italiano Orgânico Bandeja" at bounding box center [546, 299] width 155 height 13
type input "**********"
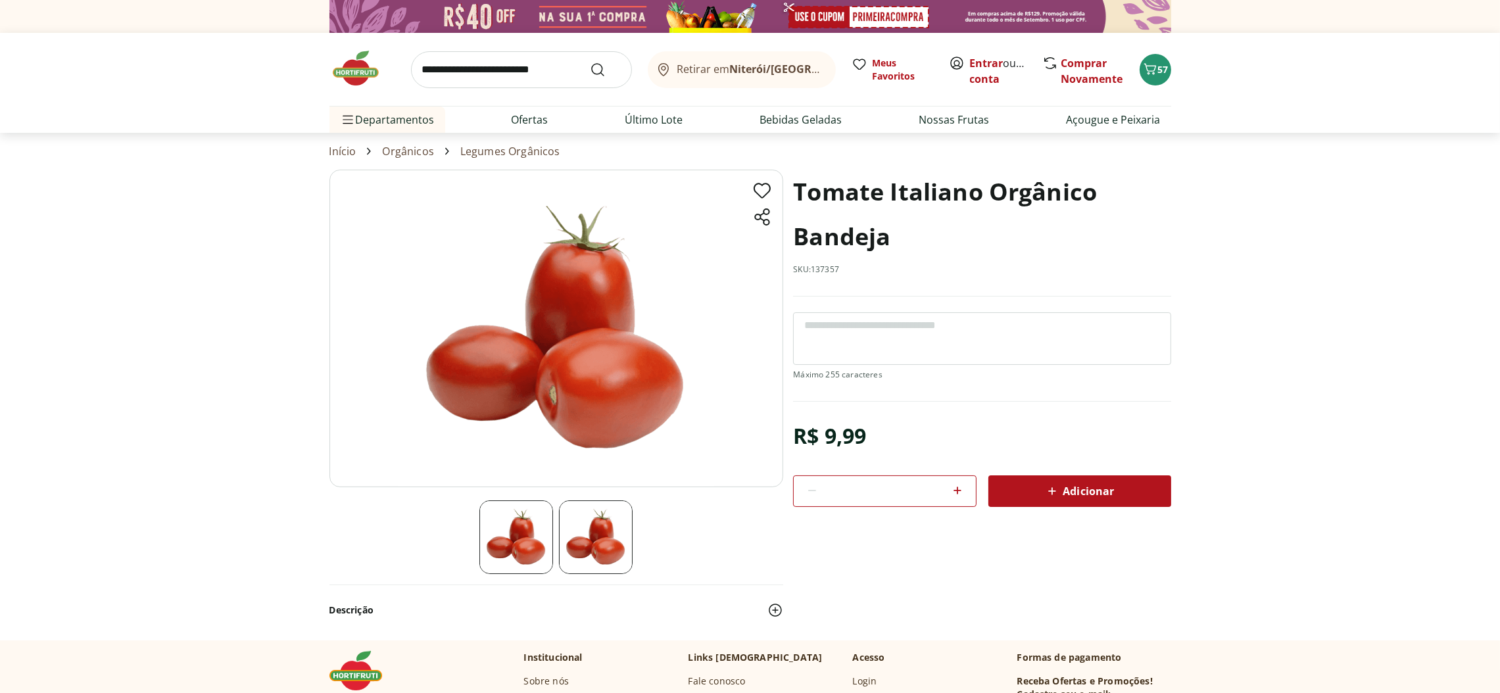
click at [1147, 55] on button "57" at bounding box center [1156, 70] width 32 height 32
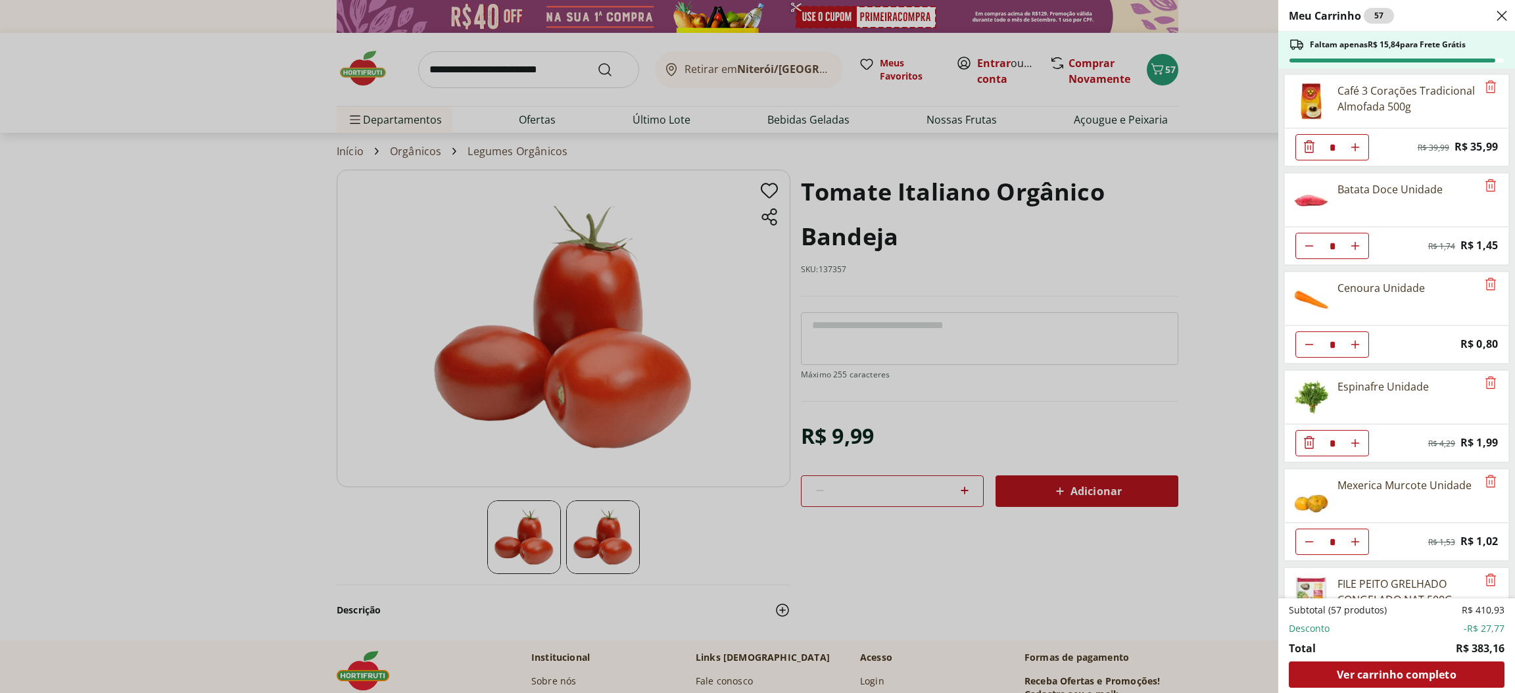
click at [1423, 673] on span "Ver carrinho completo" at bounding box center [1396, 674] width 119 height 11
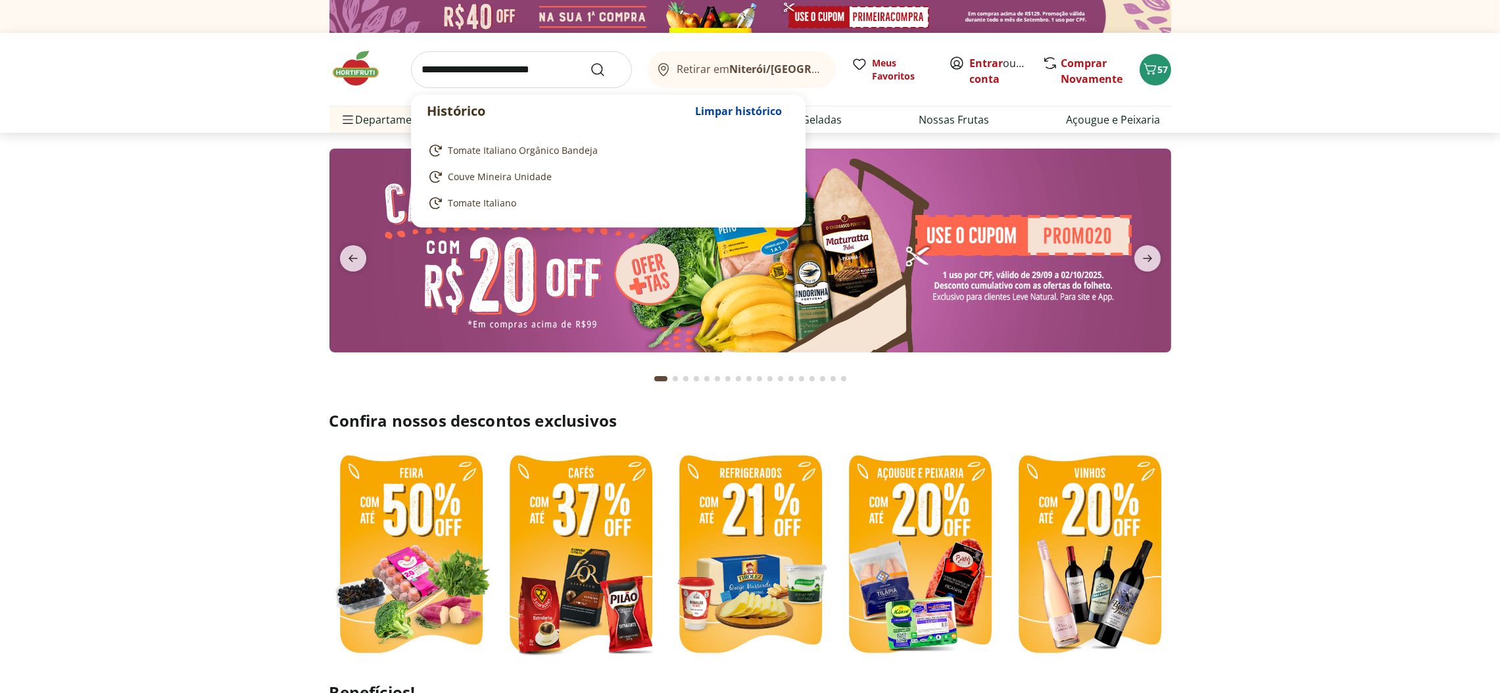
click at [581, 59] on input "search" at bounding box center [521, 69] width 221 height 37
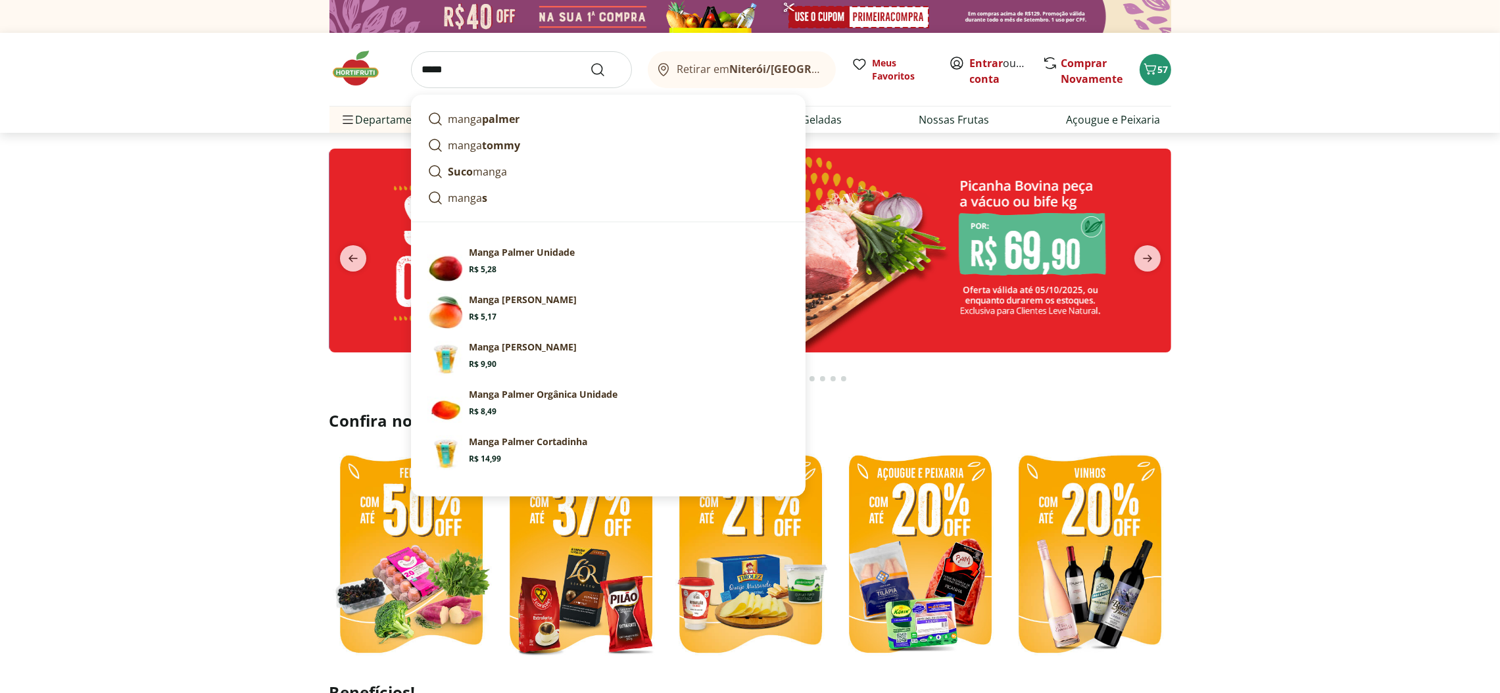
click at [516, 144] on strong "tommy" at bounding box center [502, 145] width 38 height 14
type input "**********"
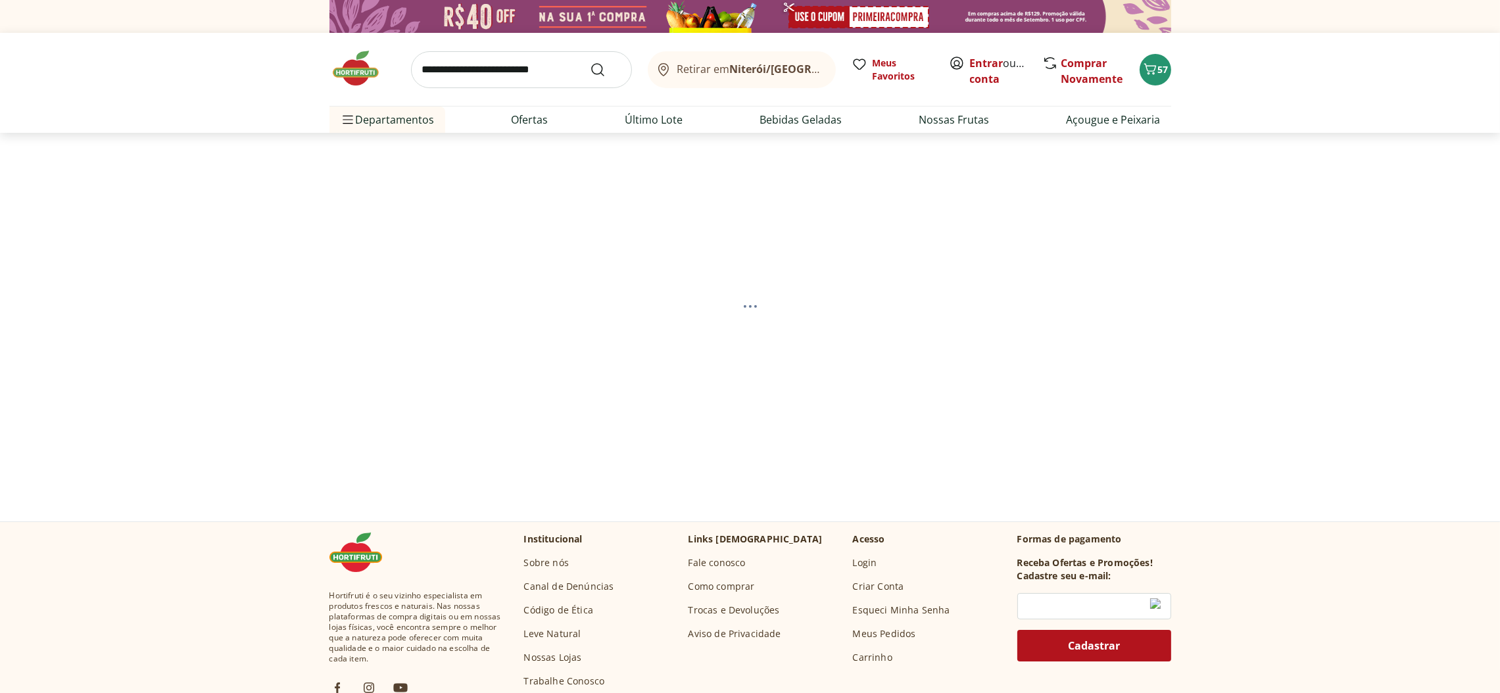
select select "**********"
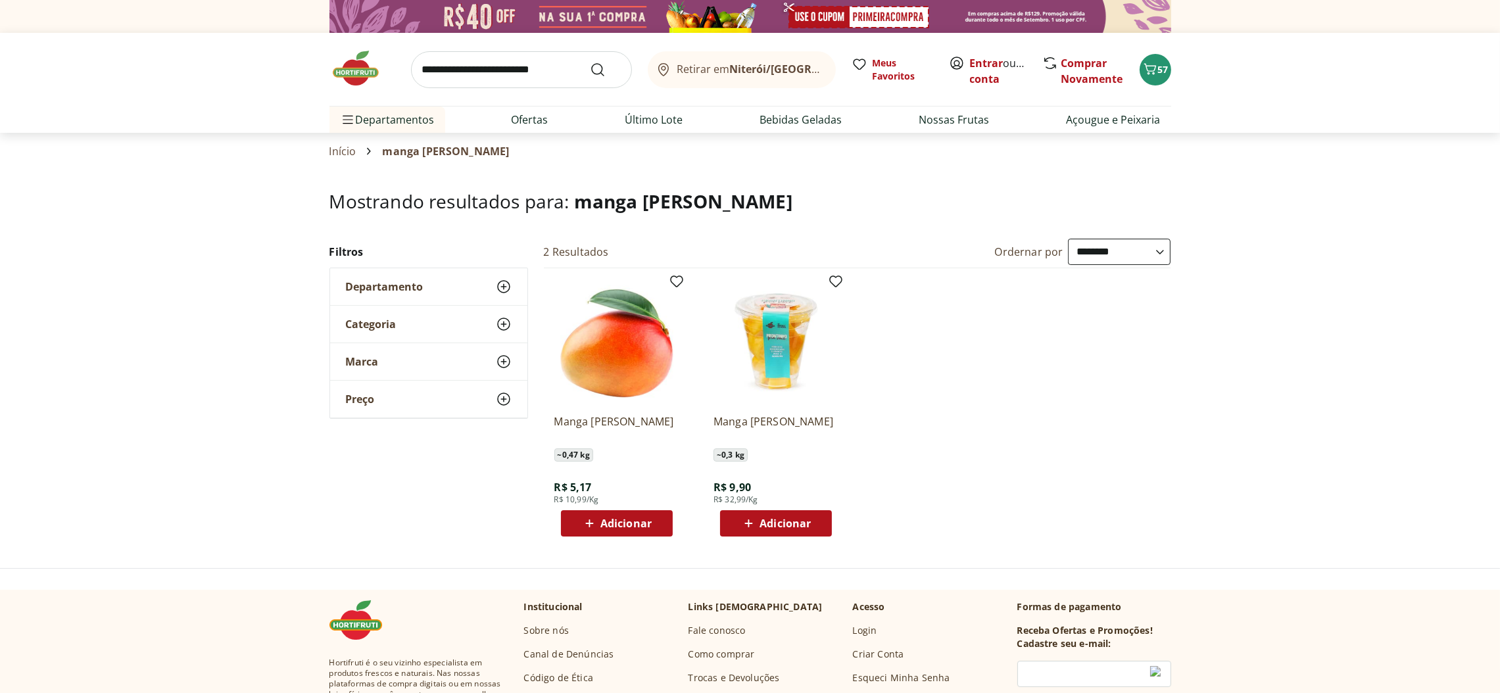
click at [619, 520] on span "Adicionar" at bounding box center [625, 523] width 51 height 11
click at [1264, 201] on section "**********" at bounding box center [750, 369] width 1500 height 356
click at [1161, 69] on span "58" at bounding box center [1163, 69] width 11 height 12
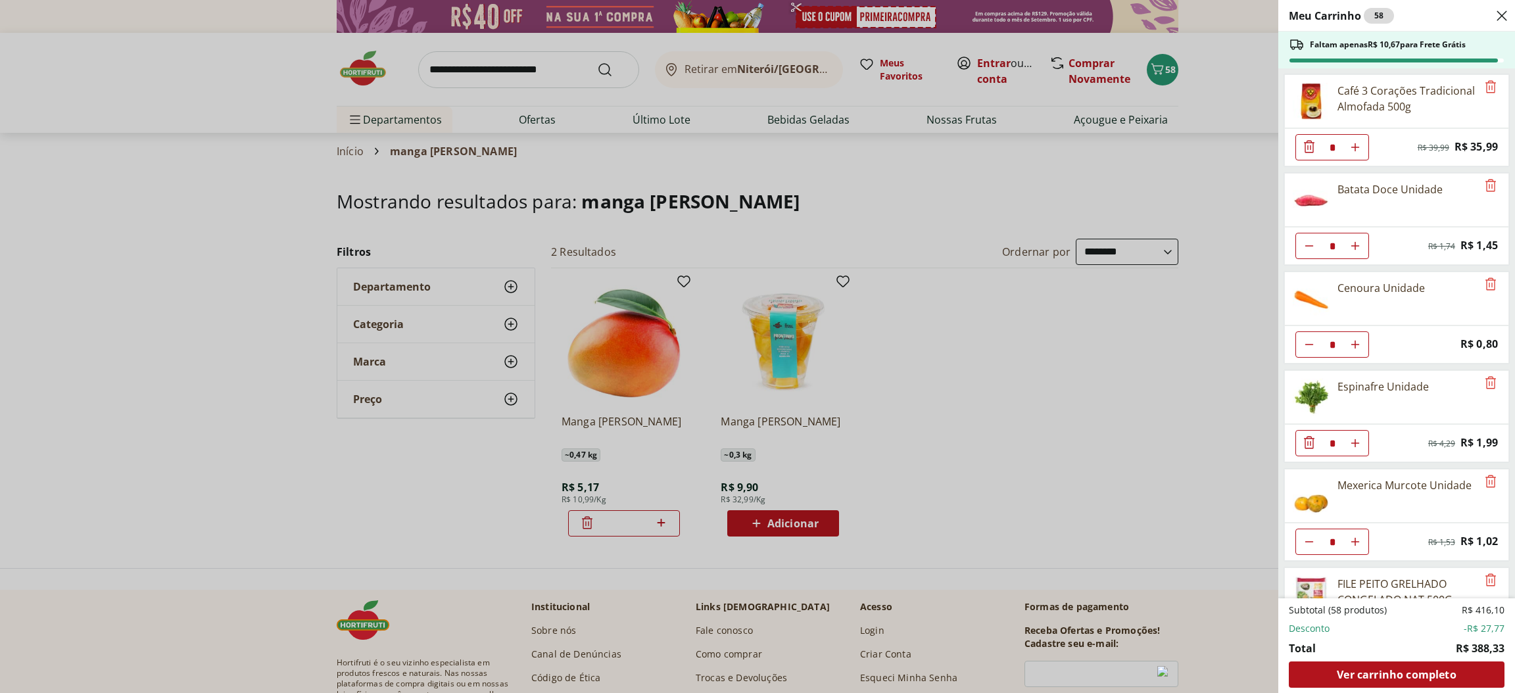
click at [574, 61] on div "Meu Carrinho 58 Faltam apenas R$ 10,67 para Frete Grátis Café 3 Corações Tradic…" at bounding box center [757, 346] width 1515 height 693
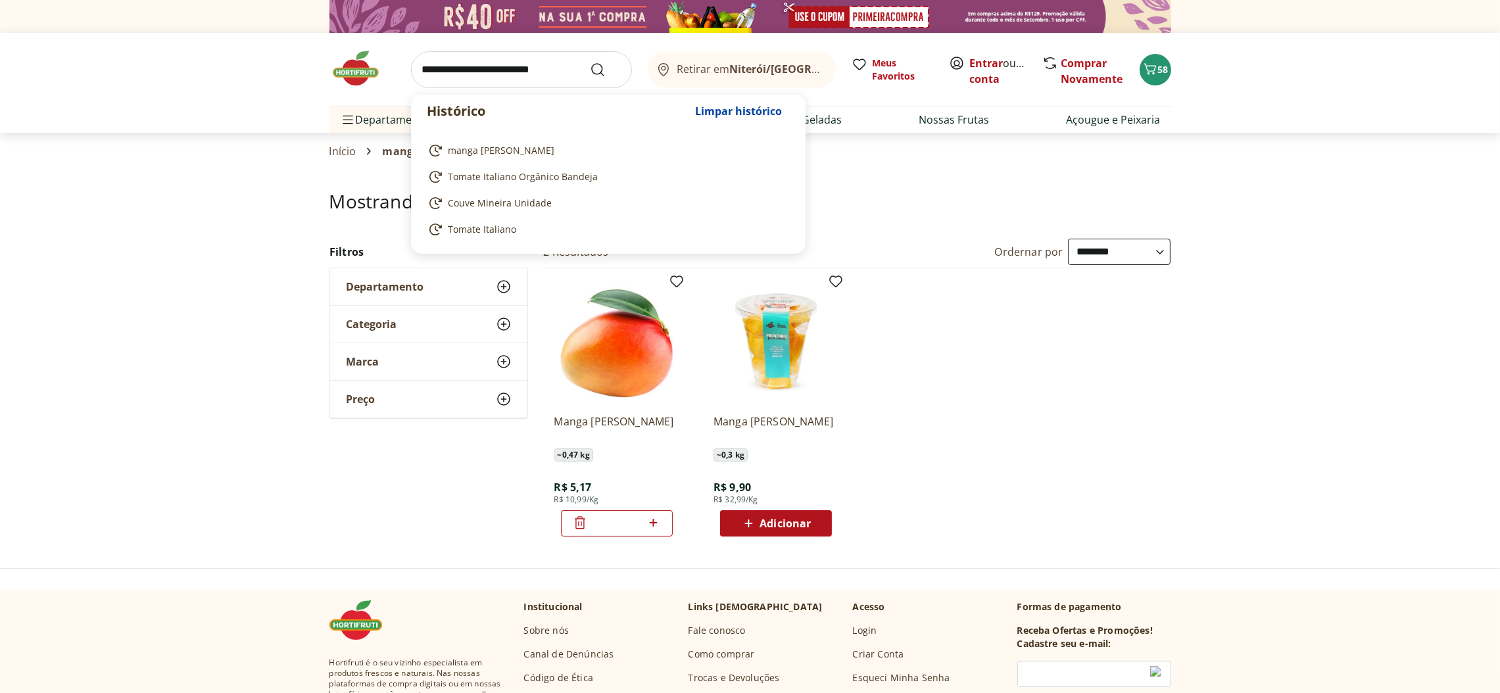
click at [574, 63] on input "search" at bounding box center [521, 69] width 221 height 37
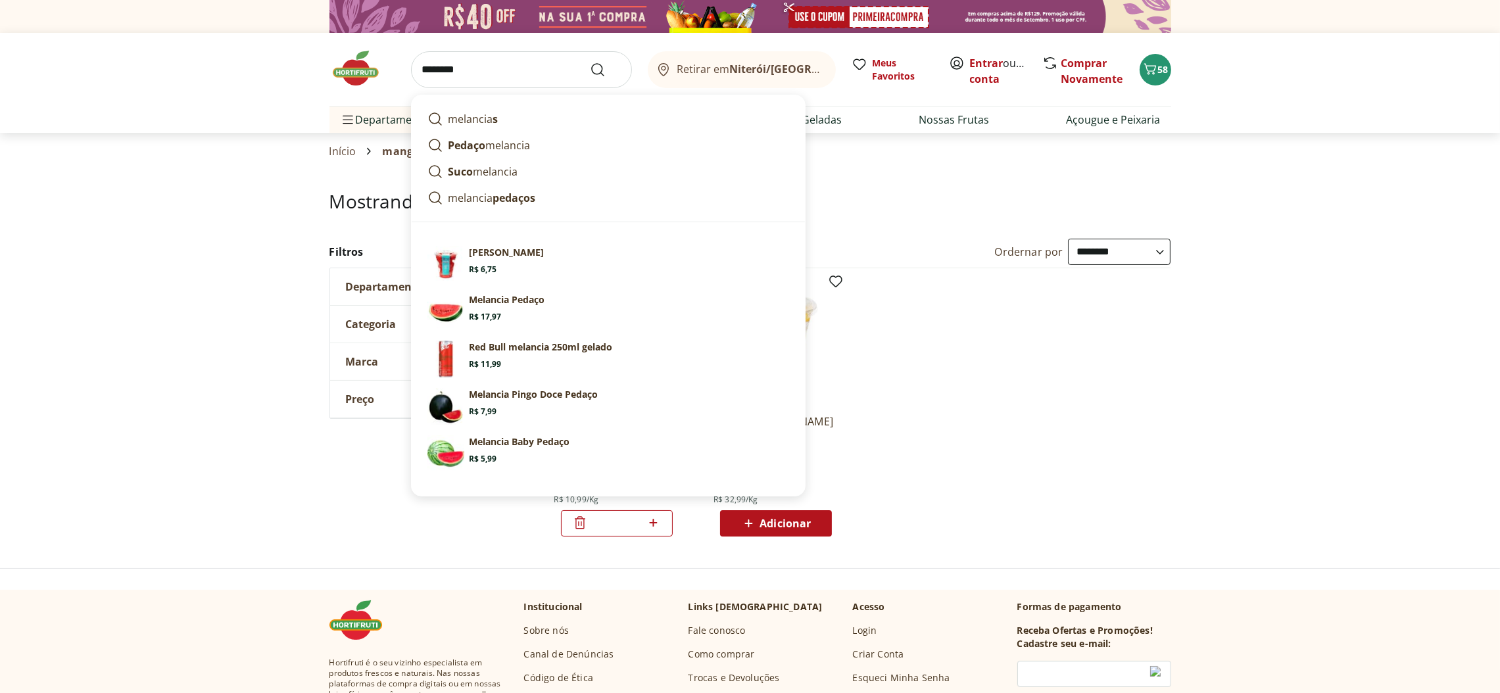
click at [511, 299] on p "Melancia Pedaço" at bounding box center [507, 299] width 76 height 13
type input "**********"
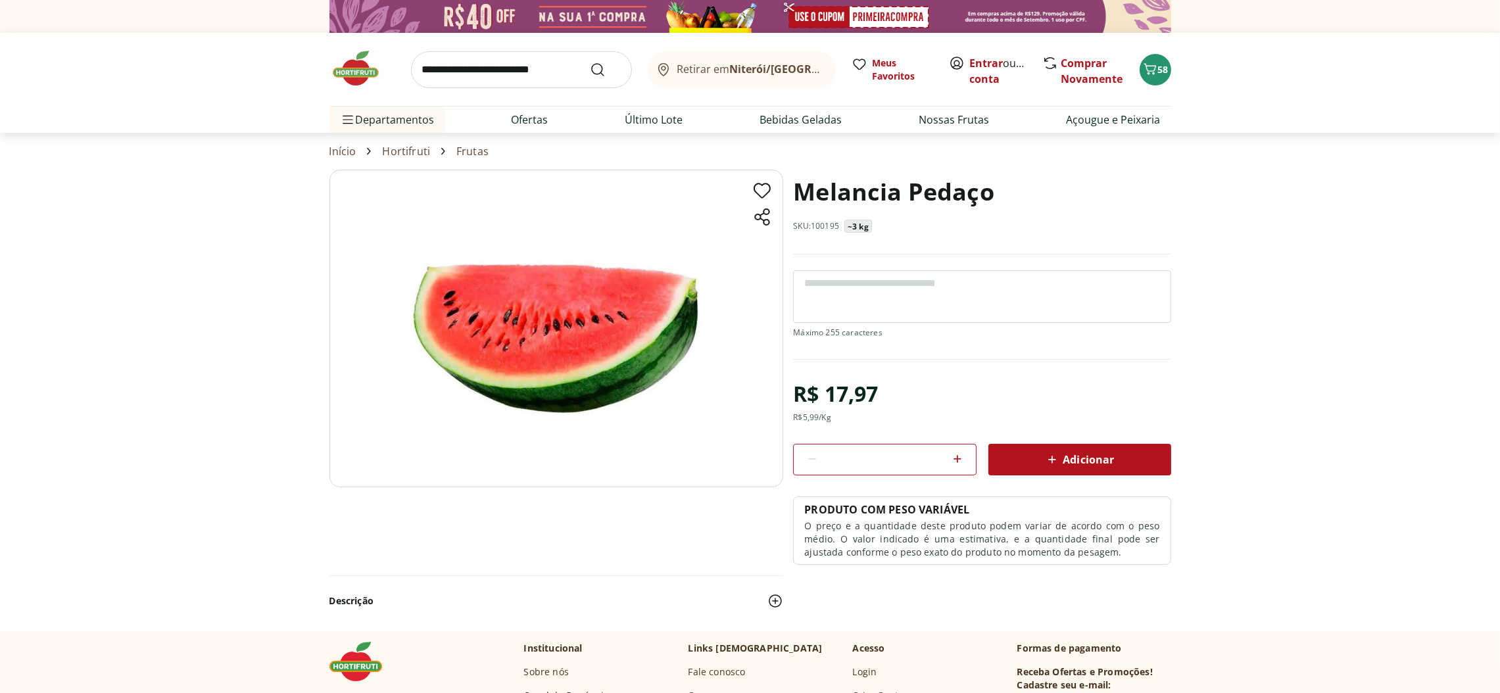
click at [1087, 462] on span "Adicionar" at bounding box center [1079, 460] width 70 height 16
click at [1155, 61] on icon "Carrinho" at bounding box center [1150, 69] width 16 height 16
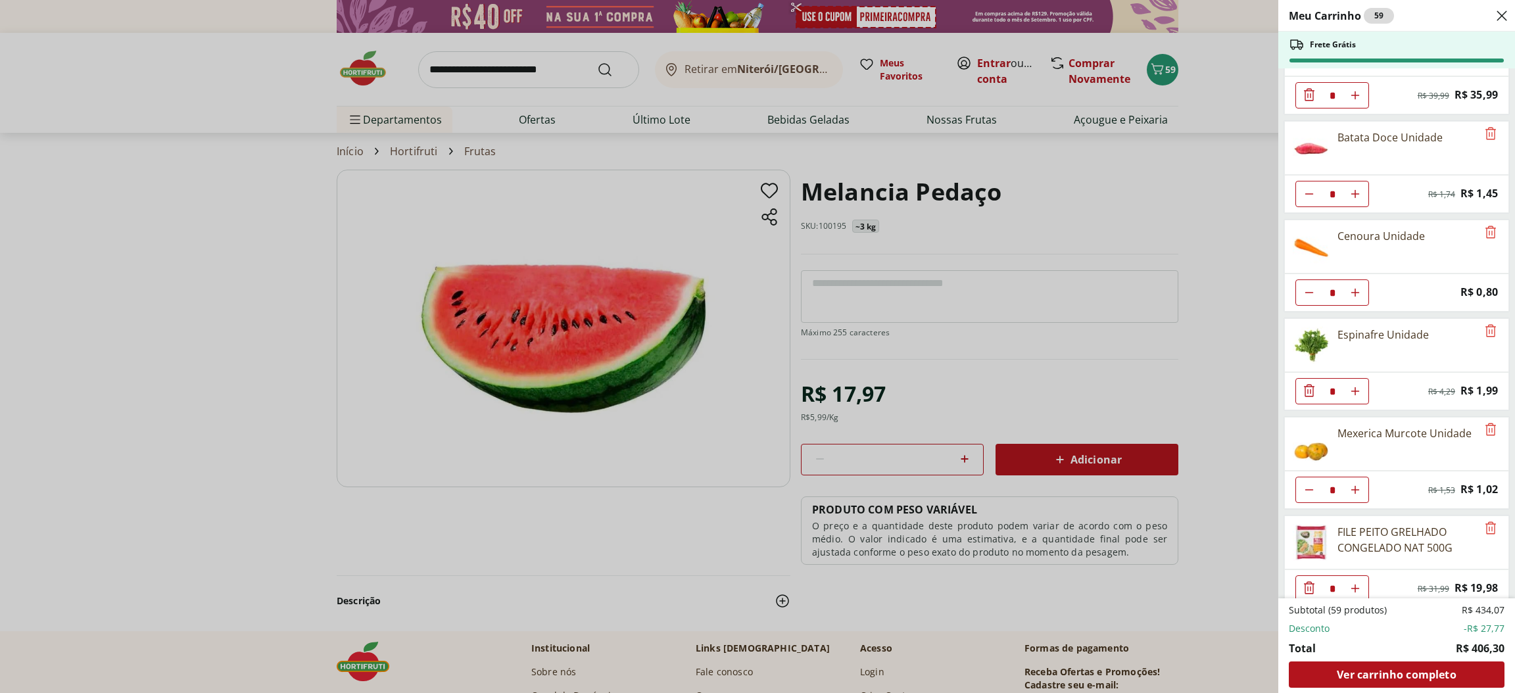
scroll to position [99, 0]
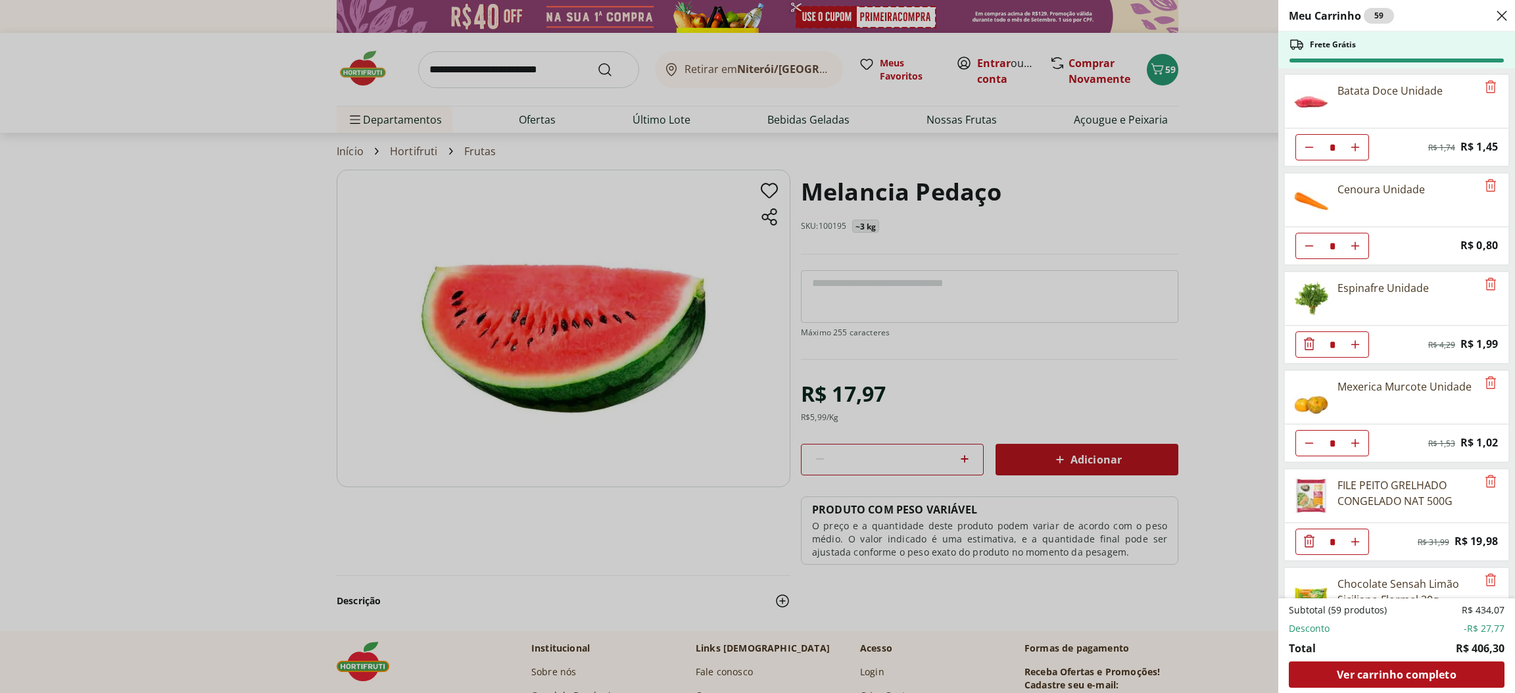
click at [1426, 674] on span "Ver carrinho completo" at bounding box center [1396, 674] width 119 height 11
